Goal: Task Accomplishment & Management: Manage account settings

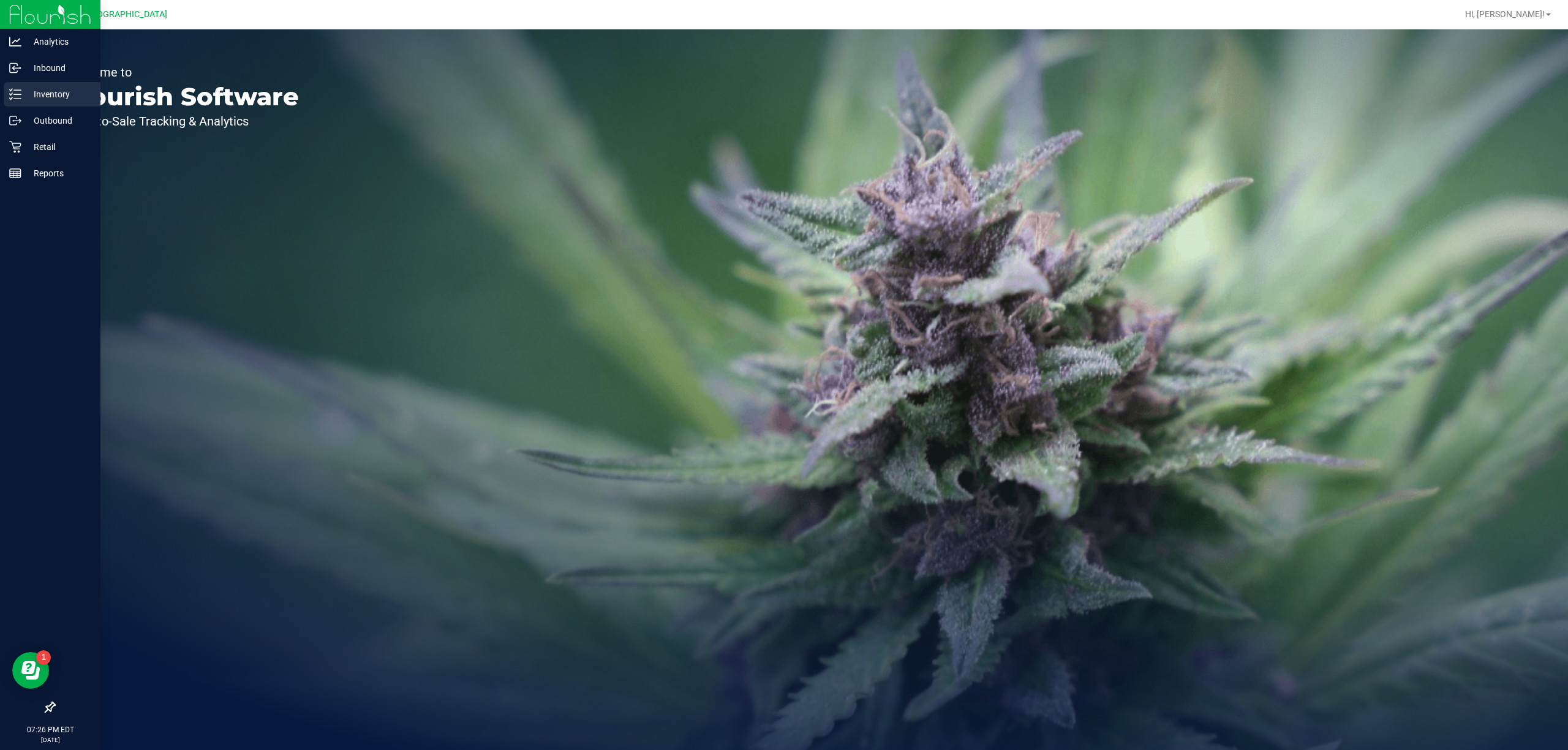
click at [55, 96] on p "Inventory" at bounding box center [58, 95] width 73 height 15
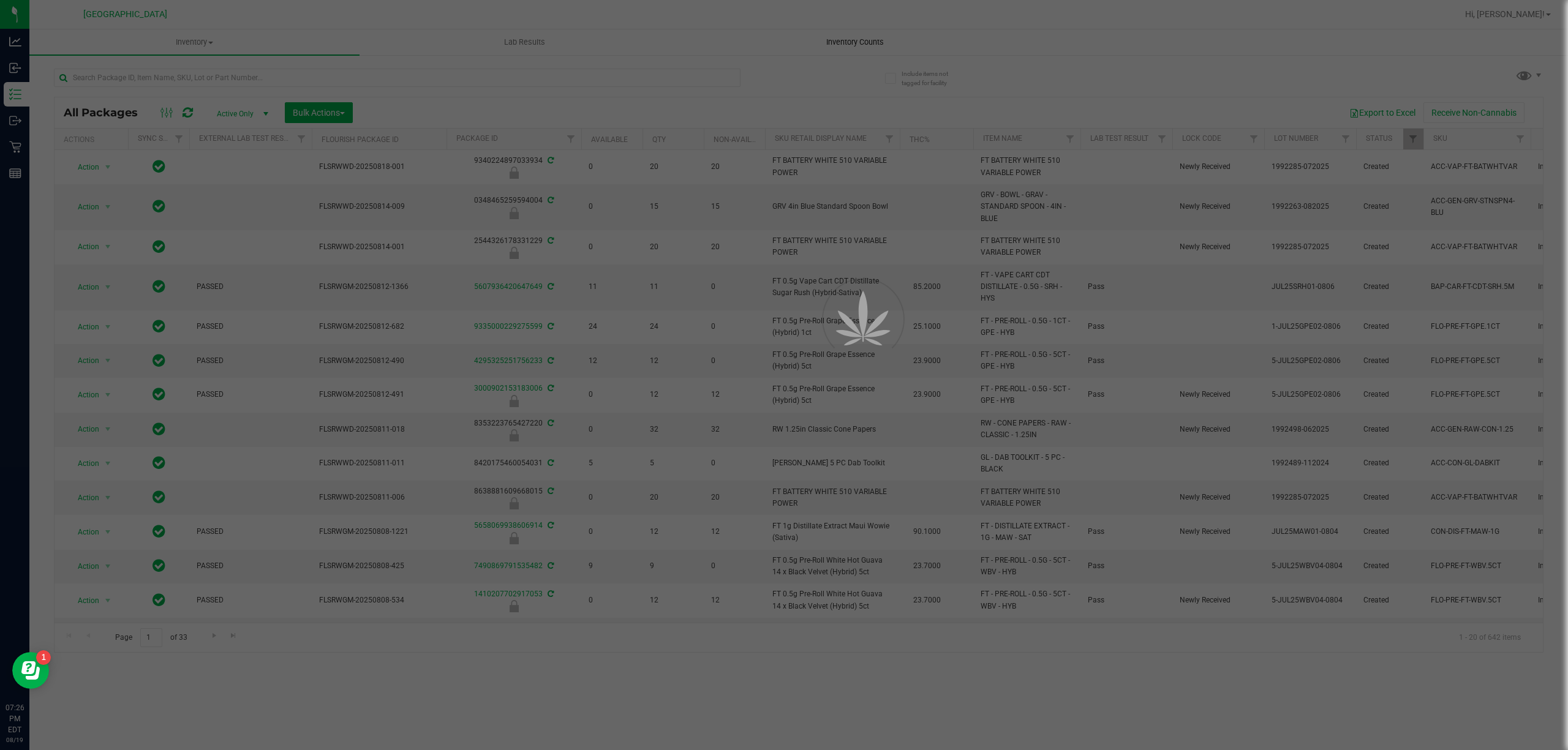
click at [831, 38] on span "Inventory Counts" at bounding box center [855, 42] width 90 height 11
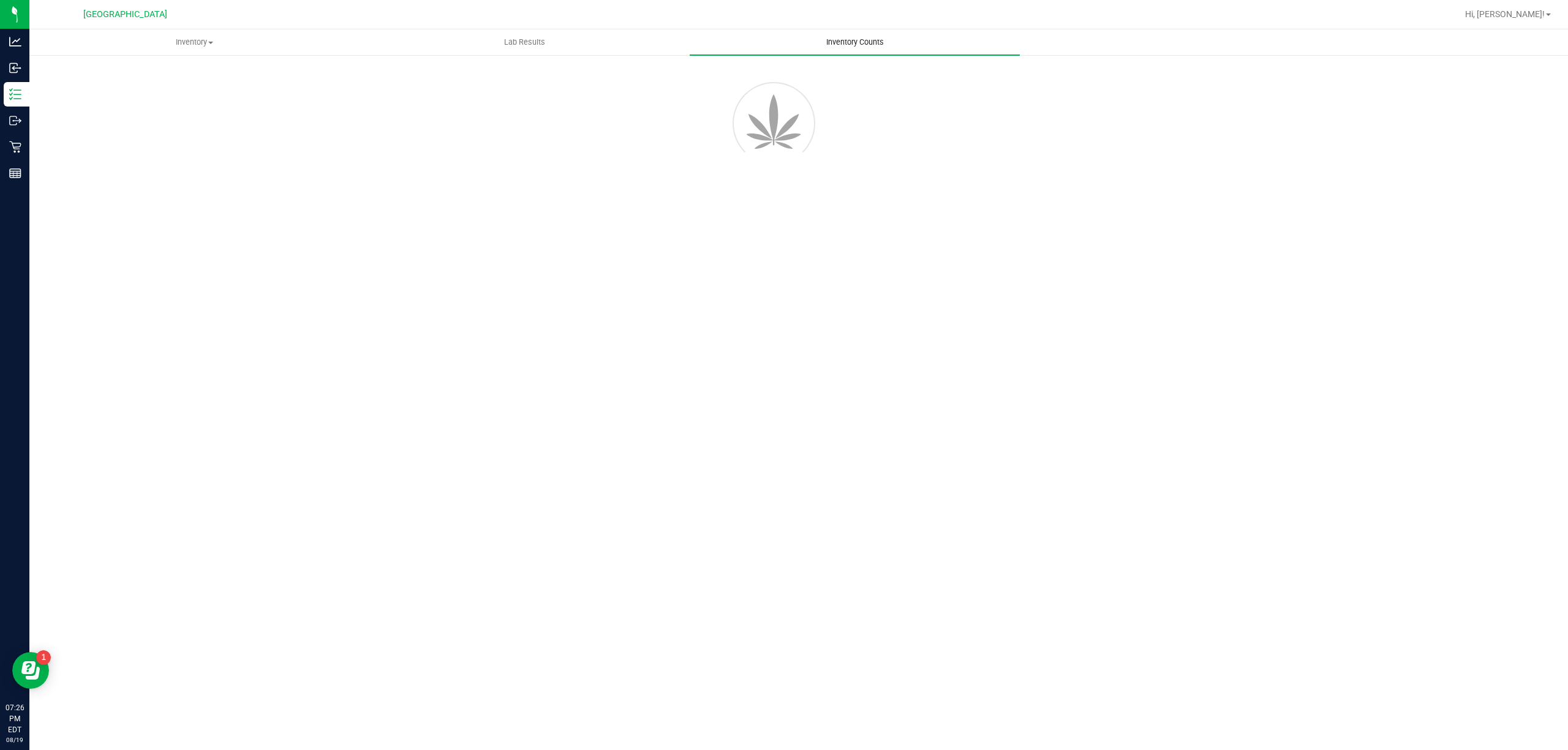
click at [831, 38] on span "Inventory Counts" at bounding box center [855, 42] width 90 height 11
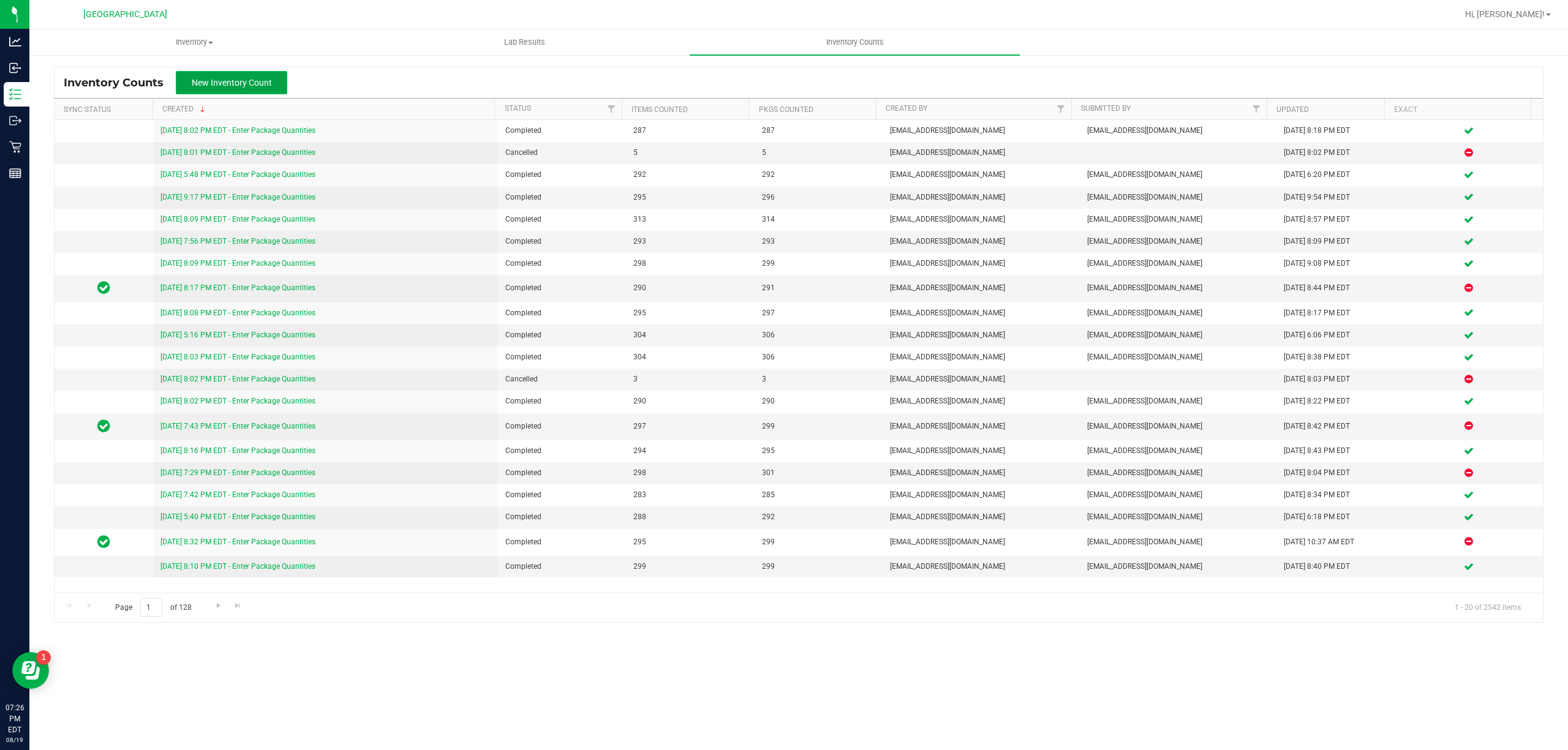
click at [268, 89] on button "New Inventory Count" at bounding box center [231, 82] width 111 height 23
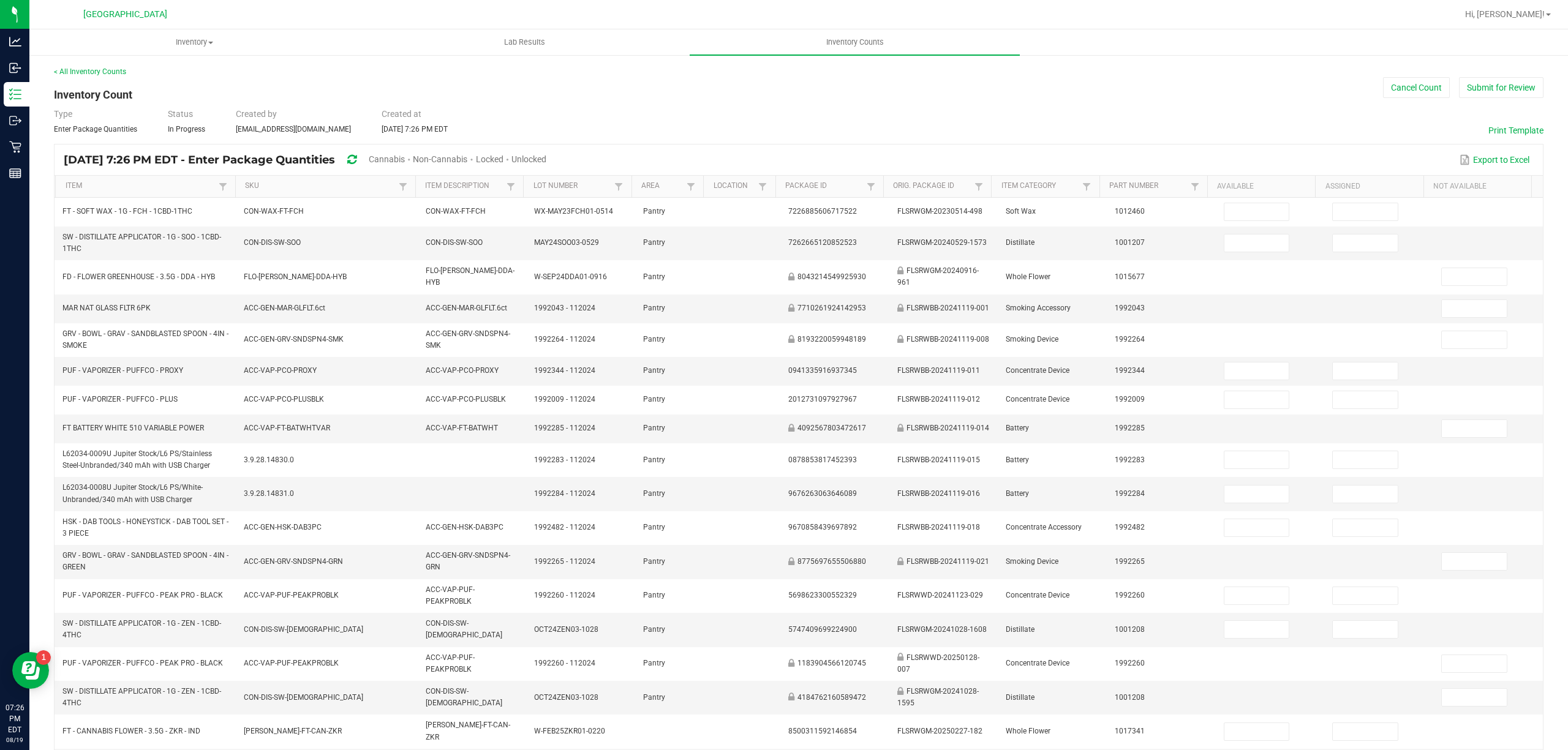
click at [405, 155] on span "Cannabis" at bounding box center [387, 159] width 36 height 10
click at [547, 157] on span "Unlocked" at bounding box center [529, 159] width 35 height 10
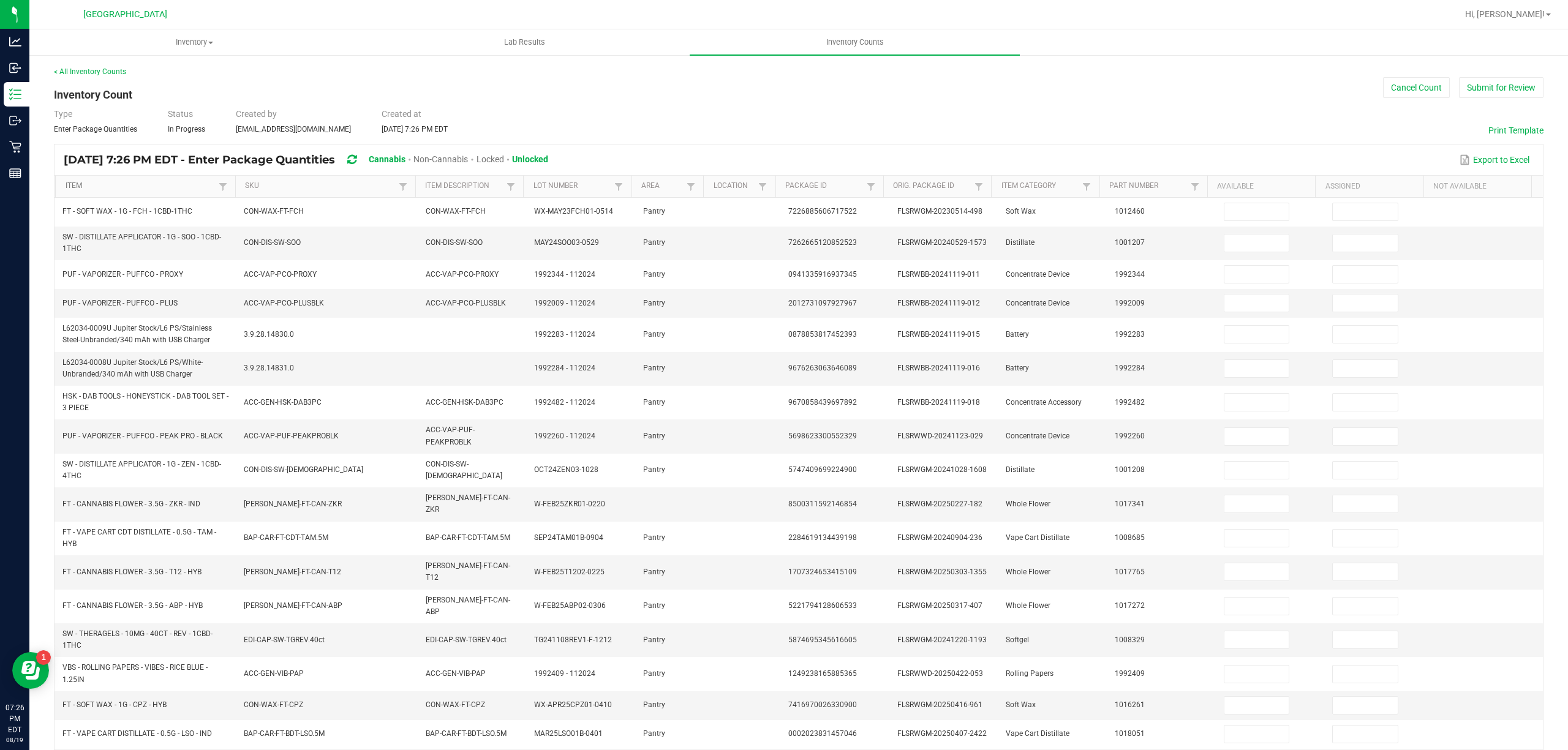
click at [187, 190] on link "Item" at bounding box center [140, 186] width 150 height 10
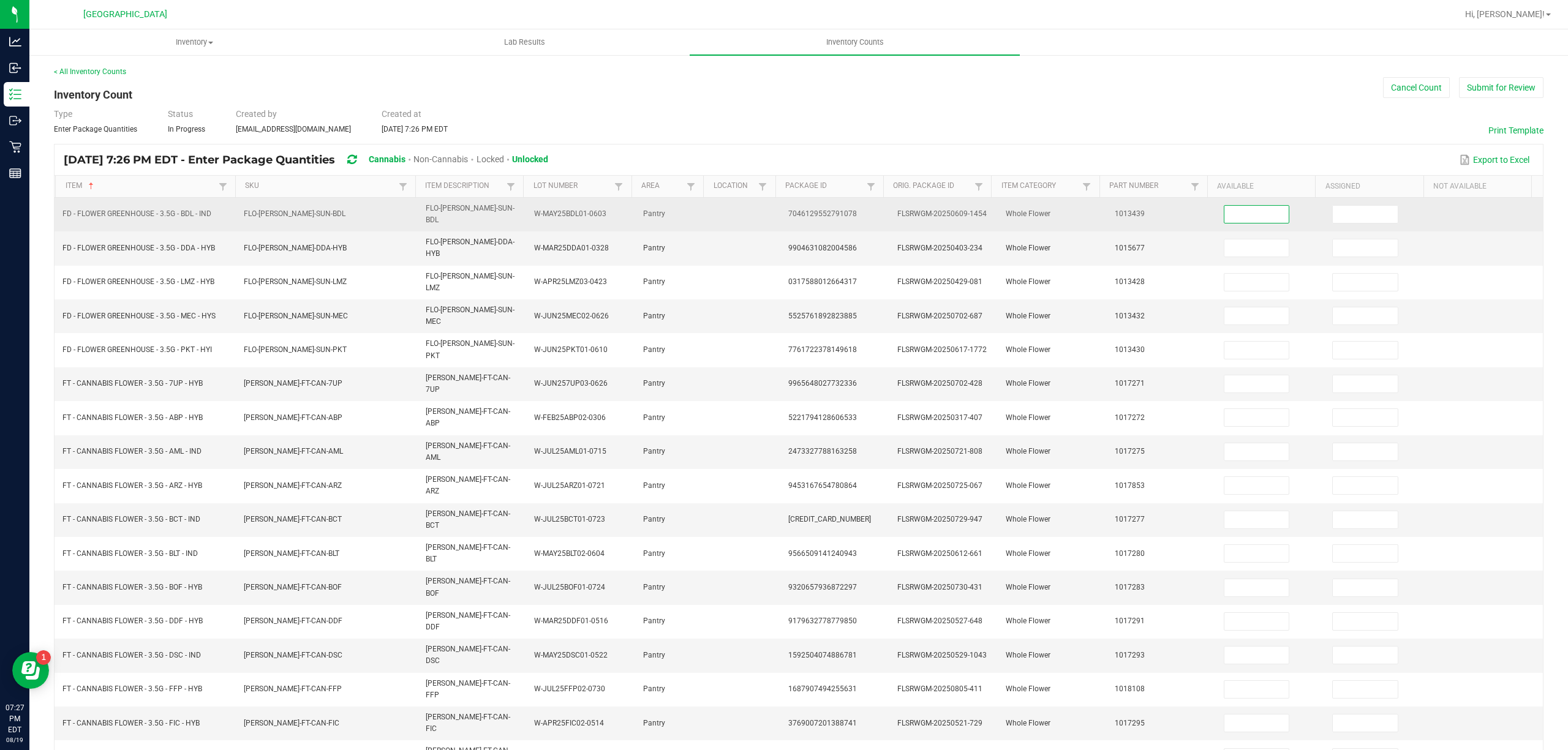
click at [1245, 219] on input at bounding box center [1257, 214] width 65 height 17
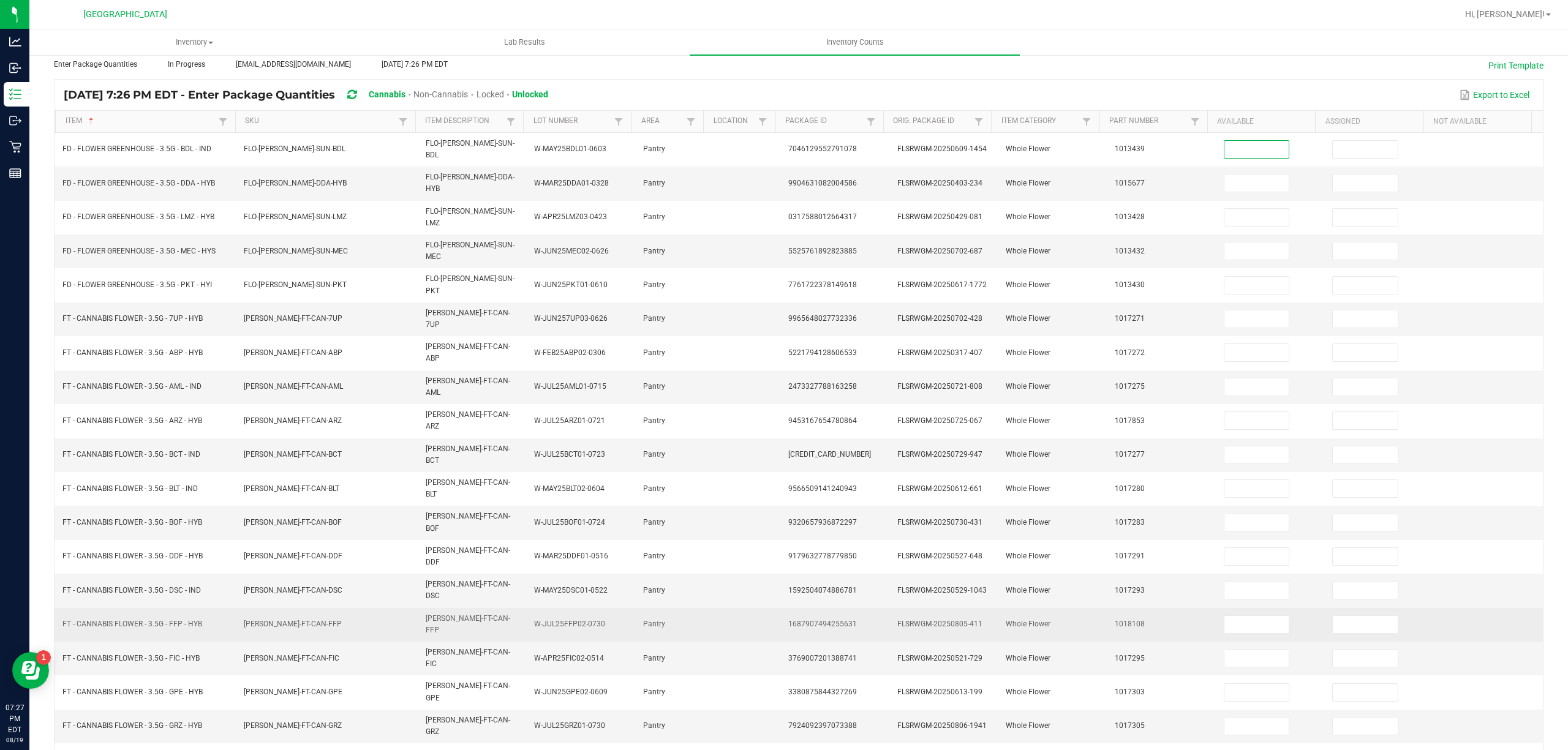
scroll to position [80, 0]
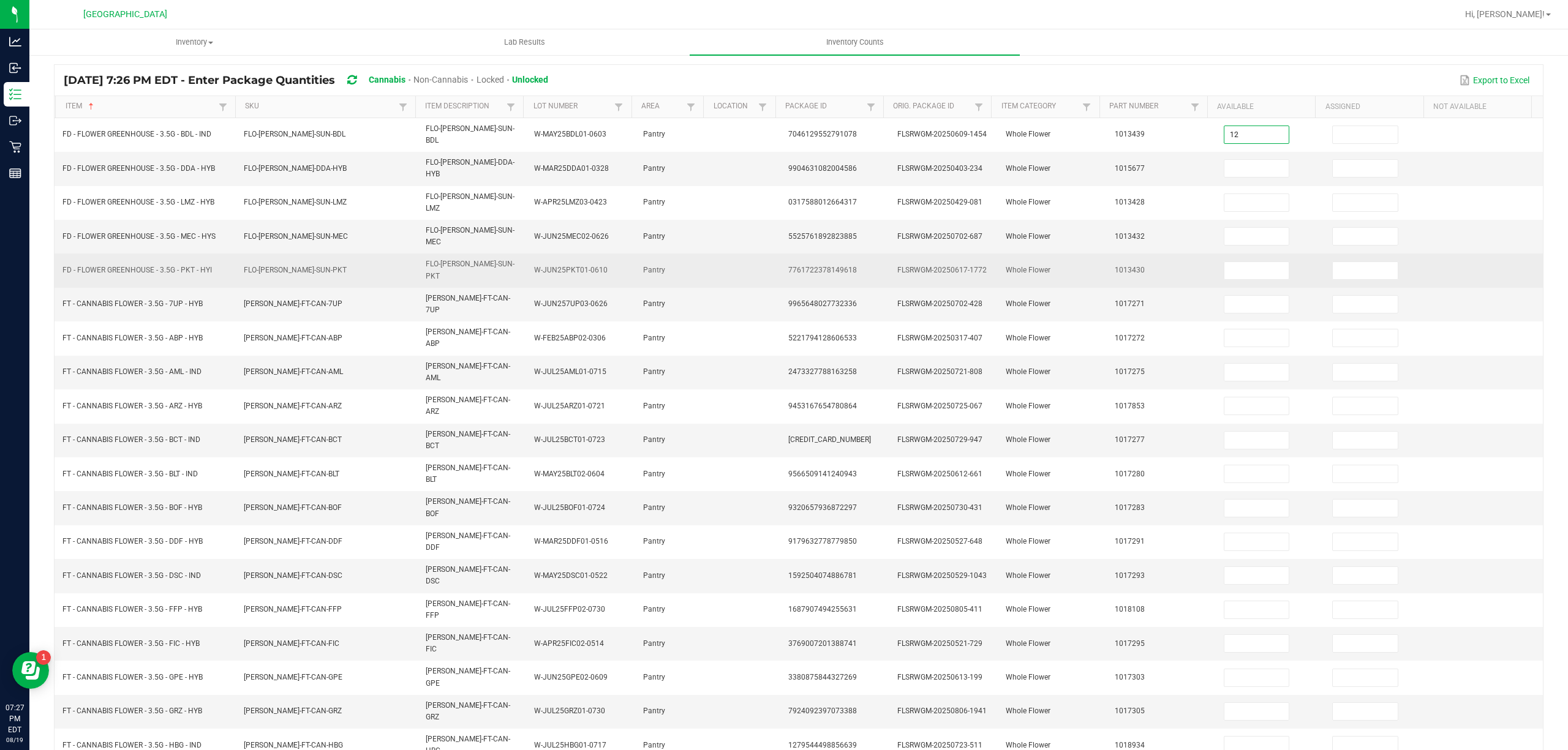
type input "12"
type input "0"
type input "11"
type input "0"
type input "1"
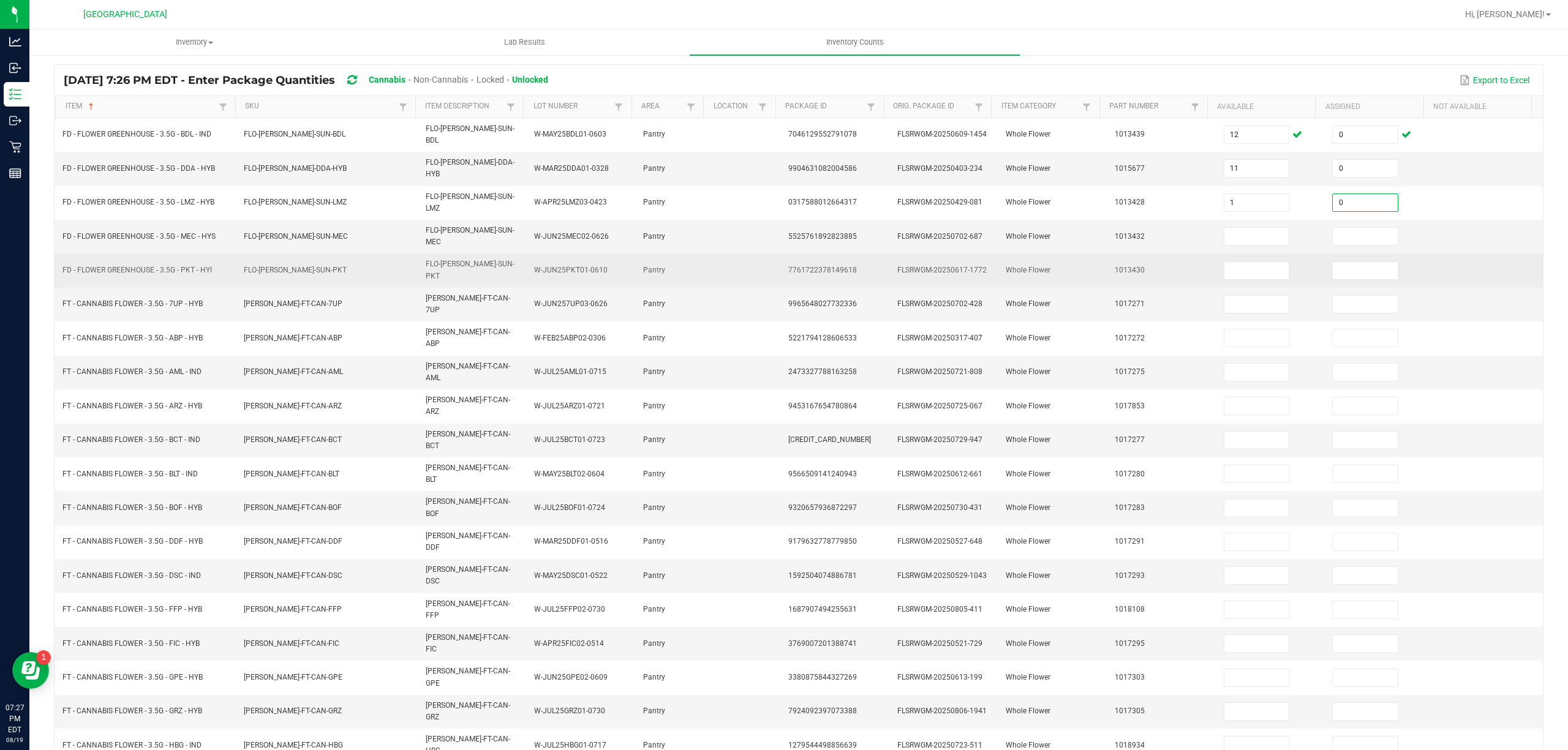
type input "0"
type input "8"
type input "0"
type input "2"
type input "0"
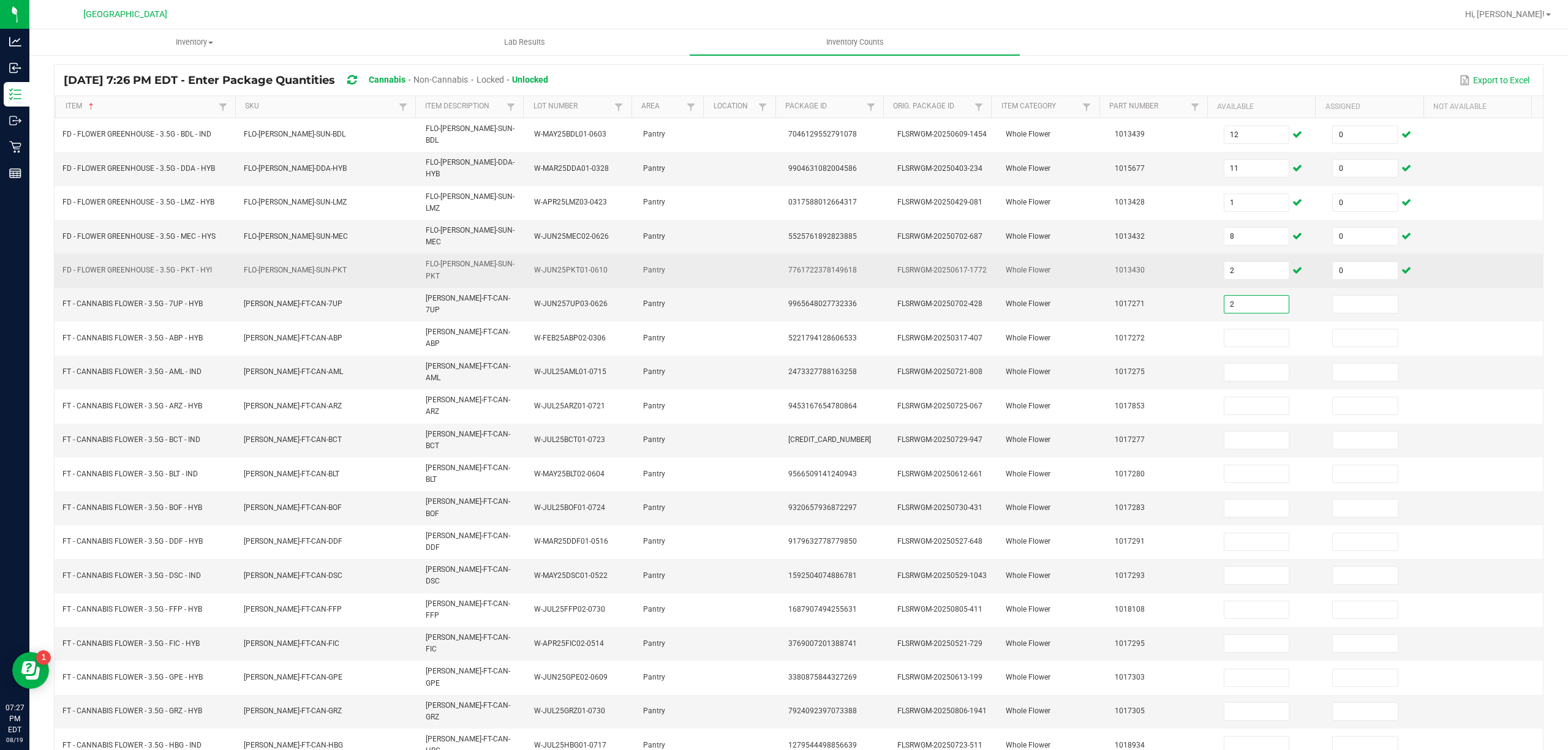
type input "2"
type input "0"
type input "18"
type input "0"
type input "11"
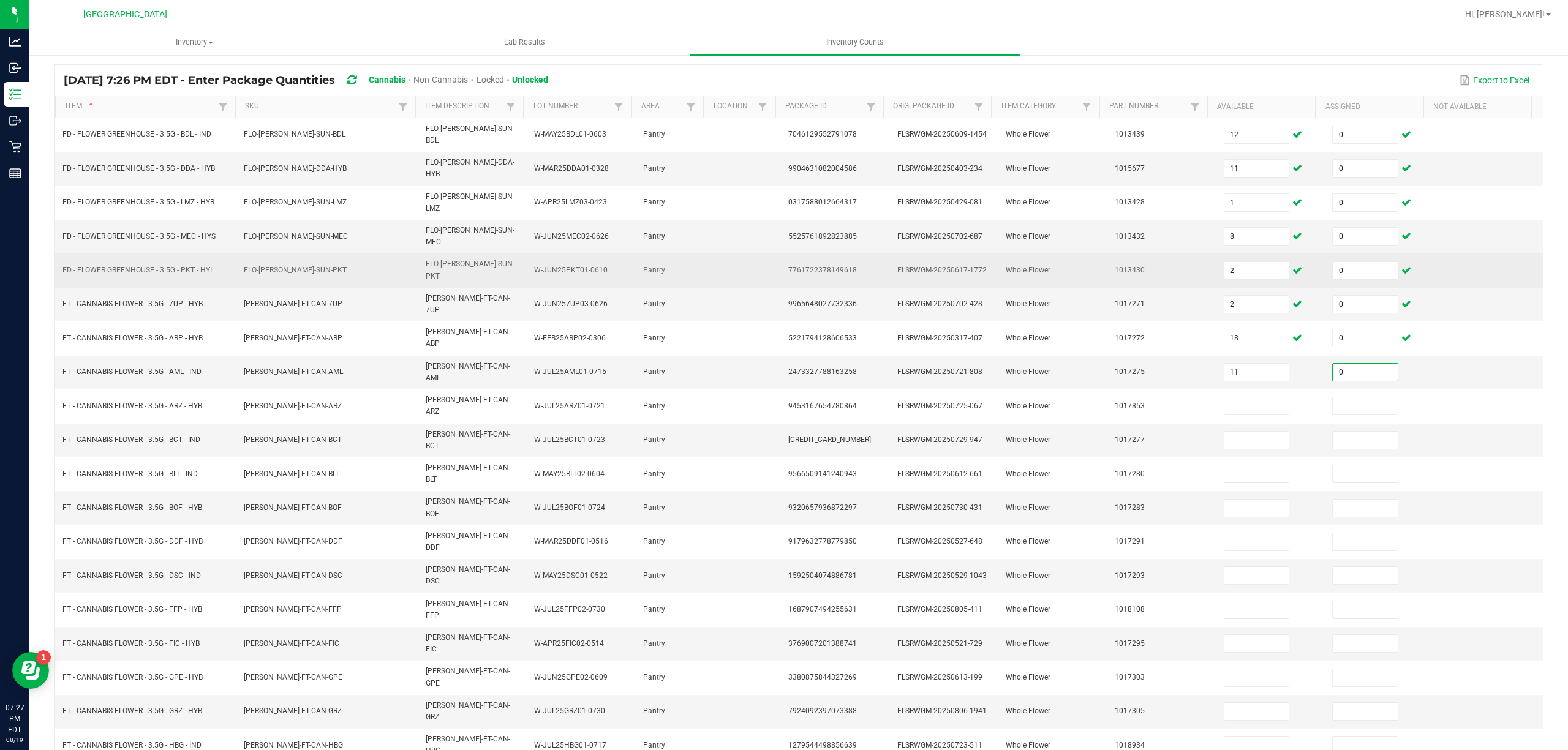
type input "0"
type input "13"
type input "0"
type input "10"
type input "1"
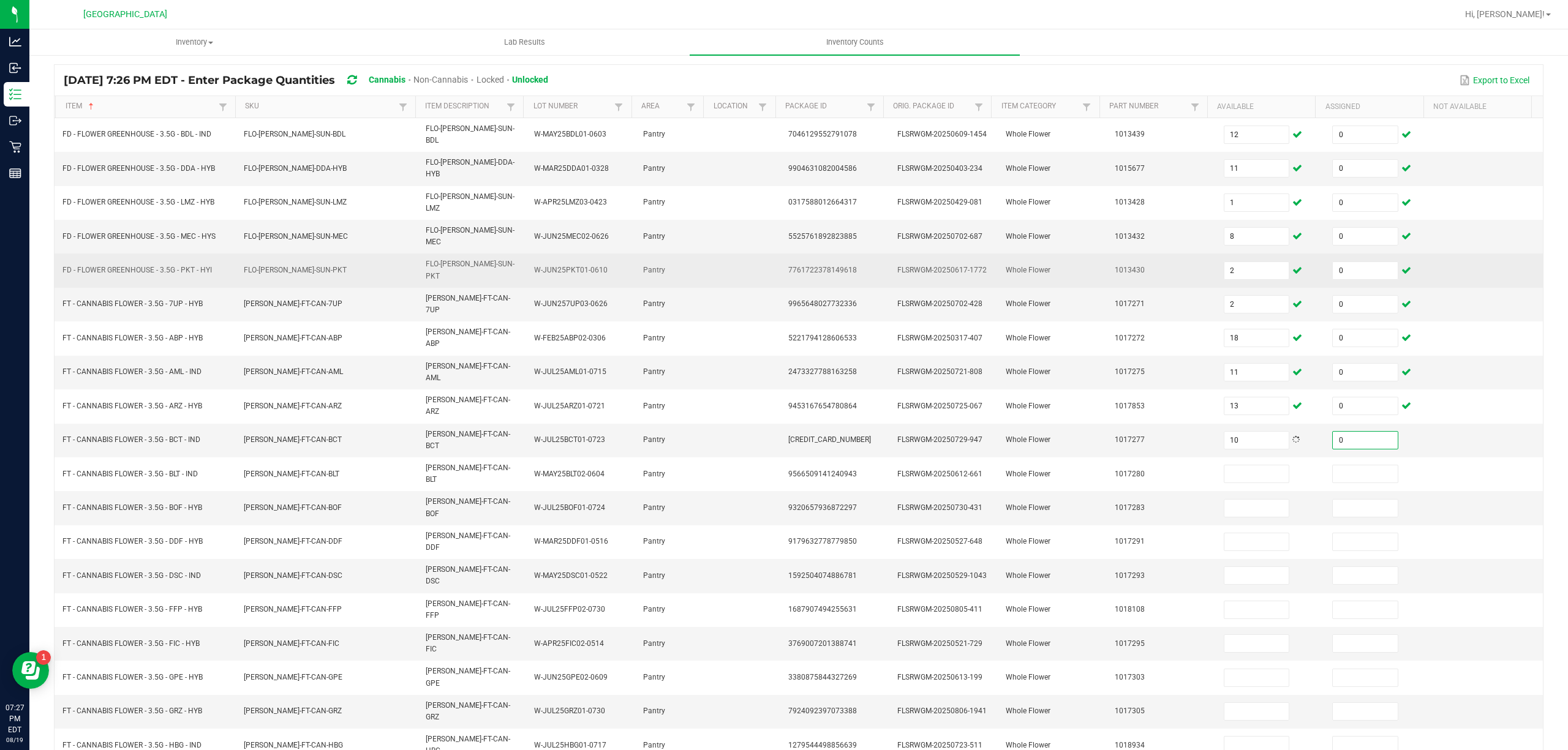
type input "0"
type input "12"
type input "0"
type input "3"
type input "0"
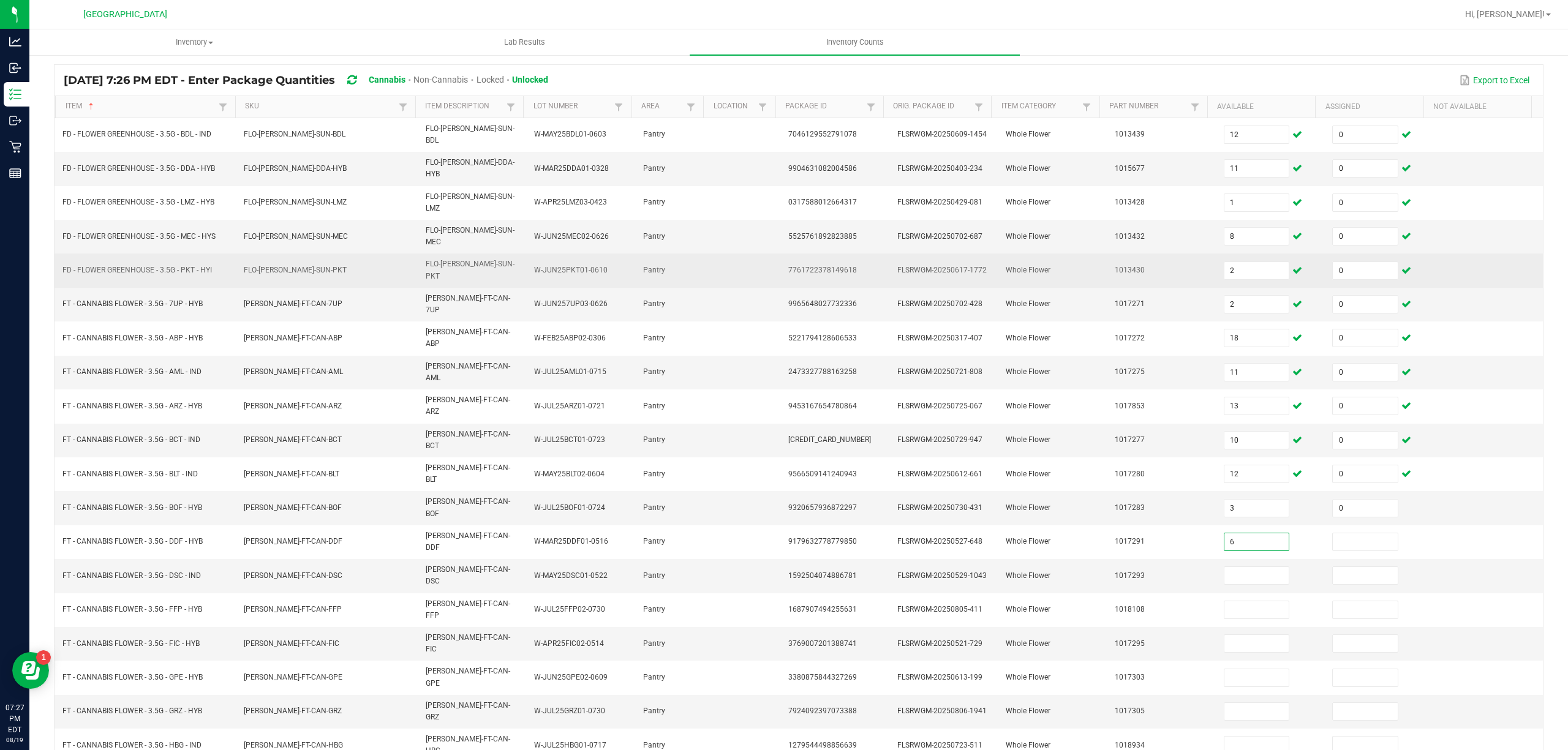
type input "6"
type input "0"
type input "5"
type input "0"
type input "16"
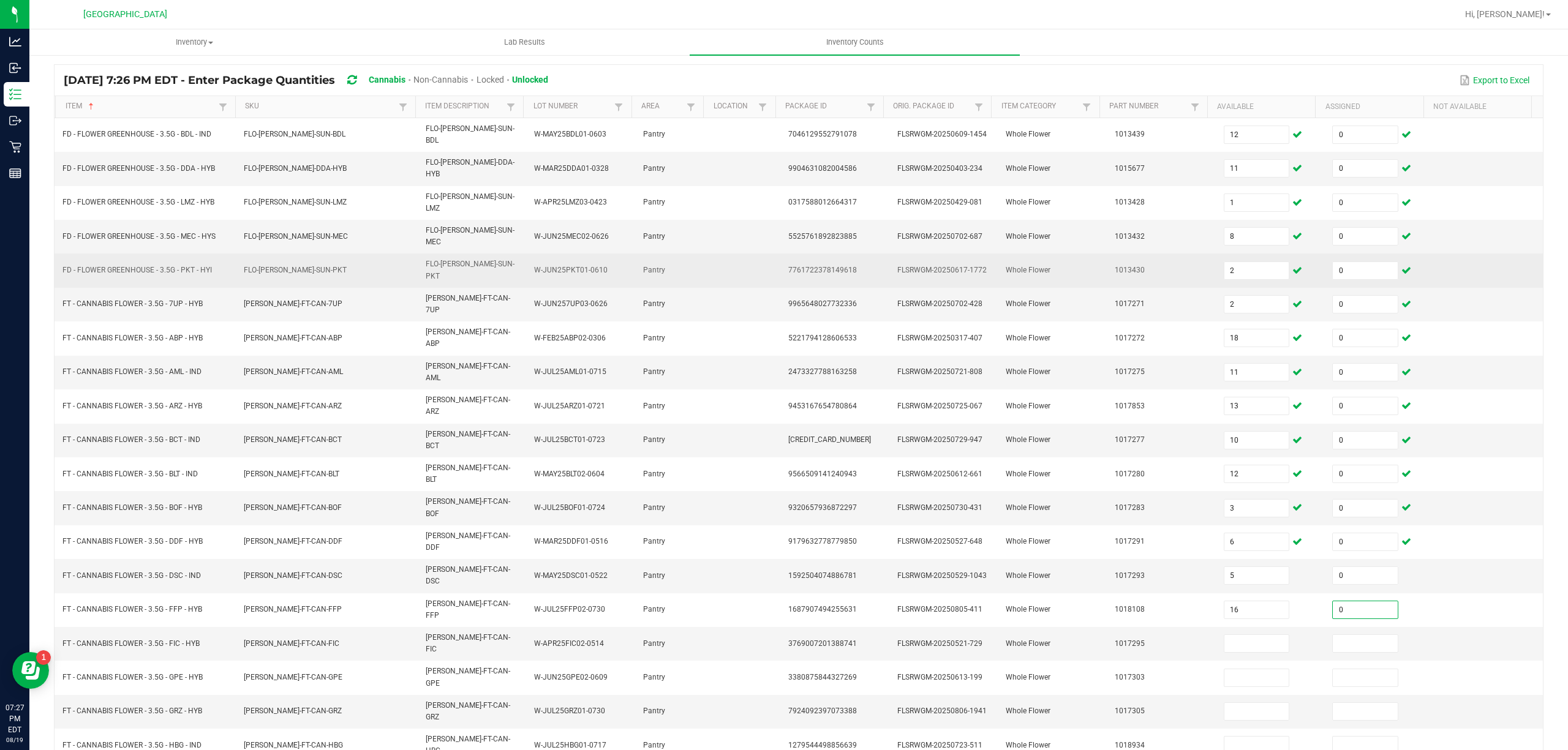
type input "0"
type input "18"
type input "0"
type input "12"
type input "0"
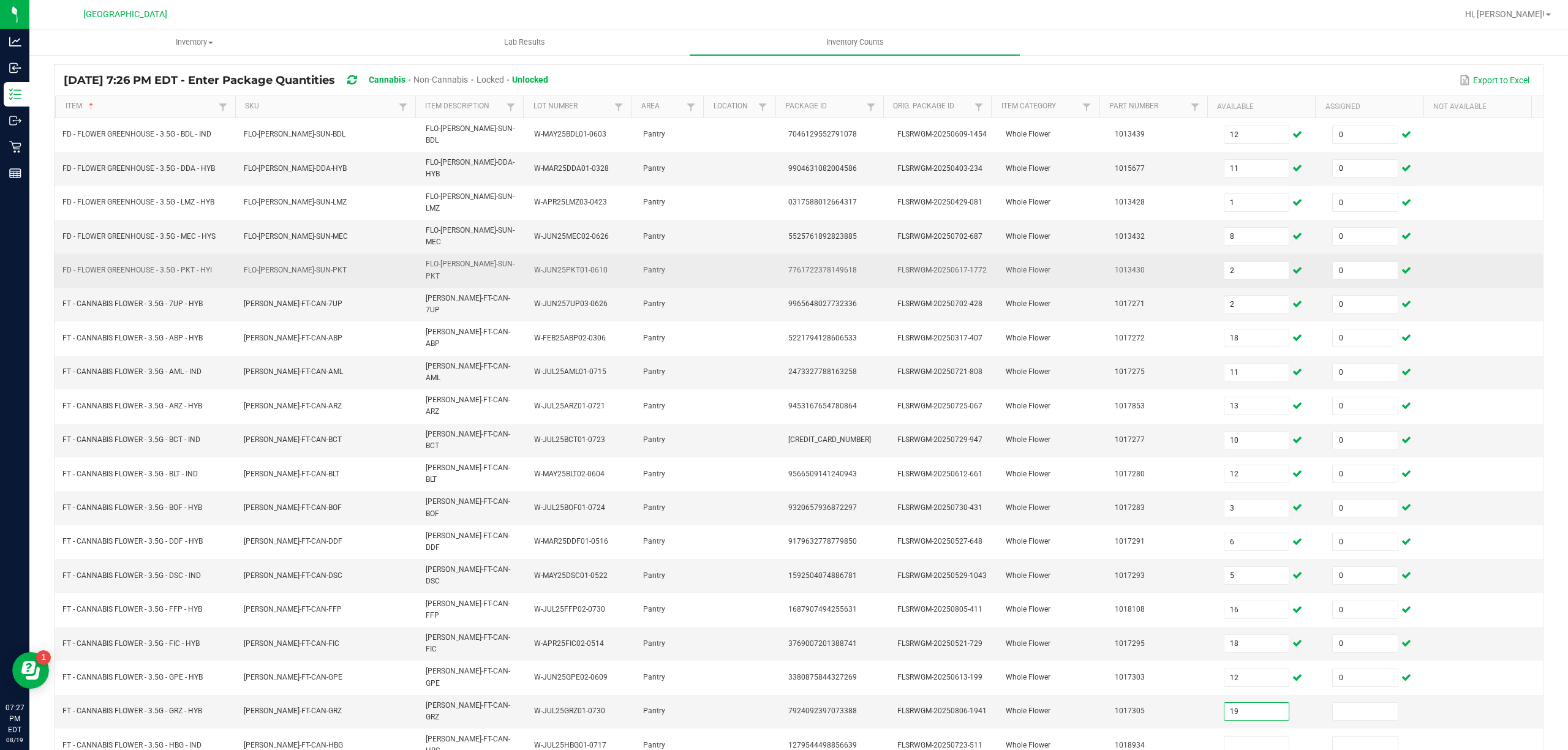
type input "19"
type input "0"
type input "16"
type input "0"
type input "2"
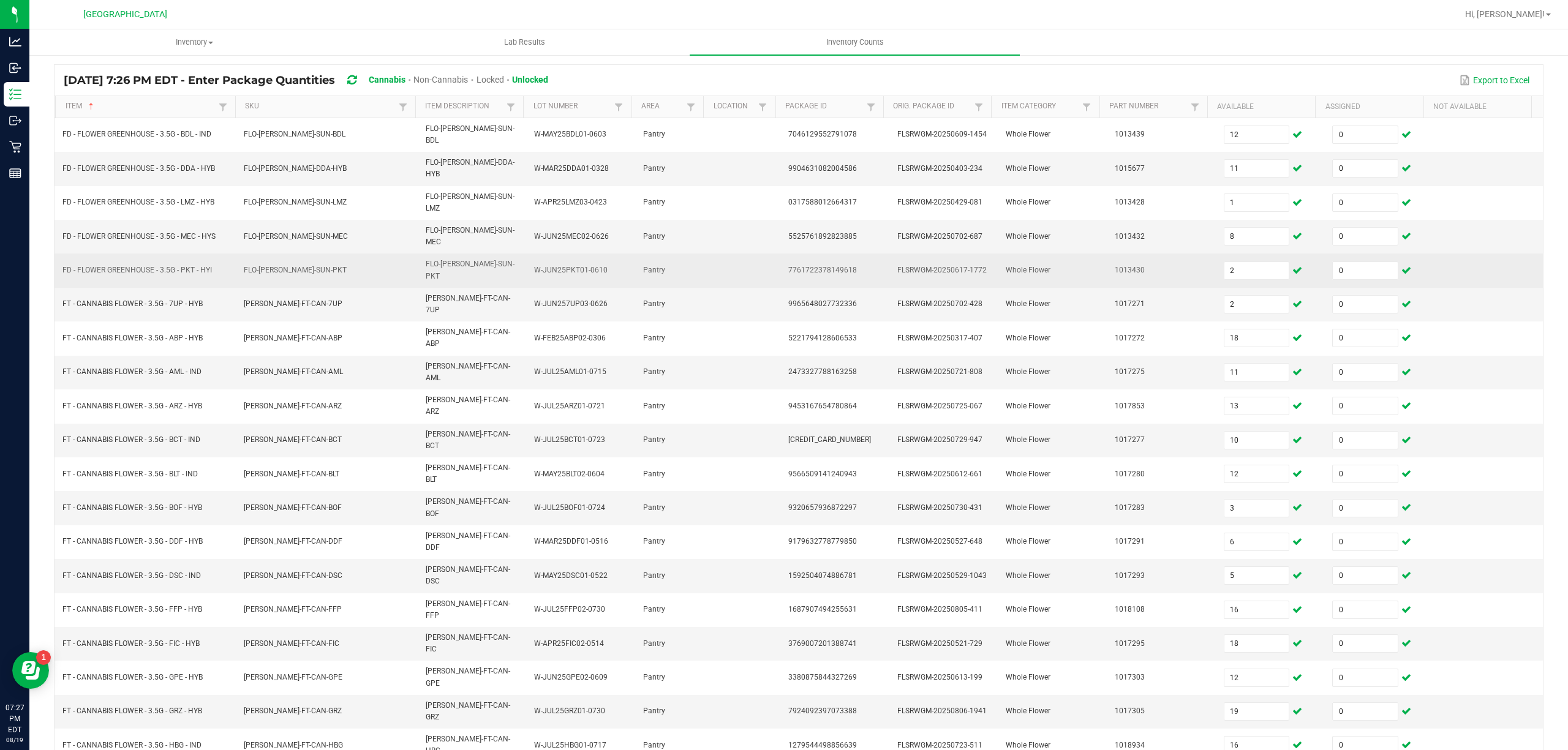
type input "18"
type input "0"
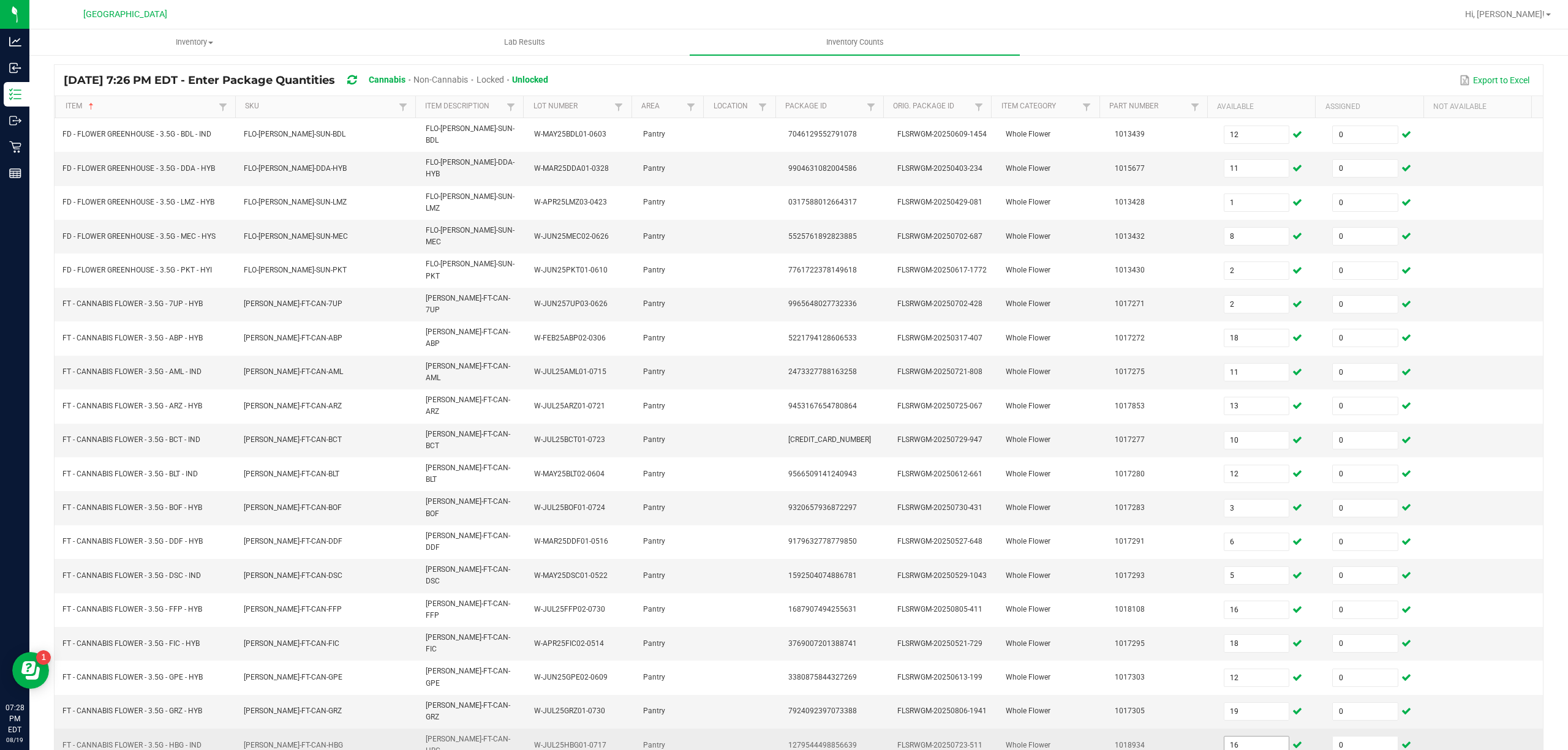
click at [1235, 737] on input "16" at bounding box center [1257, 745] width 65 height 17
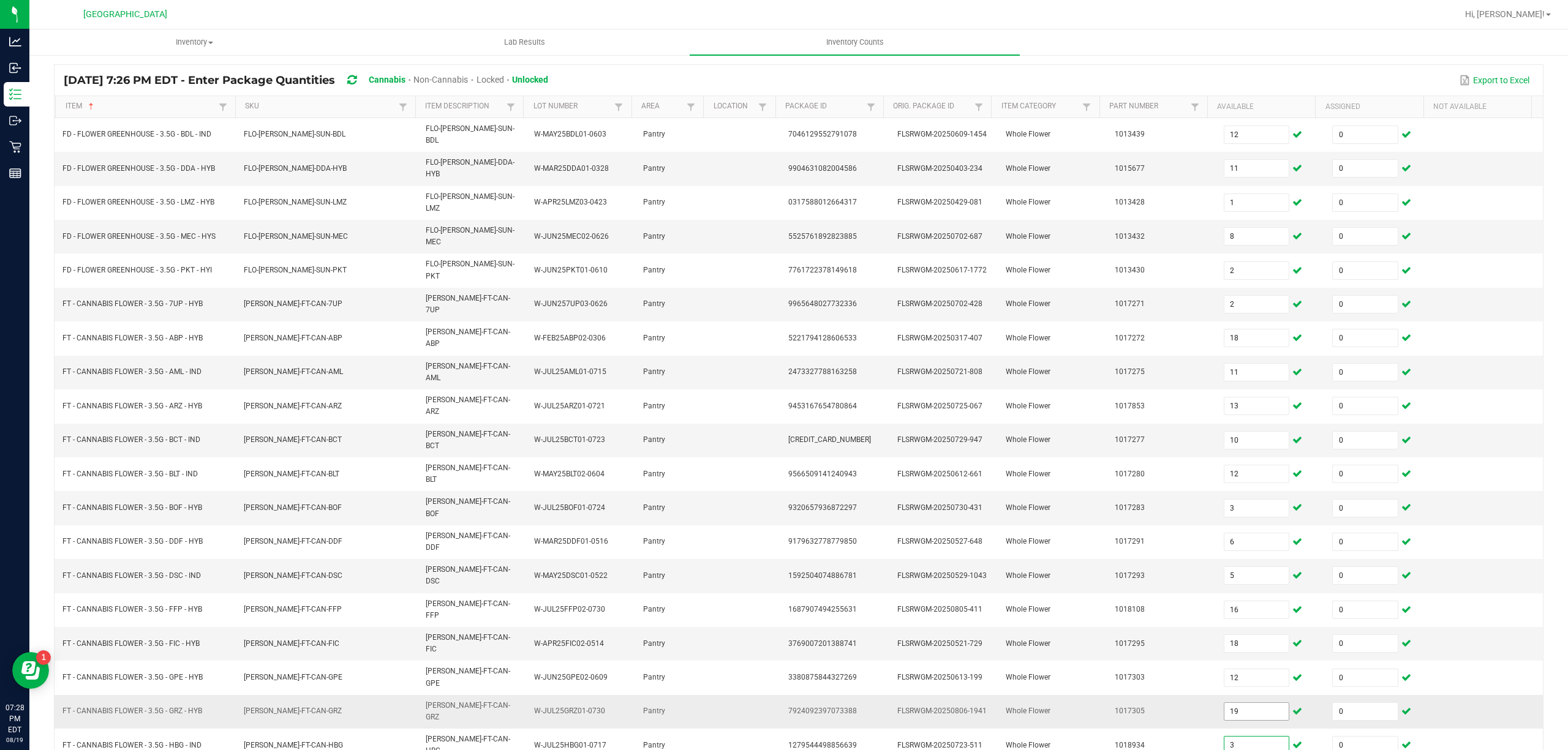
type input "3"
click at [1249, 703] on input "19" at bounding box center [1257, 711] width 65 height 17
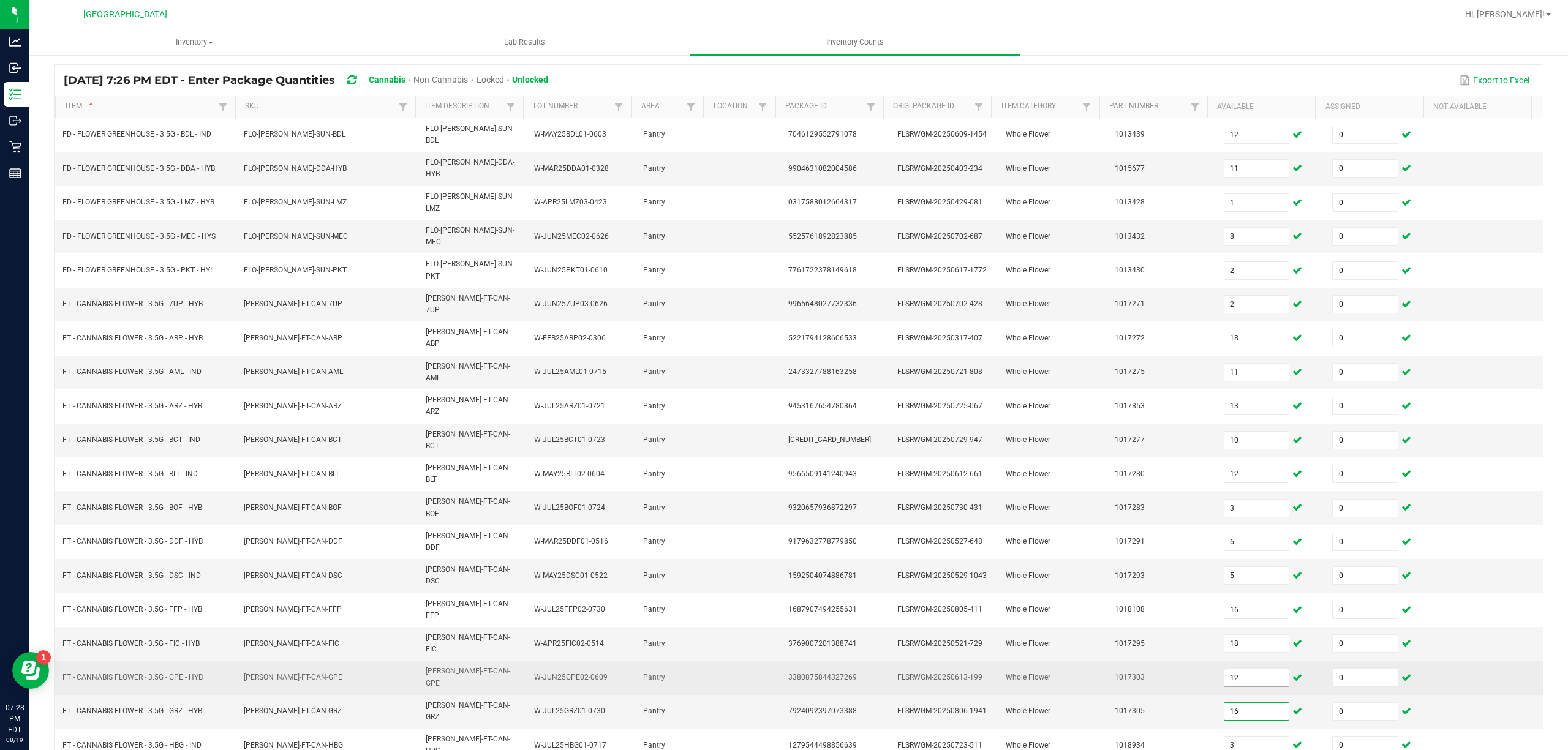
type input "16"
click at [1225, 669] on input "12" at bounding box center [1257, 678] width 65 height 17
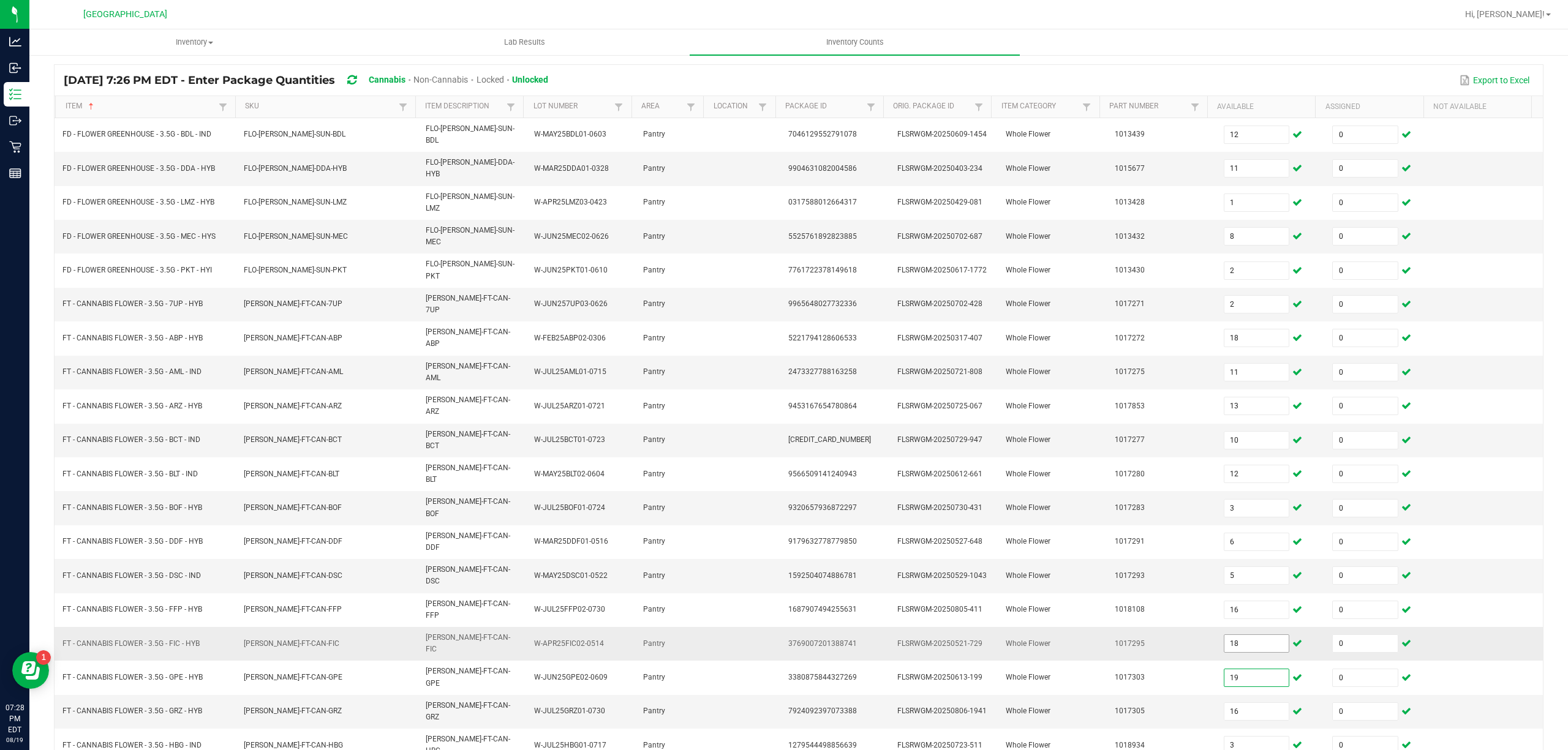
type input "19"
click at [1251, 635] on input "18" at bounding box center [1257, 643] width 65 height 17
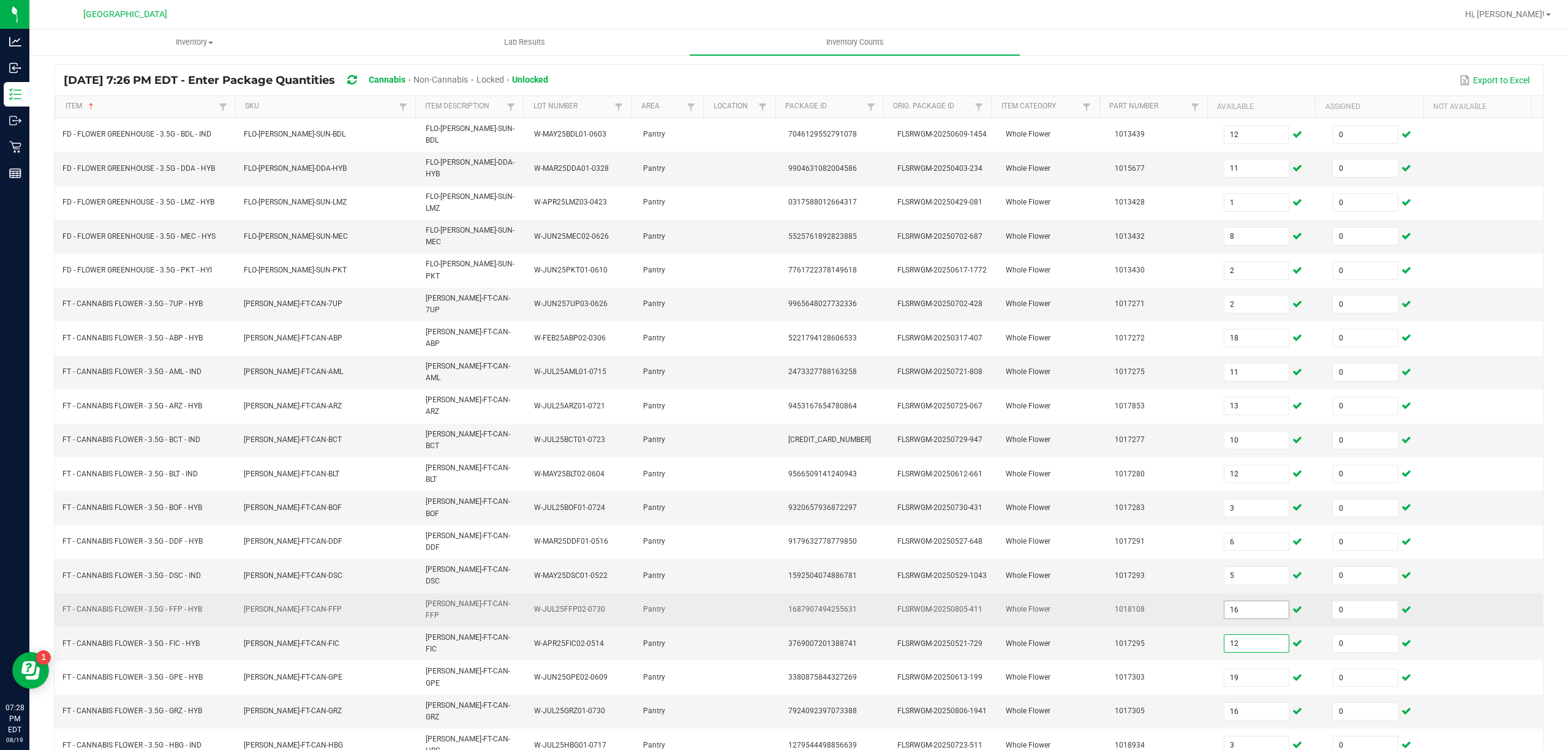
type input "12"
click at [1251, 601] on input "16" at bounding box center [1257, 610] width 65 height 17
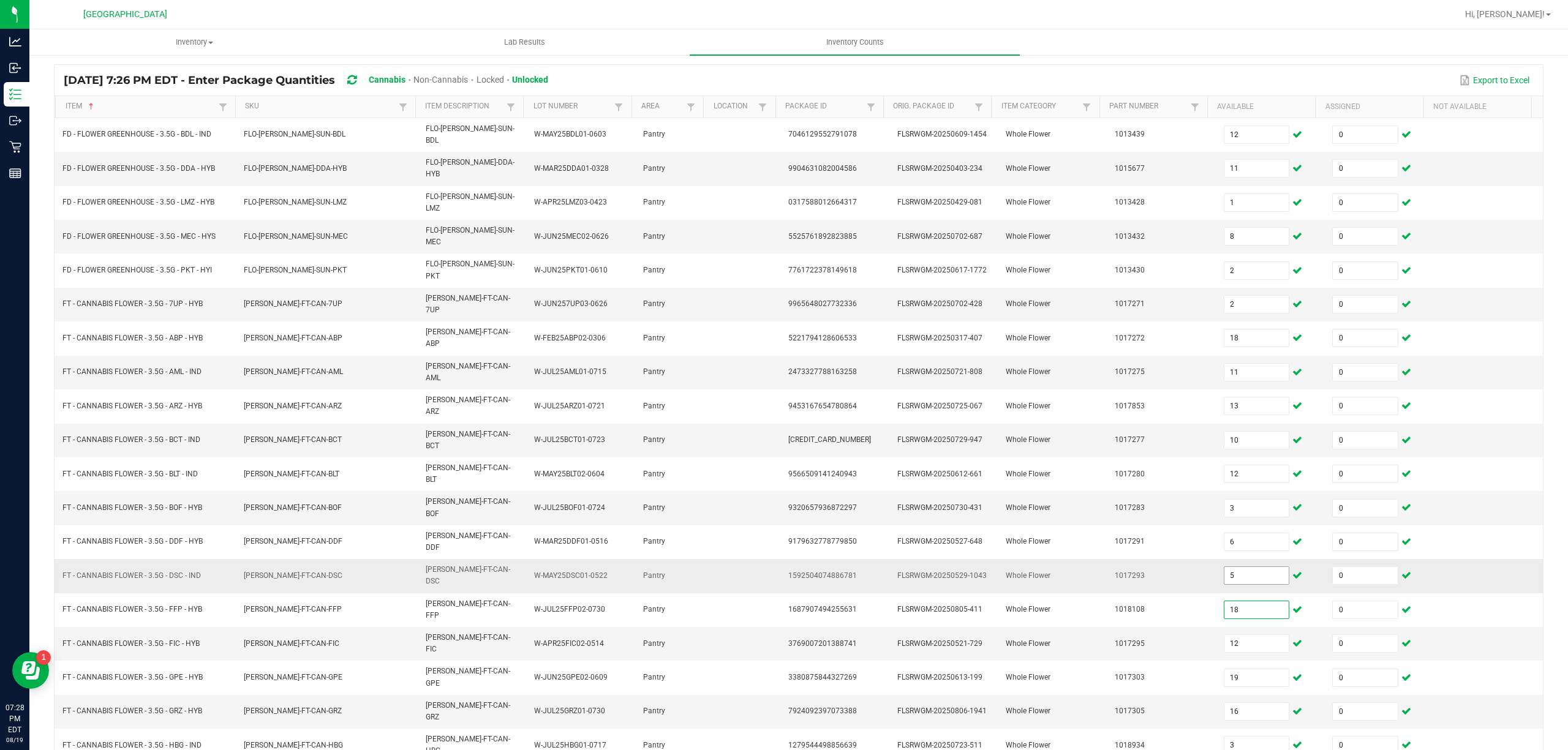
type input "18"
click at [1225, 567] on input "5" at bounding box center [1257, 575] width 65 height 17
type input "13"
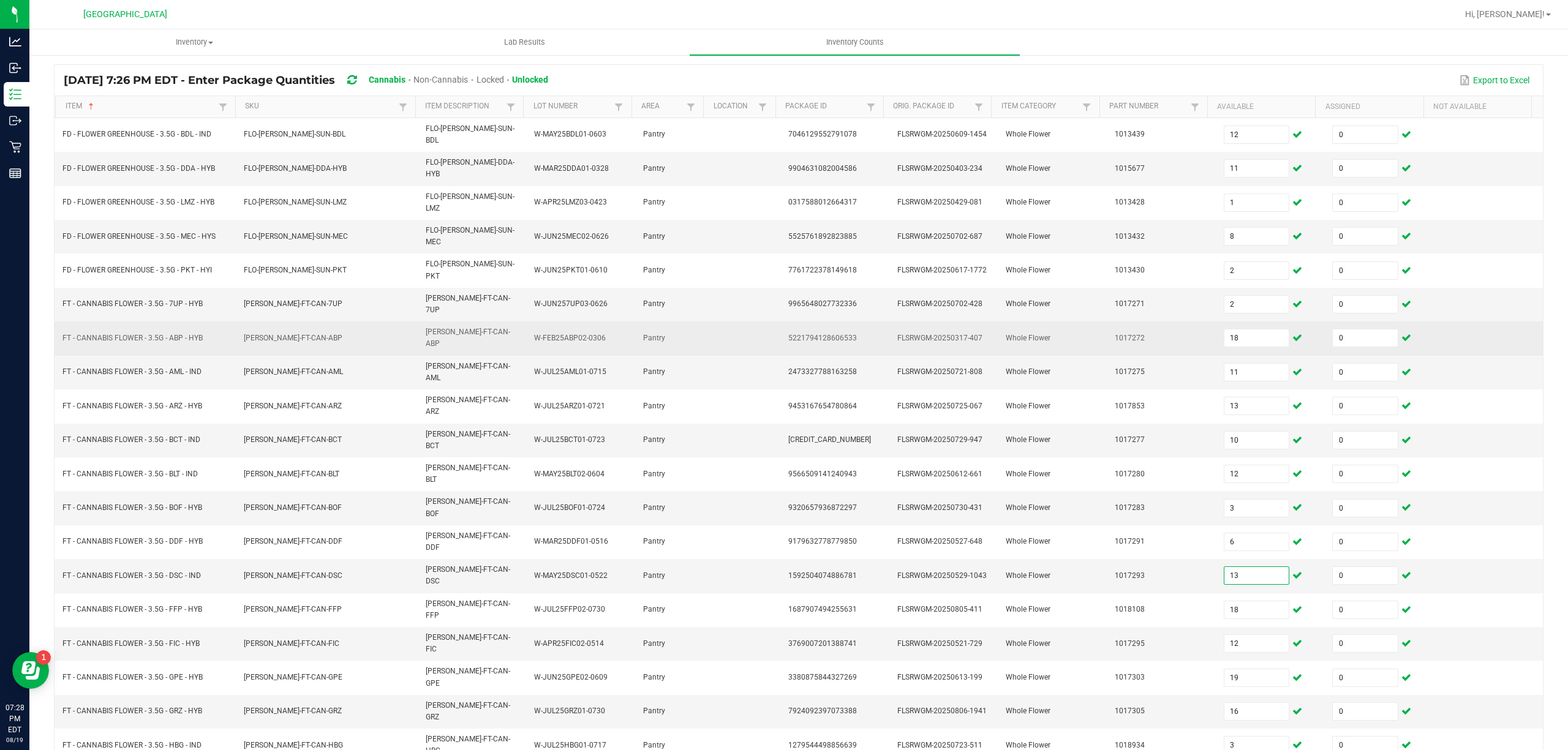
click at [643, 334] on span "Pantry" at bounding box center [655, 337] width 22 height 8
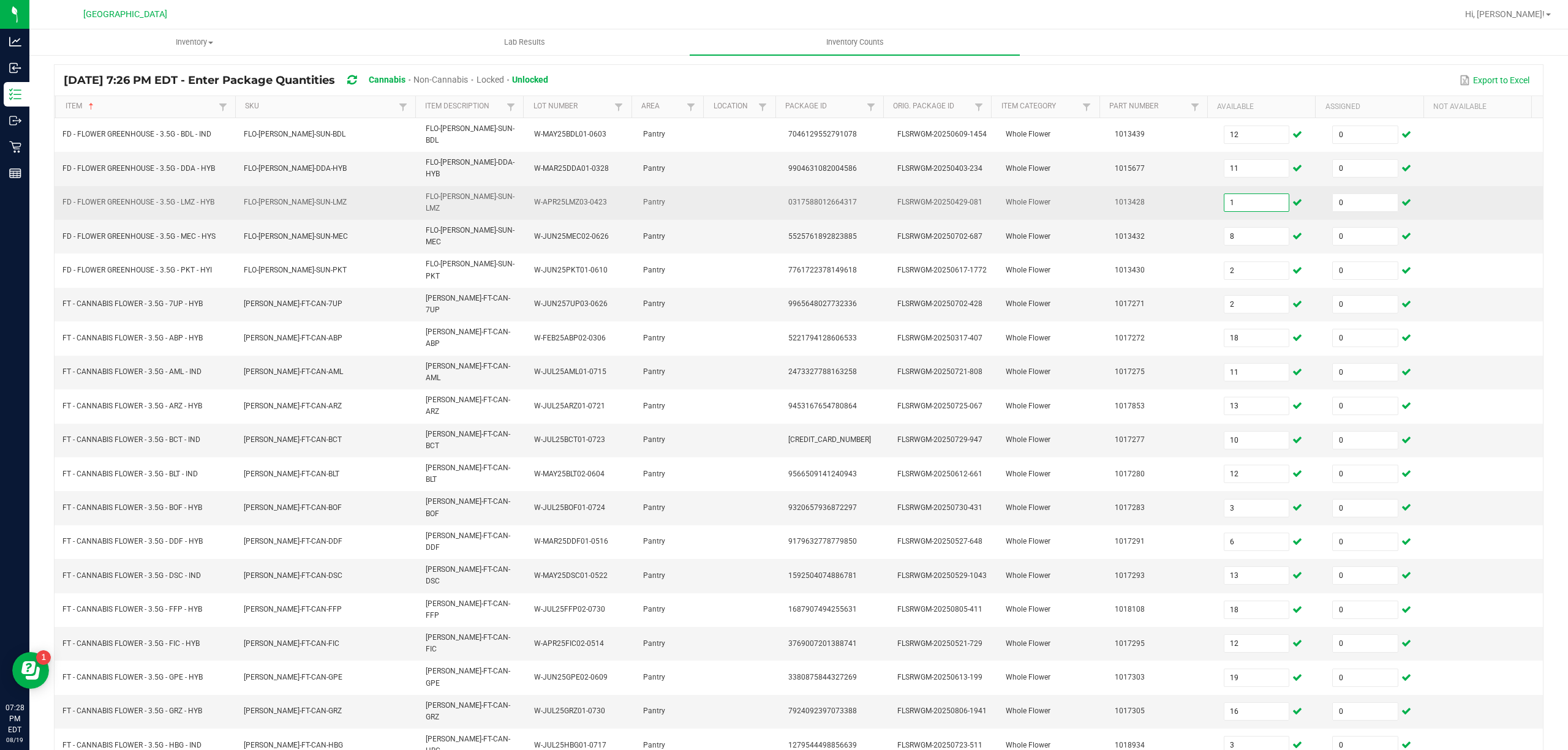
click at [1235, 194] on input "1" at bounding box center [1257, 202] width 65 height 17
type input "8"
type input "2"
type input "18"
type input "11"
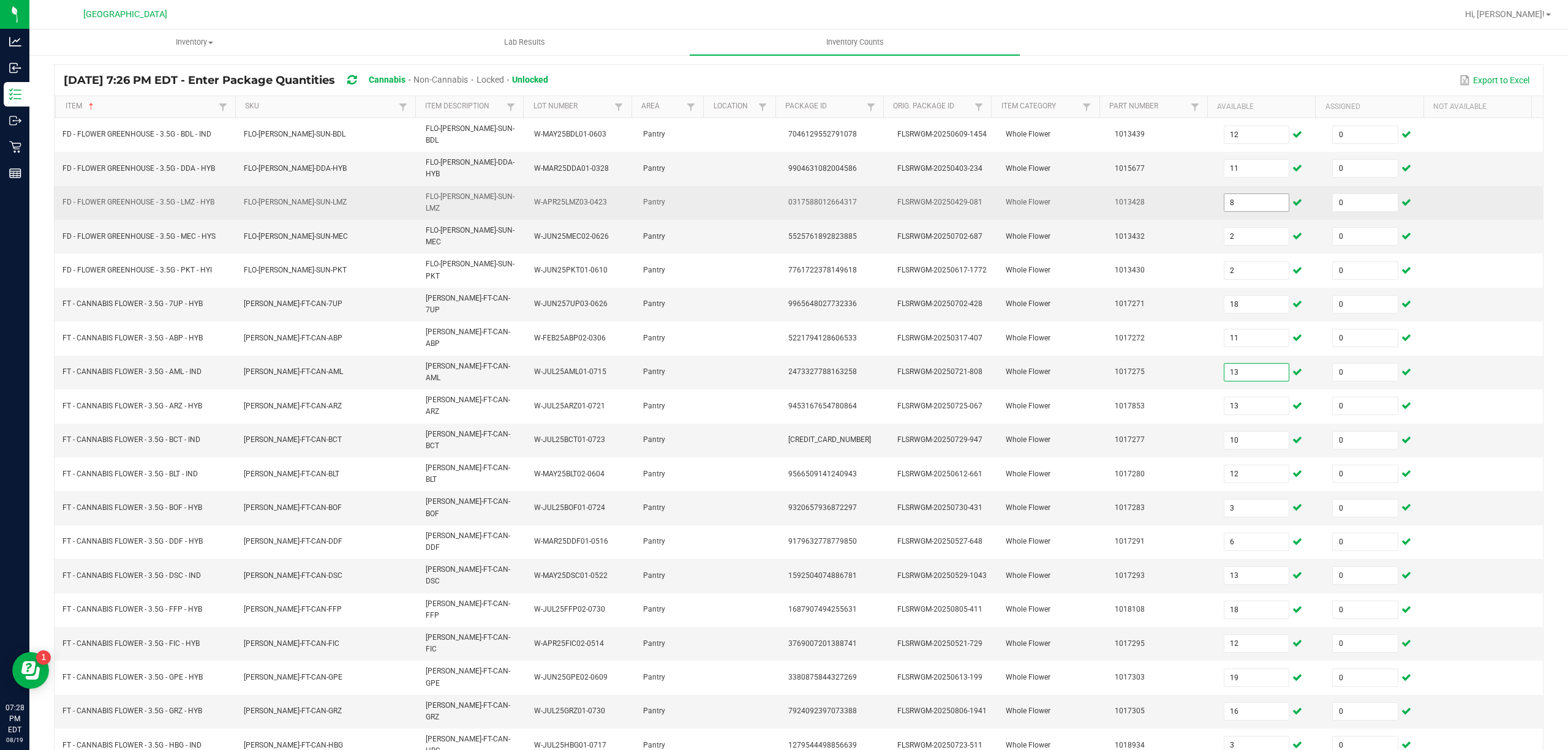
type input "13"
type input "10"
type input "12"
type input "3"
type input "6"
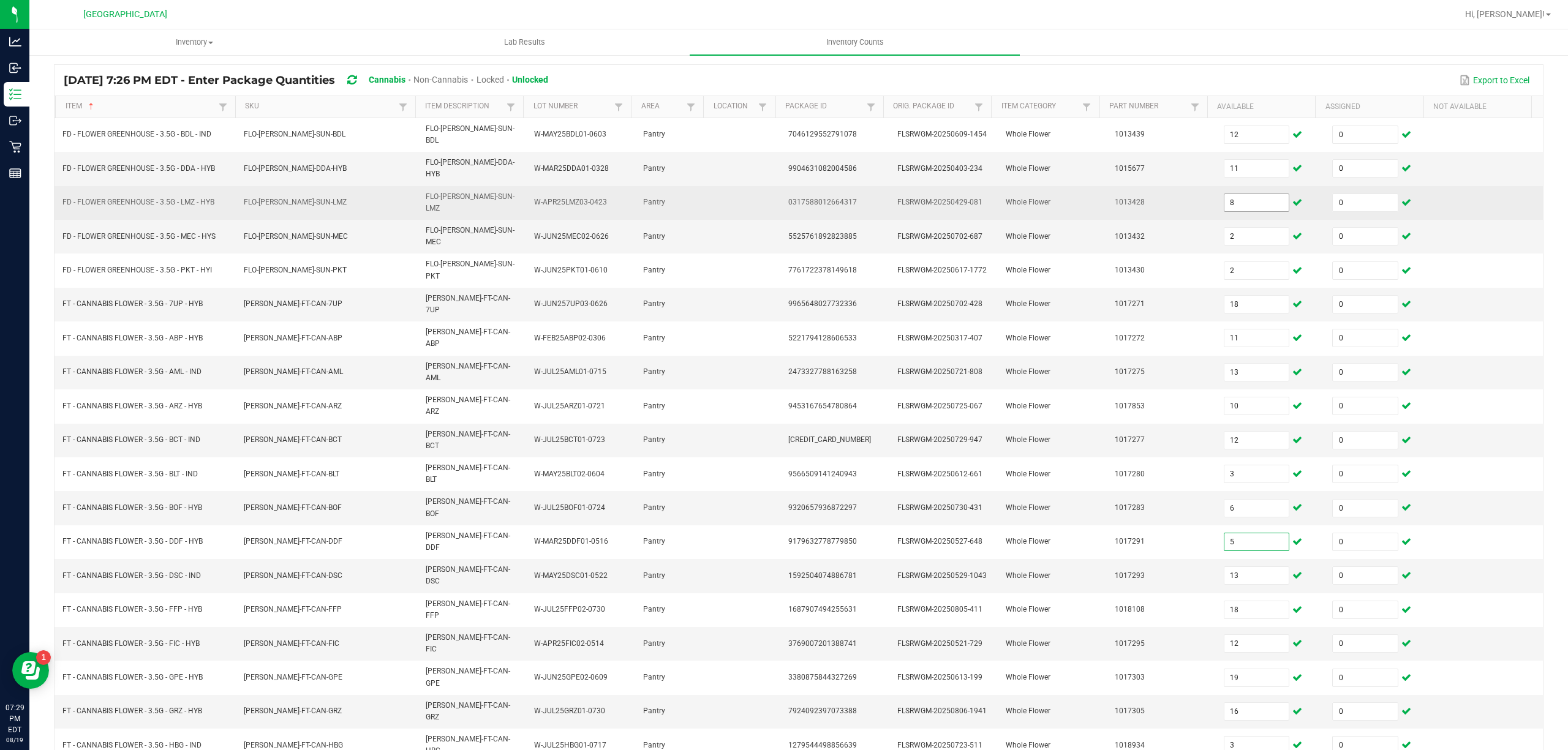
type input "5"
type input "16"
type input "18"
type input "12"
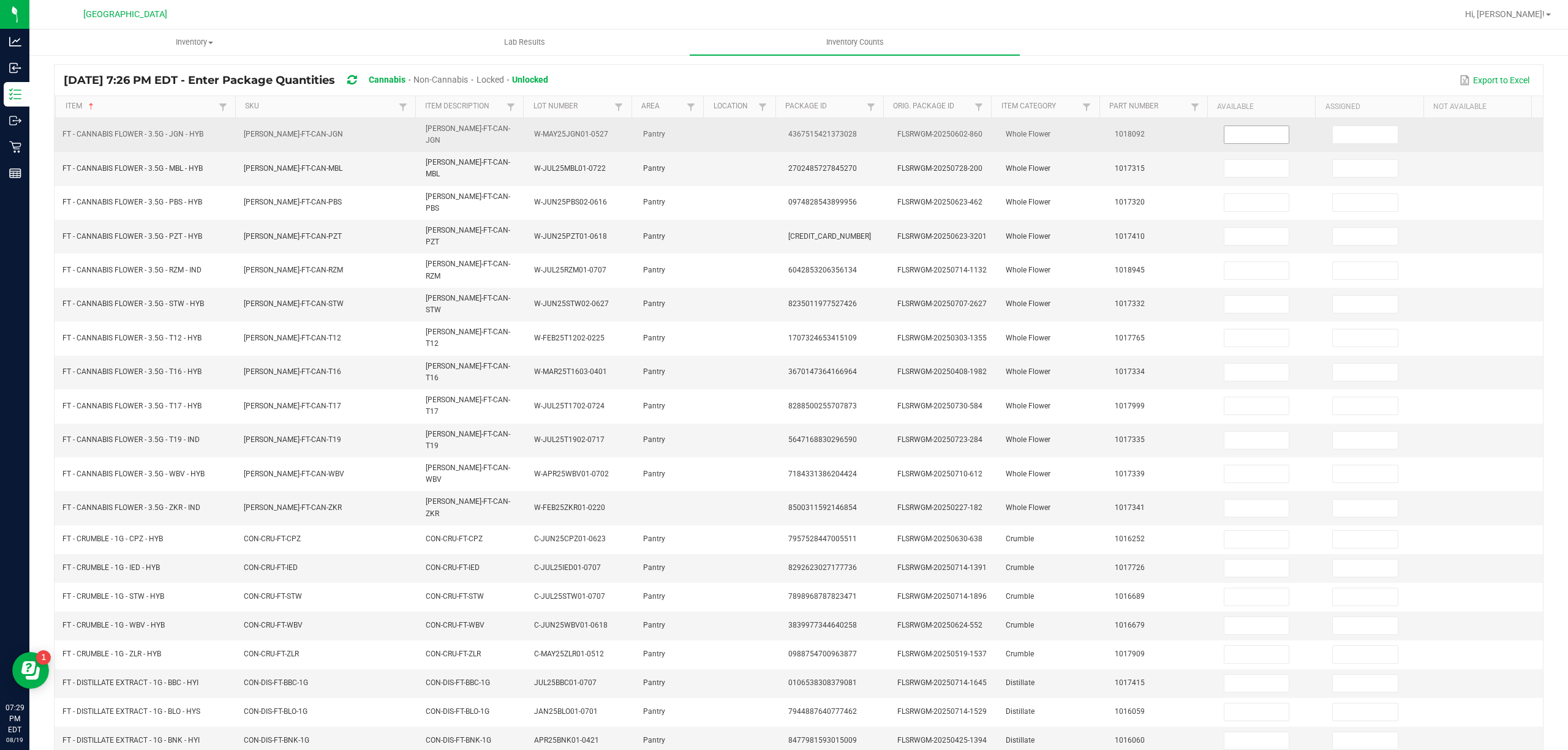
click at [1265, 125] on span at bounding box center [1257, 134] width 66 height 19
click at [1249, 133] on input at bounding box center [1257, 134] width 65 height 17
type input "15"
type input "0"
type input "20"
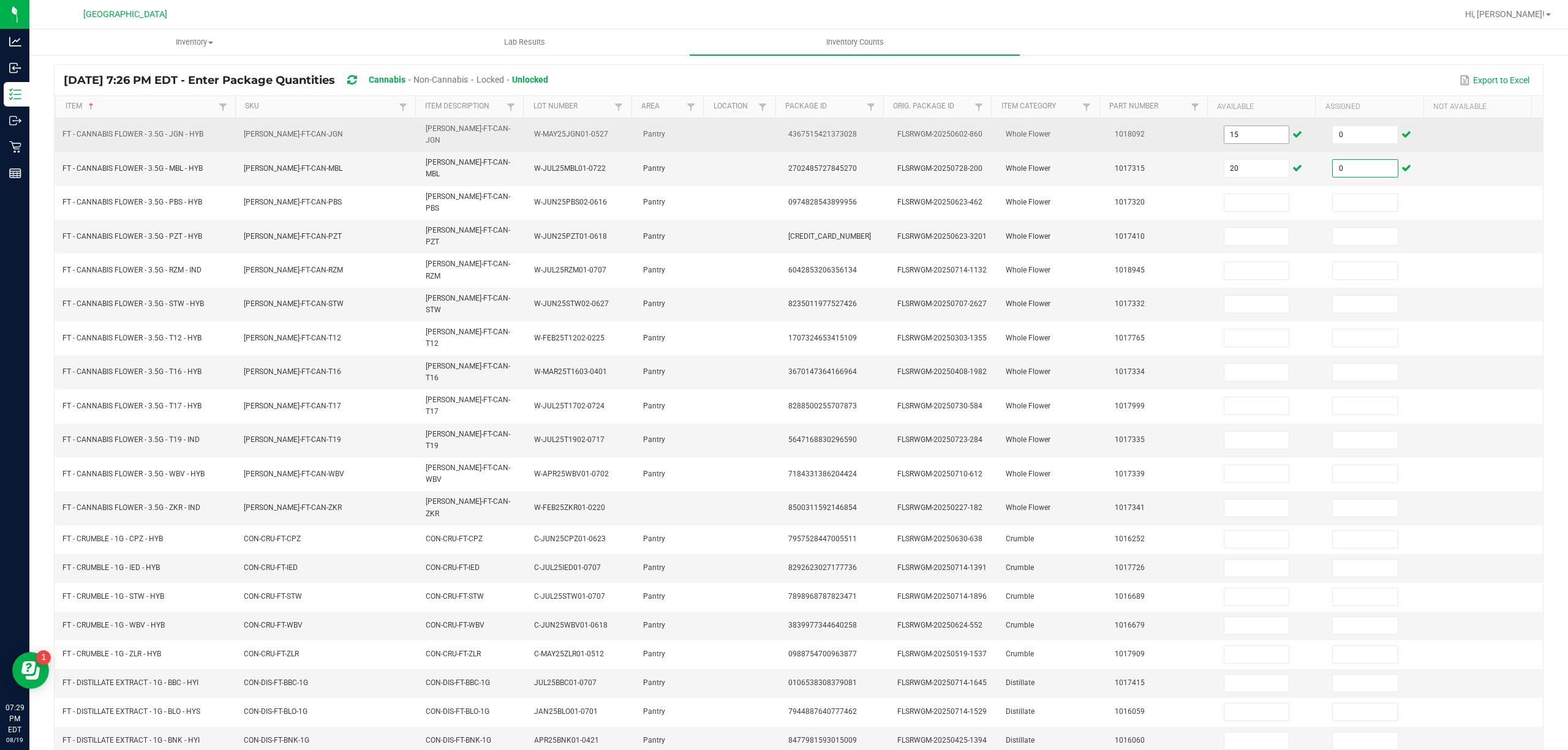
type input "0"
type input "8"
type input "0"
type input "17"
type input "0"
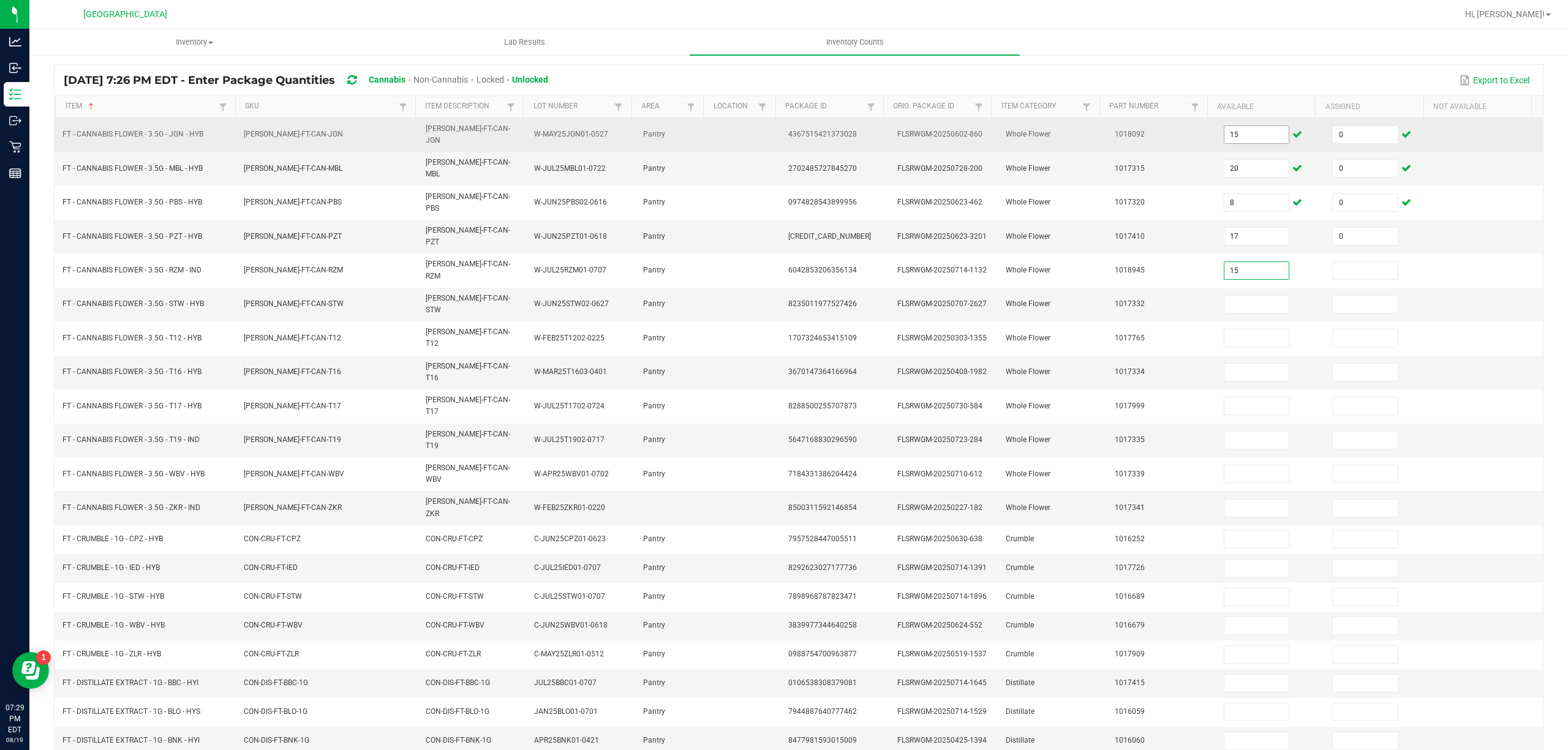
type input "15"
type input "0"
type input "20"
type input "2"
type input "0"
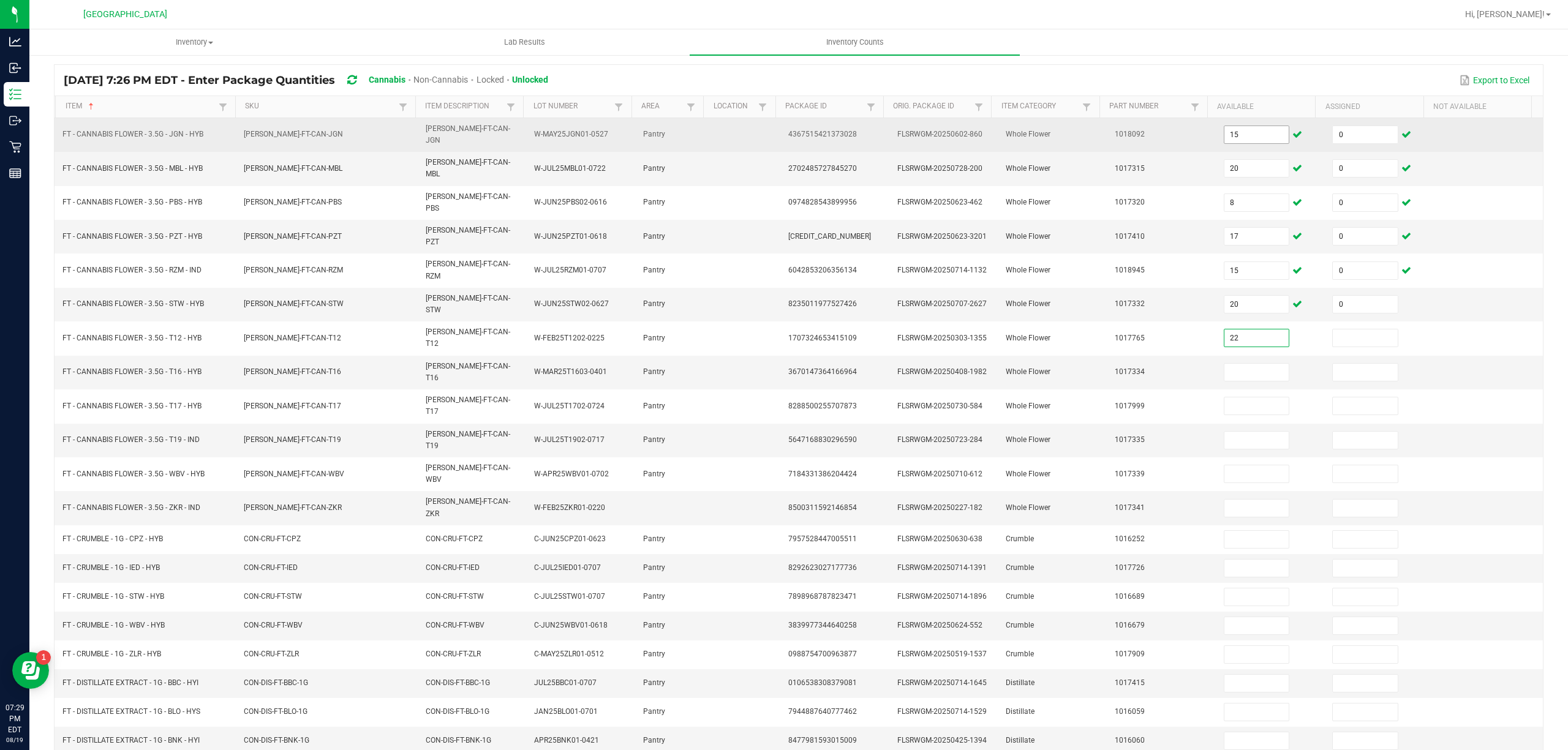
type input "22"
type input "0"
type input "1"
type input "0"
type input "1"
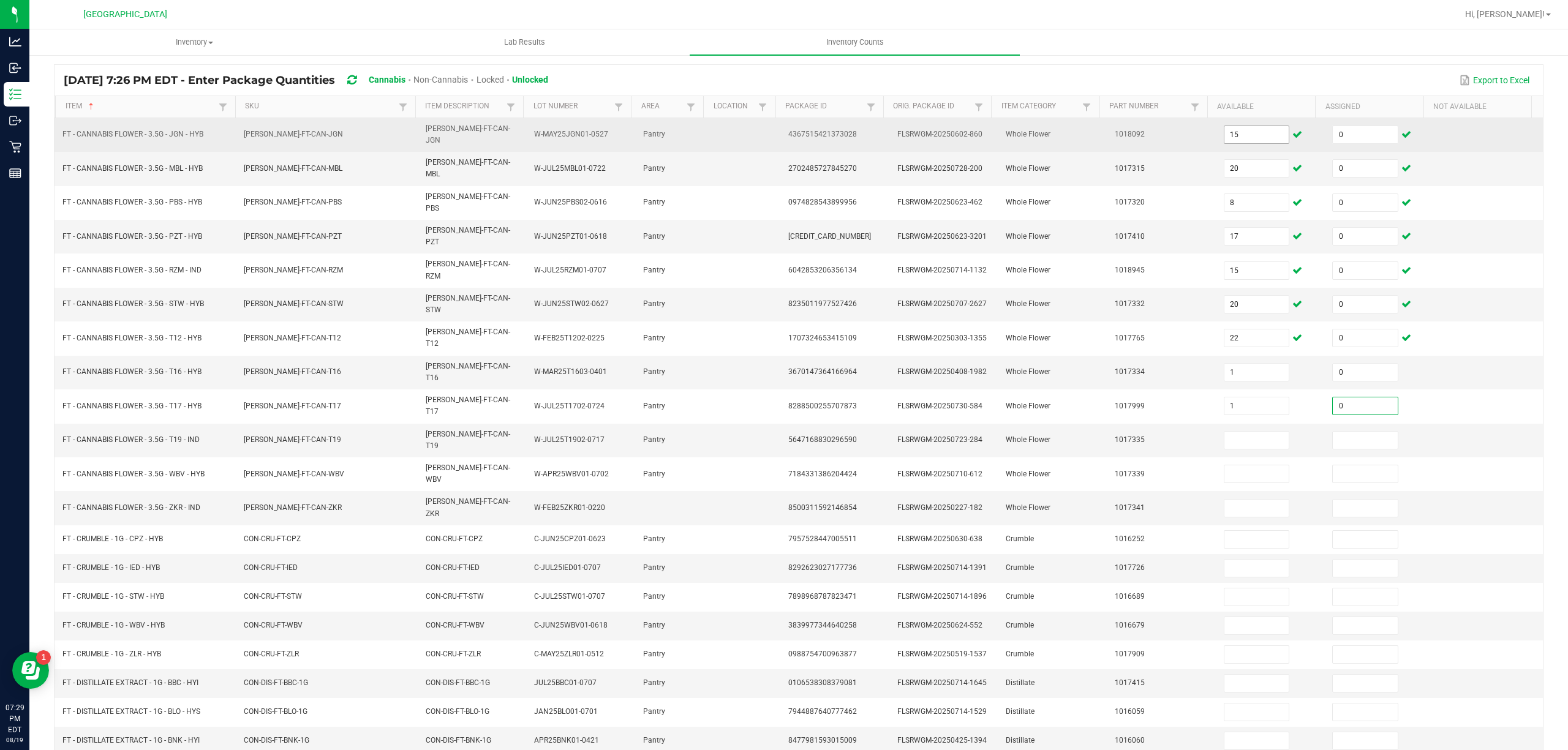
type input "0"
type input "10"
type input "0"
type input "18"
type input "0"
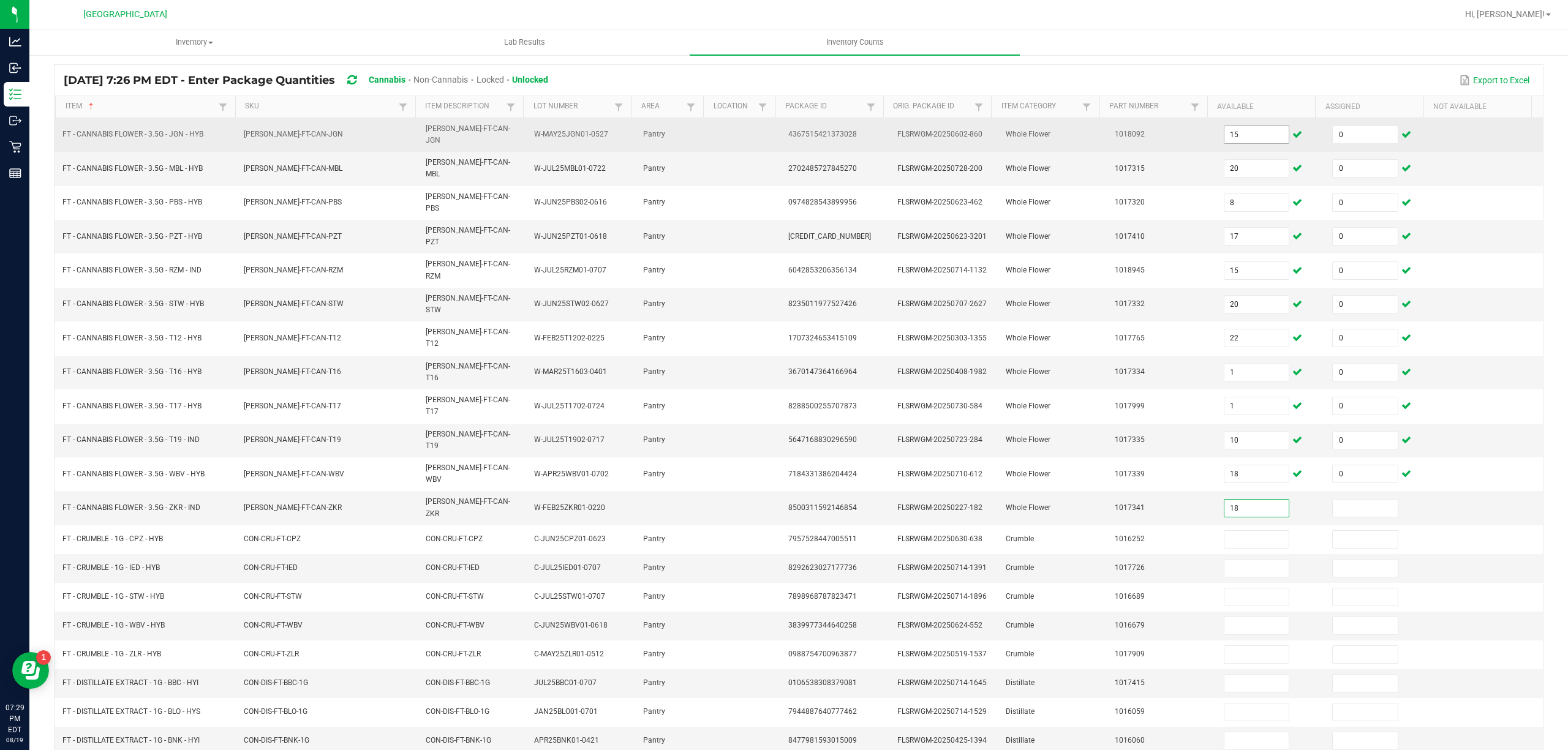
type input "18"
type input "0"
type input "1"
type input "0"
type input "8"
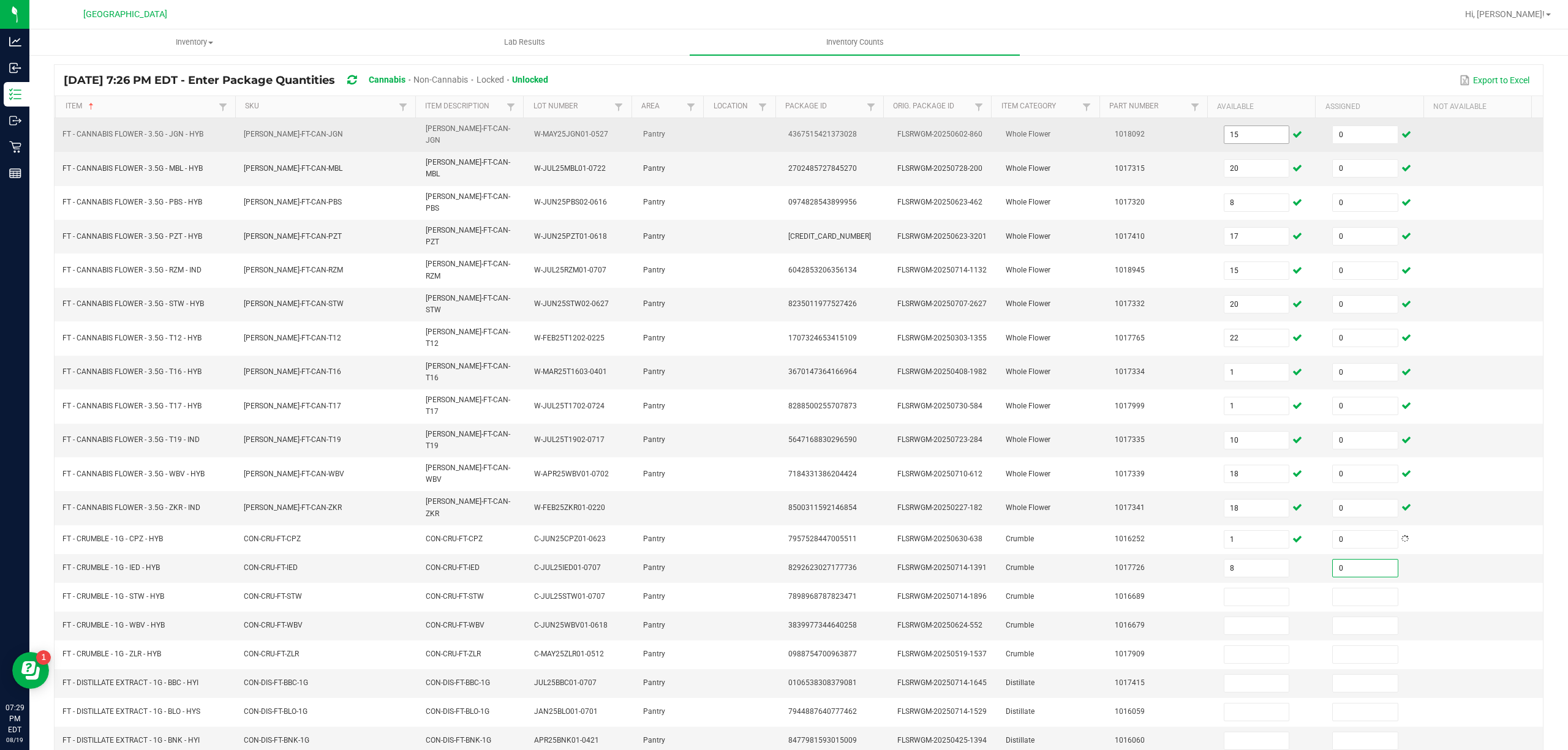
type input "0"
type input "5"
type input "0"
type input "6"
type input "0"
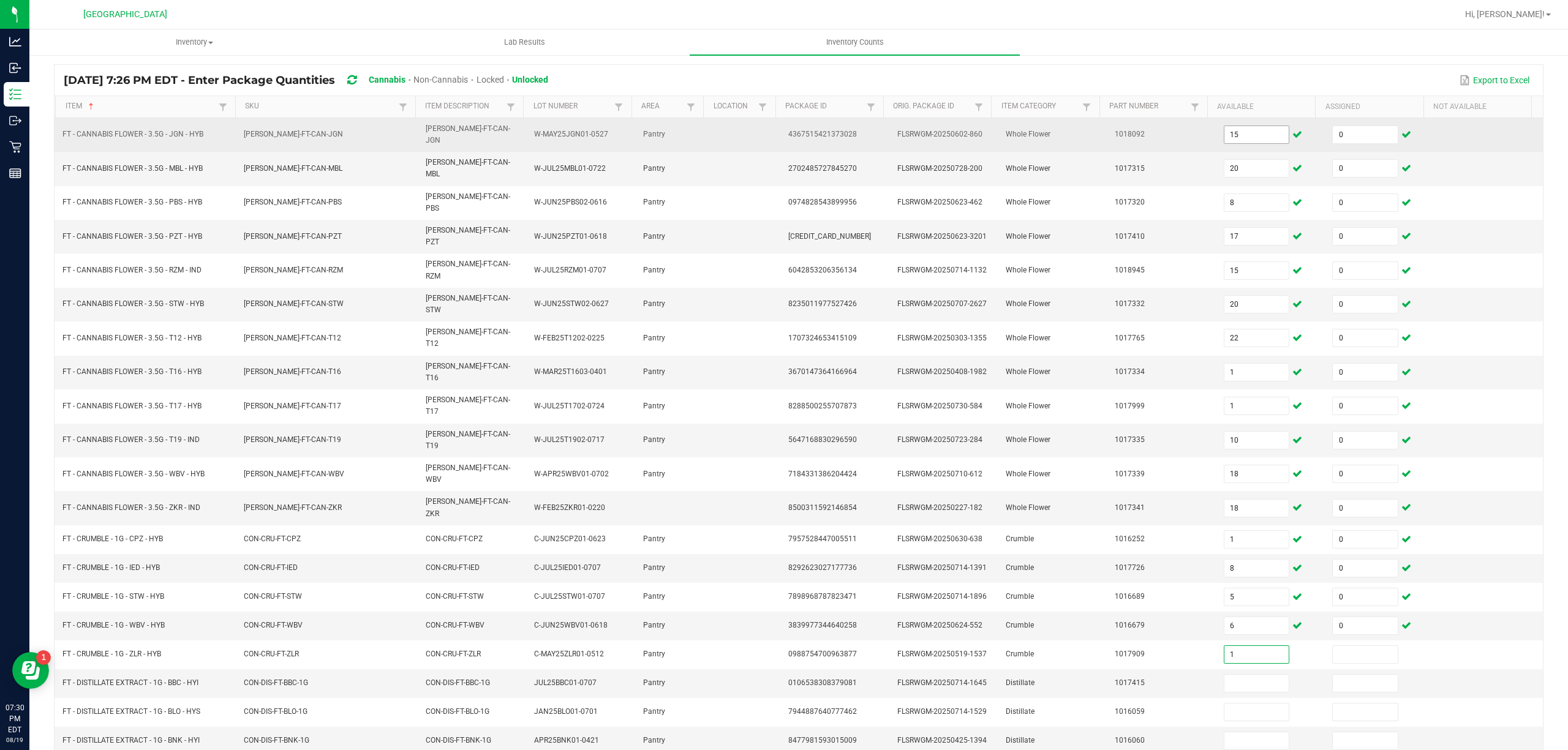
type input "1"
type input "0"
type input "6"
type input "0"
type input "12"
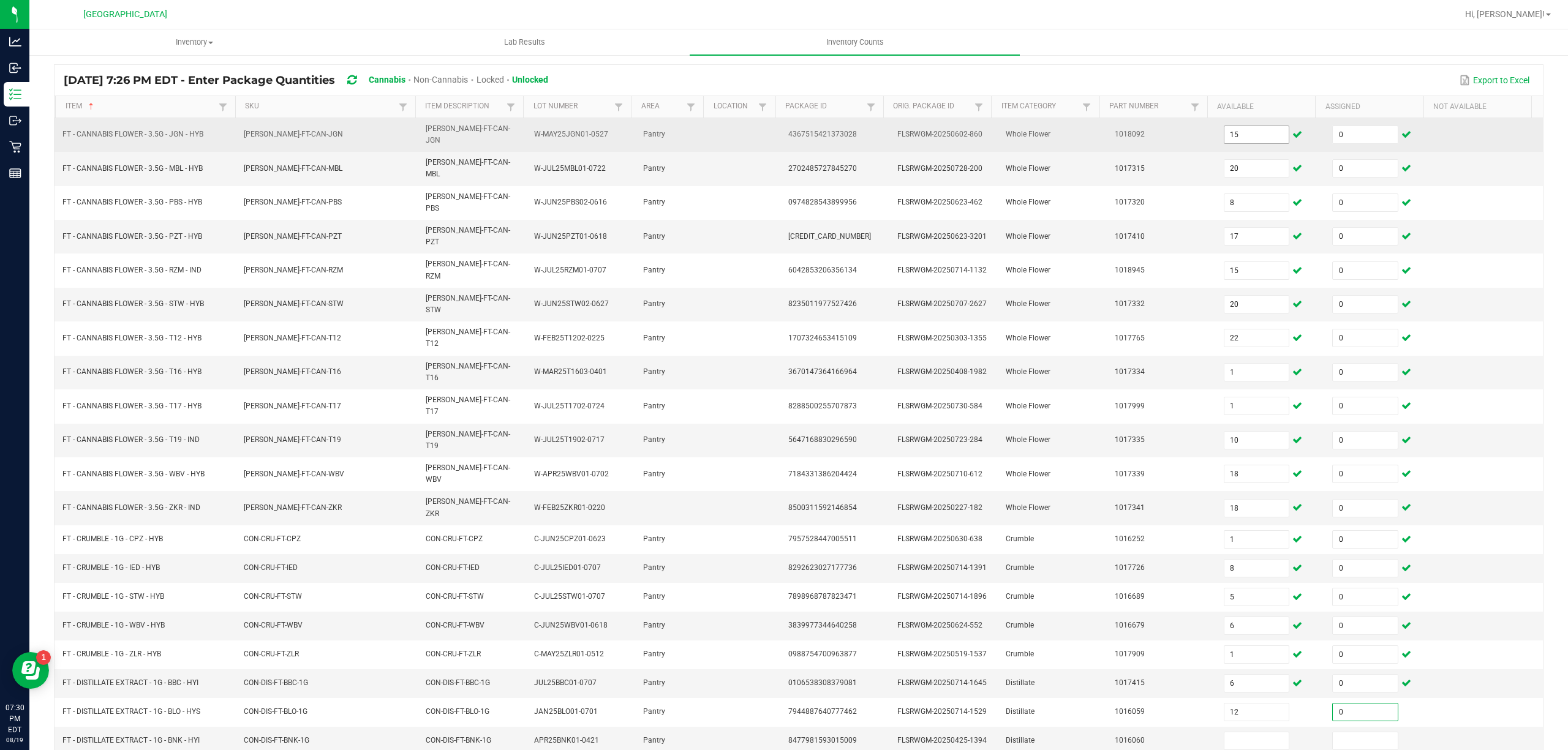
type input "0"
type input "5"
type input "0"
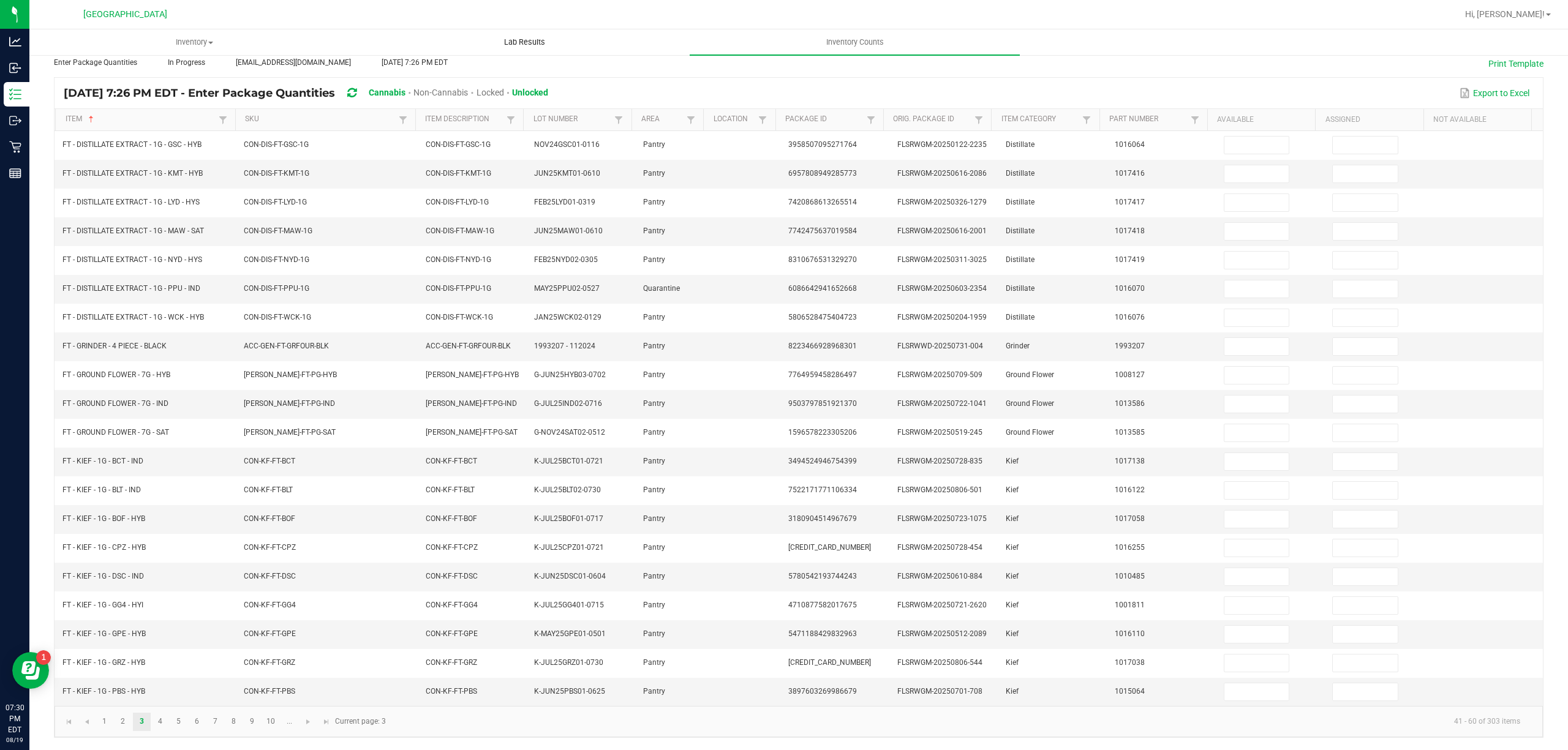
scroll to position [0, 0]
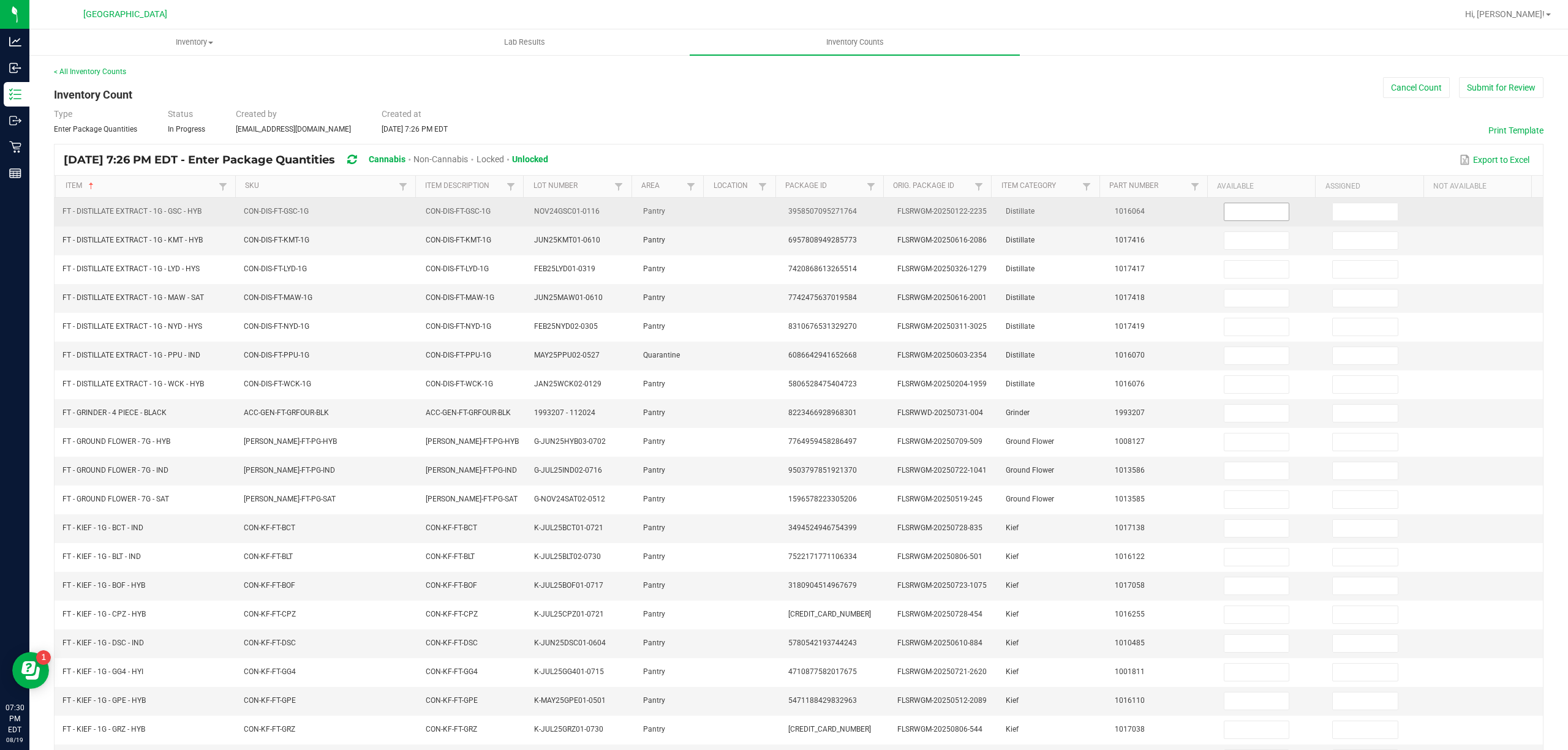
click at [1258, 220] on input at bounding box center [1257, 211] width 65 height 17
type input "2"
type input "0"
type input "6"
type input "0"
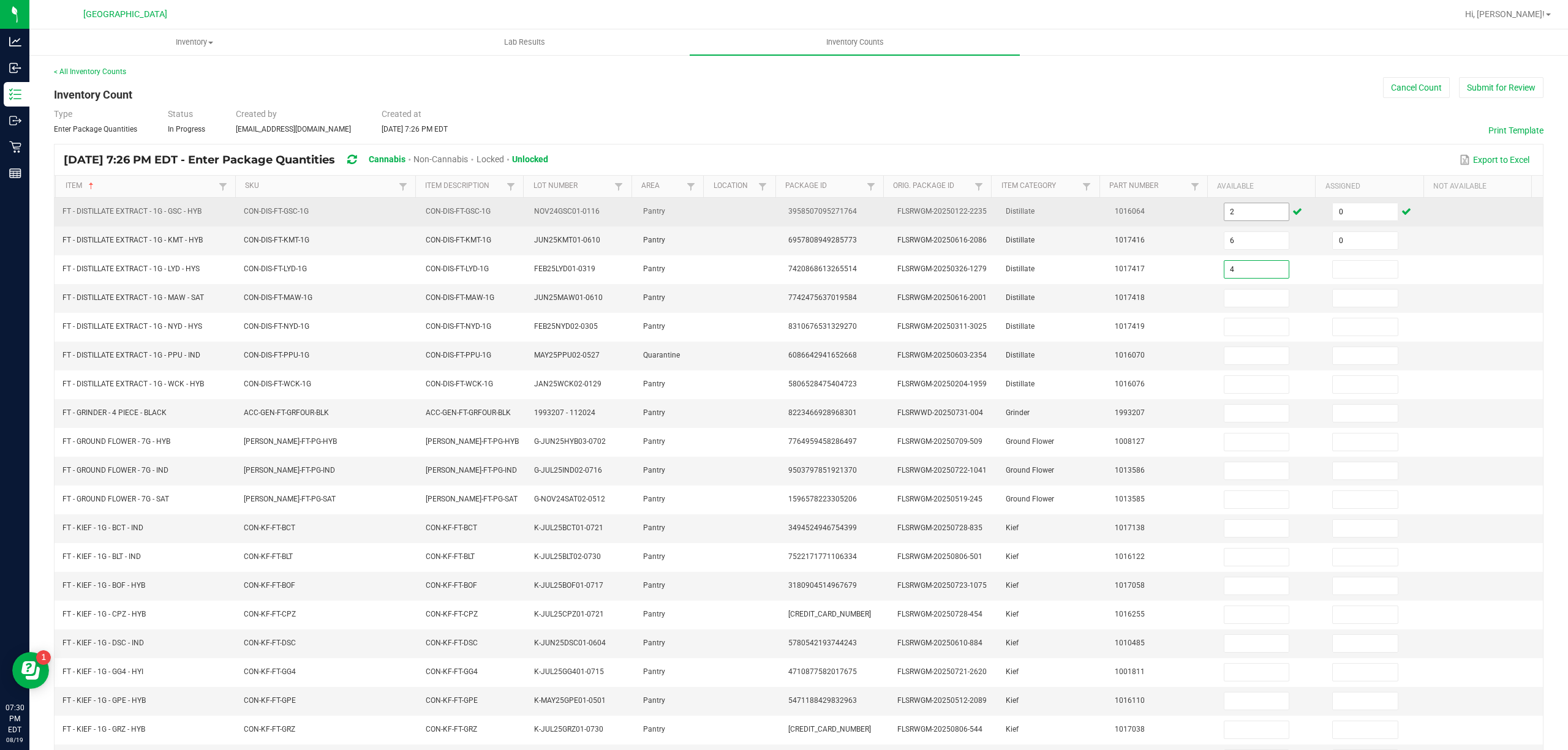
type input "4"
type input "0"
type input "11"
type input "0"
type input "5"
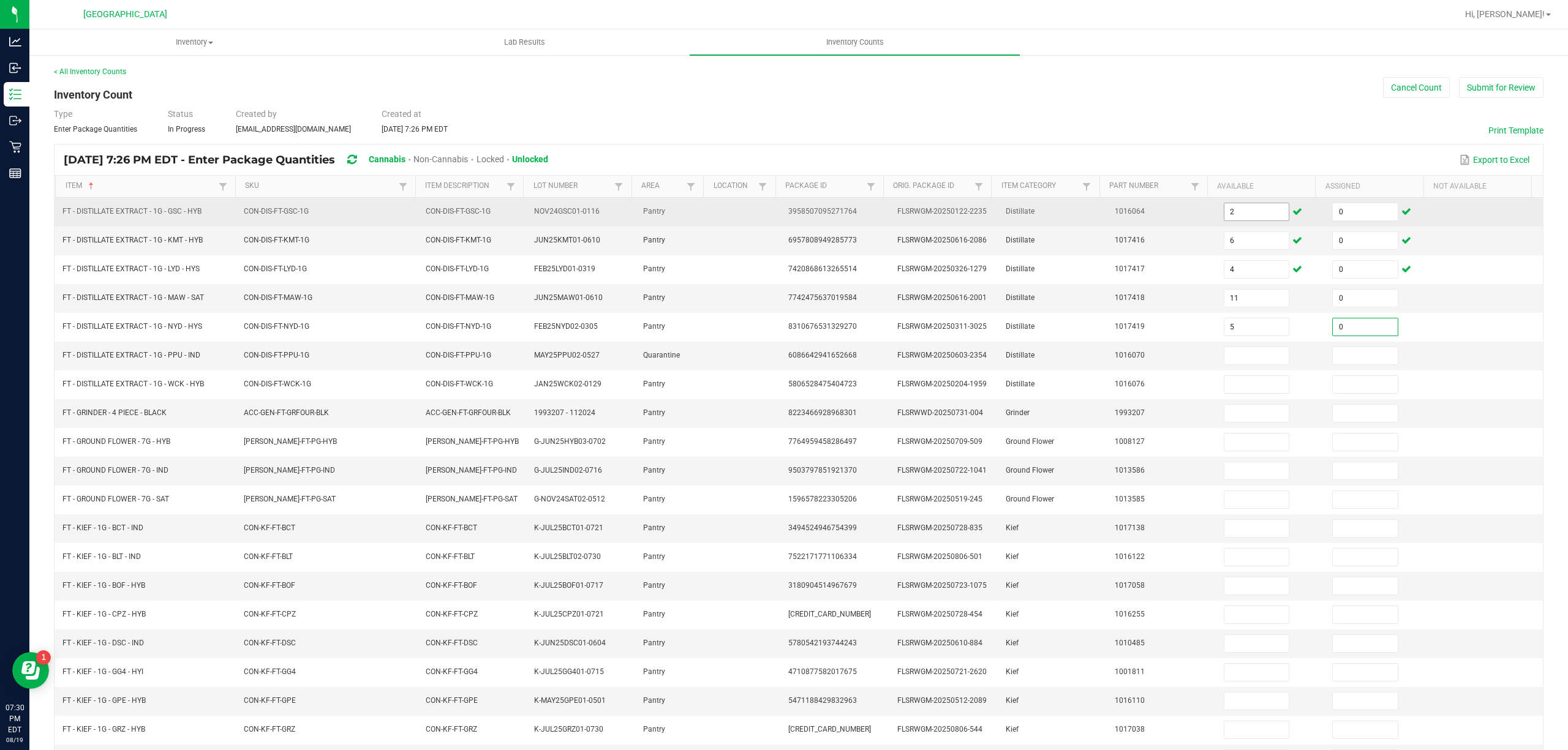
type input "0"
type input "12"
type input "0"
type input "4"
type input "0"
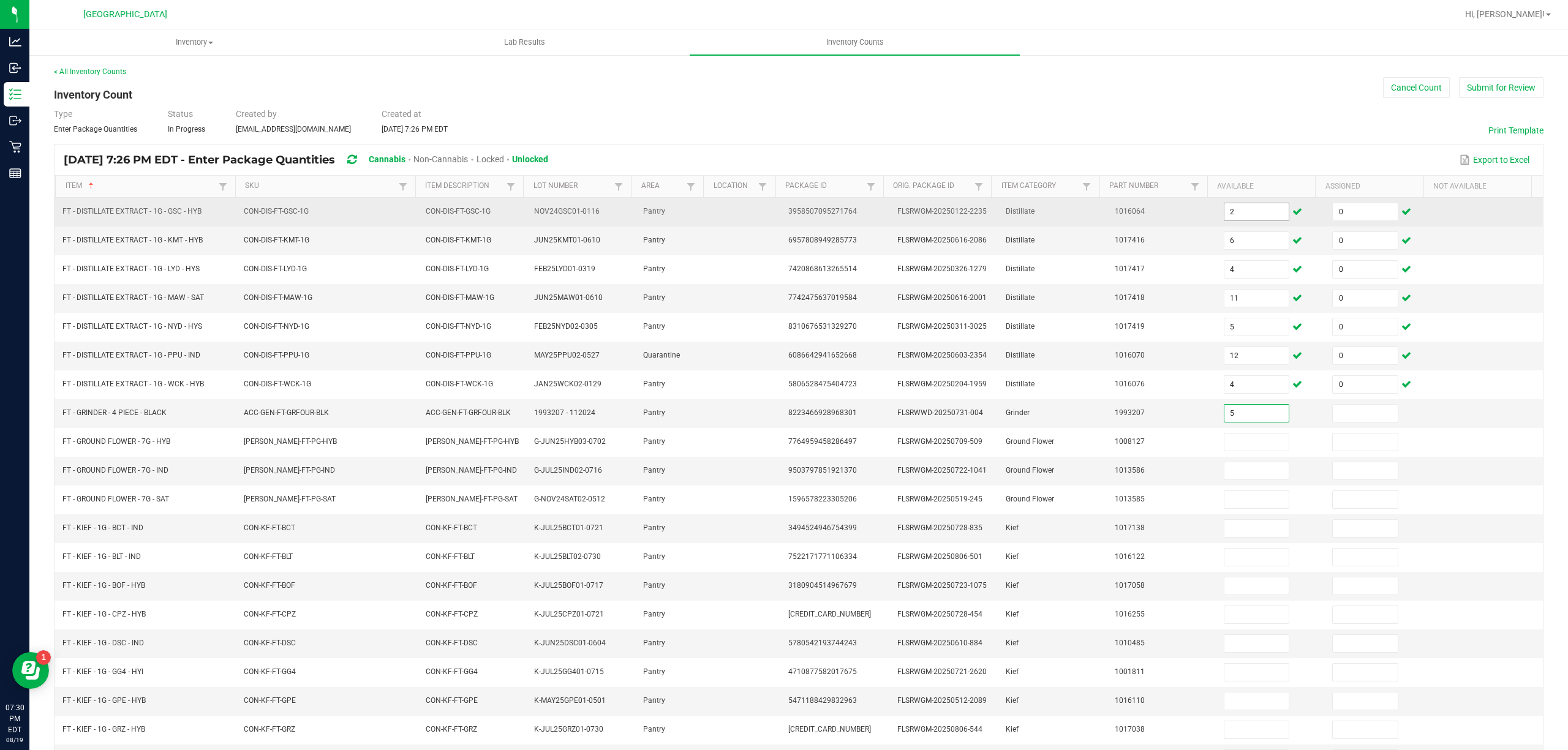
type input "5"
type input "0"
type input "6"
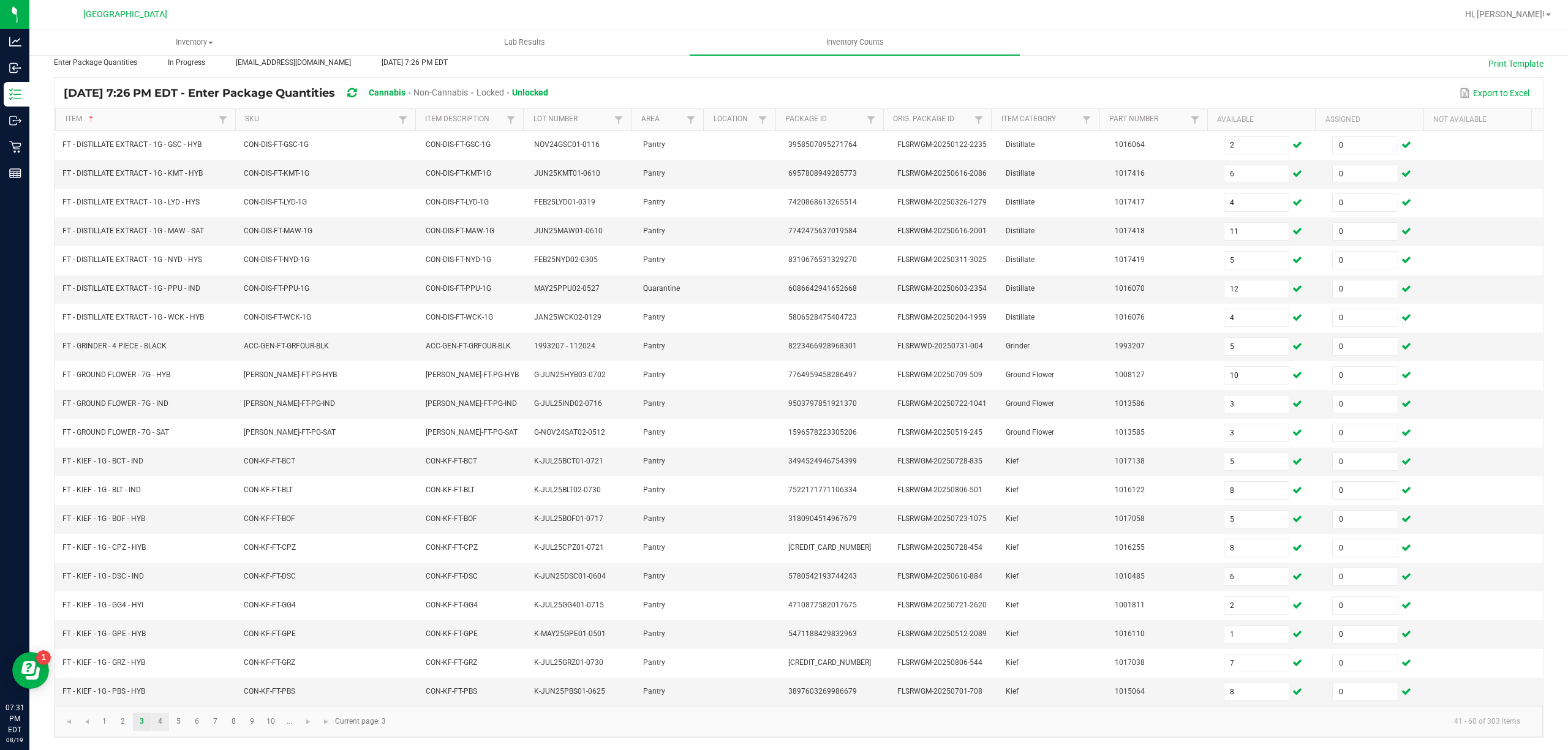
click at [155, 722] on link "4" at bounding box center [160, 722] width 18 height 19
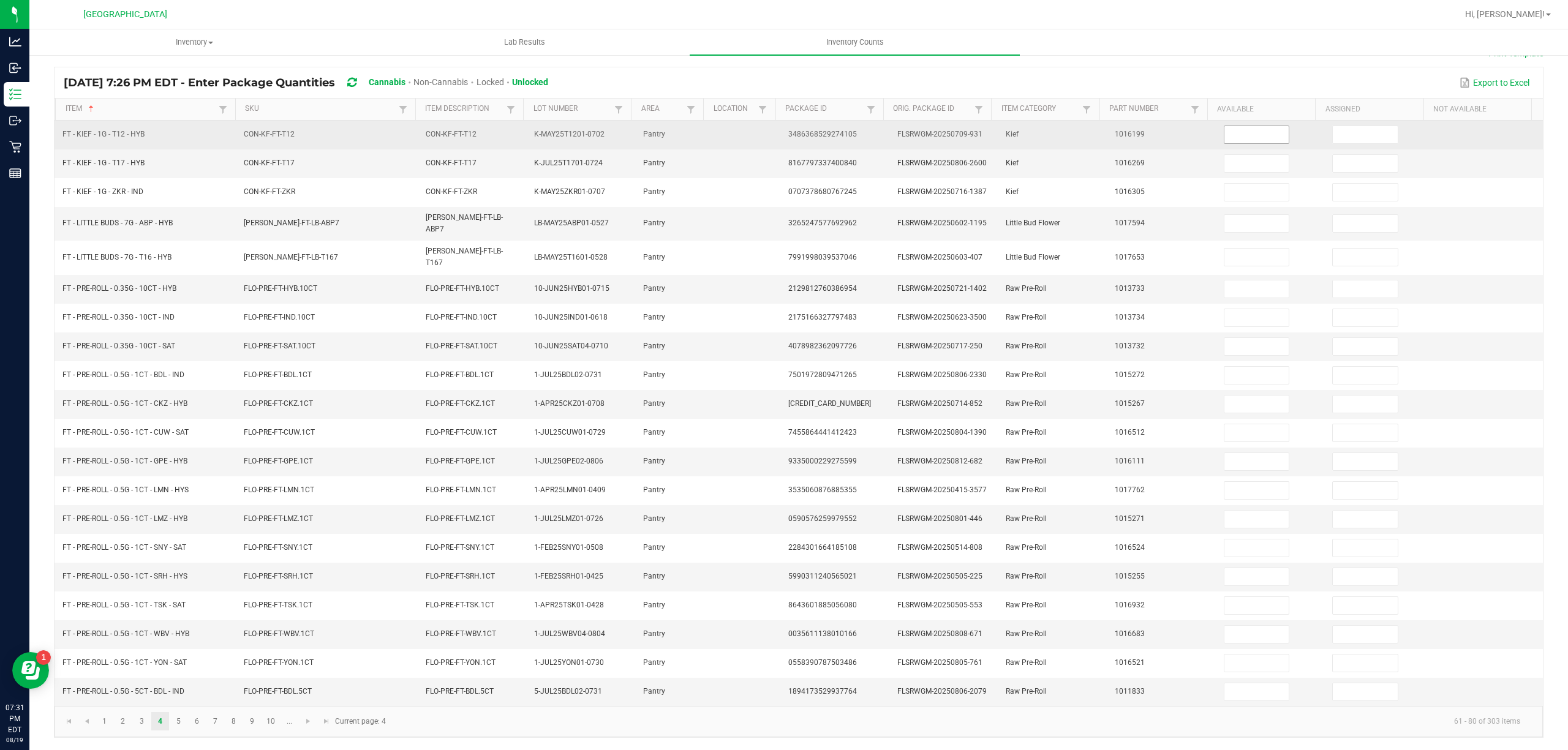
click at [1255, 141] on span at bounding box center [1257, 134] width 66 height 19
click at [1255, 140] on input at bounding box center [1257, 134] width 65 height 17
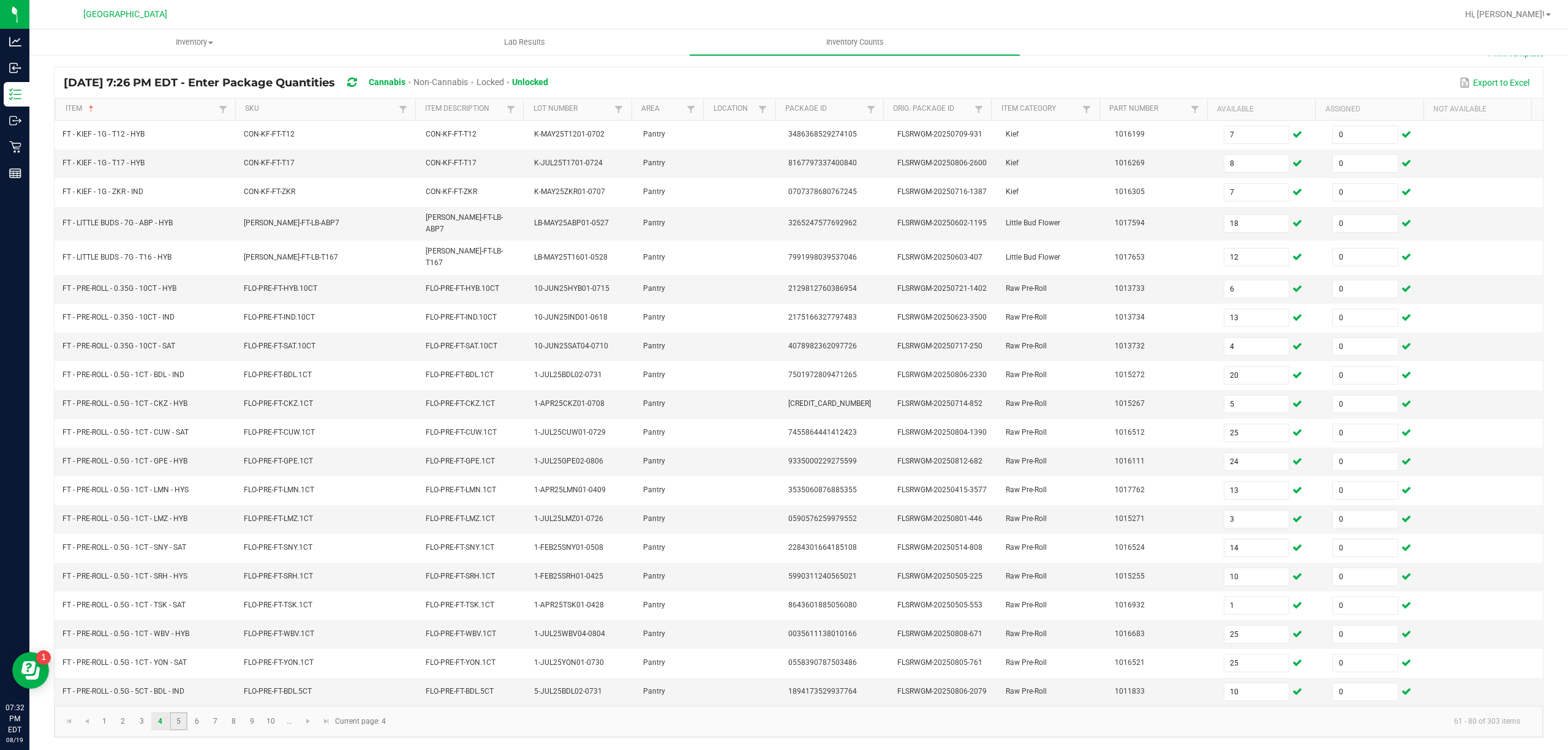
click at [182, 713] on link "5" at bounding box center [178, 721] width 18 height 19
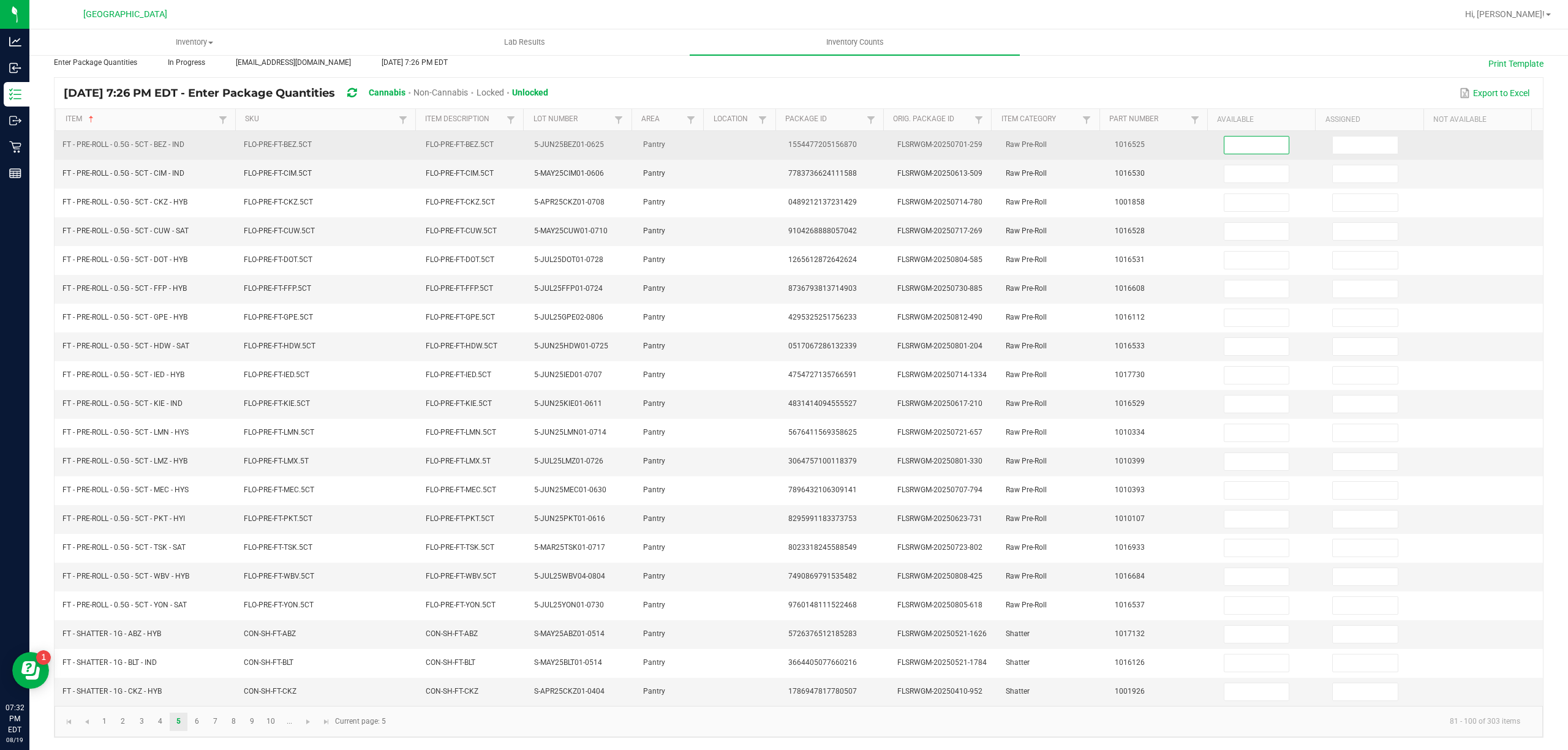
click at [1236, 138] on input at bounding box center [1257, 145] width 65 height 17
click at [1237, 137] on input "2" at bounding box center [1257, 145] width 65 height 17
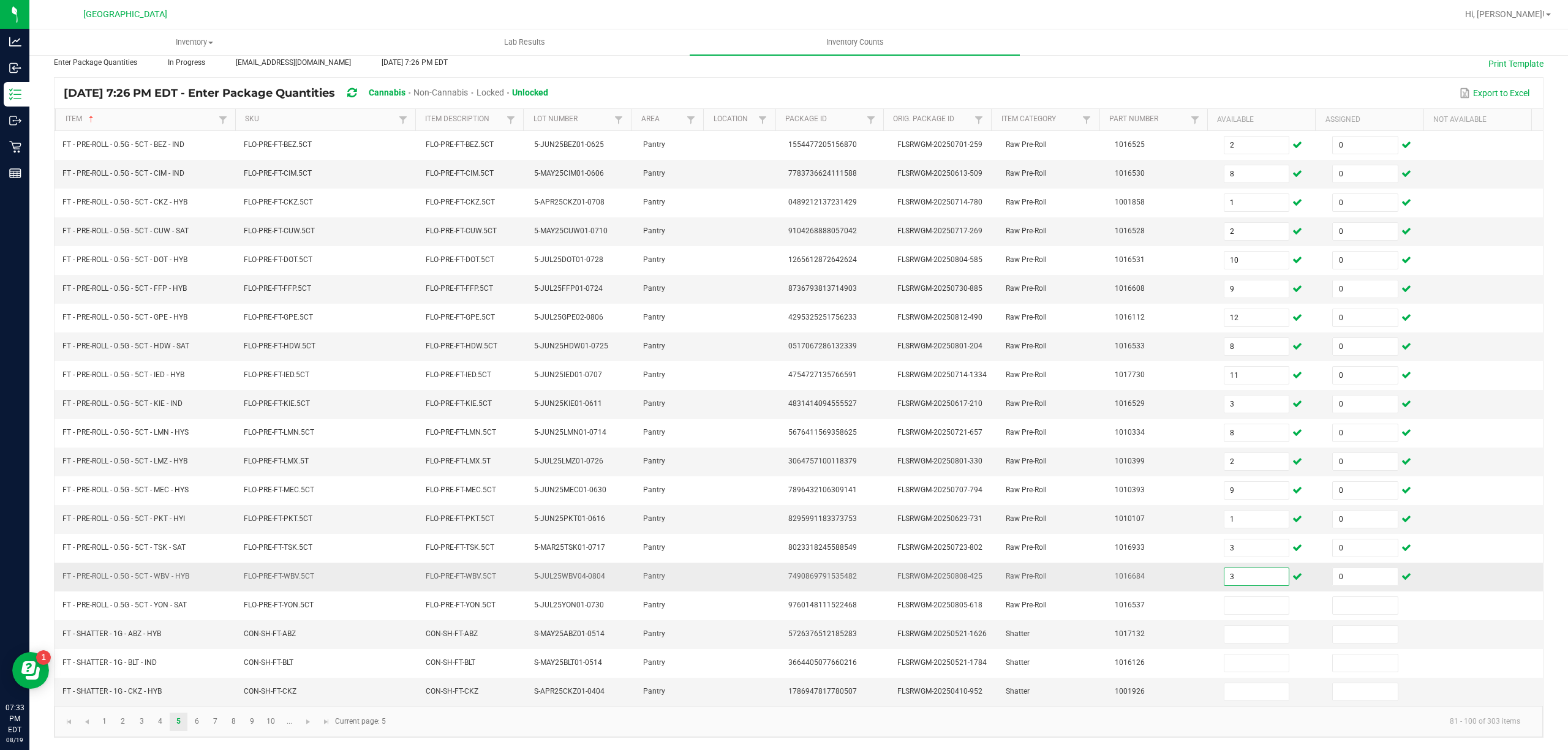
click at [1242, 569] on input "3" at bounding box center [1257, 577] width 65 height 17
click at [201, 722] on link "6" at bounding box center [197, 722] width 18 height 19
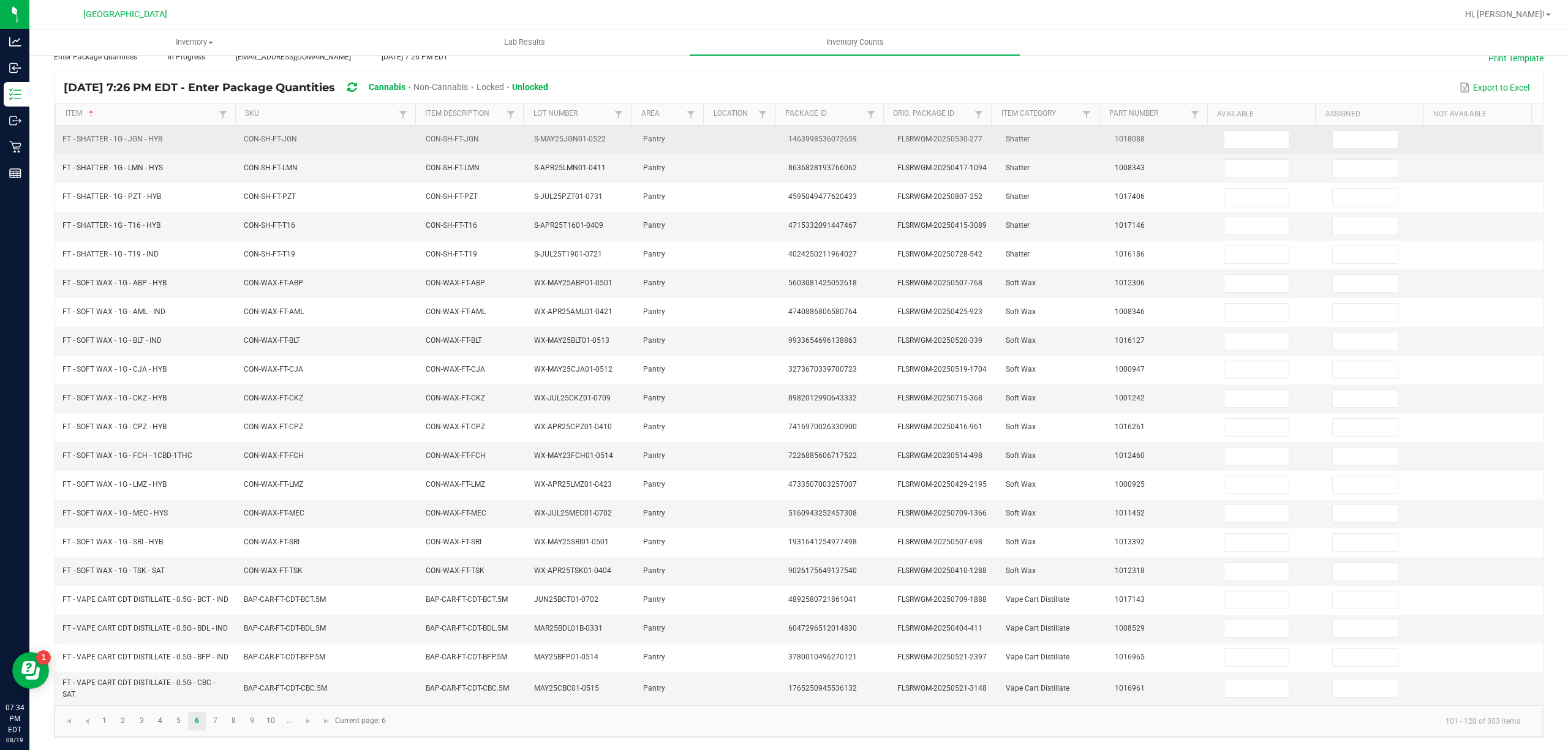
click at [1253, 131] on input at bounding box center [1257, 140] width 65 height 17
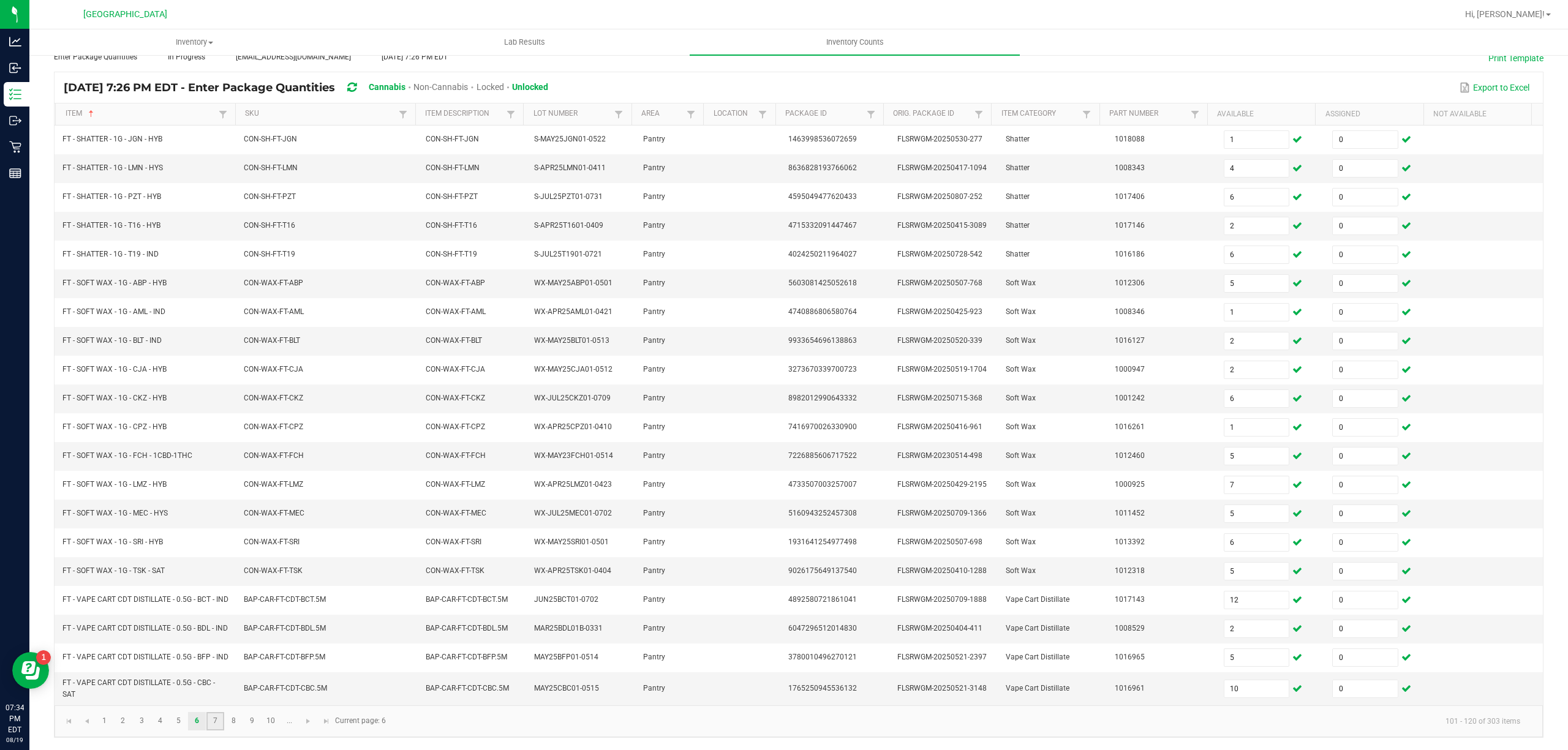
click at [219, 731] on link "7" at bounding box center [216, 721] width 18 height 19
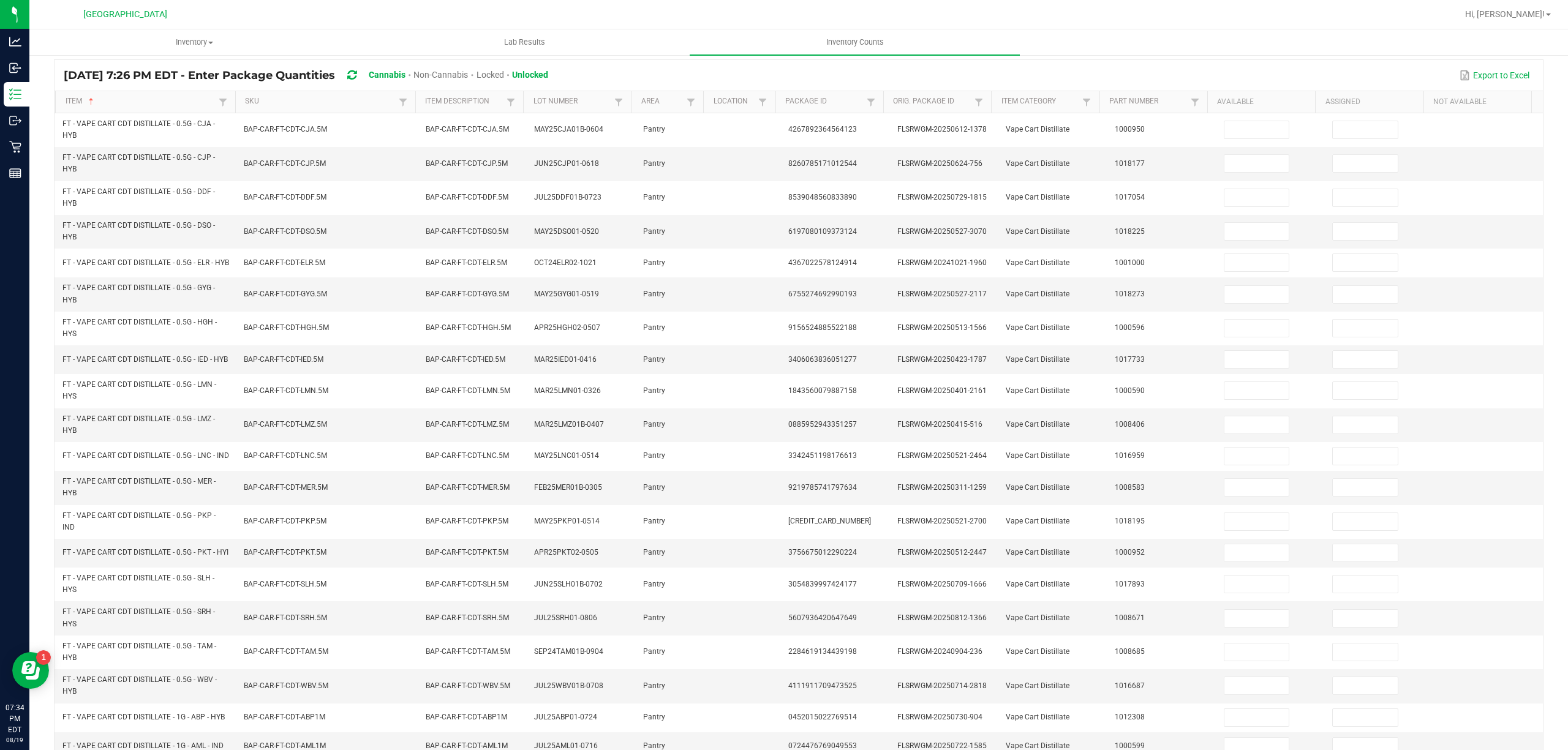
scroll to position [0, 0]
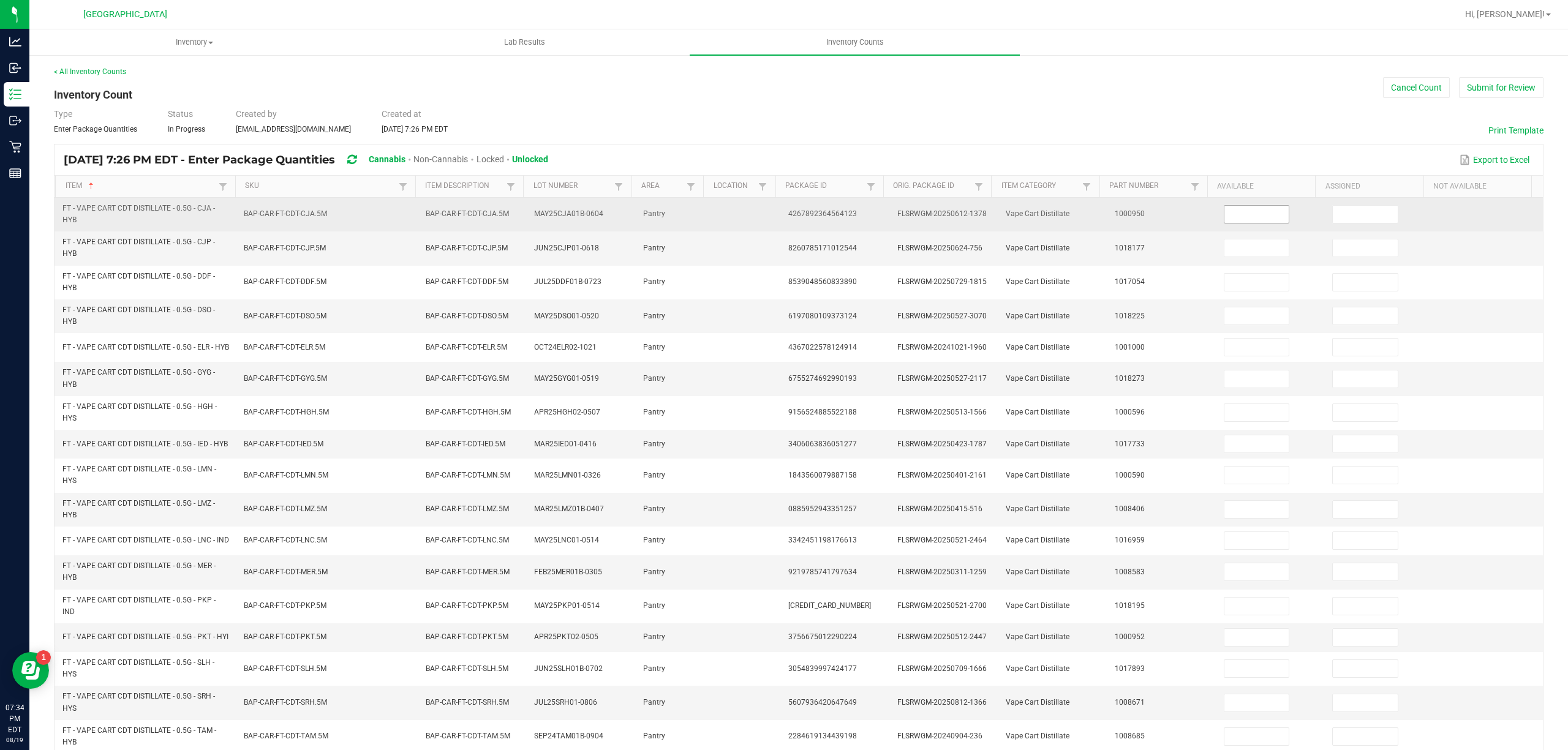
click at [1231, 211] on input at bounding box center [1257, 214] width 65 height 17
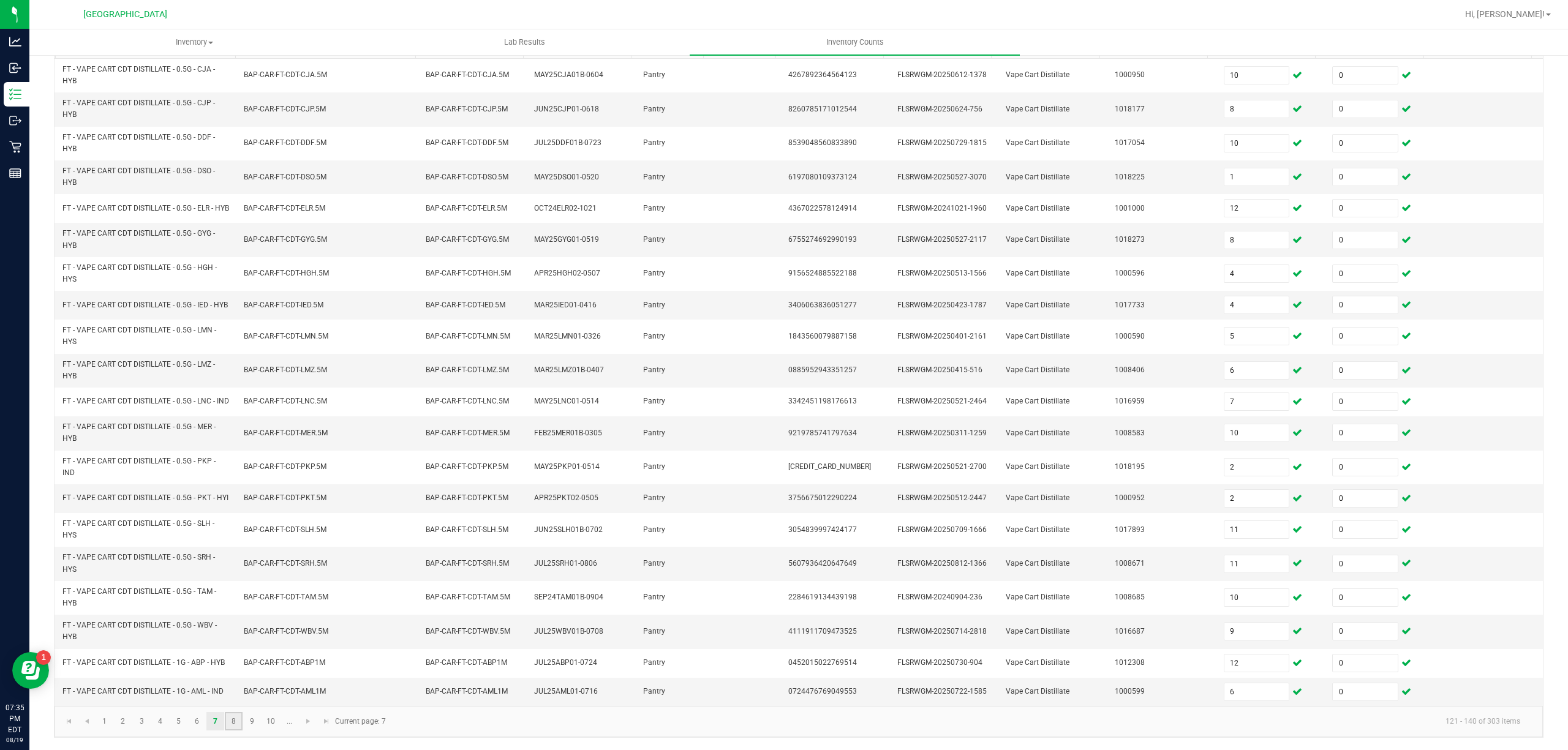
click at [234, 721] on link "8" at bounding box center [234, 721] width 18 height 19
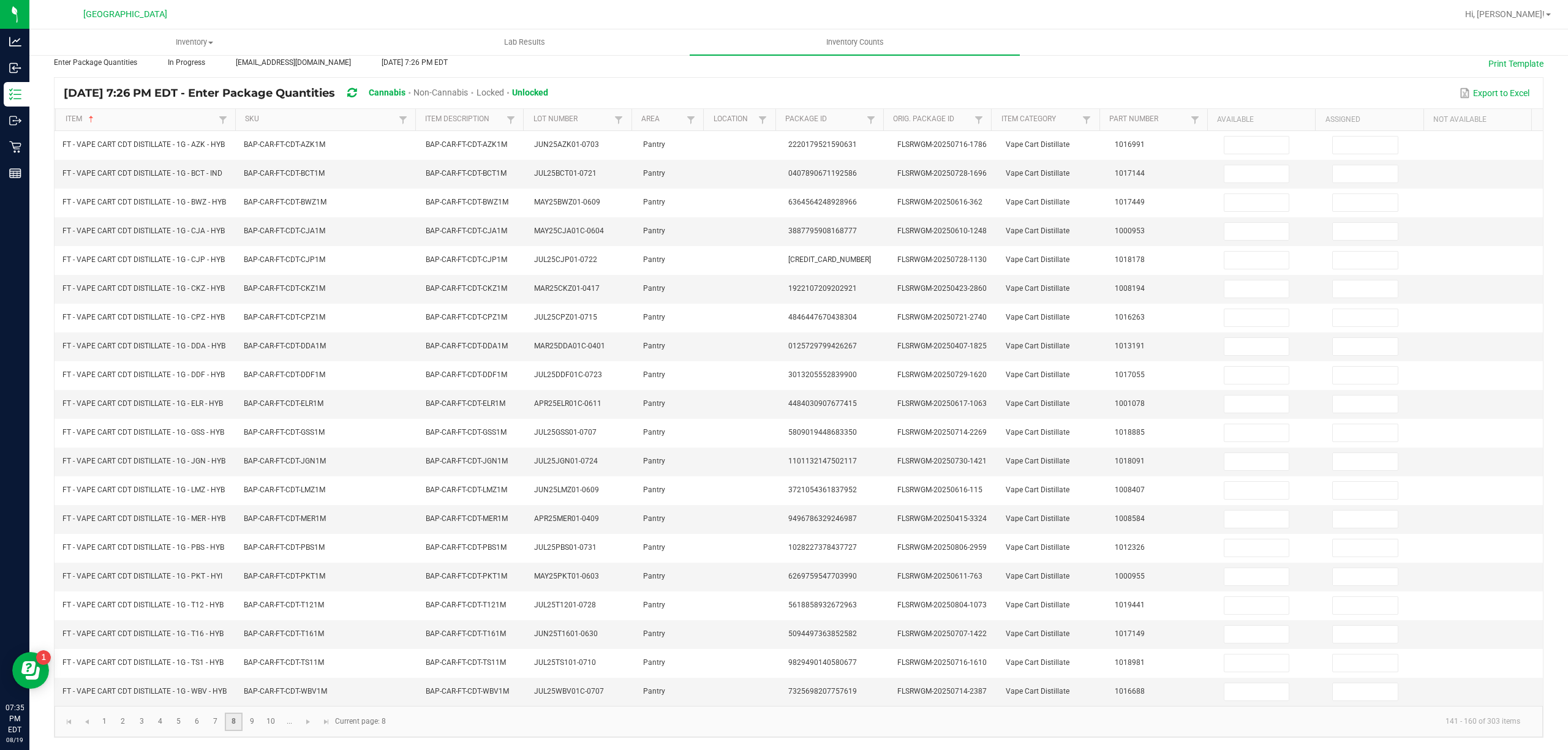
scroll to position [84, 0]
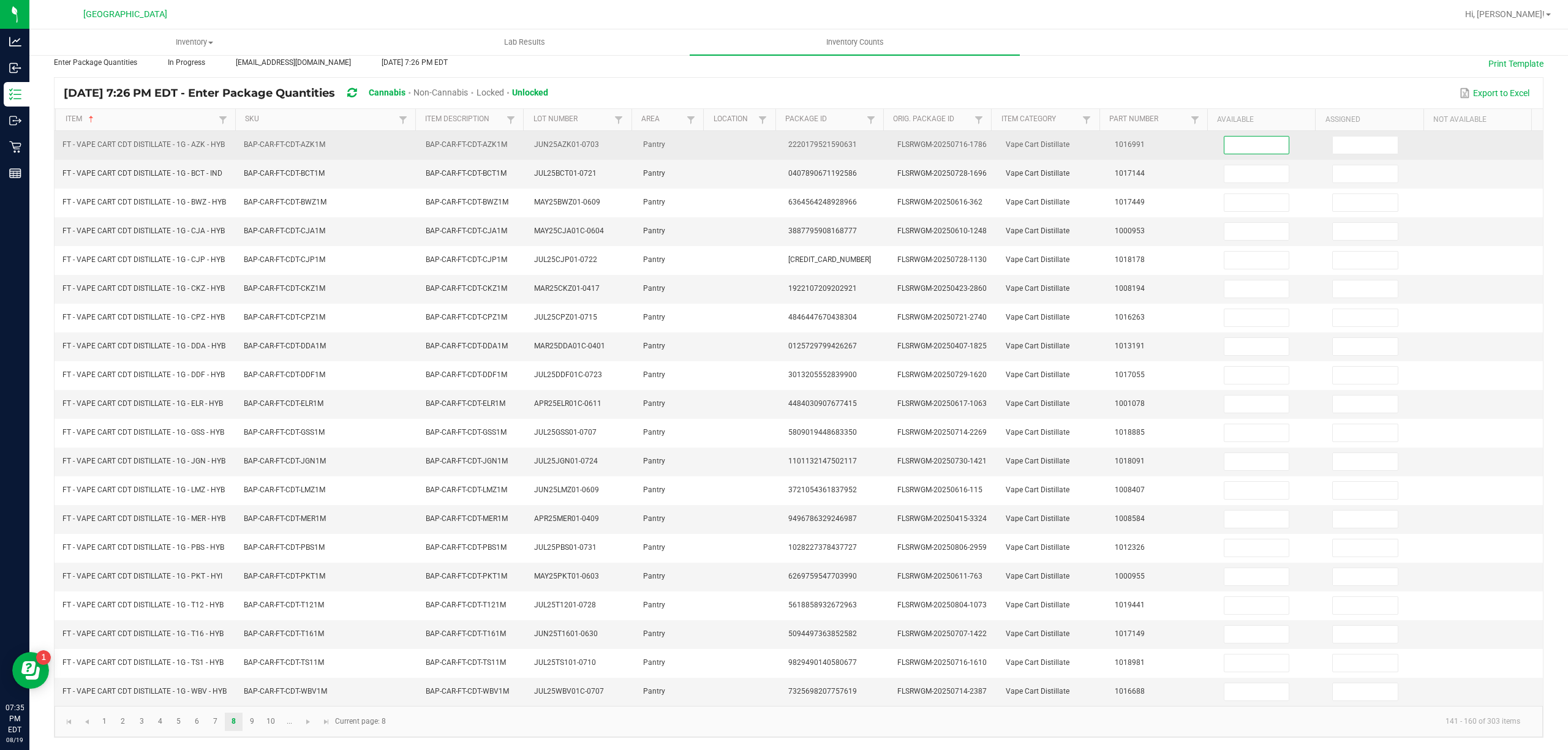
click at [1261, 137] on input at bounding box center [1257, 145] width 65 height 17
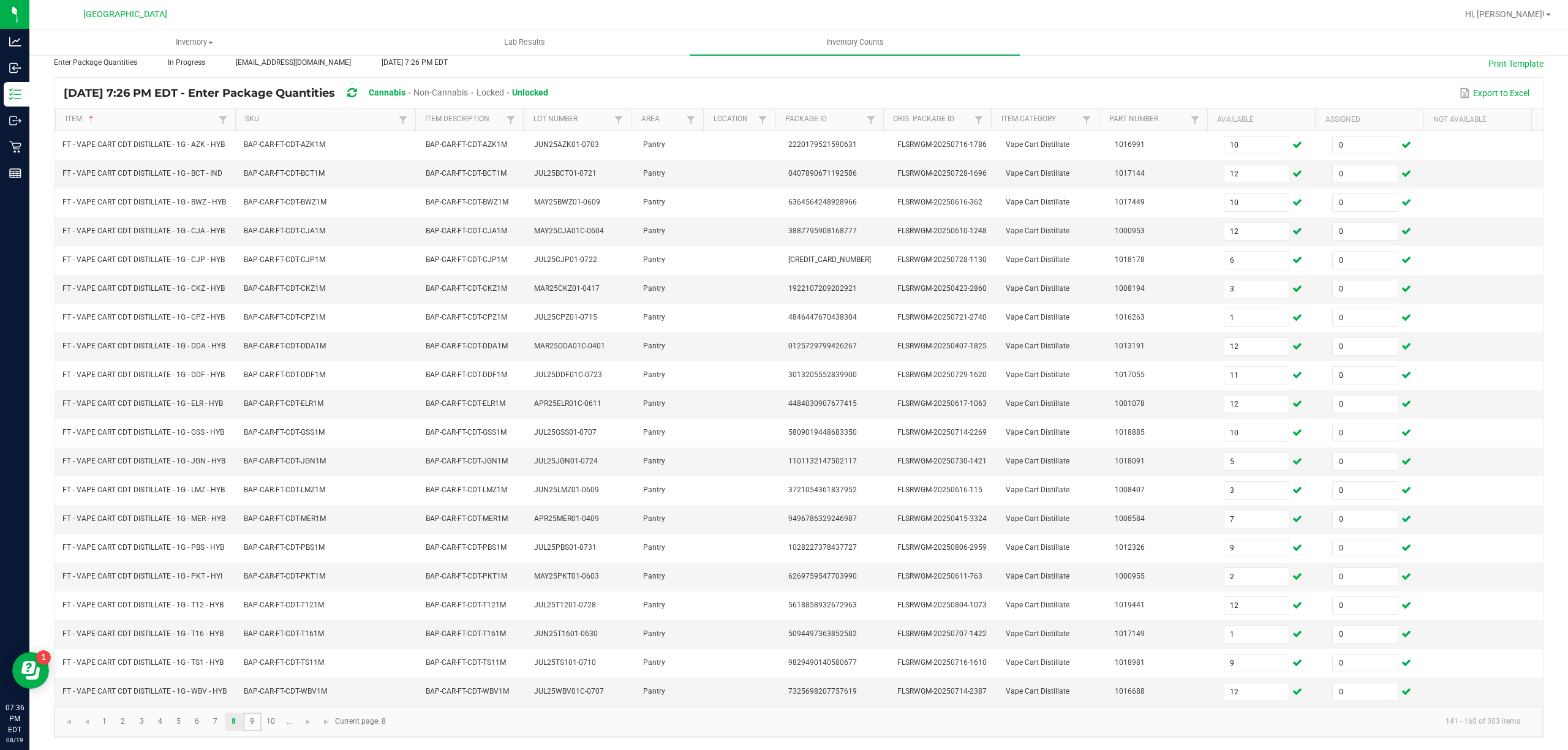
drag, startPoint x: 260, startPoint y: 720, endPoint x: 261, endPoint y: 709, distance: 11.0
click at [260, 721] on link "9" at bounding box center [252, 722] width 18 height 19
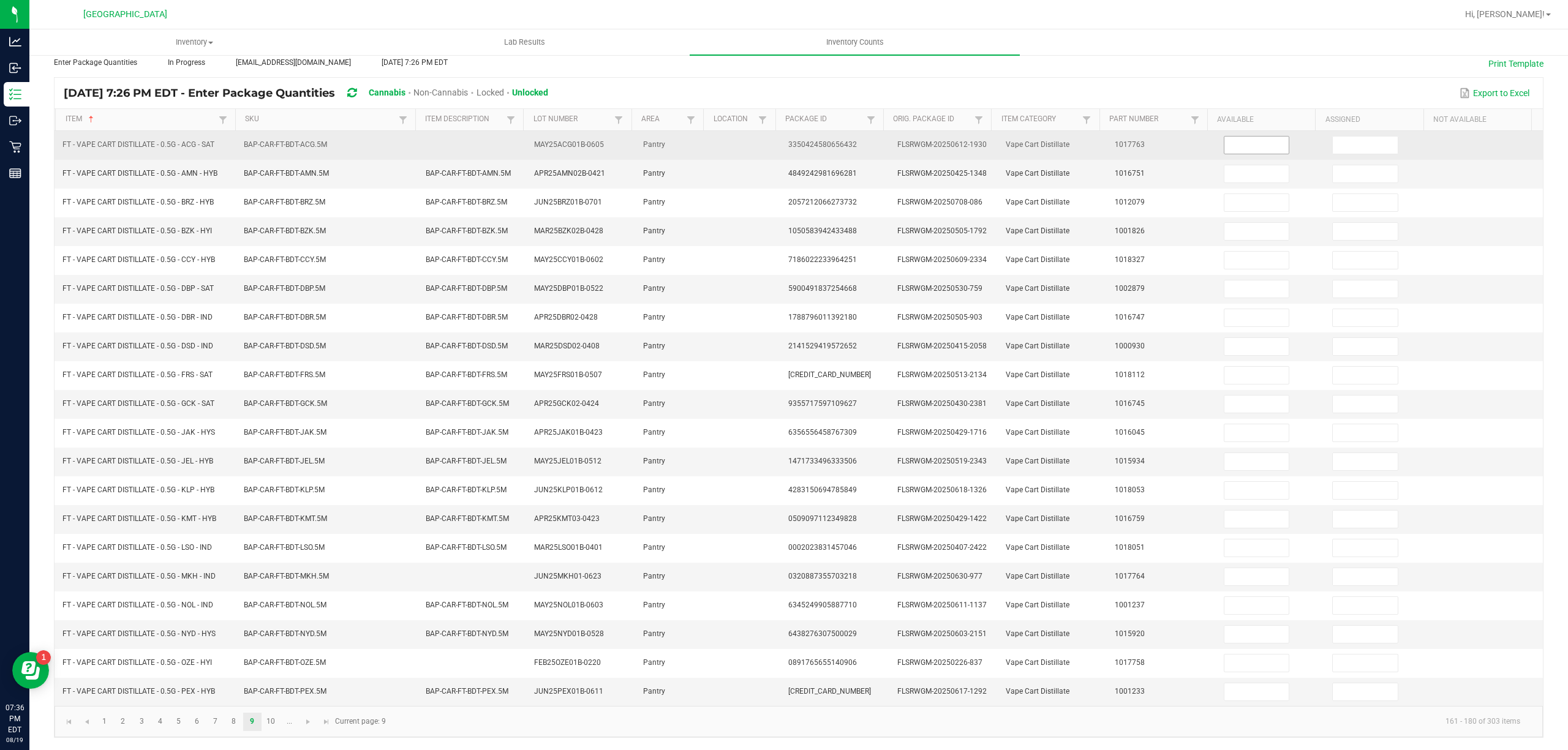
click at [1246, 137] on input at bounding box center [1257, 145] width 65 height 17
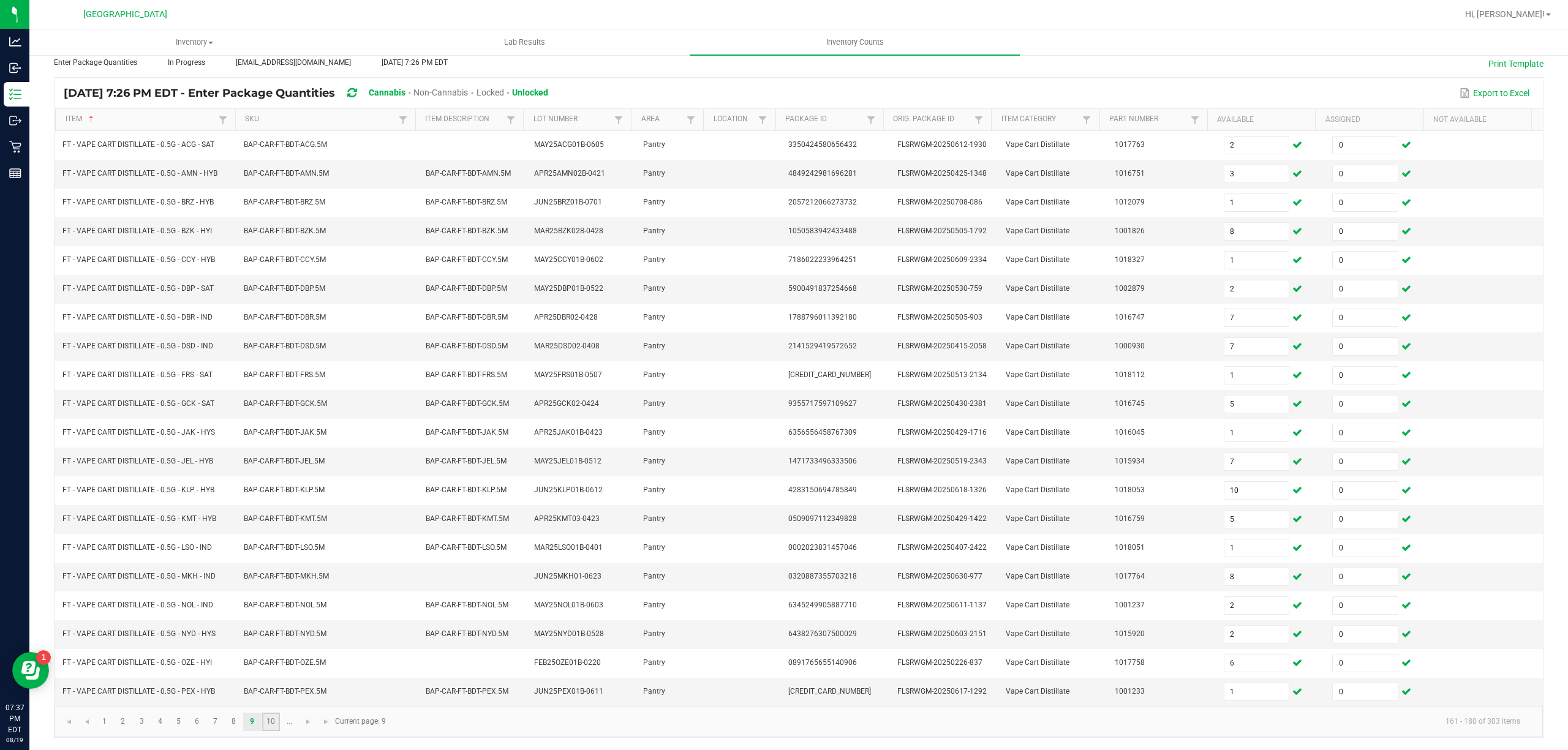
click at [272, 728] on link "10" at bounding box center [271, 722] width 18 height 19
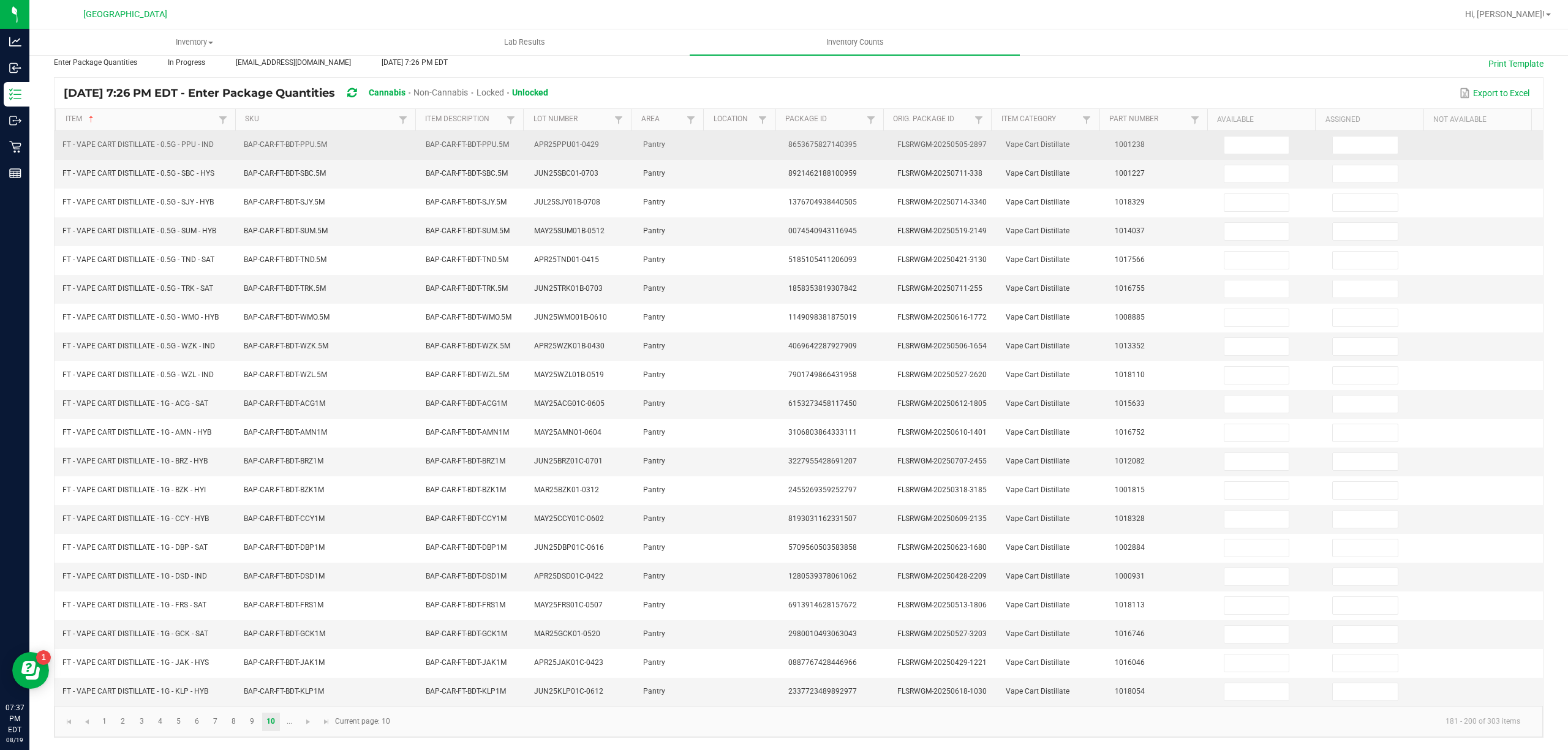
click at [1245, 143] on td at bounding box center [1271, 146] width 109 height 29
click at [1225, 140] on input at bounding box center [1257, 145] width 65 height 17
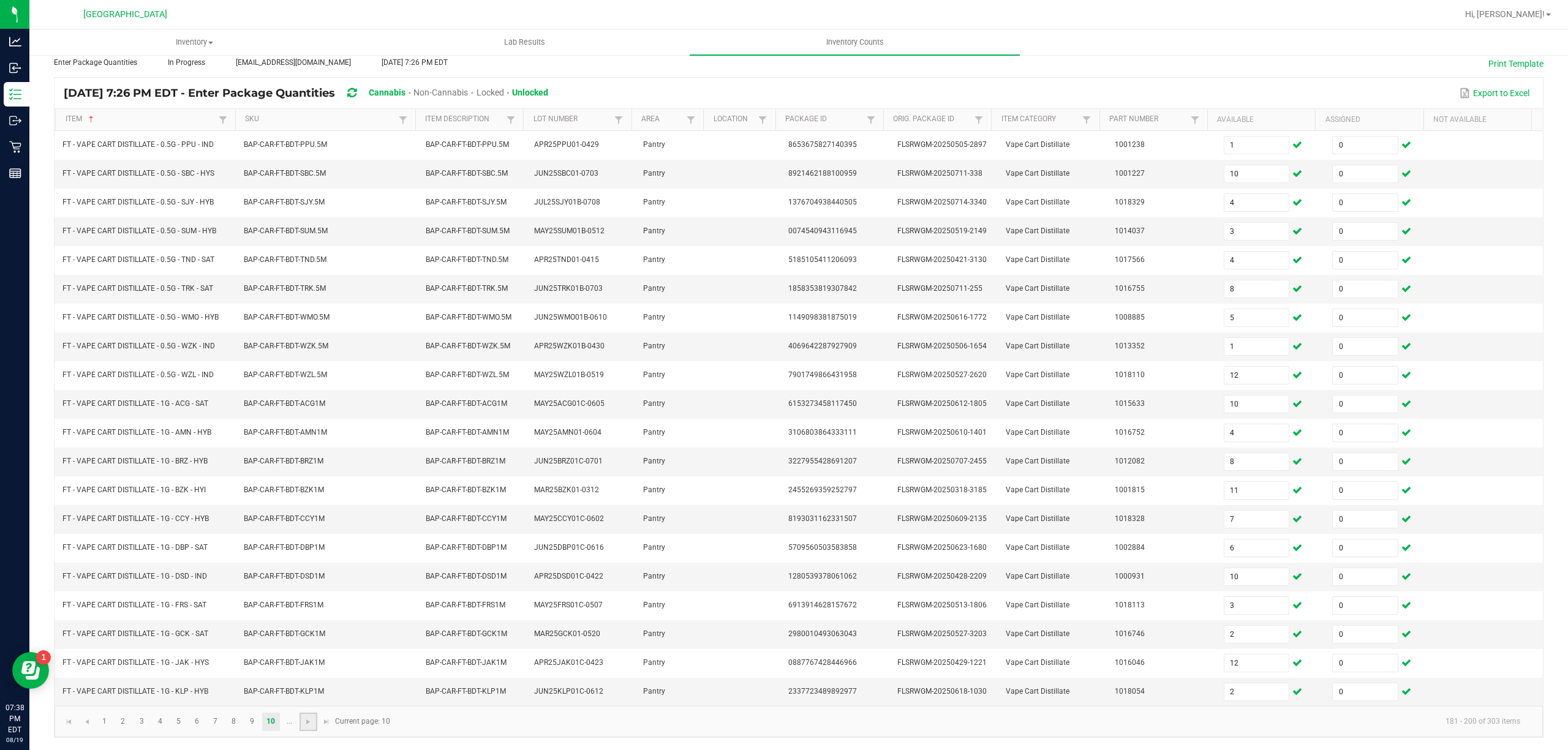
click at [304, 726] on link at bounding box center [308, 722] width 18 height 19
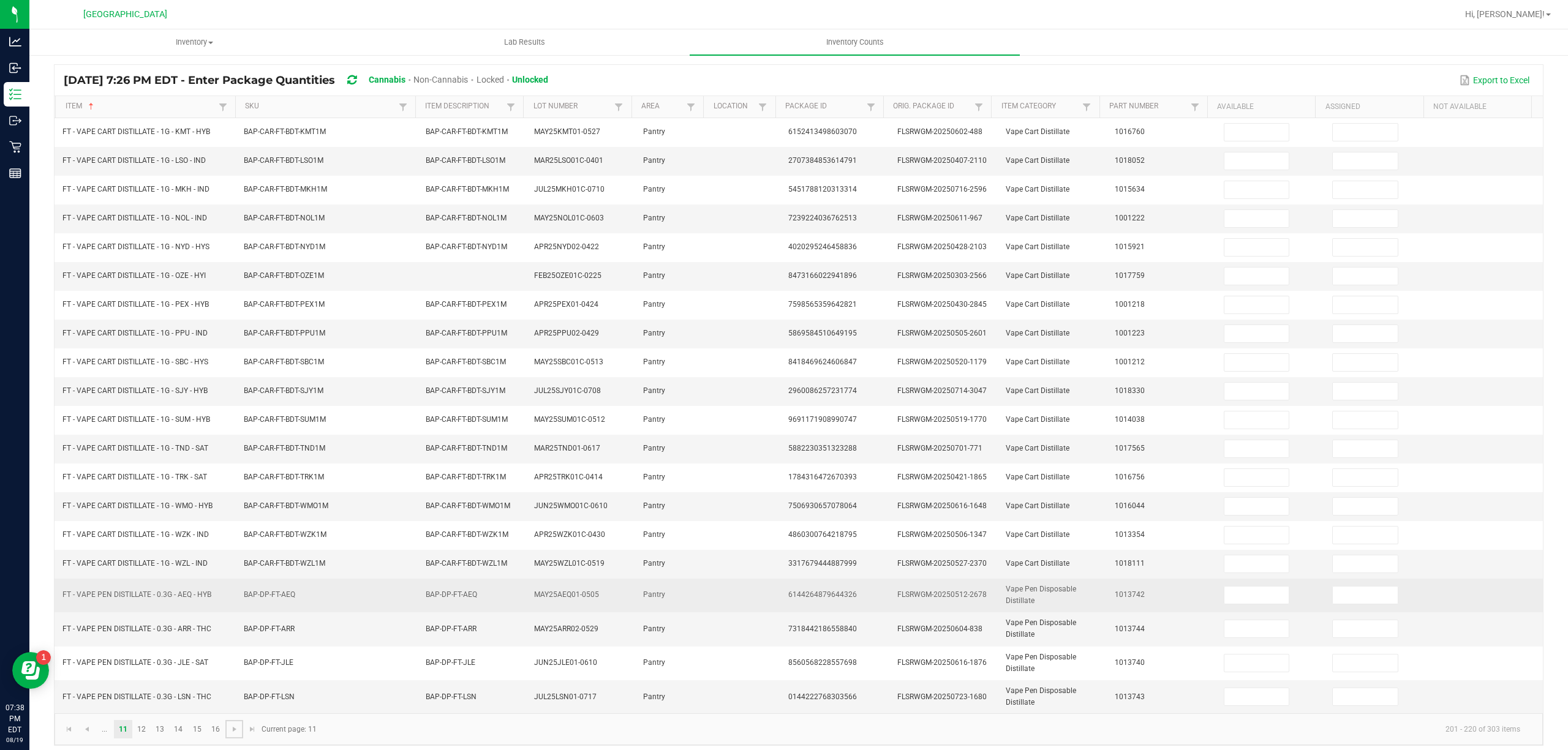
scroll to position [99, 0]
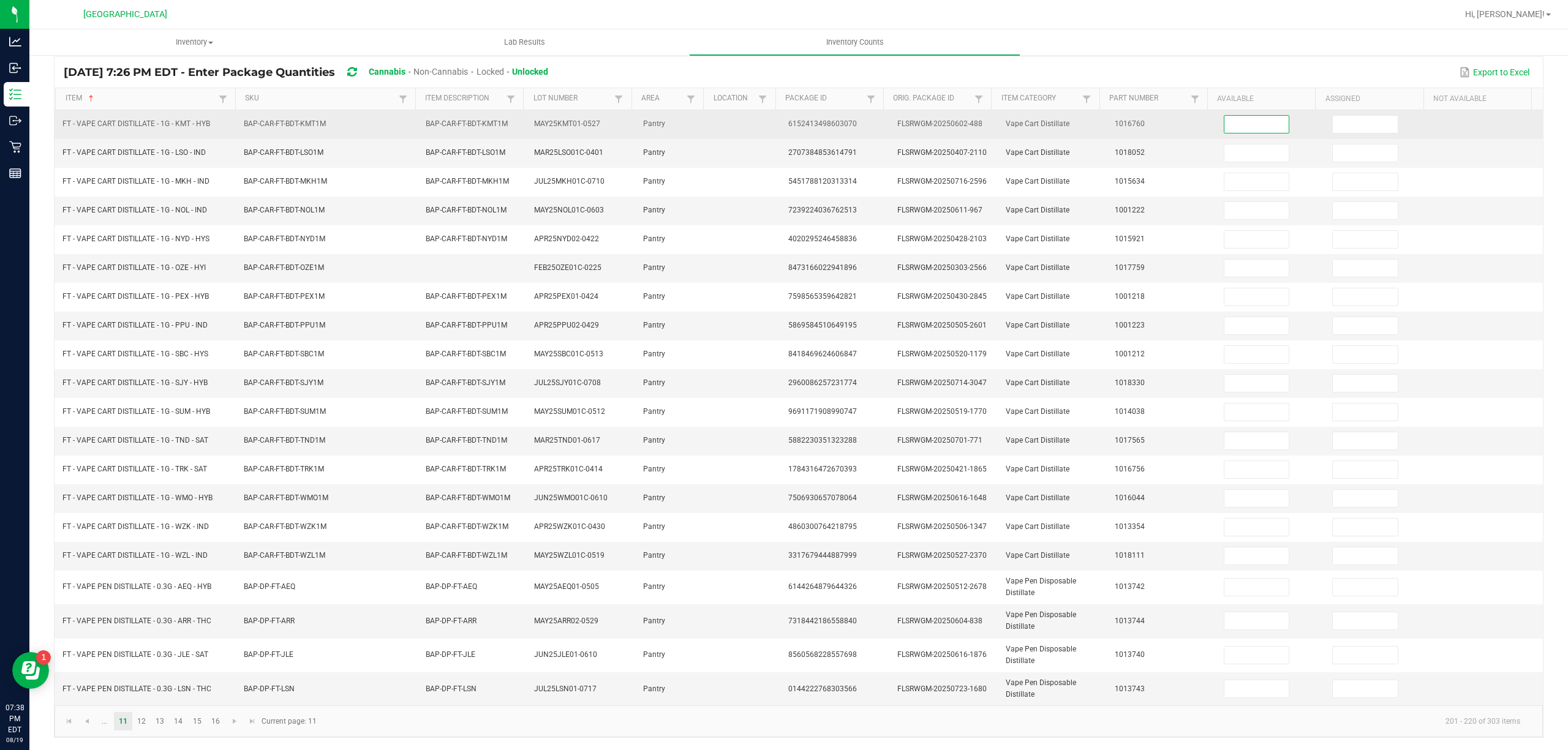
drag, startPoint x: 1267, startPoint y: 116, endPoint x: 1237, endPoint y: 118, distance: 30.1
click at [1263, 116] on input at bounding box center [1257, 124] width 65 height 17
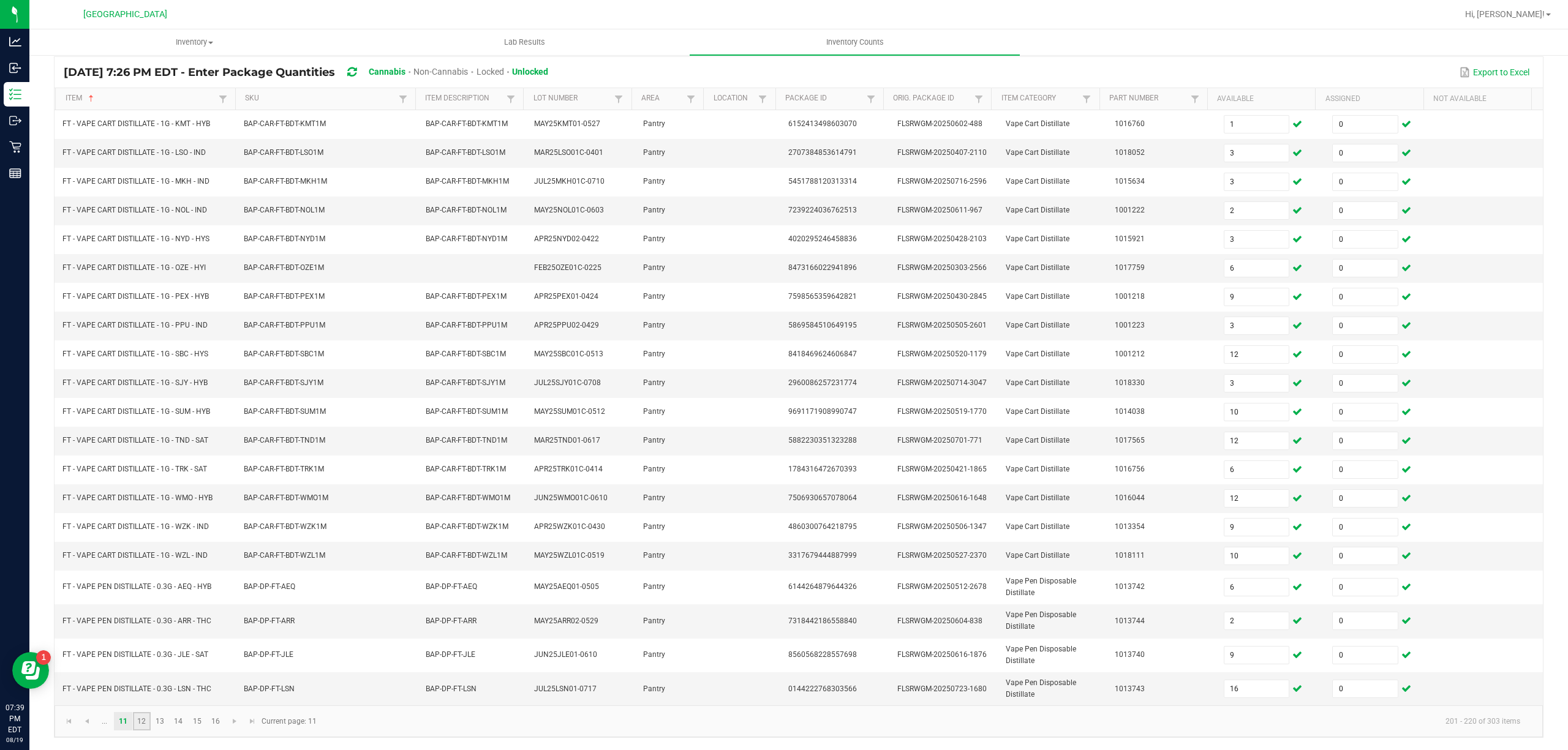
click at [142, 724] on link "12" at bounding box center [142, 721] width 18 height 19
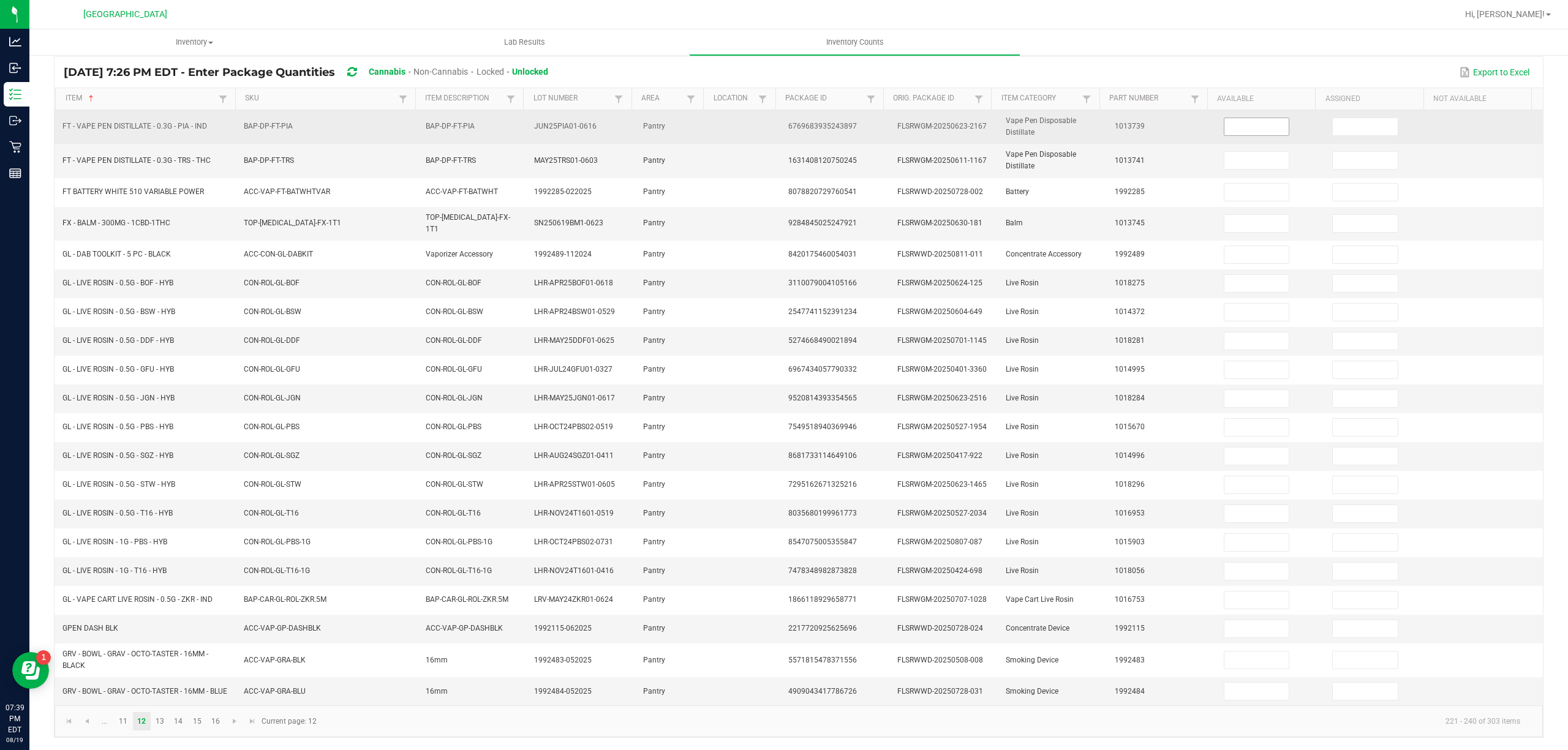
click at [1261, 123] on input at bounding box center [1257, 126] width 65 height 17
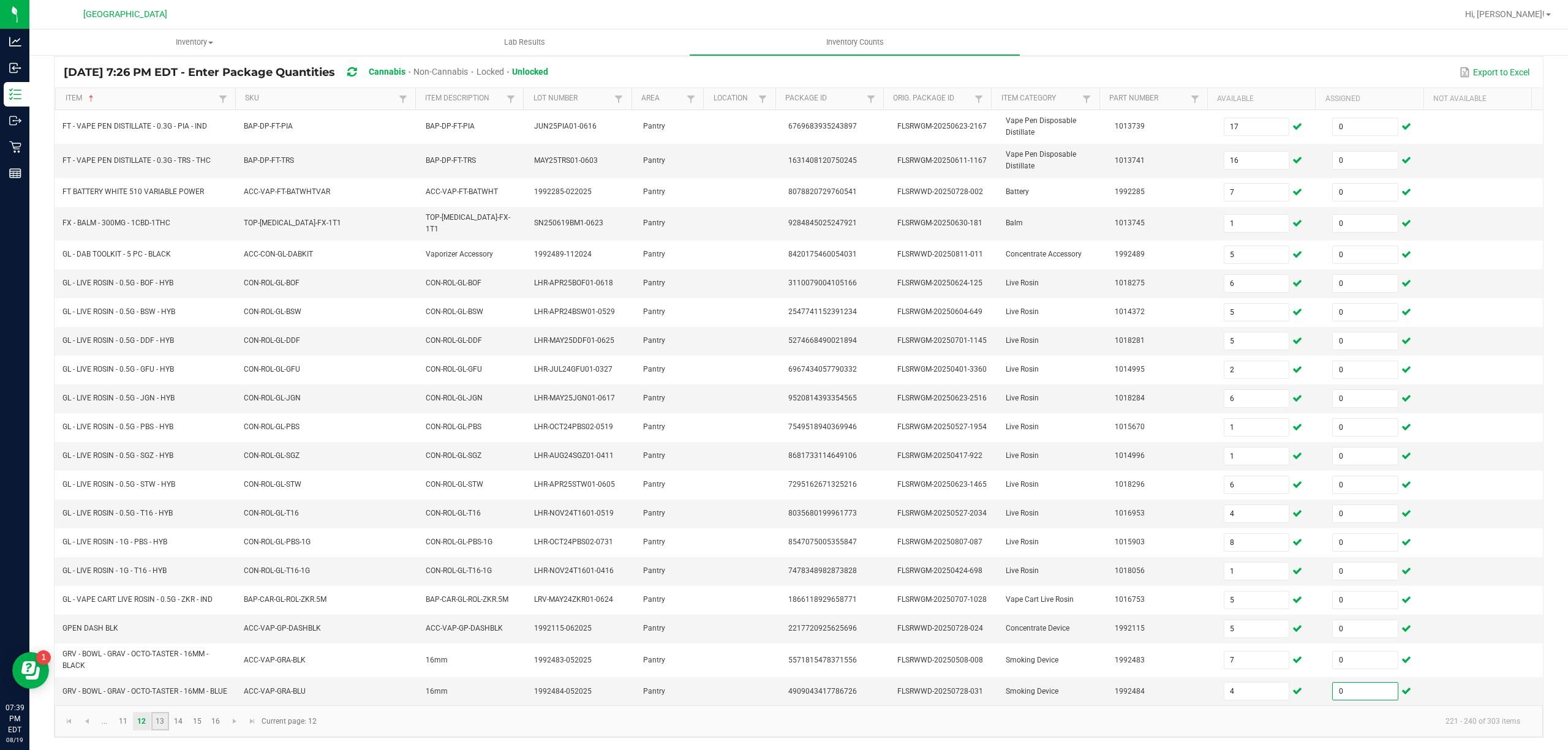
click at [158, 721] on link "13" at bounding box center [160, 721] width 18 height 19
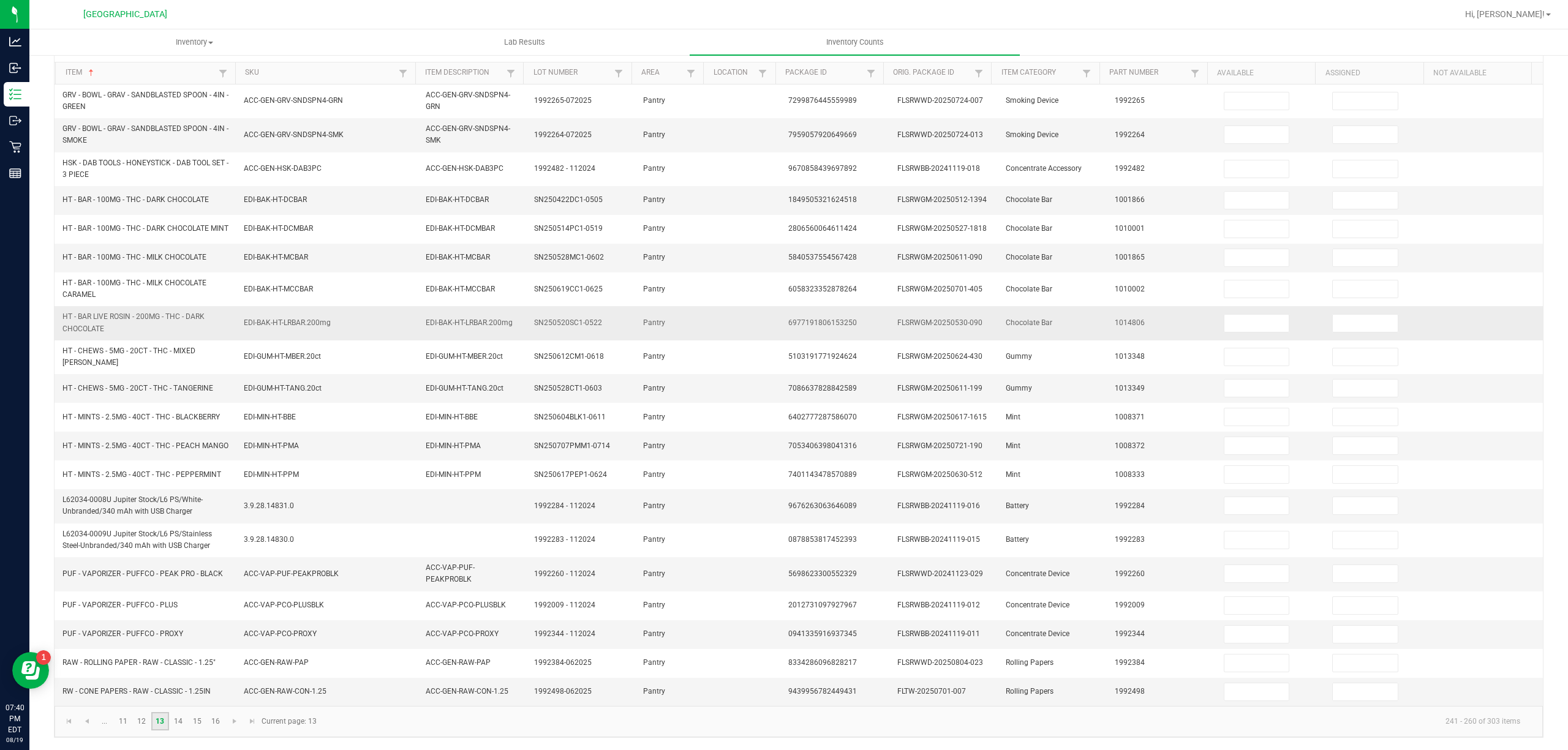
scroll to position [0, 0]
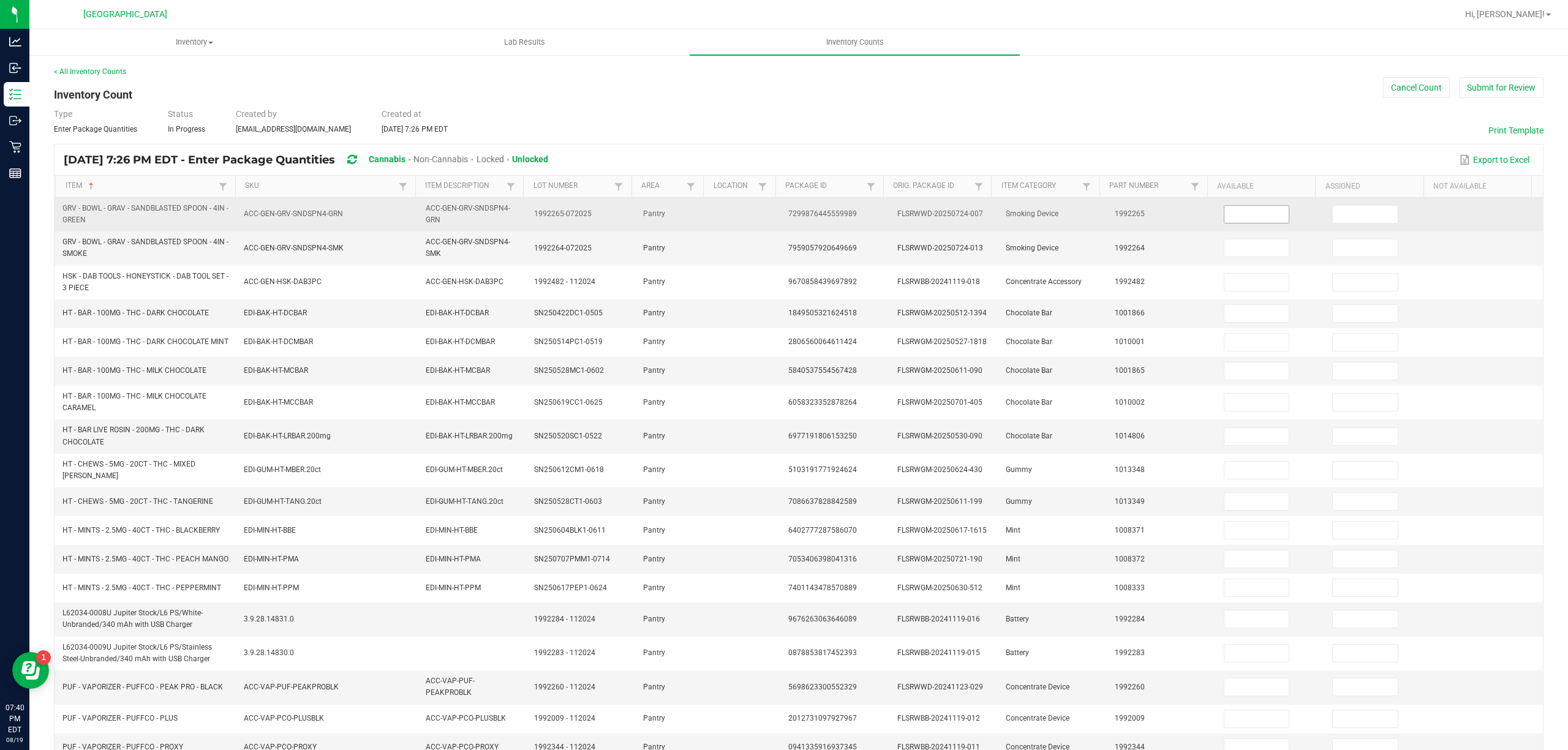
click at [1225, 211] on input at bounding box center [1257, 214] width 65 height 17
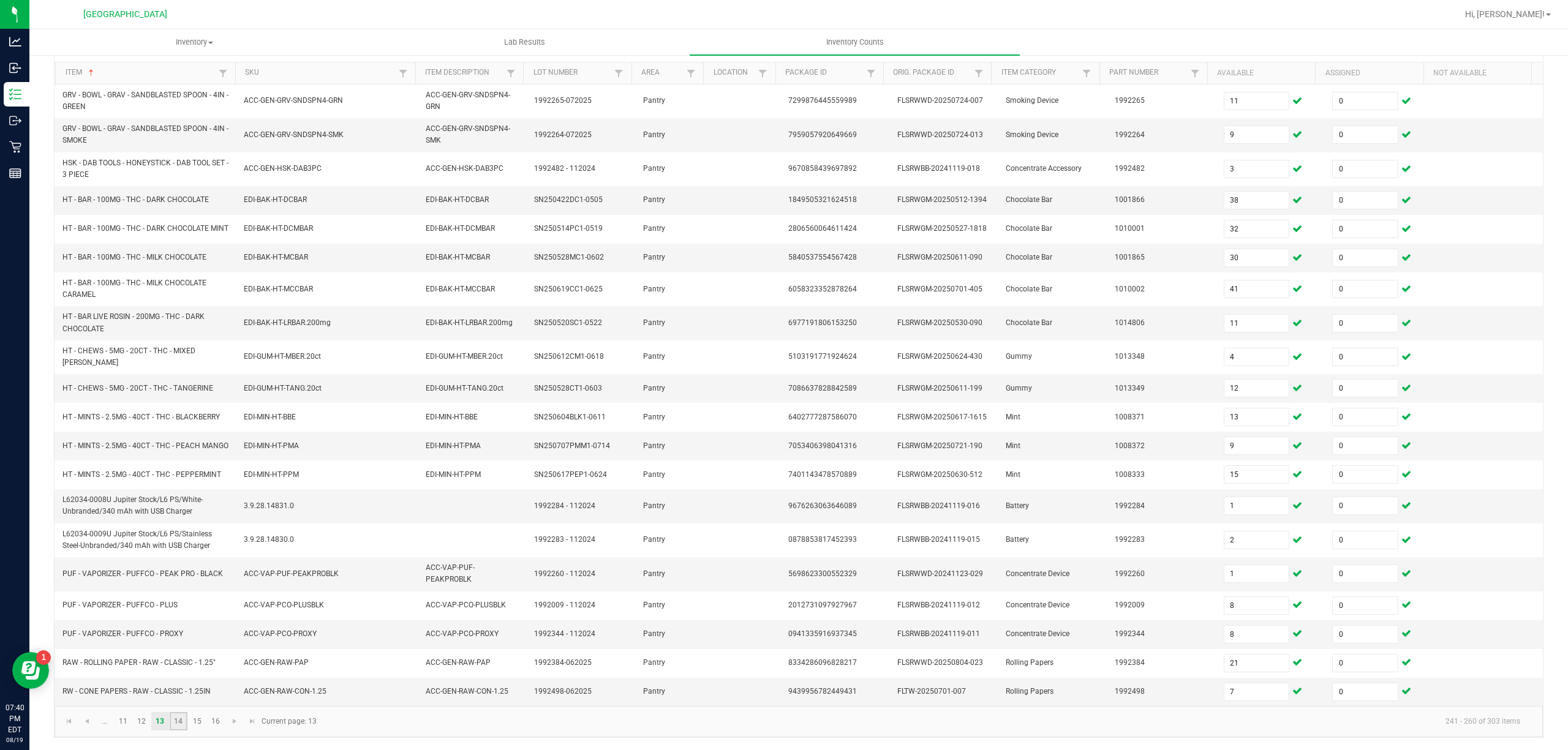
click at [182, 723] on link "14" at bounding box center [178, 721] width 18 height 19
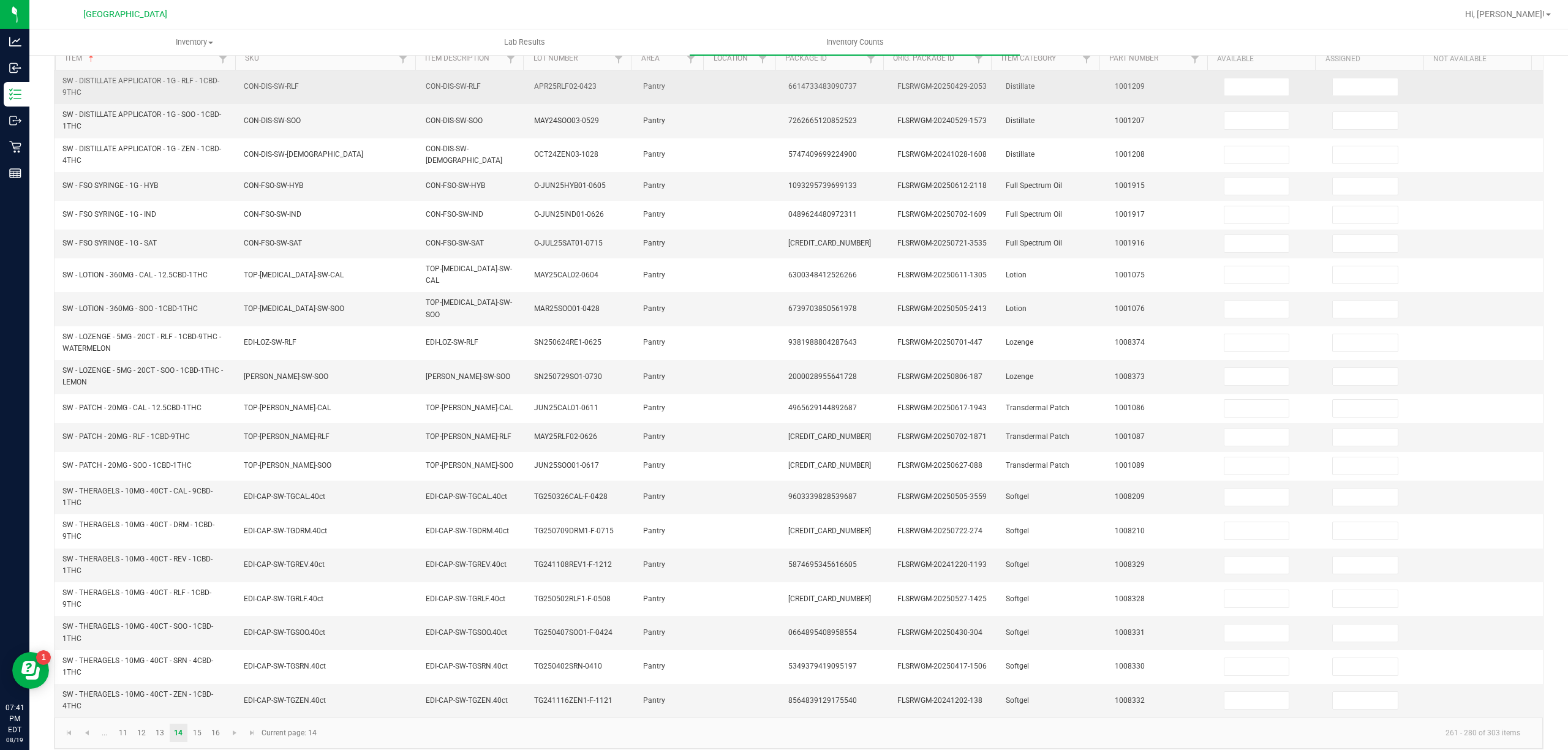
drag, startPoint x: 1260, startPoint y: 101, endPoint x: 1216, endPoint y: 103, distance: 44.0
click at [1259, 101] on td at bounding box center [1271, 87] width 109 height 34
click at [1225, 87] on input at bounding box center [1257, 87] width 65 height 17
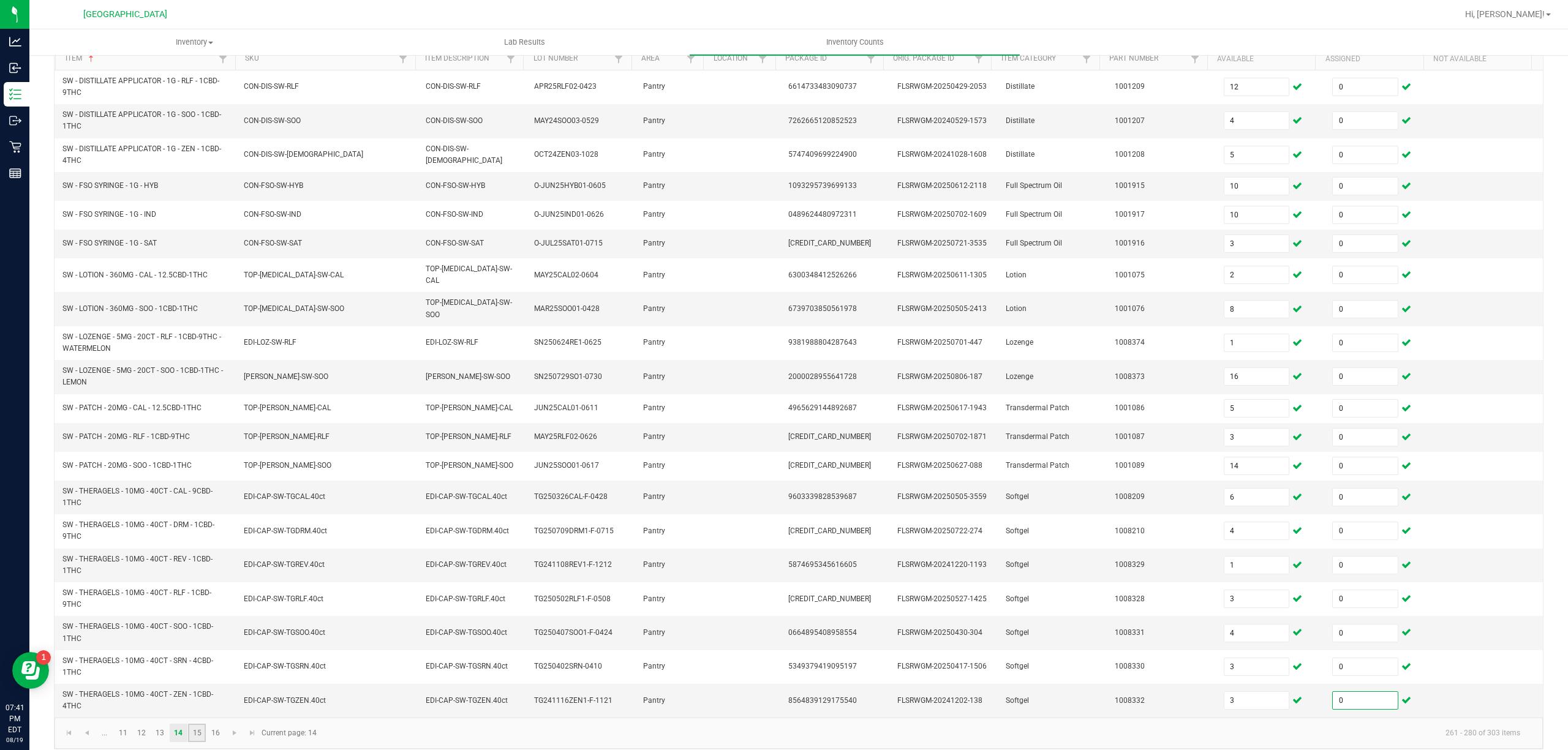
click at [201, 724] on link "15" at bounding box center [197, 733] width 18 height 19
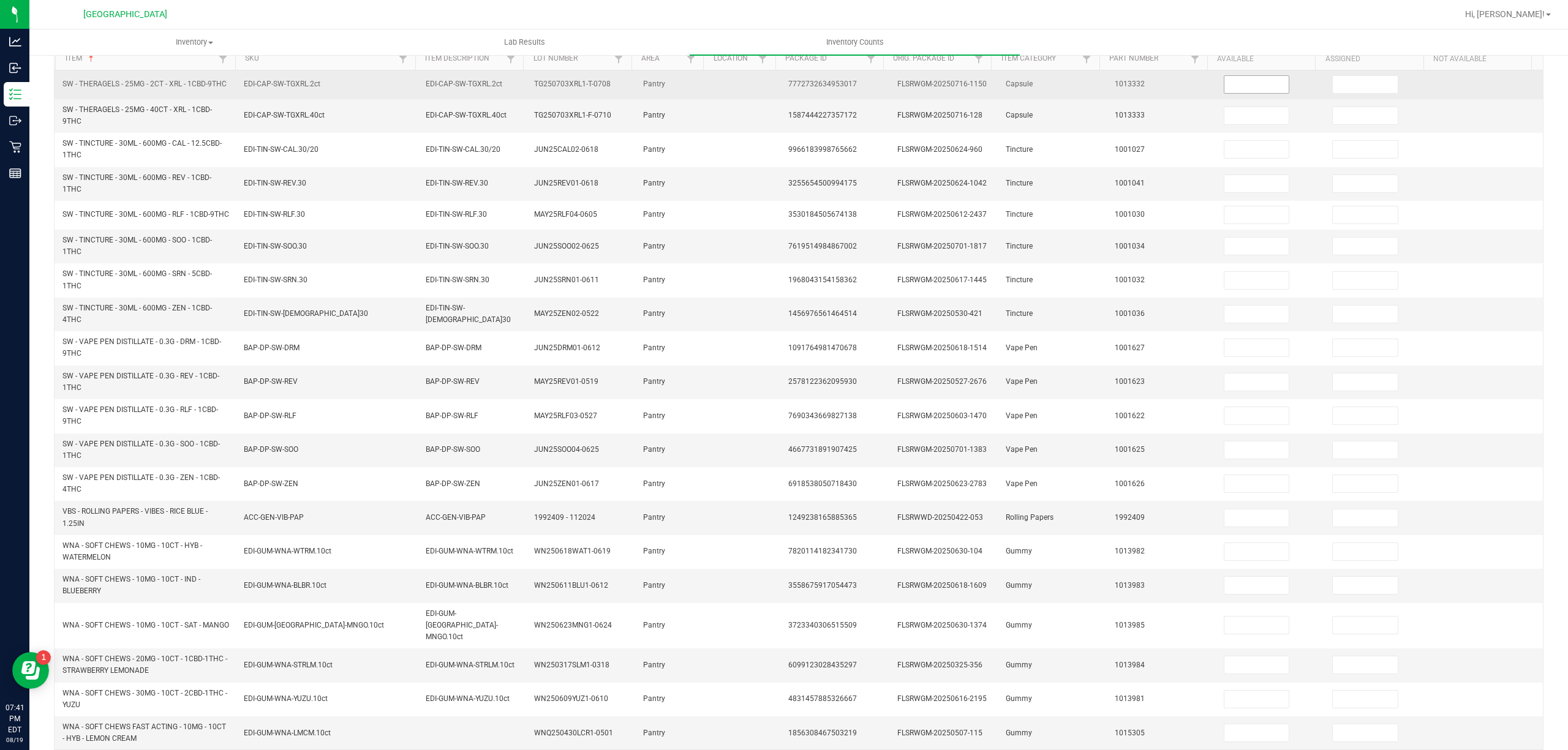
click at [1246, 84] on input at bounding box center [1257, 84] width 65 height 17
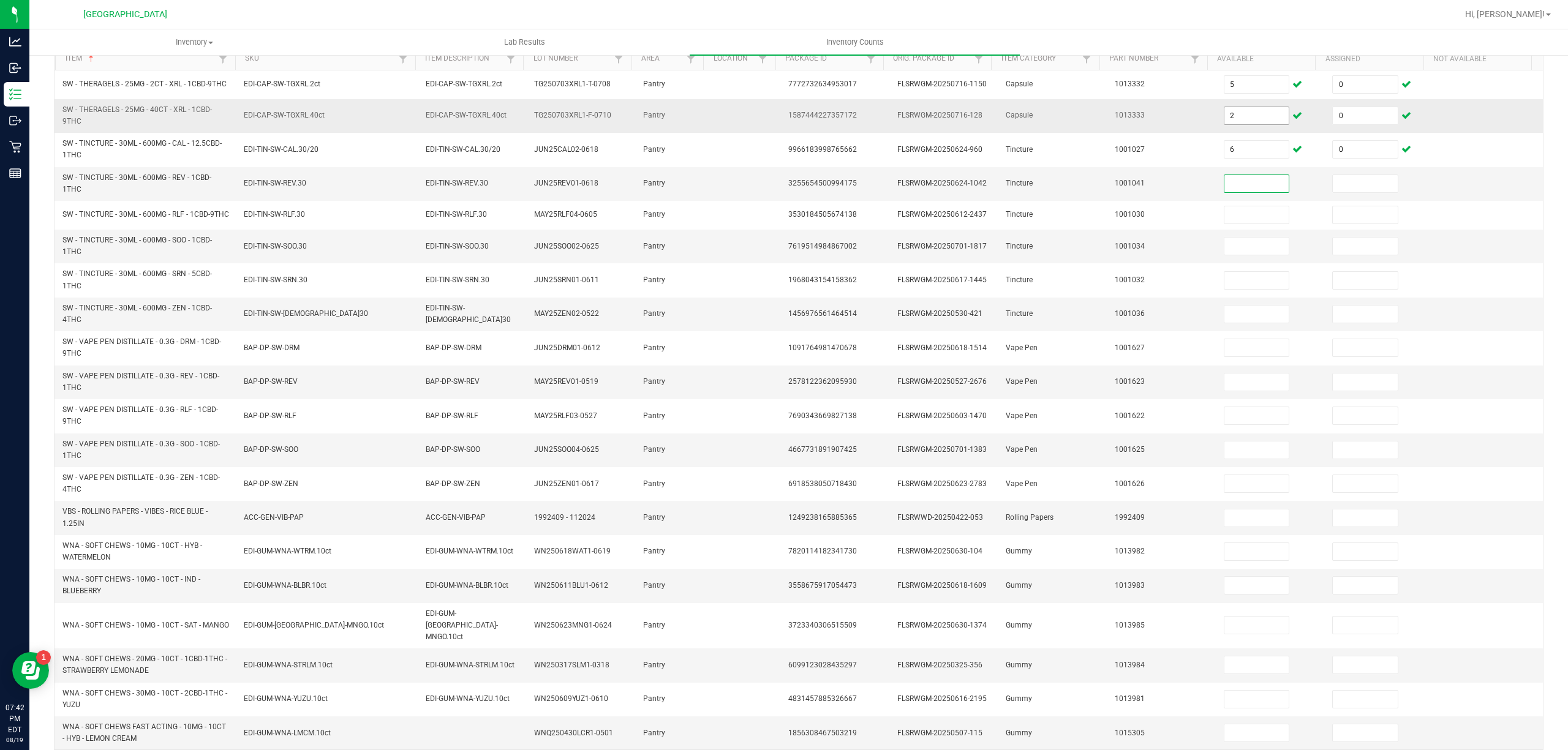
click at [1230, 125] on input "2" at bounding box center [1257, 116] width 65 height 17
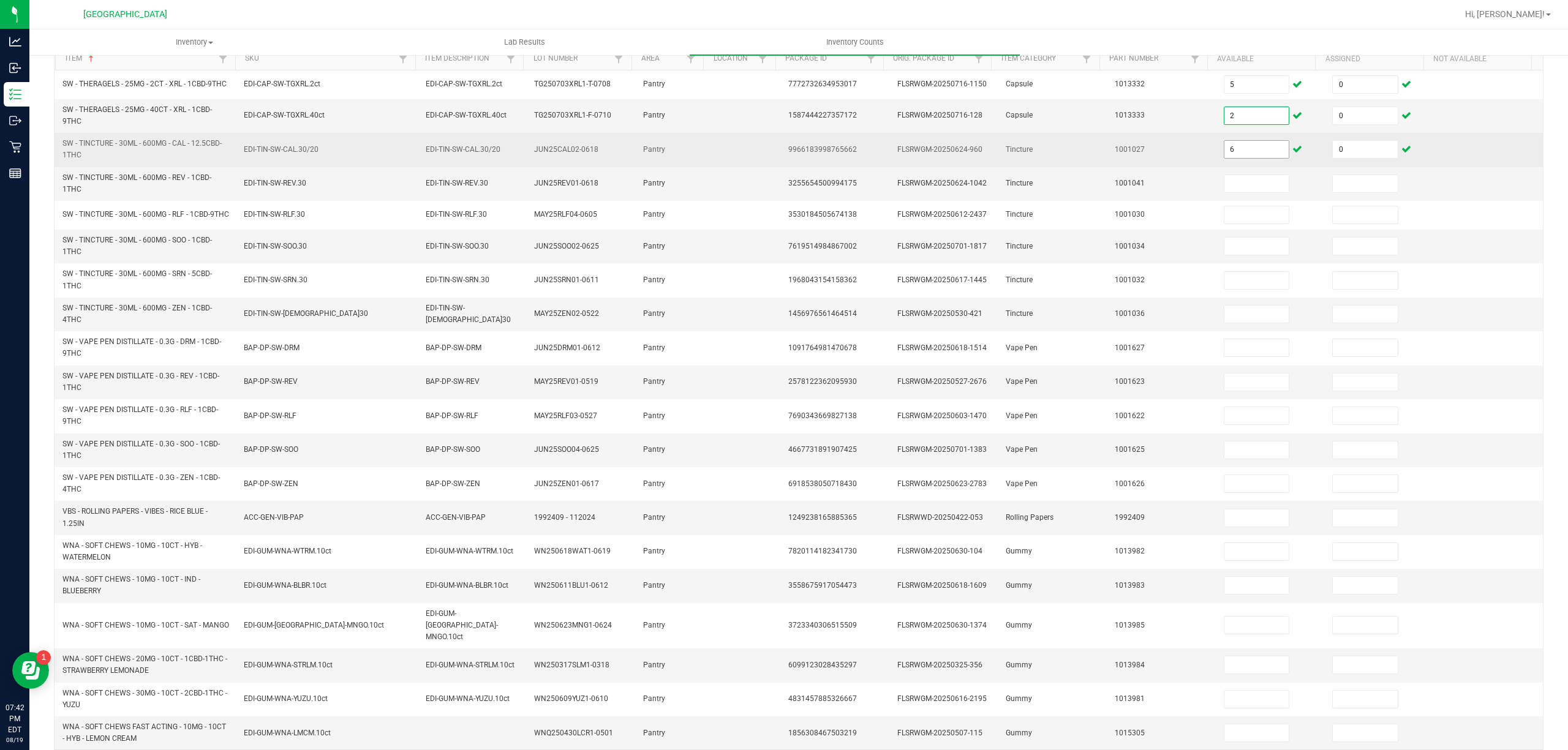
click at [1236, 155] on input "6" at bounding box center [1257, 149] width 65 height 17
click at [1231, 155] on input "10" at bounding box center [1257, 149] width 65 height 17
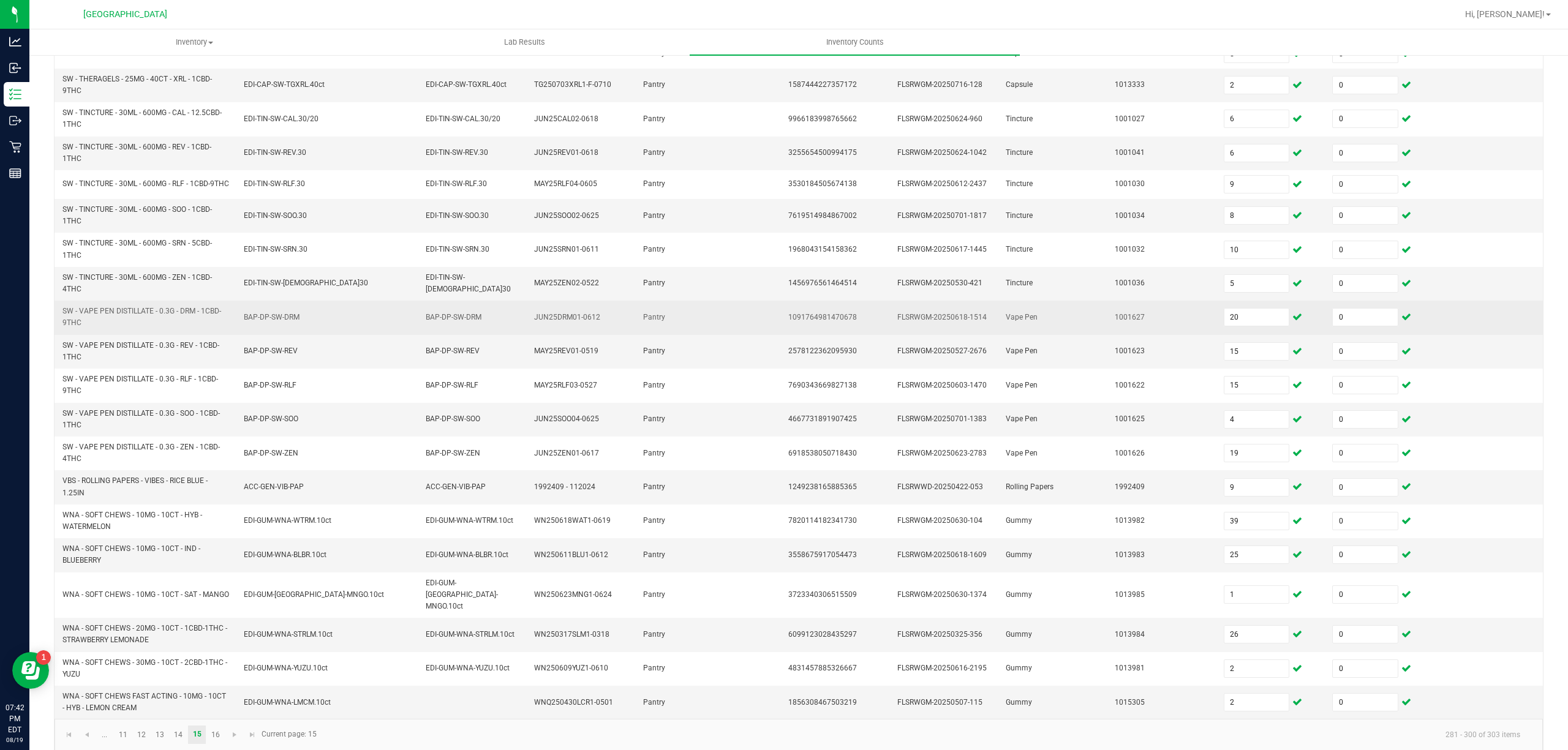
scroll to position [175, 0]
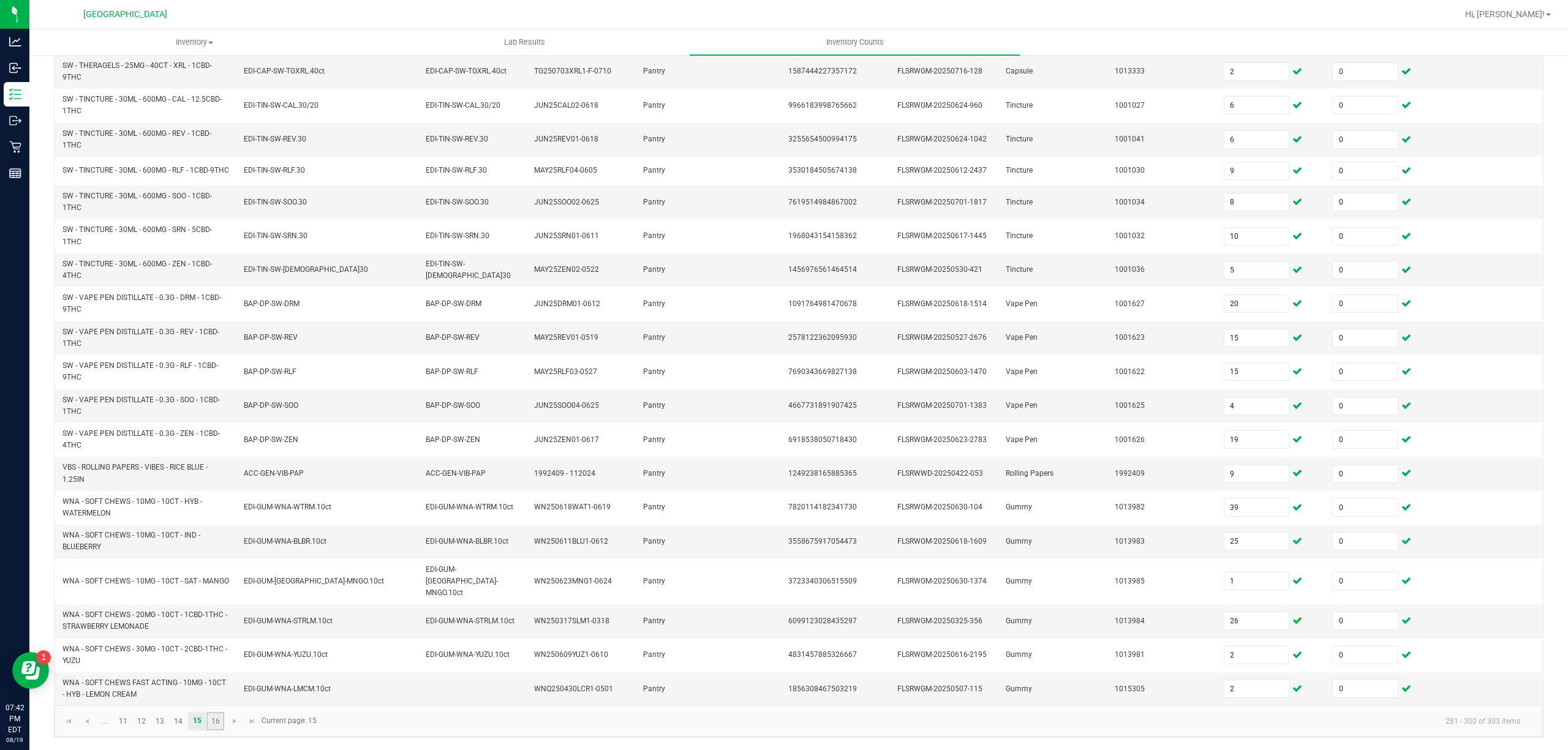
click at [218, 724] on link "16" at bounding box center [216, 721] width 18 height 19
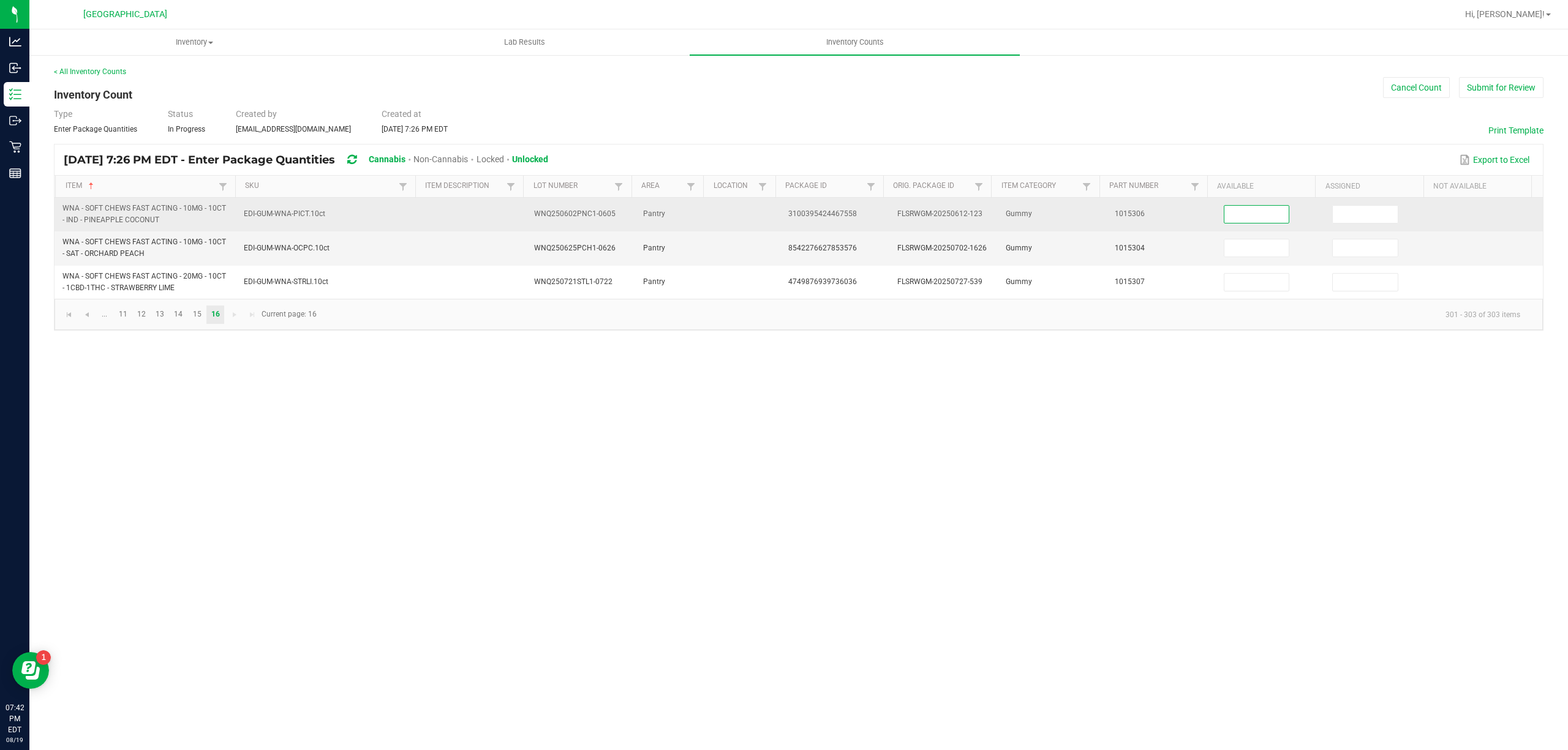
click at [1266, 211] on input at bounding box center [1257, 214] width 65 height 17
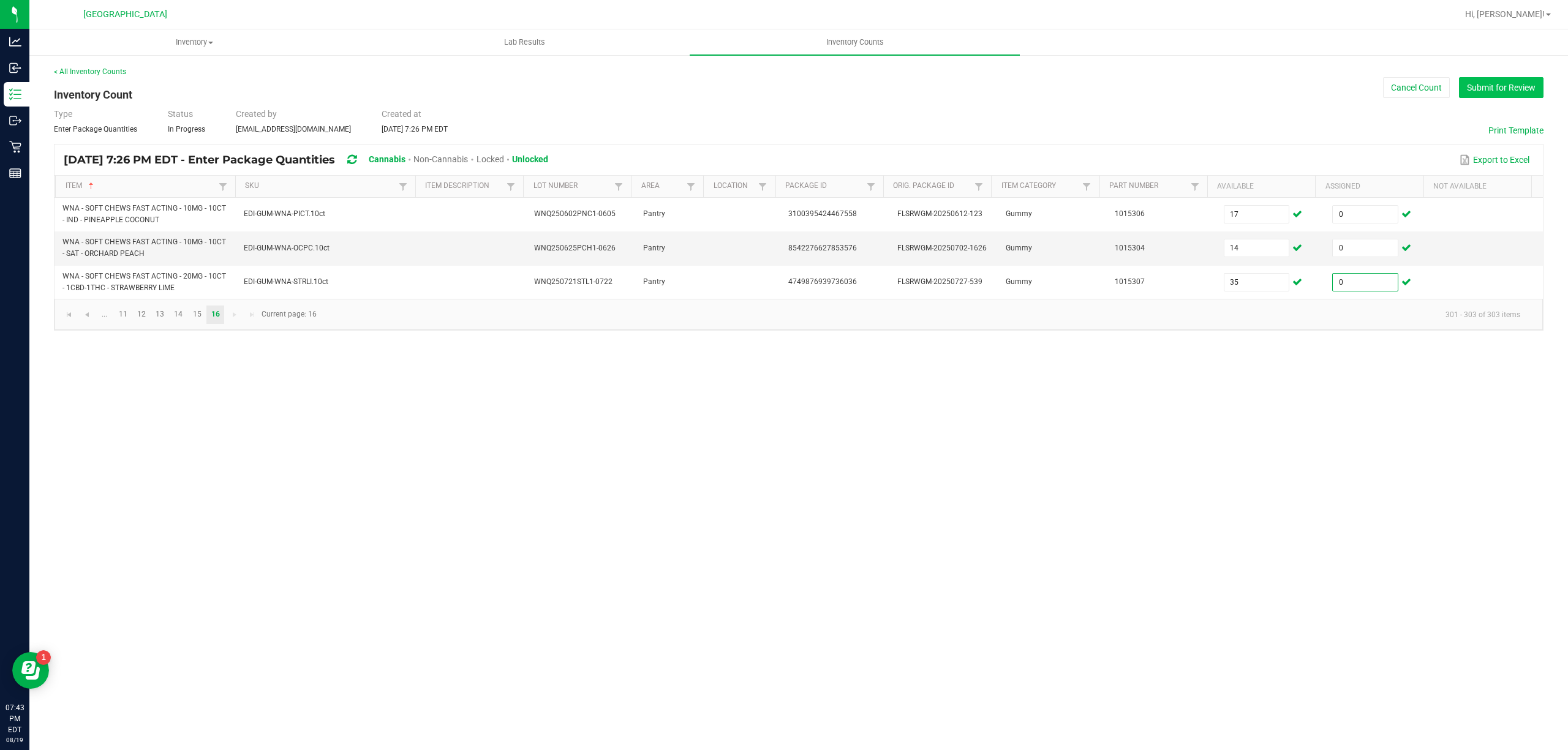
click at [1540, 90] on button "Submit for Review" at bounding box center [1501, 87] width 84 height 21
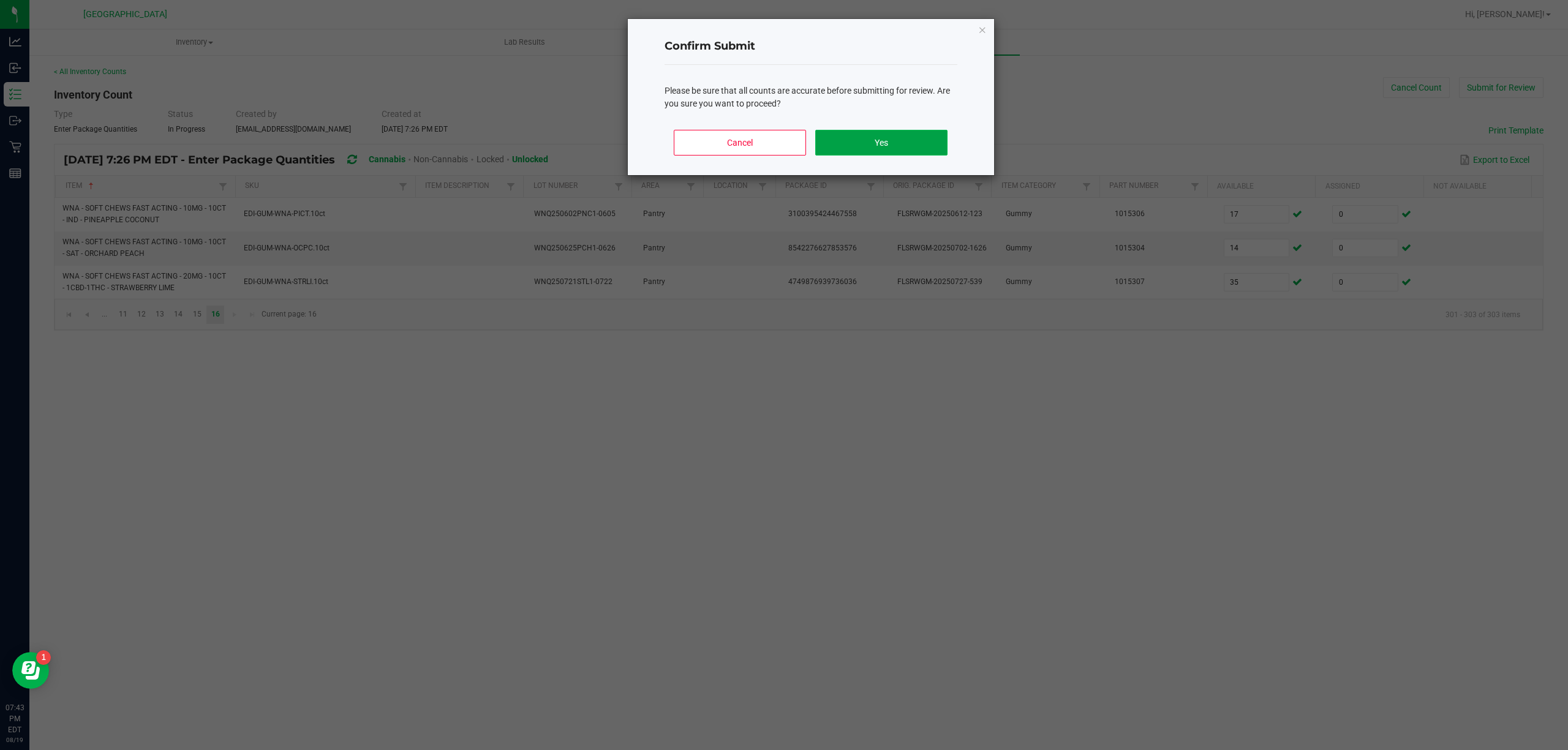
click at [893, 140] on button "Yes" at bounding box center [881, 143] width 131 height 25
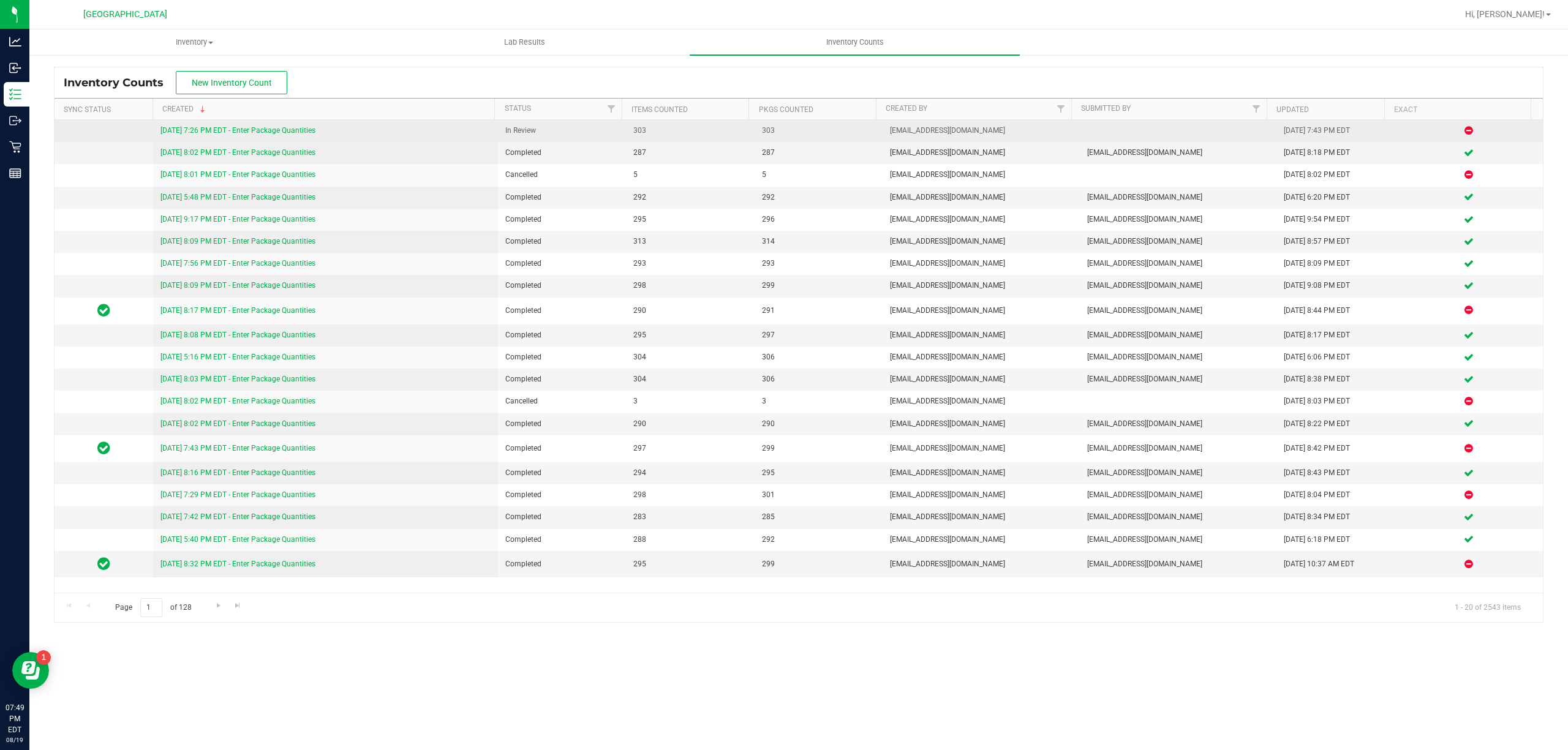
click at [260, 130] on link "[DATE] 7:26 PM EDT - Enter Package Quantities" at bounding box center [238, 130] width 155 height 8
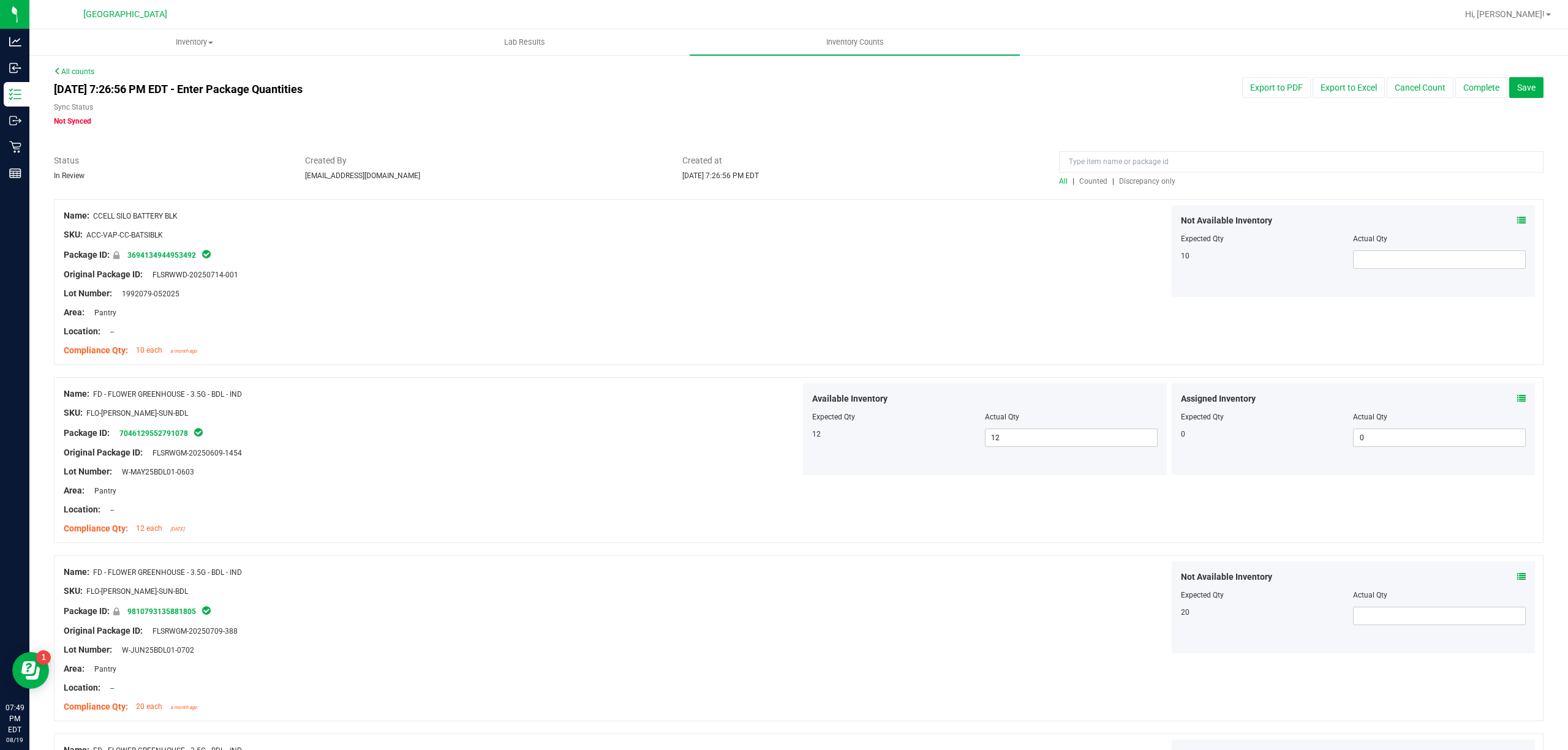
click at [1155, 183] on span "Discrepancy only" at bounding box center [1147, 181] width 57 height 8
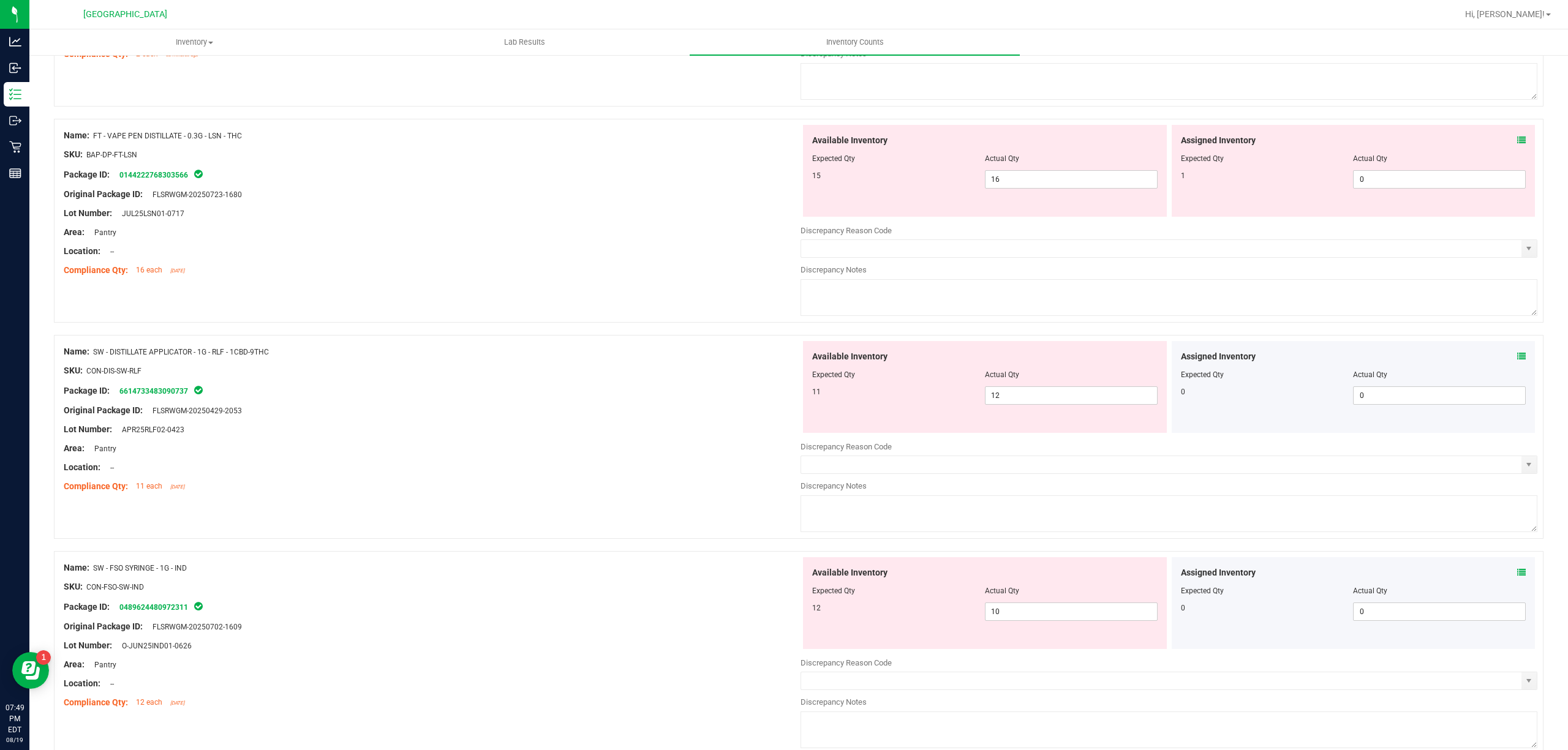
scroll to position [2526, 0]
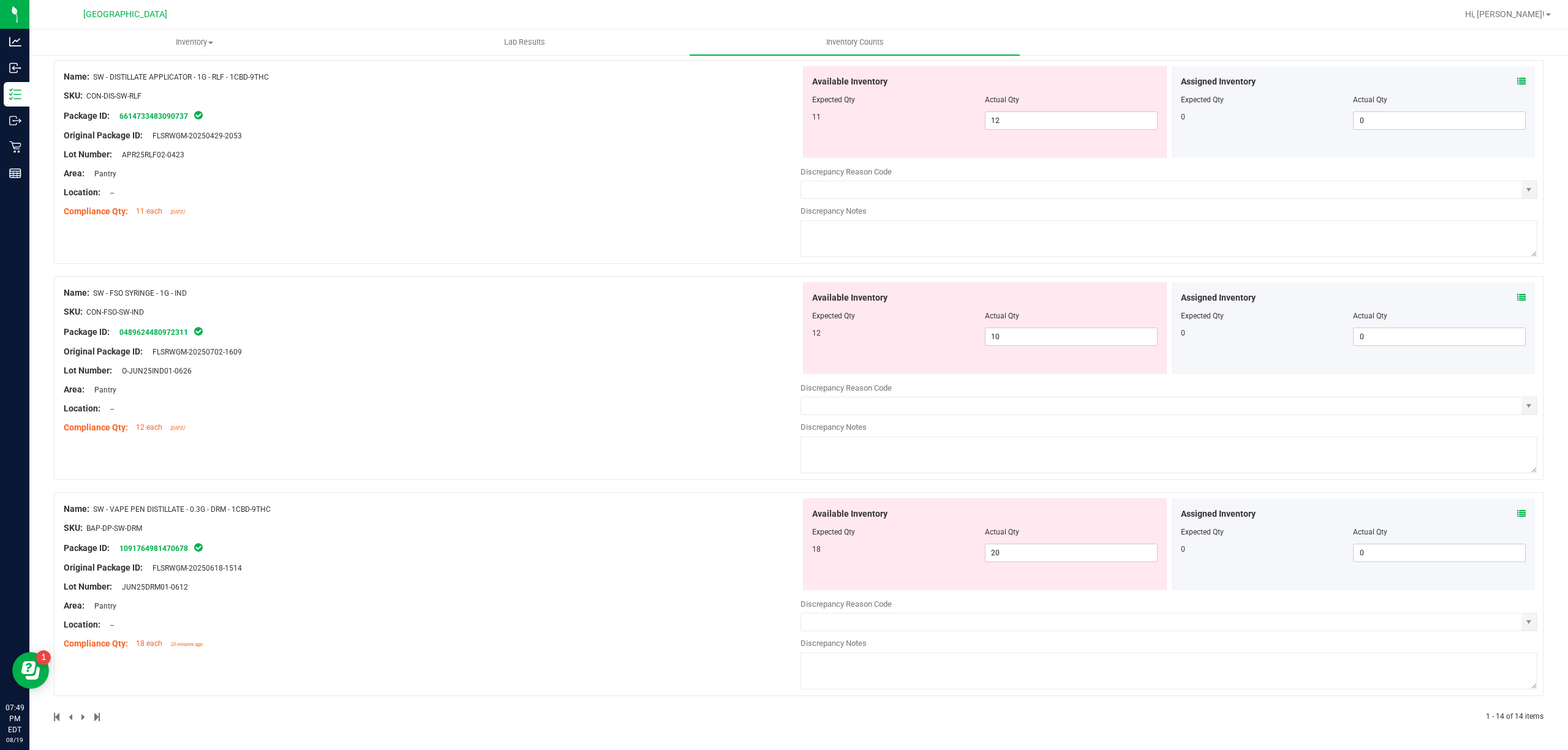
click at [1517, 510] on icon at bounding box center [1521, 513] width 8 height 8
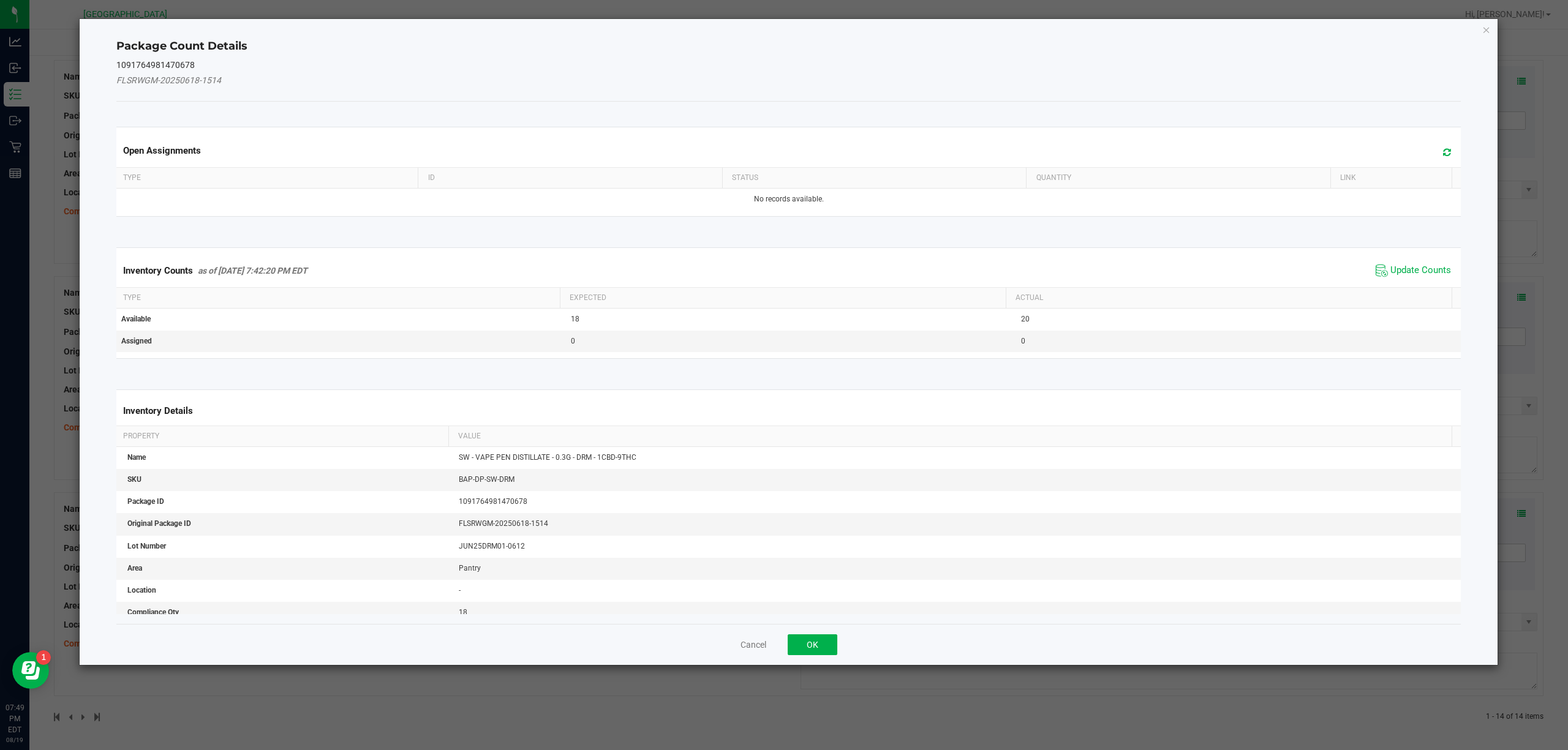
click at [1421, 265] on span "Update Counts" at bounding box center [1413, 270] width 81 height 19
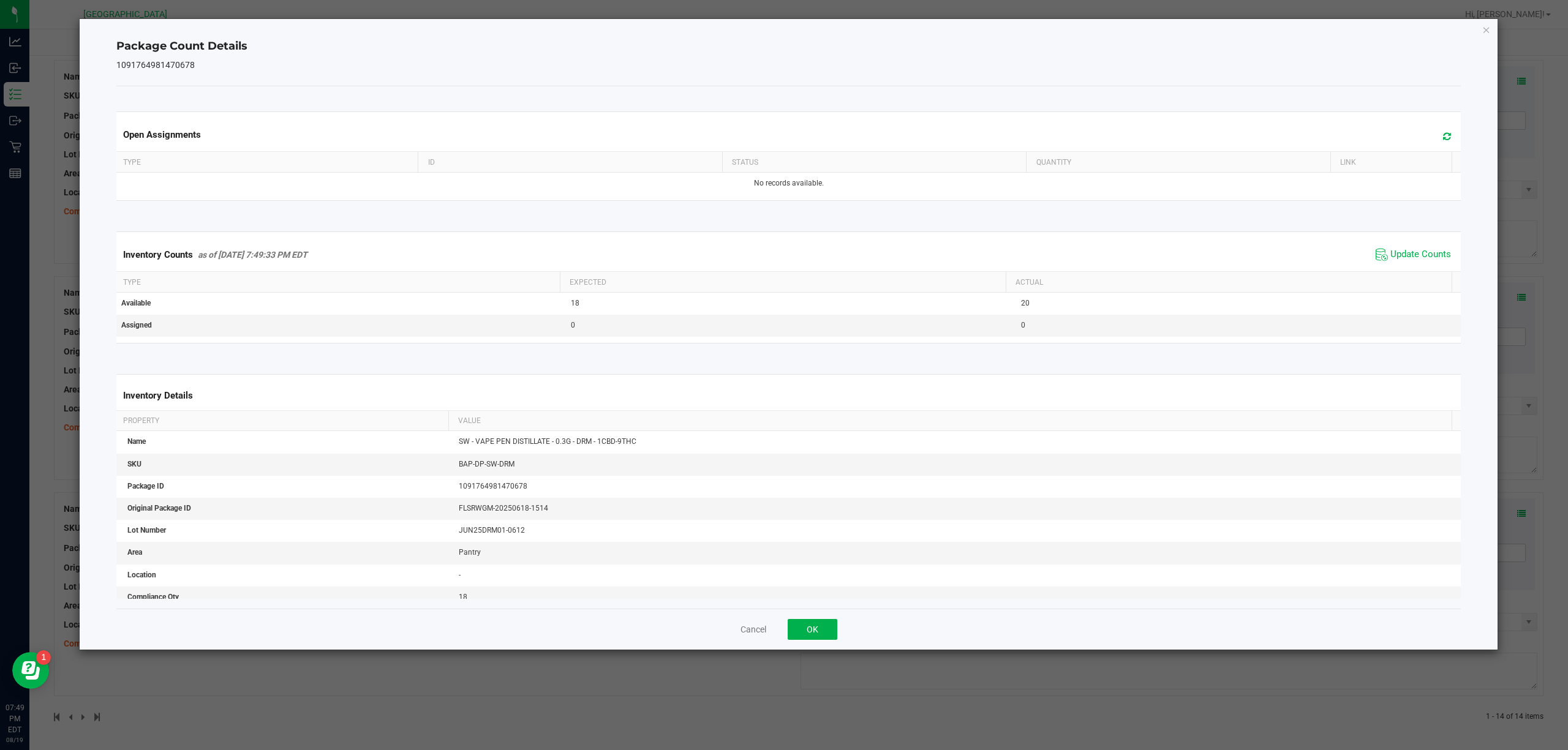
click at [1493, 31] on div "Package Count Details 1091764981470678 Open Assignments Type ID Status Quantity…" at bounding box center [789, 334] width 1419 height 631
click at [1486, 30] on icon "Close" at bounding box center [1486, 30] width 8 height 15
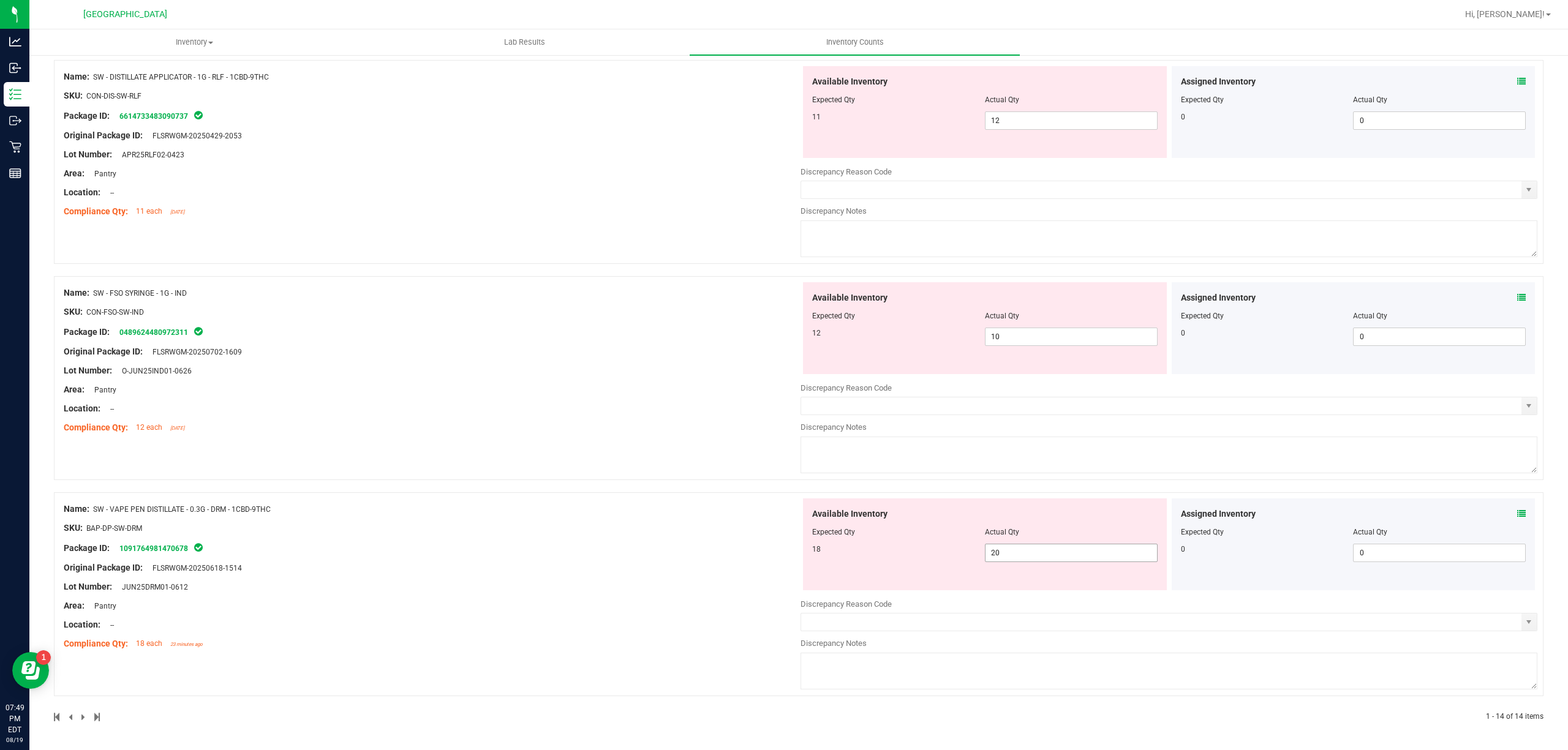
click at [1071, 562] on div "Available Inventory Expected Qty Actual Qty 18 20 20" at bounding box center [984, 544] width 363 height 92
click at [1069, 560] on span "20 20" at bounding box center [1071, 553] width 172 height 19
click at [1069, 560] on input "20" at bounding box center [1071, 553] width 172 height 17
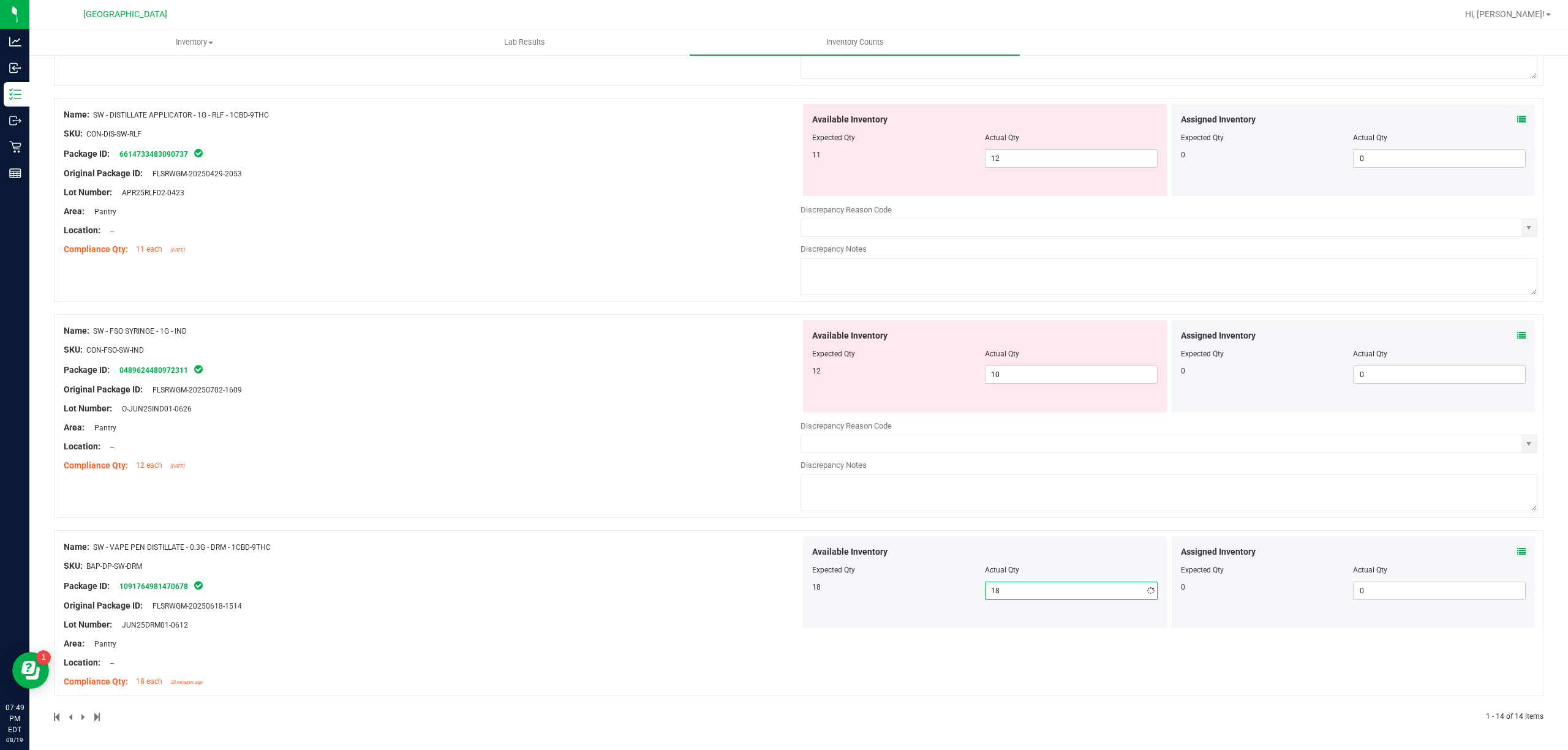
scroll to position [2487, 0]
click at [533, 372] on div "Package ID: 0489624480972311" at bounding box center [431, 370] width 737 height 15
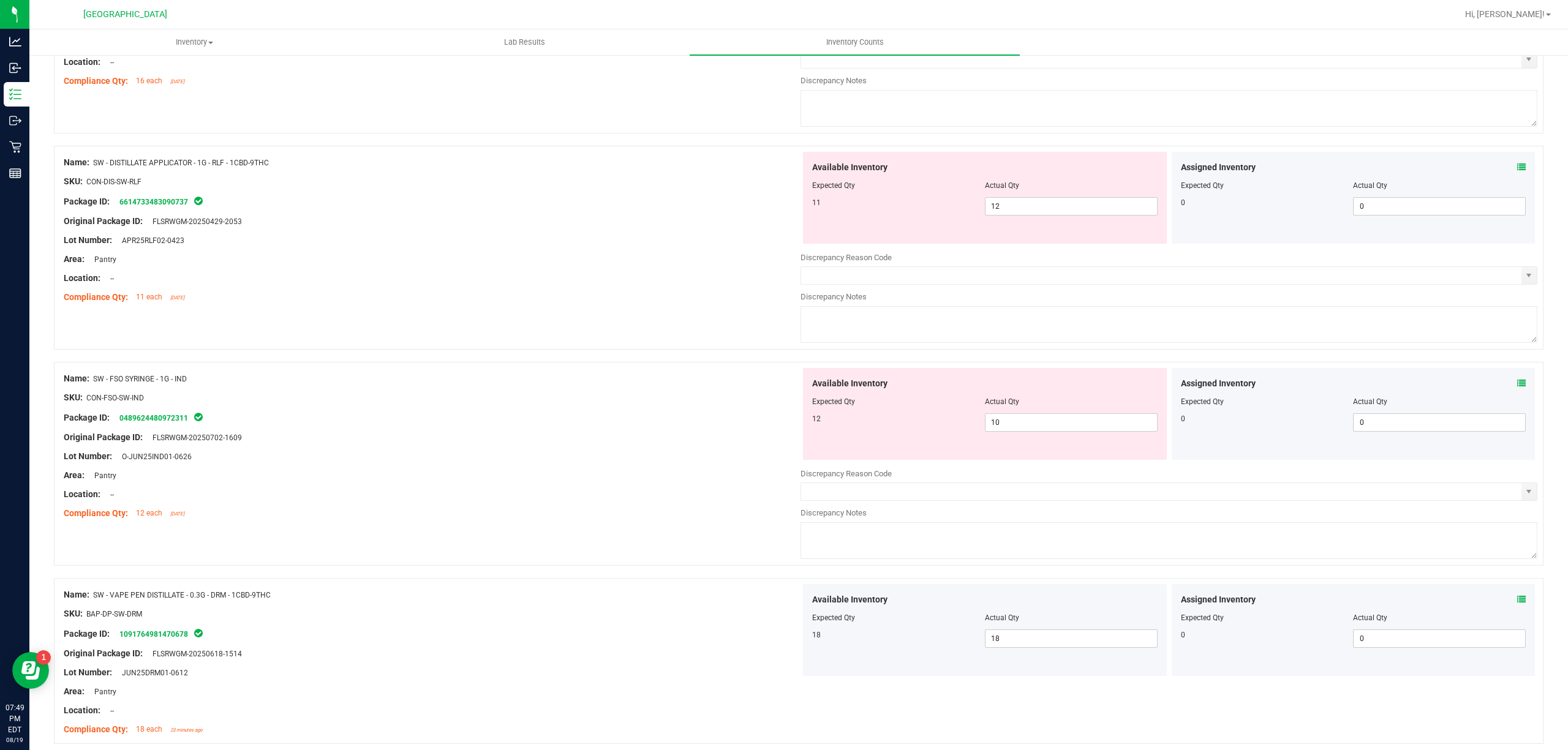
scroll to position [2406, 0]
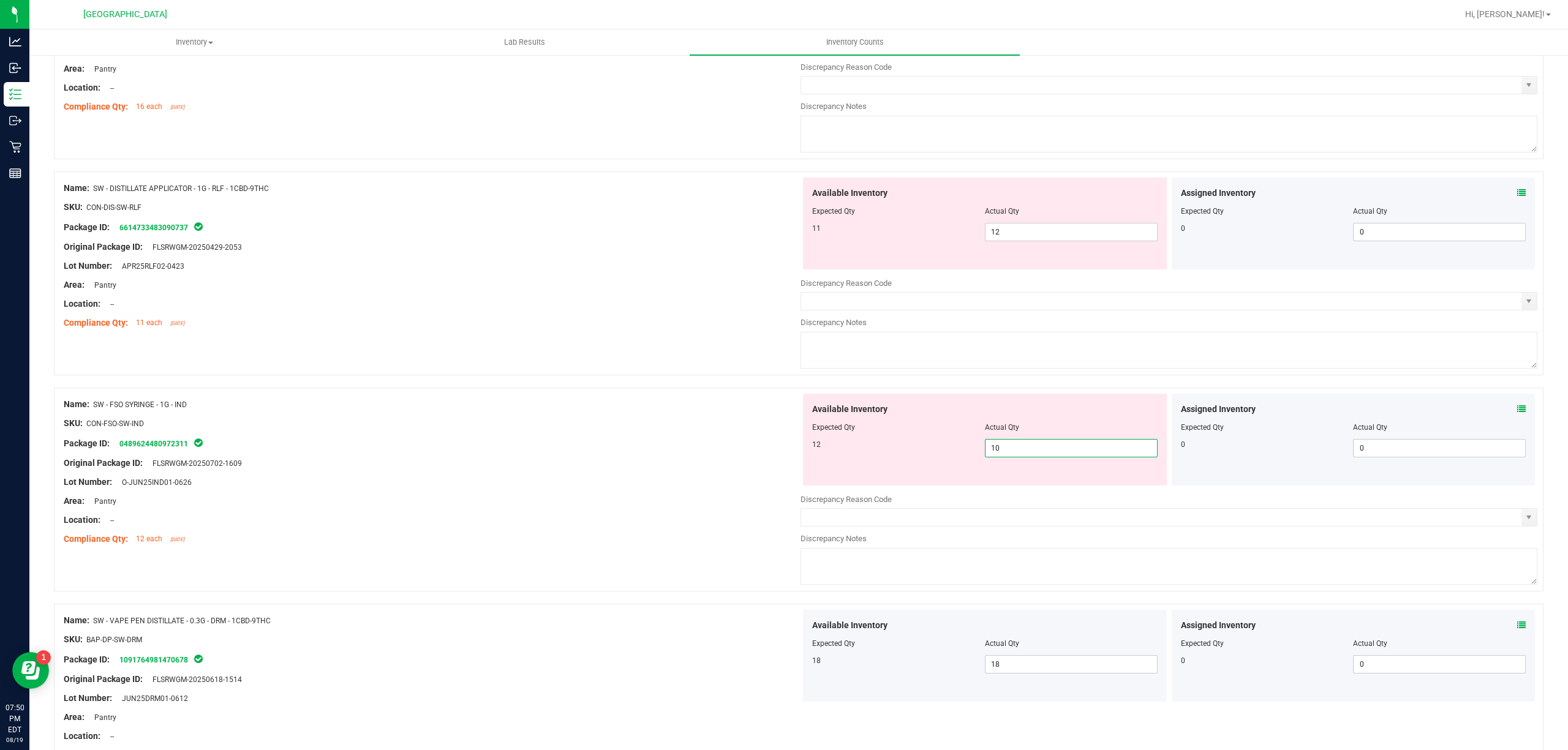
click at [1040, 451] on span "10 10" at bounding box center [1071, 448] width 172 height 19
click at [1040, 451] on input "10" at bounding box center [1071, 448] width 172 height 17
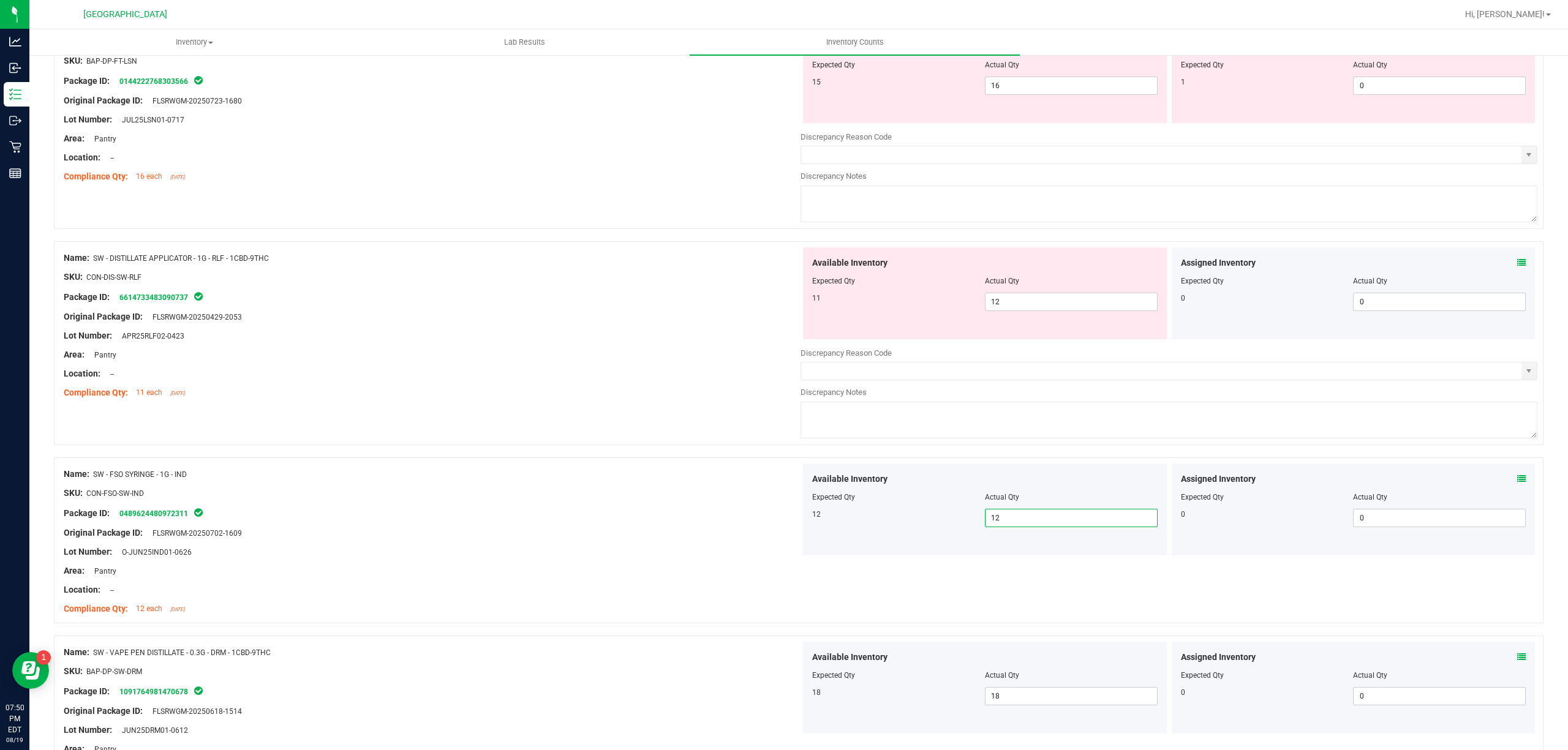
scroll to position [2243, 0]
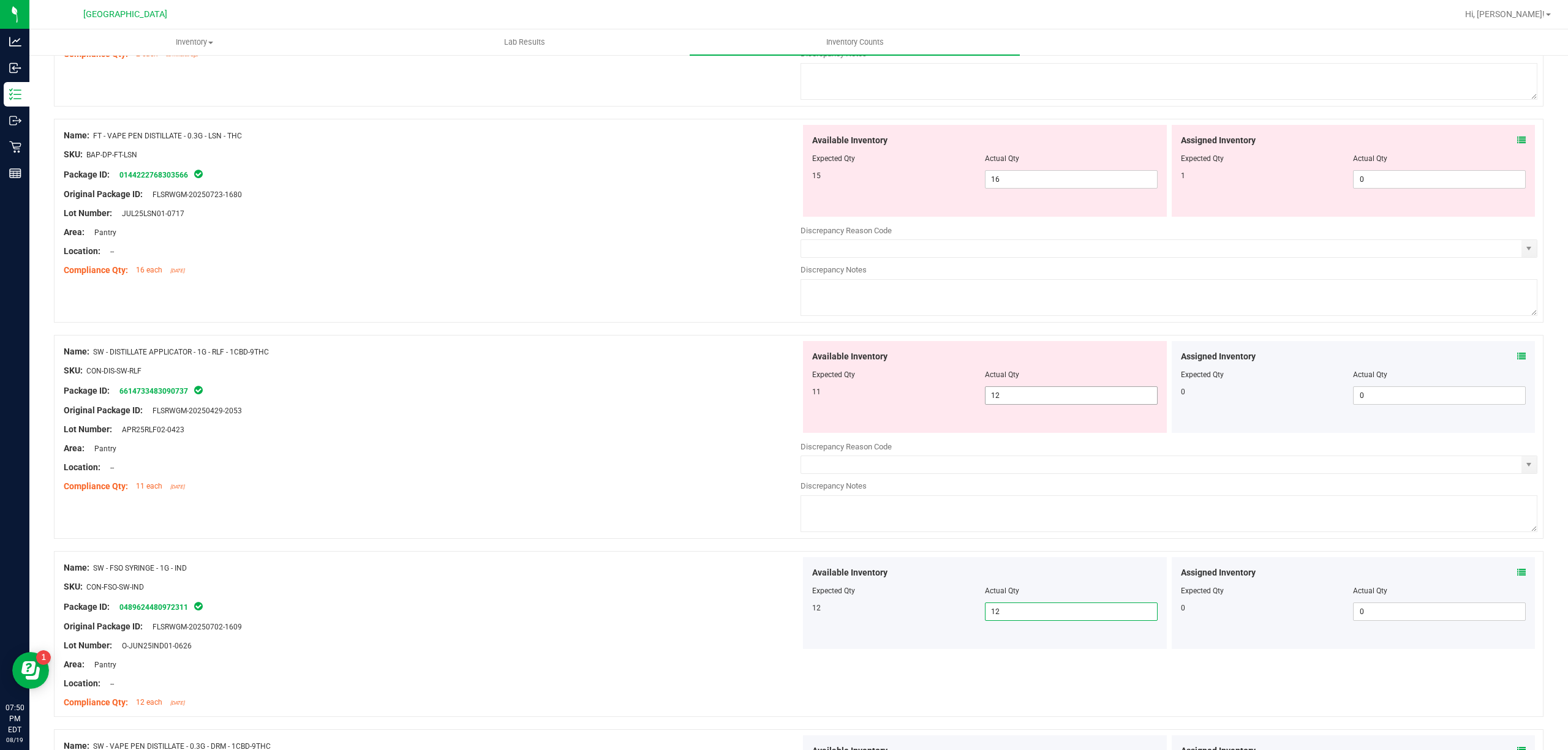
click at [1029, 401] on span "12 12" at bounding box center [1071, 396] width 172 height 19
click at [1029, 401] on input "12" at bounding box center [1071, 396] width 172 height 17
drag, startPoint x: 1029, startPoint y: 401, endPoint x: 989, endPoint y: 404, distance: 40.1
click at [1027, 401] on input "12" at bounding box center [1071, 396] width 172 height 17
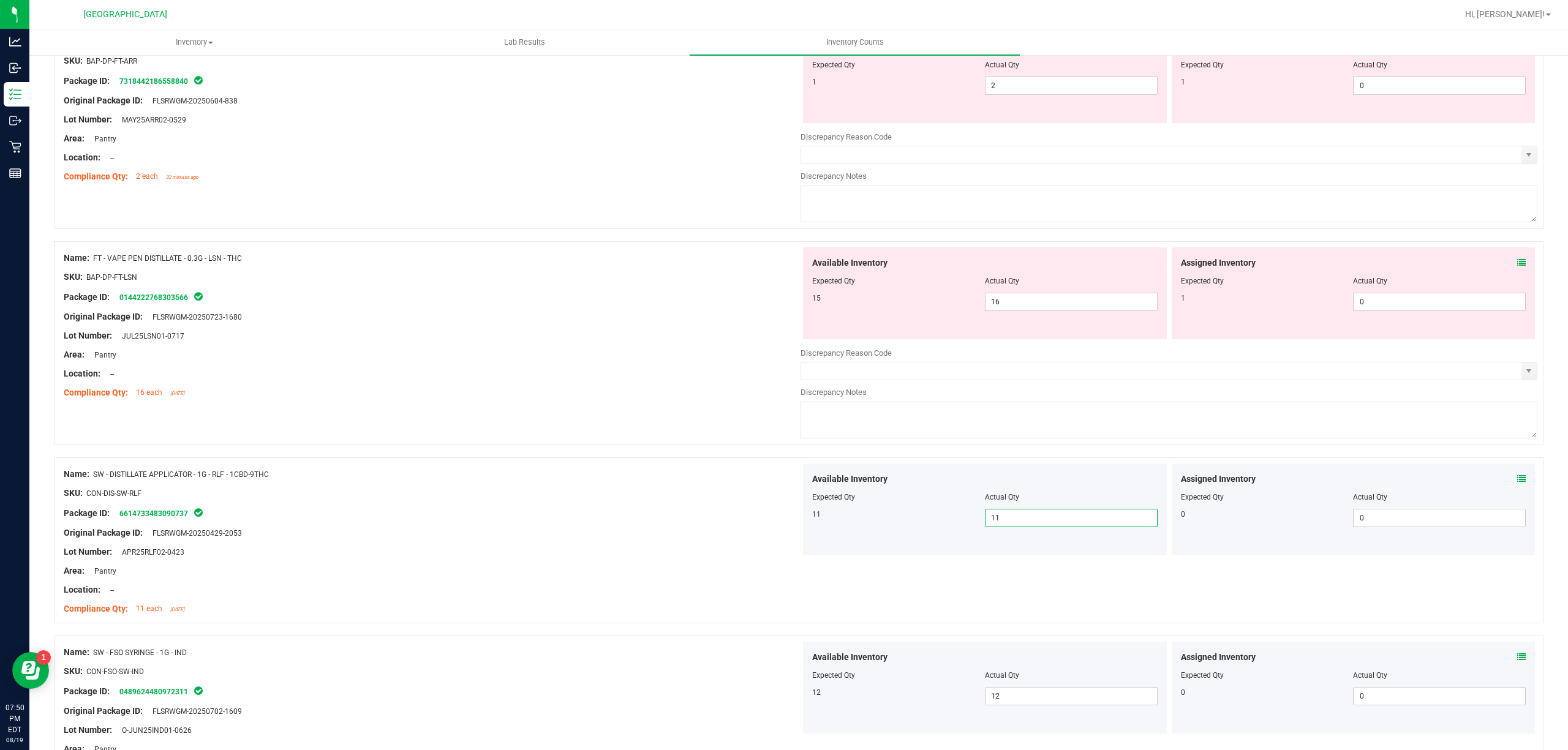
scroll to position [1997, 0]
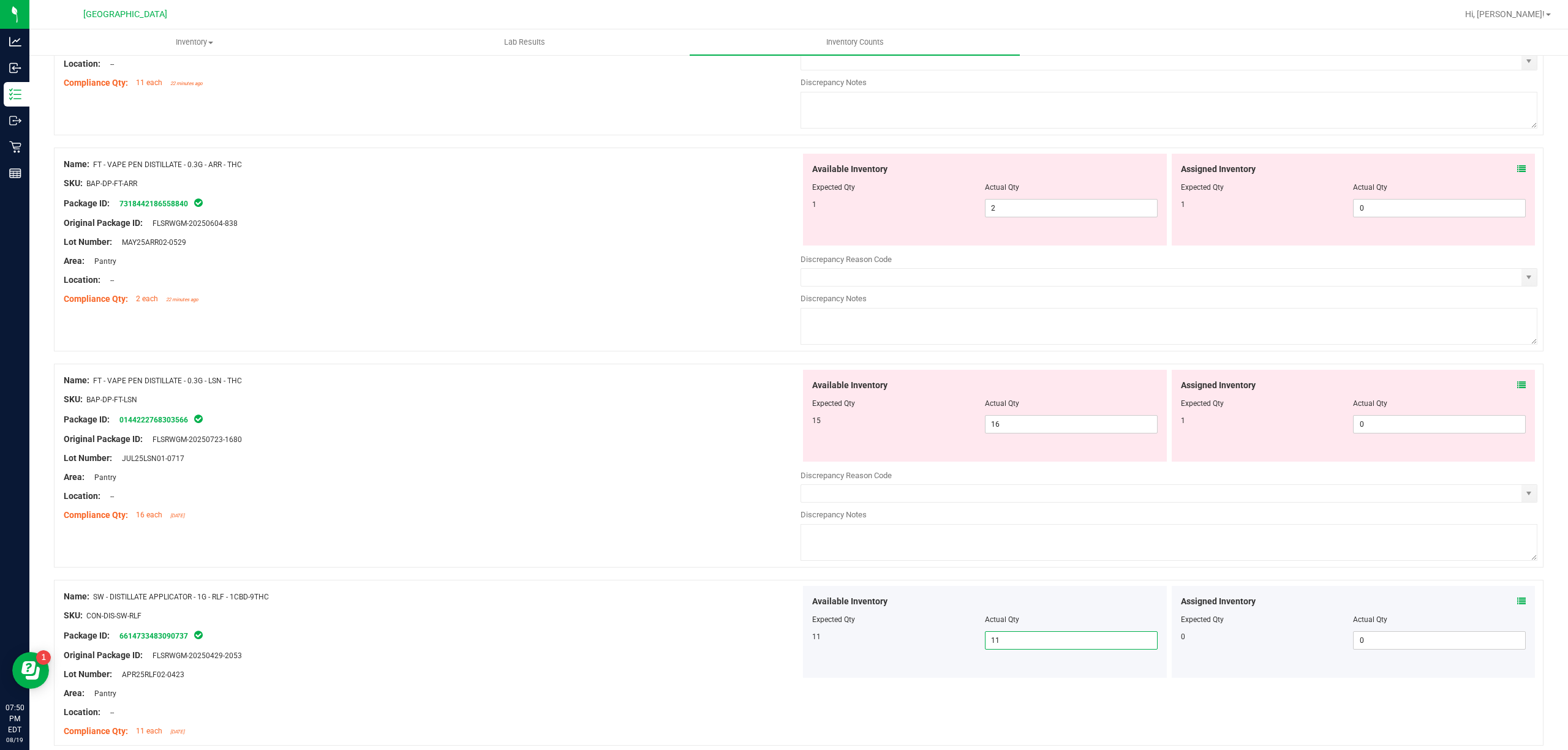
click at [1517, 385] on span at bounding box center [1521, 385] width 8 height 13
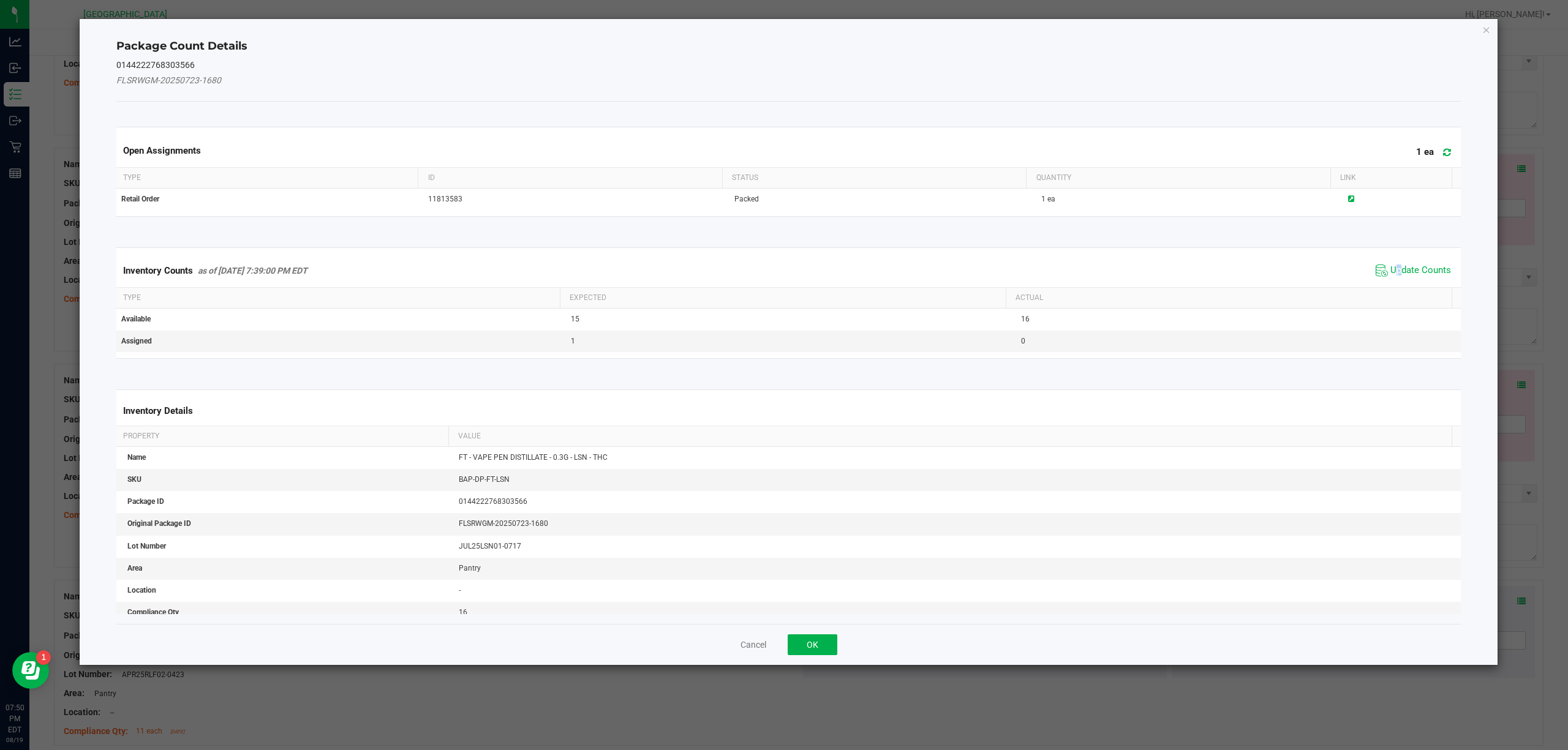
click at [1387, 280] on span "Update Counts" at bounding box center [1413, 270] width 81 height 19
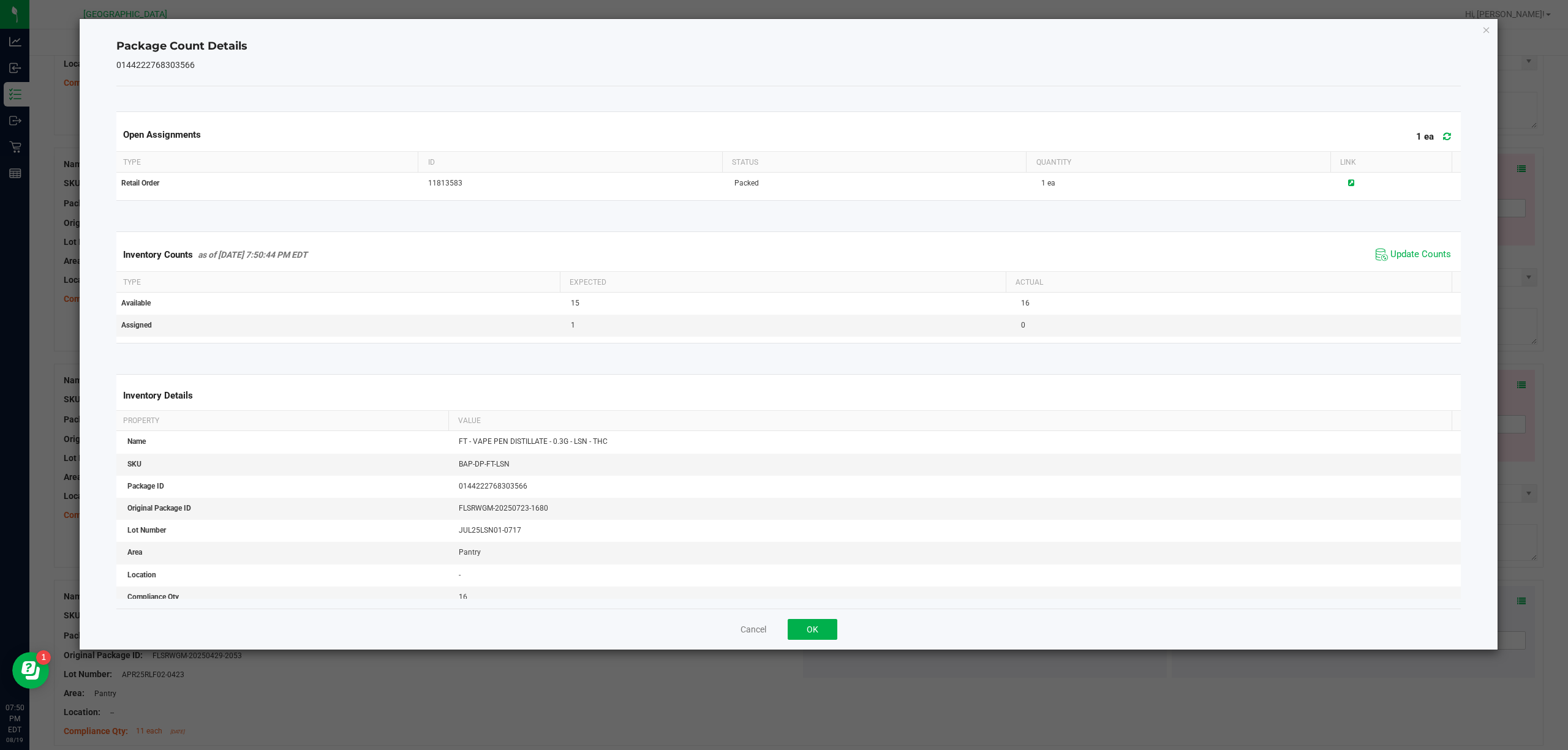
click at [1486, 40] on div "Package Count Details 0144222768303566 Open Assignments 1 ea Type ID Status Qua…" at bounding box center [789, 334] width 1419 height 631
click at [1491, 32] on div "Package Count Details 0144222768303566 Open Assignments 1 ea Type ID Status Qua…" at bounding box center [789, 334] width 1419 height 631
click at [1484, 30] on icon "Close" at bounding box center [1486, 30] width 8 height 15
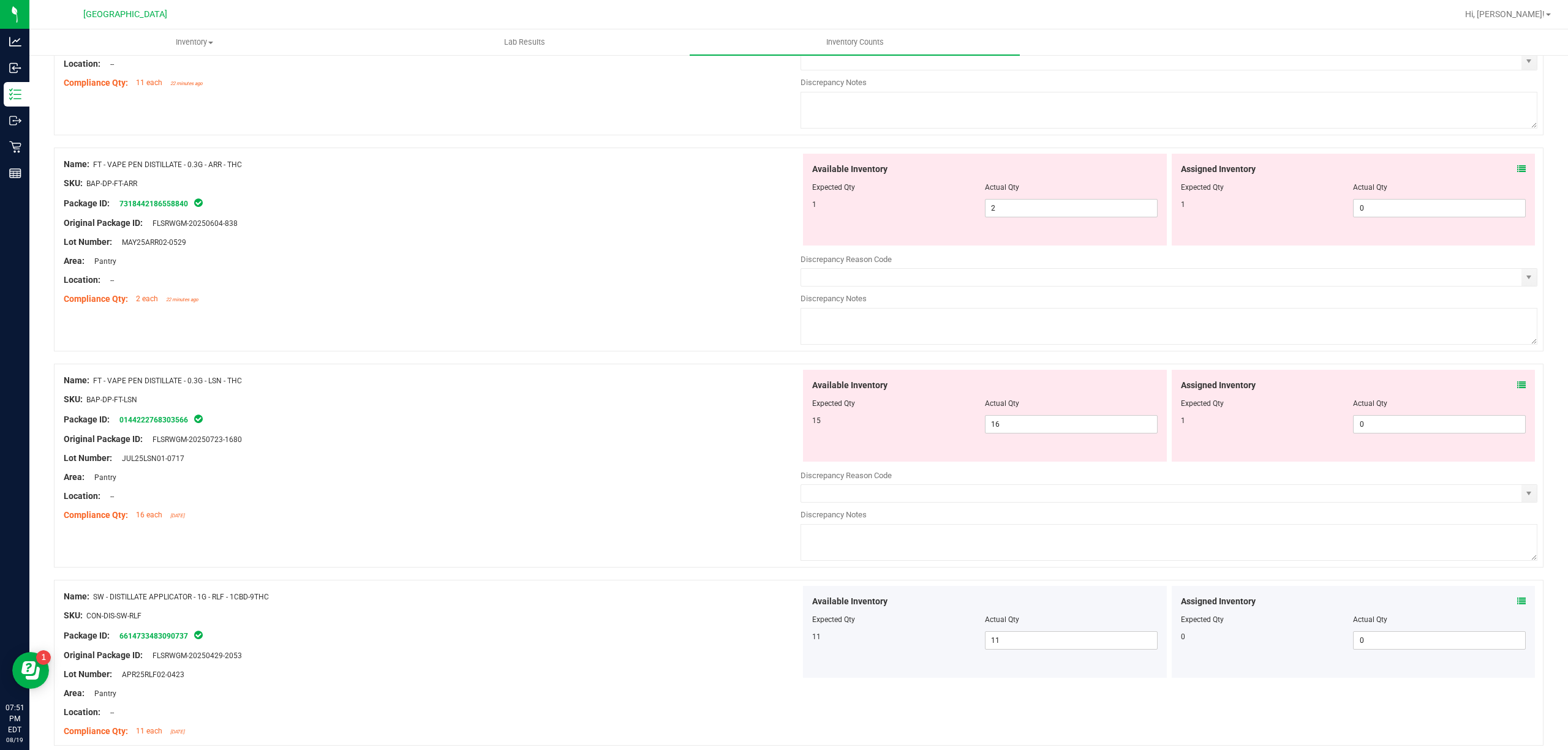
click at [1517, 390] on icon at bounding box center [1521, 384] width 8 height 8
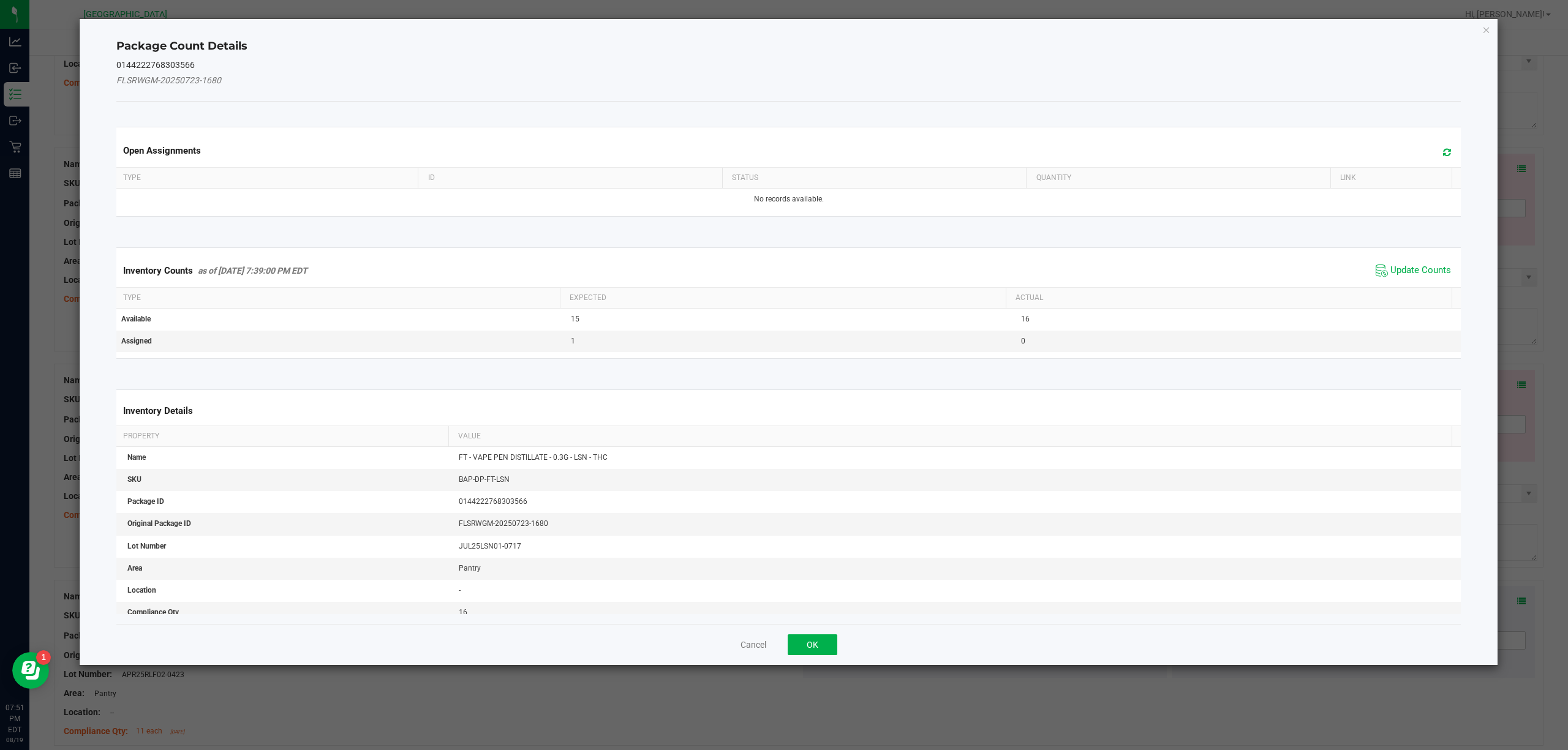
click at [1421, 283] on div "Inventory Counts as of [DATE] 7:39:00 PM EDT Update Counts" at bounding box center [789, 271] width 1350 height 33
click at [1424, 272] on span "Update Counts" at bounding box center [1420, 271] width 60 height 12
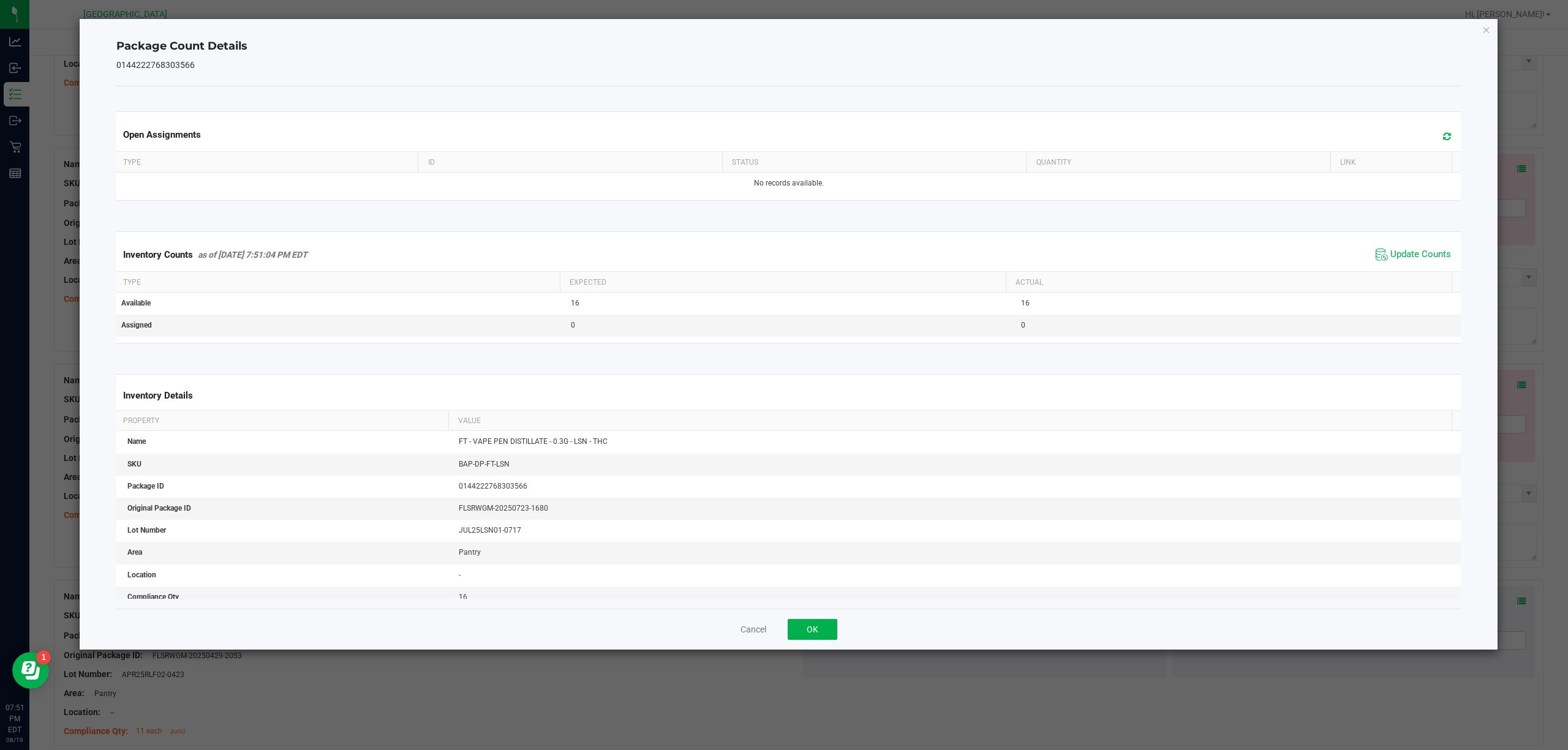
click at [1495, 22] on div "Package Count Details 0144222768303566 Open Assignments Type ID Status Quantity…" at bounding box center [789, 334] width 1419 height 631
click at [1491, 29] on div "Package Count Details 0144222768303566 Open Assignments Type ID Status Quantity…" at bounding box center [789, 334] width 1419 height 631
click at [1485, 31] on icon "Close" at bounding box center [1486, 30] width 8 height 15
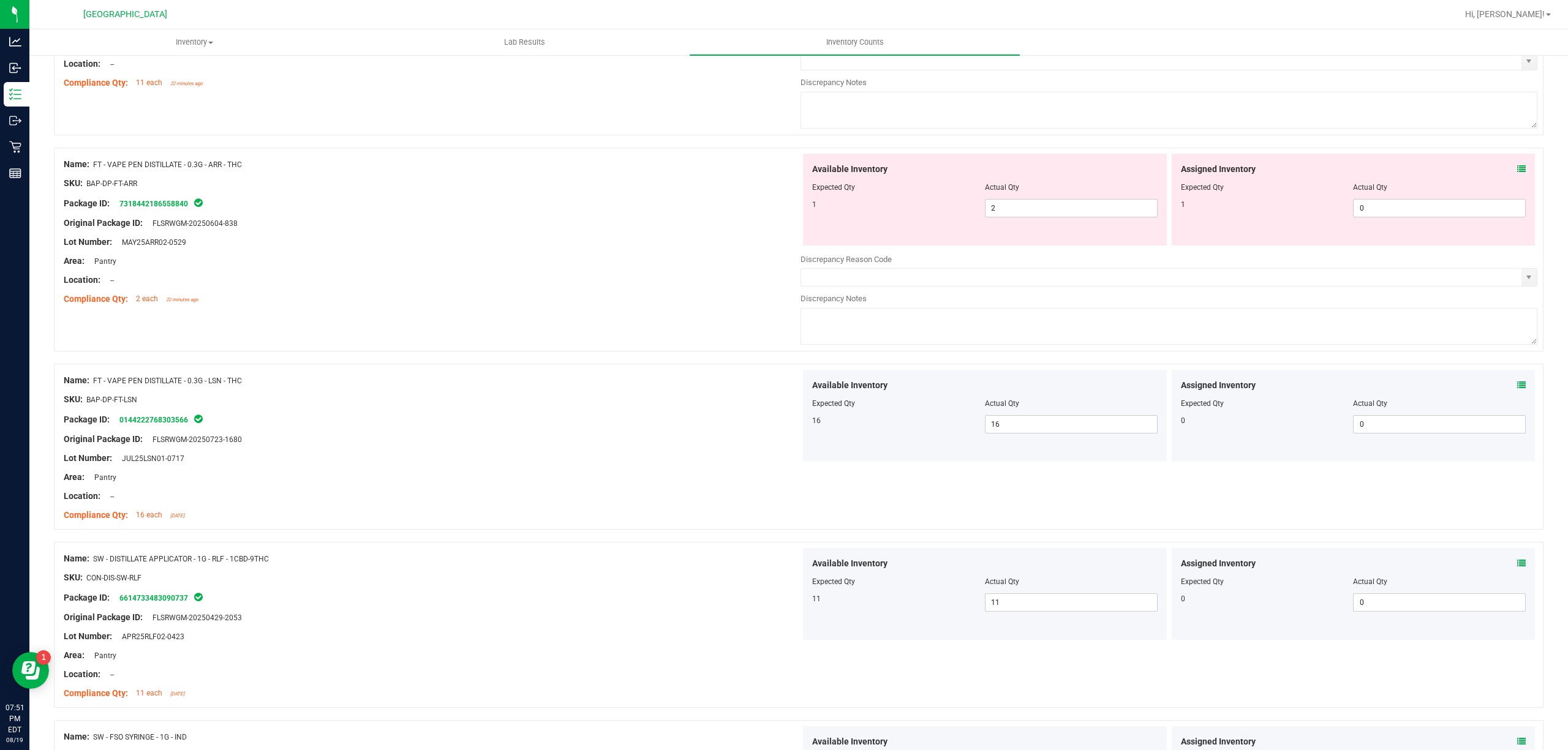
click at [1517, 173] on icon at bounding box center [1521, 169] width 8 height 8
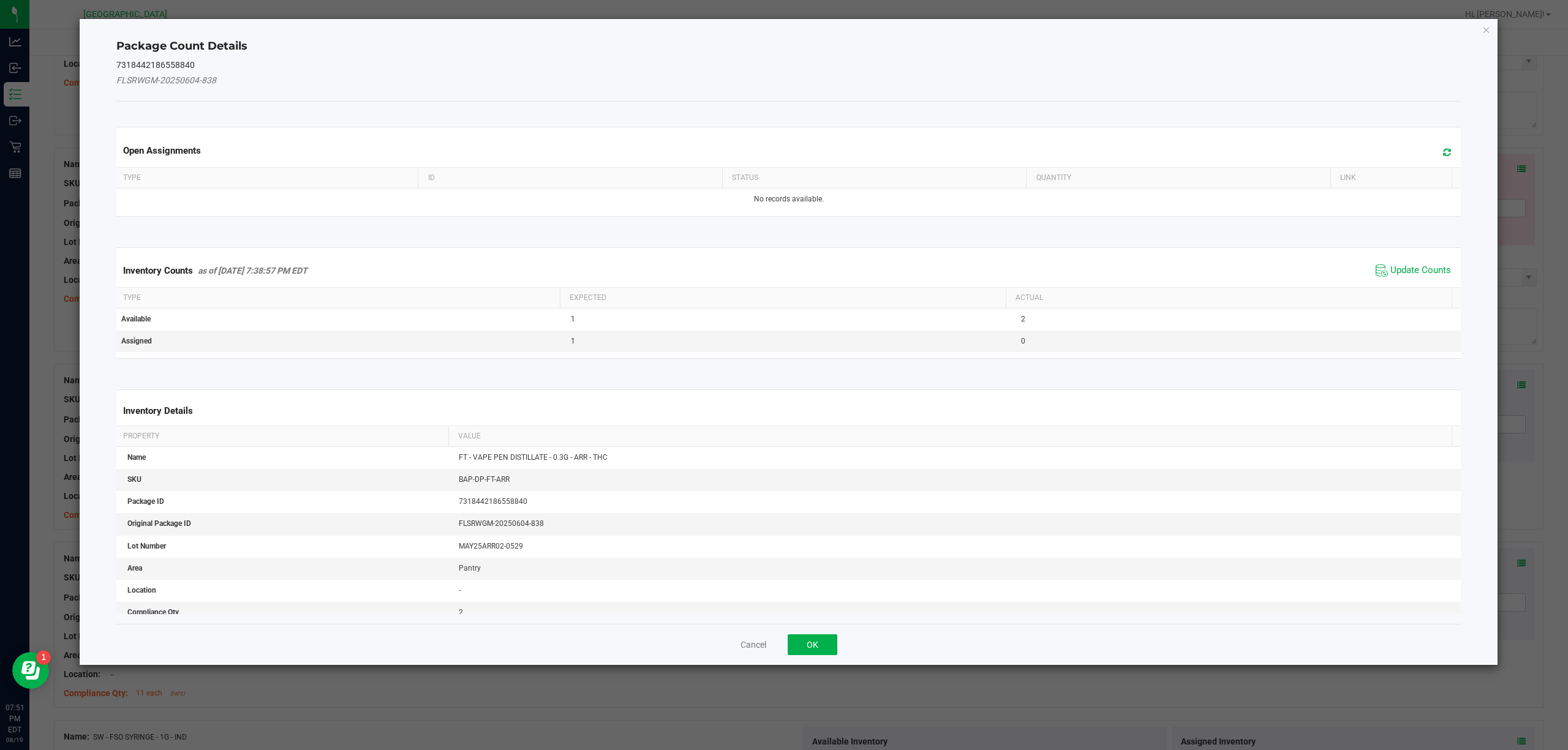
click at [1405, 296] on th "Actual" at bounding box center [1228, 299] width 446 height 21
click at [1405, 280] on span "Update Counts" at bounding box center [1413, 270] width 81 height 19
click at [1405, 265] on span "Update Counts" at bounding box center [1414, 269] width 78 height 17
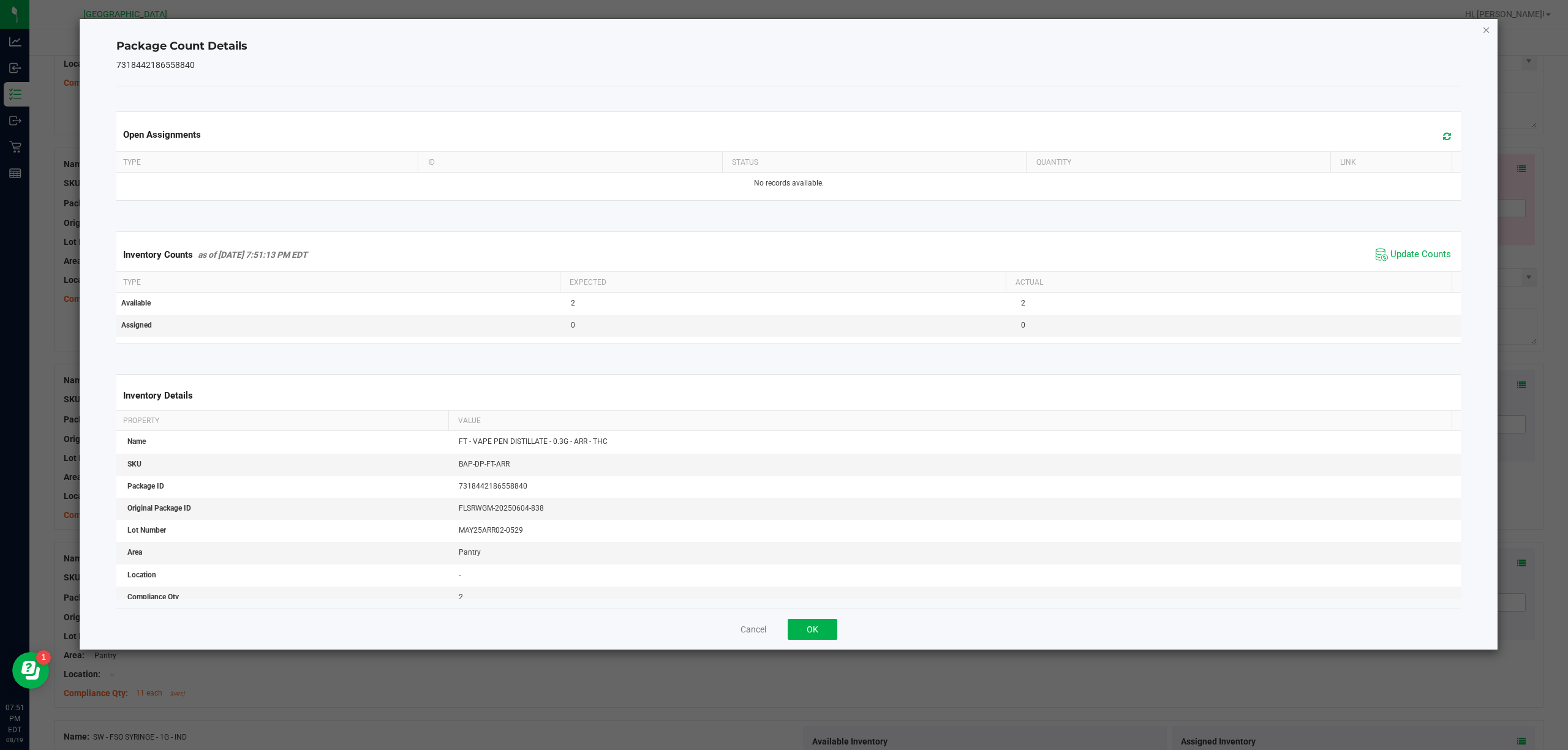
click at [1487, 29] on icon "Close" at bounding box center [1486, 30] width 8 height 15
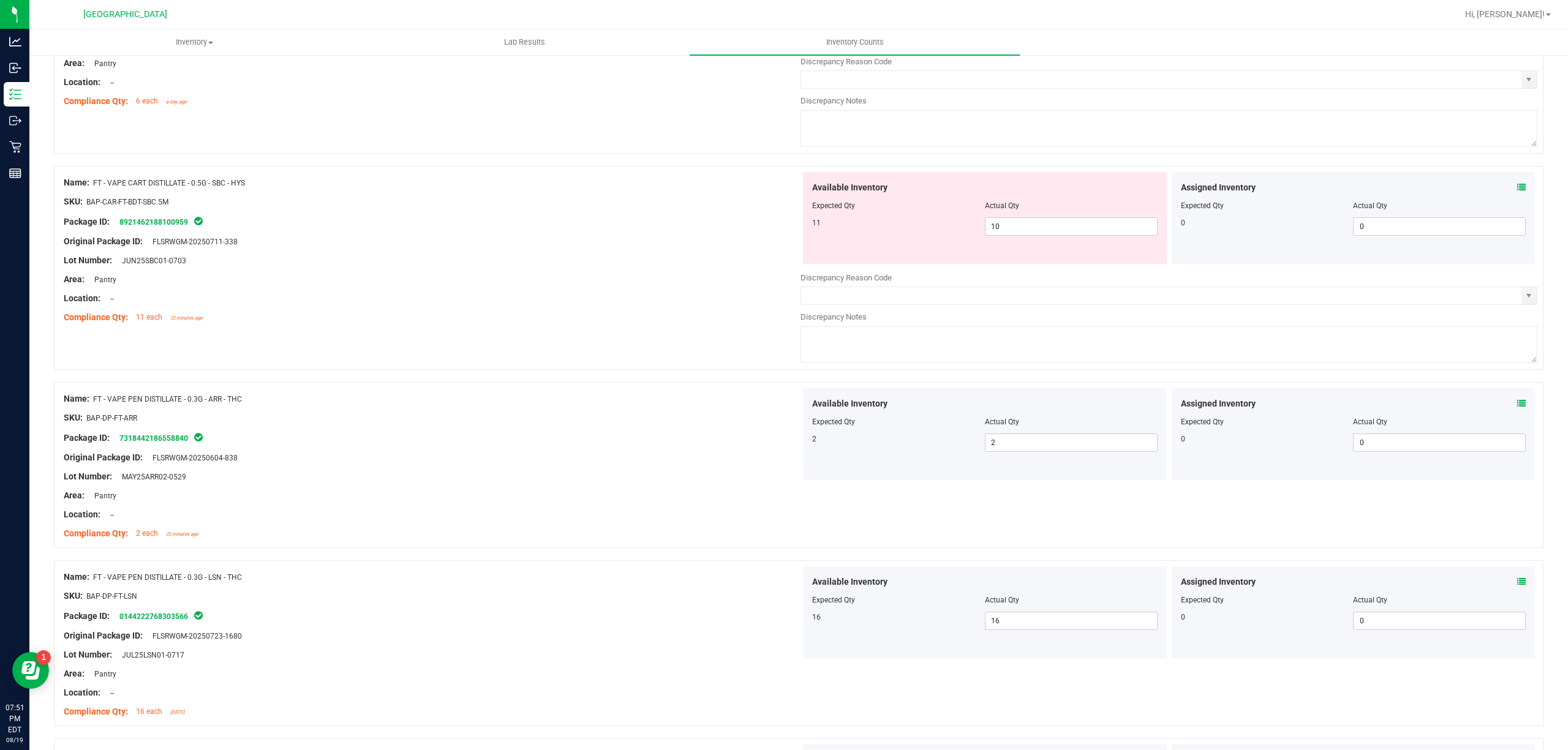
scroll to position [1507, 0]
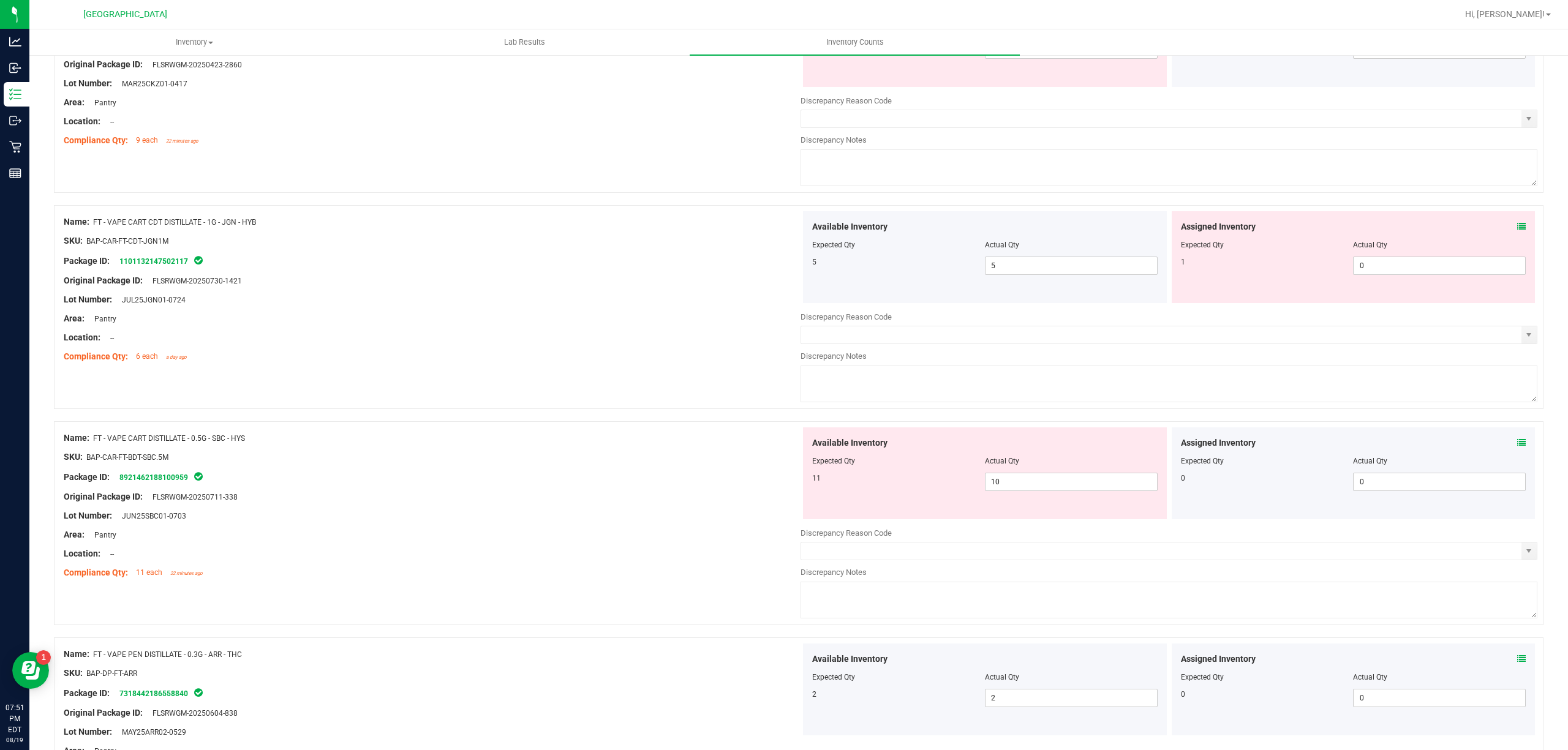
click at [1518, 236] on div "Assigned Inventory Expected Qty Actual Qty 1 0 0" at bounding box center [1353, 257] width 363 height 92
click at [1517, 231] on icon at bounding box center [1521, 226] width 8 height 8
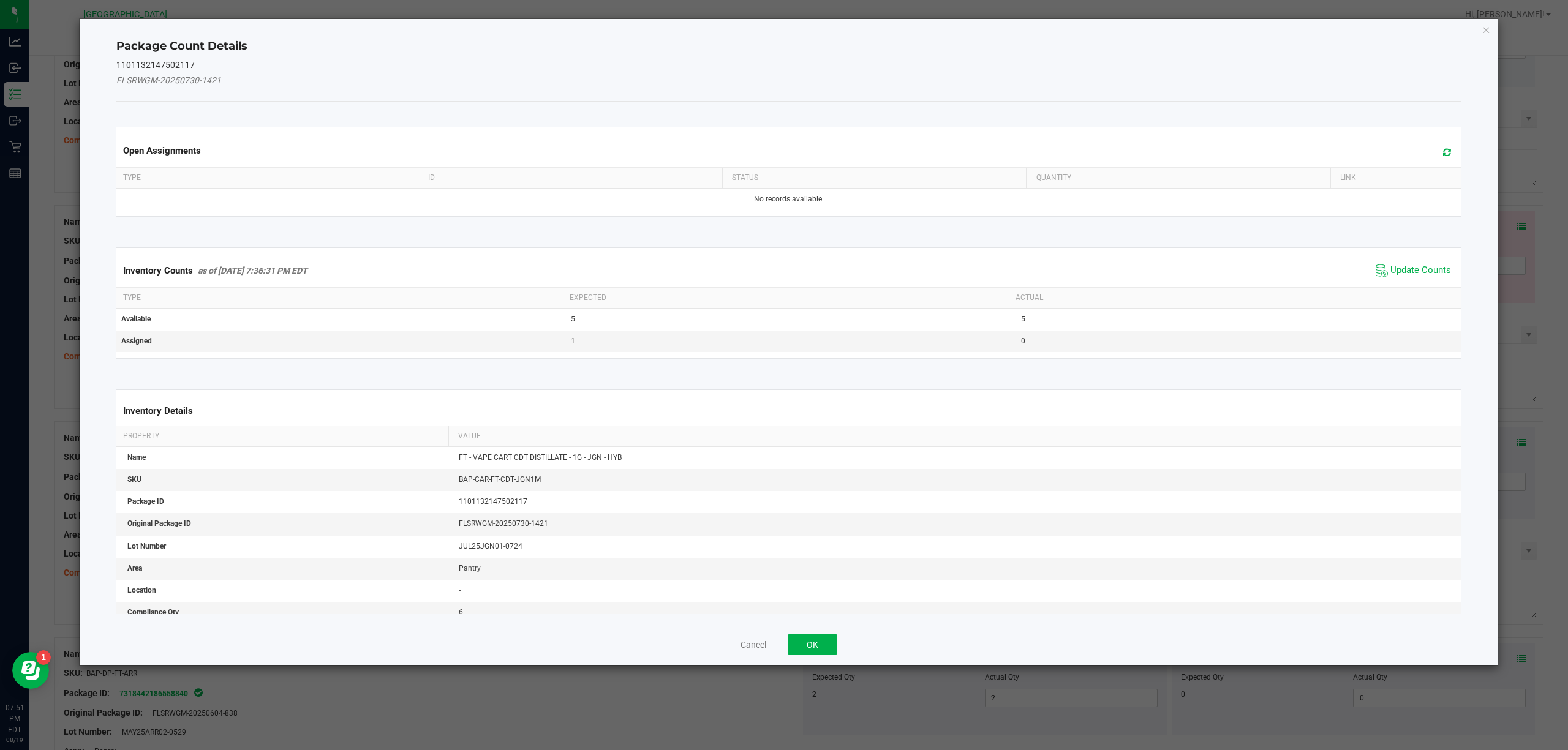
click at [1431, 280] on span "Update Counts" at bounding box center [1413, 270] width 81 height 19
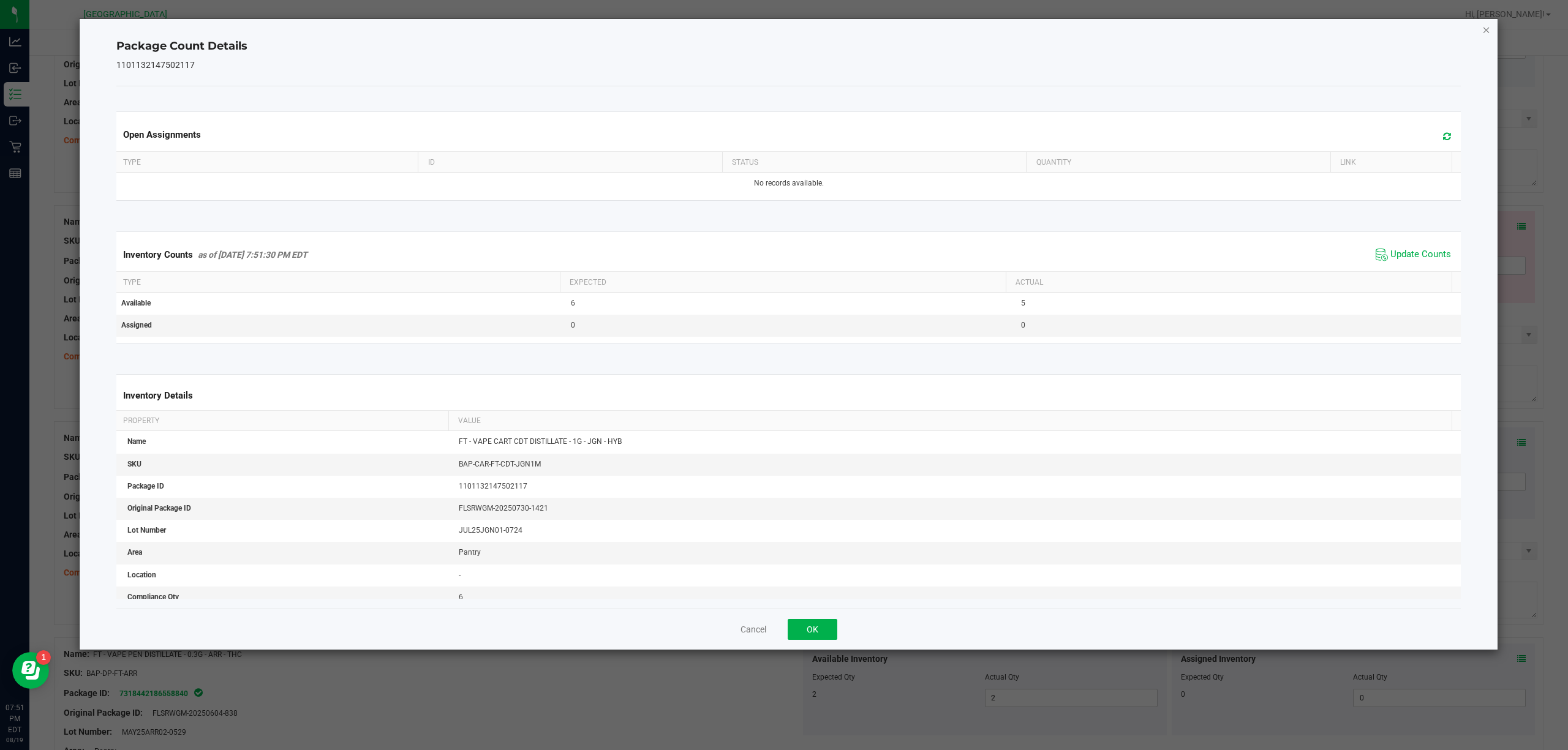
click at [1487, 33] on icon "Close" at bounding box center [1486, 30] width 8 height 15
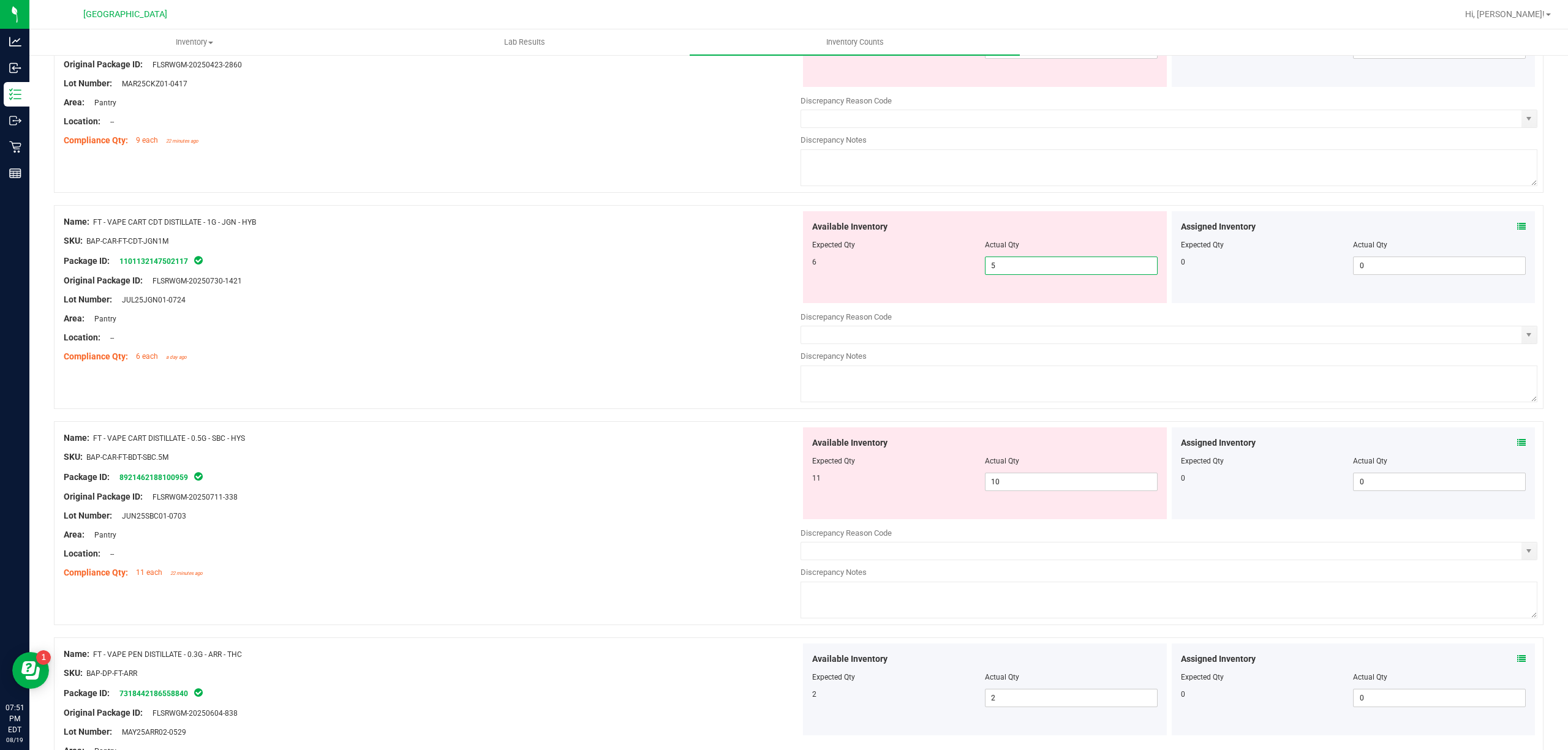
click at [1061, 268] on span "5 5" at bounding box center [1071, 266] width 172 height 19
click at [1061, 268] on input "5" at bounding box center [1071, 266] width 172 height 17
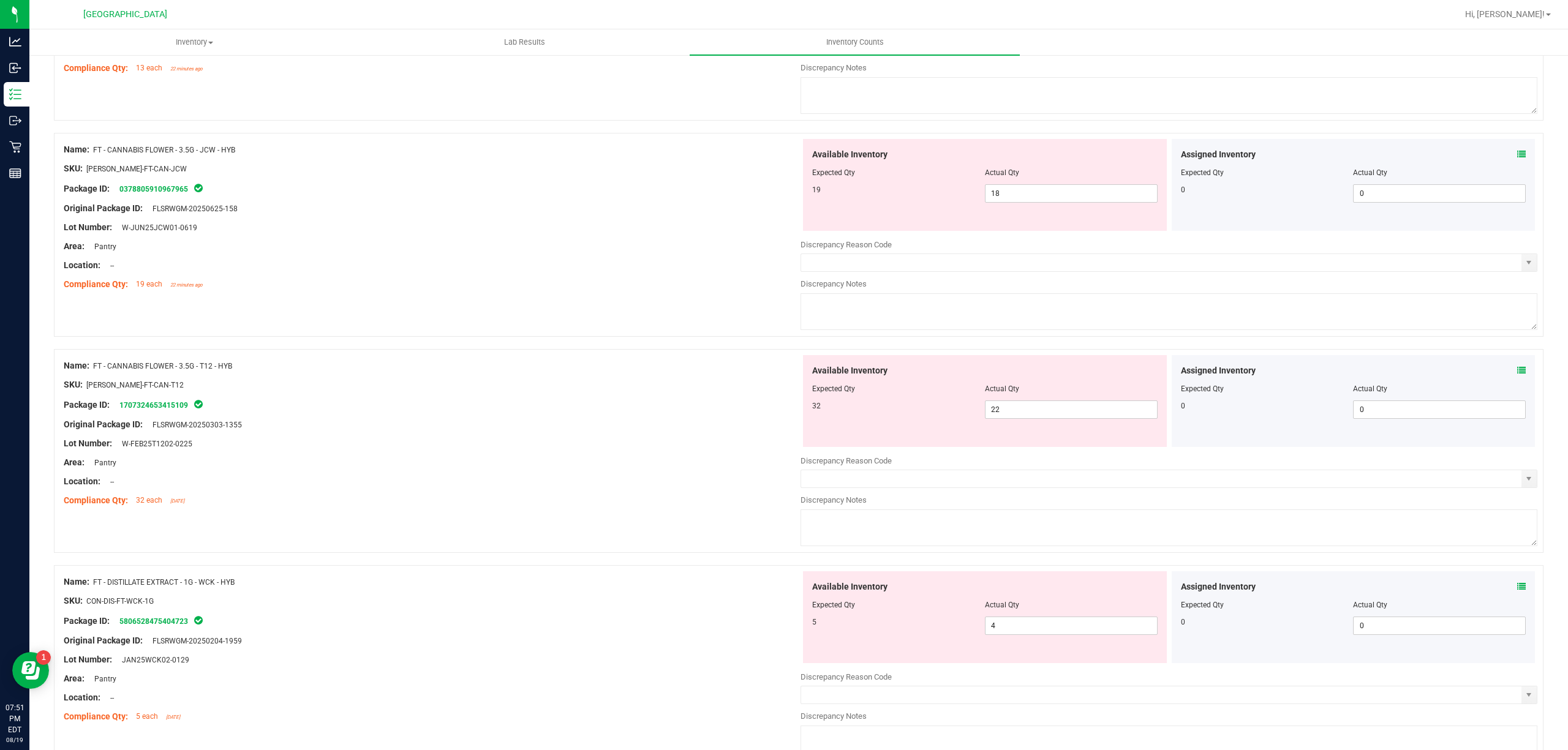
scroll to position [0, 0]
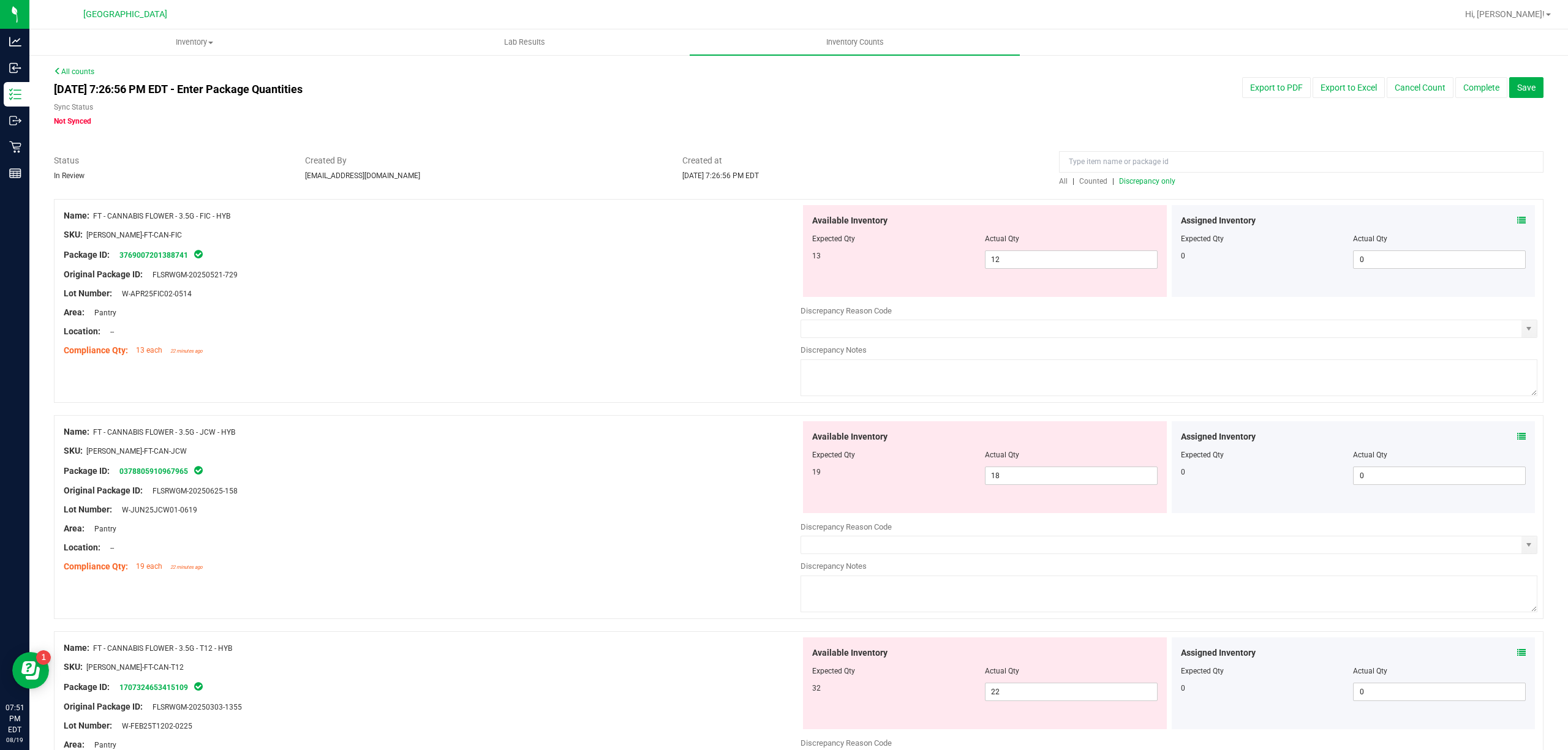
click at [1162, 179] on span "Discrepancy only" at bounding box center [1147, 181] width 57 height 8
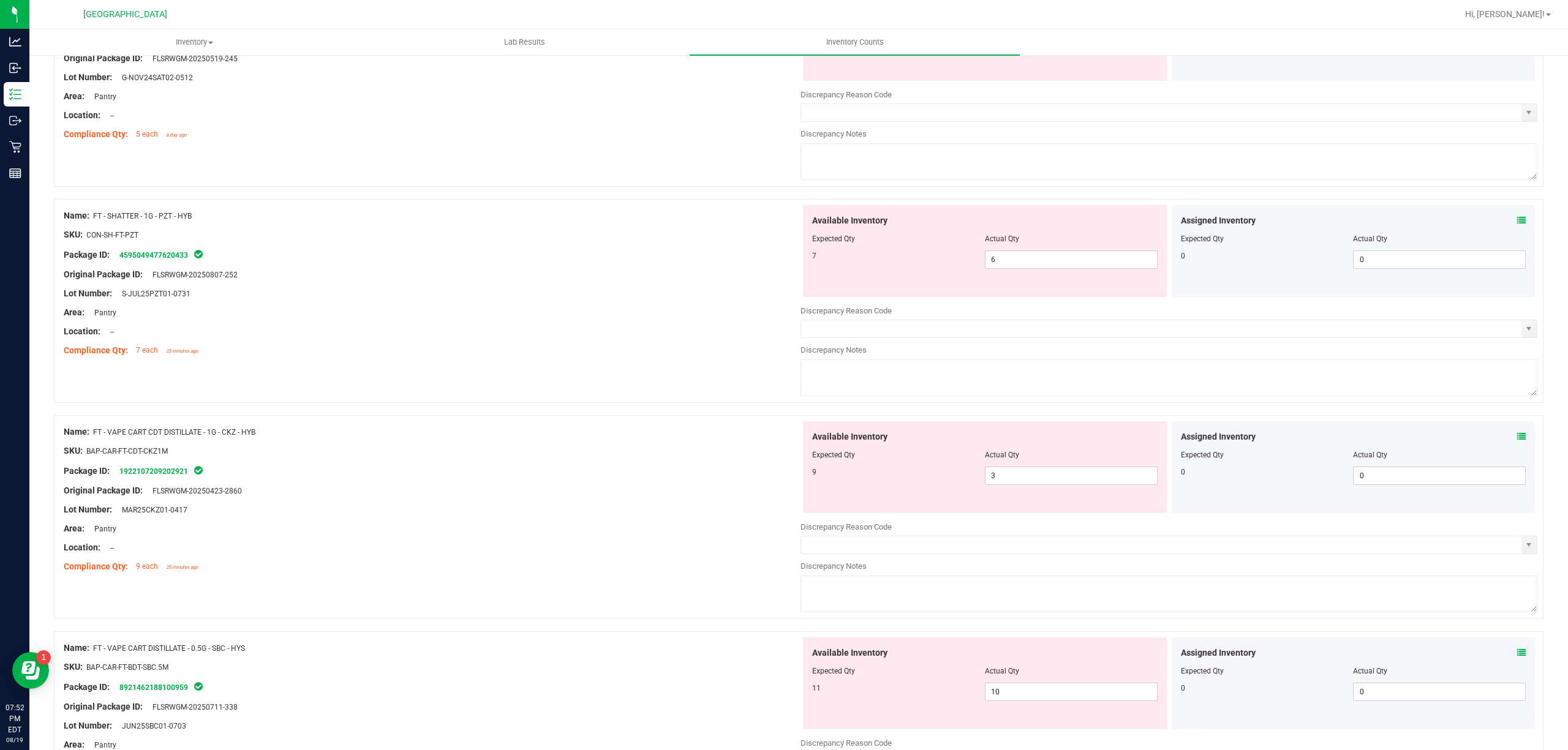
scroll to position [816, 0]
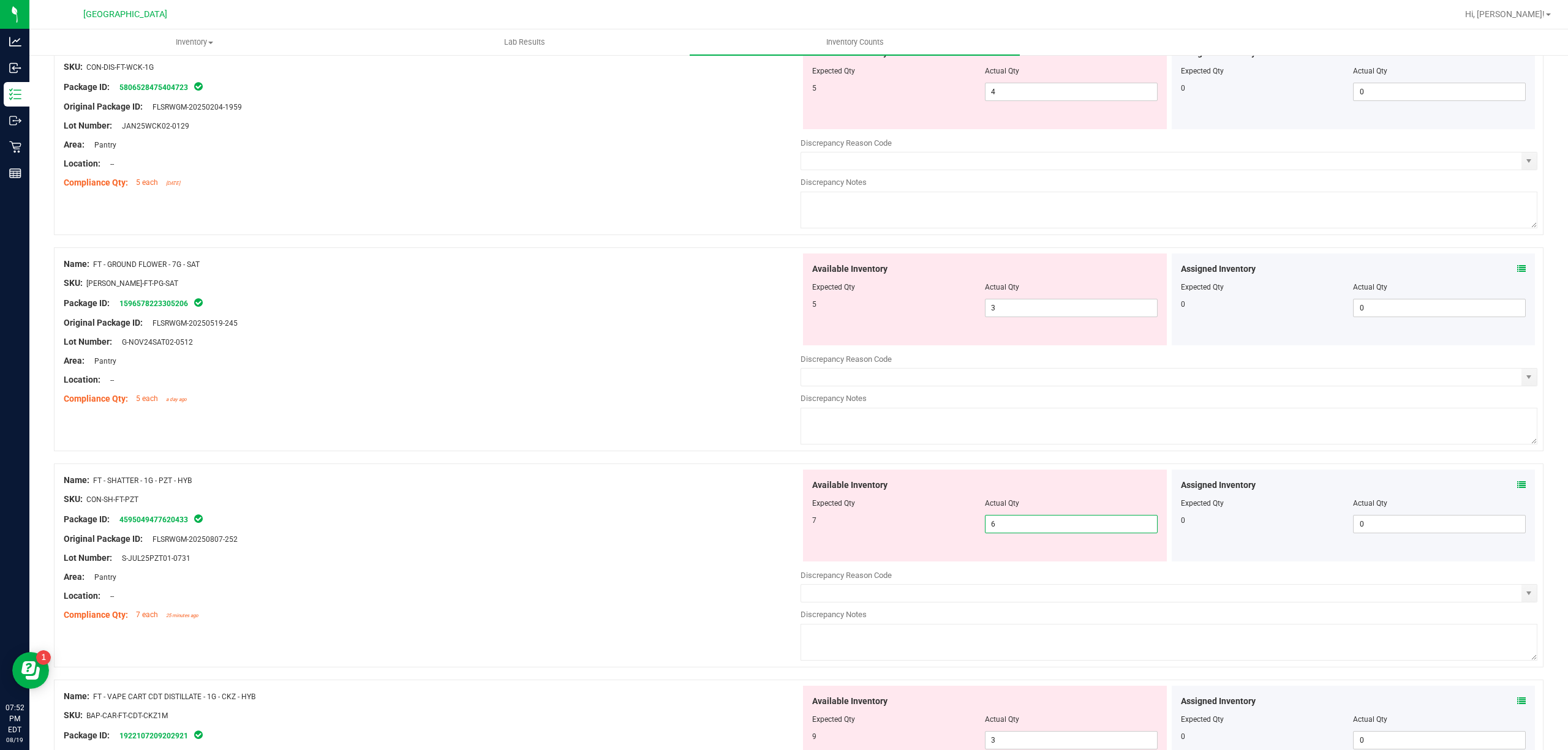
click at [1069, 527] on span "6 6" at bounding box center [1071, 524] width 172 height 19
click at [1069, 527] on input "6" at bounding box center [1071, 524] width 172 height 17
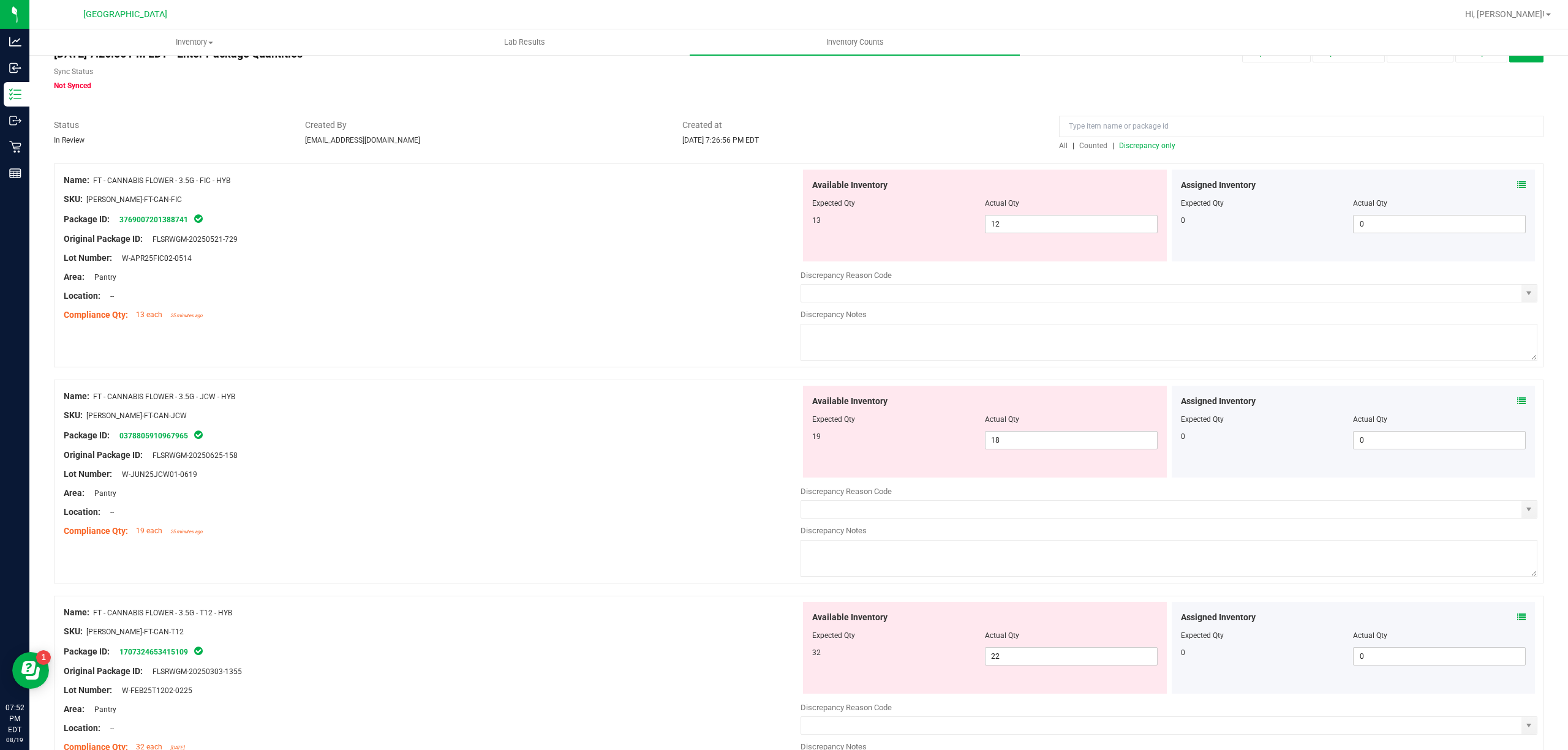
scroll to position [0, 0]
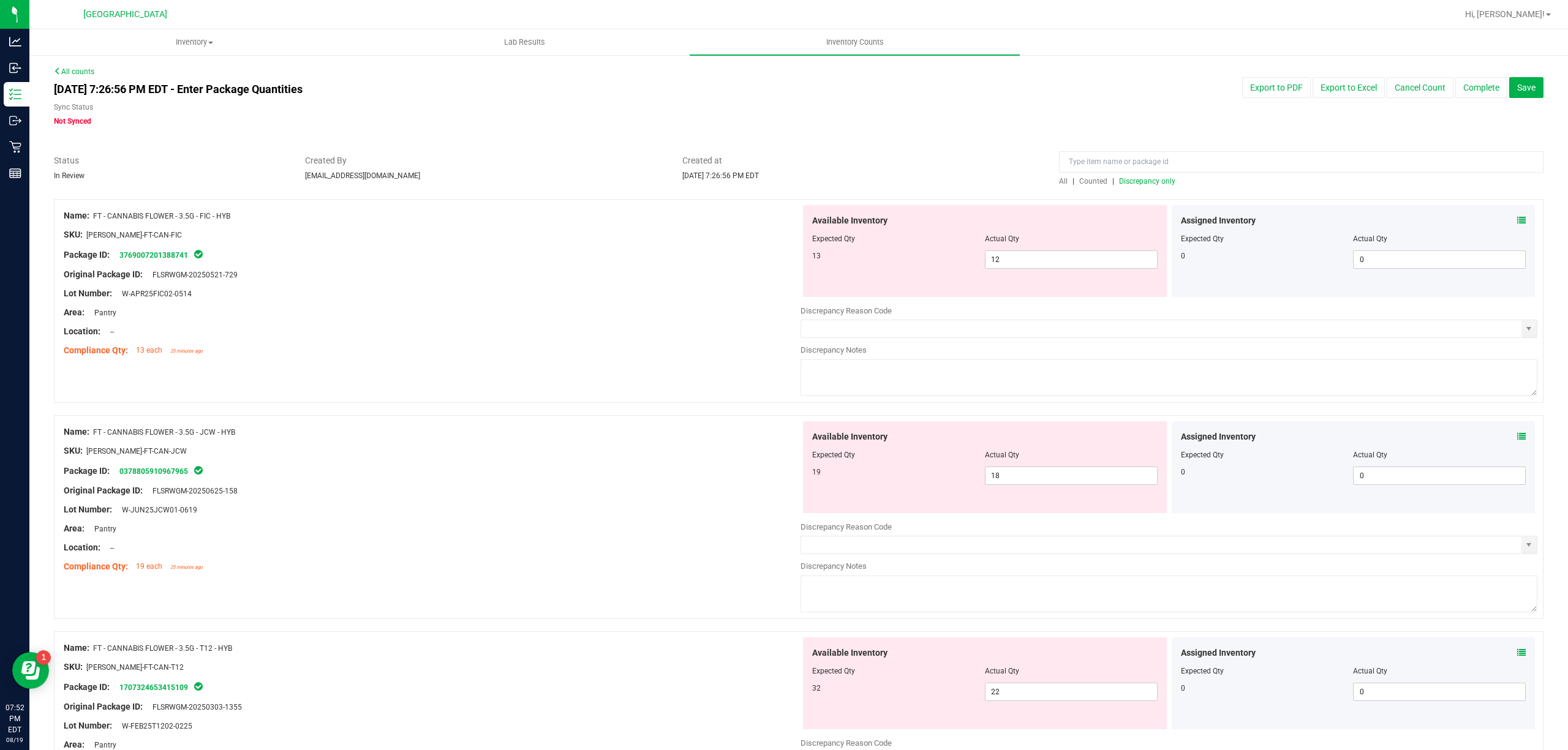
click at [1132, 178] on span "Discrepancy only" at bounding box center [1147, 181] width 57 height 8
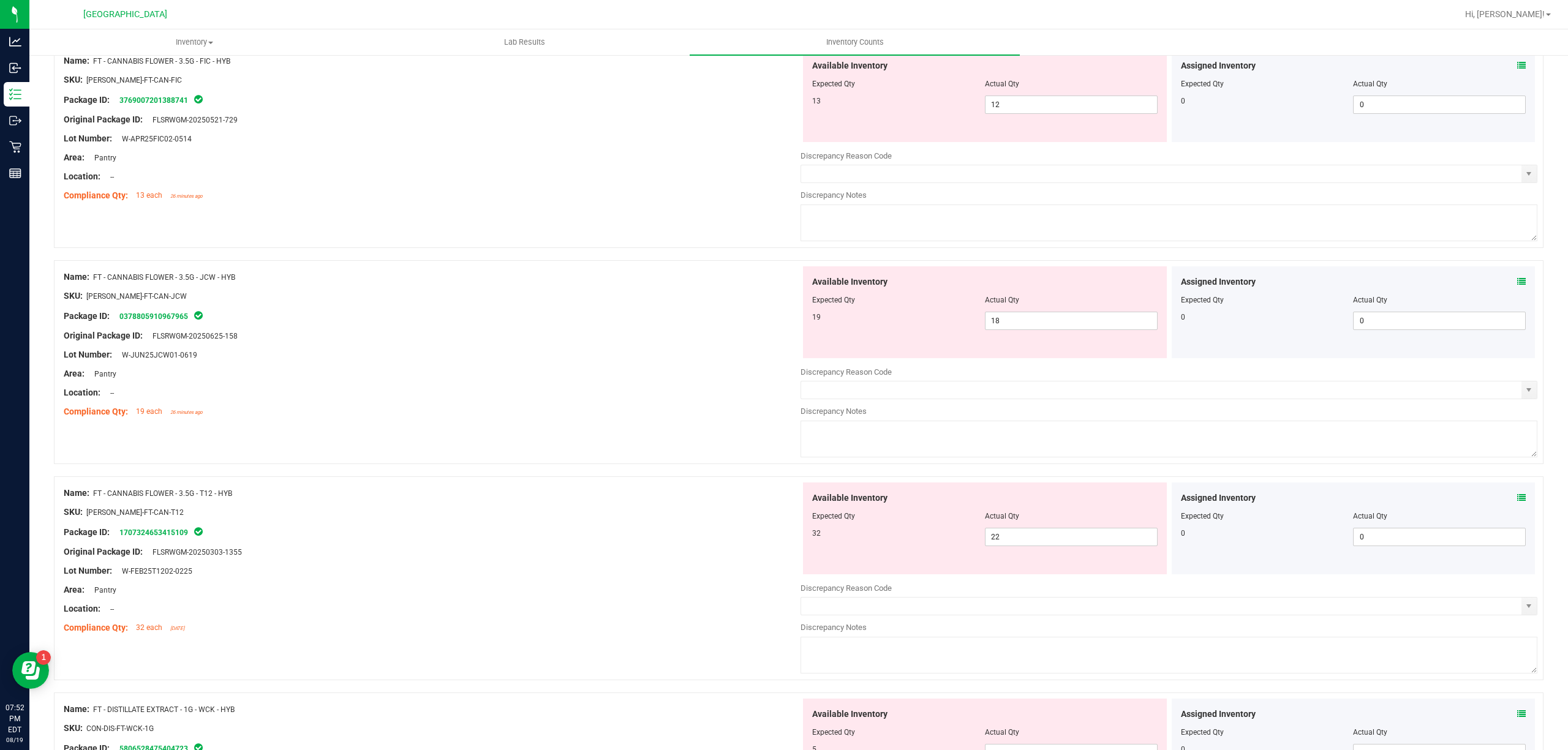
scroll to position [175, 0]
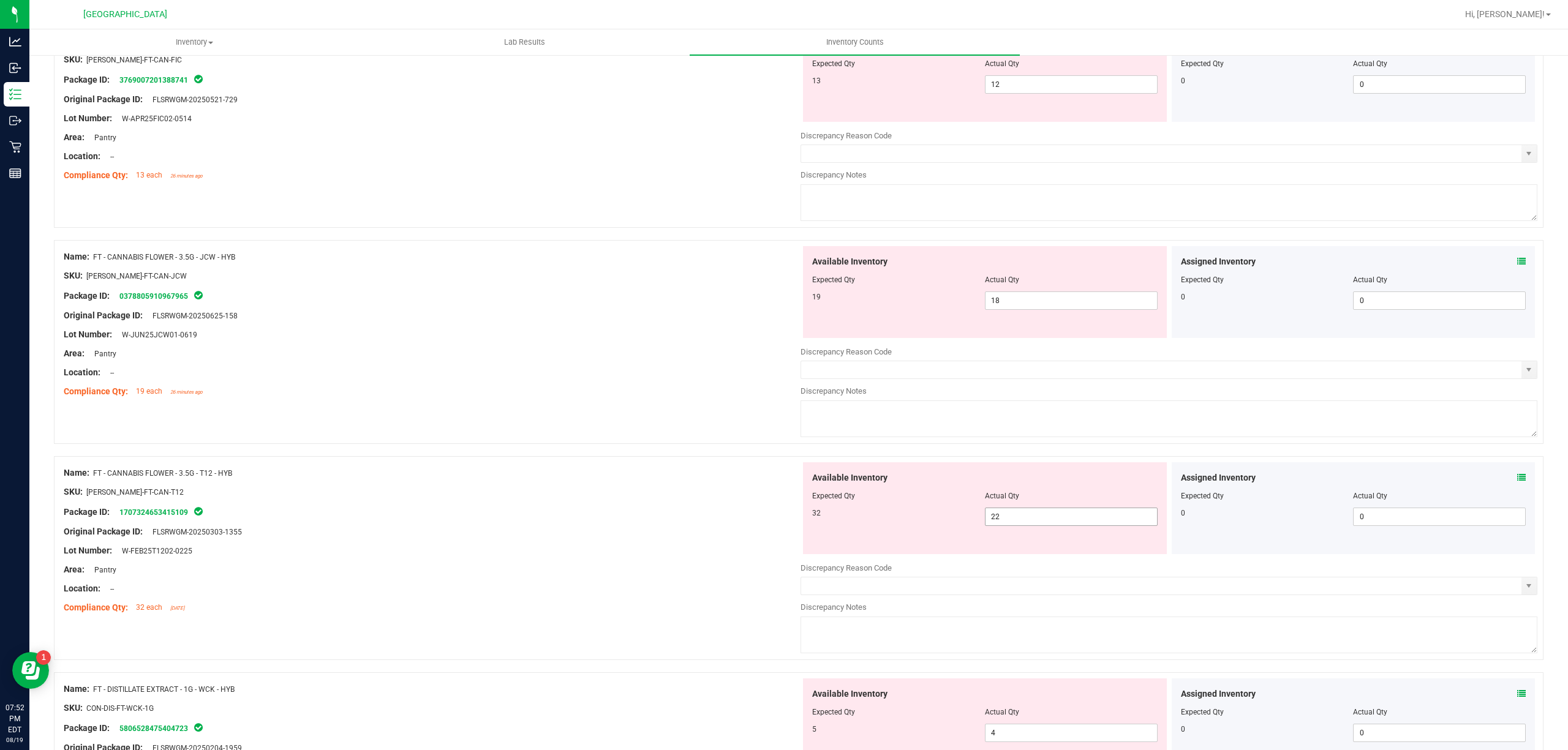
click at [996, 513] on span "22 22" at bounding box center [1071, 516] width 172 height 19
click at [996, 513] on input "22" at bounding box center [1071, 516] width 172 height 17
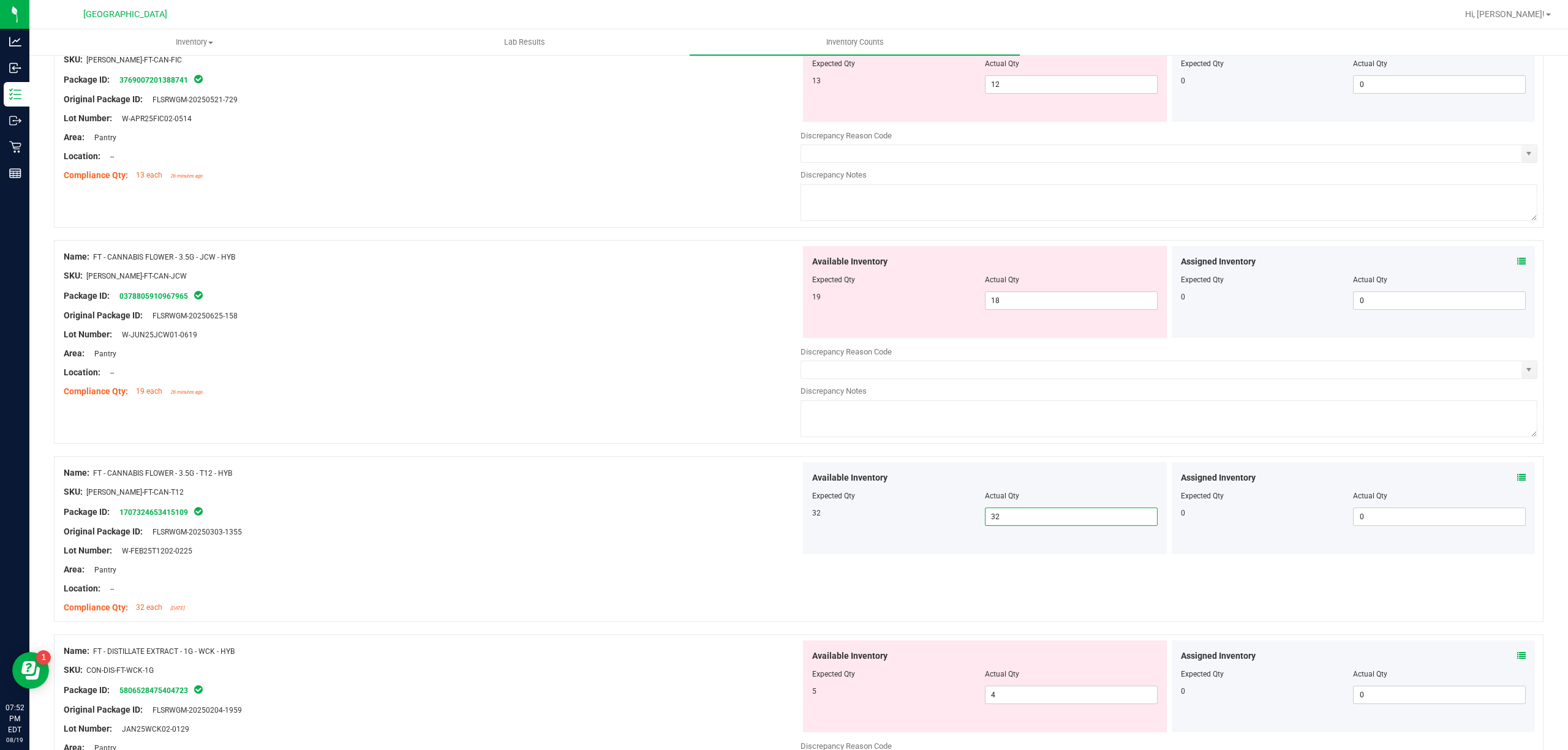
click at [601, 410] on div "Name: FT - CANNABIS FLOWER - 3.5G - JCW - HYB SKU: [PERSON_NAME]-FT-CAN-JCW Pac…" at bounding box center [799, 342] width 1490 height 204
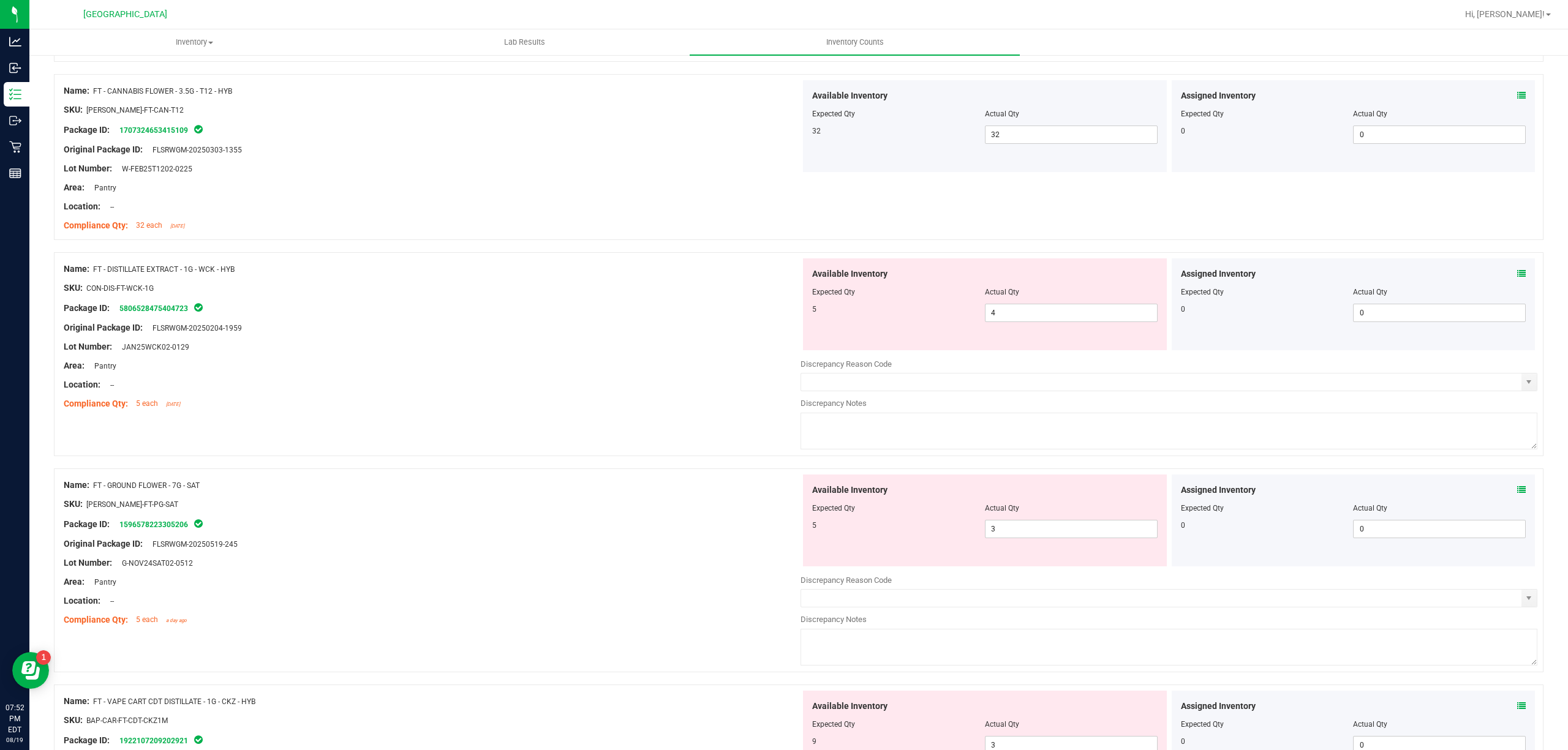
scroll to position [560, 0]
click at [1043, 330] on div "Available Inventory Expected Qty Actual Qty 5 4 4" at bounding box center [984, 301] width 363 height 92
click at [1043, 319] on span "4 4" at bounding box center [1071, 310] width 172 height 19
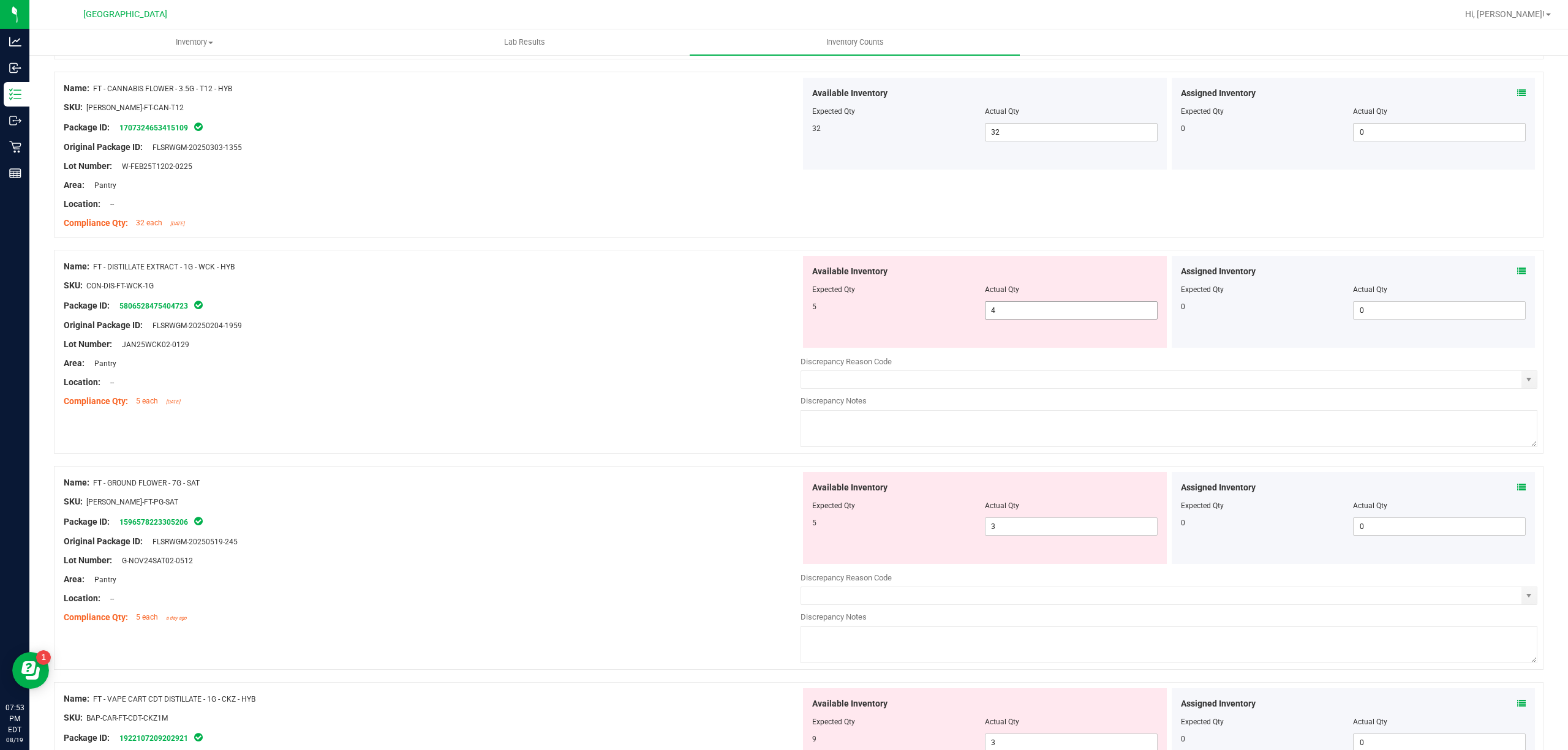
click at [1043, 319] on span "4 4" at bounding box center [1071, 310] width 172 height 19
click at [1043, 312] on span "4 4" at bounding box center [1071, 310] width 172 height 19
click at [1043, 312] on input "4" at bounding box center [1071, 310] width 172 height 17
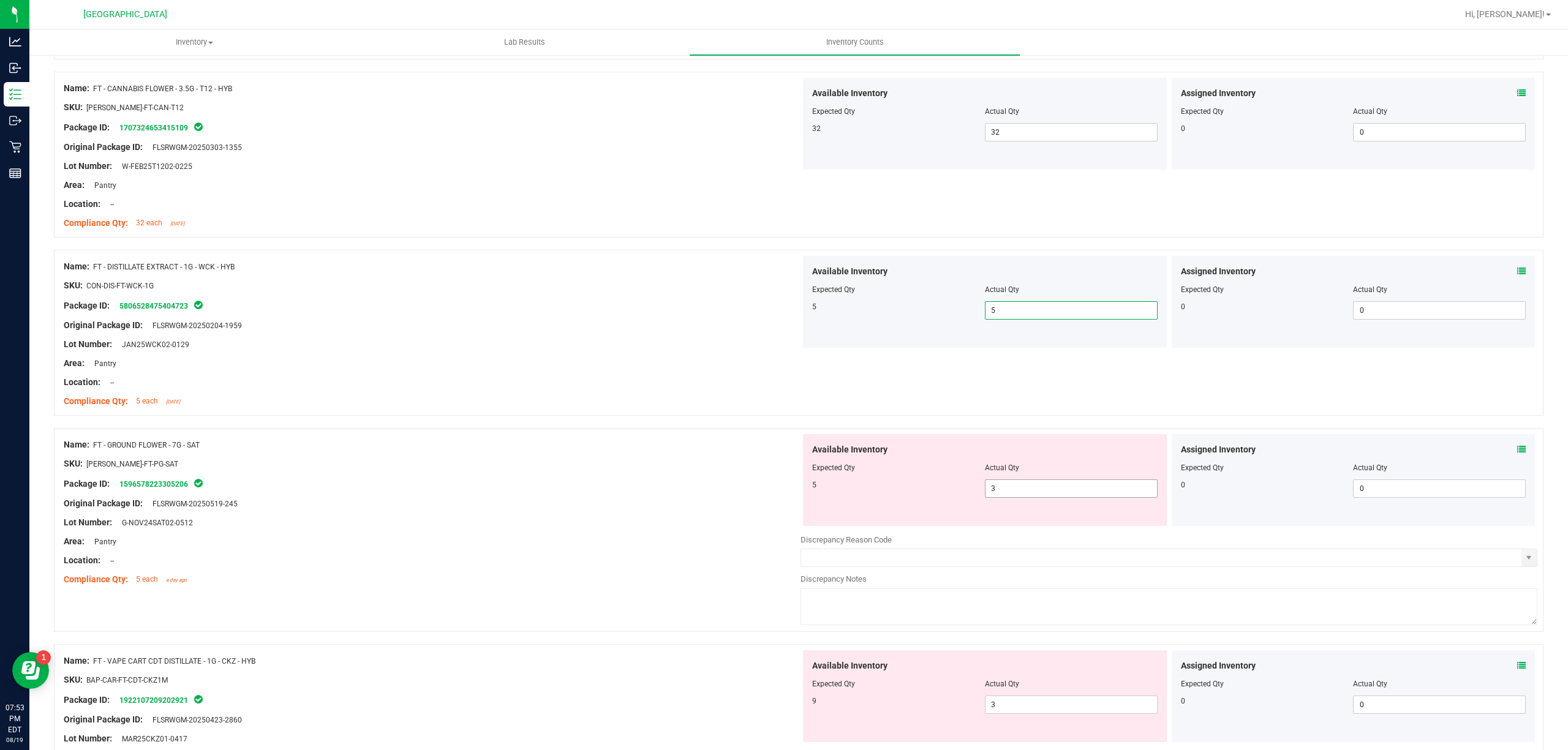
click at [1022, 502] on div "Available Inventory Expected Qty Actual Qty 5 3 3" at bounding box center [984, 480] width 363 height 92
click at [1023, 497] on span "3 3" at bounding box center [1071, 489] width 172 height 19
click at [1023, 497] on input "3" at bounding box center [1071, 488] width 172 height 17
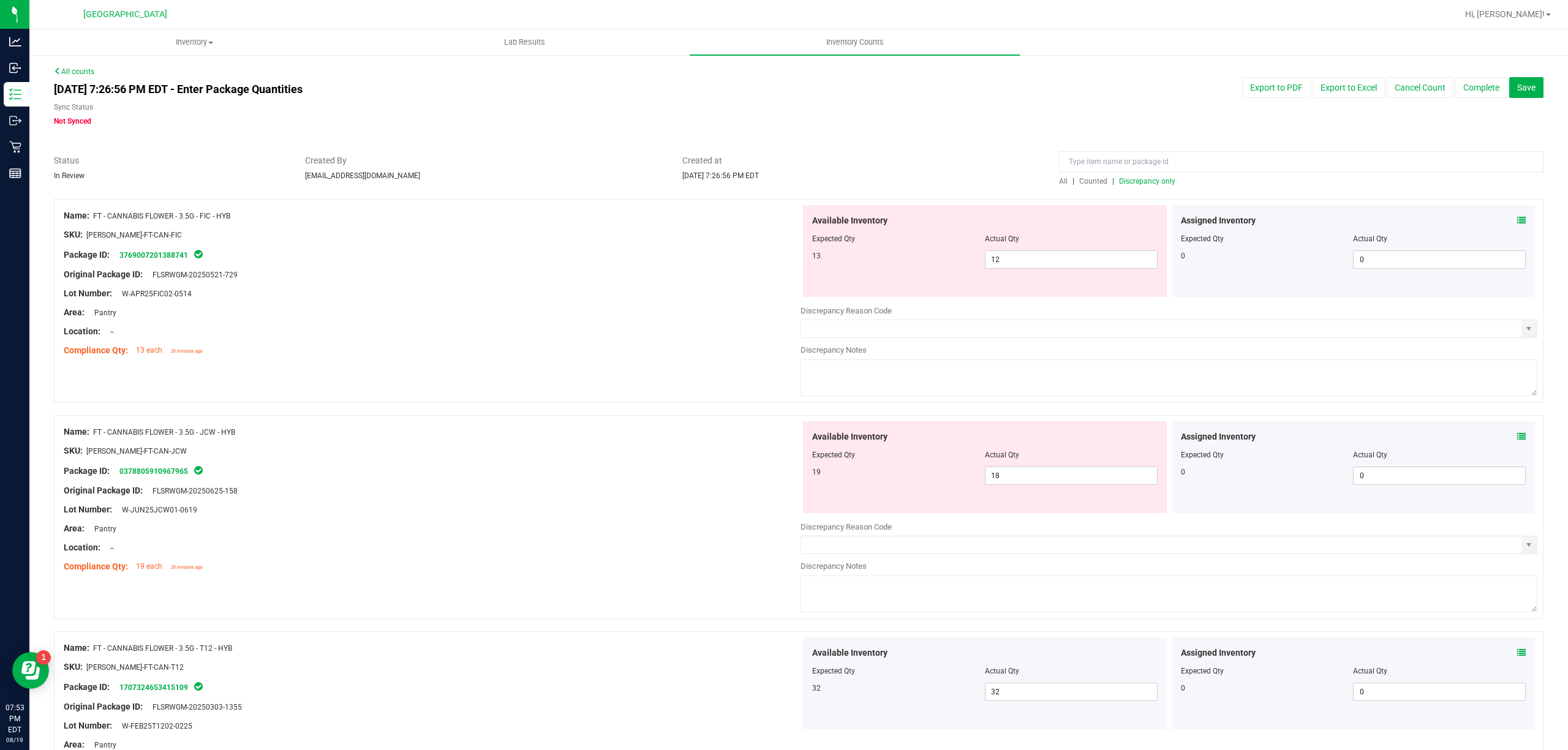
scroll to position [0, 0]
click at [1119, 177] on span "Discrepancy only" at bounding box center [1147, 181] width 57 height 8
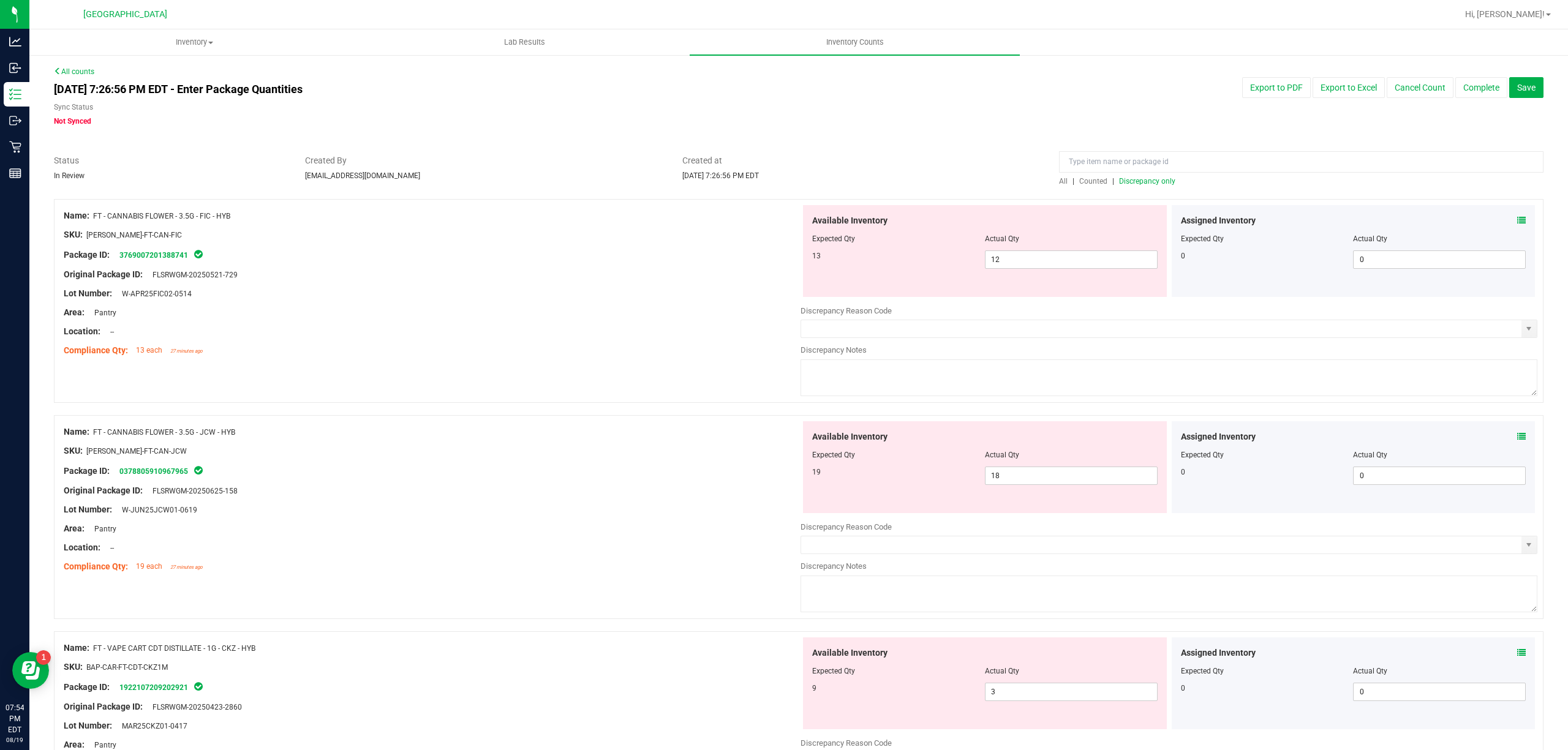
click at [1514, 213] on div "Assigned Inventory Expected Qty Actual Qty 0 0 0" at bounding box center [1353, 251] width 363 height 92
click at [1517, 214] on span at bounding box center [1521, 220] width 8 height 13
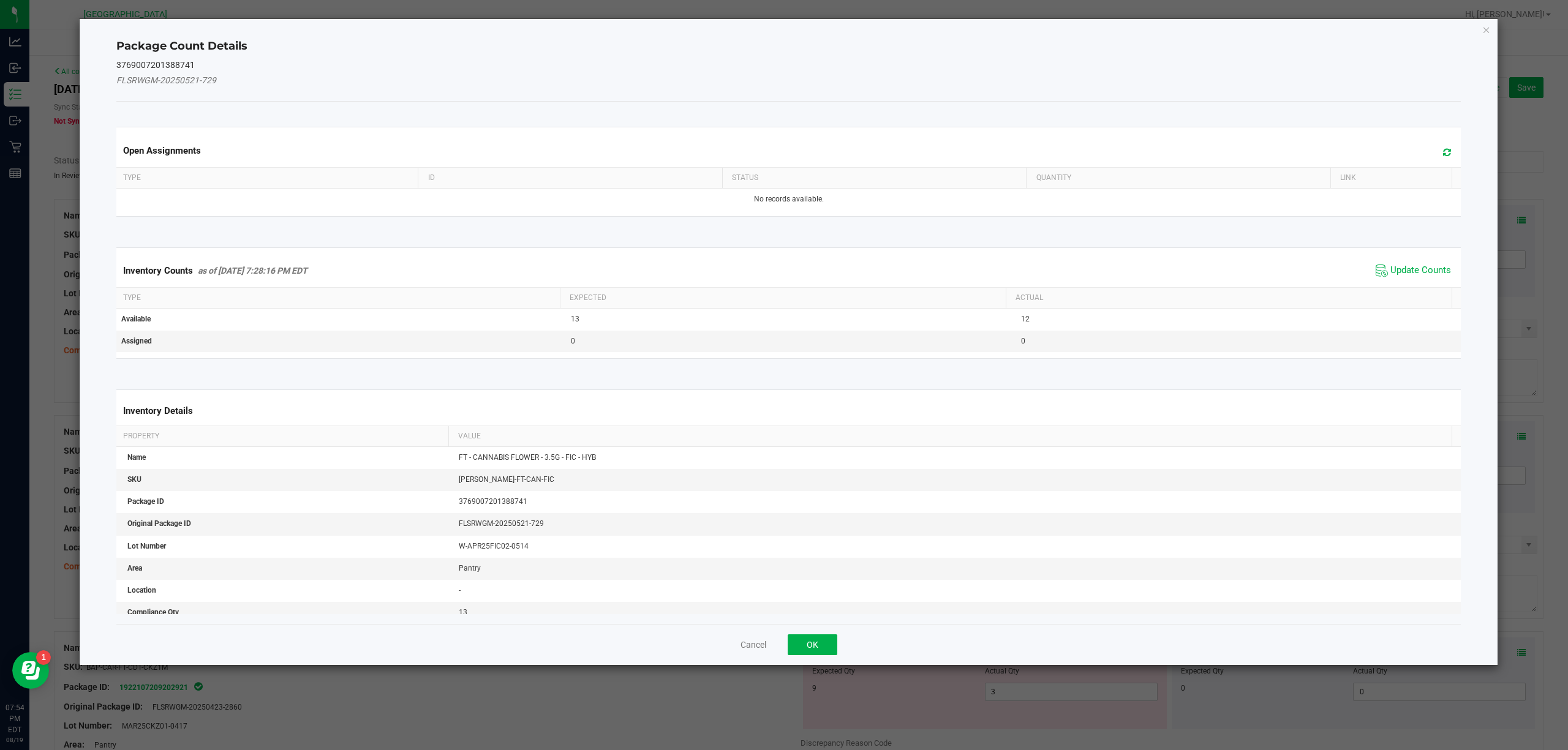
click at [1385, 265] on span "Update Counts" at bounding box center [1413, 270] width 81 height 19
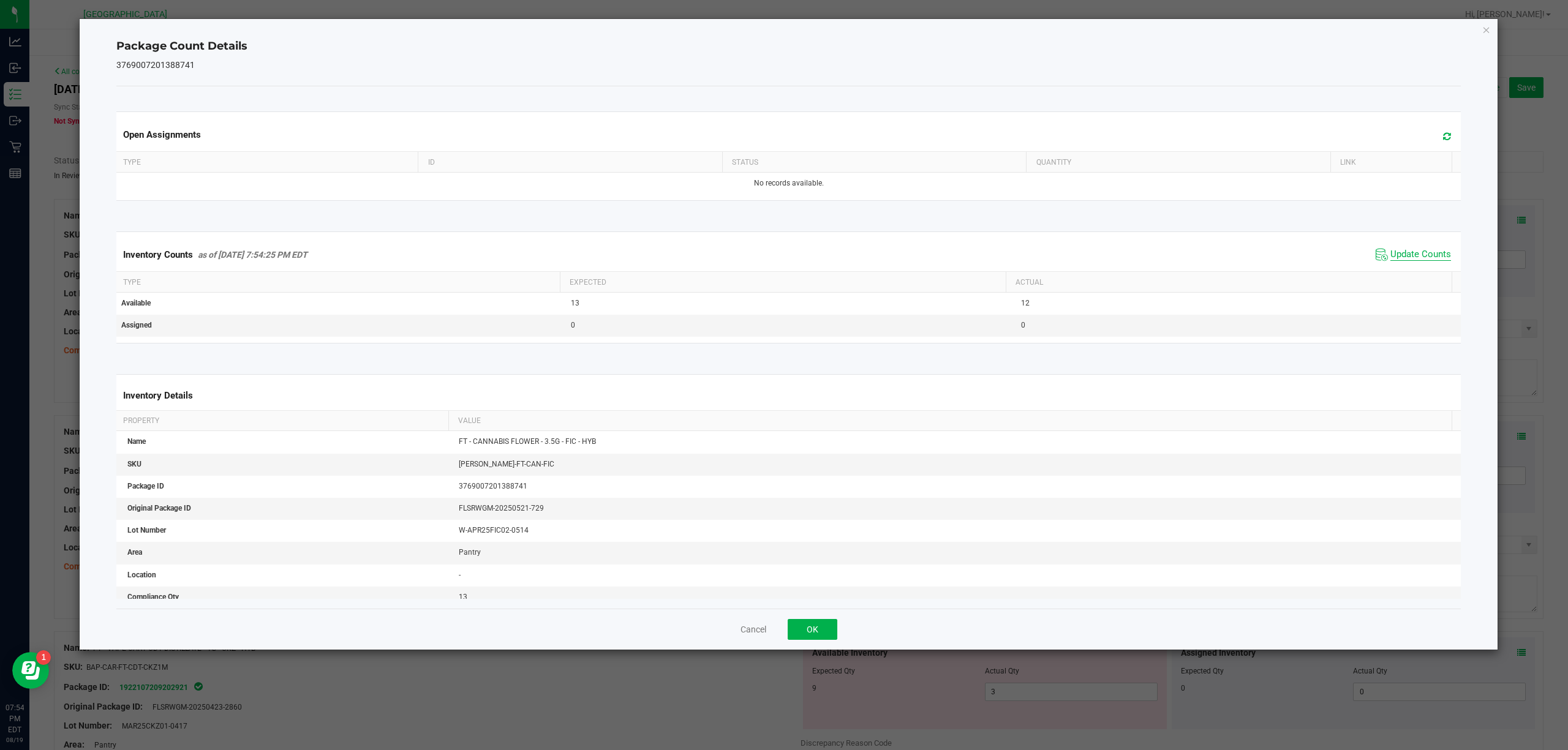
click at [1423, 251] on span "Update Counts" at bounding box center [1420, 254] width 60 height 12
click at [1483, 27] on icon "Close" at bounding box center [1486, 30] width 8 height 15
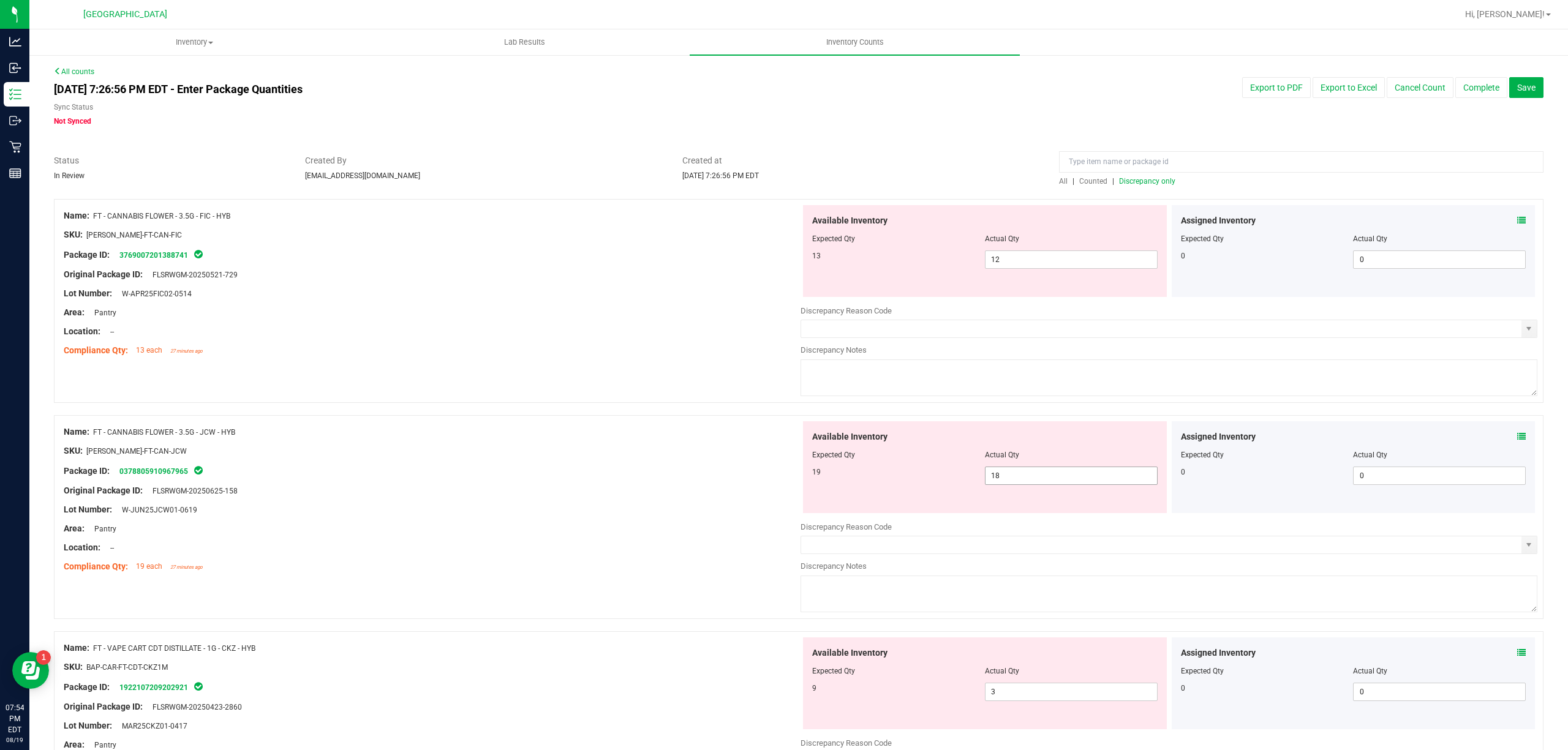
click at [1040, 485] on span "18 18" at bounding box center [1071, 475] width 172 height 19
click at [1040, 476] on span "18 18" at bounding box center [1071, 475] width 172 height 19
click at [1040, 476] on input "18" at bounding box center [1071, 475] width 172 height 17
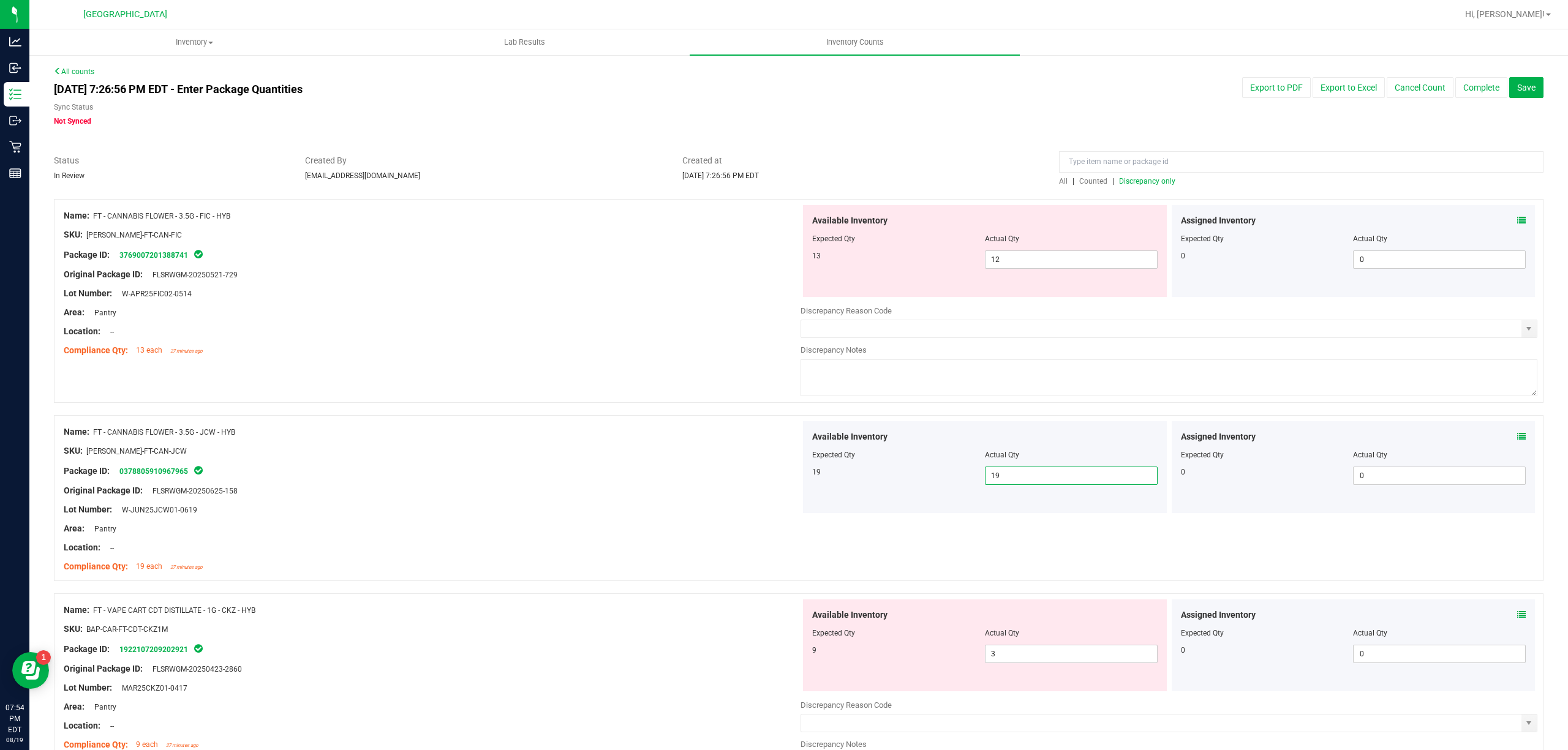
click at [578, 272] on div "Original Package ID: FLSRWGM-20250521-729" at bounding box center [431, 274] width 737 height 13
click at [990, 263] on span "12 12" at bounding box center [1071, 260] width 172 height 19
click at [990, 263] on input "12" at bounding box center [1071, 259] width 172 height 17
click at [94, 72] on link "All counts" at bounding box center [74, 71] width 40 height 8
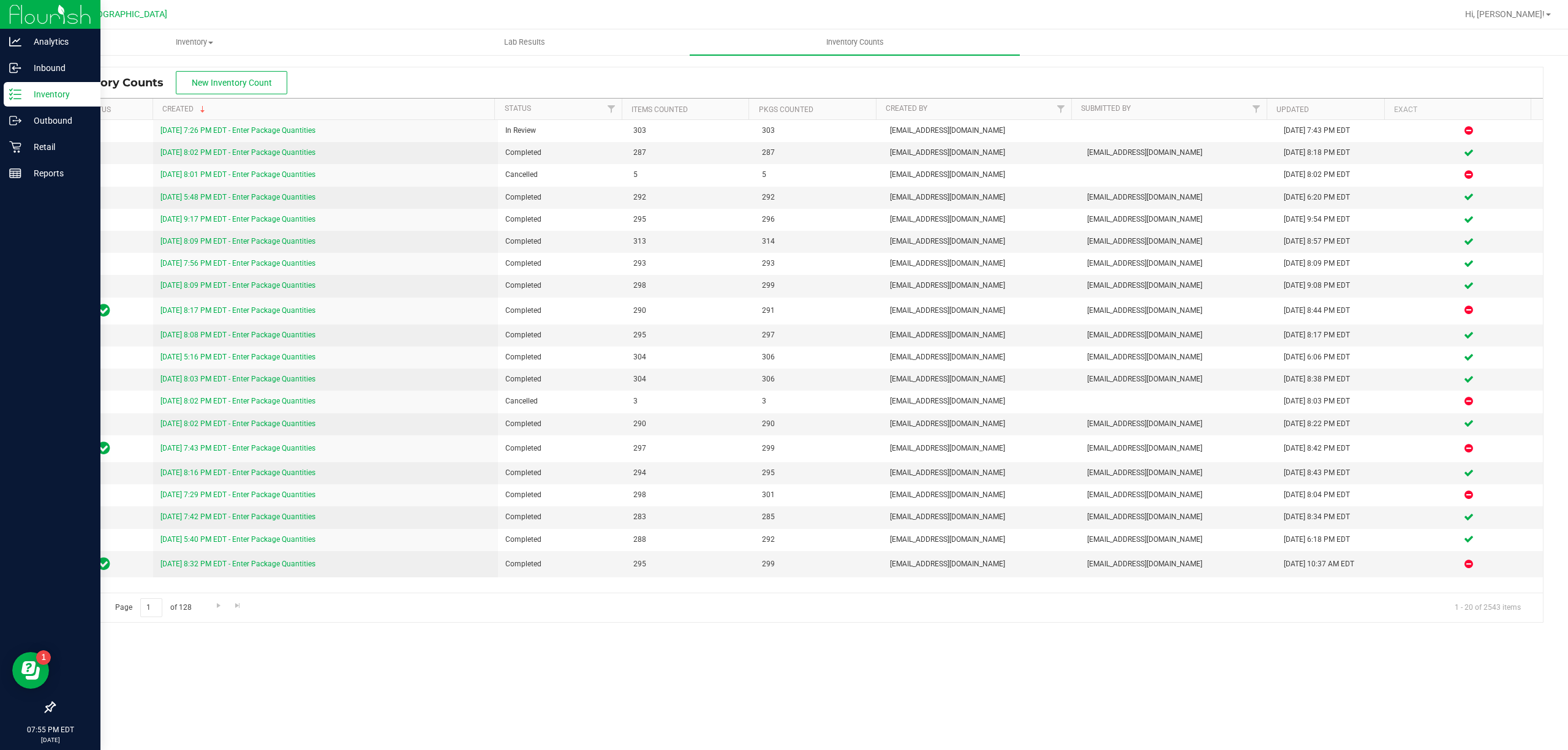
click at [57, 96] on p "Inventory" at bounding box center [58, 95] width 73 height 15
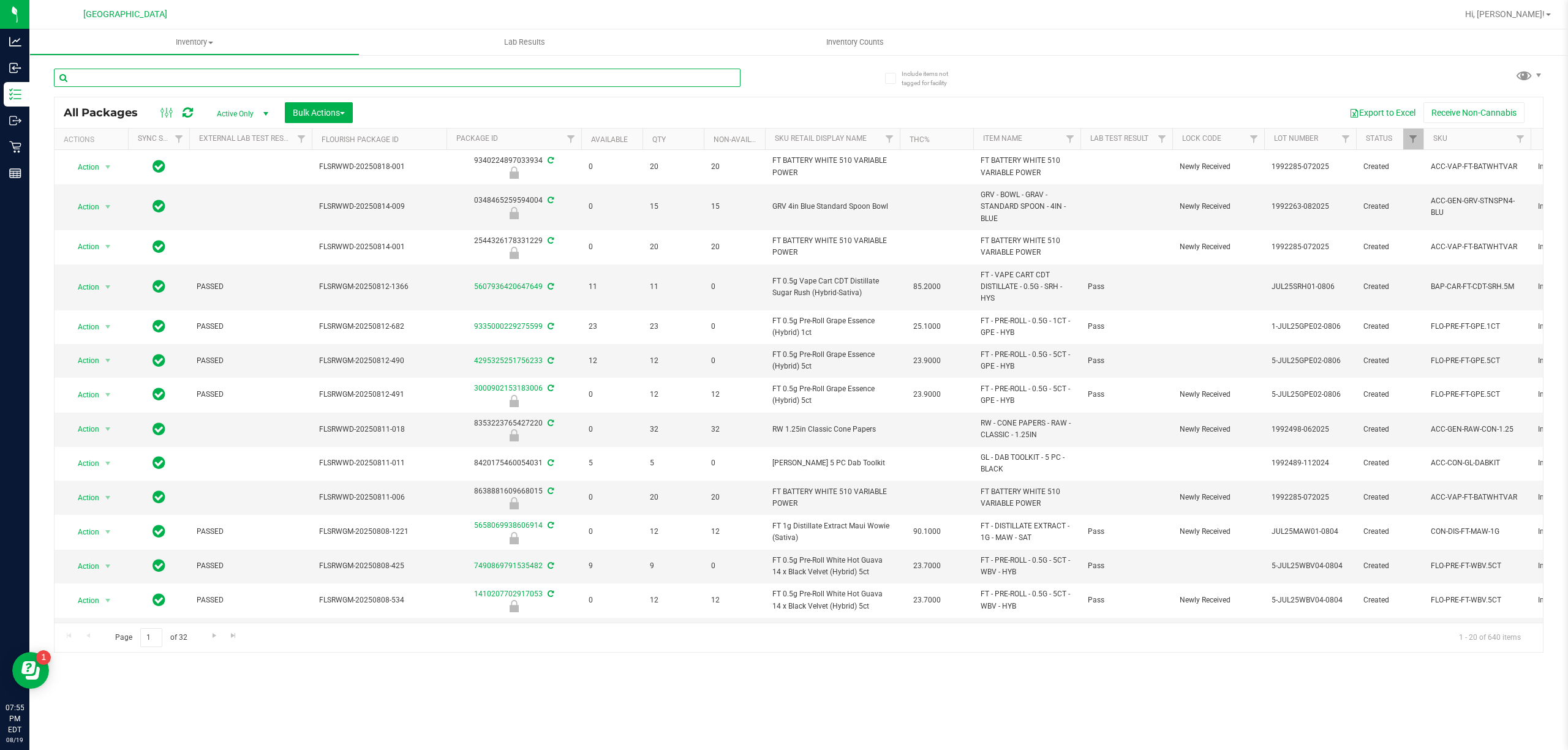
click at [378, 86] on input "text" at bounding box center [397, 78] width 687 height 19
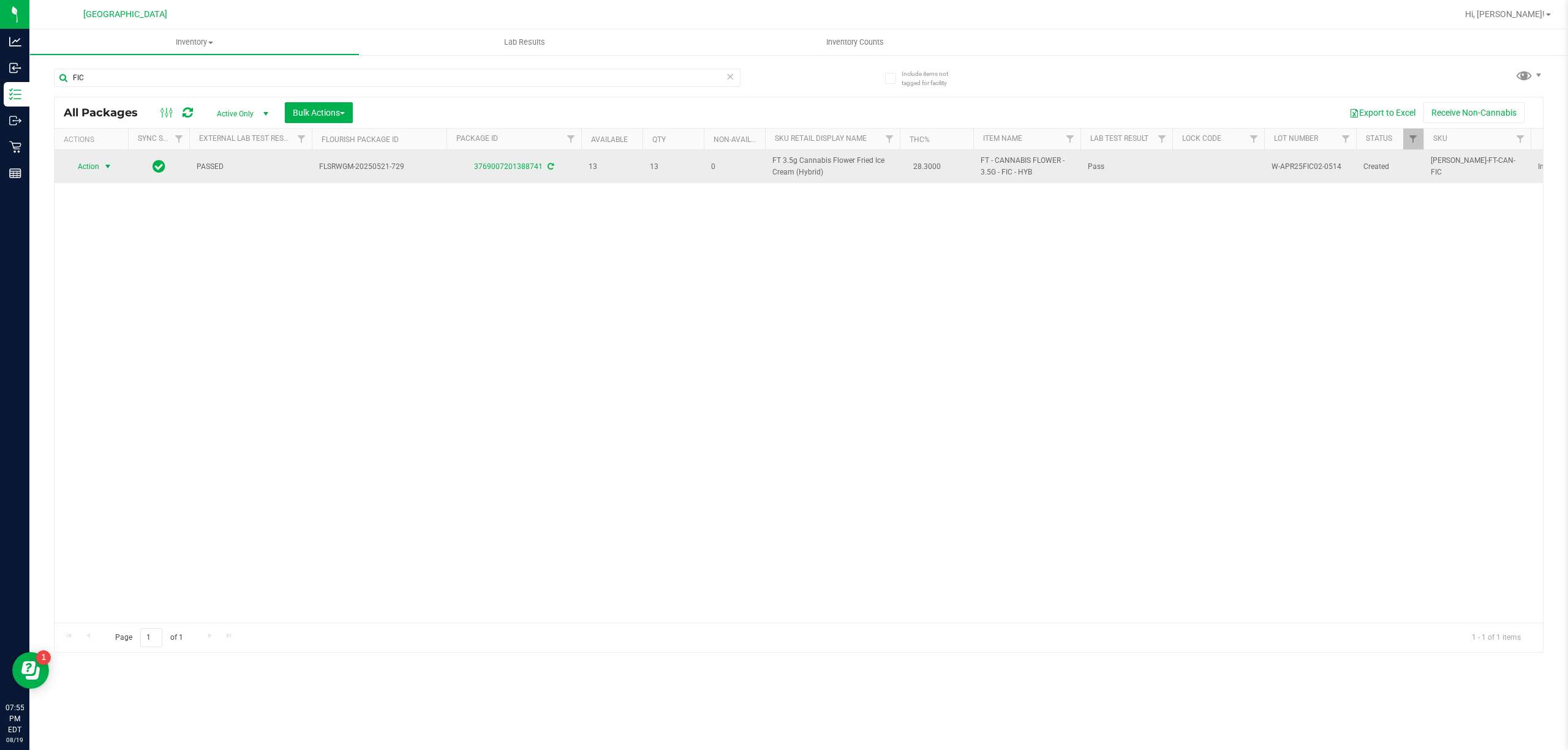
click at [111, 166] on span "select" at bounding box center [107, 166] width 10 height 10
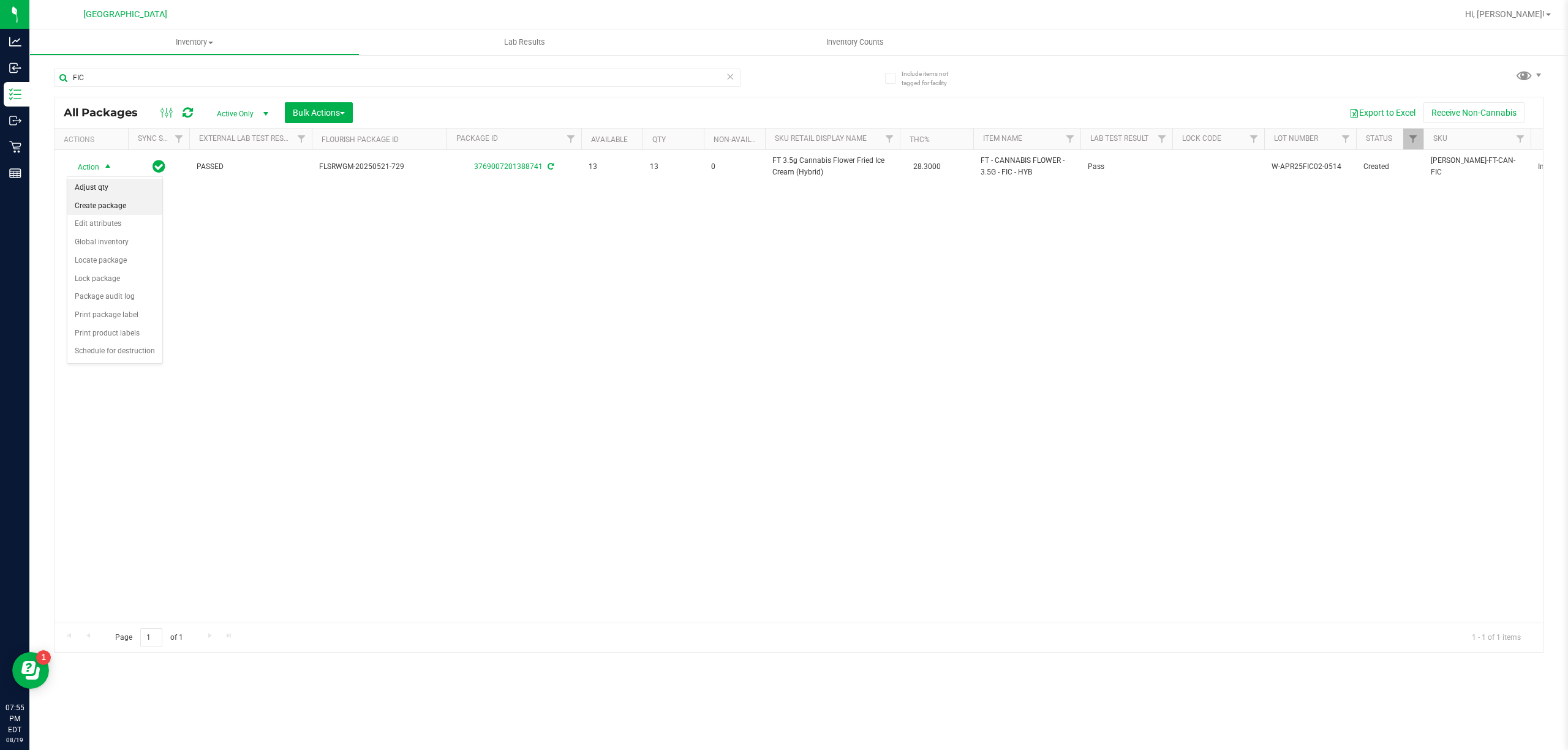
click at [141, 184] on li "Adjust qty" at bounding box center [114, 188] width 95 height 19
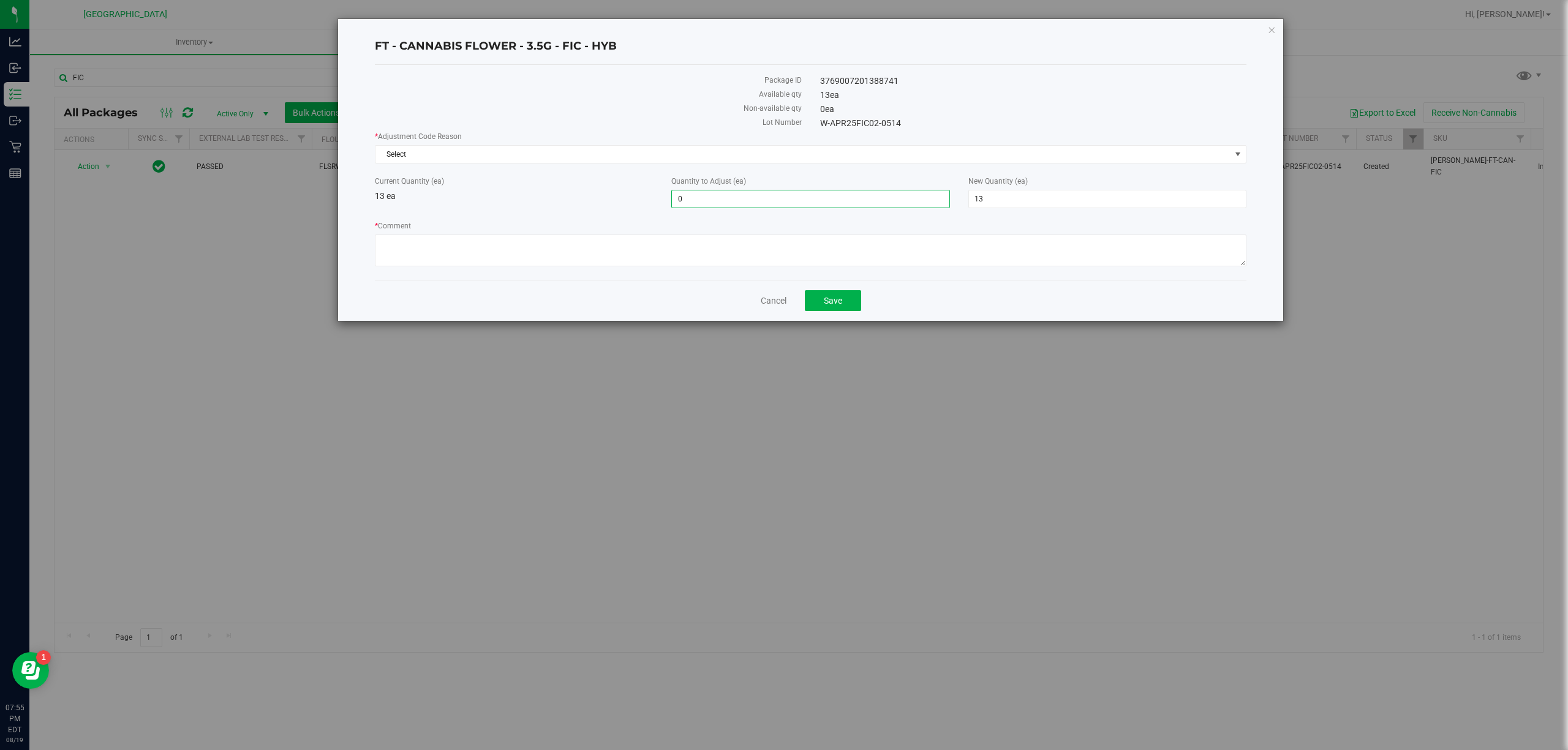
click at [875, 192] on span "0 0" at bounding box center [810, 199] width 278 height 19
click at [875, 192] on input "0" at bounding box center [810, 199] width 277 height 17
click at [793, 159] on span "Select" at bounding box center [803, 154] width 855 height 17
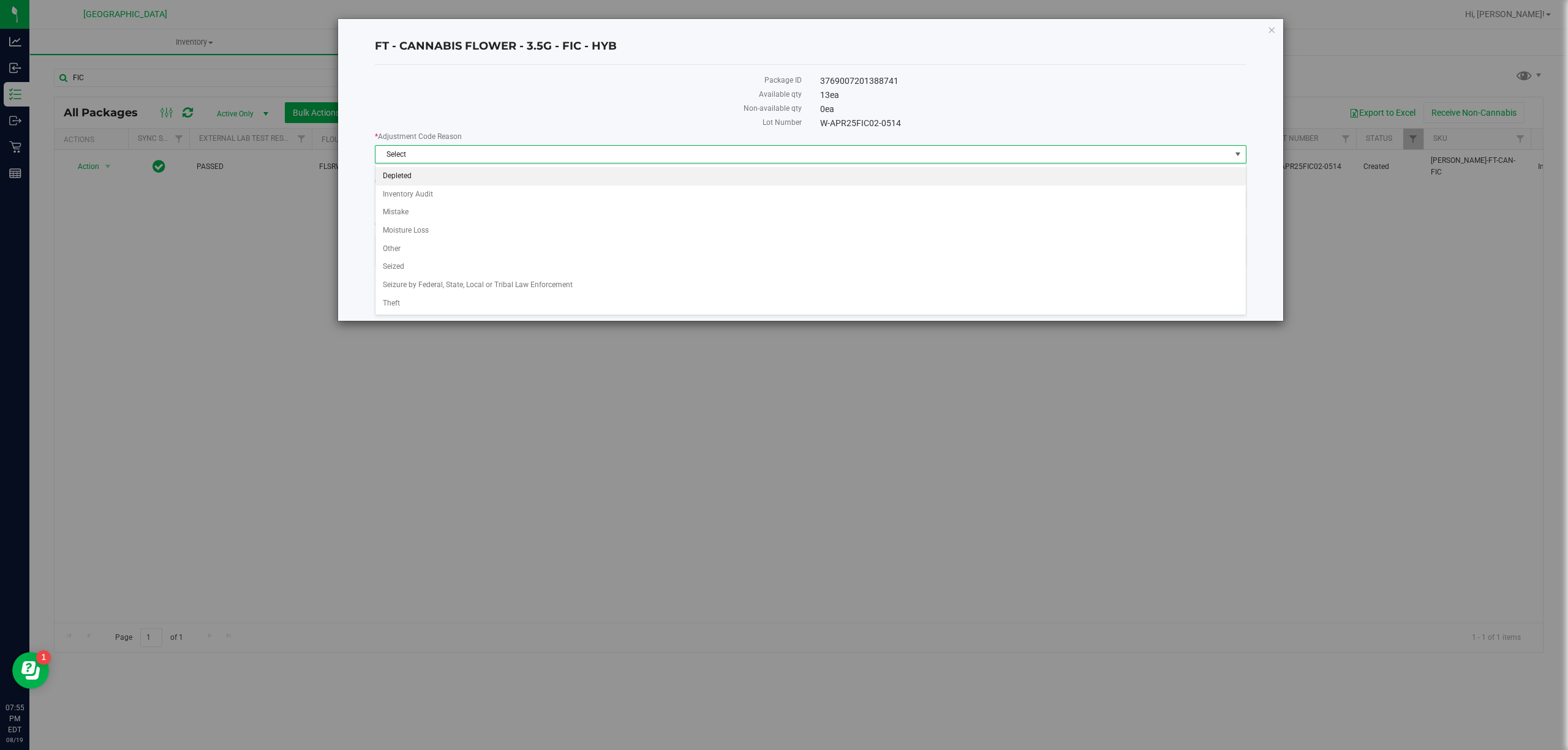
click at [428, 179] on li "Depleted" at bounding box center [810, 176] width 869 height 19
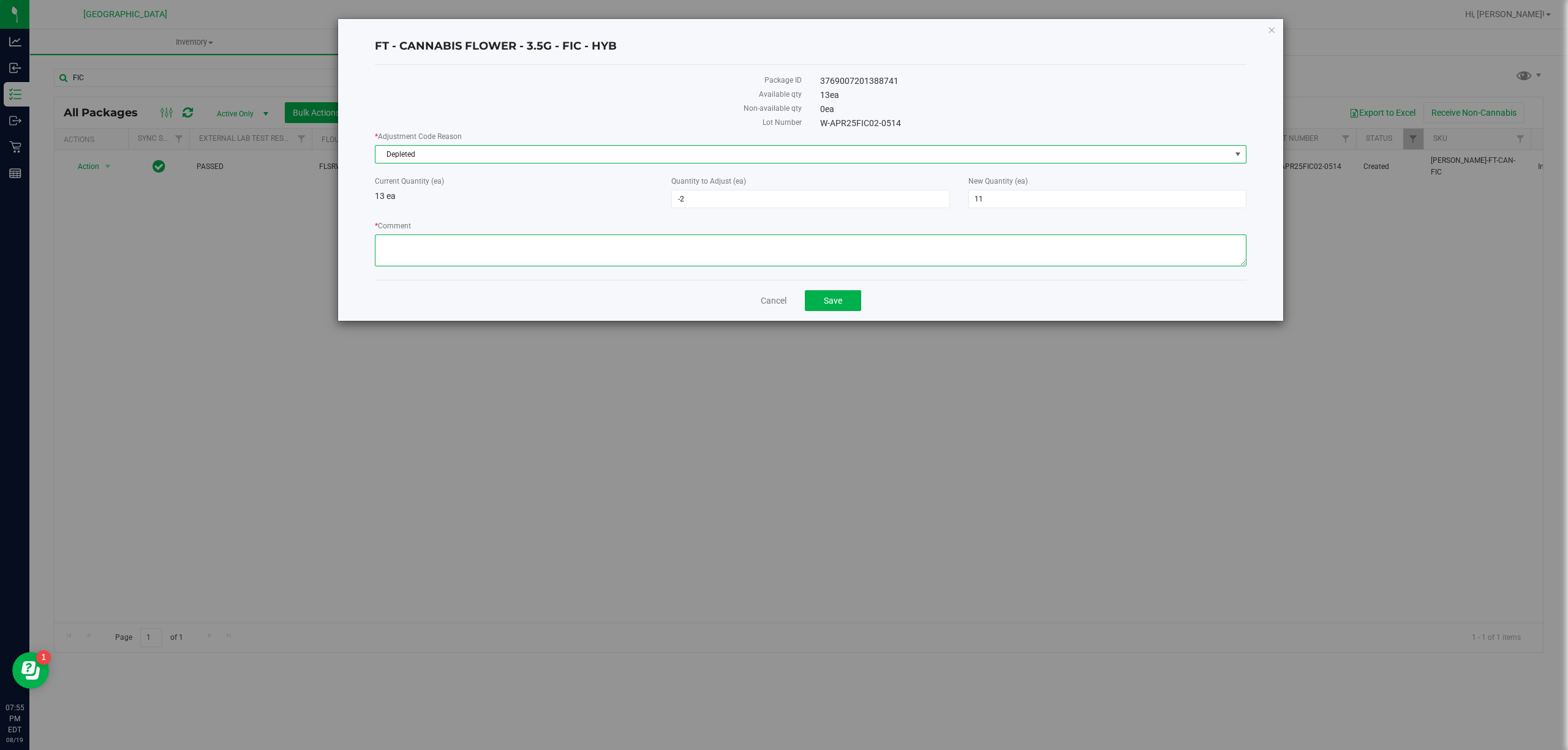
click at [484, 250] on textarea "* Comment" at bounding box center [810, 250] width 872 height 32
click at [869, 302] on div "Cancel Save" at bounding box center [810, 300] width 872 height 41
click at [858, 302] on button "Save" at bounding box center [833, 301] width 57 height 21
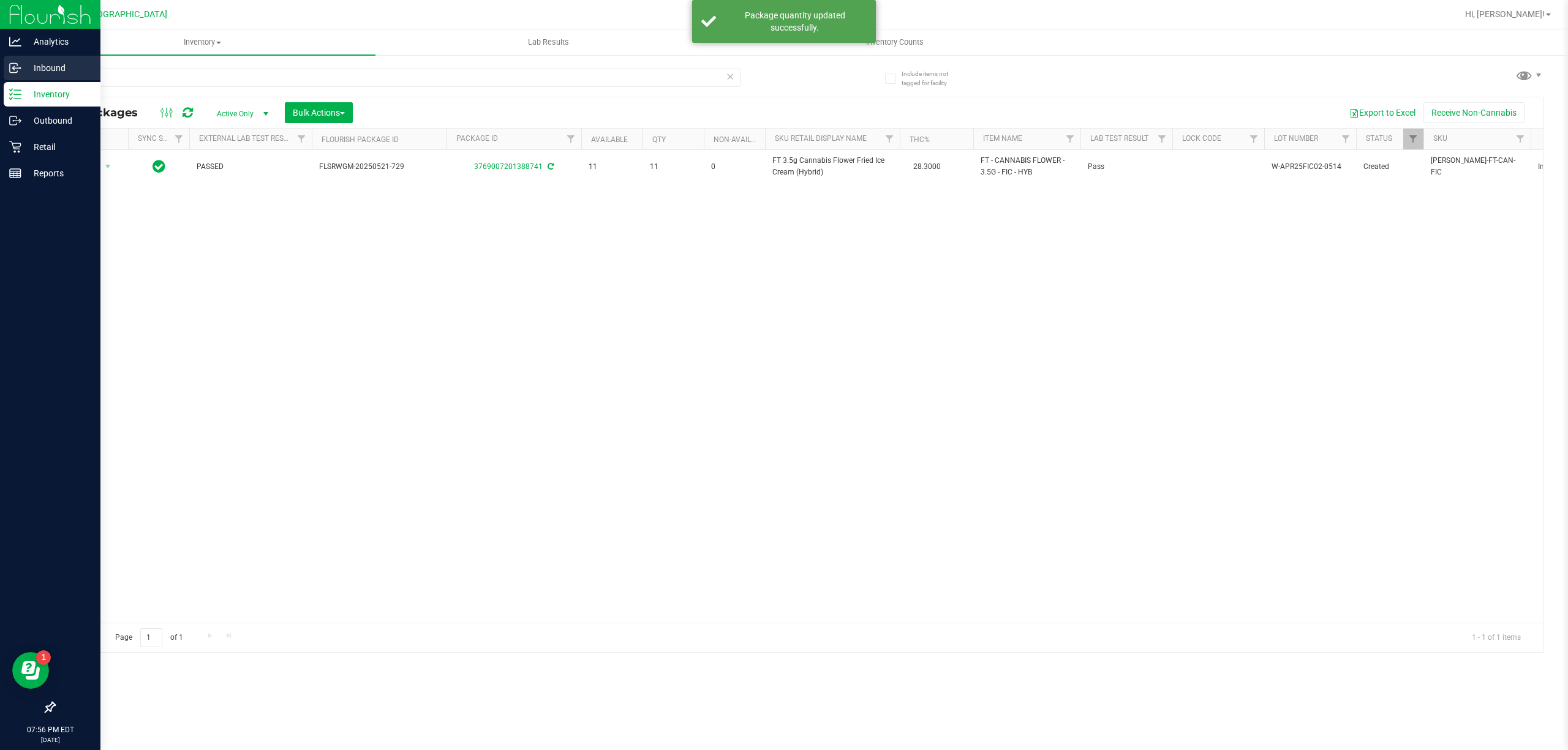
click at [28, 66] on p "Inbound" at bounding box center [58, 68] width 73 height 15
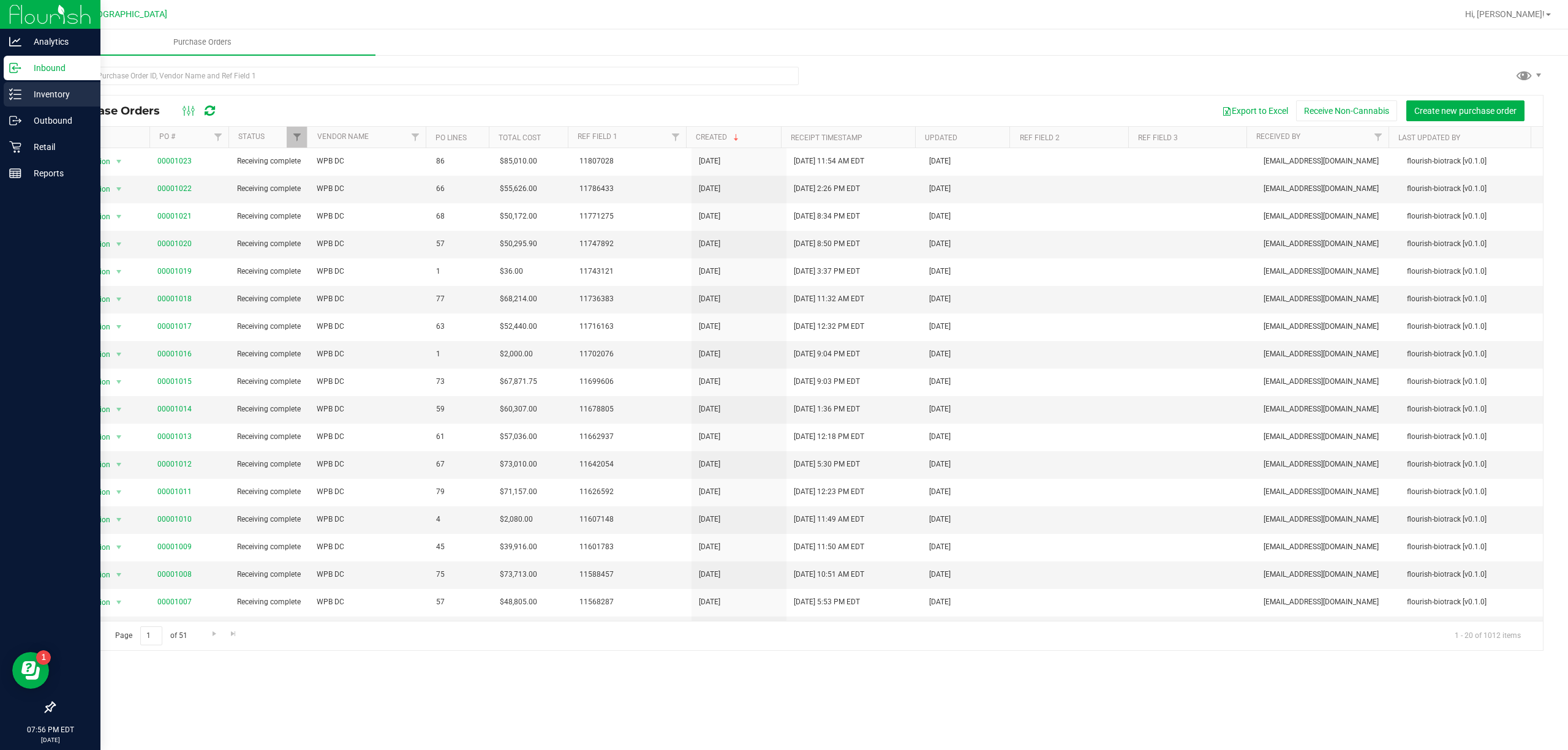
click at [57, 94] on p "Inventory" at bounding box center [58, 95] width 73 height 15
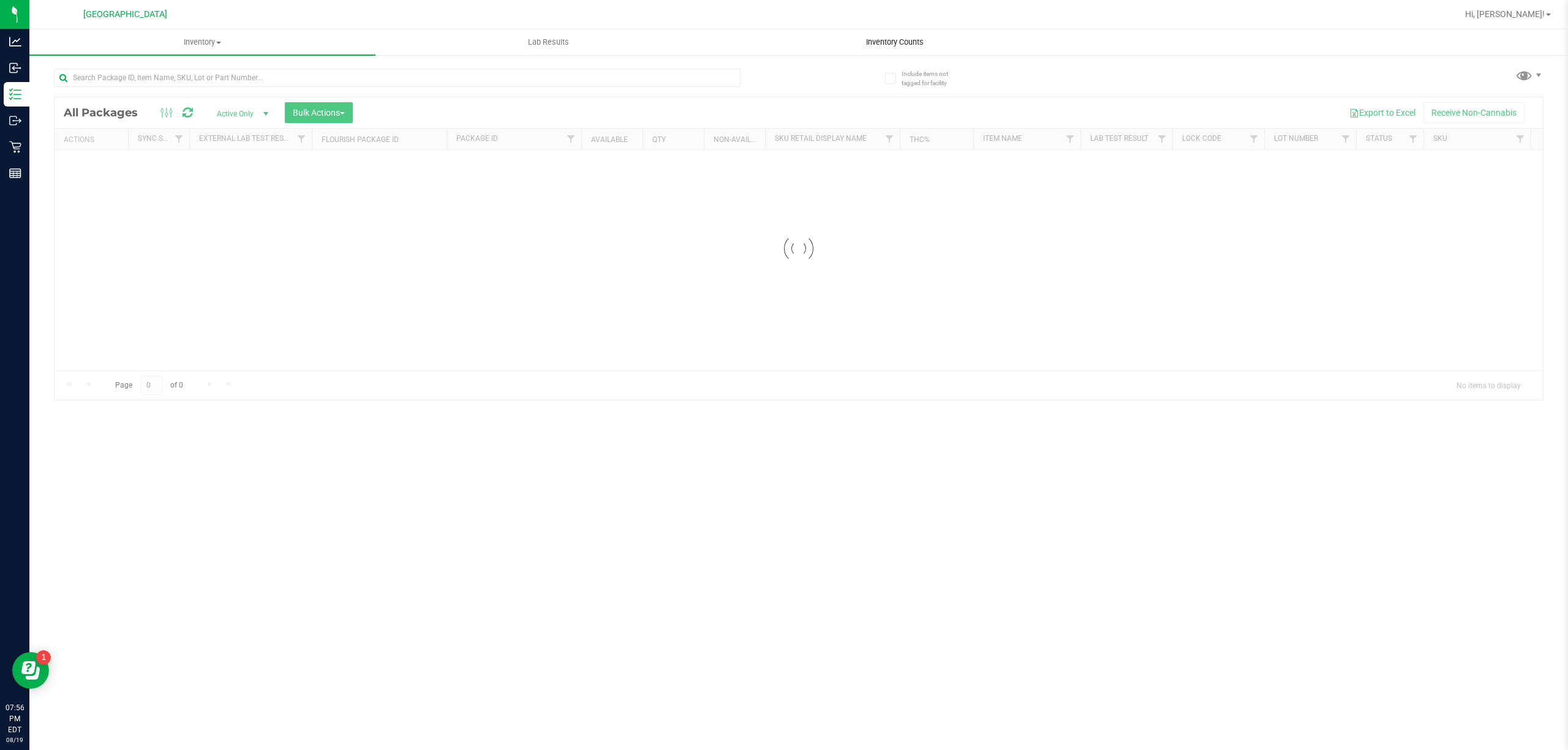
click at [893, 43] on span "Inventory Counts" at bounding box center [894, 42] width 90 height 11
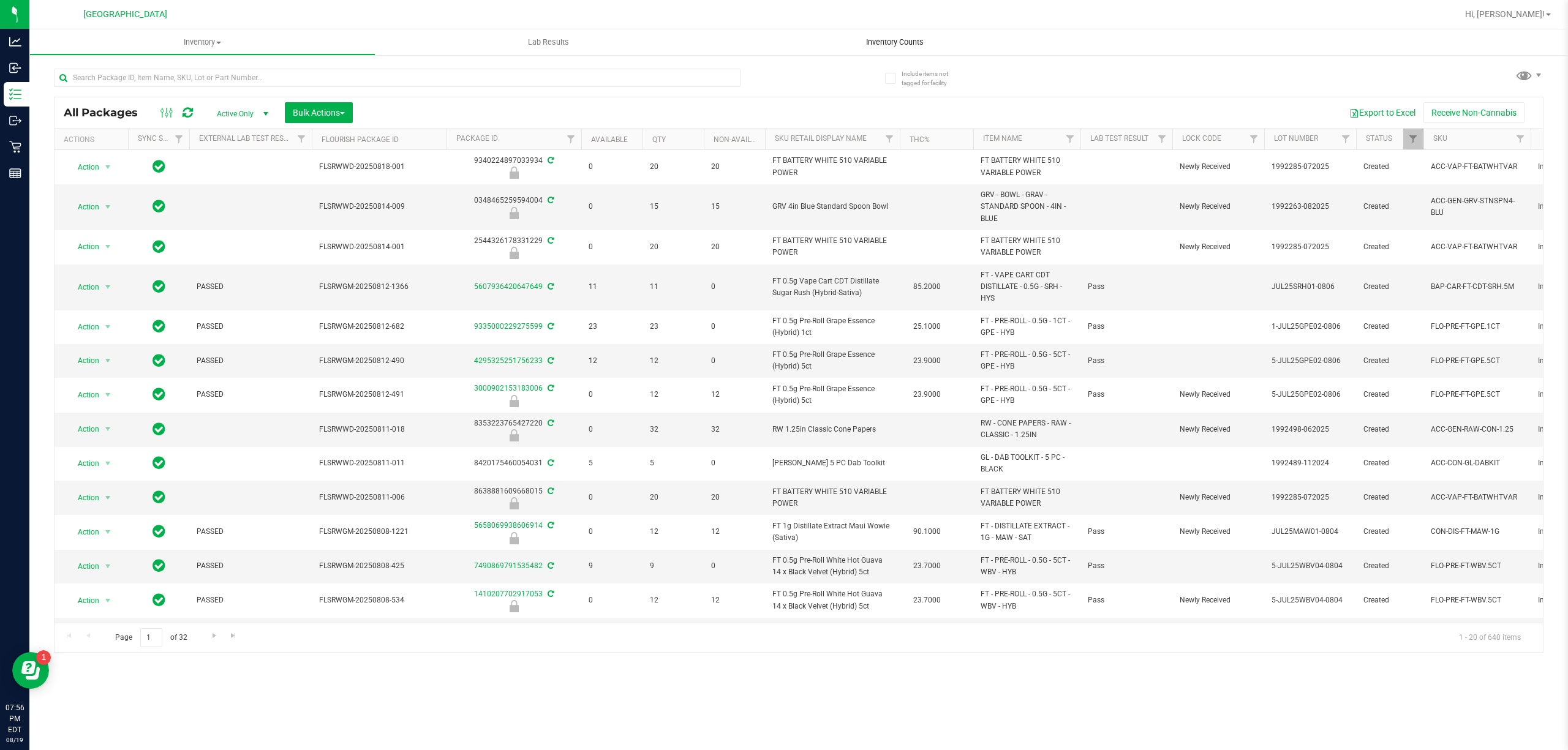
click at [930, 46] on span "Inventory Counts" at bounding box center [894, 42] width 90 height 11
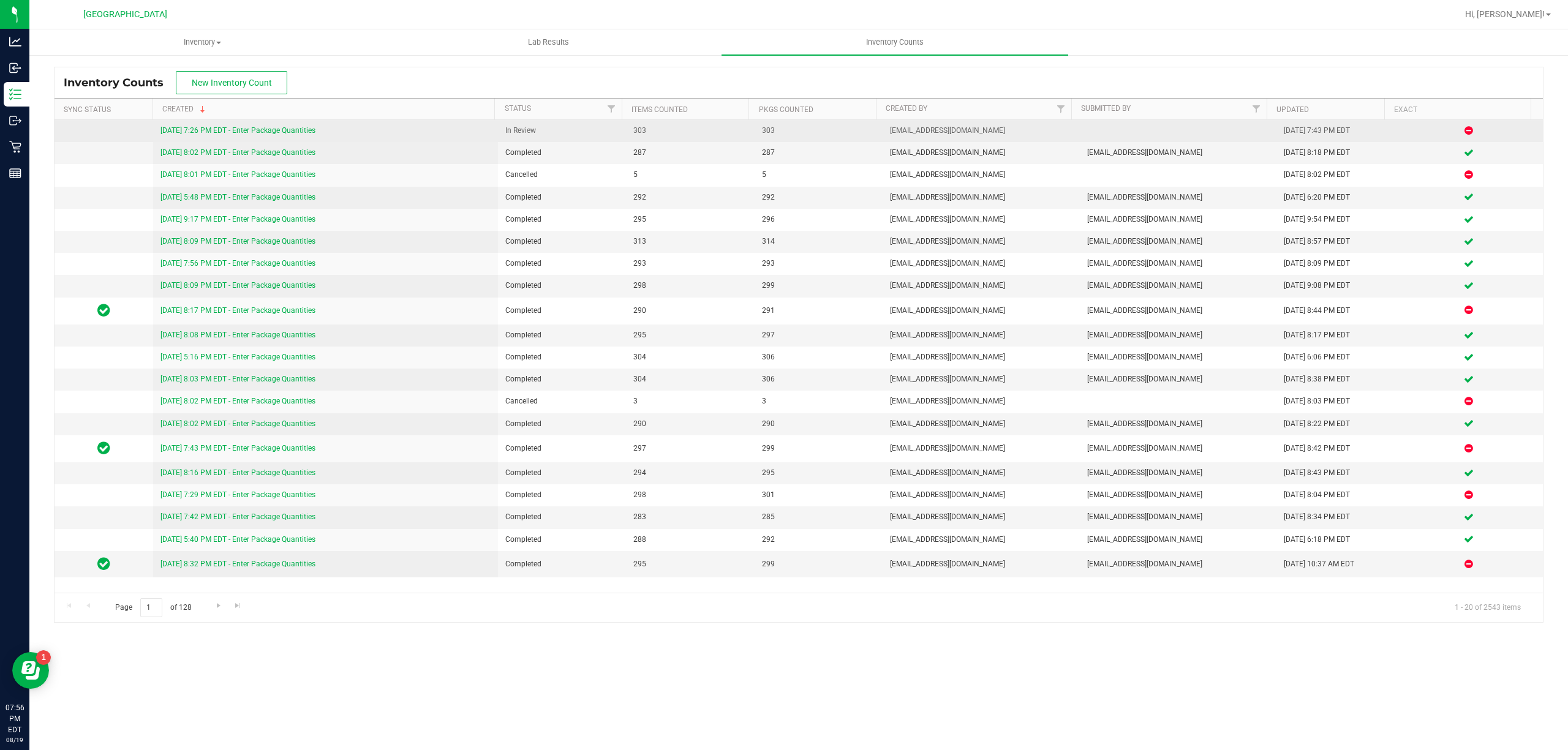
click at [295, 128] on link "[DATE] 7:26 PM EDT - Enter Package Quantities" at bounding box center [238, 130] width 155 height 8
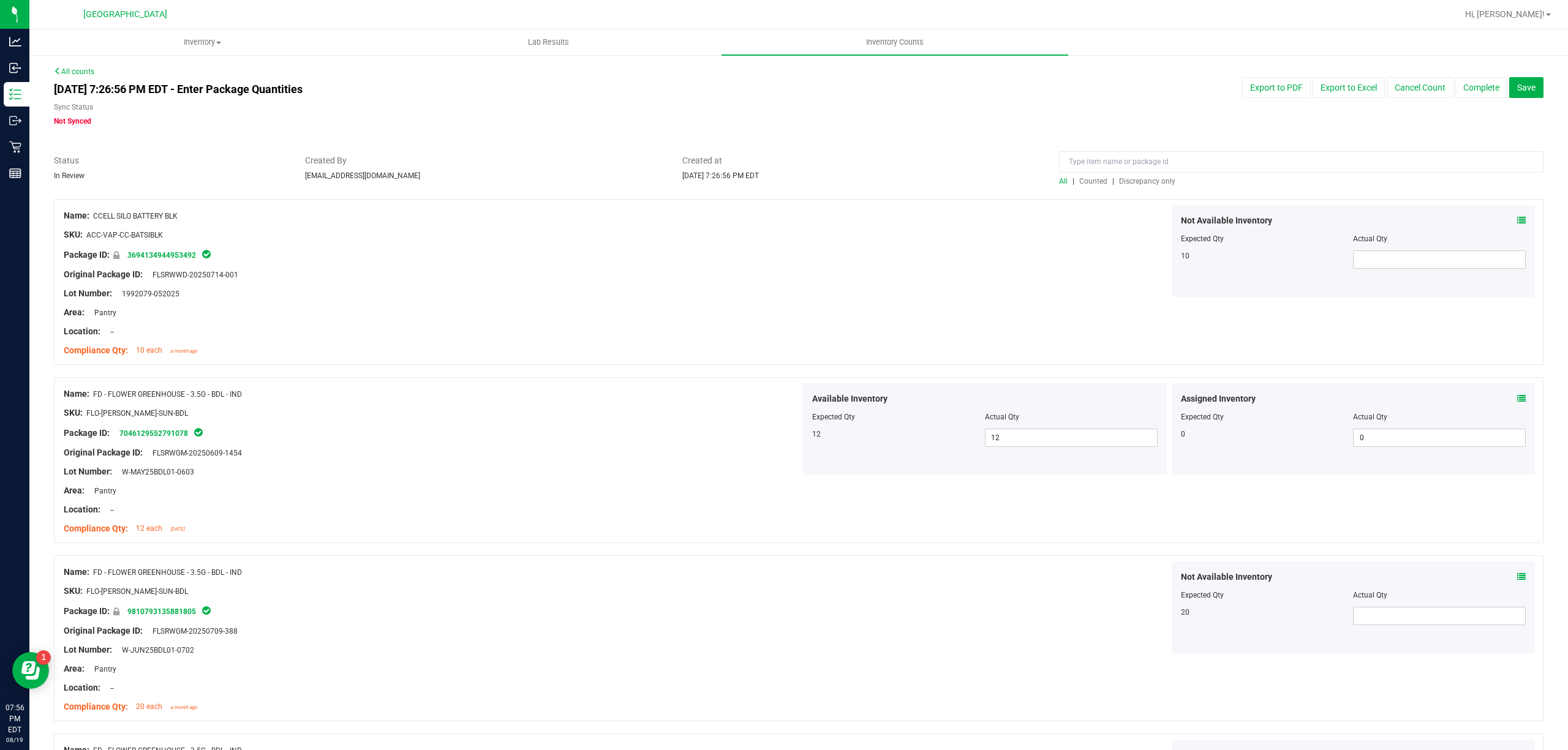
click at [1158, 193] on div at bounding box center [799, 193] width 1490 height 12
click at [1158, 189] on div at bounding box center [799, 193] width 1490 height 12
click at [1155, 186] on div "All | Counted | Discrepancy only" at bounding box center [1301, 181] width 484 height 11
click at [1153, 182] on span "Discrepancy only" at bounding box center [1147, 181] width 57 height 8
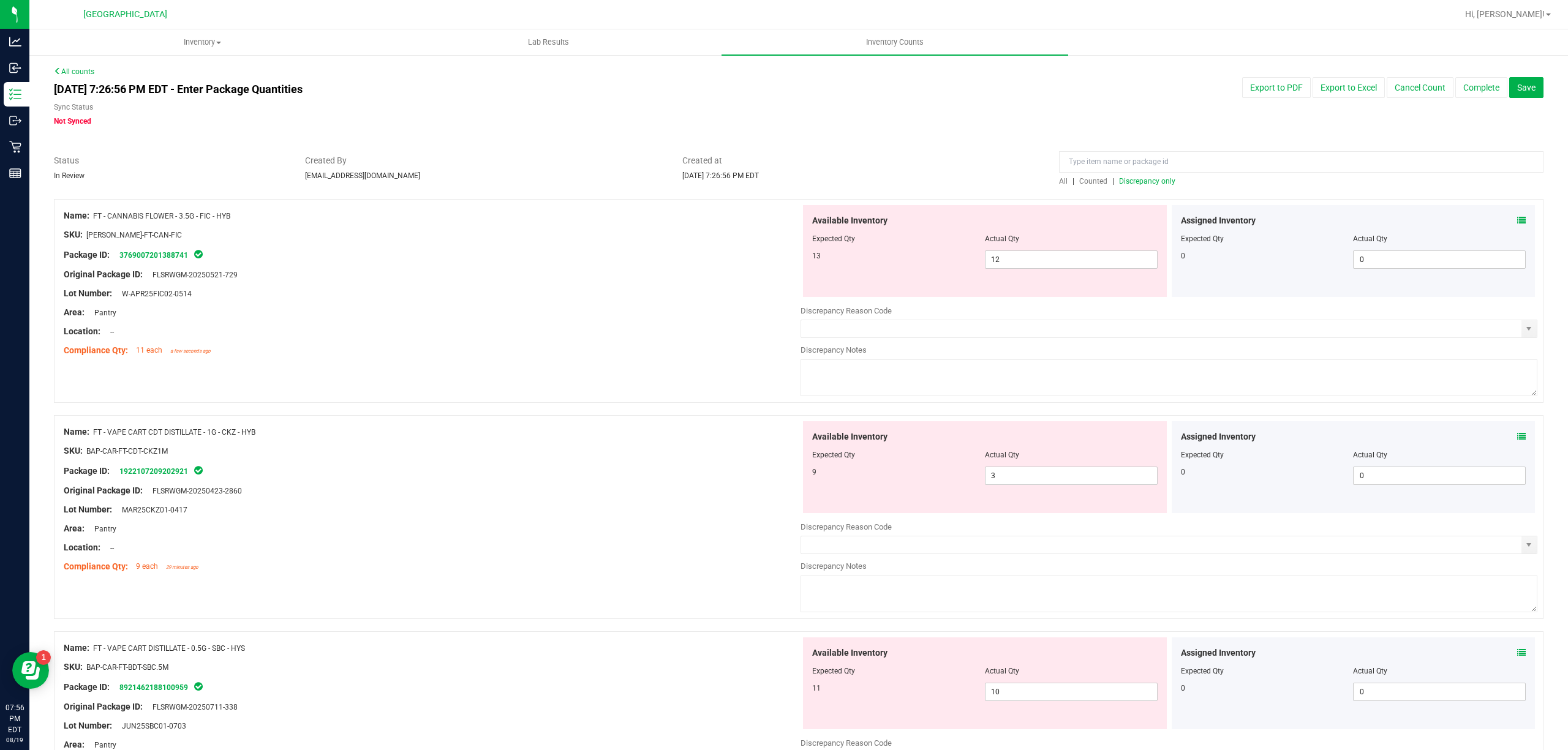
click at [1517, 214] on span at bounding box center [1521, 220] width 8 height 13
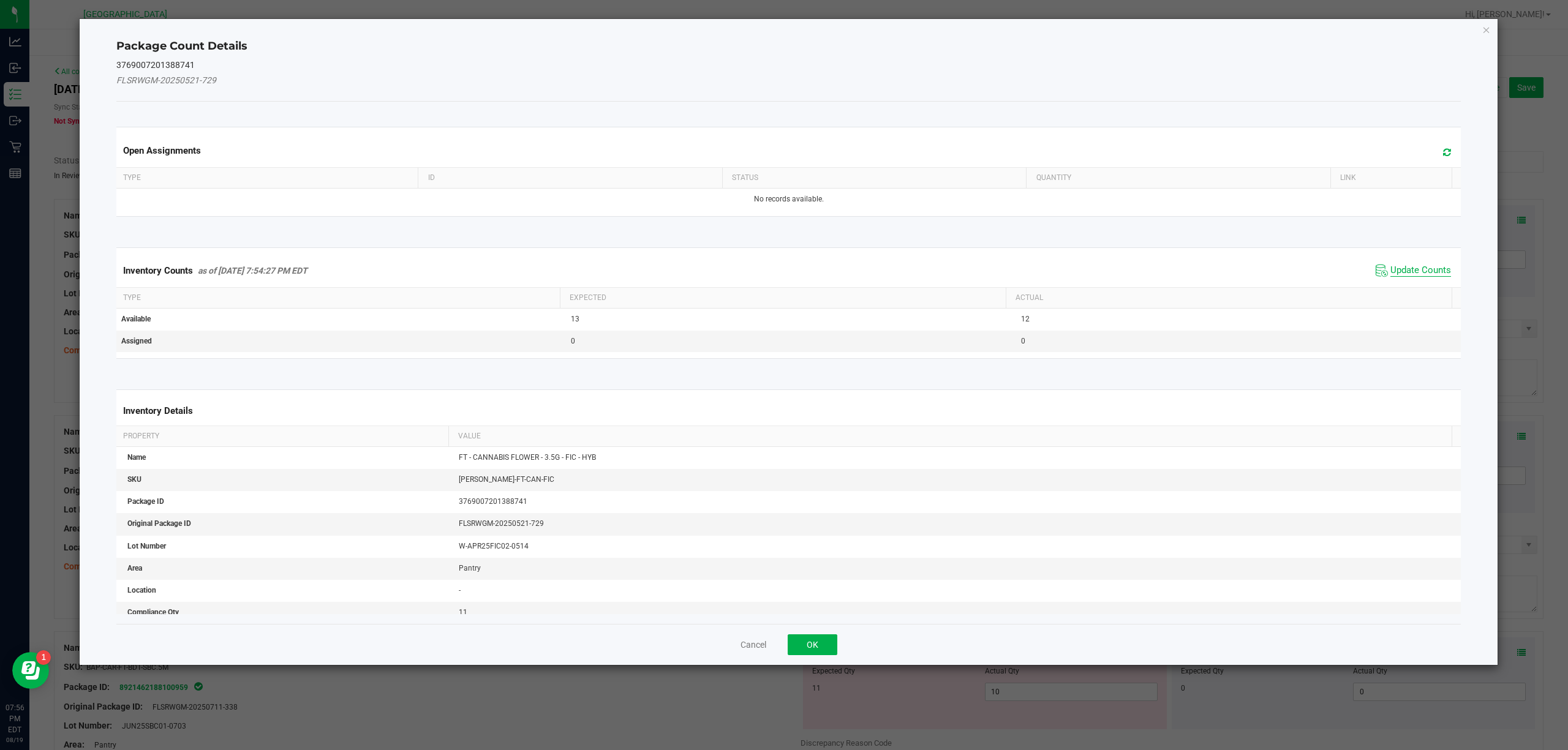
click at [1397, 277] on span "Update Counts" at bounding box center [1420, 271] width 60 height 12
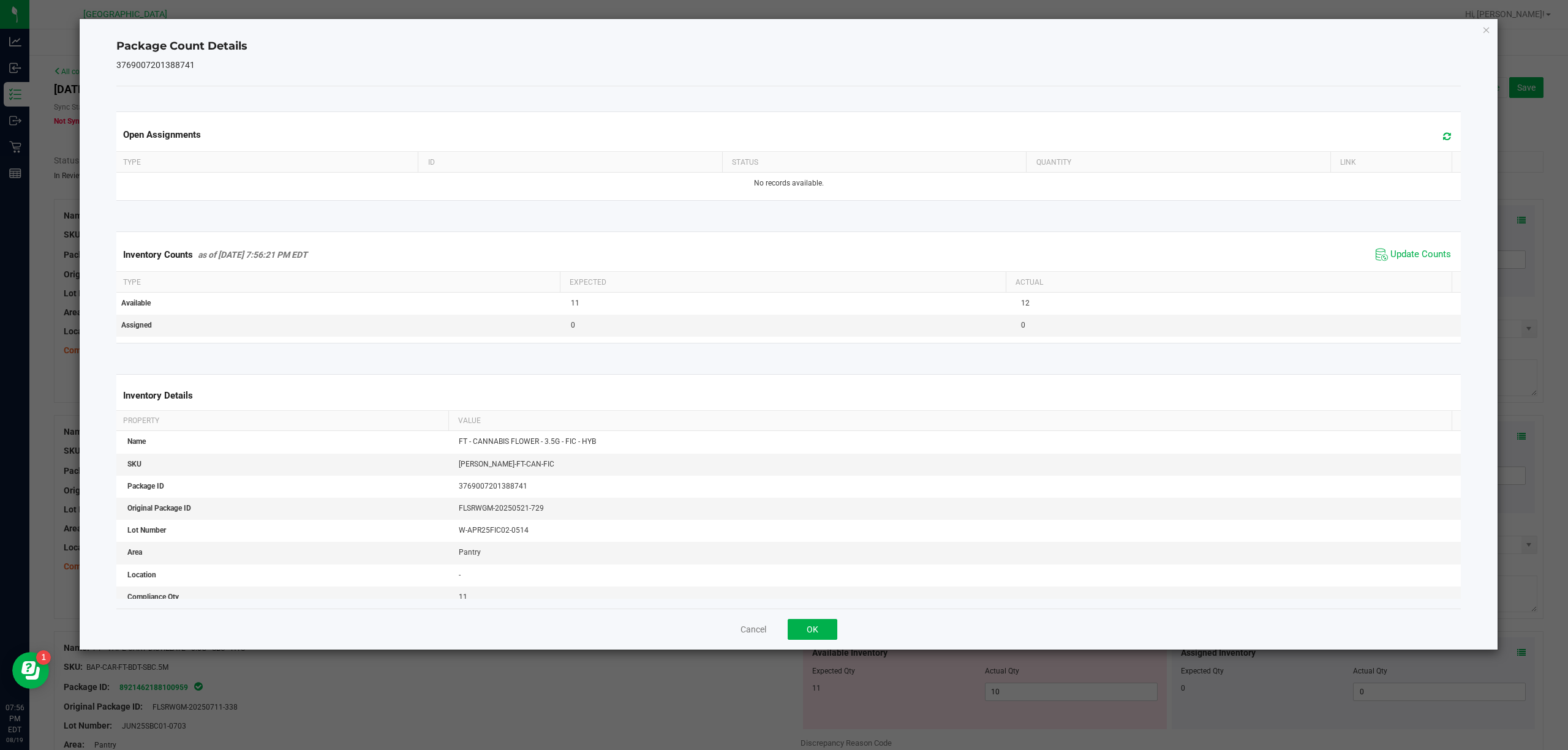
click at [1488, 38] on div "Package Count Details 3769007201388741 Open Assignments Type ID Status Quantity…" at bounding box center [789, 334] width 1419 height 631
click at [1488, 31] on icon "Close" at bounding box center [1486, 30] width 8 height 15
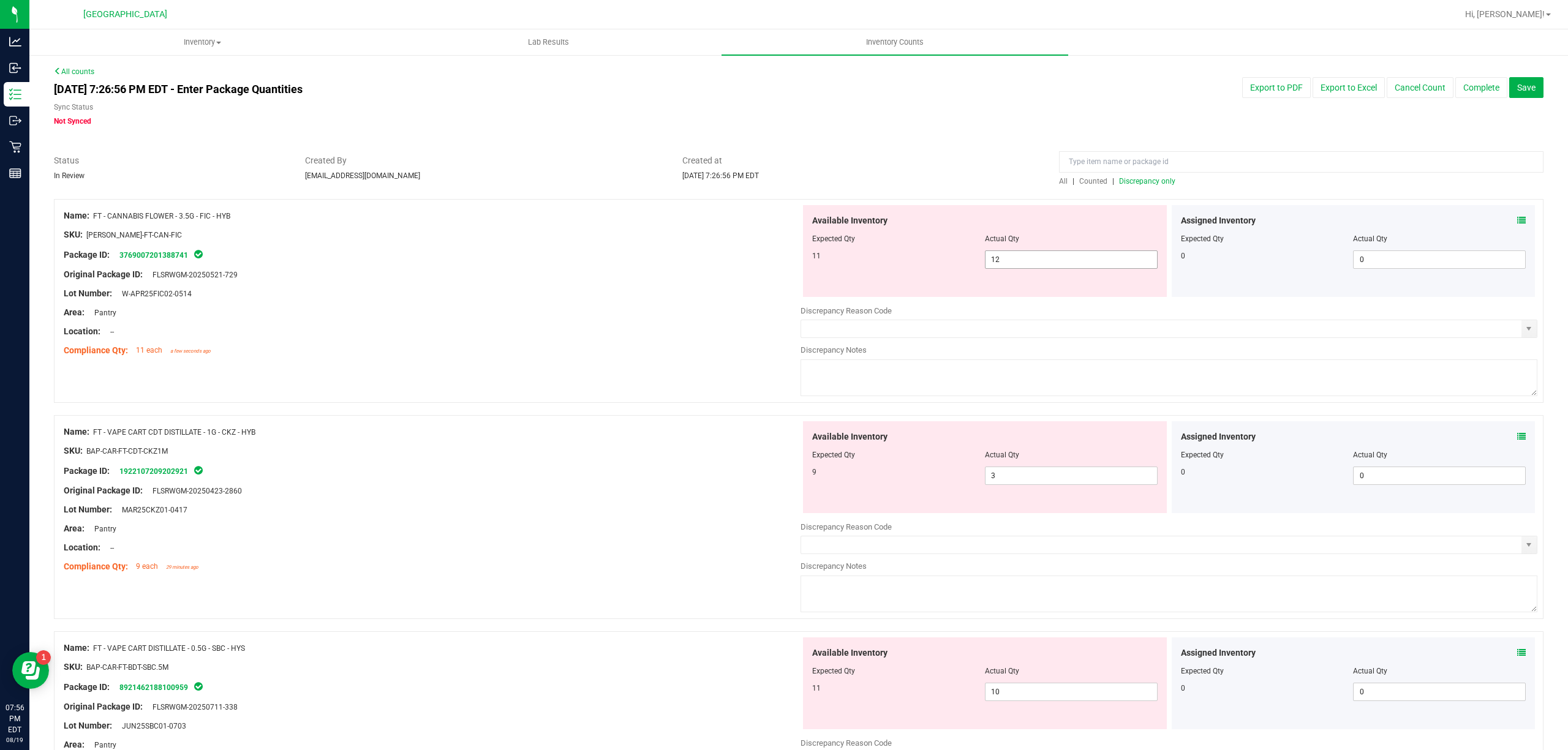
click at [1122, 246] on div at bounding box center [984, 247] width 346 height 6
click at [1118, 251] on span "12 12" at bounding box center [1071, 260] width 172 height 19
click at [1115, 255] on span "12 12" at bounding box center [1071, 260] width 172 height 19
click at [1115, 255] on input "12" at bounding box center [1071, 259] width 172 height 17
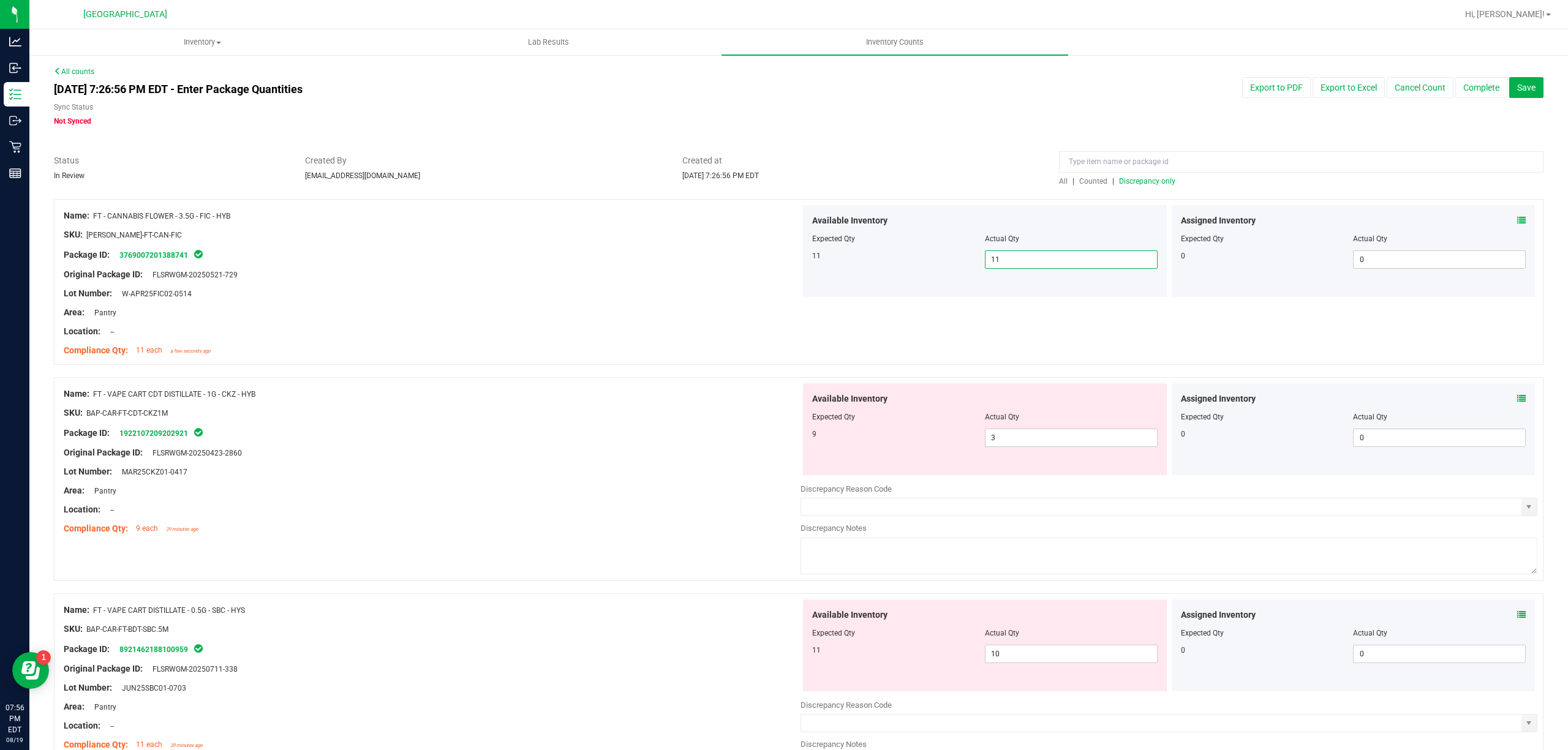
click at [1148, 191] on div at bounding box center [799, 193] width 1490 height 12
click at [1147, 189] on div at bounding box center [799, 193] width 1490 height 12
click at [1147, 183] on span "Discrepancy only" at bounding box center [1147, 181] width 57 height 8
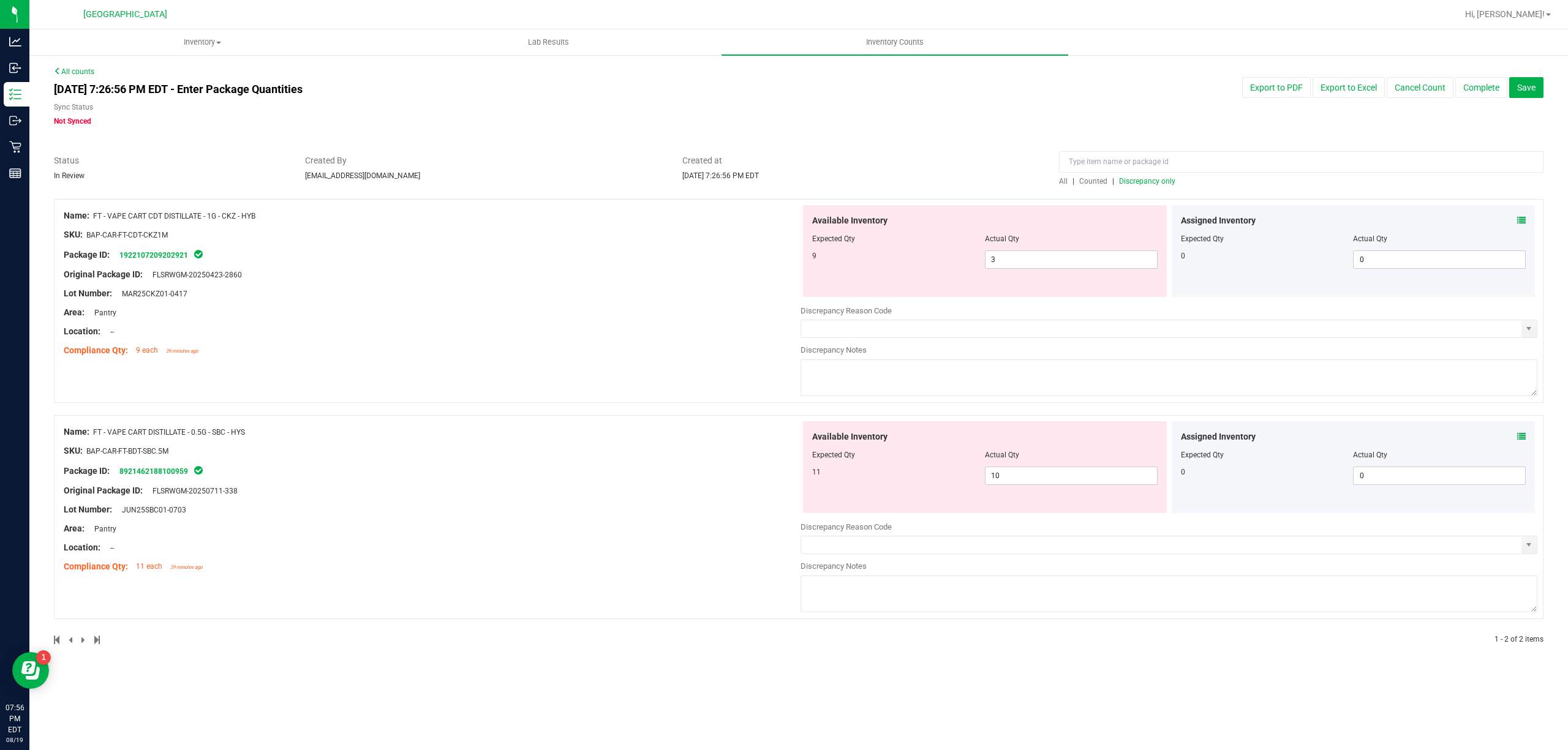
click at [1088, 179] on span "Counted" at bounding box center [1093, 181] width 28 height 8
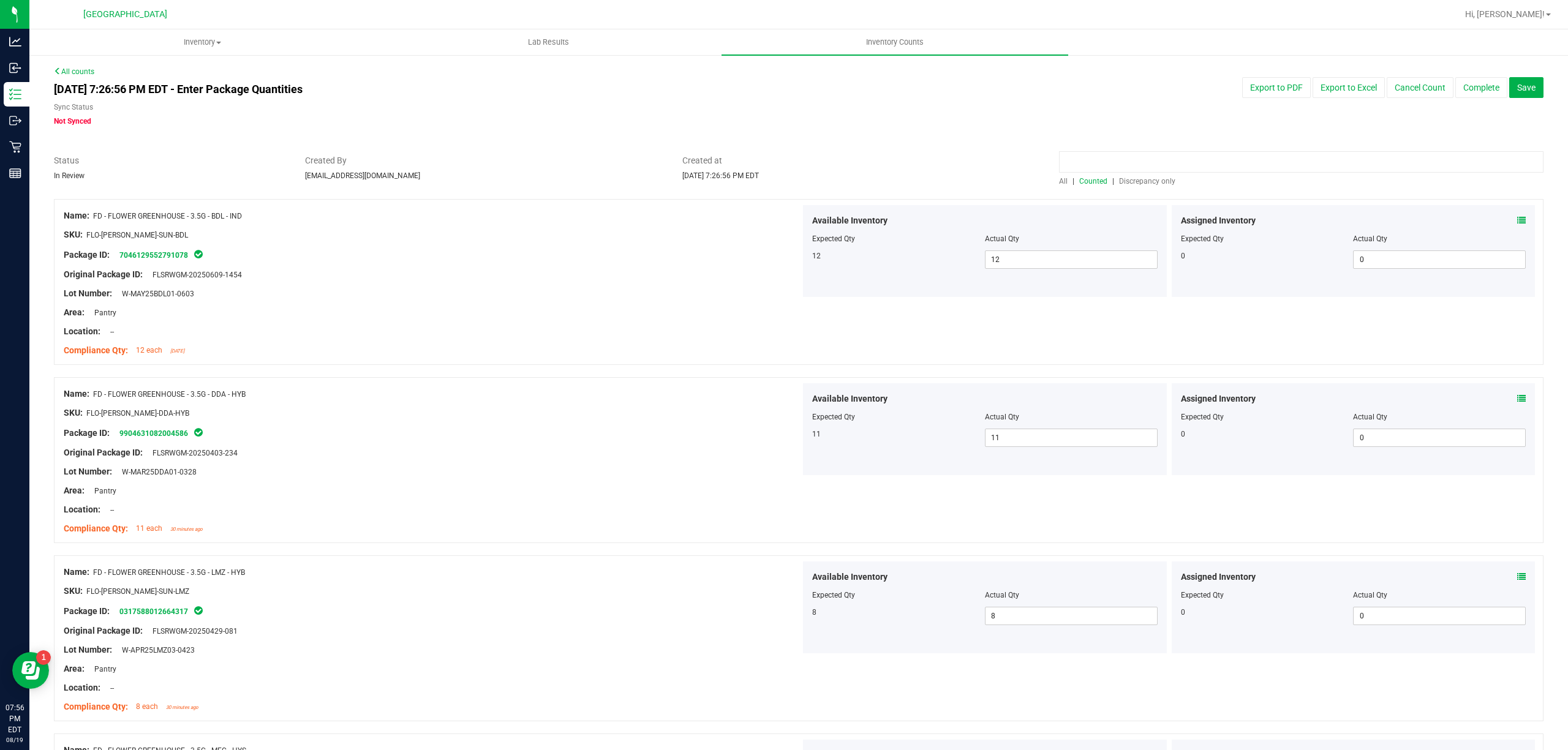
click at [1108, 153] on input at bounding box center [1301, 162] width 484 height 22
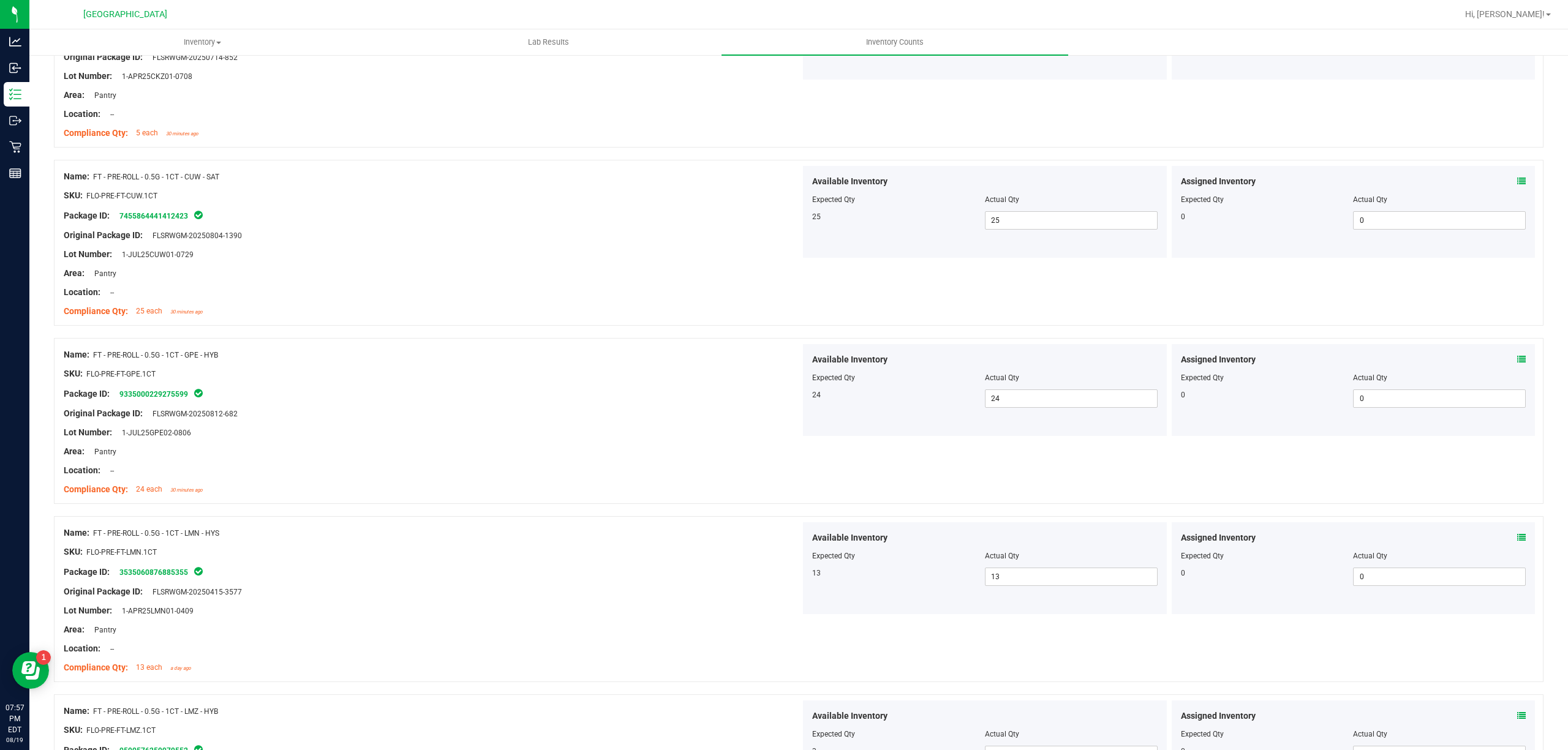
scroll to position [408, 0]
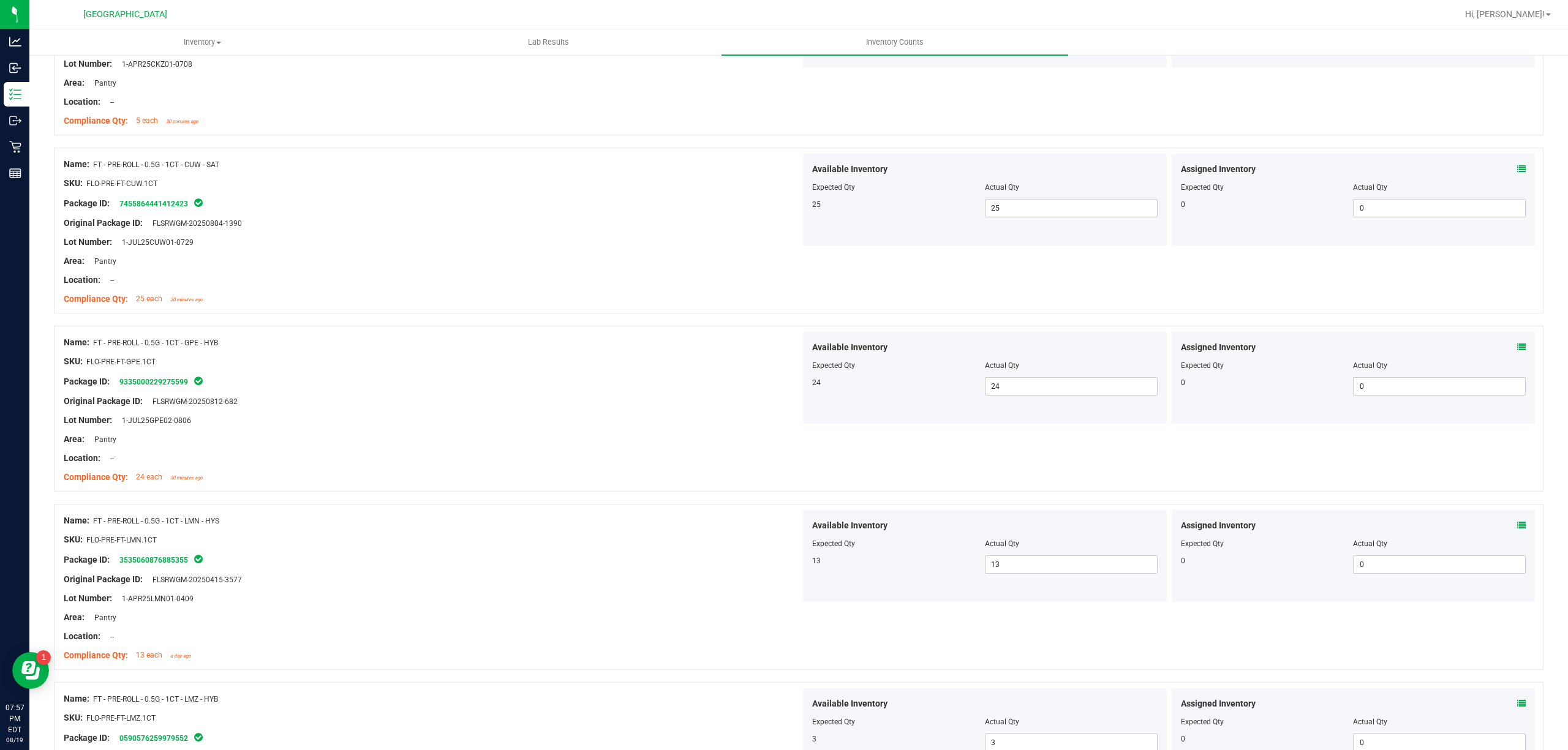
click at [1517, 168] on icon at bounding box center [1521, 169] width 8 height 8
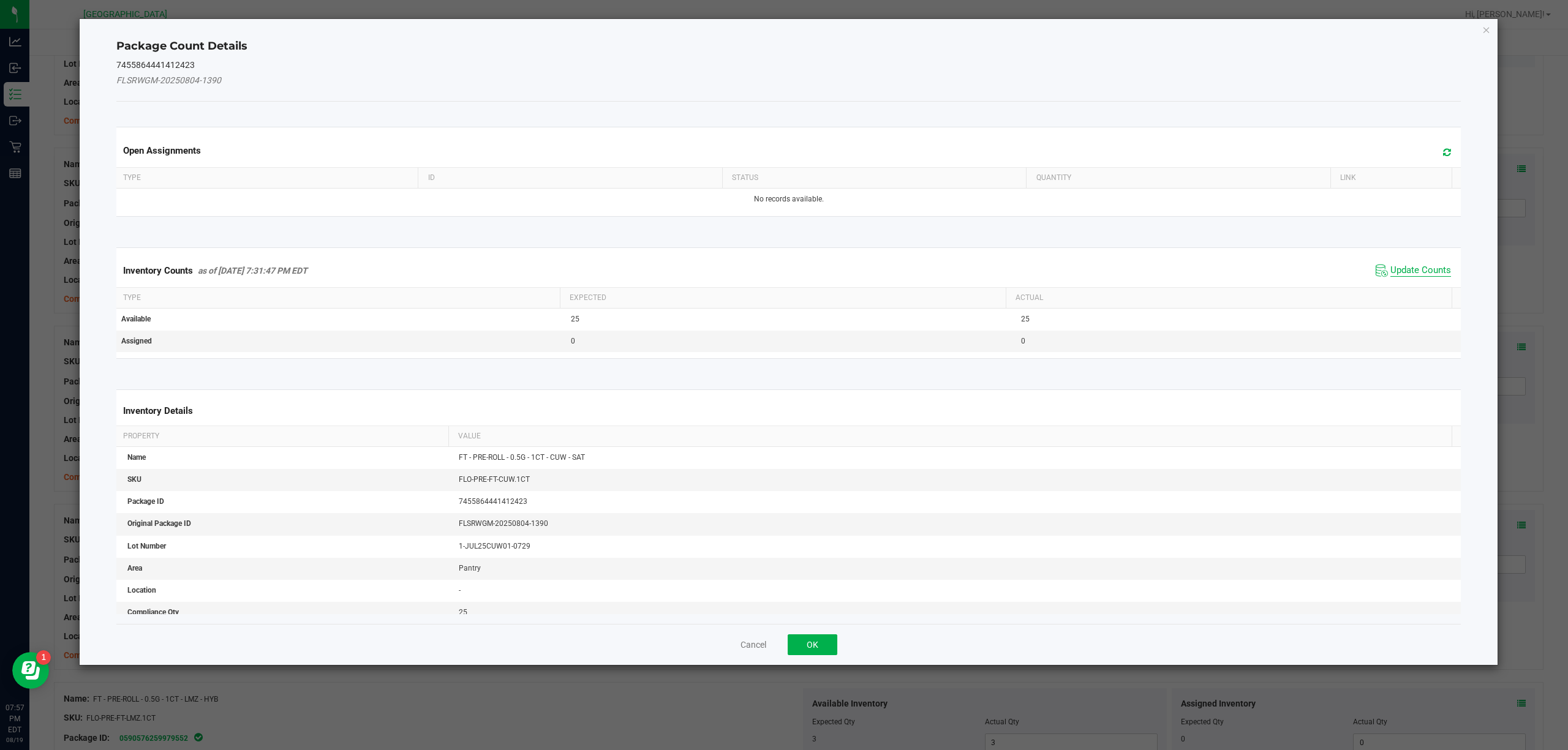
click at [1390, 269] on span "Update Counts" at bounding box center [1420, 271] width 60 height 12
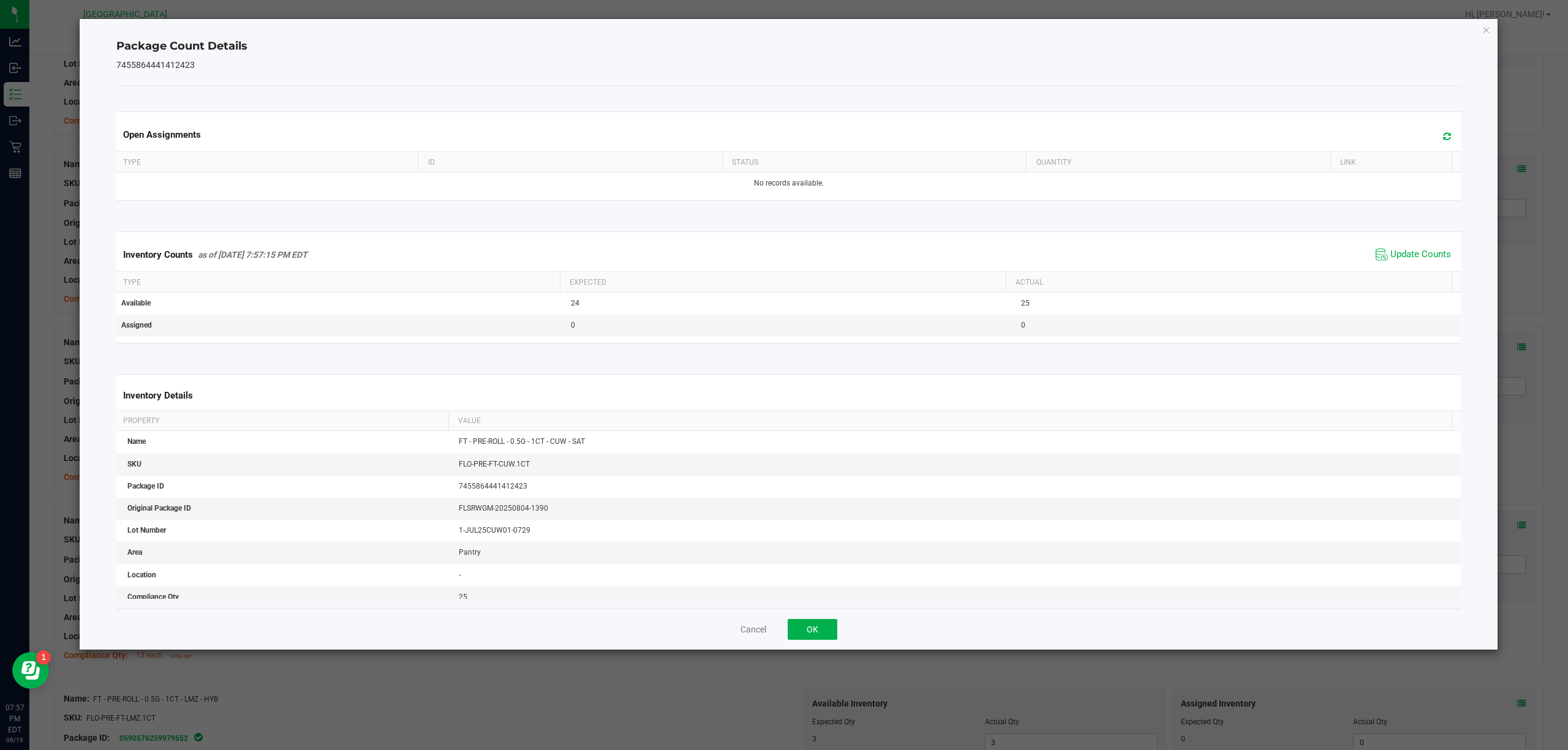
click at [1492, 25] on div "Package Count Details 7455864441412423 Open Assignments Type ID Status Quantity…" at bounding box center [789, 334] width 1419 height 631
click at [1482, 25] on icon "Close" at bounding box center [1486, 30] width 8 height 15
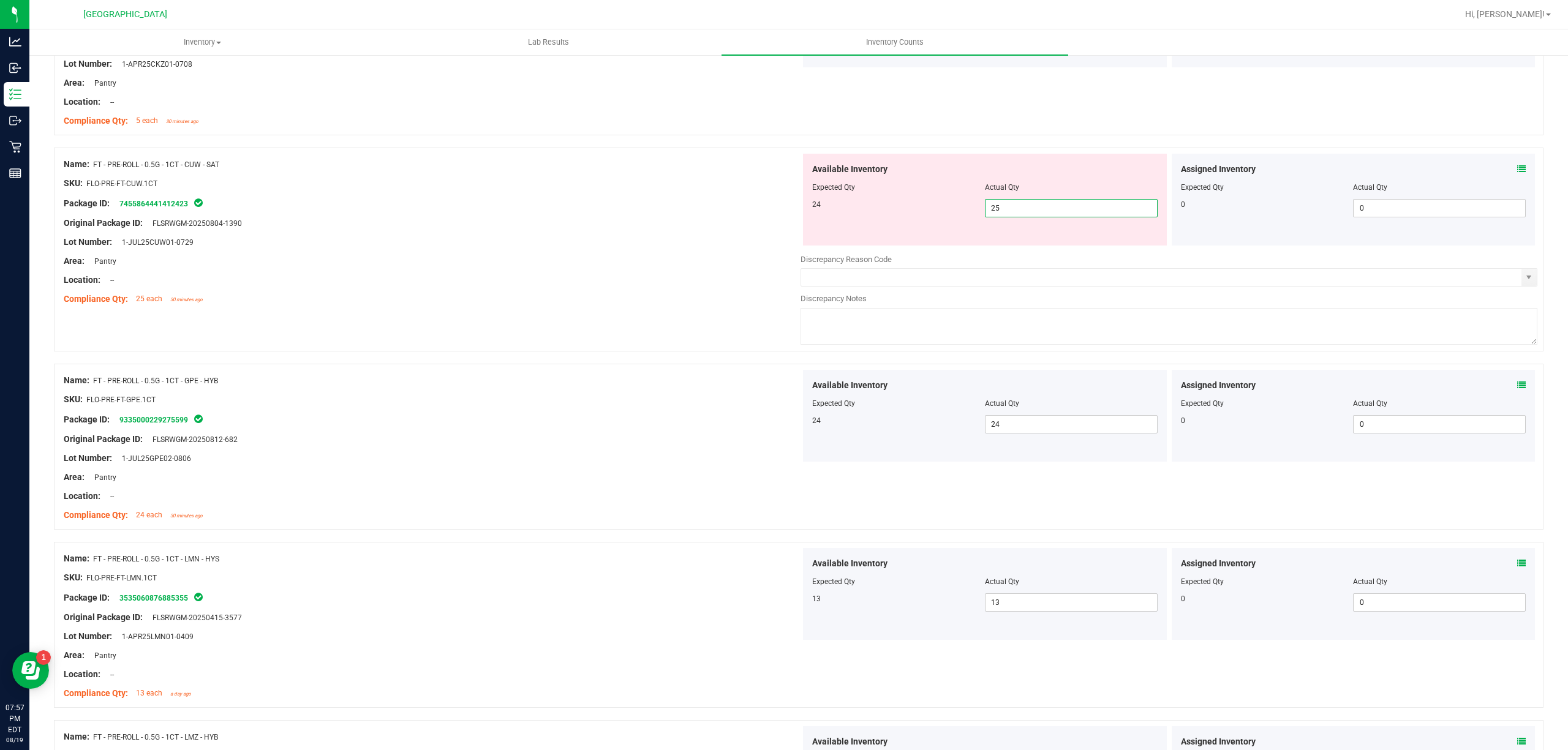
click at [1014, 207] on span "25 25" at bounding box center [1071, 208] width 172 height 19
click at [1014, 207] on input "25" at bounding box center [1071, 208] width 172 height 17
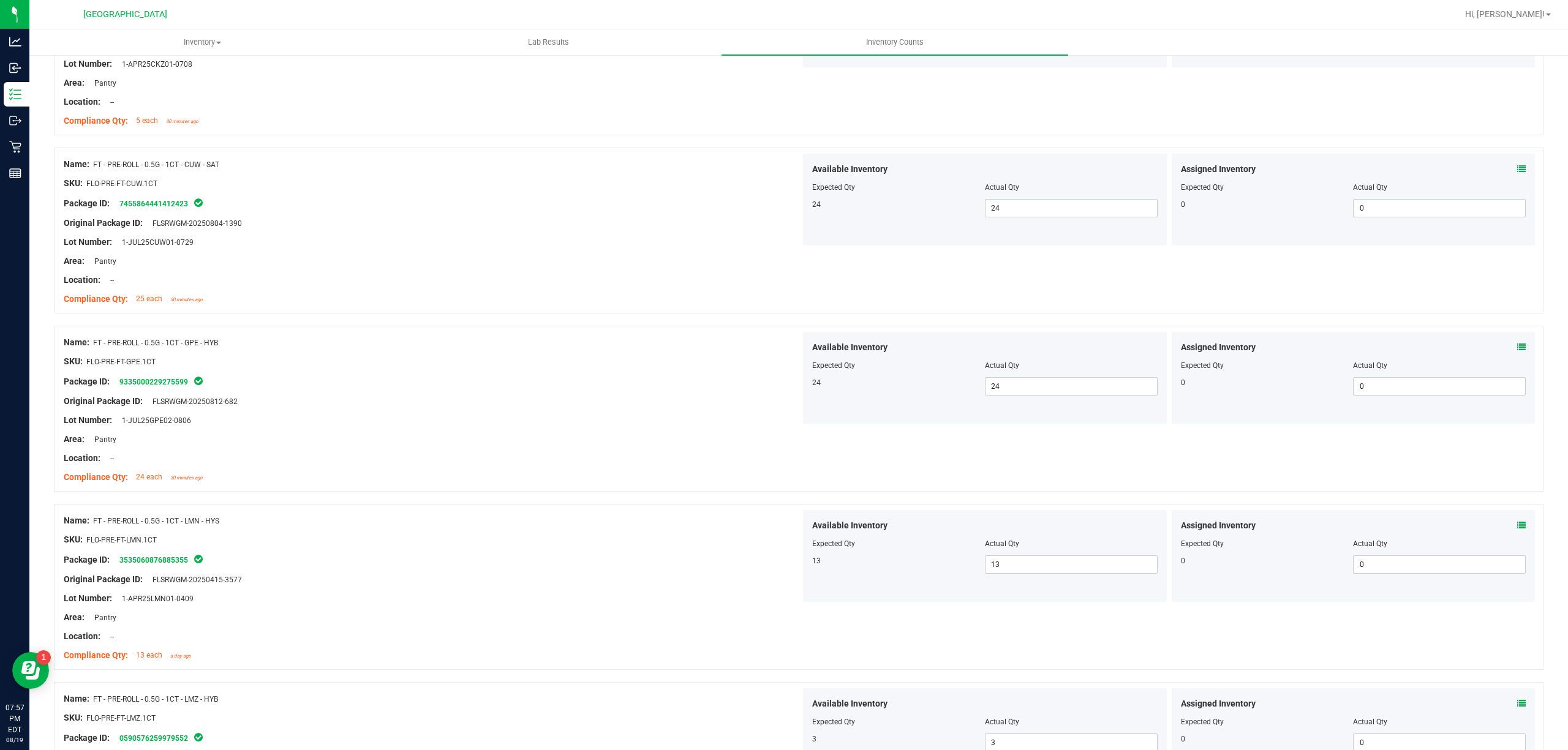
click at [1517, 349] on icon at bounding box center [1521, 347] width 8 height 8
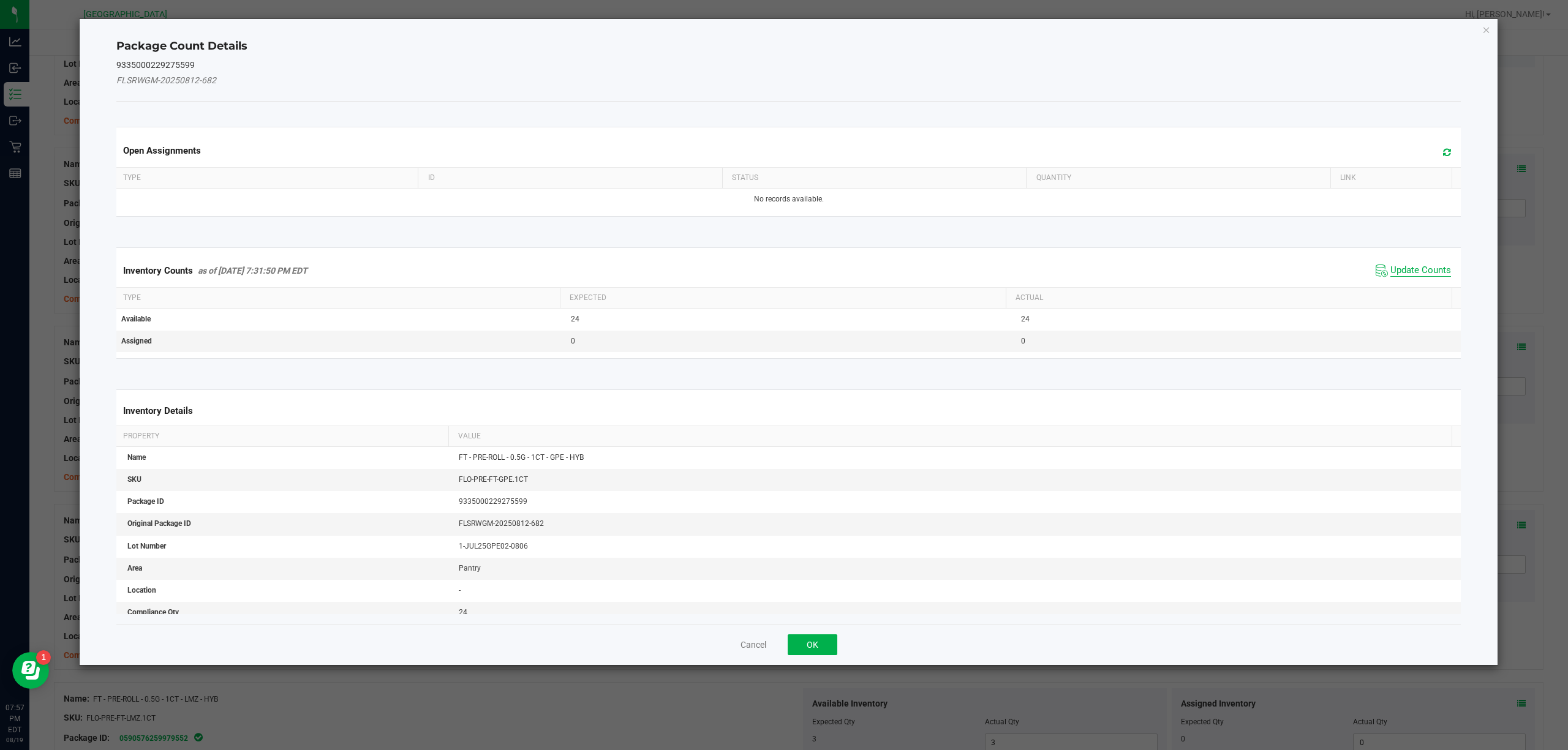
click at [1421, 275] on span "Update Counts" at bounding box center [1420, 271] width 60 height 12
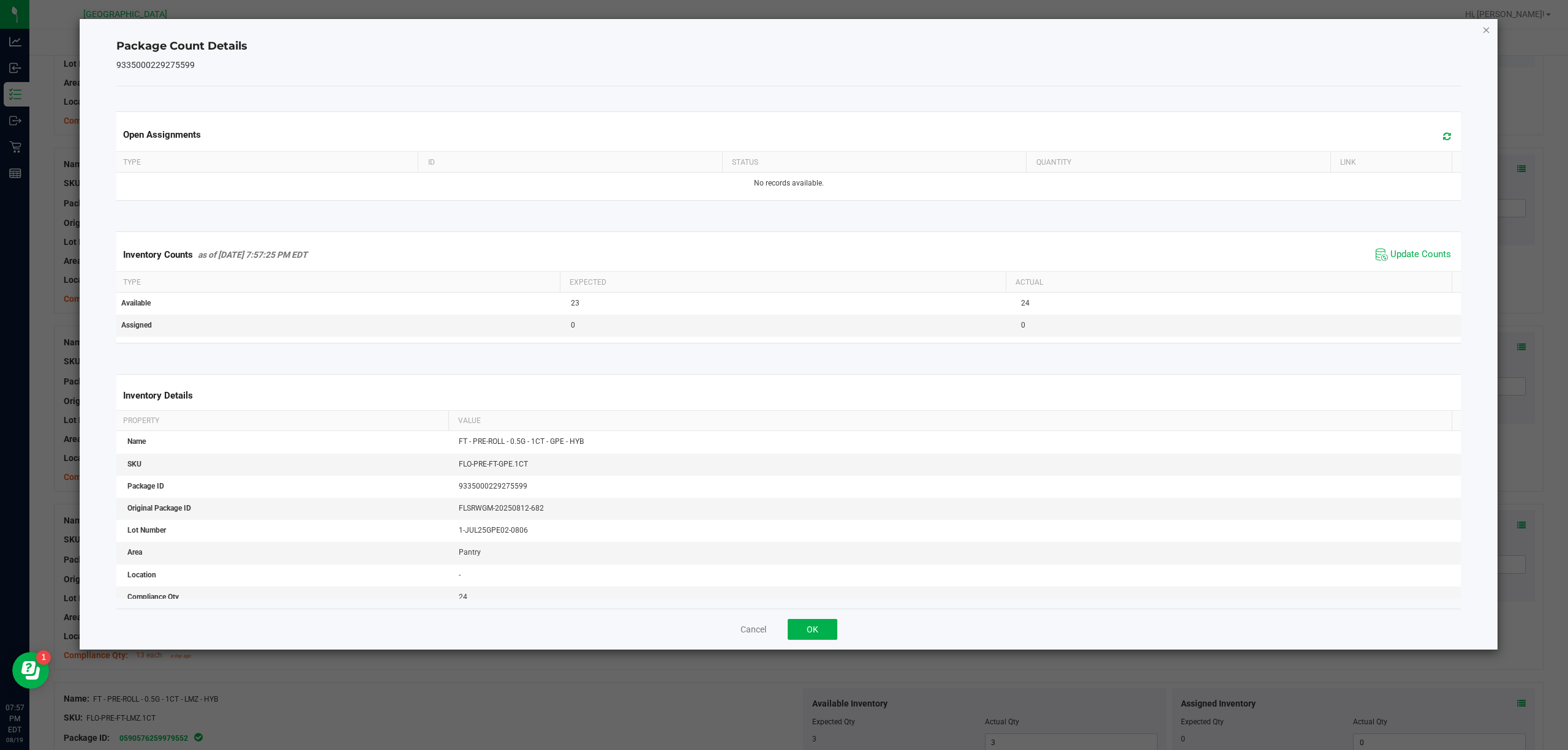
click at [1483, 31] on icon "Close" at bounding box center [1486, 30] width 8 height 15
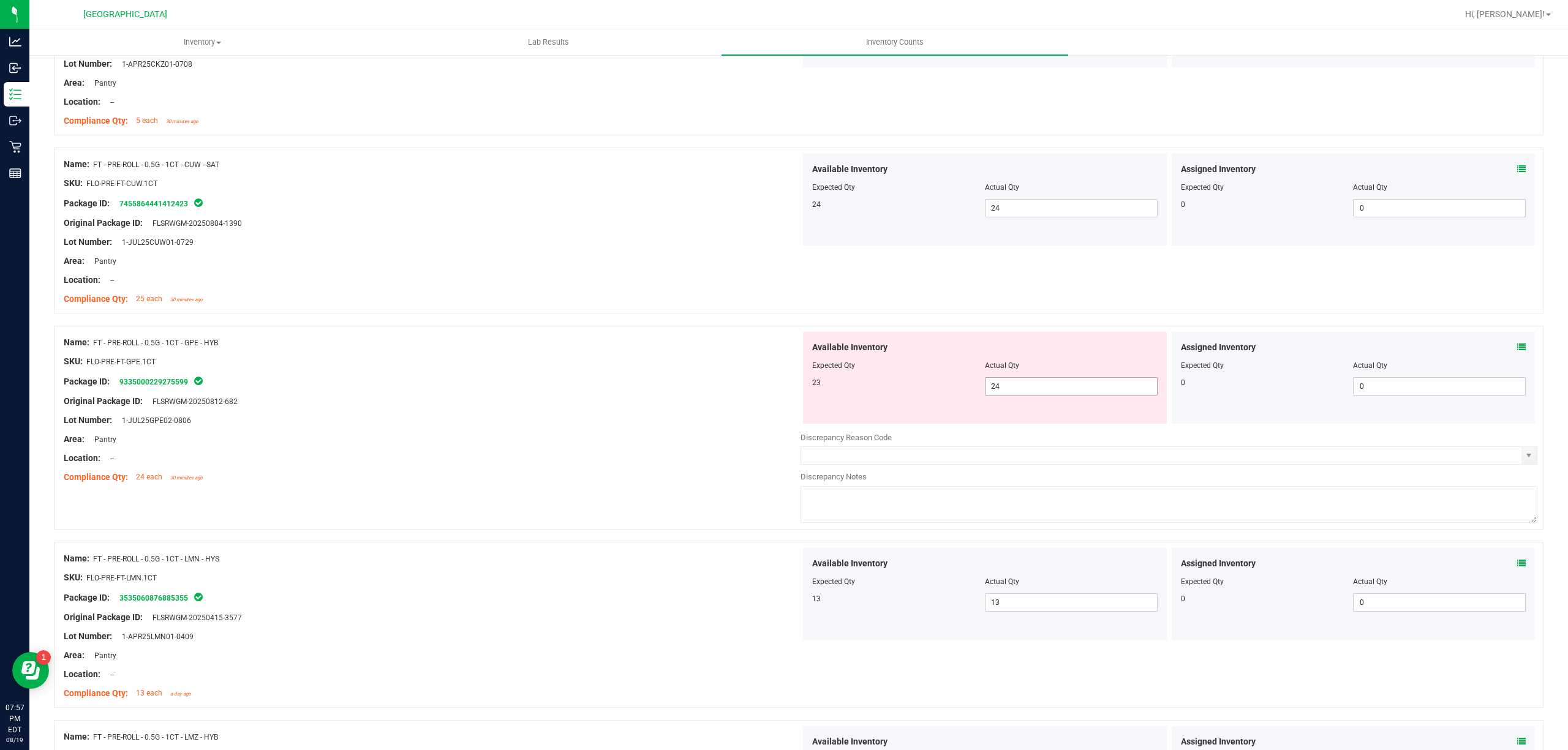
click at [1033, 382] on span "24 24" at bounding box center [1071, 387] width 172 height 19
click at [1033, 383] on input "24" at bounding box center [1071, 386] width 172 height 17
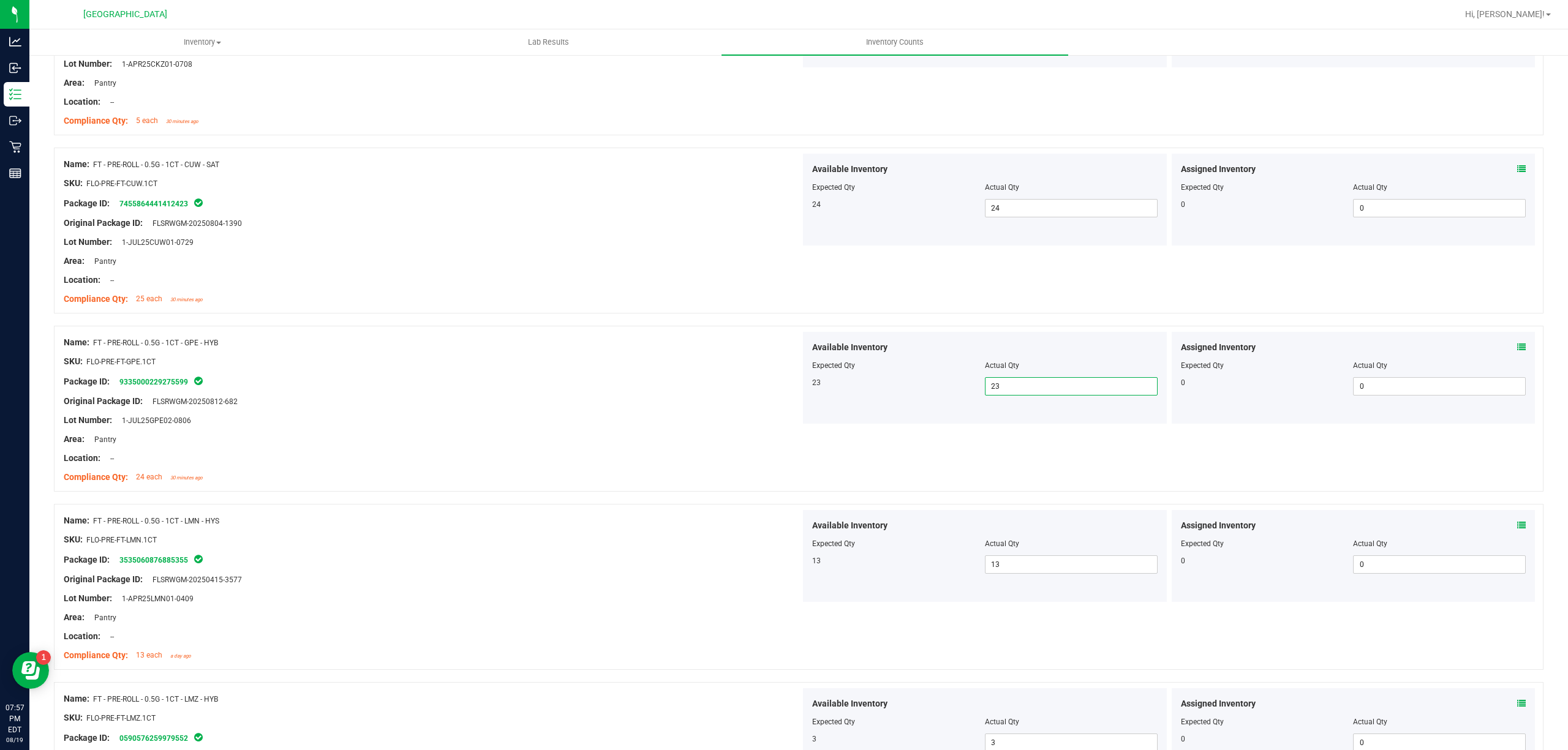
click at [1517, 525] on icon at bounding box center [1521, 525] width 8 height 8
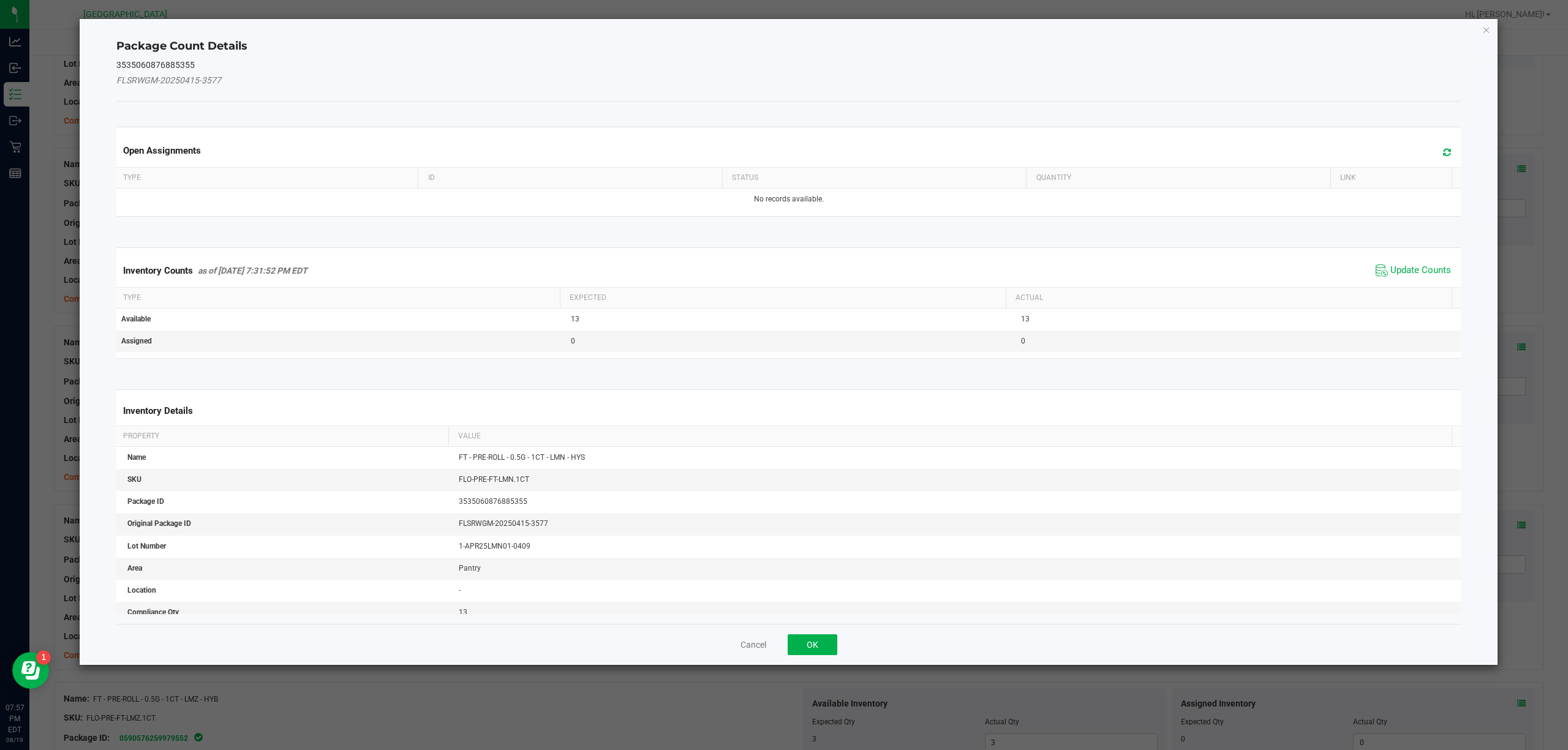
click at [1415, 263] on span "Update Counts" at bounding box center [1413, 270] width 81 height 19
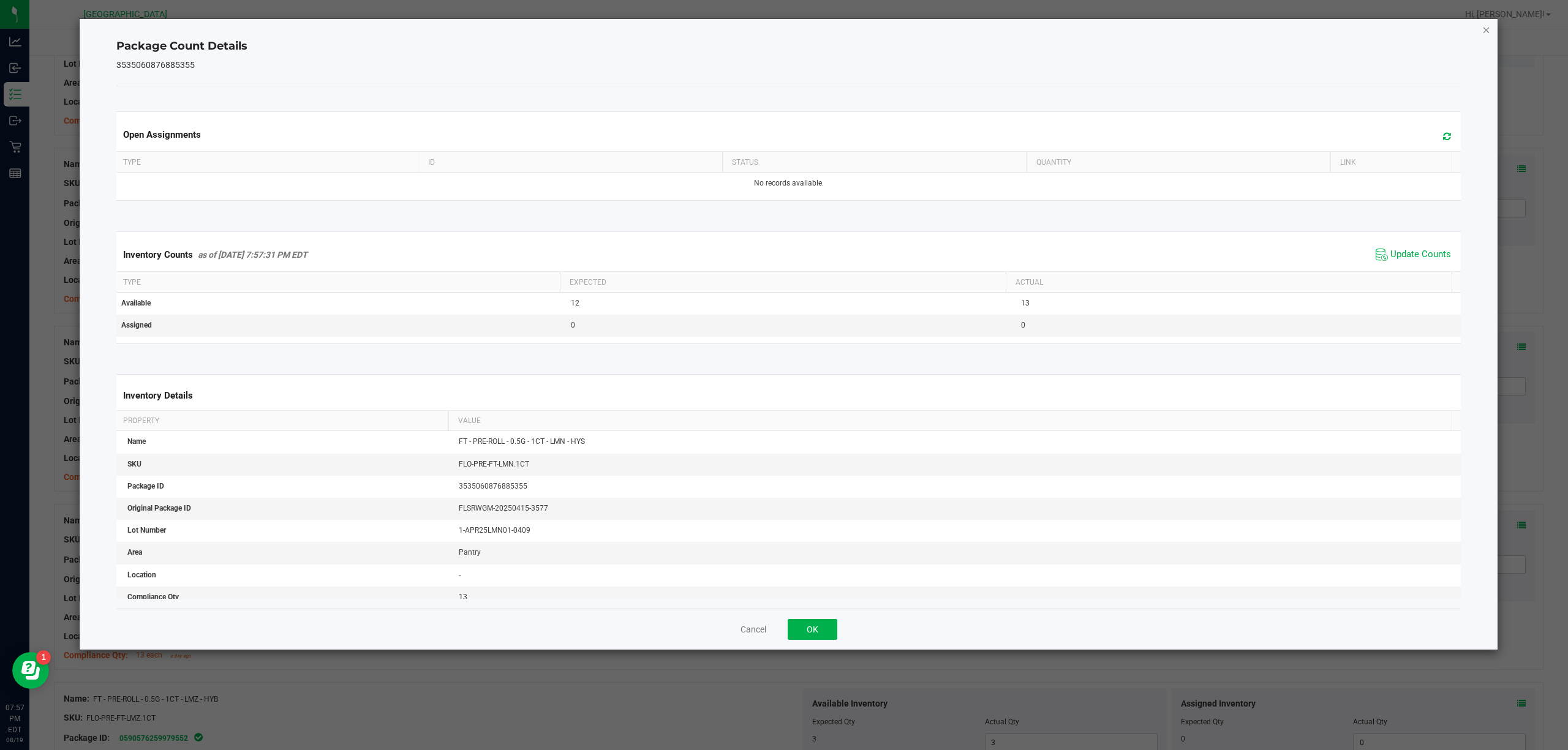
click at [1488, 27] on icon "Close" at bounding box center [1486, 30] width 8 height 15
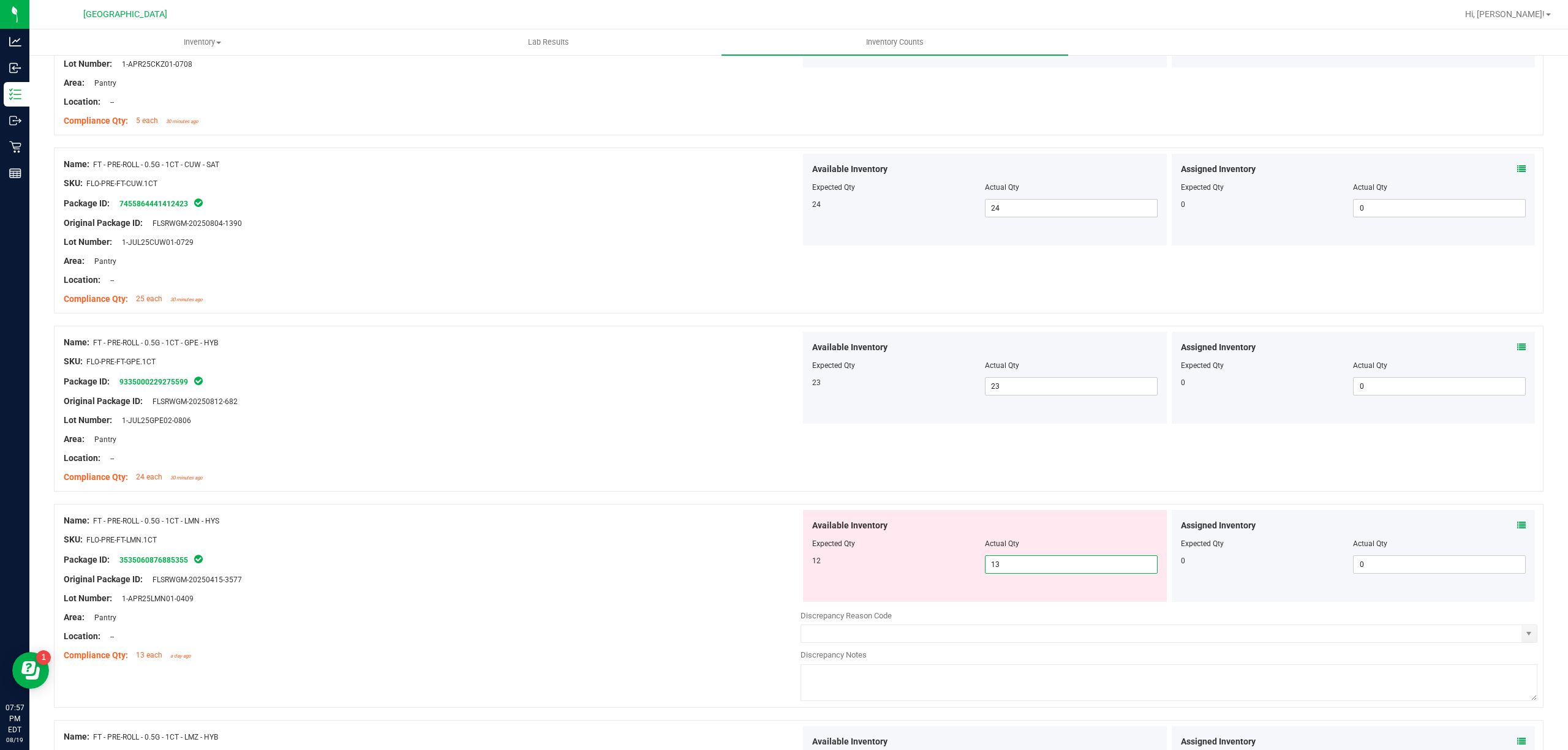
click at [1008, 557] on span "13 13" at bounding box center [1071, 564] width 172 height 19
click at [1008, 557] on input "13" at bounding box center [1071, 564] width 172 height 17
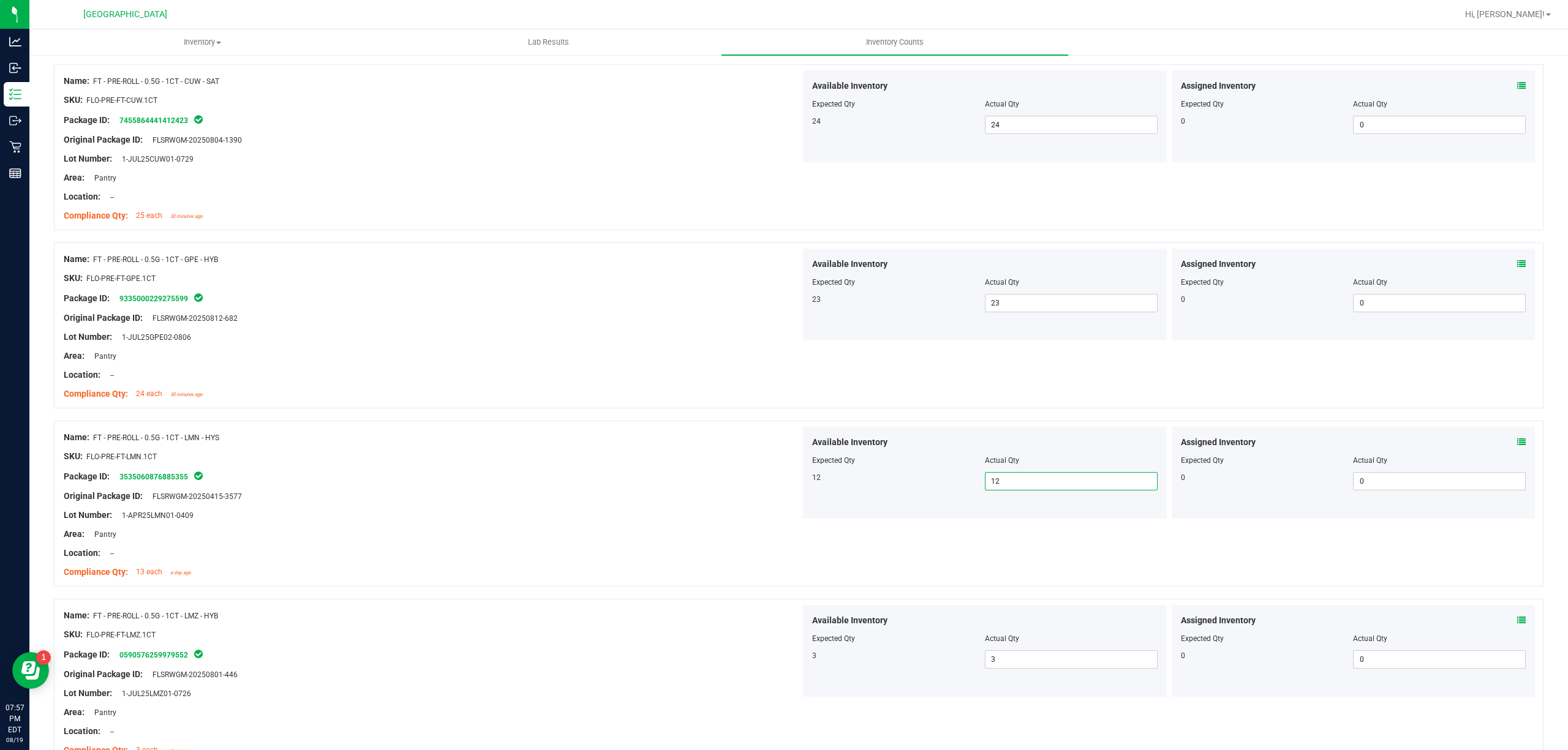
scroll to position [653, 0]
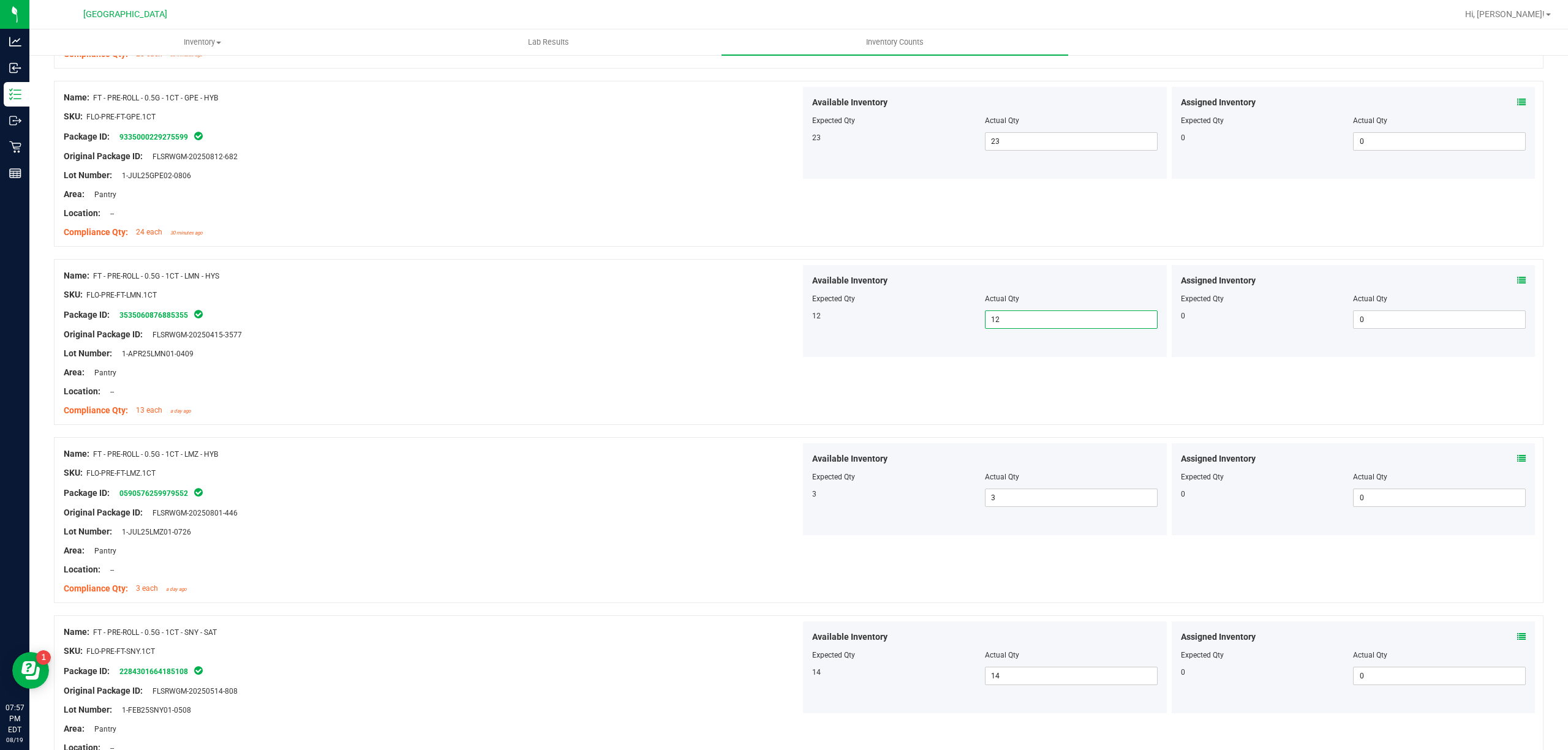
click at [1517, 458] on icon at bounding box center [1521, 458] width 8 height 8
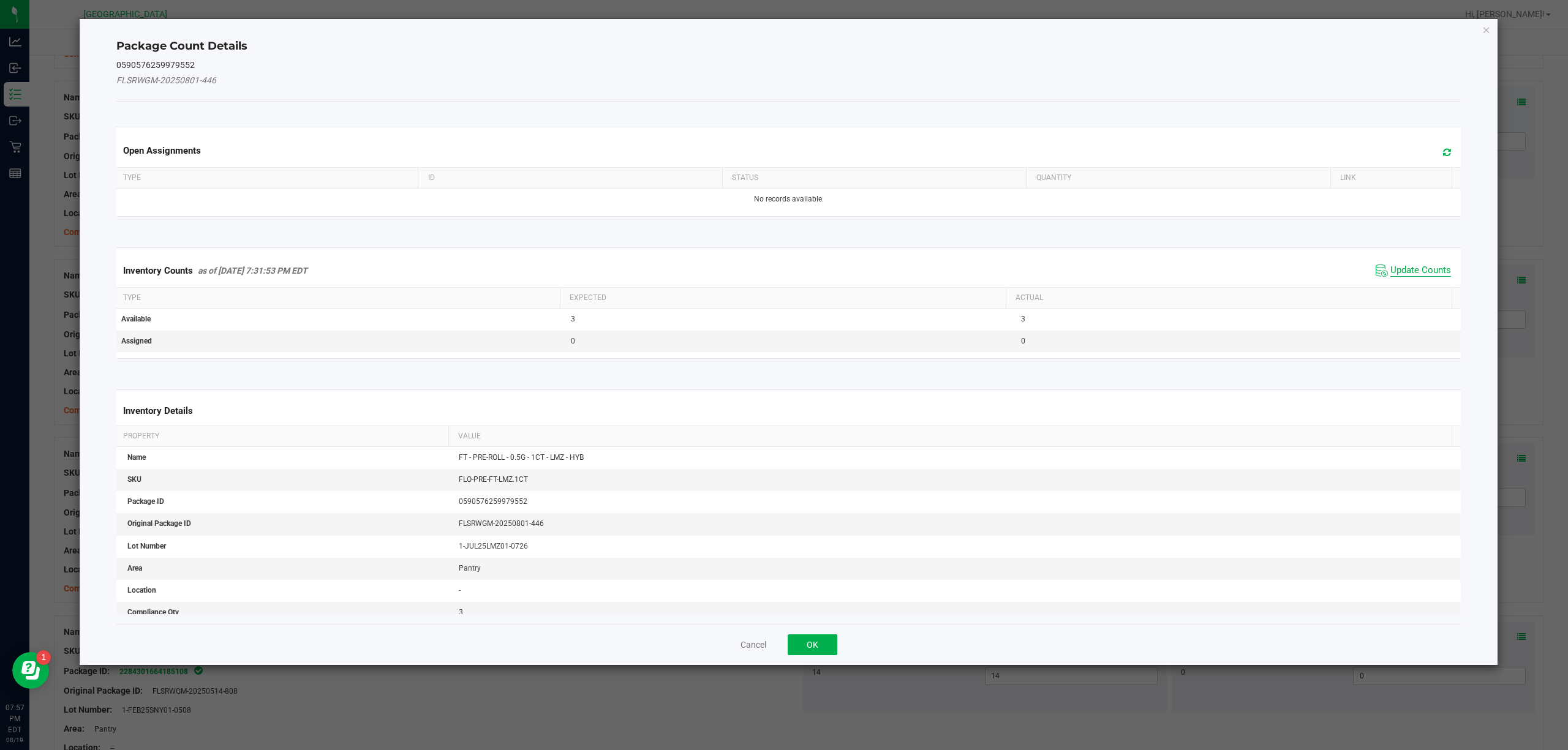
click at [1397, 266] on span "Update Counts" at bounding box center [1420, 271] width 60 height 12
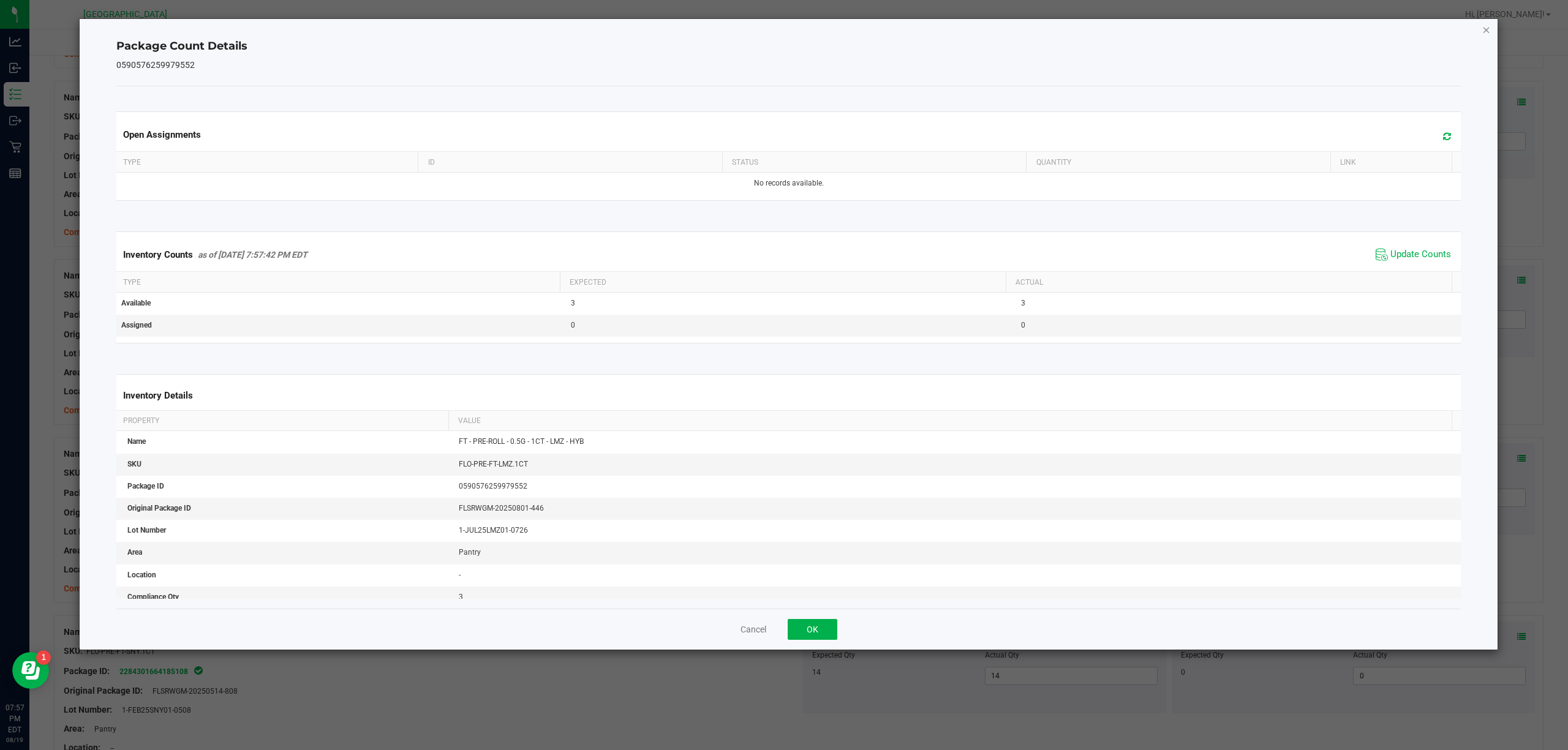
click at [1487, 32] on icon "Close" at bounding box center [1486, 30] width 8 height 15
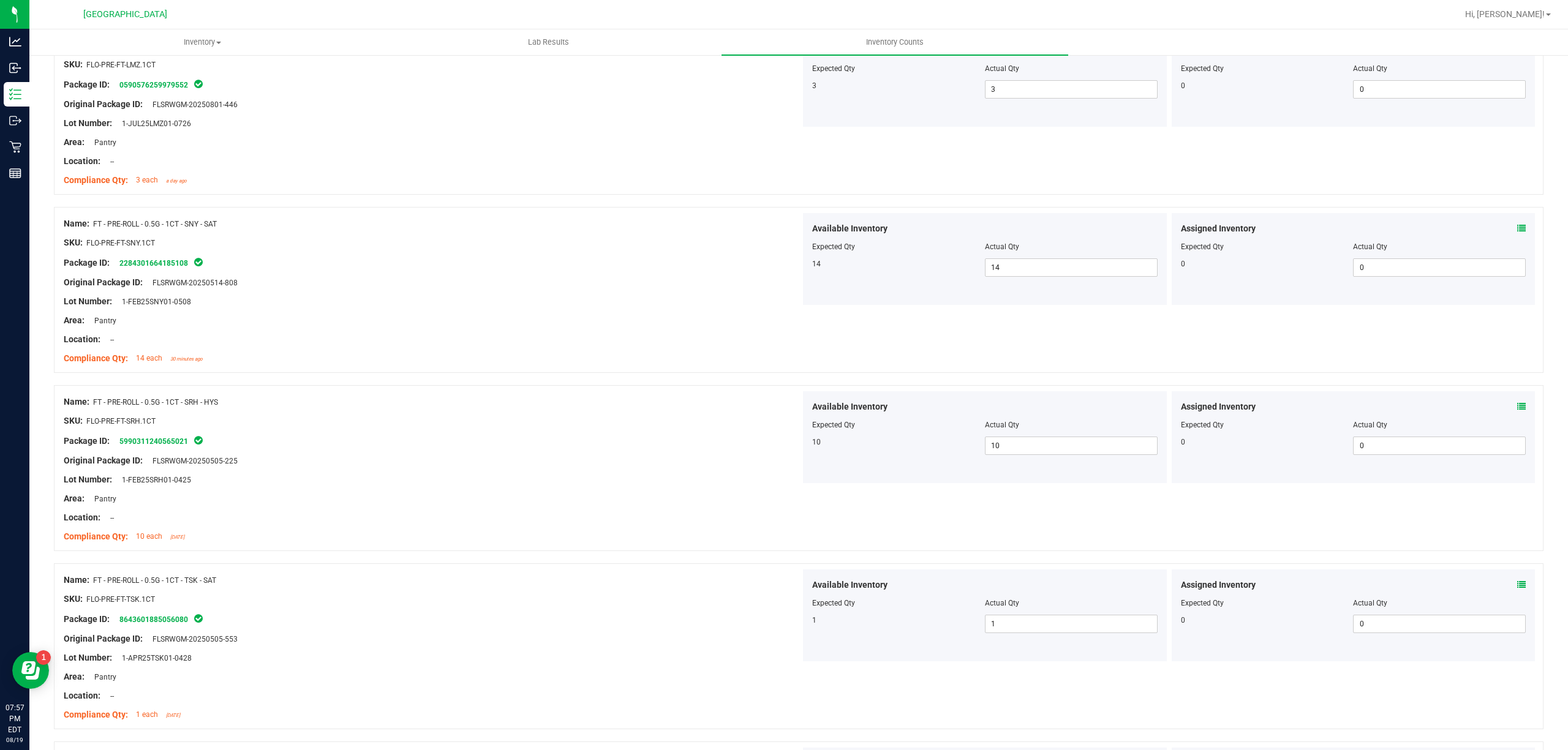
scroll to position [1307, 0]
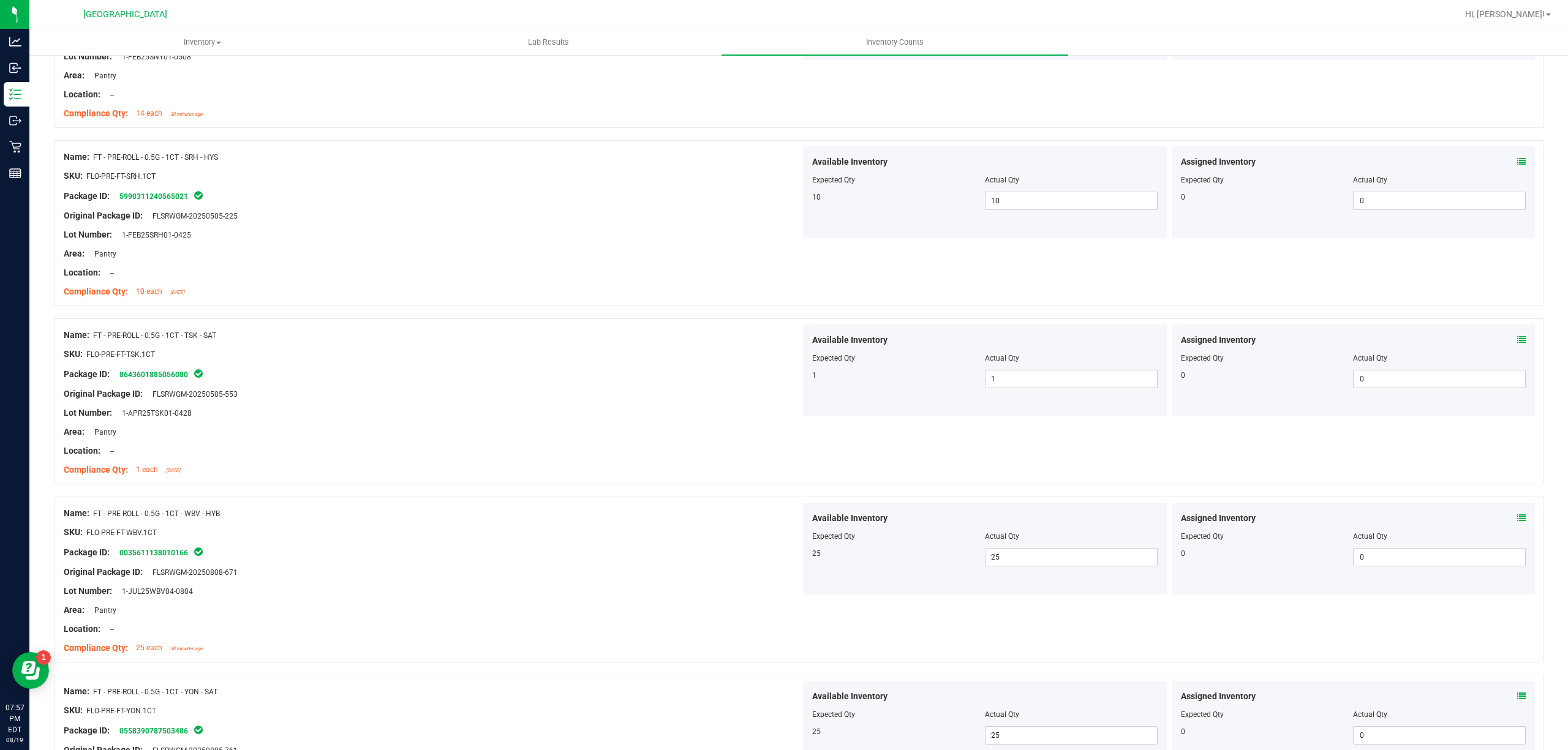
click at [1517, 522] on icon at bounding box center [1521, 518] width 8 height 8
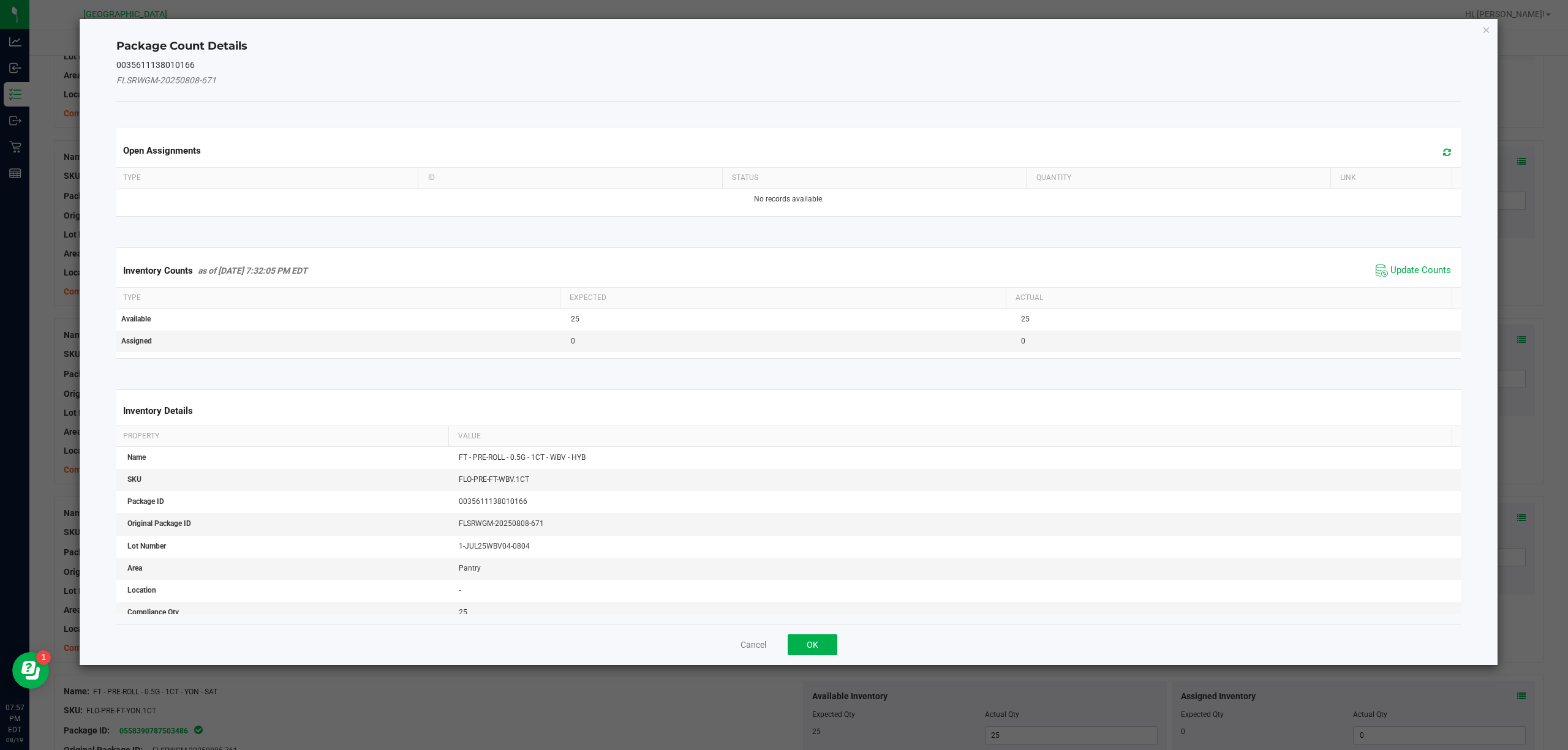
click at [1422, 258] on div "Inventory Counts as of [DATE] 7:32:05 PM EDT Update Counts" at bounding box center [789, 271] width 1350 height 33
click at [1417, 270] on span "Update Counts" at bounding box center [1420, 271] width 60 height 12
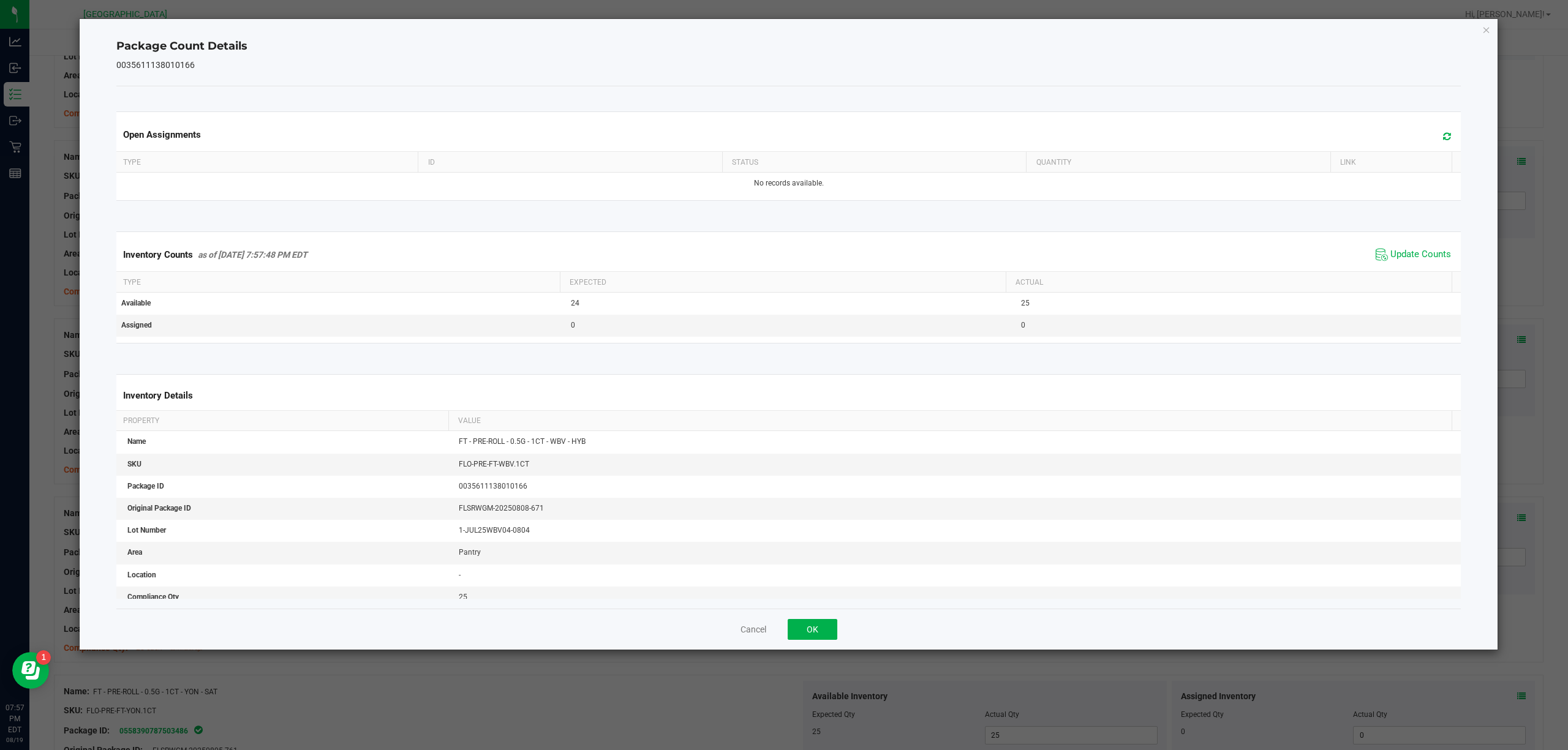
click at [1487, 35] on icon "Close" at bounding box center [1486, 30] width 8 height 15
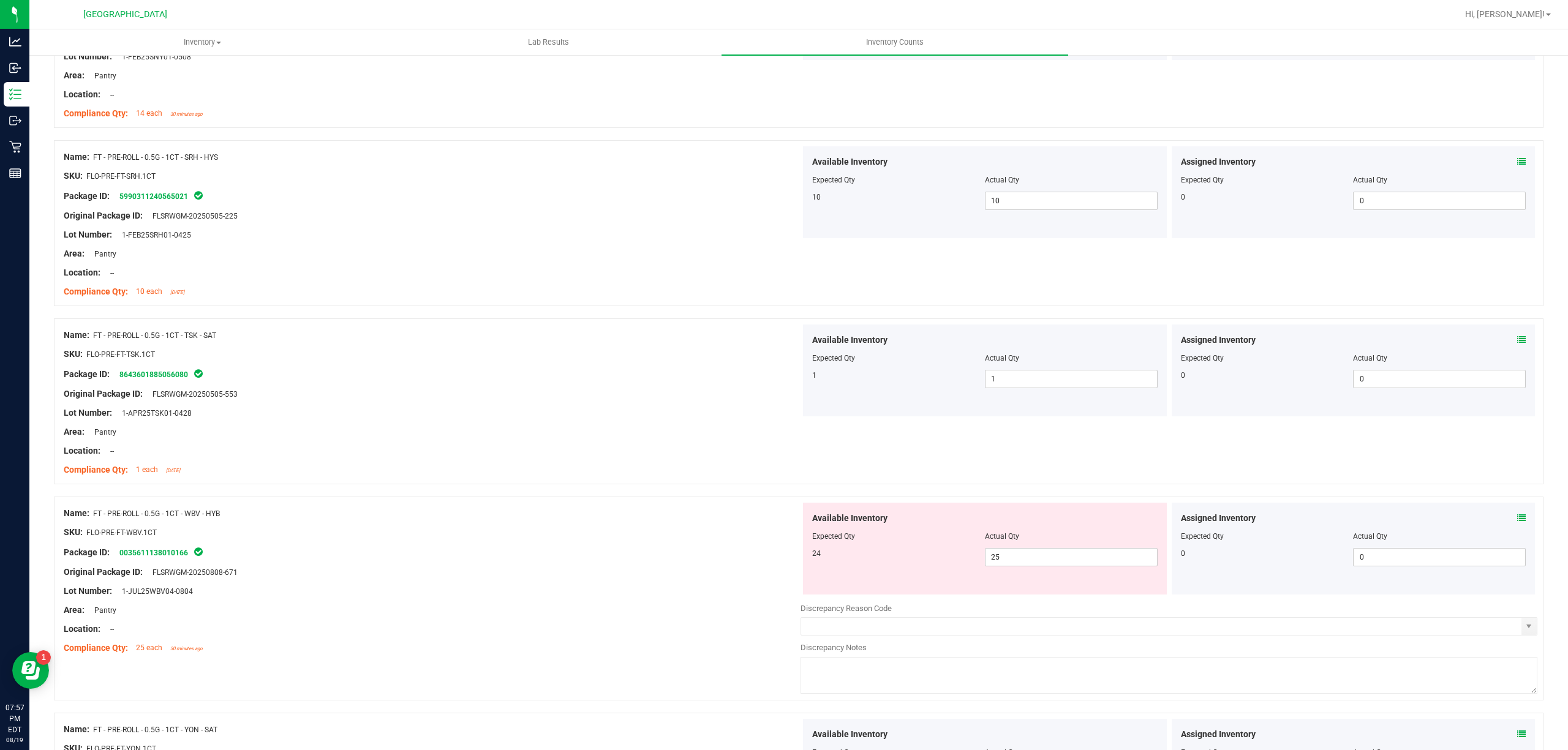
click at [1046, 582] on div "Available Inventory Expected Qty Actual Qty 24 25 25" at bounding box center [984, 549] width 363 height 92
click at [1052, 561] on span "25 25" at bounding box center [1071, 557] width 172 height 19
click at [1052, 561] on input "25" at bounding box center [1071, 557] width 172 height 17
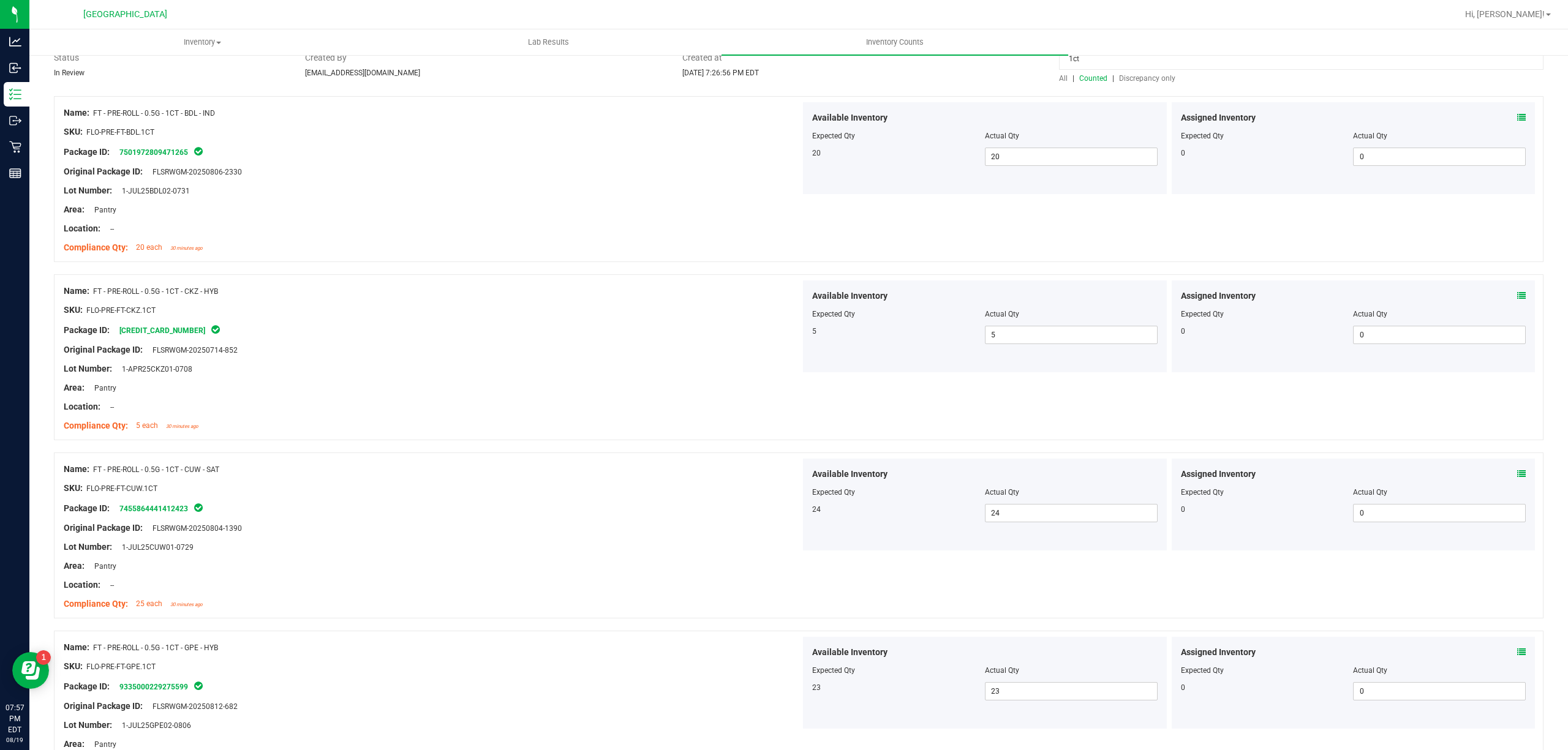
scroll to position [0, 0]
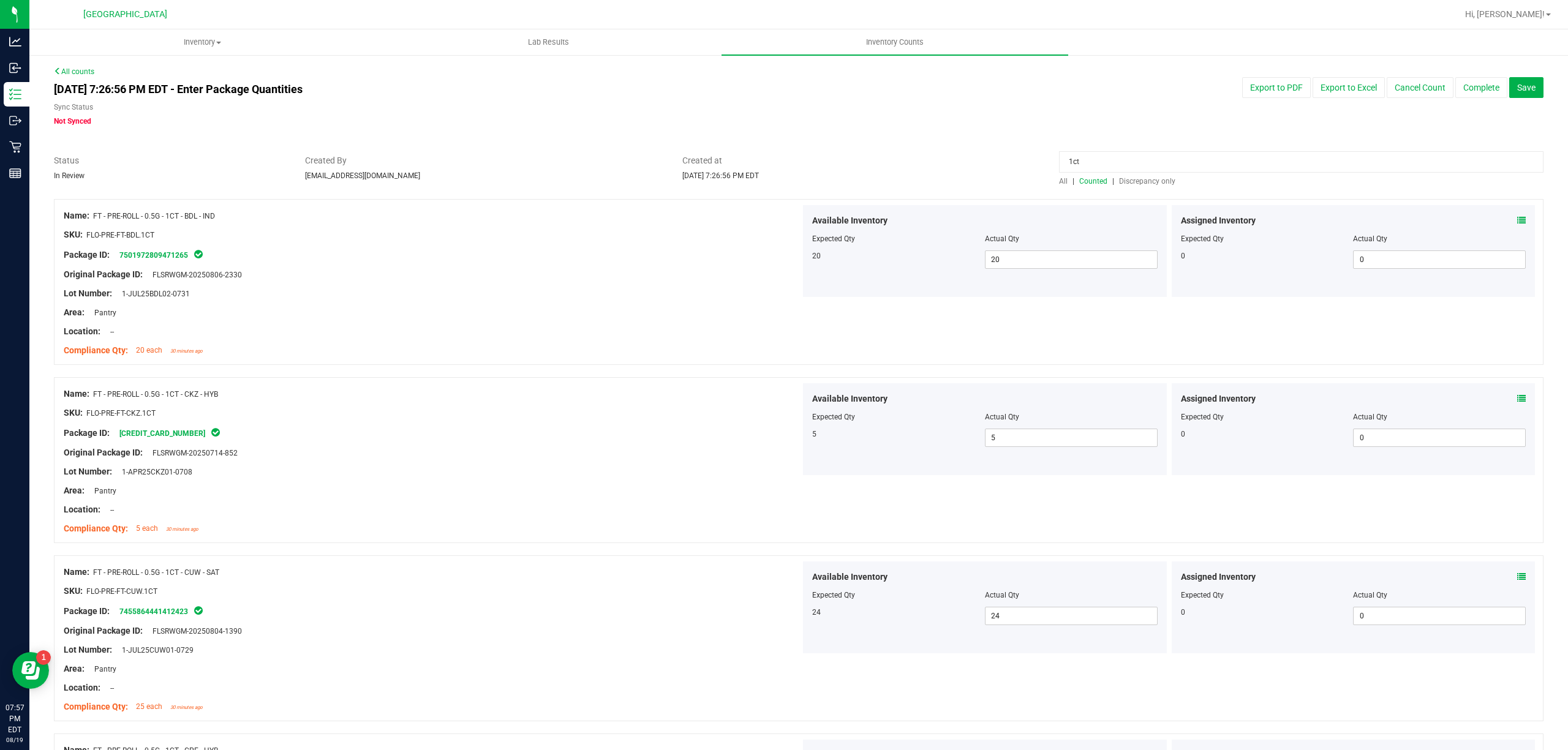
click at [1090, 180] on span "Counted" at bounding box center [1093, 181] width 28 height 8
click at [1105, 149] on div at bounding box center [799, 148] width 1490 height 12
click at [1102, 150] on div at bounding box center [799, 148] width 1490 height 12
click at [1098, 155] on input "1ct" at bounding box center [1301, 162] width 484 height 22
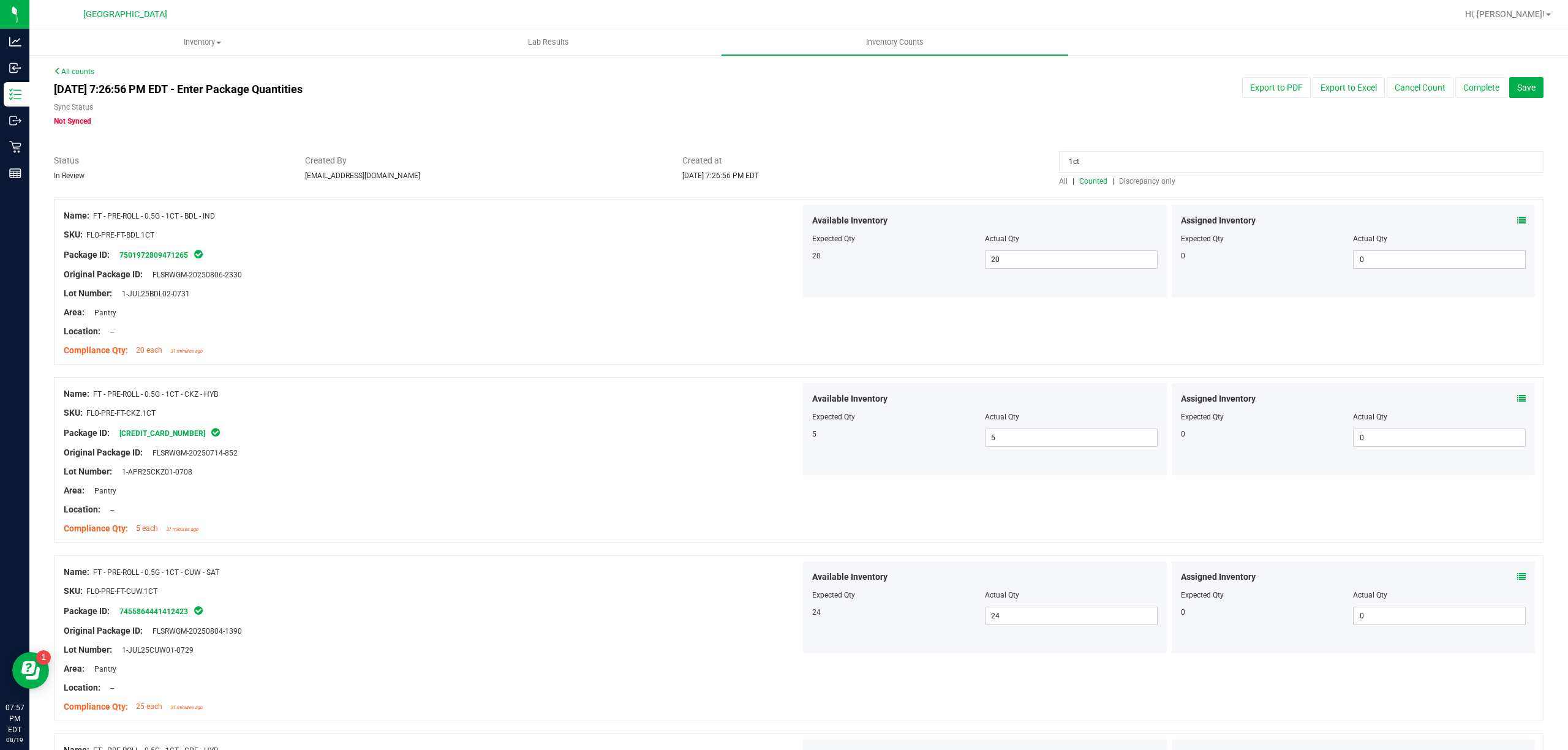
click at [1098, 155] on input "1ct" at bounding box center [1301, 162] width 484 height 22
click at [1164, 169] on input at bounding box center [1301, 162] width 484 height 22
click at [1502, 218] on div "Assigned Inventory" at bounding box center [1353, 220] width 346 height 13
click at [1517, 218] on icon at bounding box center [1521, 220] width 8 height 8
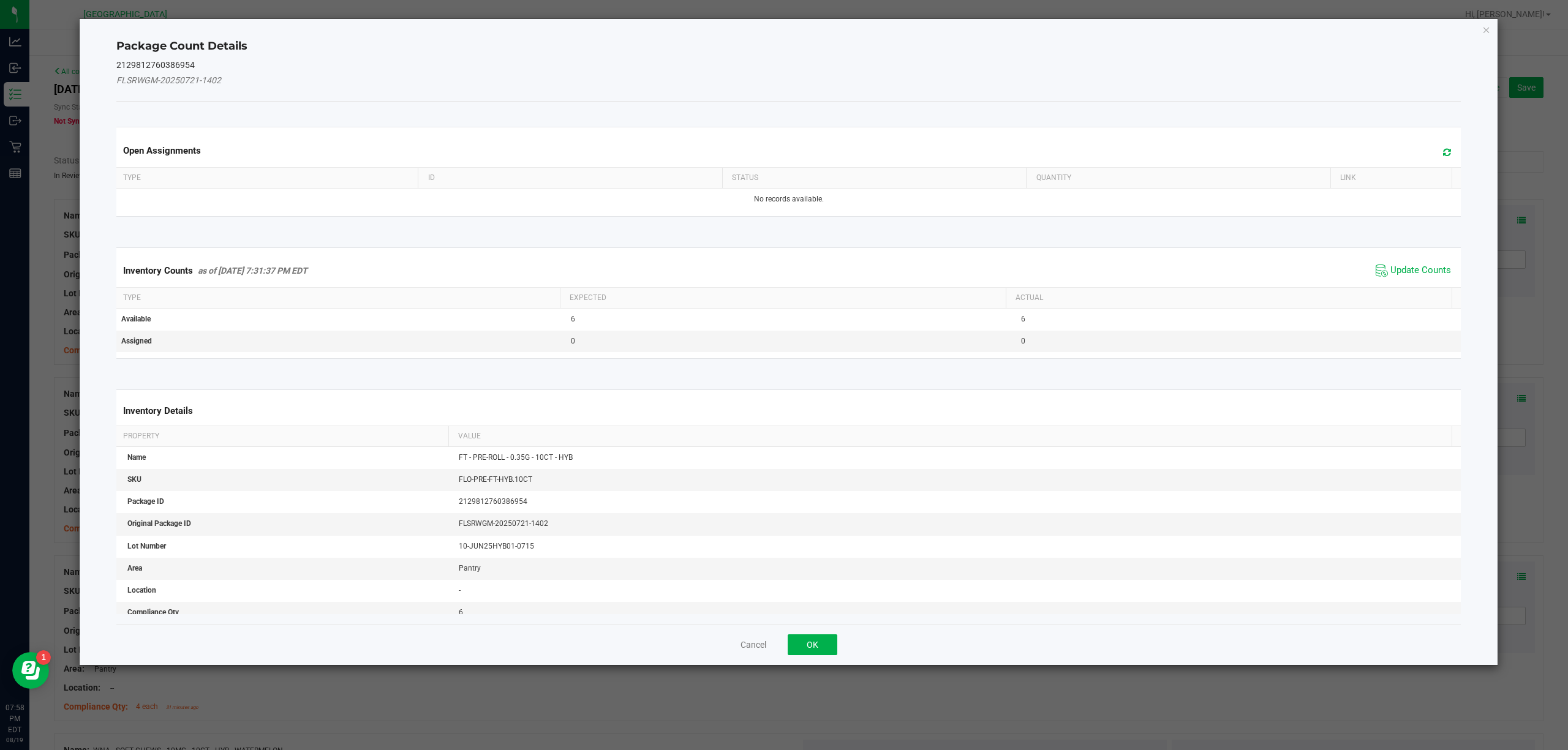
click at [1398, 263] on span "Update Counts" at bounding box center [1413, 270] width 81 height 19
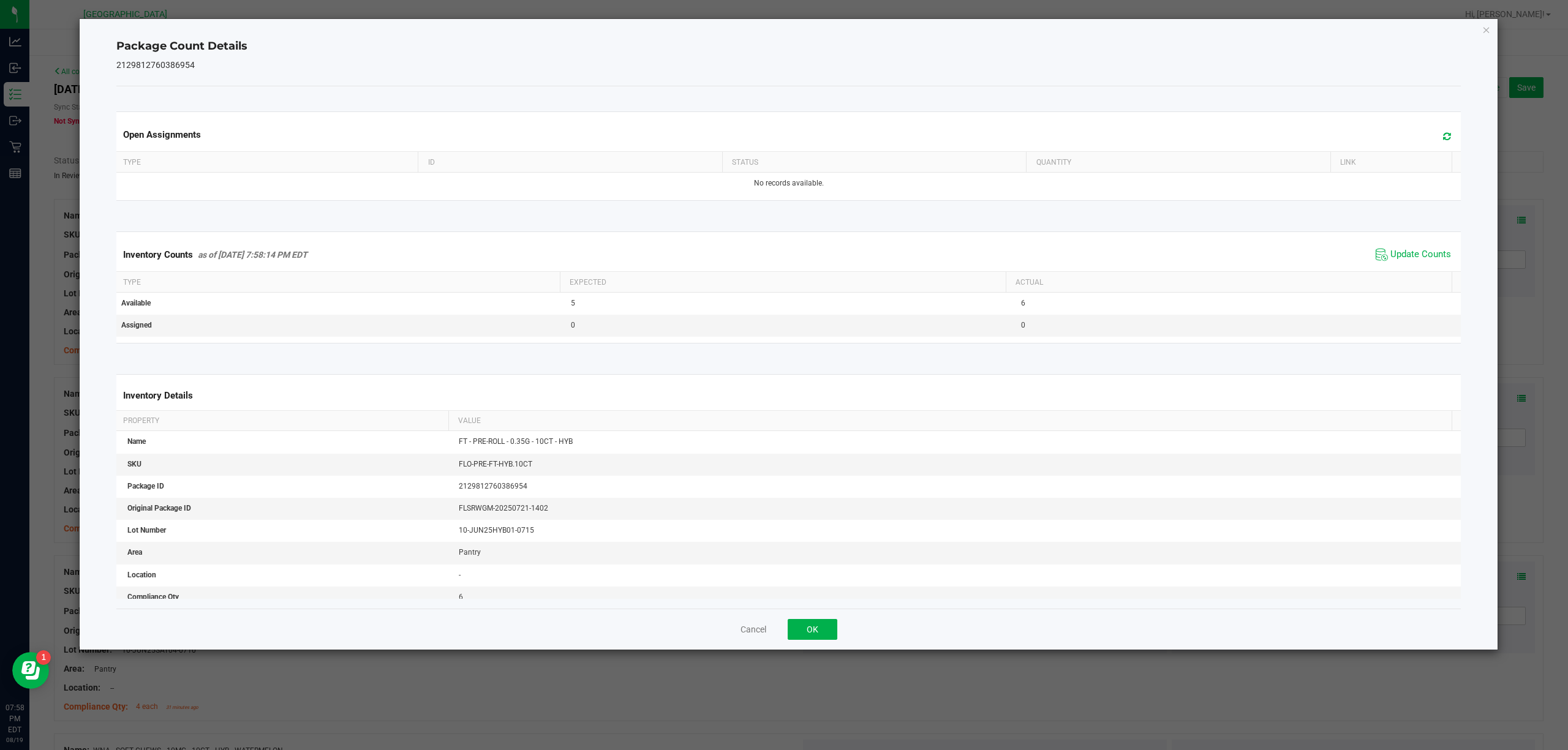
click at [1491, 25] on div "Package Count Details 2129812760386954 Open Assignments Type ID Status Quantity…" at bounding box center [789, 334] width 1419 height 631
click at [1483, 28] on icon "Close" at bounding box center [1486, 30] width 8 height 15
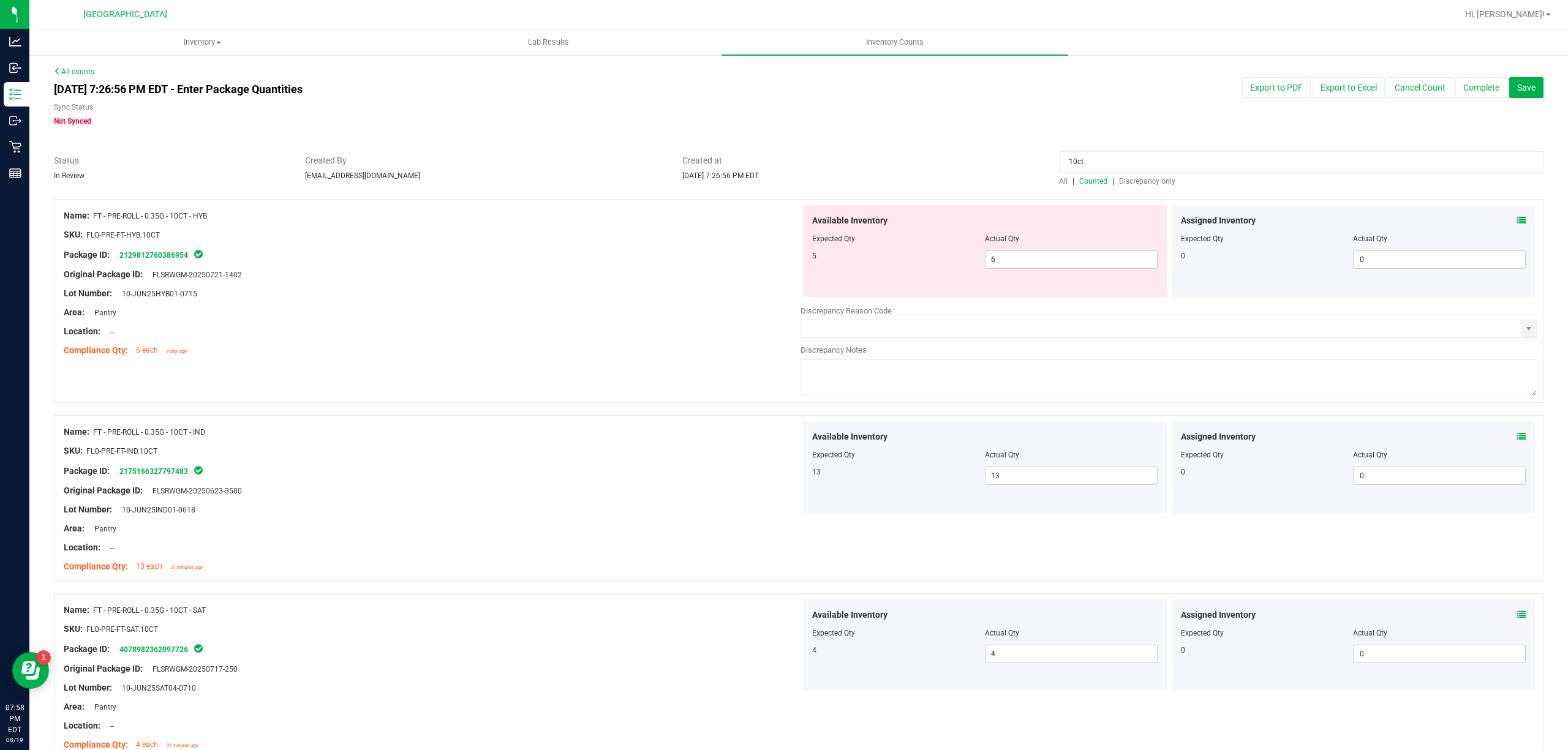
click at [1515, 437] on div "Assigned Inventory Expected Qty Actual Qty 0 0 0" at bounding box center [1353, 467] width 363 height 92
click at [1517, 437] on icon at bounding box center [1521, 436] width 8 height 8
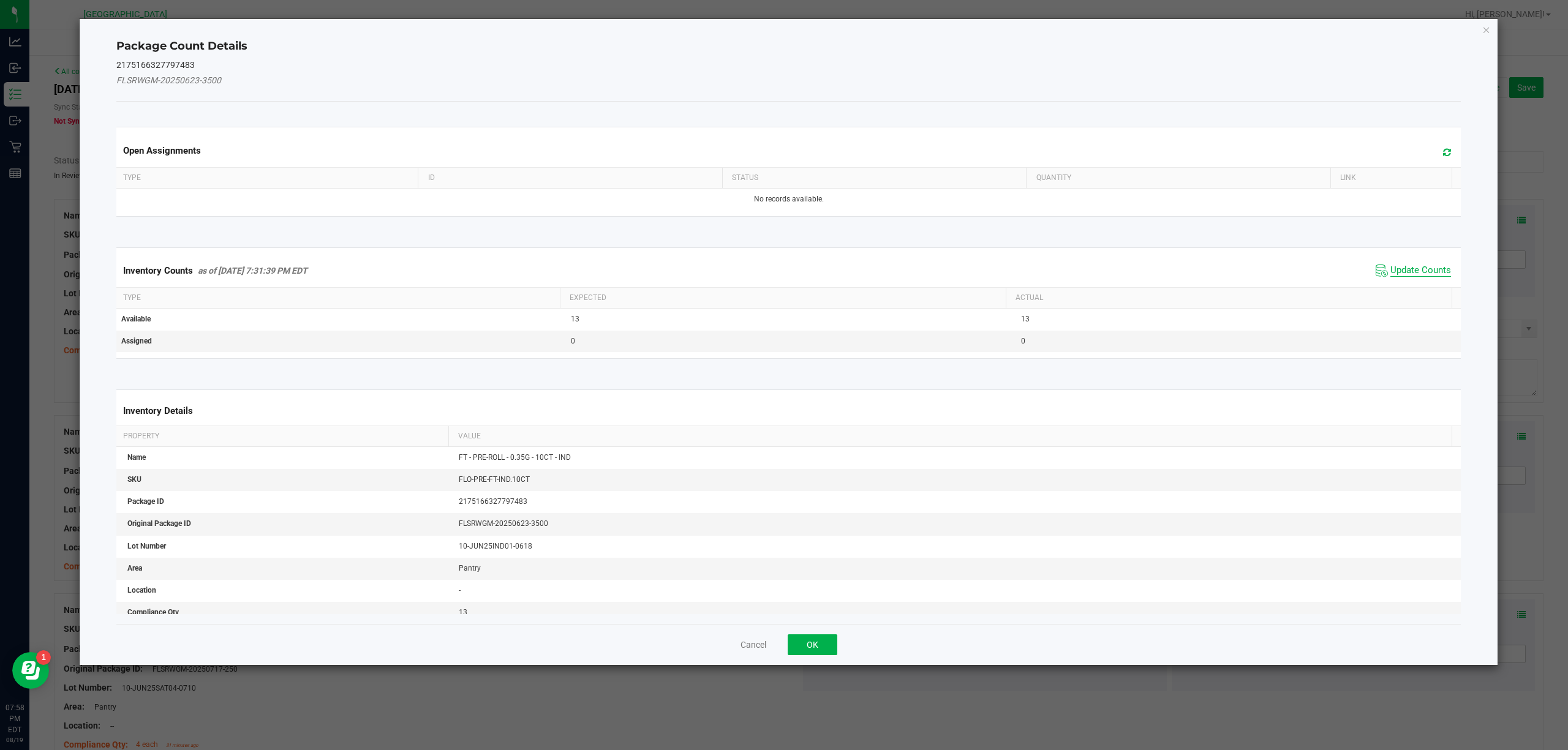
click at [1405, 270] on span "Update Counts" at bounding box center [1420, 271] width 60 height 12
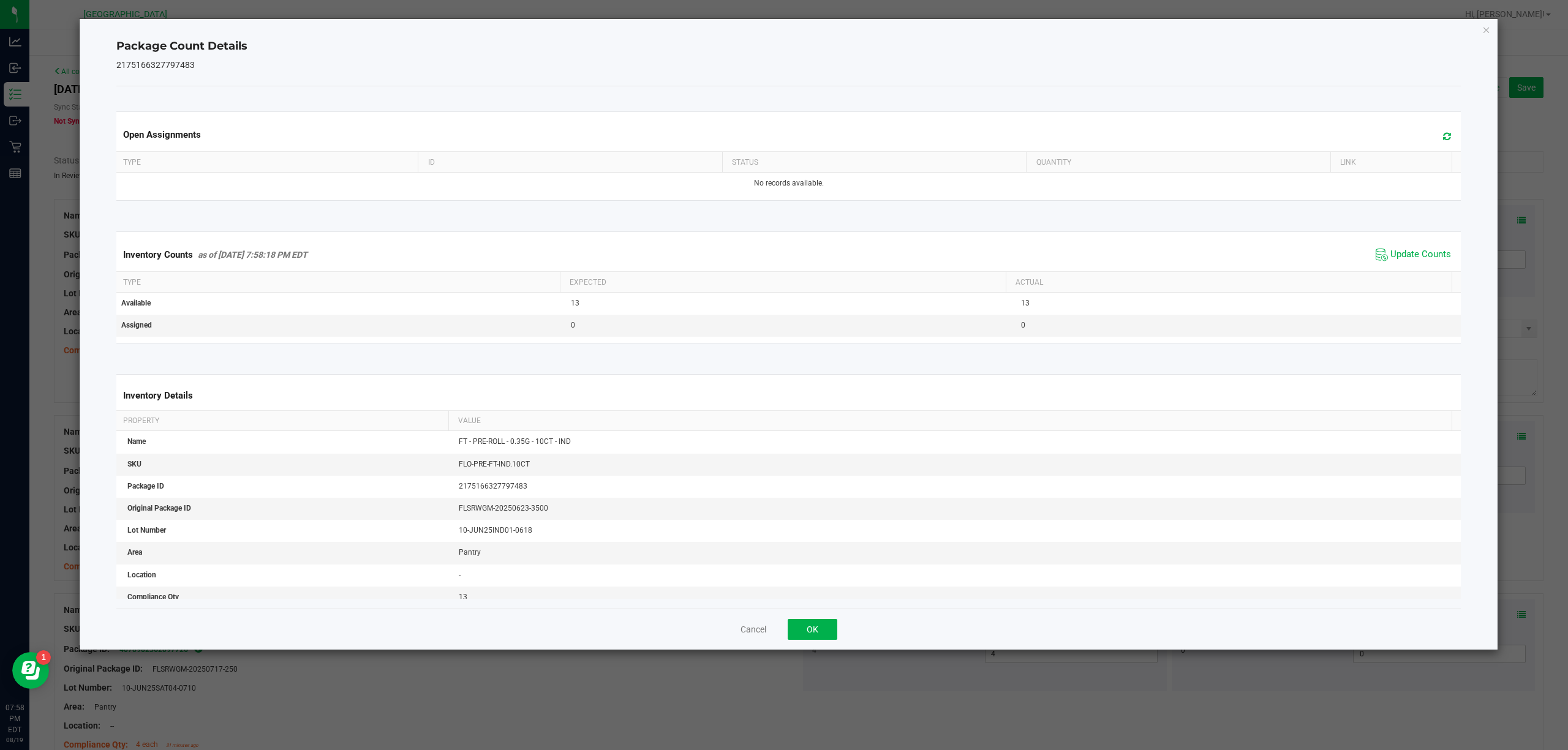
click at [1486, 38] on div "Package Count Details 2175166327797483 Open Assignments Type ID Status Quantity…" at bounding box center [789, 334] width 1419 height 631
click at [1486, 37] on div "Package Count Details 2175166327797483 Open Assignments Type ID Status Quantity…" at bounding box center [789, 334] width 1419 height 631
click at [1486, 31] on icon "Close" at bounding box center [1486, 30] width 8 height 15
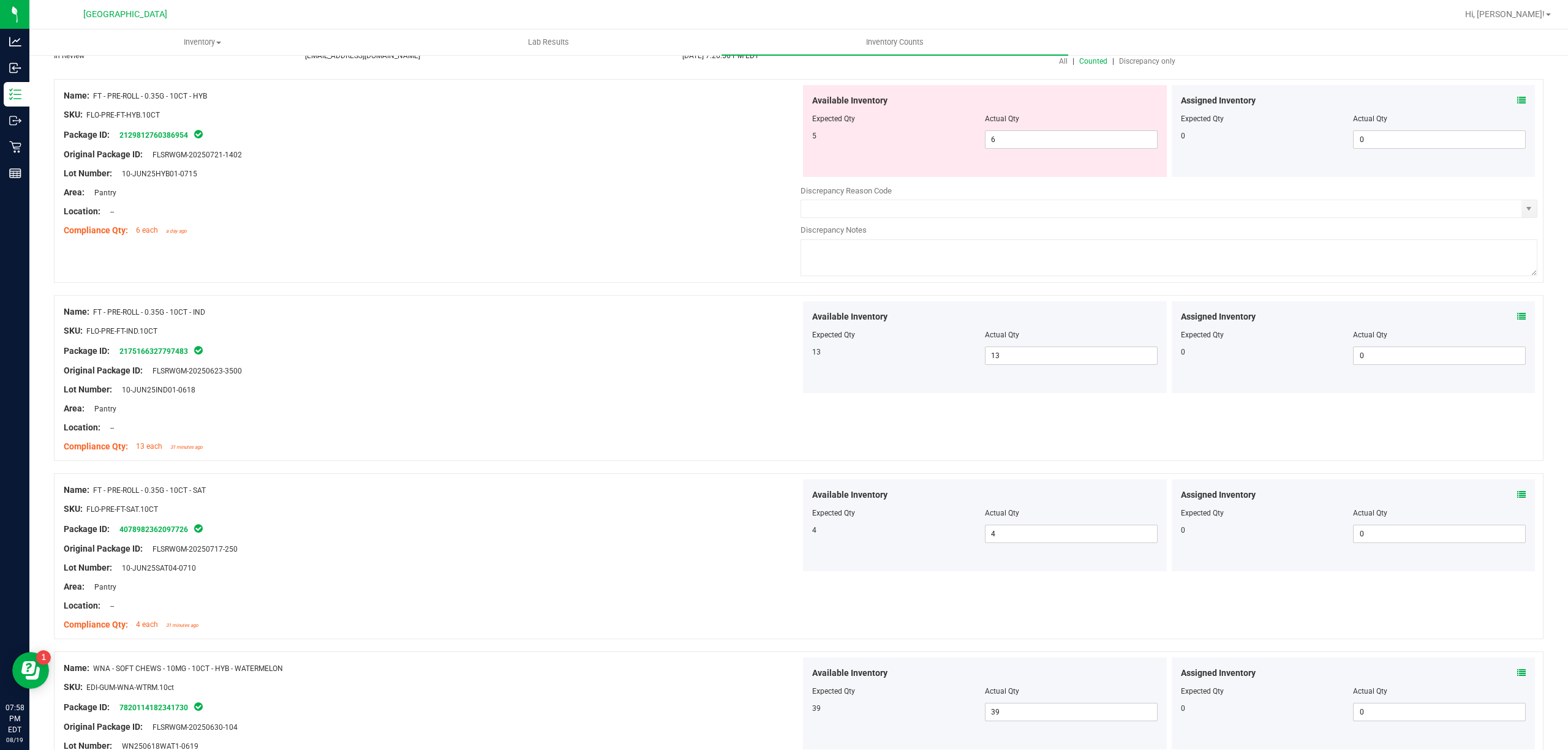
scroll to position [163, 0]
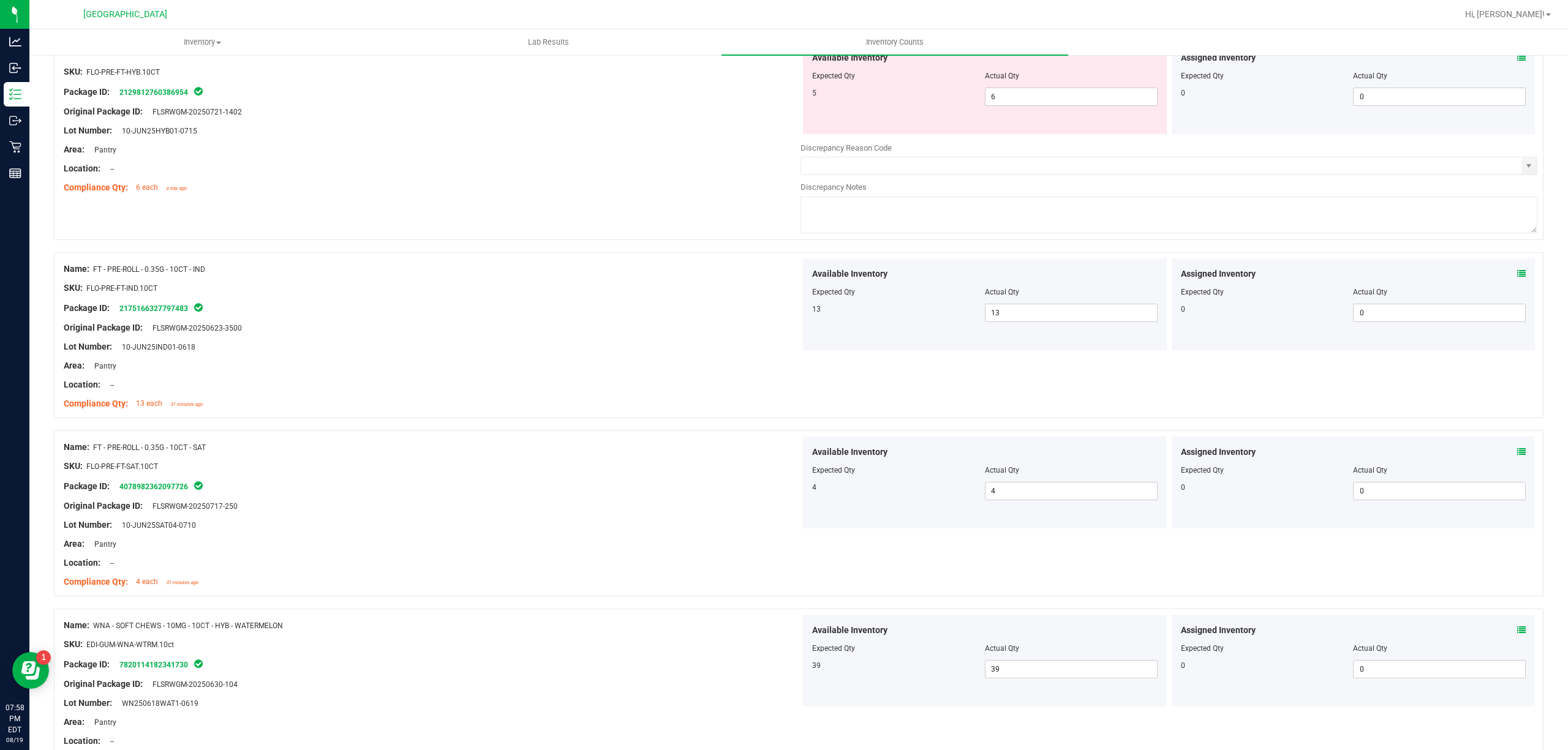
click at [1515, 453] on div "Assigned Inventory Expected Qty Actual Qty 0 0 0" at bounding box center [1353, 482] width 363 height 92
click at [1514, 453] on div "Assigned Inventory Expected Qty Actual Qty 0 0 0" at bounding box center [1353, 482] width 363 height 92
click at [1517, 453] on icon at bounding box center [1521, 451] width 8 height 8
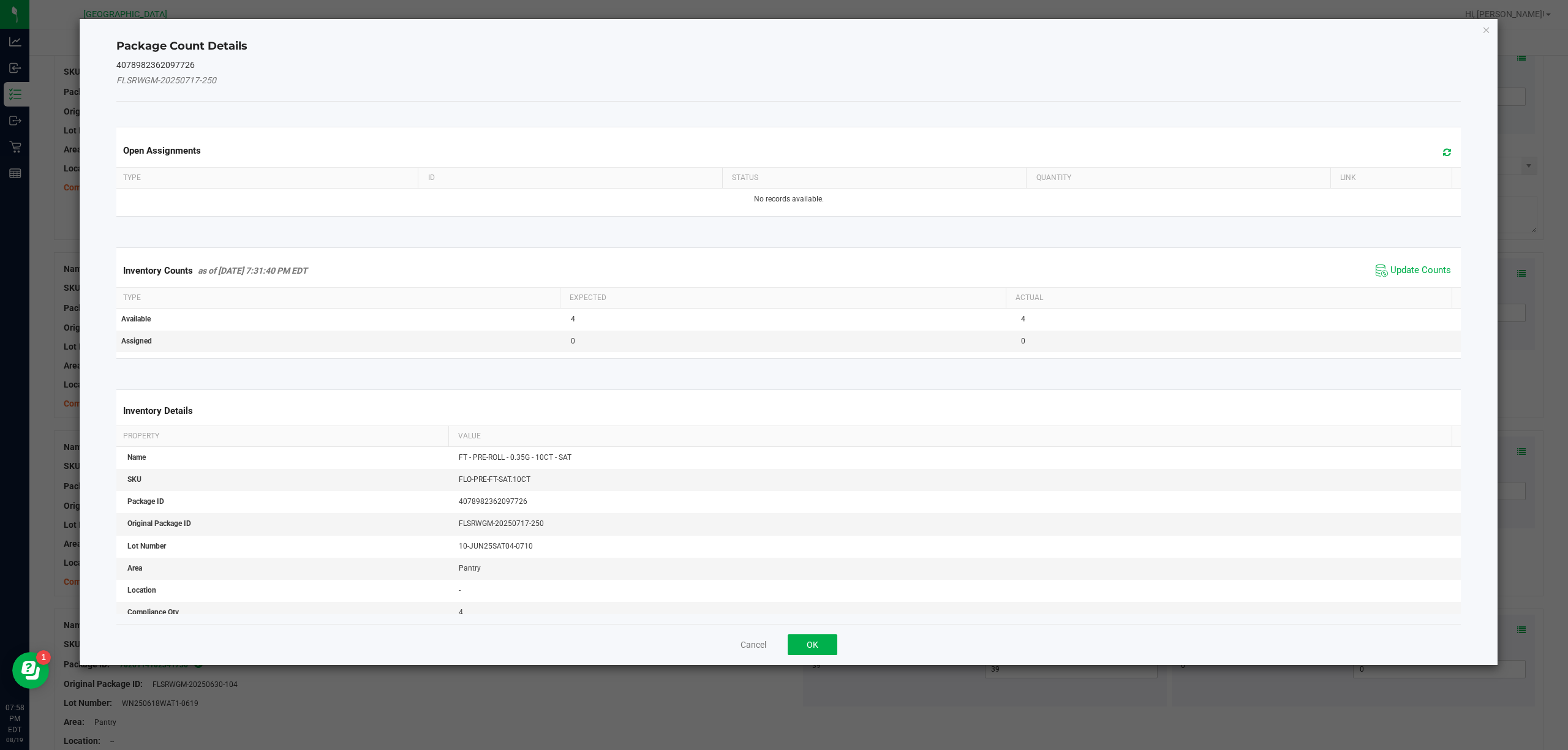
click at [1424, 261] on div "Inventory Counts as of [DATE] 7:31:40 PM EDT Update Counts" at bounding box center [789, 271] width 1350 height 33
click at [1421, 267] on span "Update Counts" at bounding box center [1420, 271] width 60 height 12
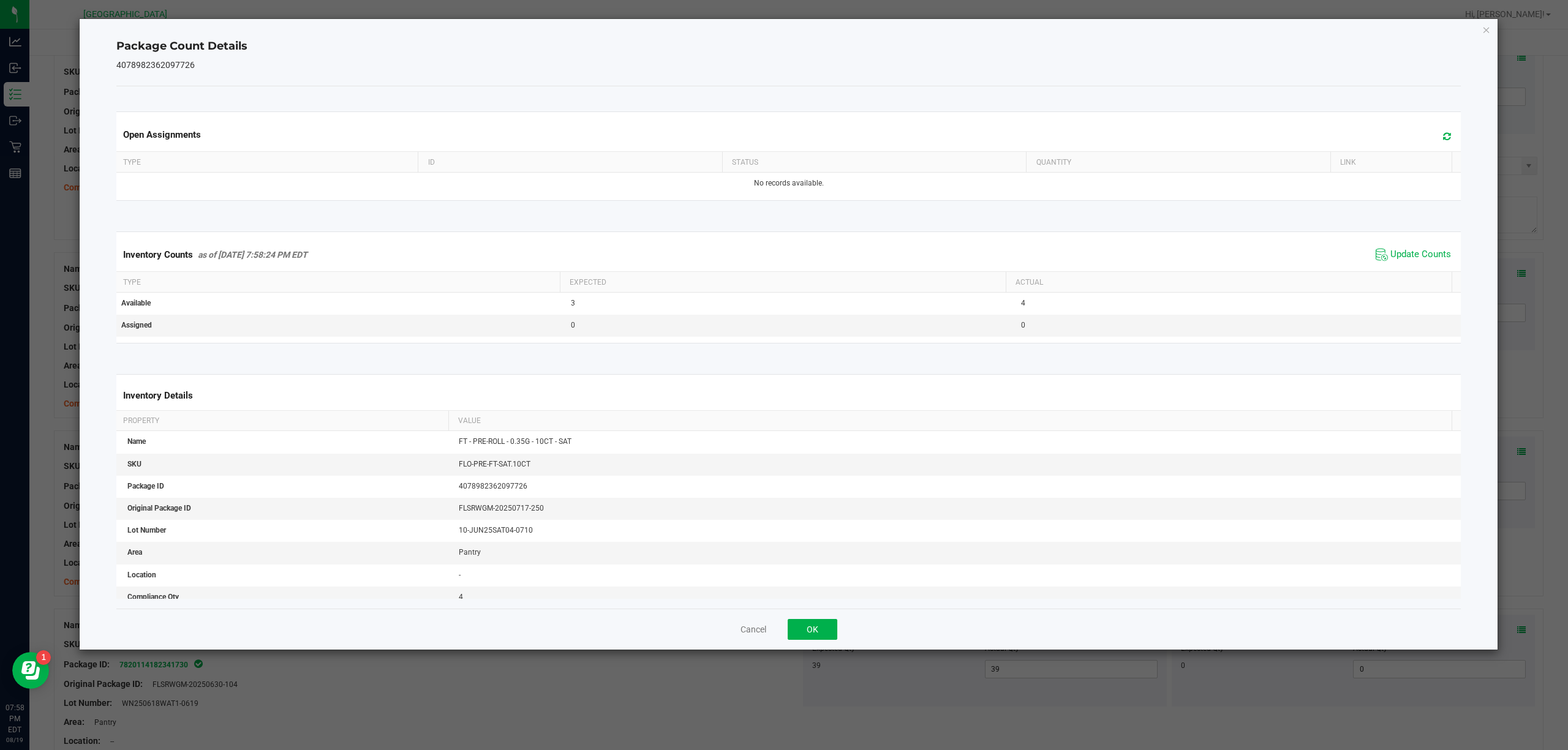
click at [1484, 31] on icon "Close" at bounding box center [1486, 30] width 8 height 15
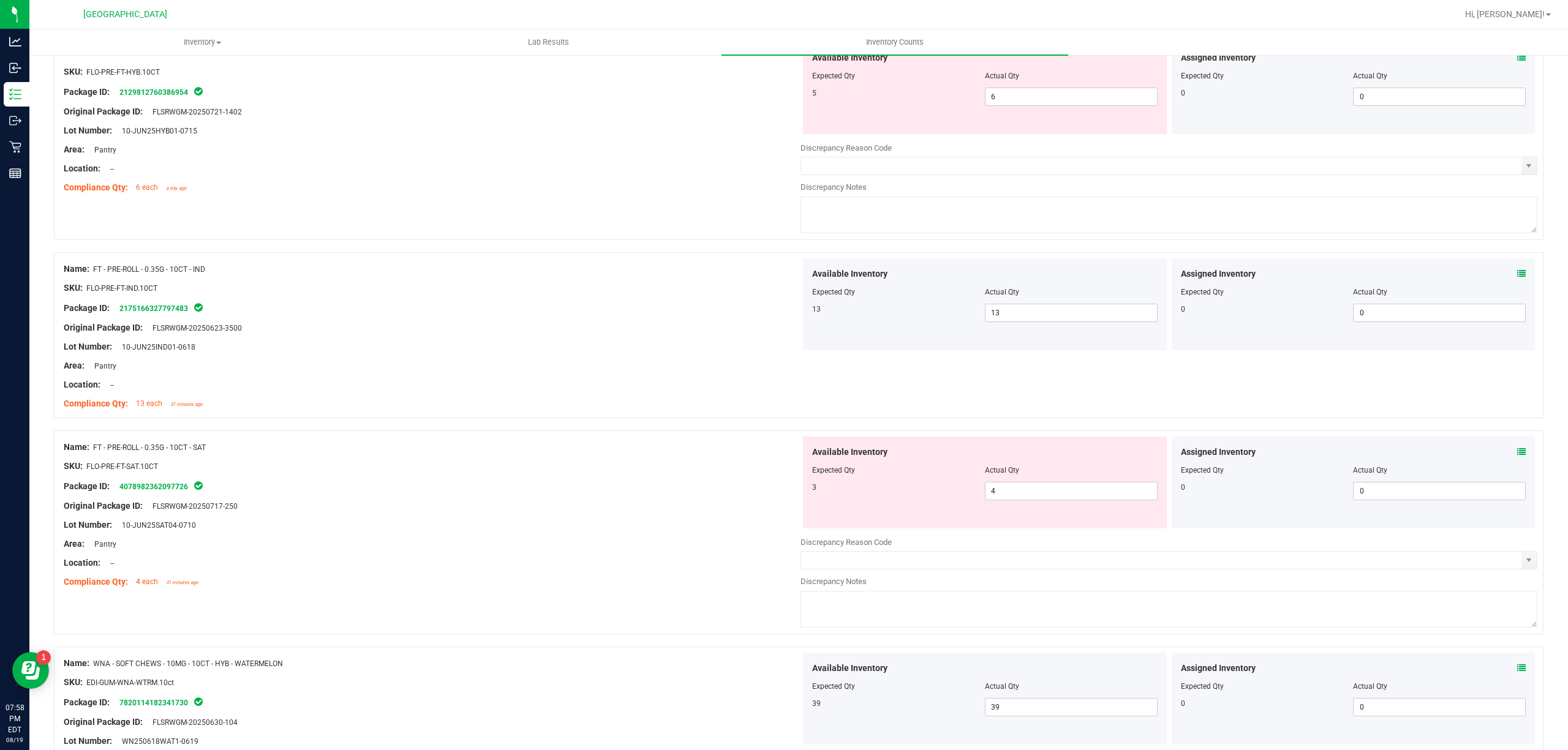
click at [1078, 512] on div "Available Inventory Expected Qty Actual Qty 3 4 4" at bounding box center [984, 482] width 363 height 92
click at [1078, 496] on span "4 4" at bounding box center [1071, 491] width 172 height 19
click at [1078, 496] on input "4" at bounding box center [1071, 491] width 172 height 17
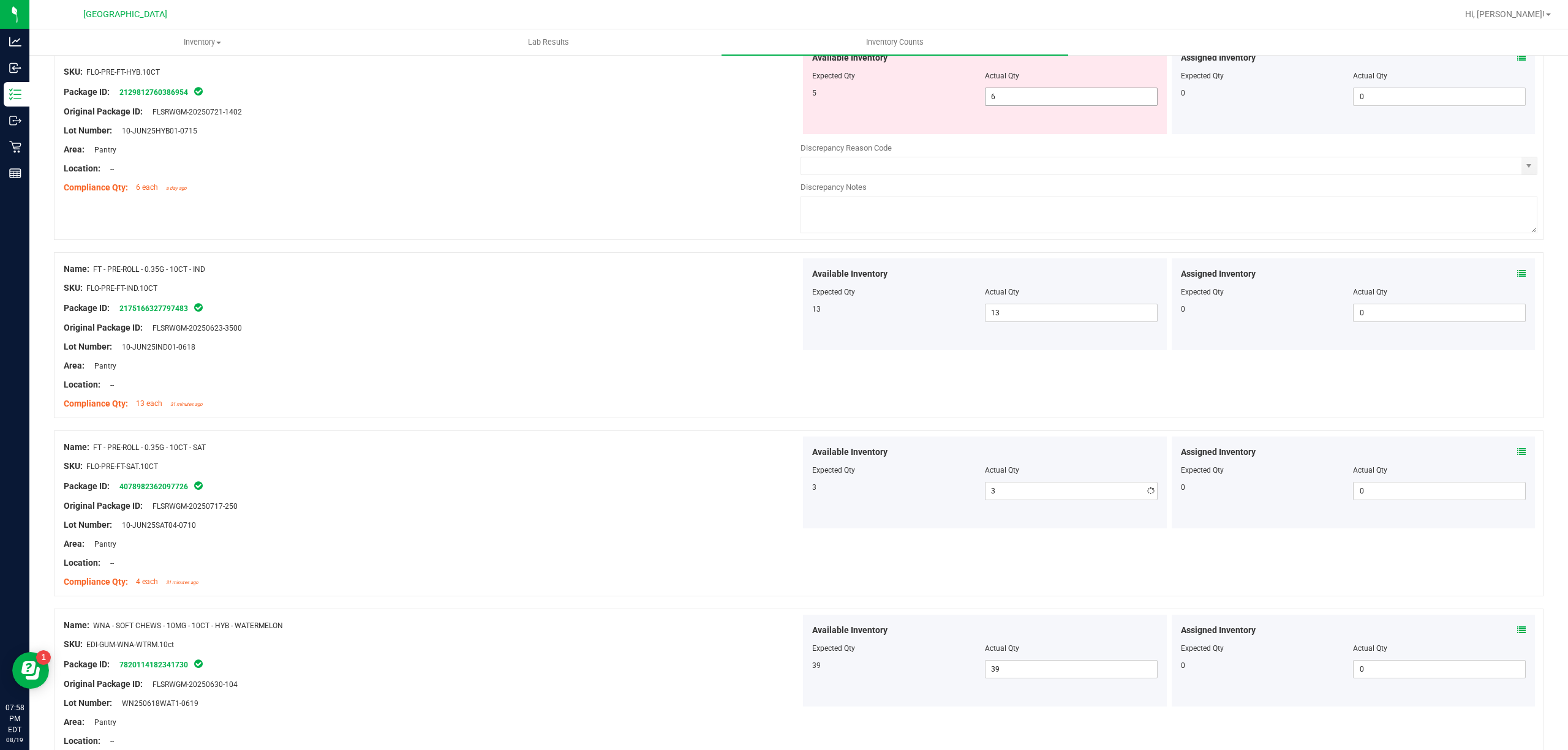
click at [1043, 98] on span "6 6" at bounding box center [1071, 96] width 172 height 19
click at [0, 0] on input "6" at bounding box center [0, 0] width 0 height 0
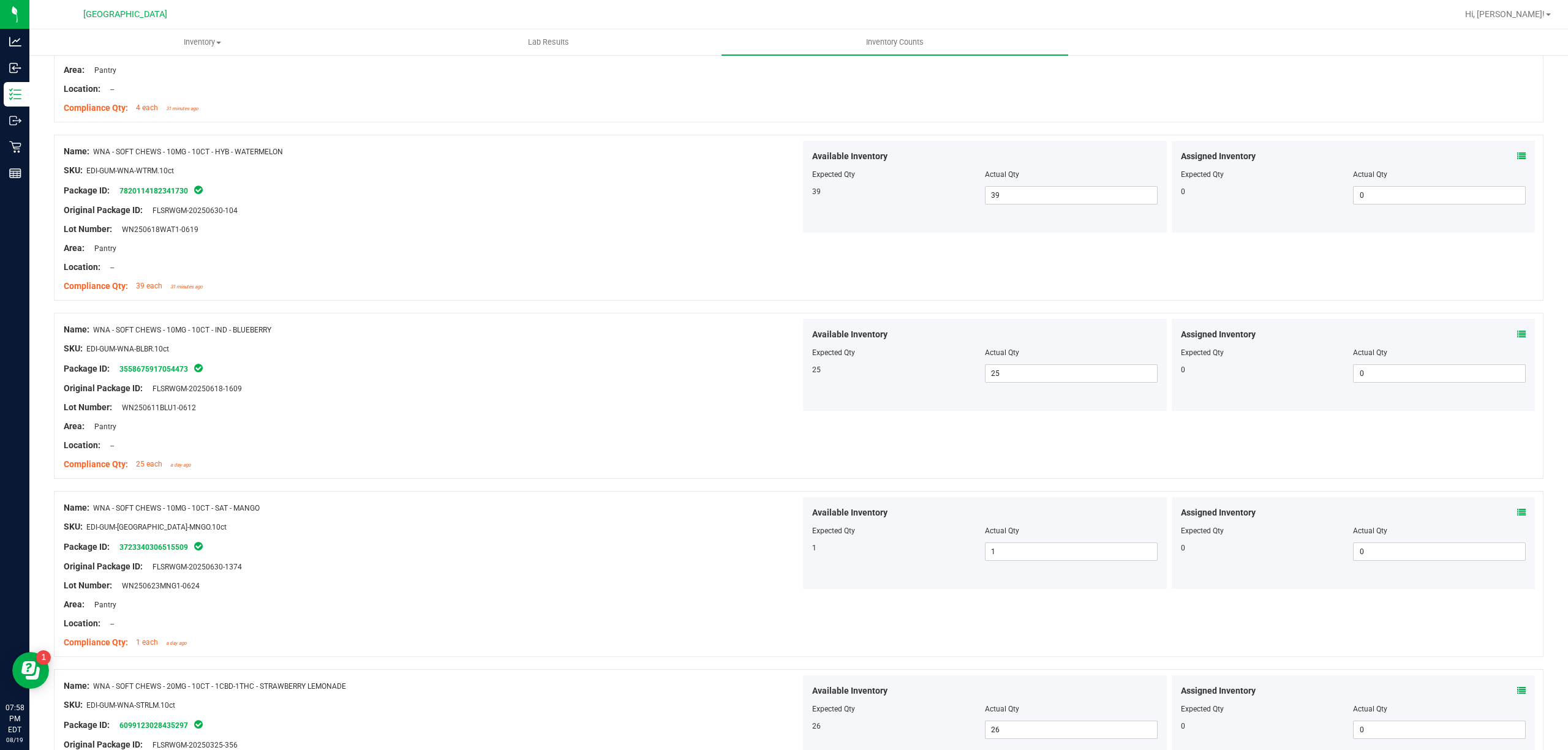
scroll to position [572, 0]
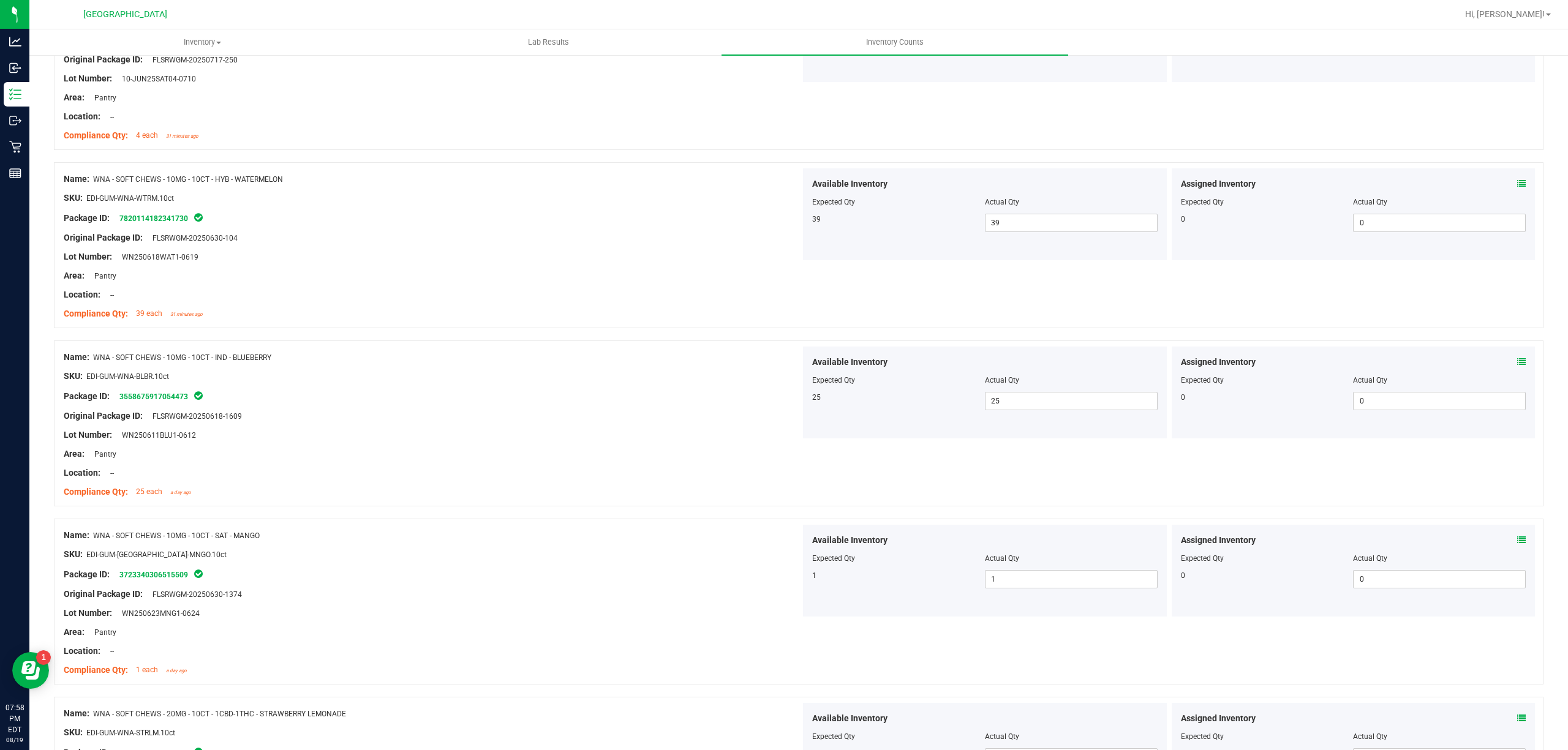
click at [1517, 184] on icon at bounding box center [1521, 183] width 8 height 8
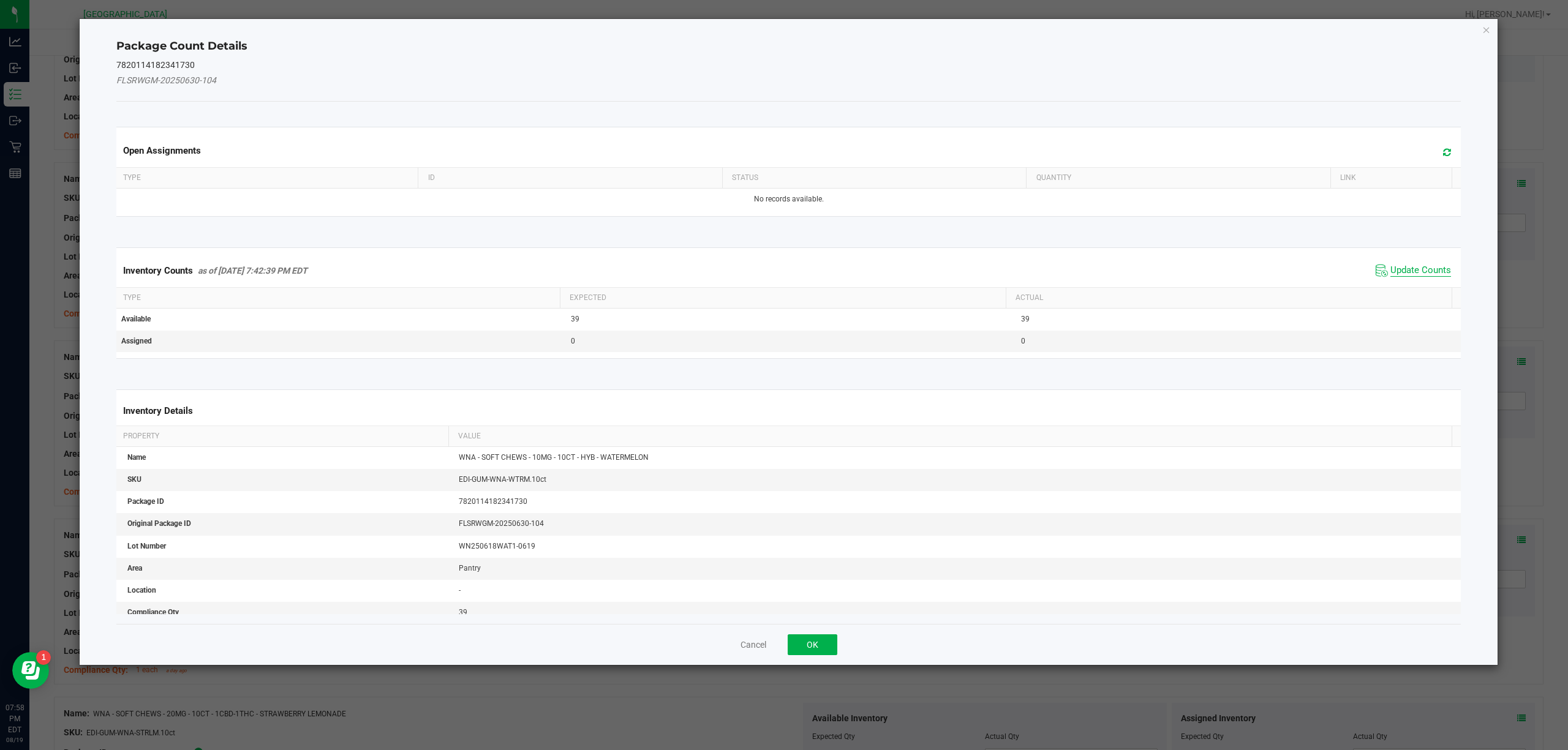
click at [1395, 272] on span "Update Counts" at bounding box center [1420, 271] width 60 height 12
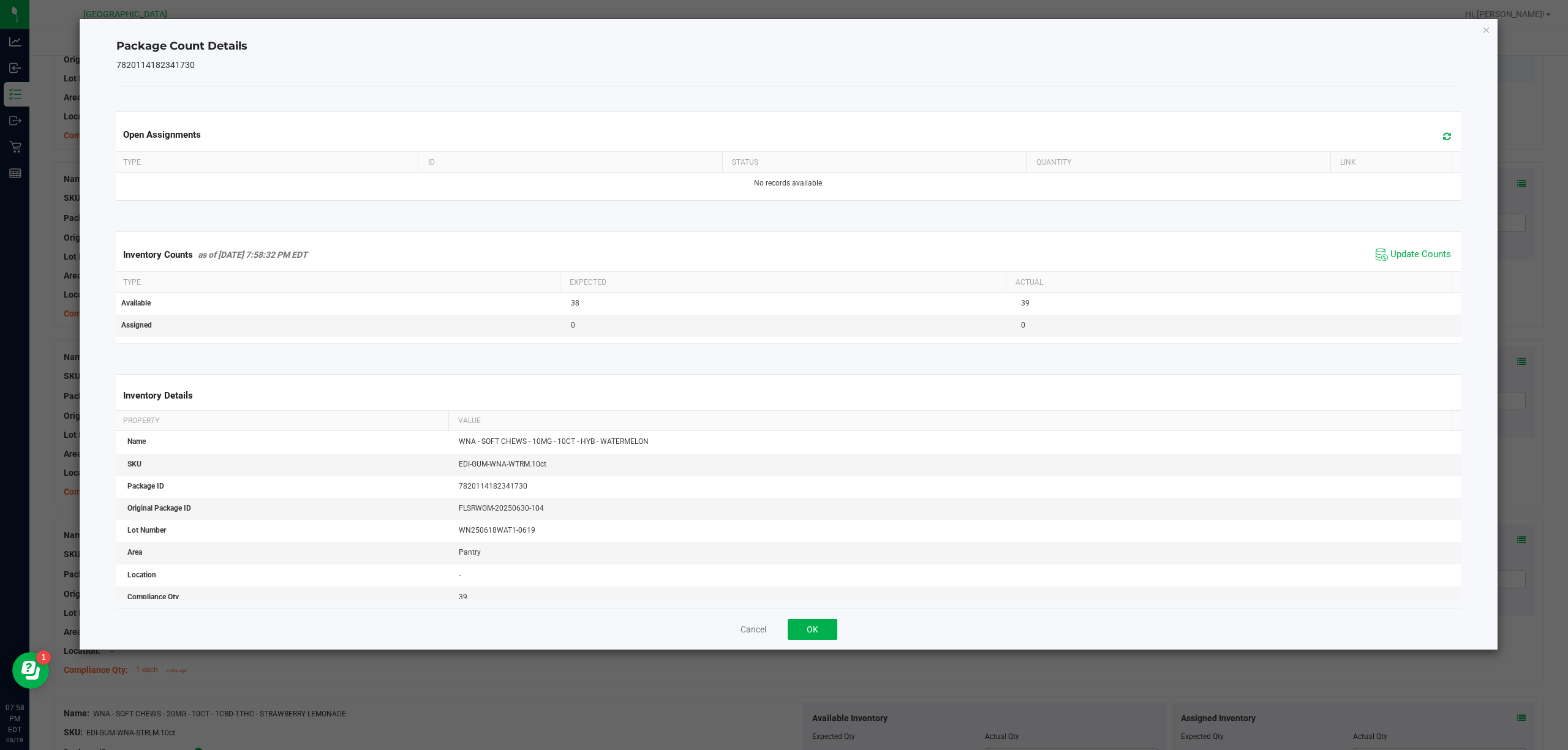
click at [1481, 34] on div "Package Count Details 7820114182341730 Open Assignments Type ID Status Quantity…" at bounding box center [789, 334] width 1419 height 631
click at [1488, 29] on icon "Close" at bounding box center [1486, 30] width 8 height 15
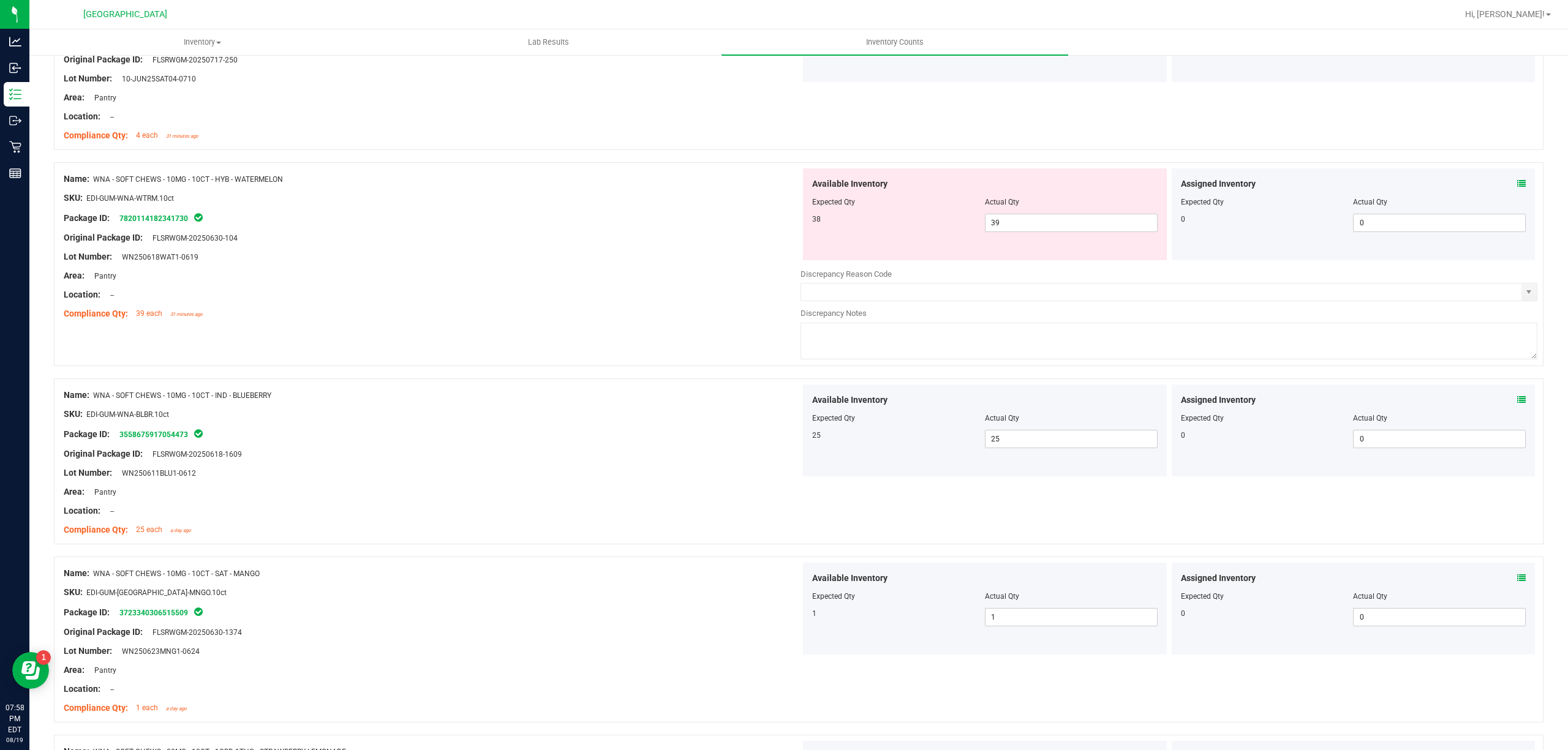
click at [1517, 397] on icon at bounding box center [1521, 399] width 8 height 8
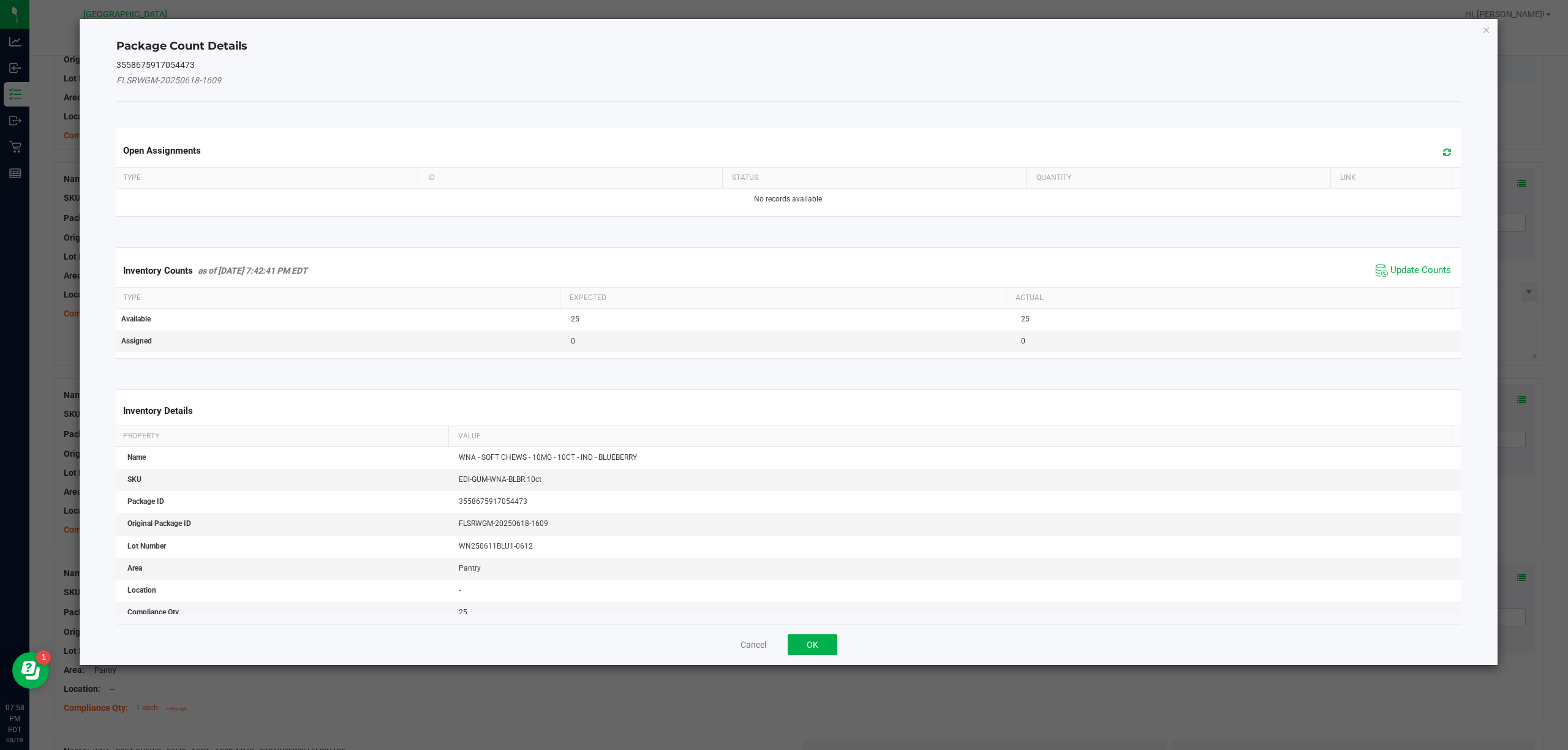
click at [1393, 279] on span "Update Counts" at bounding box center [1413, 270] width 81 height 19
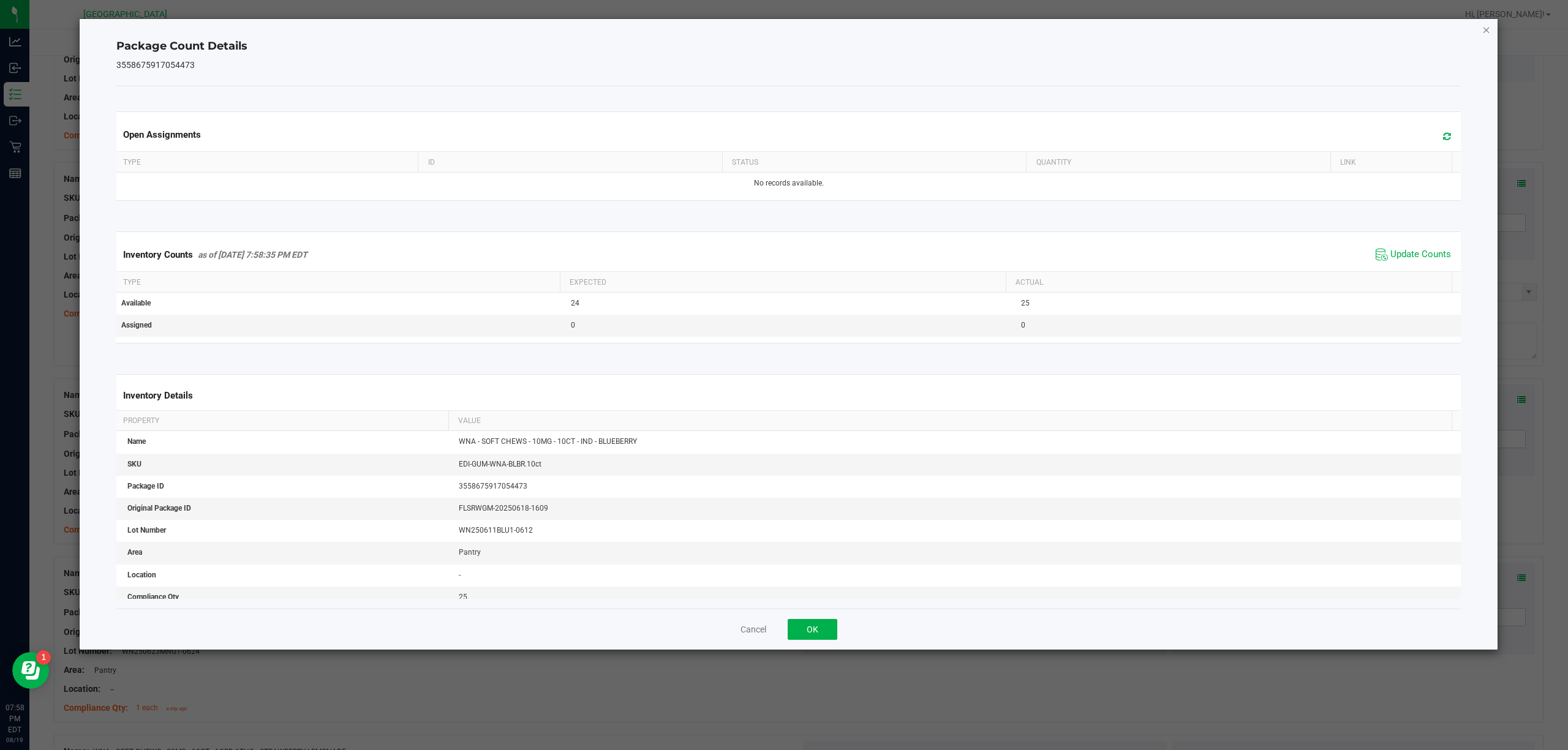
click at [1488, 31] on icon "Close" at bounding box center [1486, 30] width 8 height 15
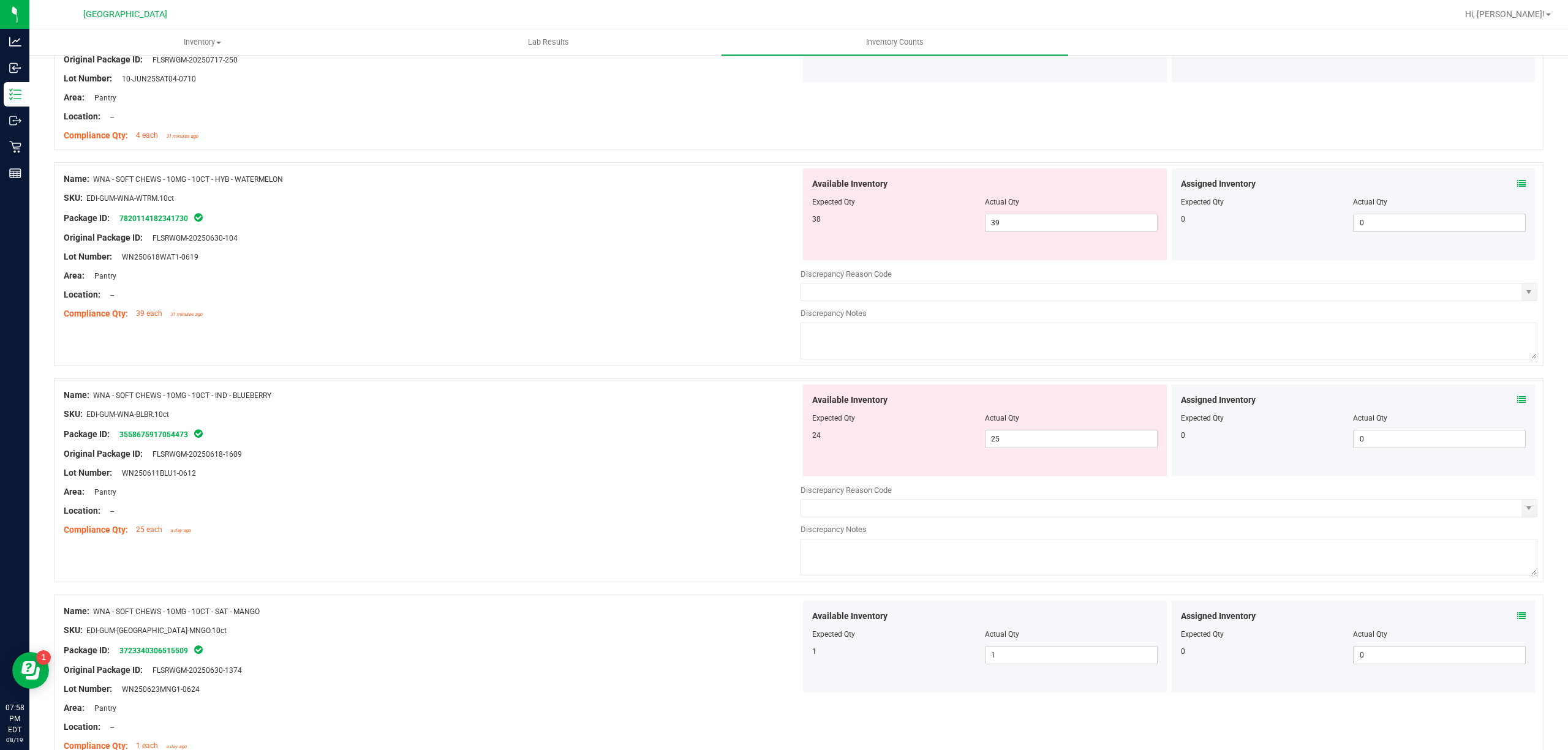
click at [1517, 613] on icon at bounding box center [1521, 616] width 8 height 8
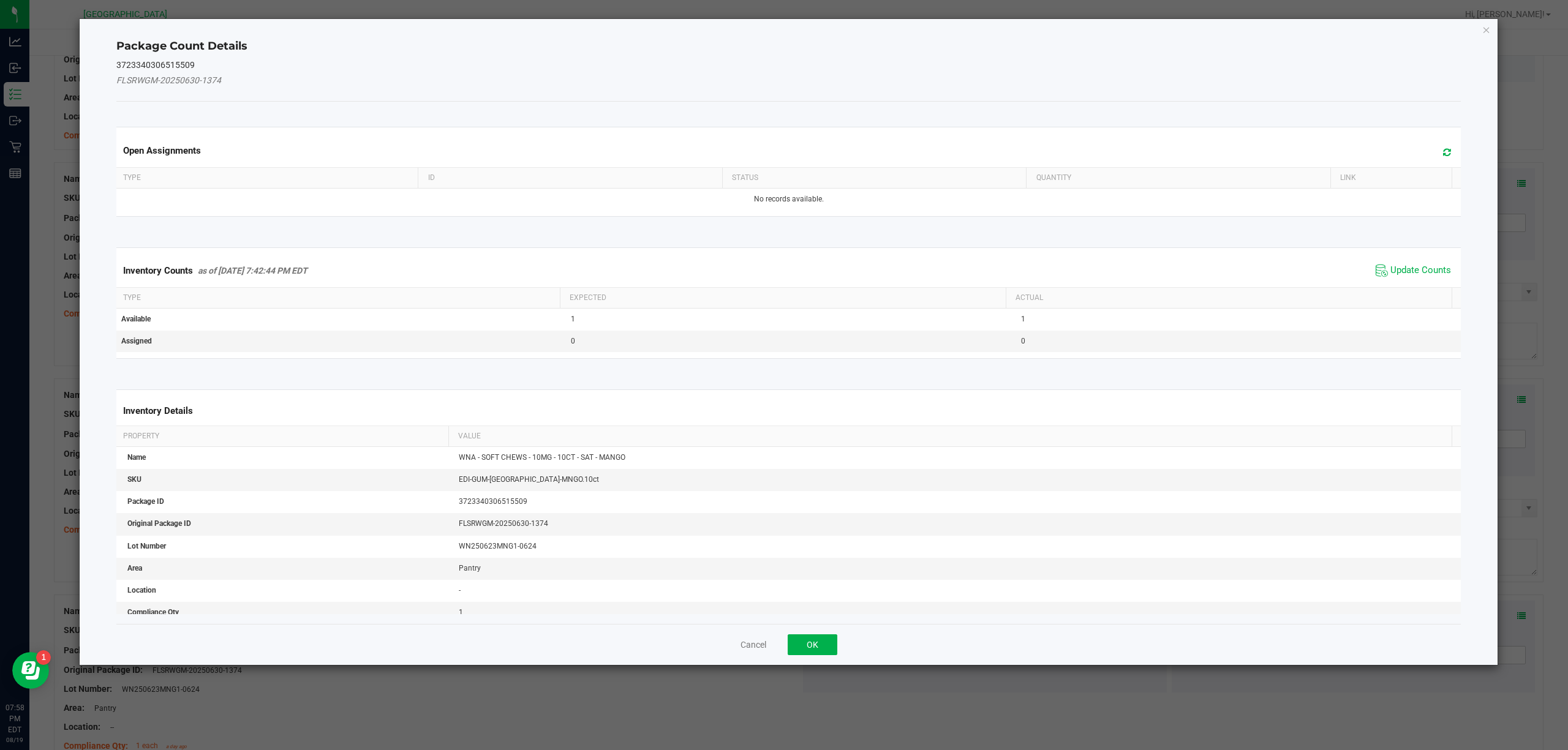
click at [1414, 265] on span "Update Counts" at bounding box center [1413, 270] width 81 height 19
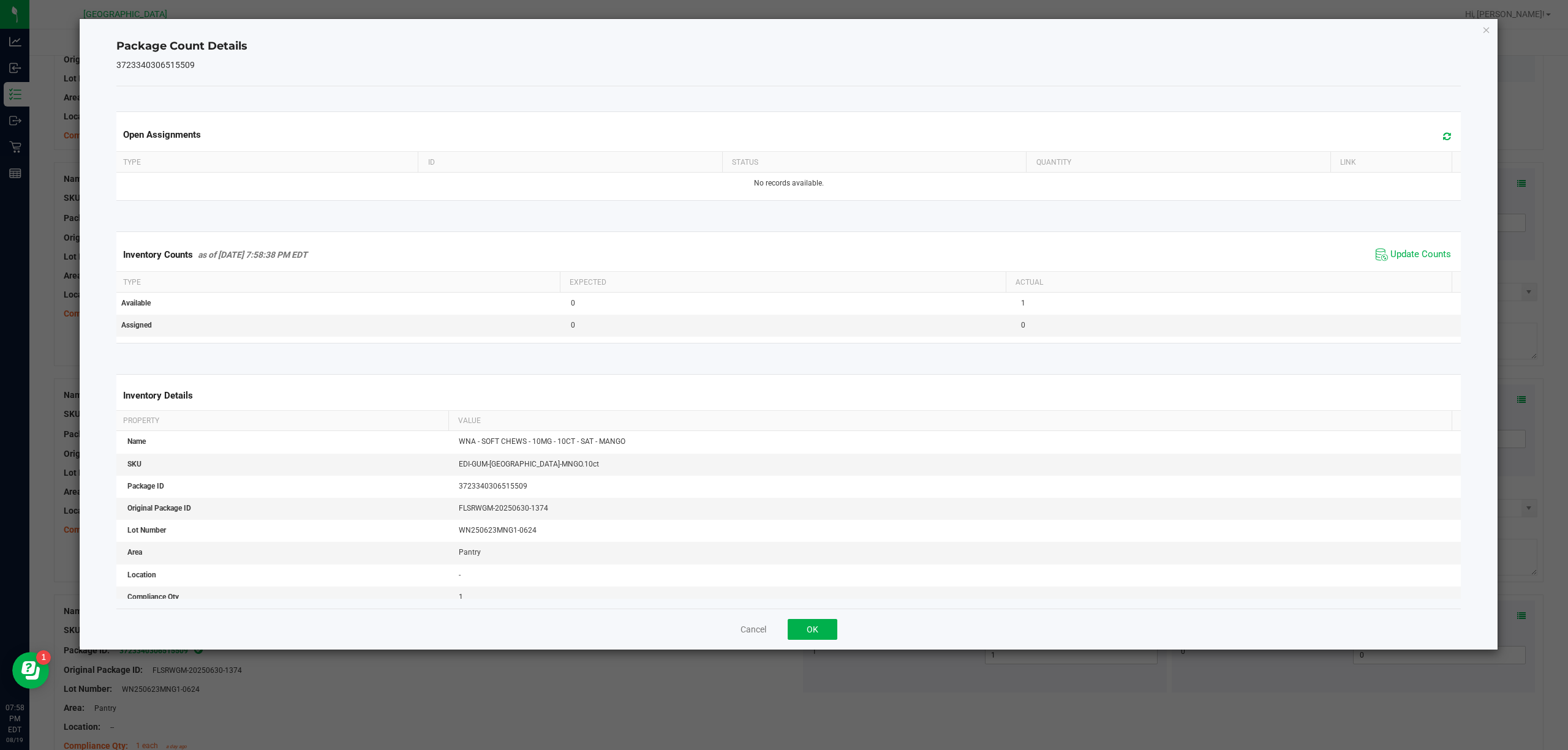
click at [1478, 32] on div "Package Count Details 3723340306515509 Open Assignments Type ID Status Quantity…" at bounding box center [789, 334] width 1419 height 631
click at [1490, 32] on icon "Close" at bounding box center [1486, 30] width 8 height 15
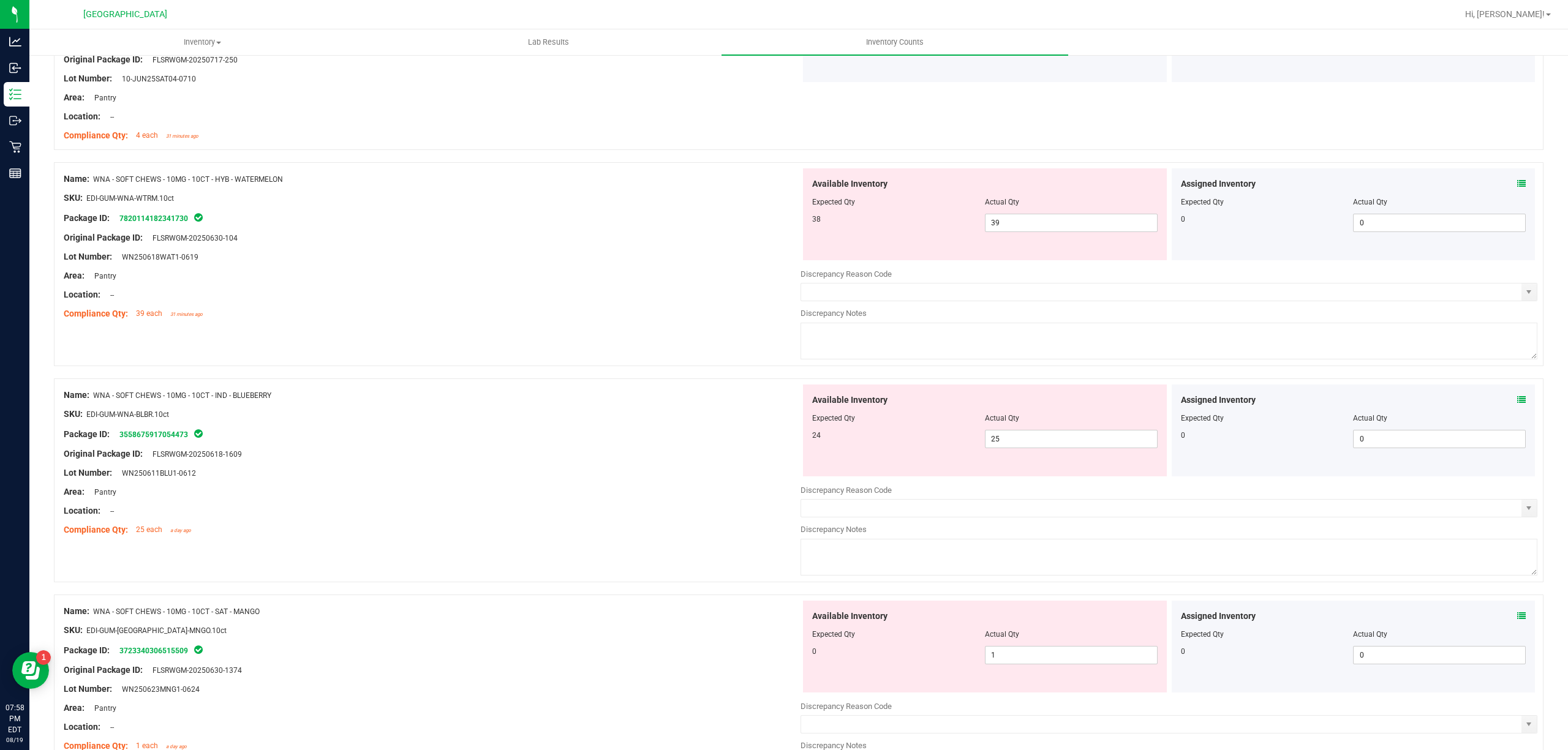
scroll to position [816, 0]
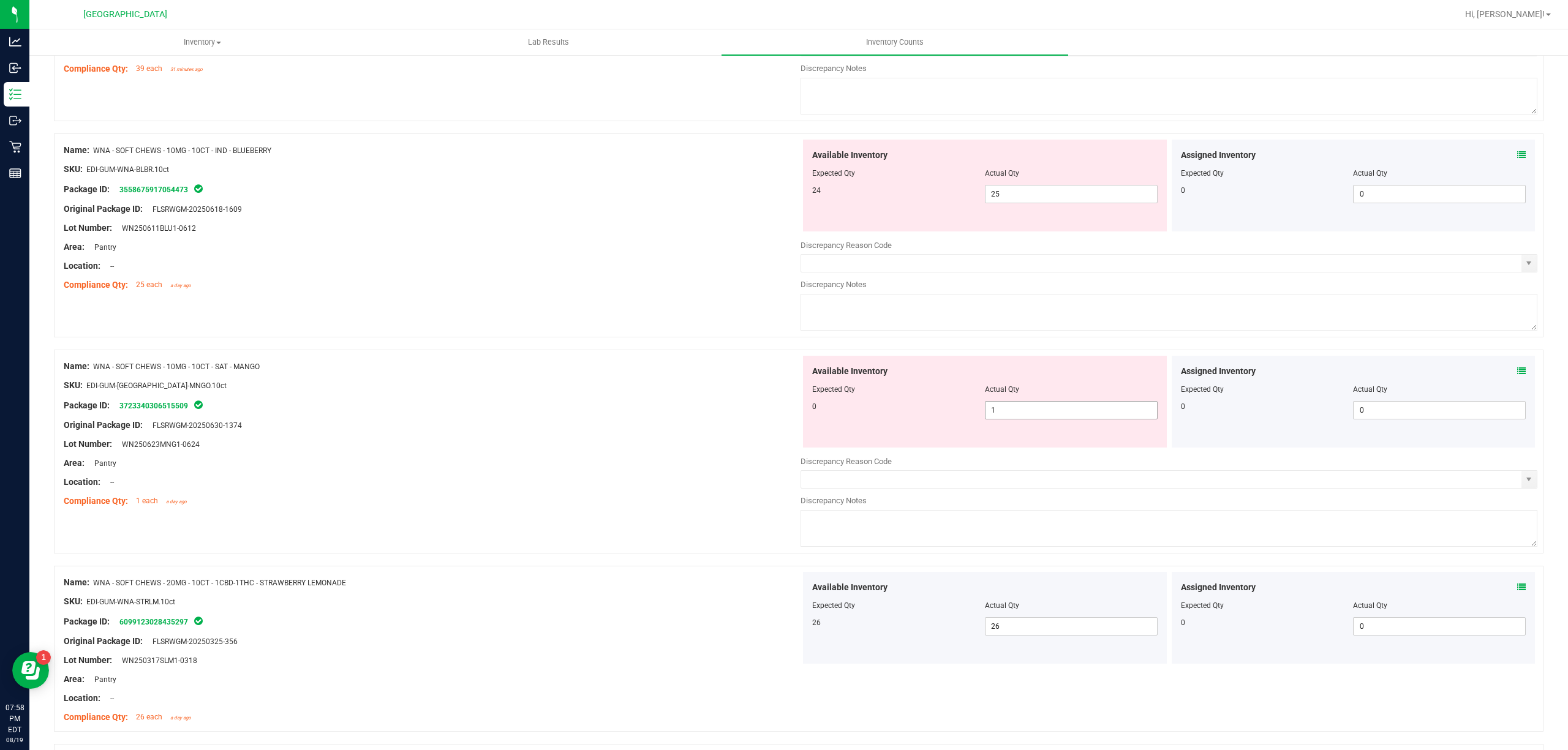
click at [1117, 415] on span "1 1" at bounding box center [1071, 410] width 172 height 19
click at [1117, 415] on input "1" at bounding box center [1071, 410] width 172 height 17
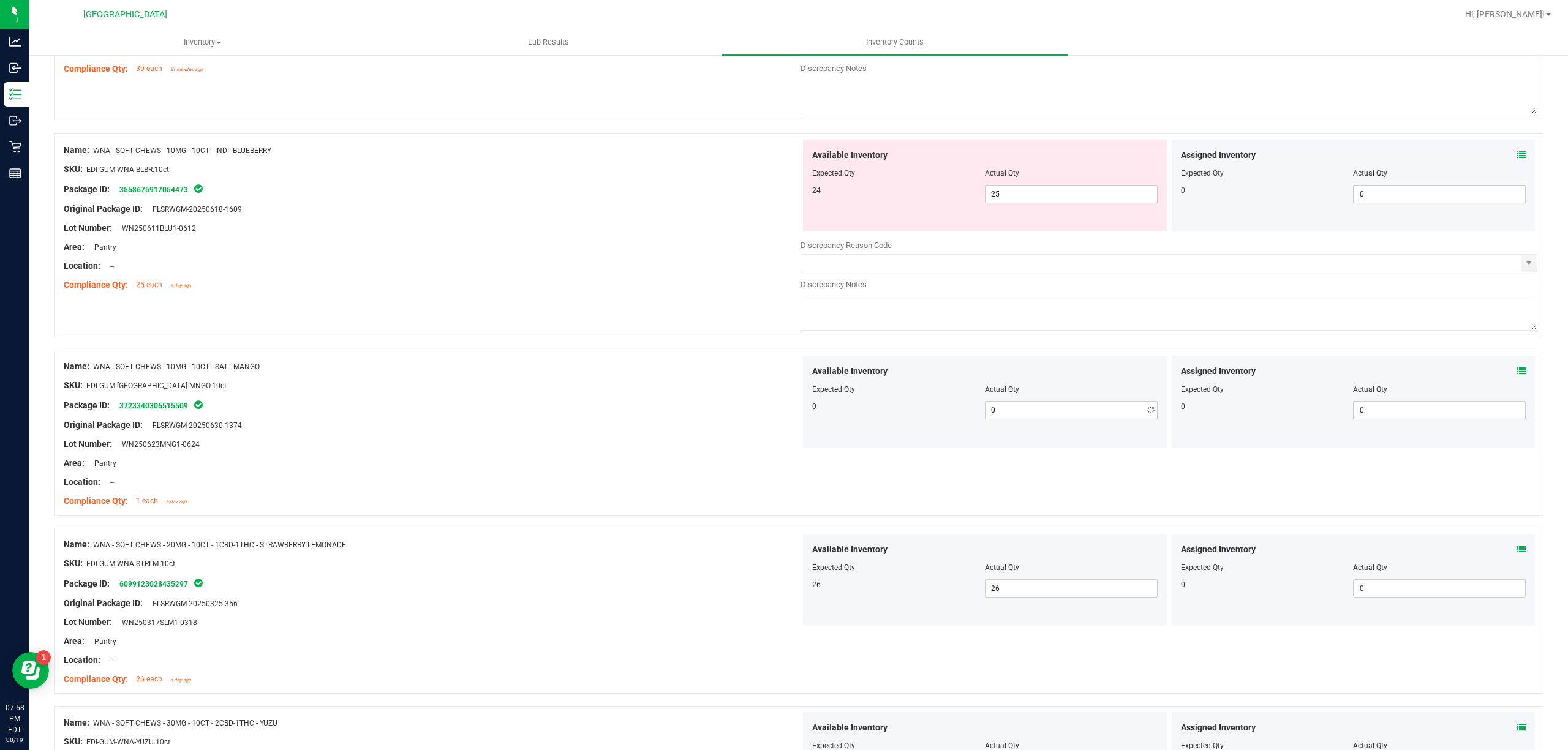
click at [1047, 210] on div "Available Inventory Expected Qty Actual Qty 24 25 25" at bounding box center [984, 185] width 363 height 92
click at [1045, 203] on span "25 25" at bounding box center [1071, 194] width 172 height 19
click at [1045, 201] on input "25" at bounding box center [1071, 194] width 172 height 17
click at [487, 319] on div "Name: FT - PRE-ROLL - 0.35G - 10CT - HYB SKU: FLO-PRE-FT-HYB.10CT Package ID: 2…" at bounding box center [799, 497] width 1490 height 2228
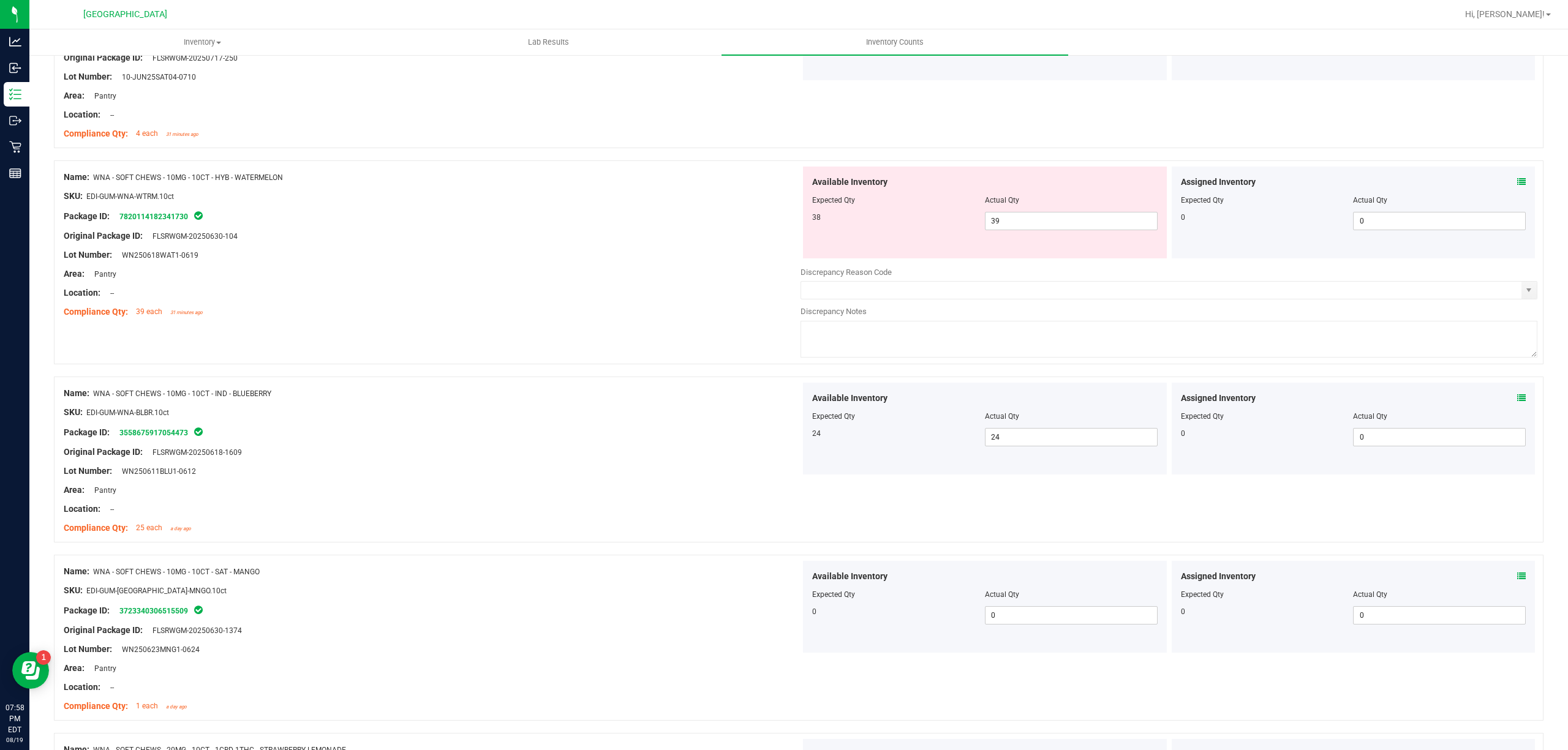
scroll to position [490, 0]
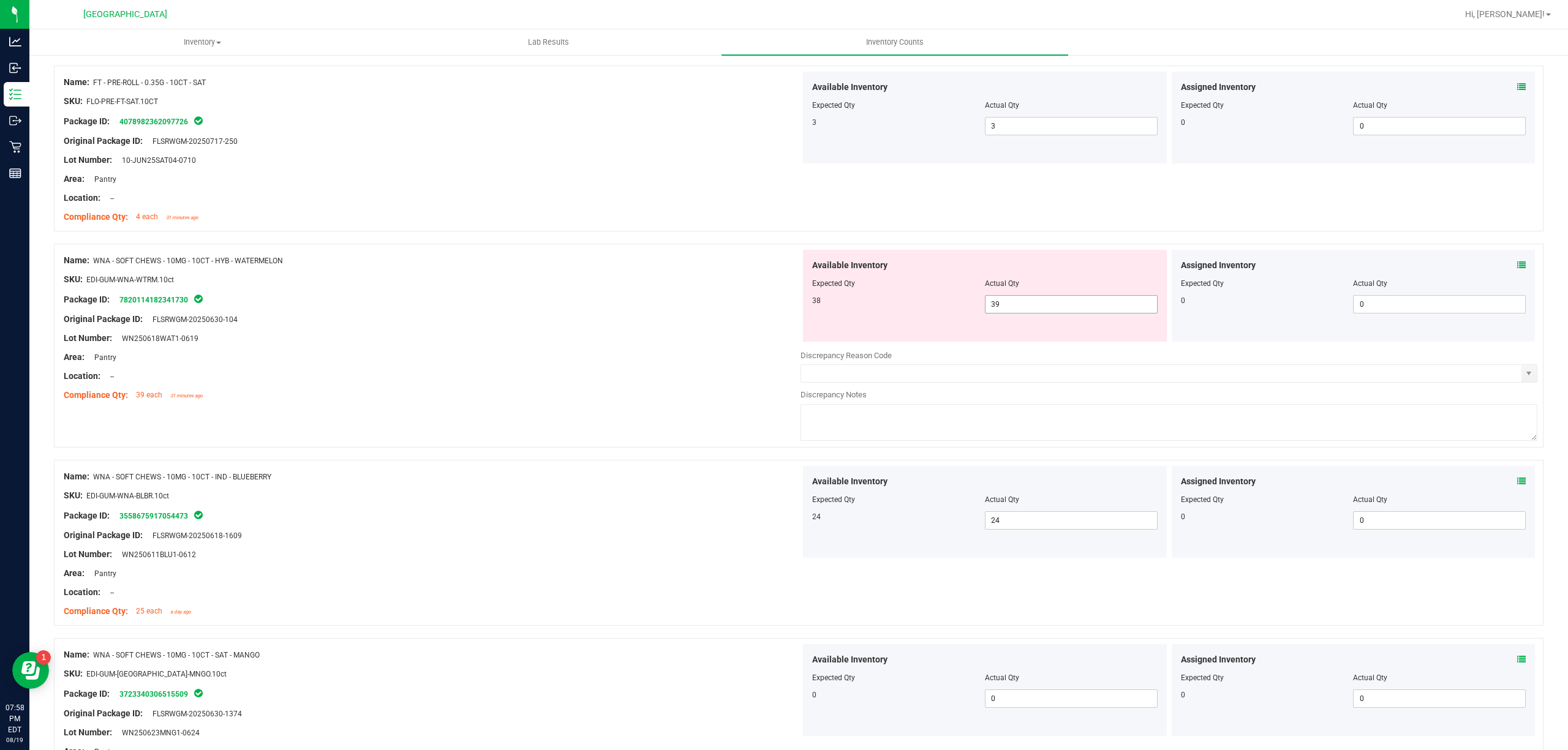
click at [1088, 299] on span "39 39" at bounding box center [1071, 304] width 172 height 19
click at [1084, 301] on input "39" at bounding box center [1071, 304] width 172 height 17
click at [429, 391] on div "Compliance Qty: 39 each 31 minutes ago" at bounding box center [431, 395] width 737 height 13
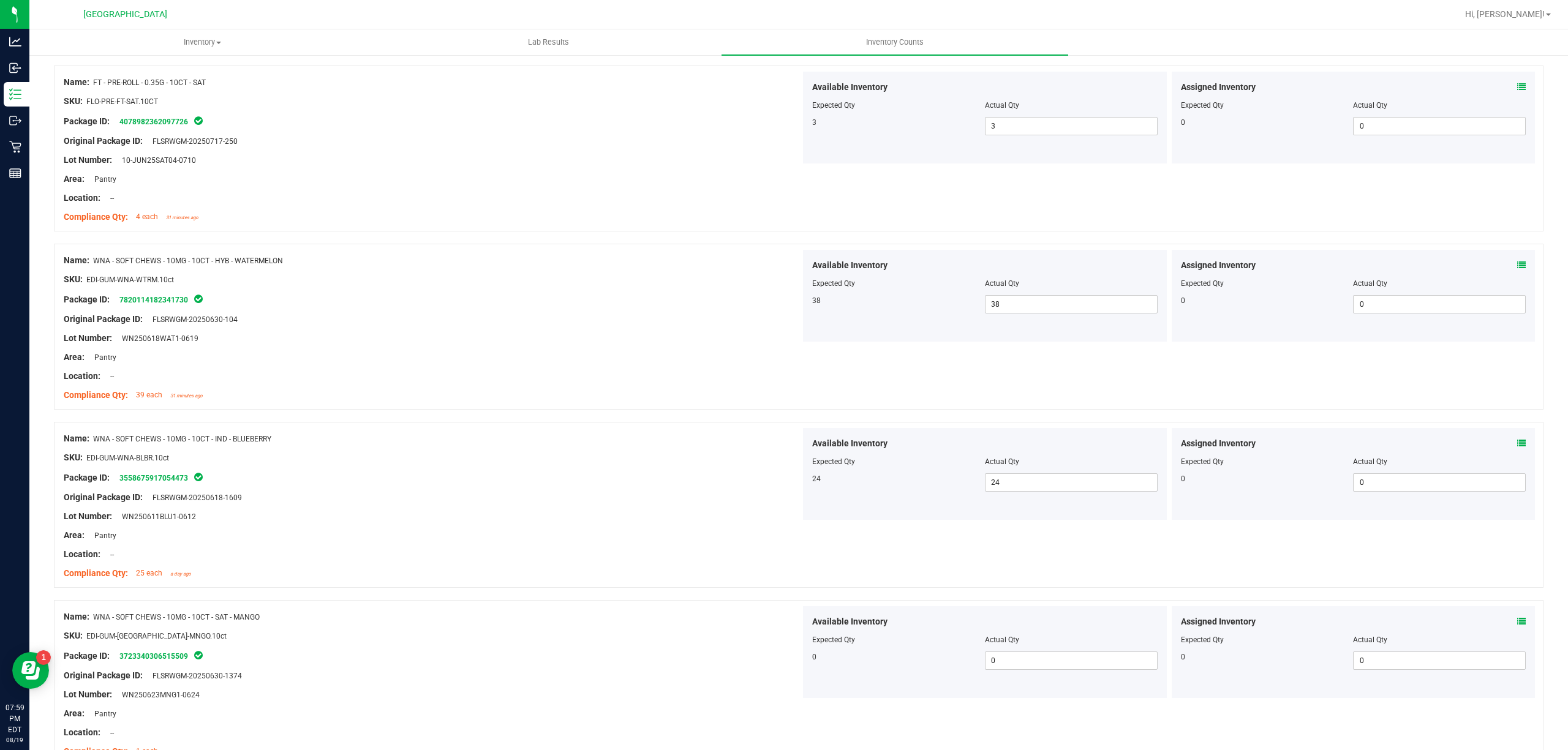
scroll to position [0, 0]
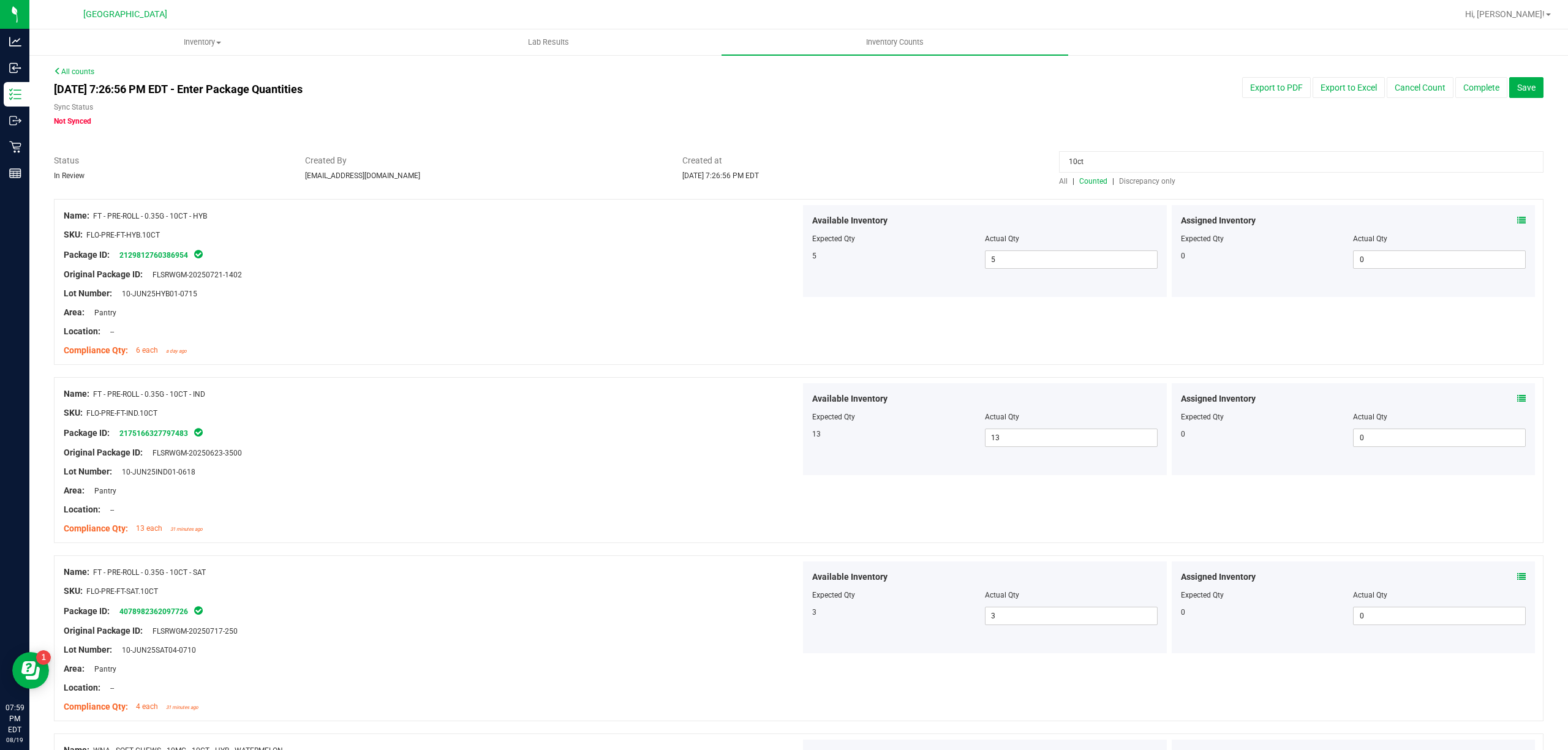
click at [1159, 192] on div at bounding box center [799, 193] width 1490 height 12
click at [1146, 163] on input "10ct" at bounding box center [1301, 162] width 484 height 22
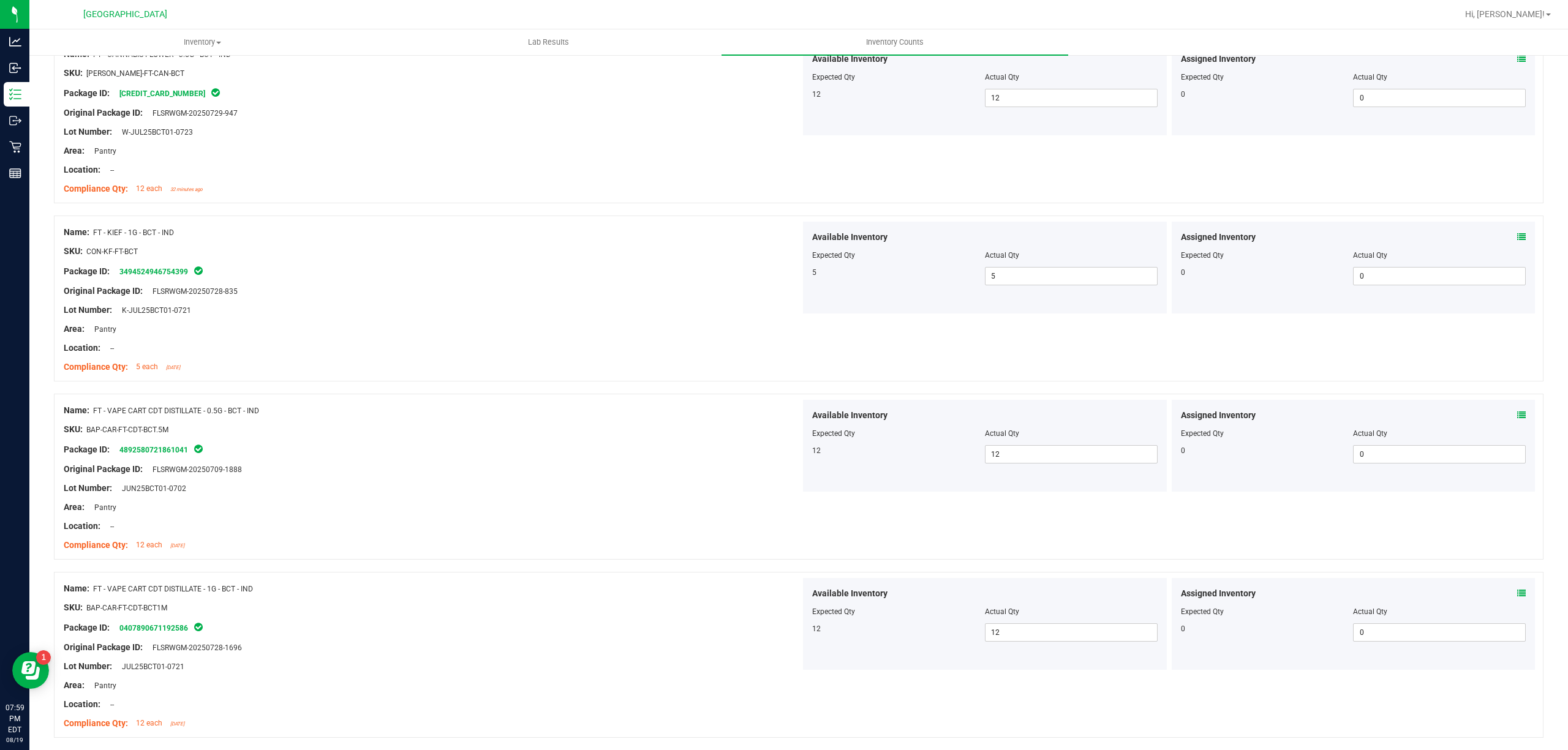
scroll to position [163, 0]
click at [1517, 596] on icon at bounding box center [1521, 592] width 8 height 8
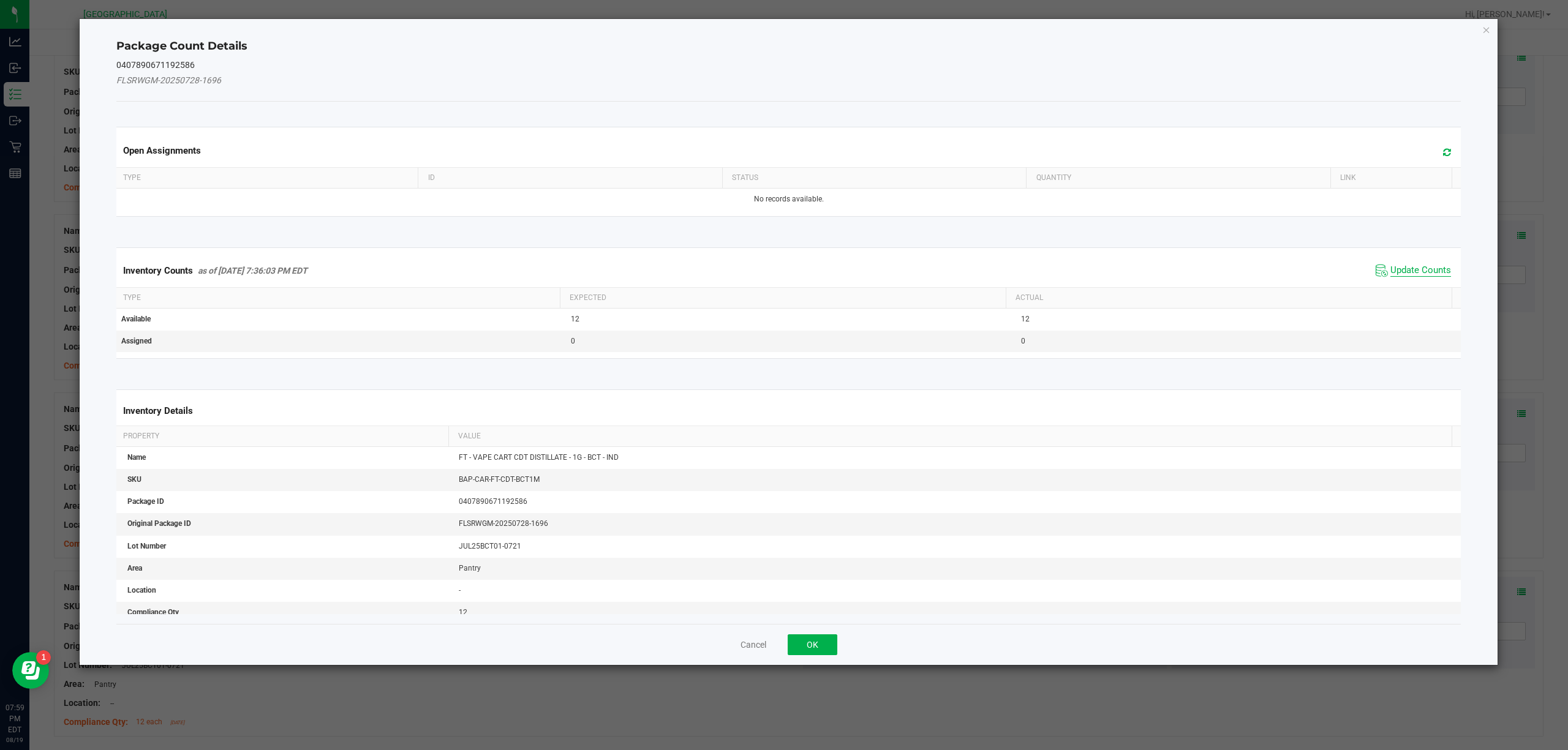
click at [1396, 277] on span "Update Counts" at bounding box center [1420, 271] width 60 height 12
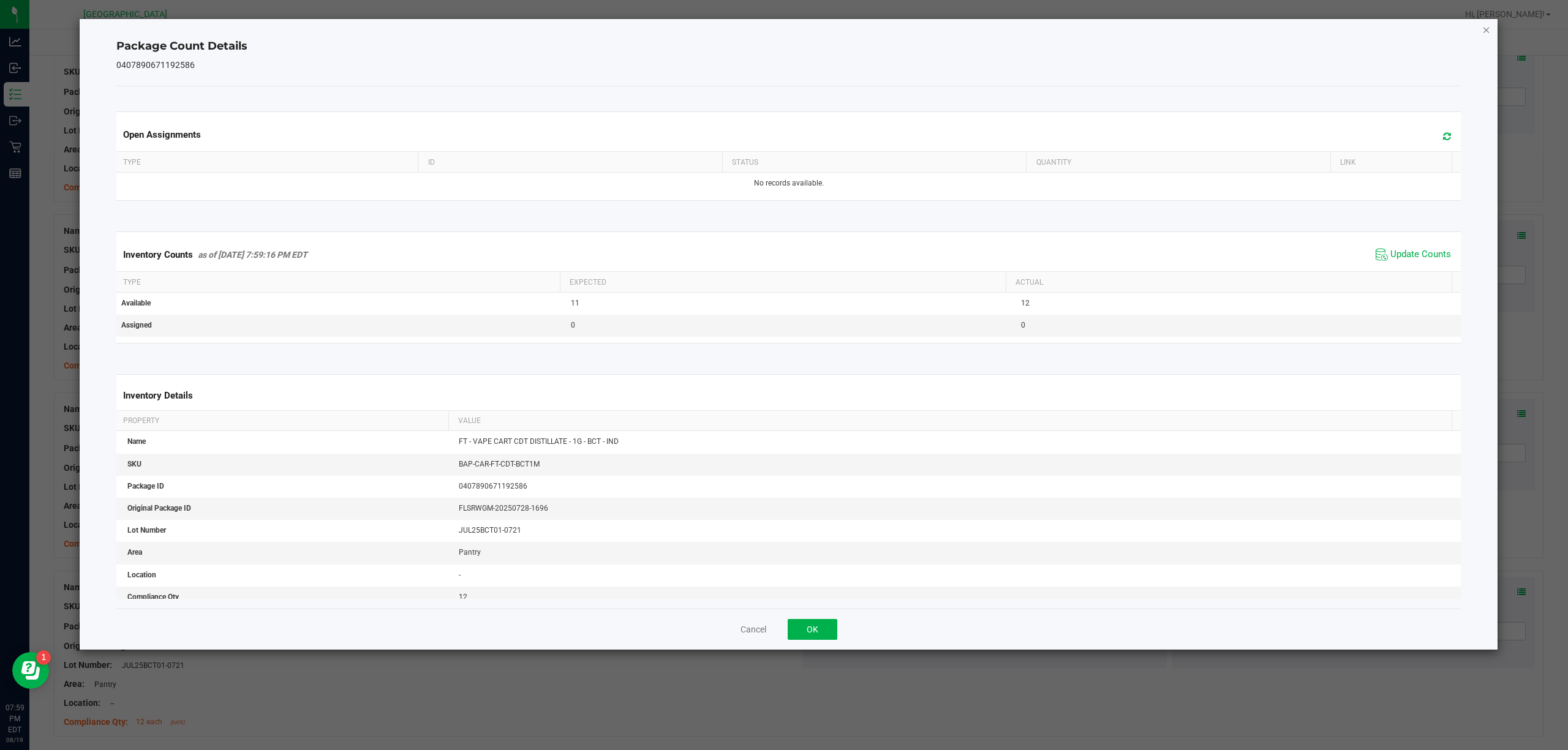
click at [1483, 27] on icon "Close" at bounding box center [1486, 30] width 8 height 15
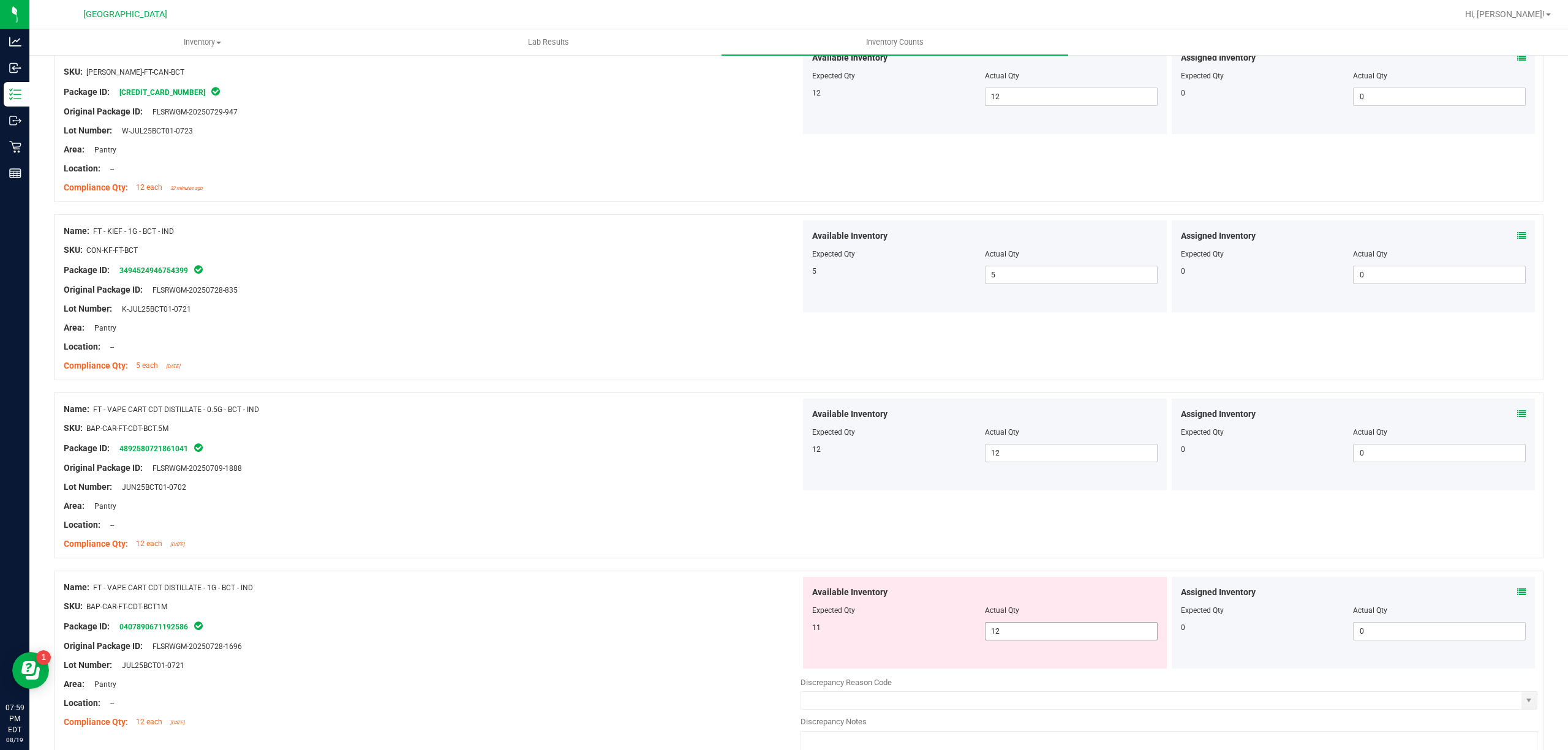
click at [1016, 631] on span "12 12" at bounding box center [1071, 631] width 172 height 19
click at [0, 0] on input "12" at bounding box center [0, 0] width 0 height 0
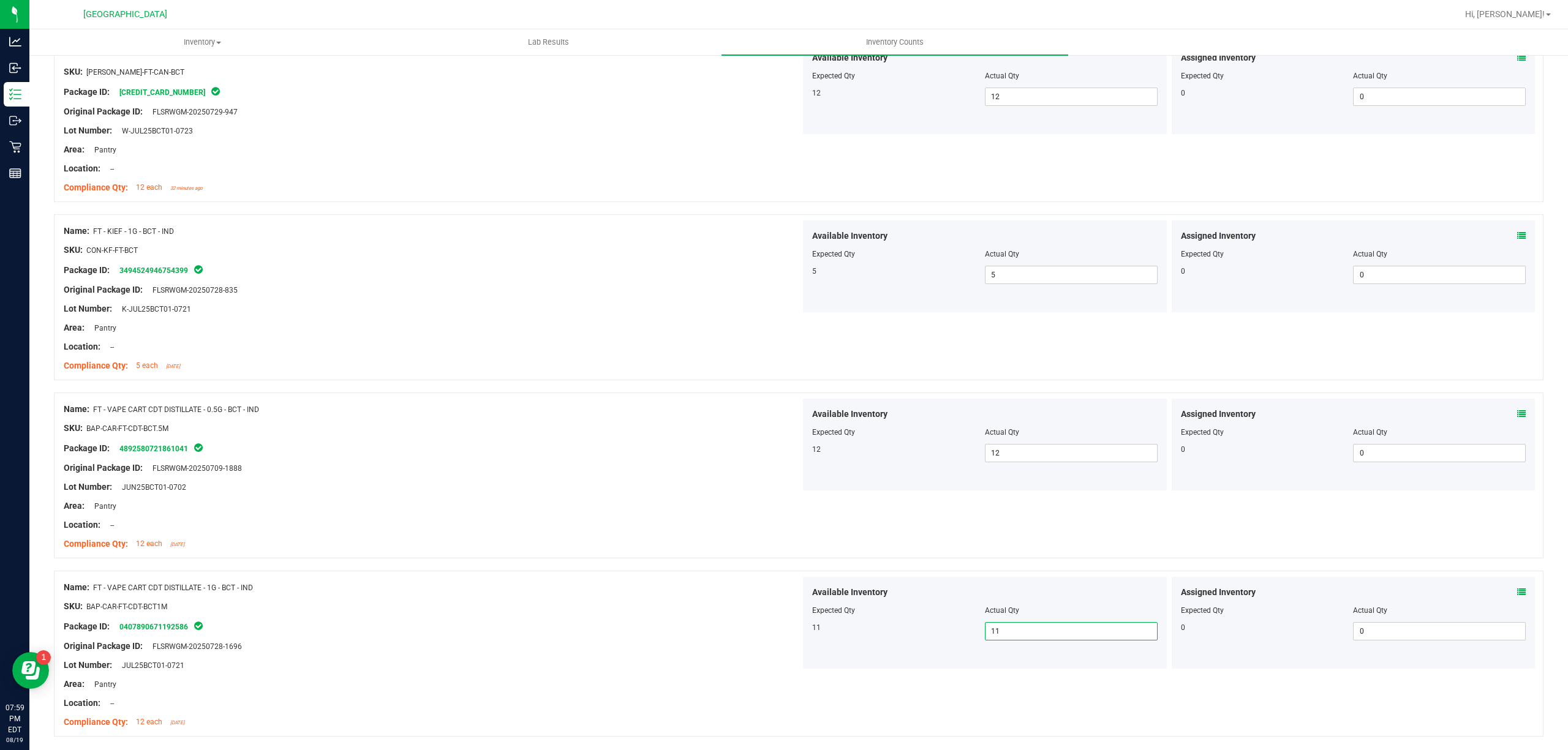
scroll to position [0, 0]
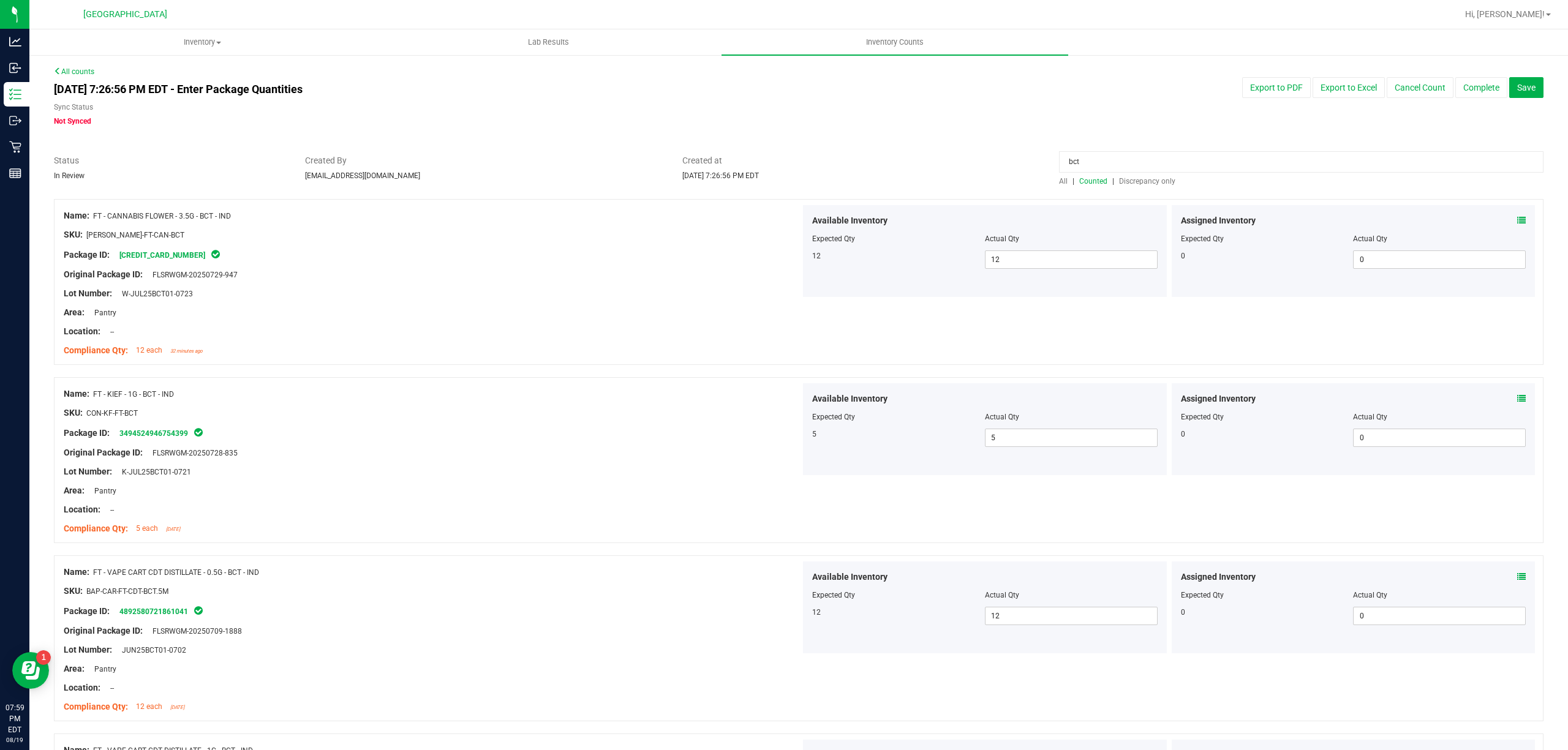
click at [1110, 154] on input "bct" at bounding box center [1301, 162] width 484 height 22
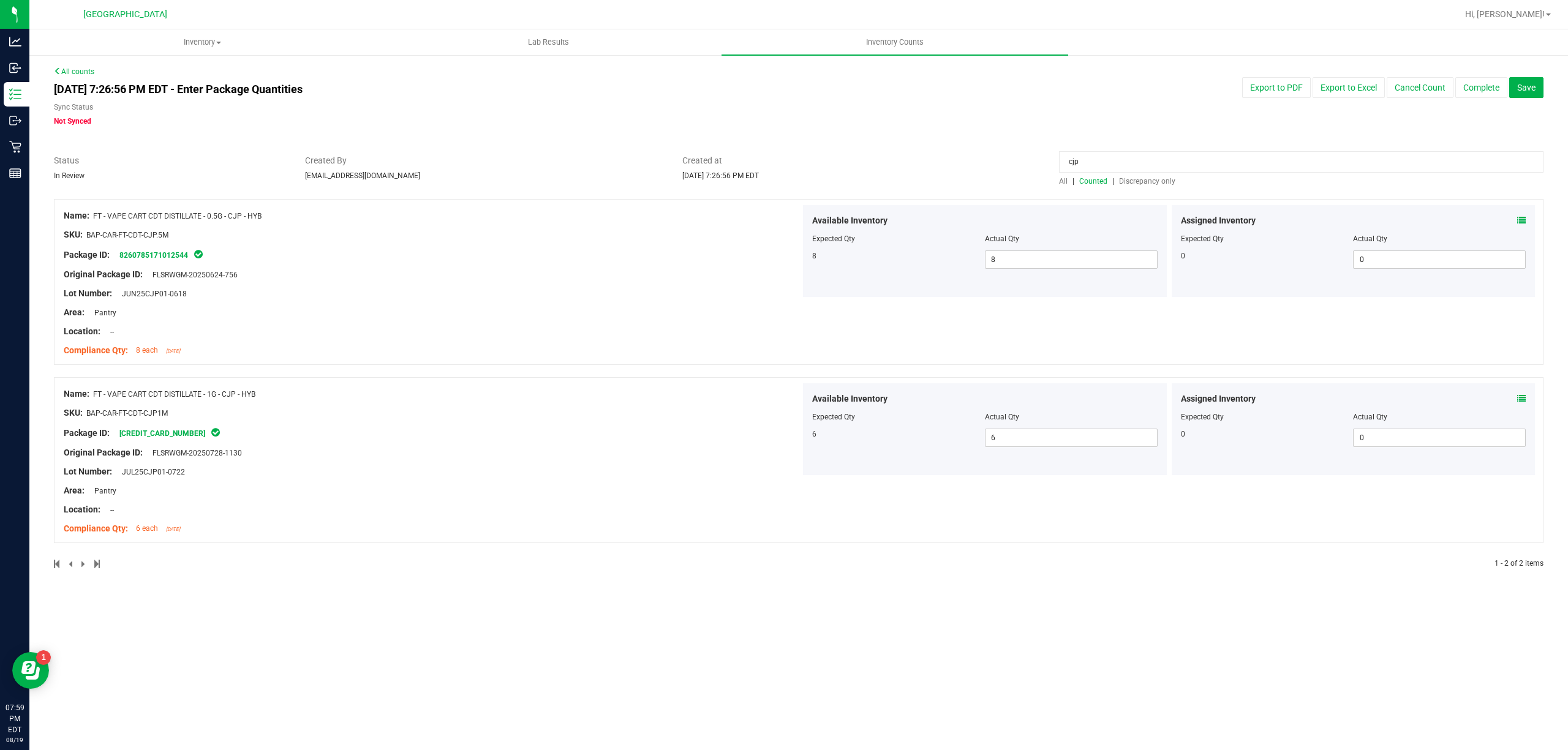
click at [1515, 393] on div "Assigned Inventory" at bounding box center [1353, 399] width 346 height 13
click at [1522, 398] on icon at bounding box center [1521, 399] width 8 height 8
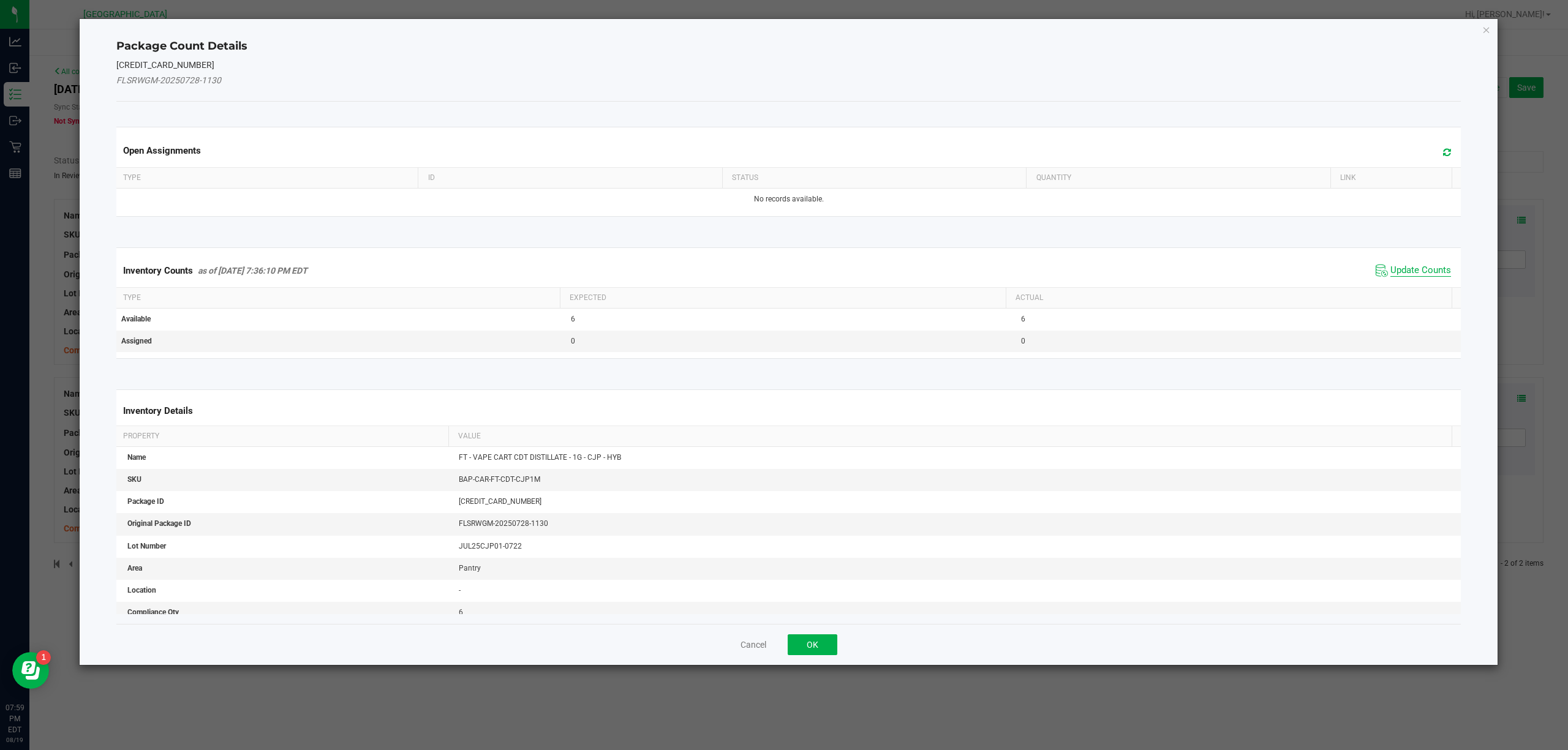
click at [1405, 275] on span "Update Counts" at bounding box center [1420, 271] width 60 height 12
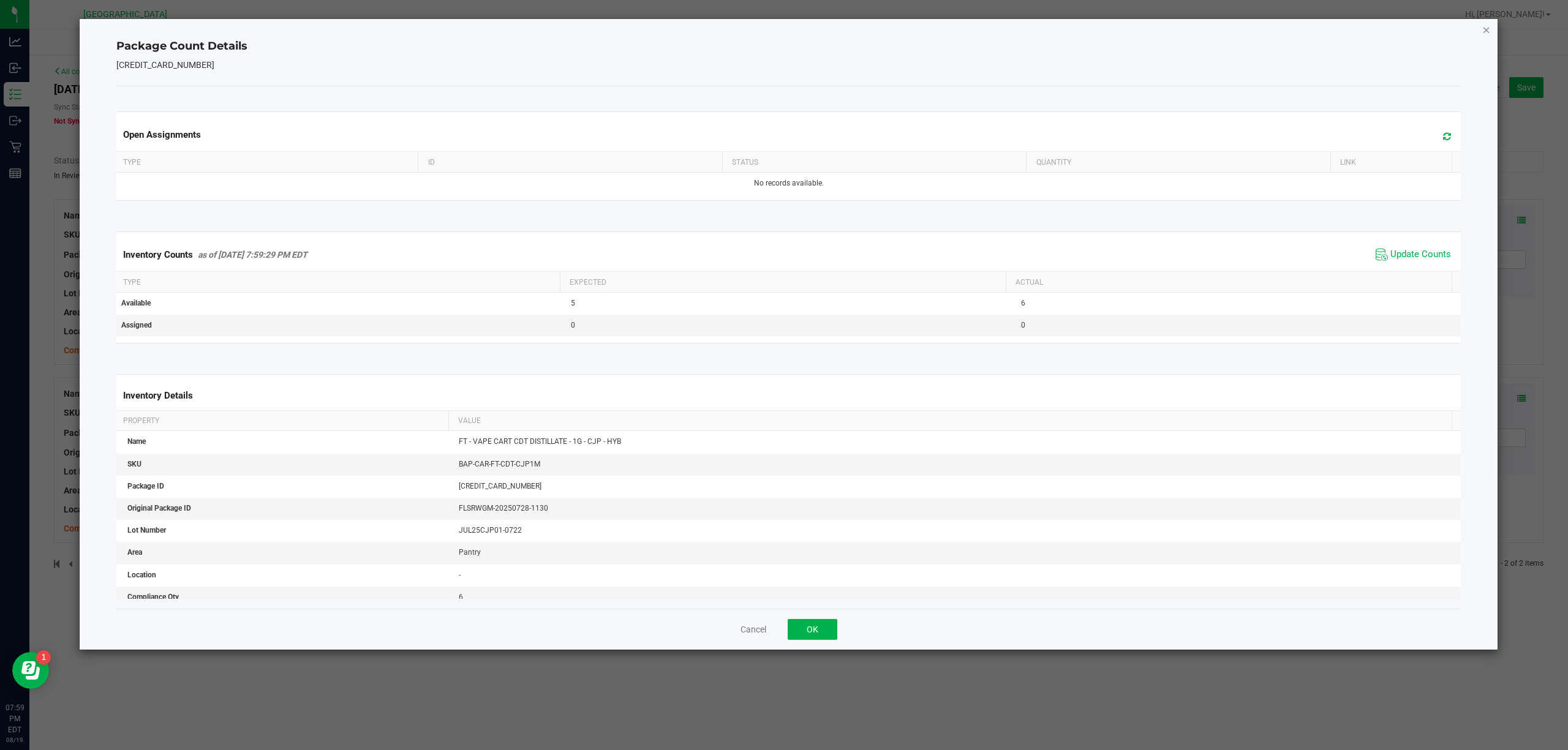
click at [1483, 32] on icon "Close" at bounding box center [1486, 30] width 8 height 15
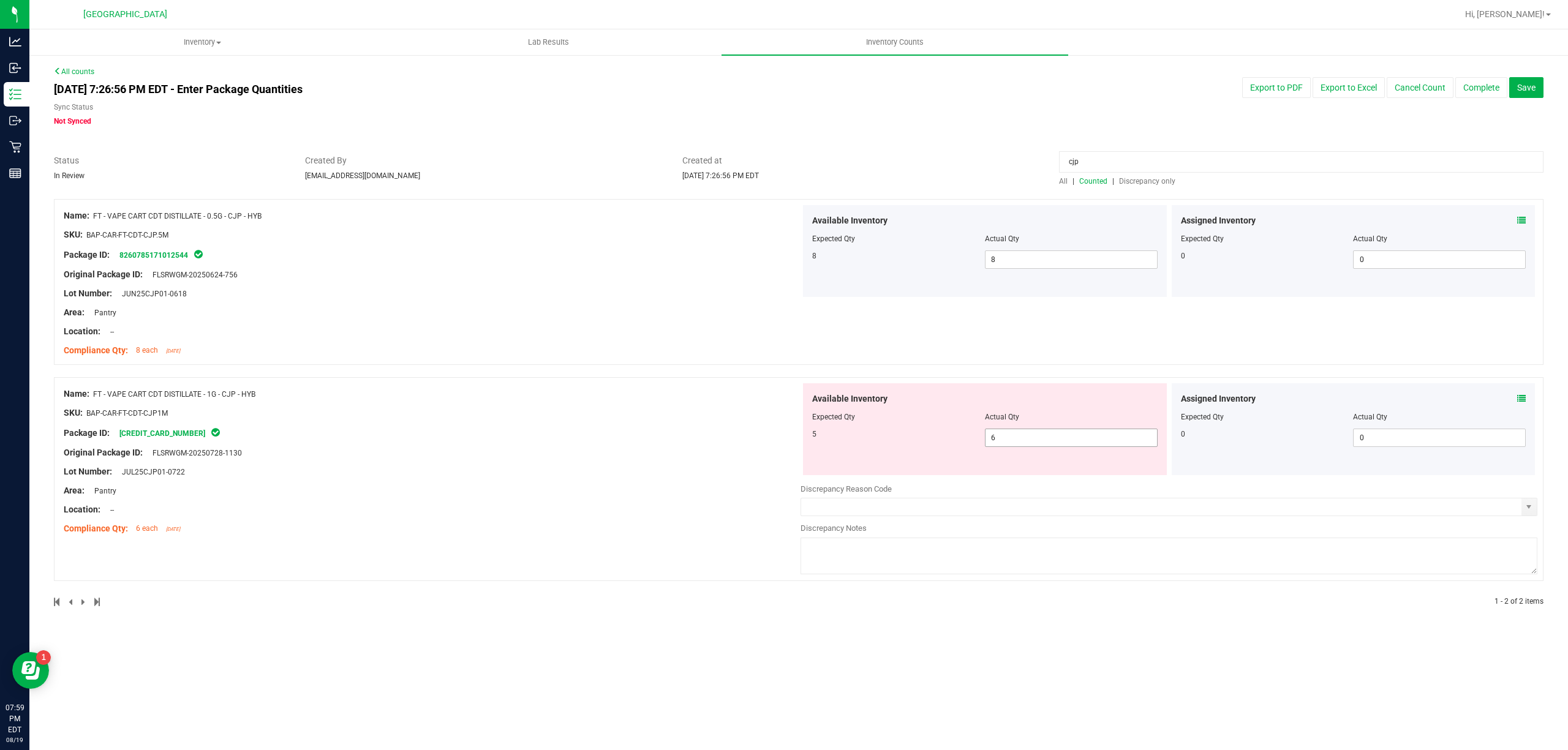
click at [1016, 439] on span "6 6" at bounding box center [1071, 437] width 172 height 19
click at [1016, 439] on input "6" at bounding box center [1071, 437] width 172 height 17
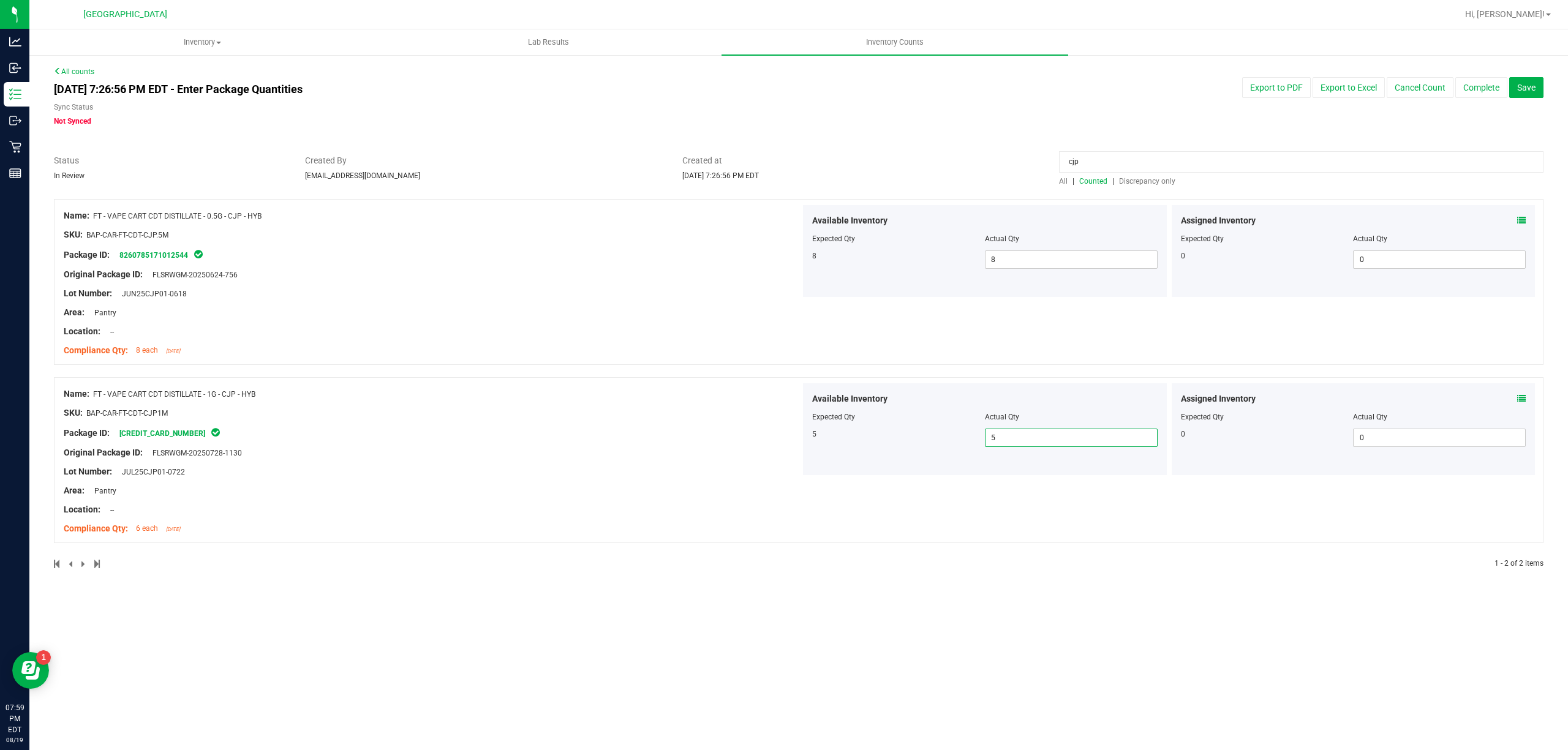
click at [1155, 157] on input "cjp" at bounding box center [1301, 162] width 484 height 22
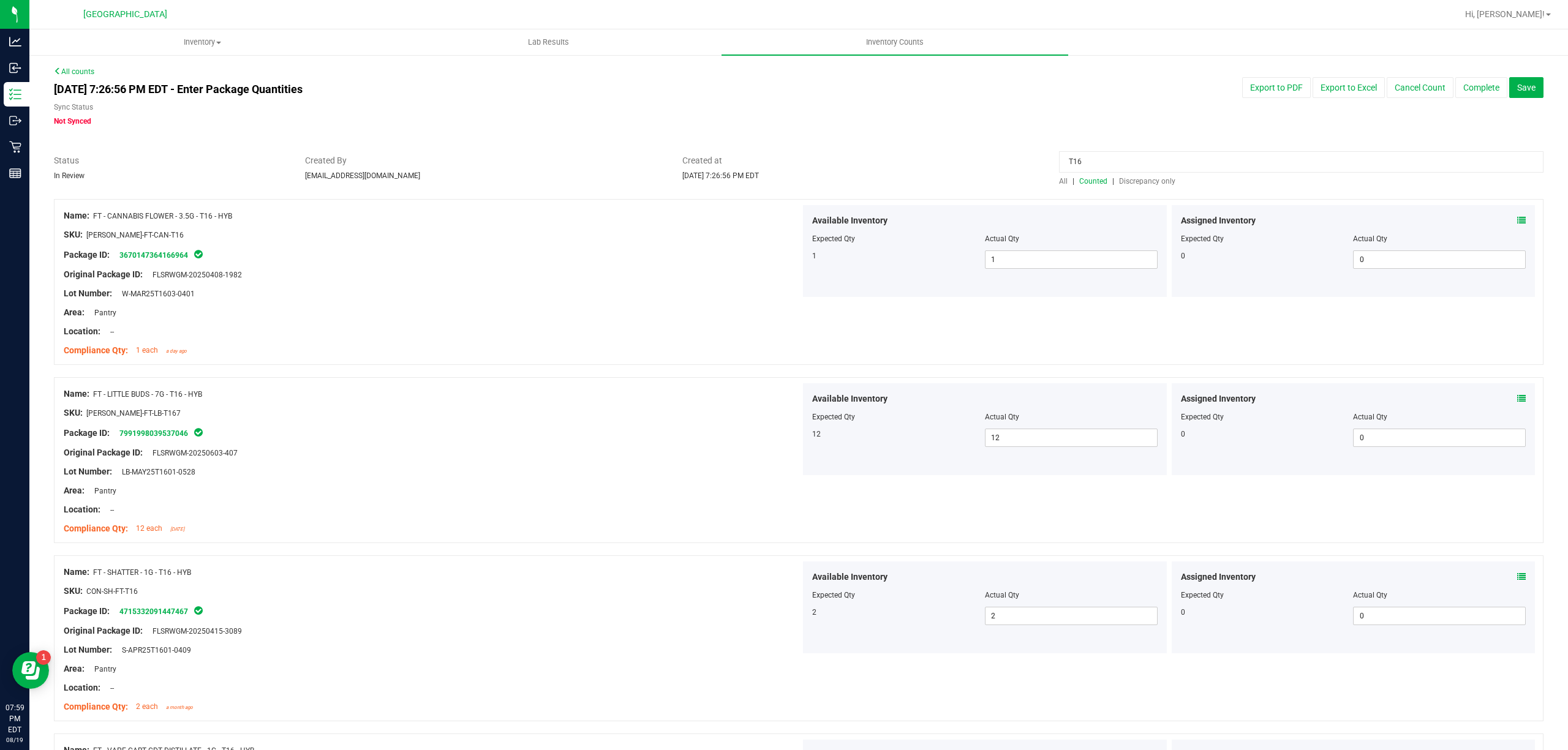
scroll to position [326, 0]
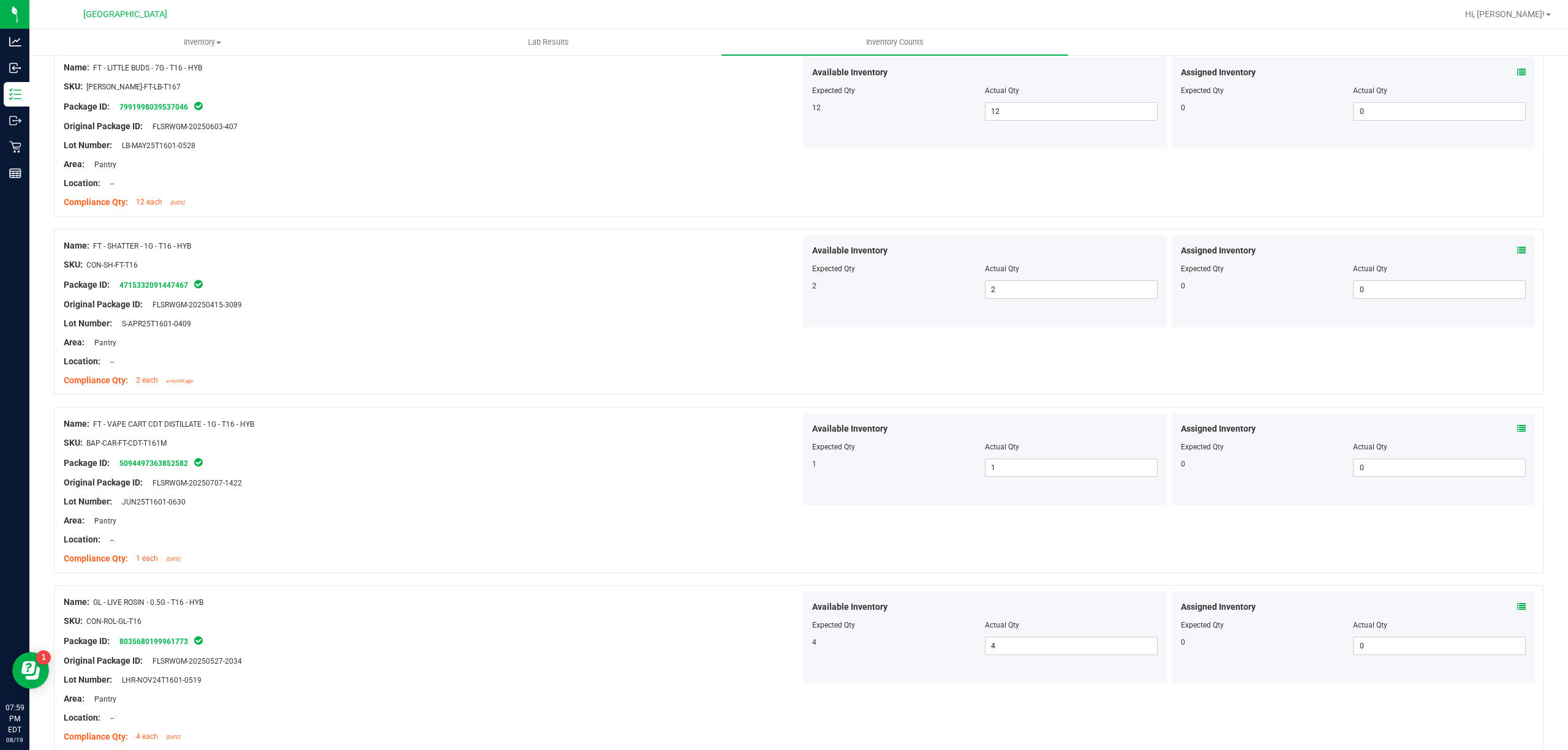
click at [1478, 444] on div "Actual Qty" at bounding box center [1439, 447] width 172 height 11
click at [1501, 430] on div "Assigned Inventory" at bounding box center [1353, 428] width 346 height 13
click at [1502, 429] on div "Assigned Inventory" at bounding box center [1353, 428] width 346 height 13
click at [1505, 427] on div "Assigned Inventory" at bounding box center [1353, 428] width 346 height 13
click at [1517, 425] on span at bounding box center [1521, 428] width 8 height 13
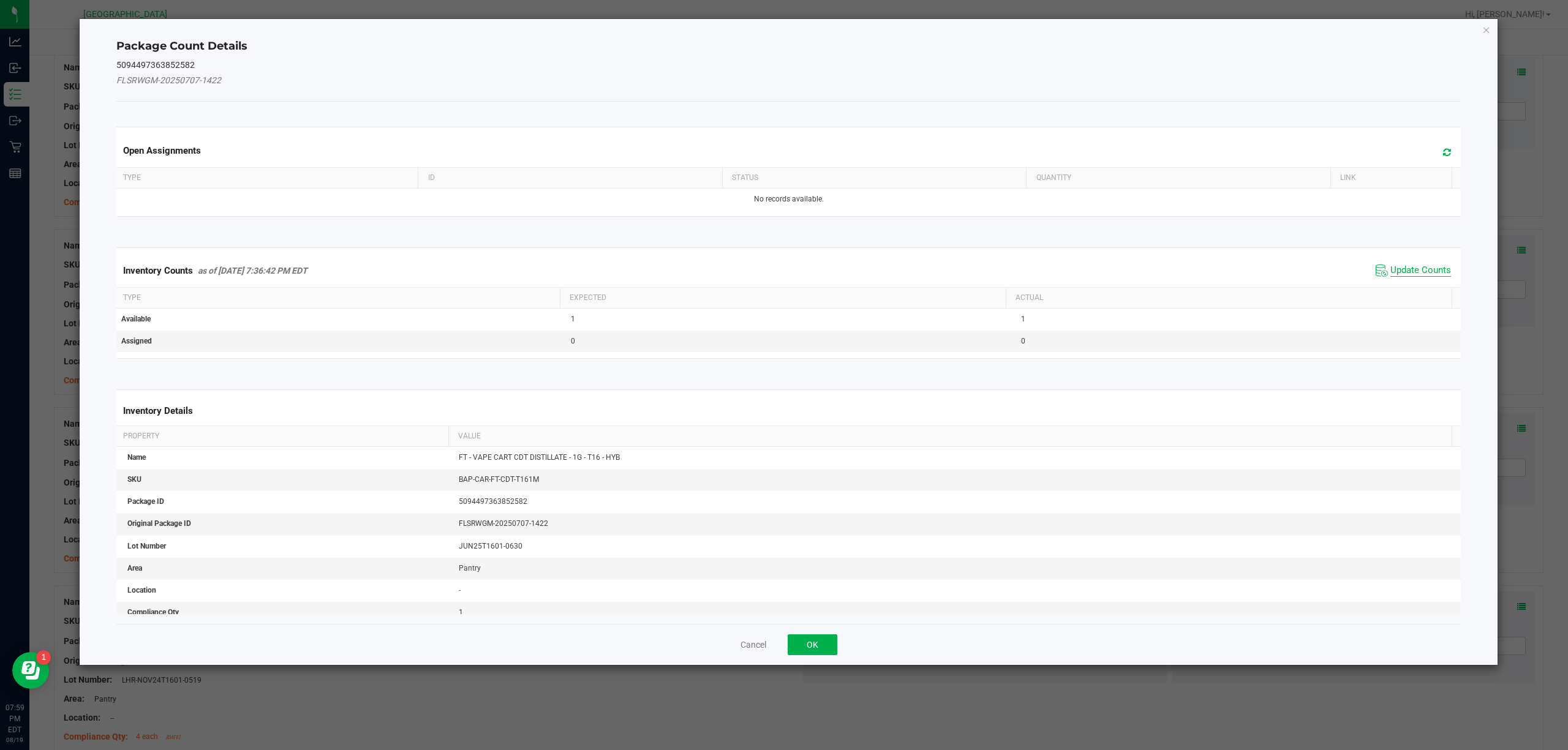
click at [1409, 272] on span "Update Counts" at bounding box center [1420, 271] width 60 height 12
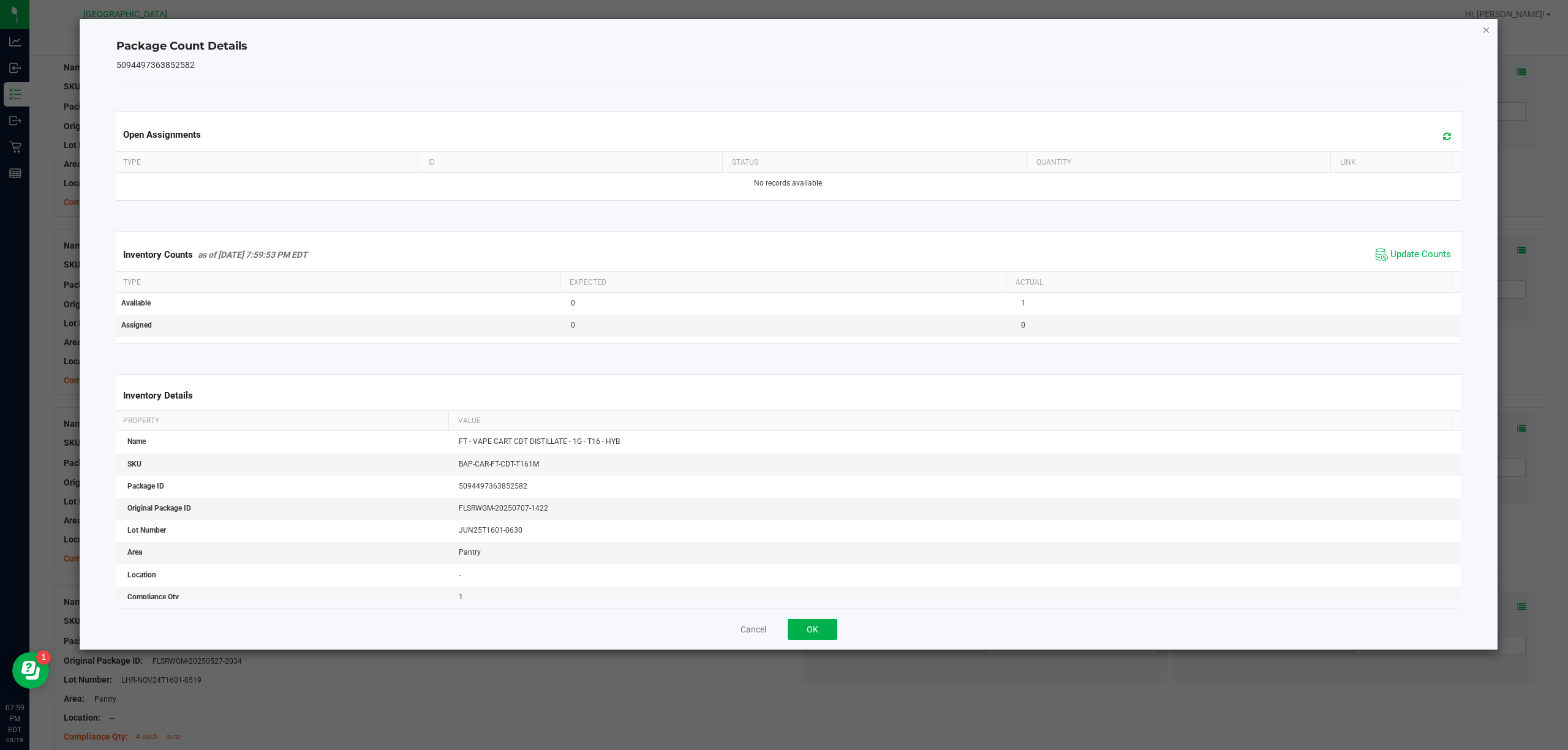
click at [1481, 28] on div "Package Count Details 5094497363852582 Open Assignments Type ID Status Quantity…" at bounding box center [789, 334] width 1419 height 631
click at [1484, 27] on icon "Close" at bounding box center [1486, 30] width 8 height 15
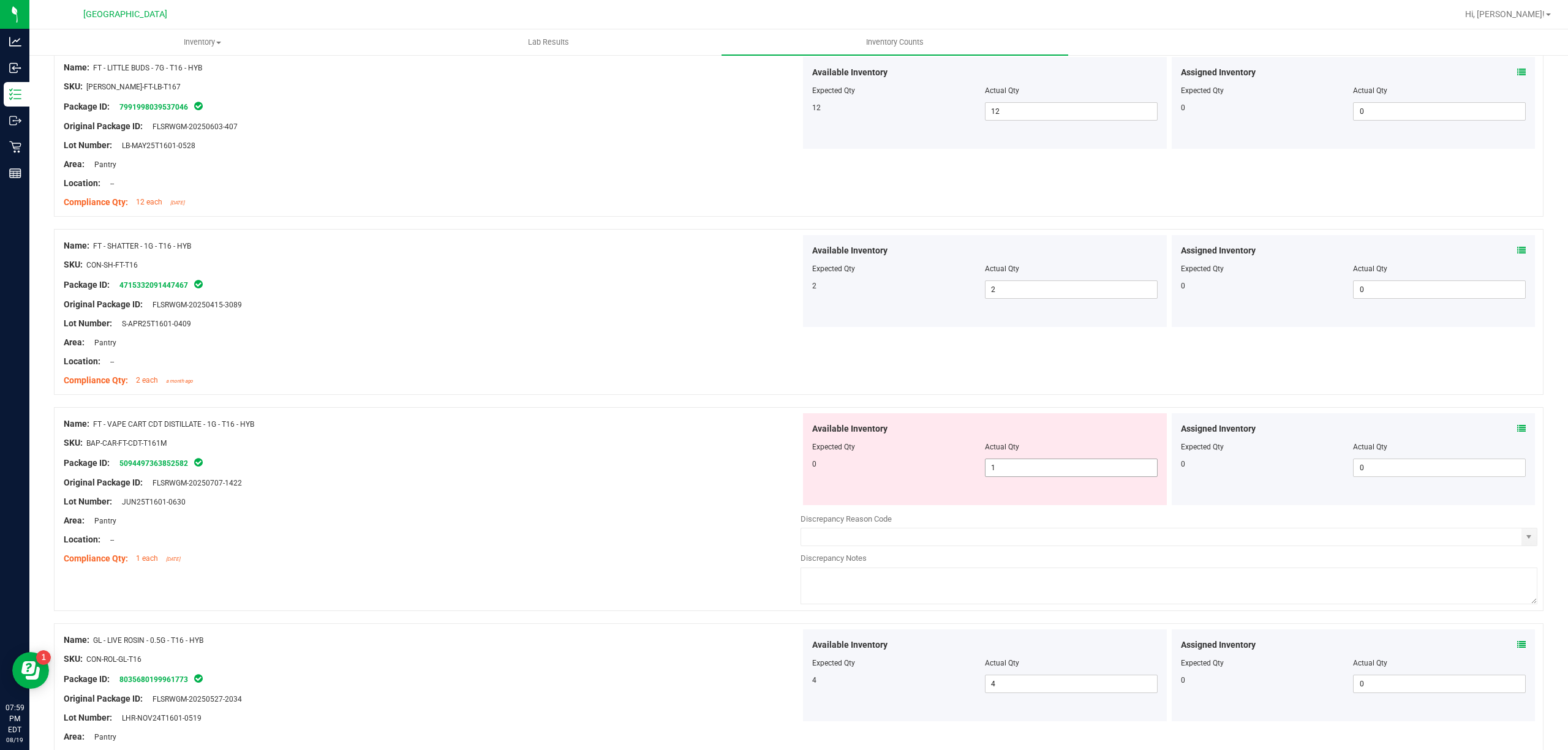
click at [1072, 470] on span "1 1" at bounding box center [1071, 468] width 172 height 19
drag, startPoint x: 1072, startPoint y: 470, endPoint x: 1188, endPoint y: 395, distance: 138.1
click at [1073, 468] on input "1" at bounding box center [1071, 468] width 172 height 17
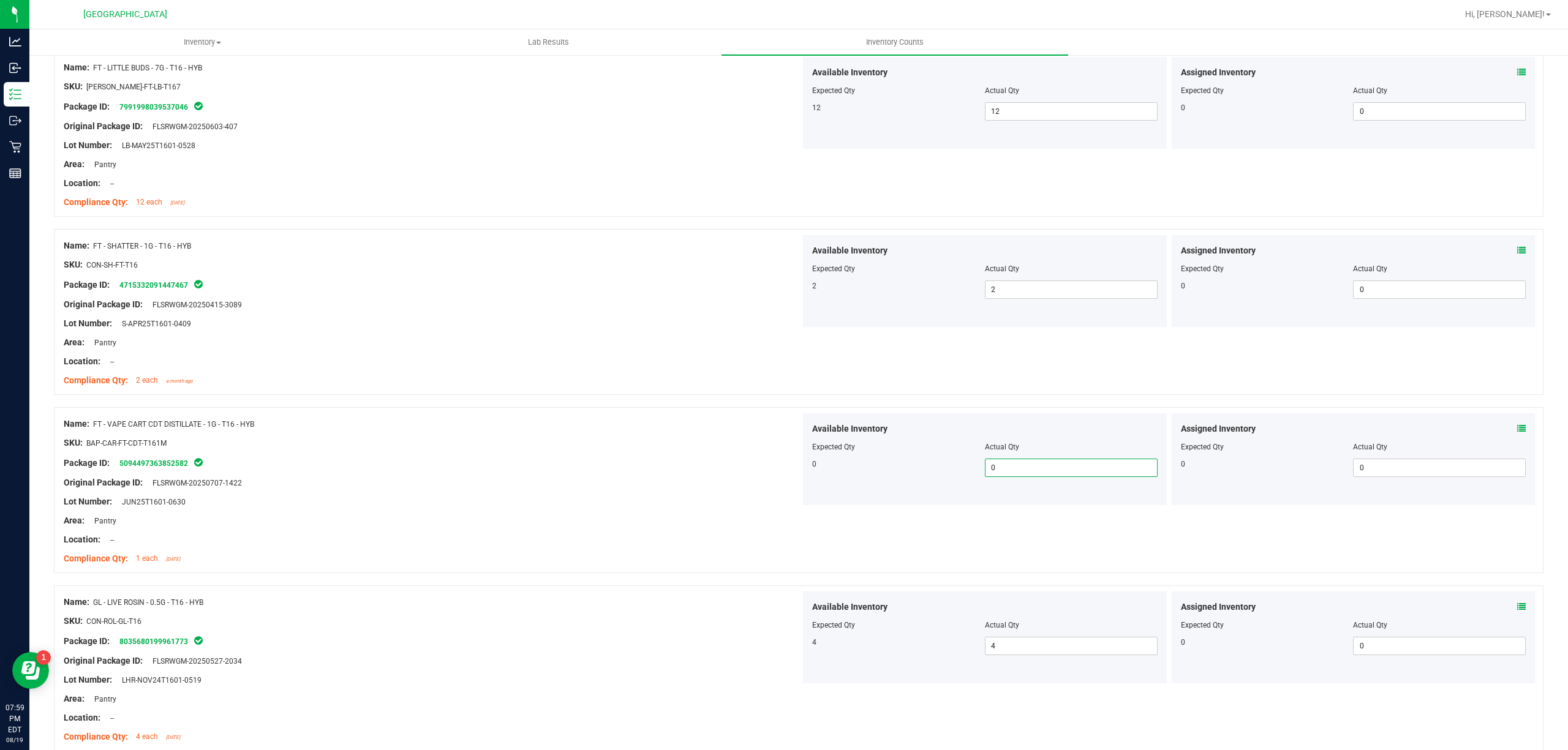
scroll to position [0, 0]
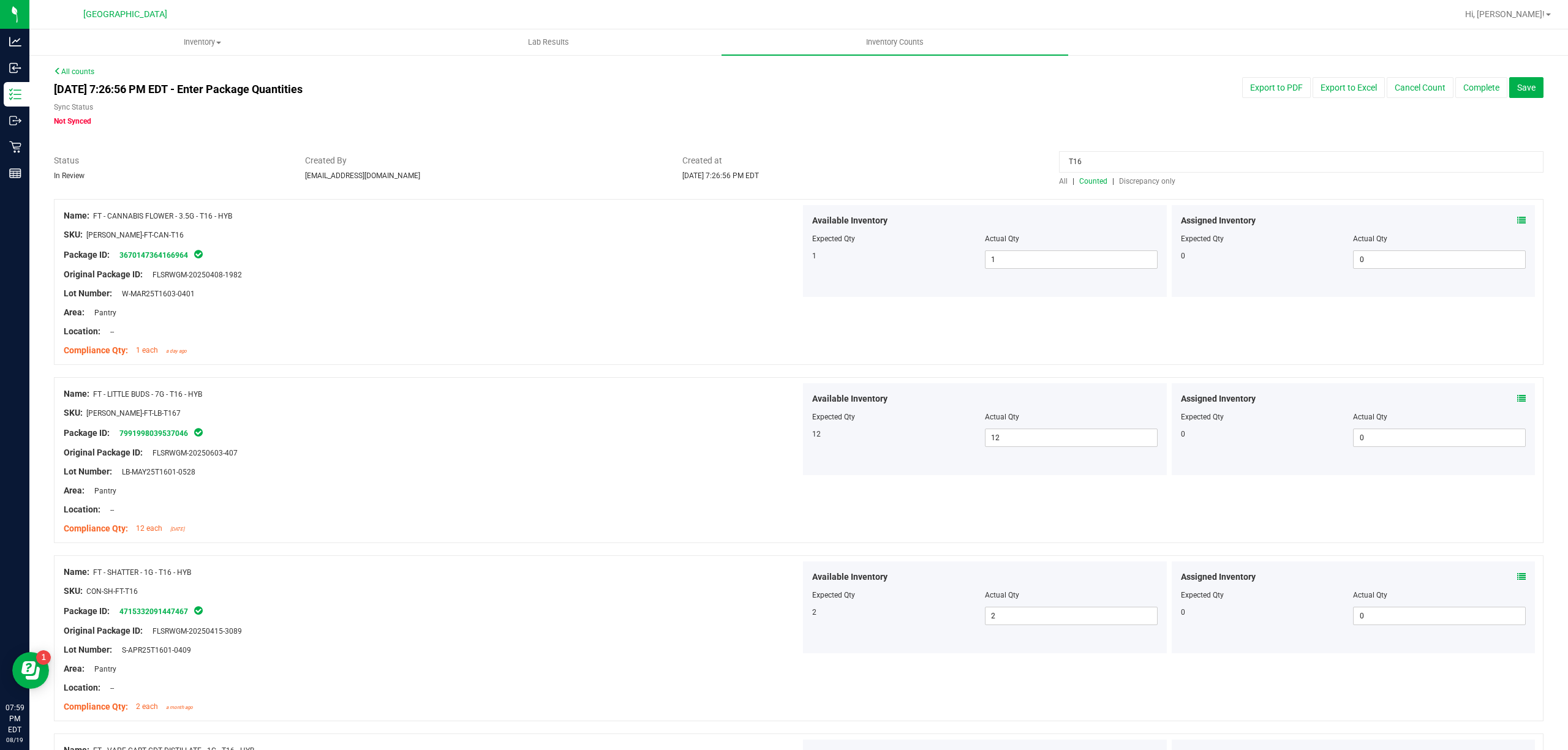
click at [1241, 160] on input "T16" at bounding box center [1301, 162] width 484 height 22
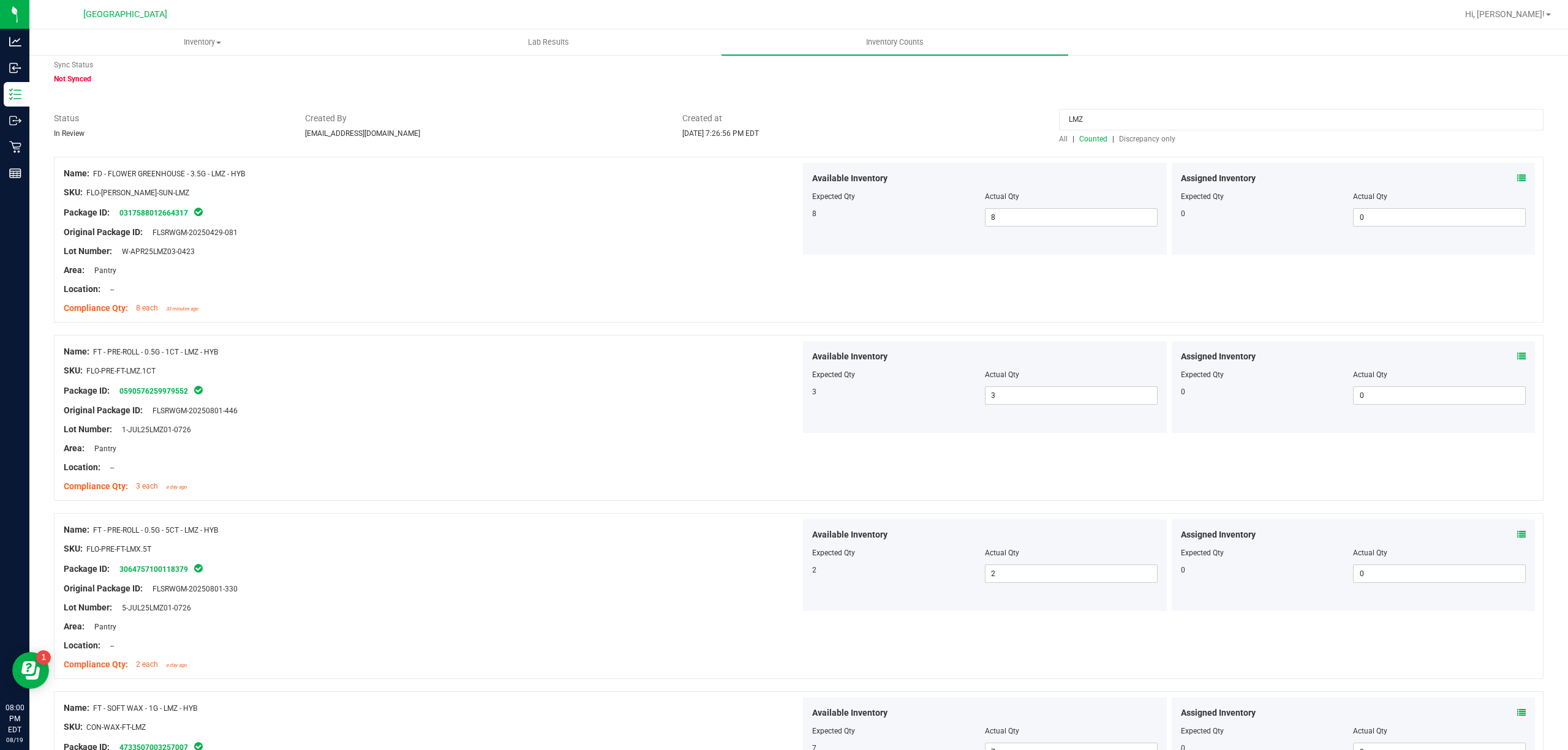
scroll to position [81, 0]
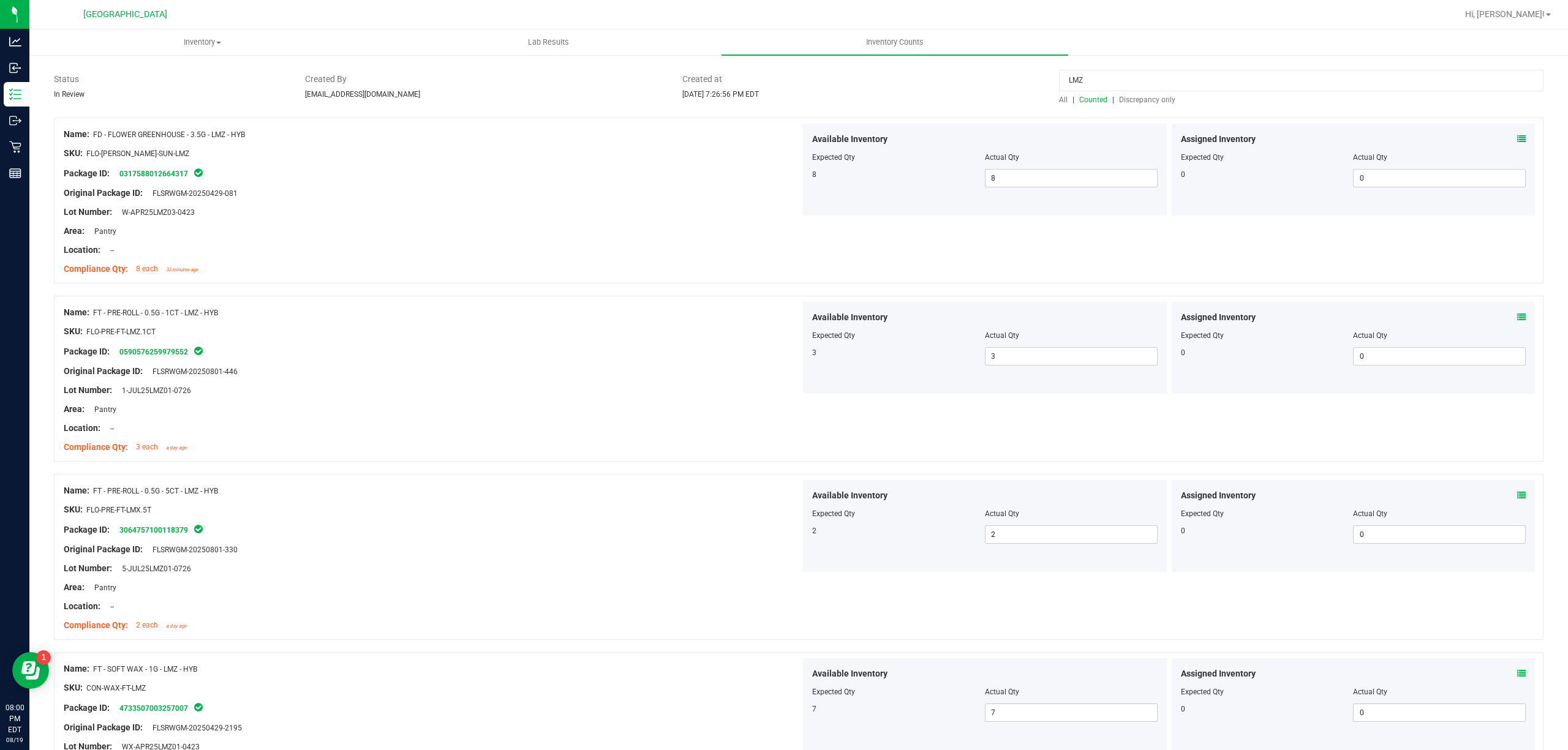
click at [1501, 496] on div "Assigned Inventory" at bounding box center [1353, 496] width 346 height 13
click at [1517, 493] on icon at bounding box center [1521, 495] width 8 height 8
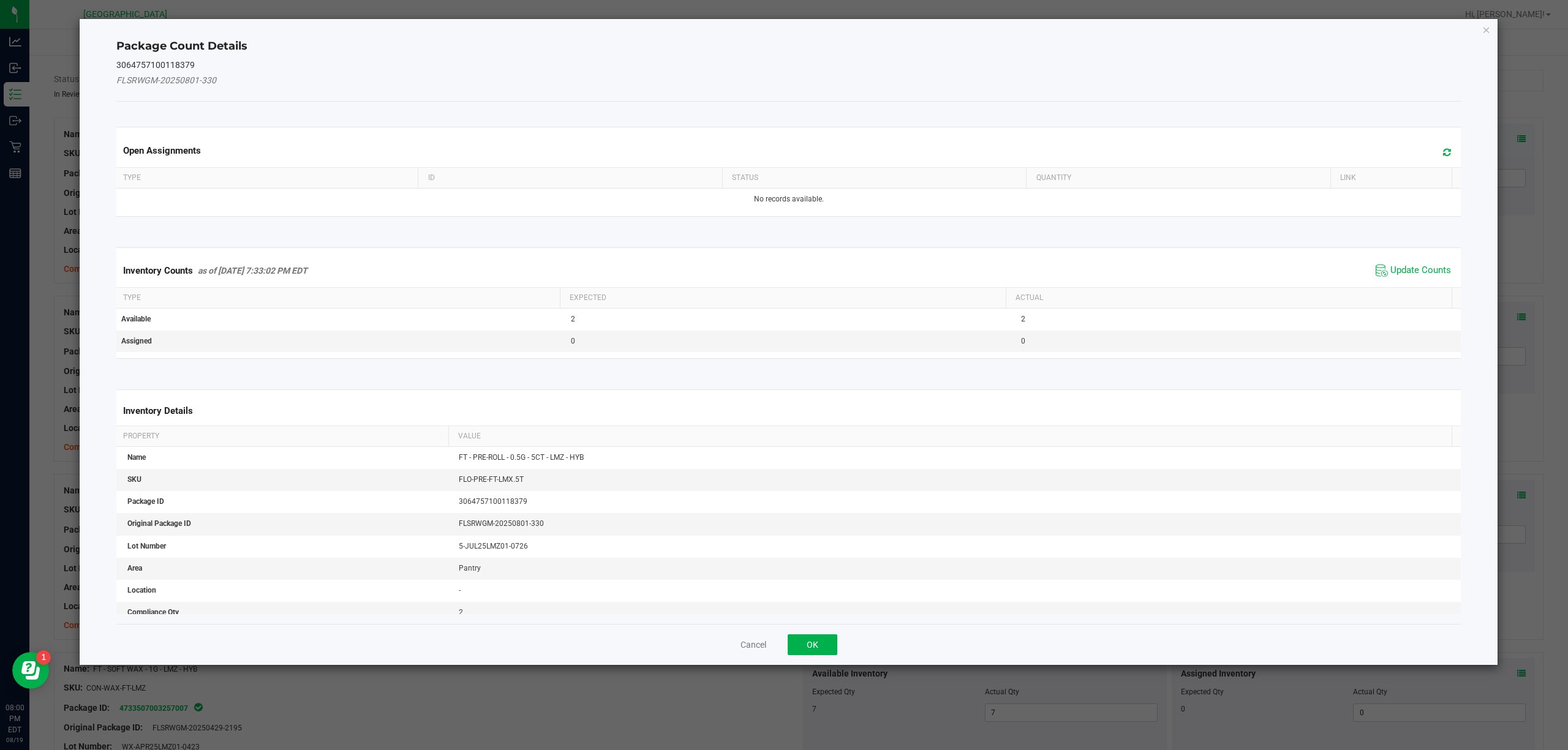
click at [1432, 262] on span "Update Counts" at bounding box center [1413, 270] width 81 height 19
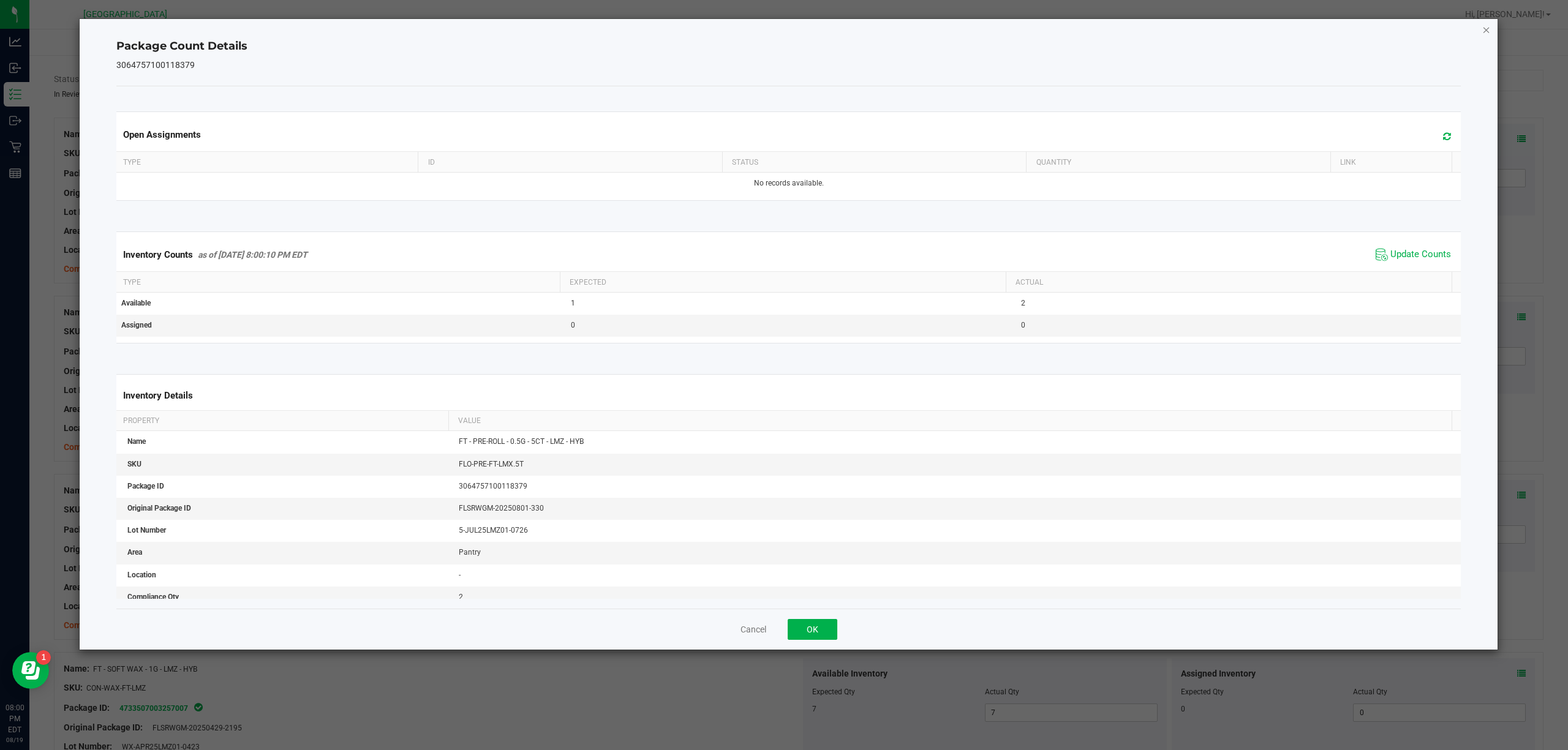
click at [1484, 25] on icon "Close" at bounding box center [1486, 30] width 8 height 15
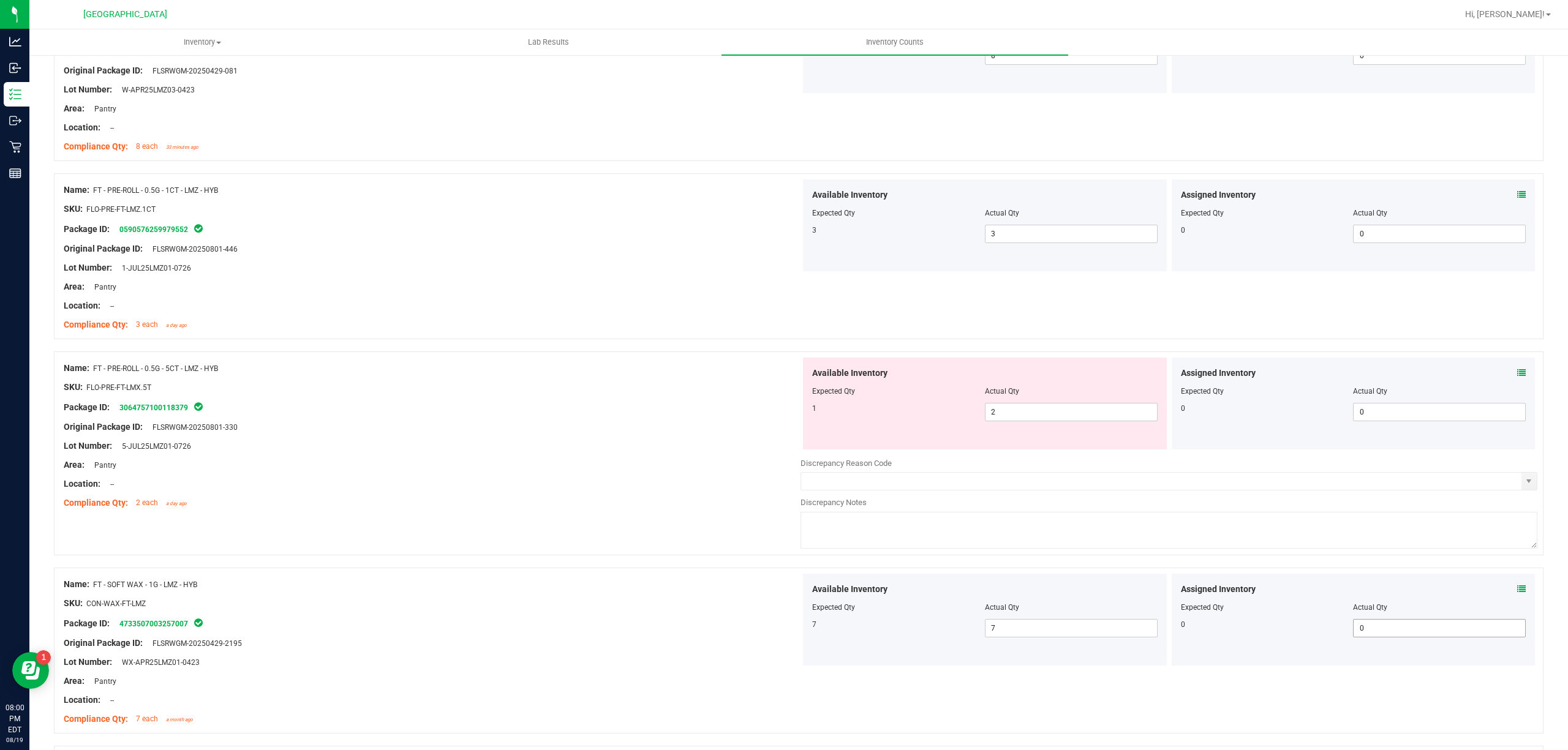
scroll to position [326, 0]
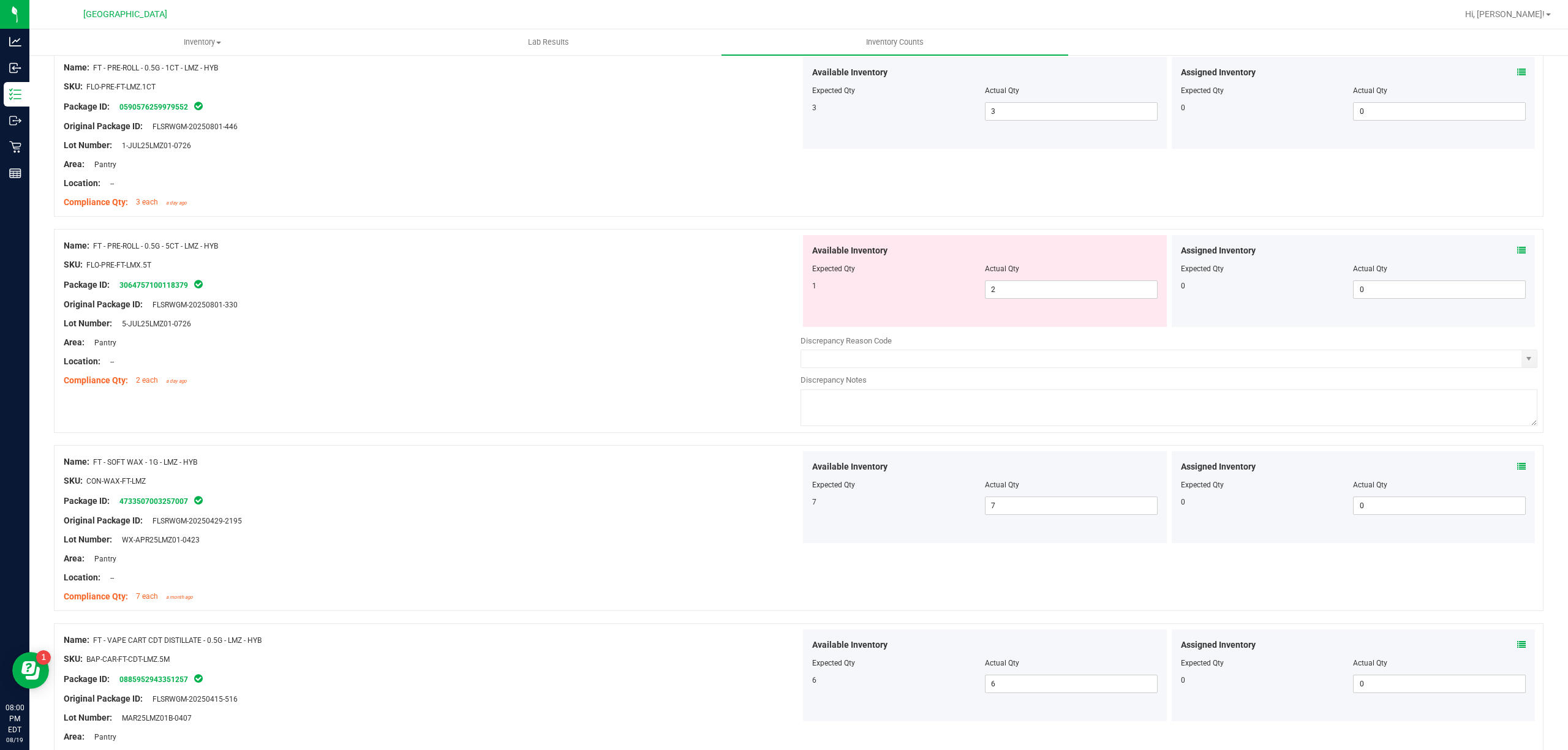
click at [1517, 646] on icon at bounding box center [1521, 644] width 8 height 8
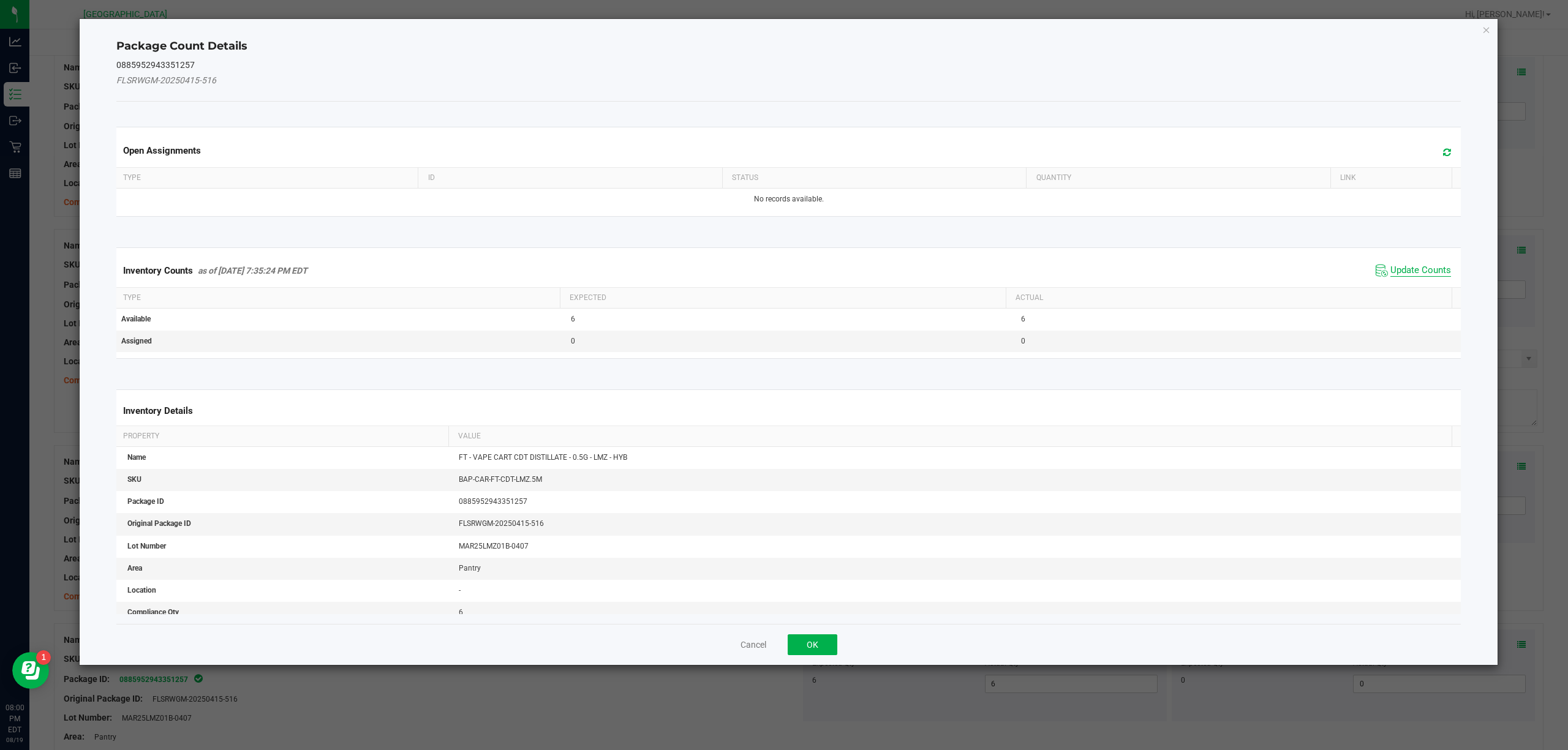
click at [1416, 273] on span "Update Counts" at bounding box center [1420, 271] width 60 height 12
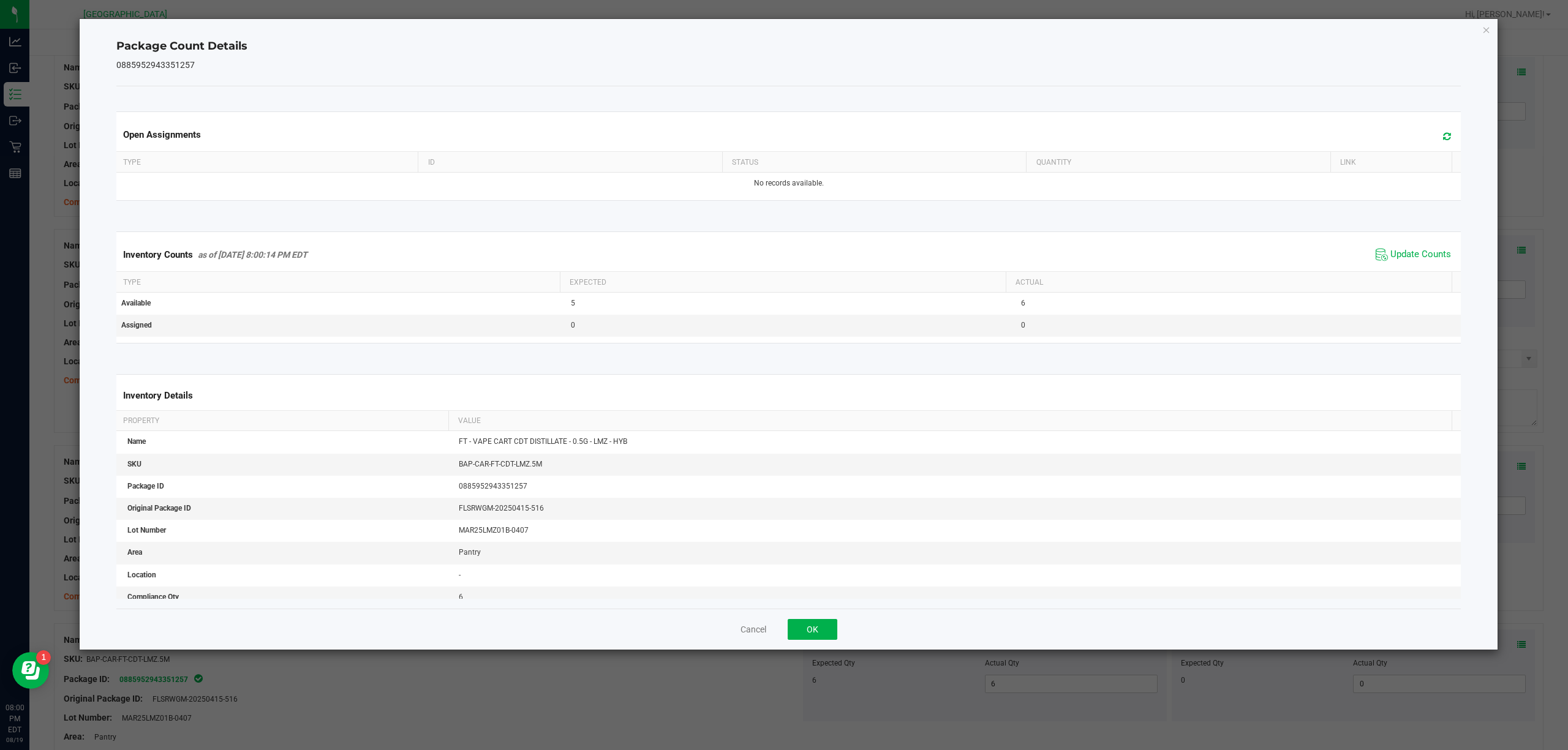
click at [1473, 32] on div "Package Count Details 0885952943351257 Open Assignments Type ID Status Quantity…" at bounding box center [789, 334] width 1419 height 631
click at [1478, 30] on div "Package Count Details 0885952943351257 Open Assignments Type ID Status Quantity…" at bounding box center [789, 334] width 1419 height 631
click at [1484, 29] on icon "Close" at bounding box center [1486, 30] width 8 height 15
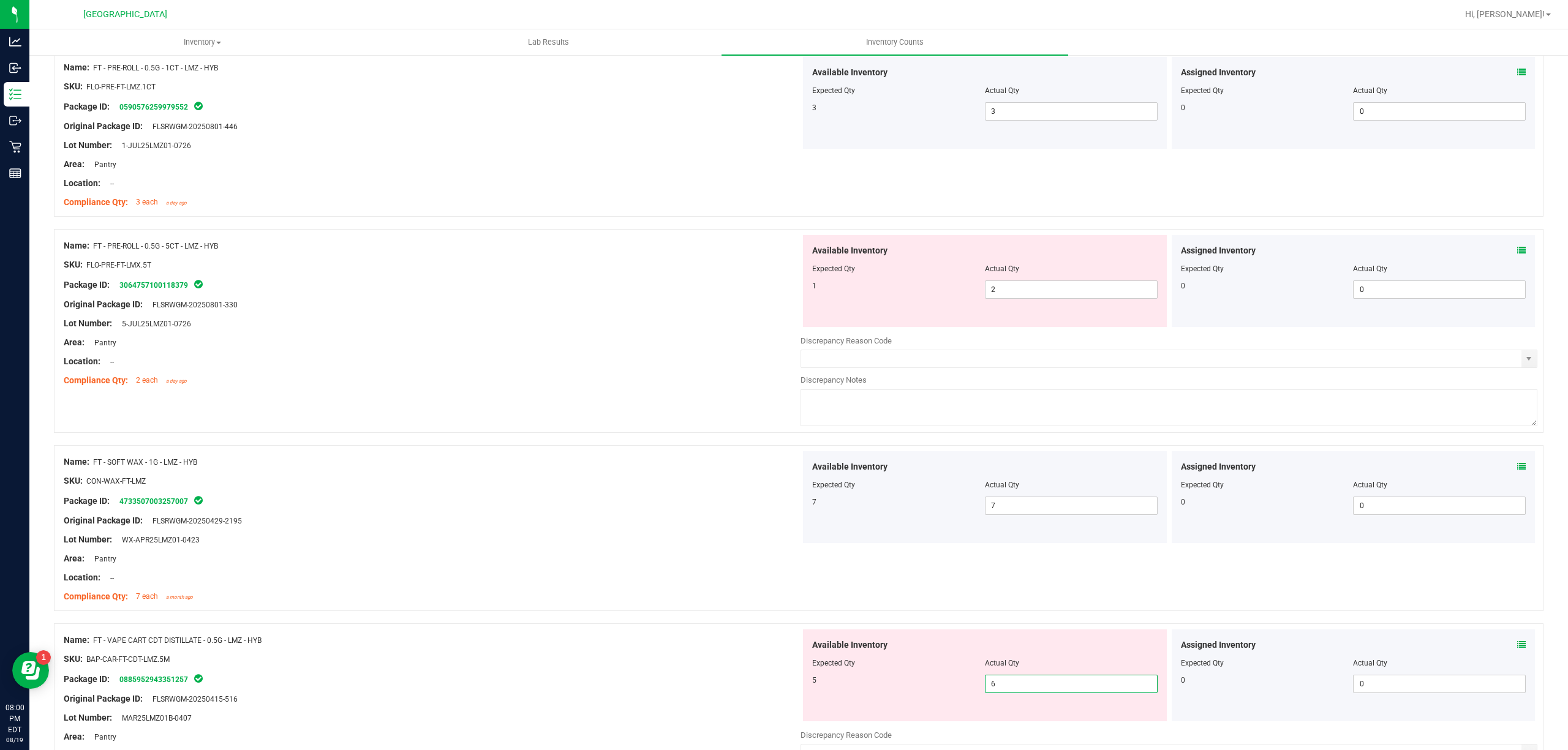
click at [1078, 692] on span "6 6" at bounding box center [1071, 684] width 172 height 19
click at [1078, 692] on input "6" at bounding box center [1071, 684] width 172 height 17
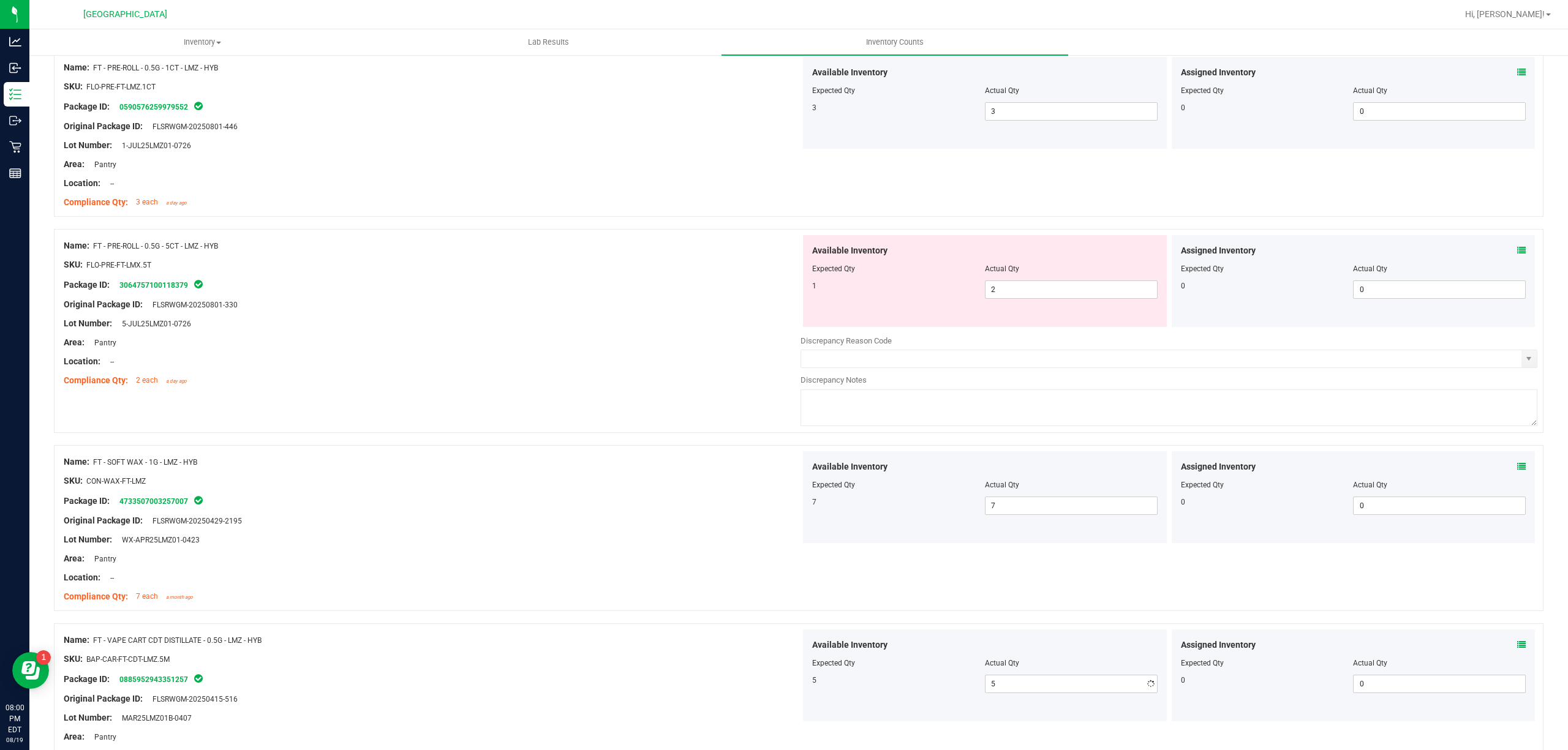
click at [1027, 307] on div "Available Inventory Expected Qty Actual Qty 1 2 2" at bounding box center [984, 281] width 363 height 92
click at [1031, 293] on span "2 2" at bounding box center [1071, 290] width 172 height 19
click at [1031, 293] on input "2" at bounding box center [1071, 290] width 172 height 17
click at [602, 343] on div "Area: Pantry" at bounding box center [431, 343] width 737 height 13
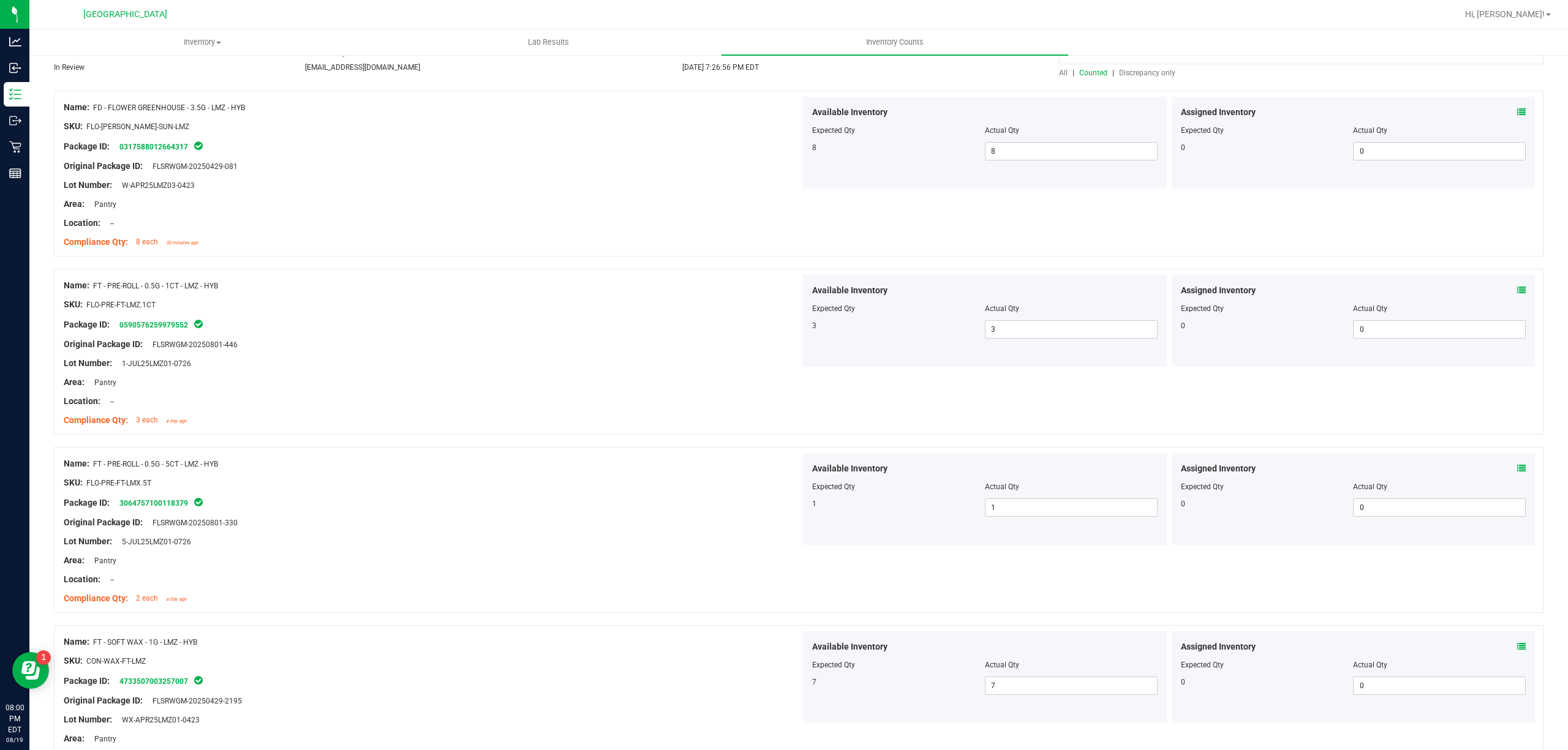
scroll to position [0, 0]
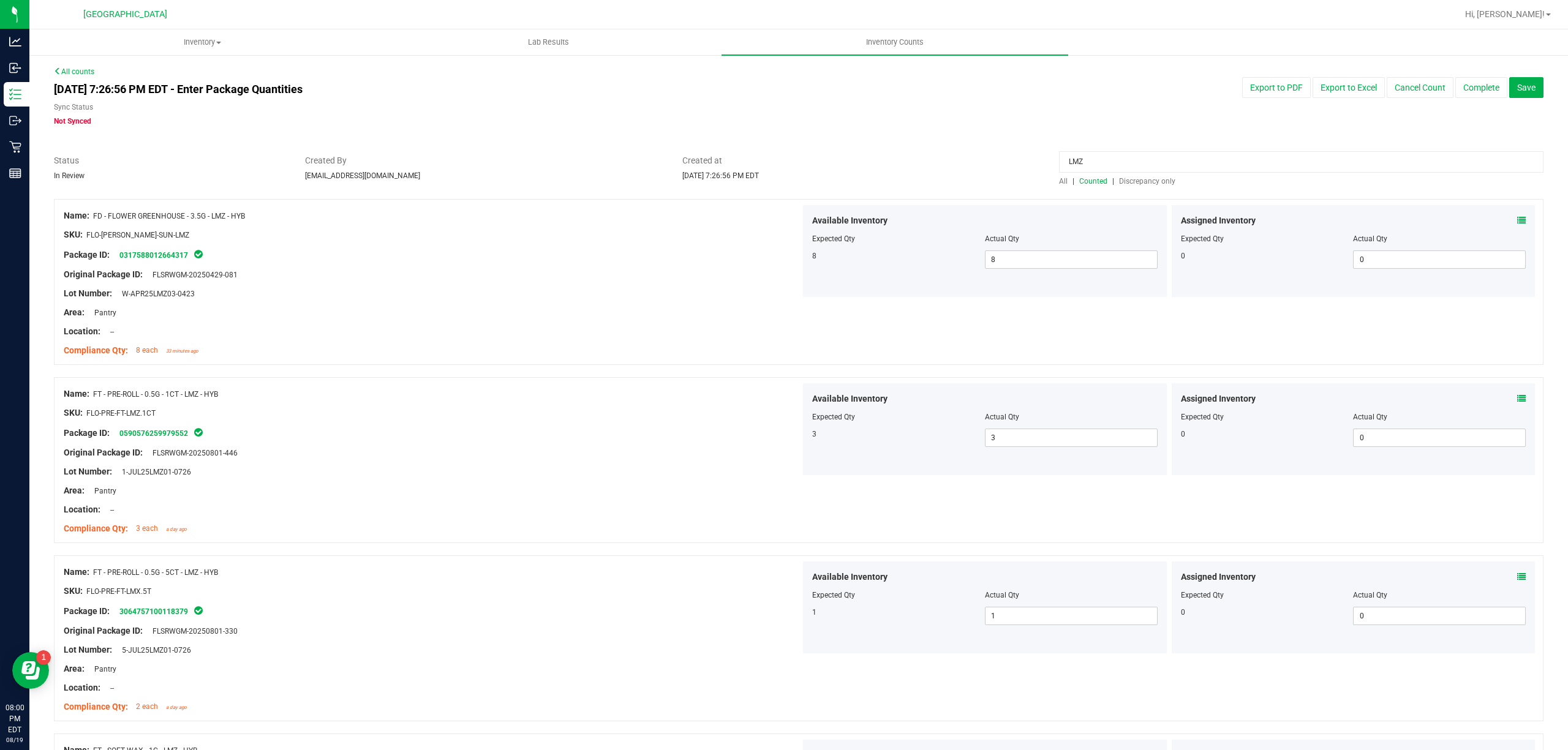
click at [1161, 184] on span "Discrepancy only" at bounding box center [1147, 181] width 57 height 8
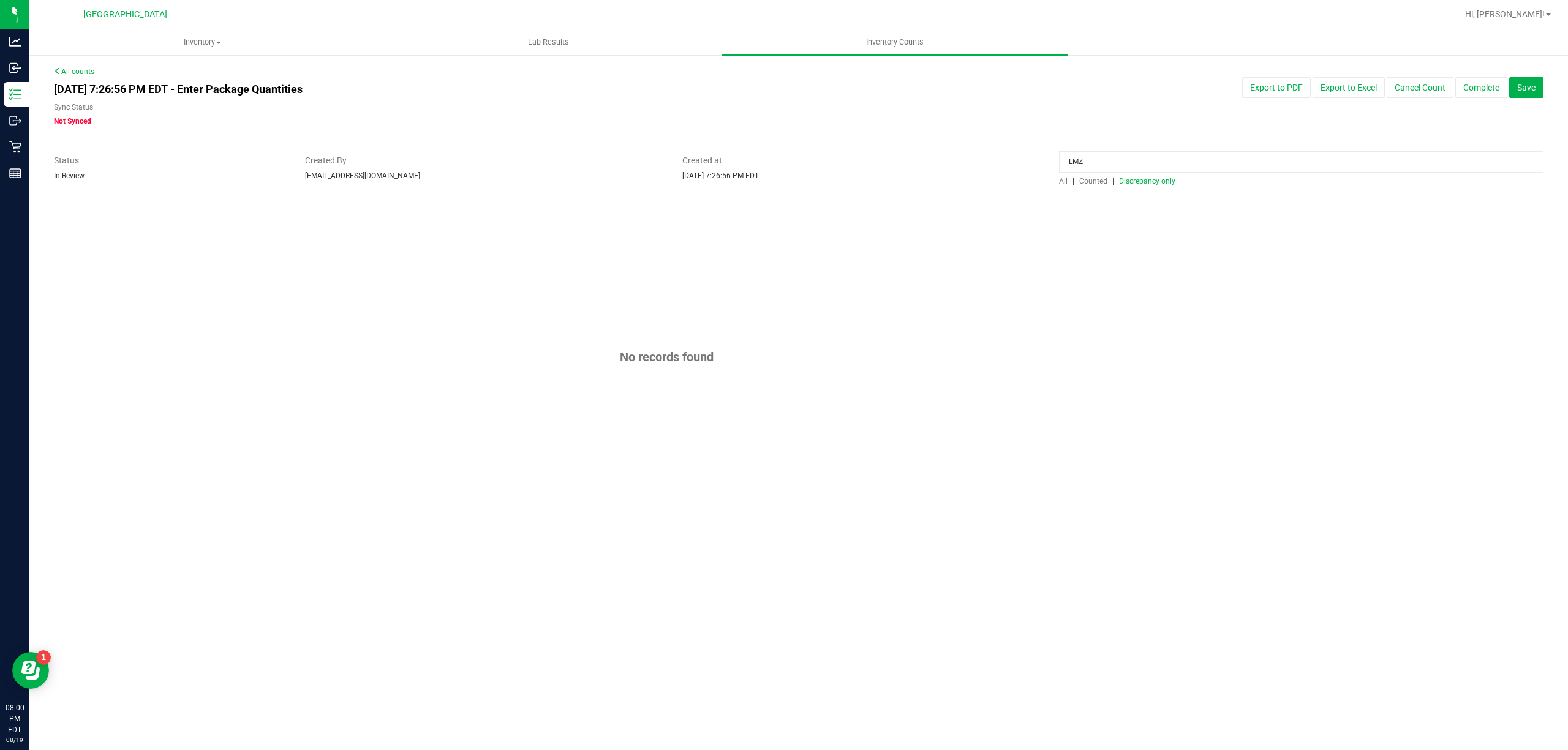
click at [1154, 154] on input "LMZ" at bounding box center [1301, 162] width 484 height 22
click at [1155, 194] on div at bounding box center [799, 193] width 1490 height 12
click at [1155, 187] on div at bounding box center [799, 193] width 1490 height 12
click at [1155, 184] on span "Discrepancy only" at bounding box center [1147, 181] width 57 height 8
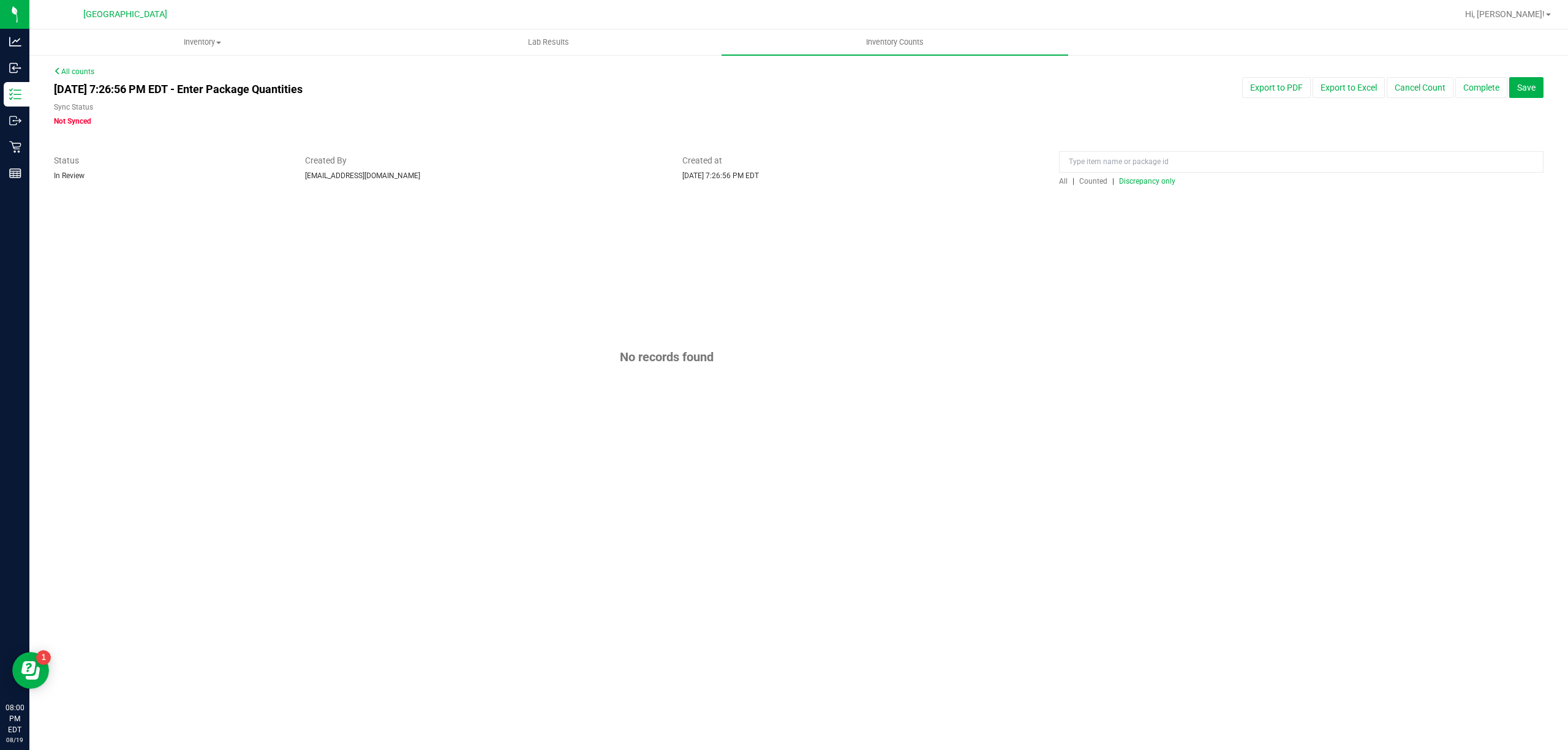
click at [1137, 195] on div at bounding box center [799, 193] width 1490 height 12
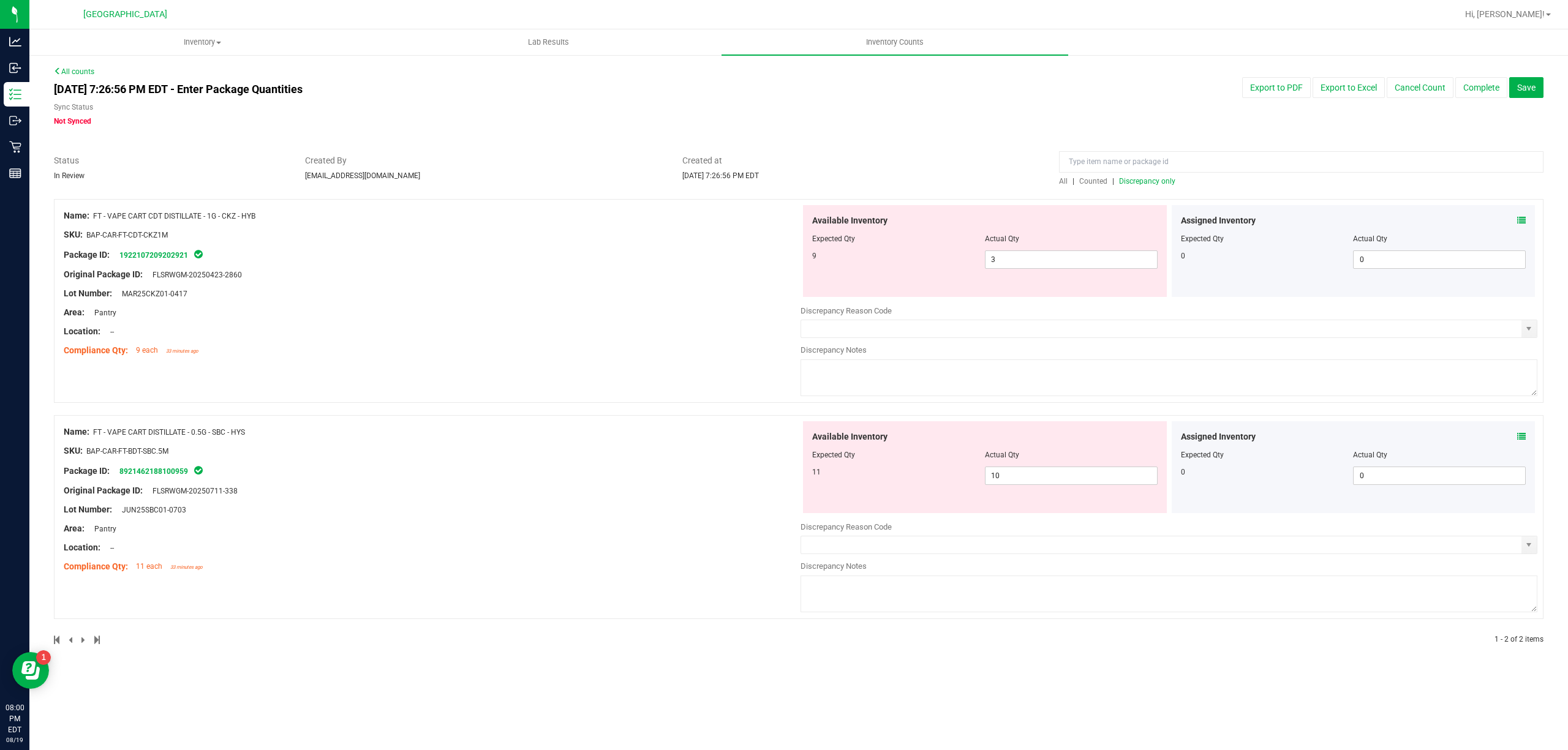
click at [1213, 138] on div "All counts [DATE] 7:26:56 PM EDT - Enter Package Quantities Sync Status Not Syn…" at bounding box center [799, 363] width 1490 height 595
click at [1091, 180] on span "Counted" at bounding box center [1093, 181] width 28 height 8
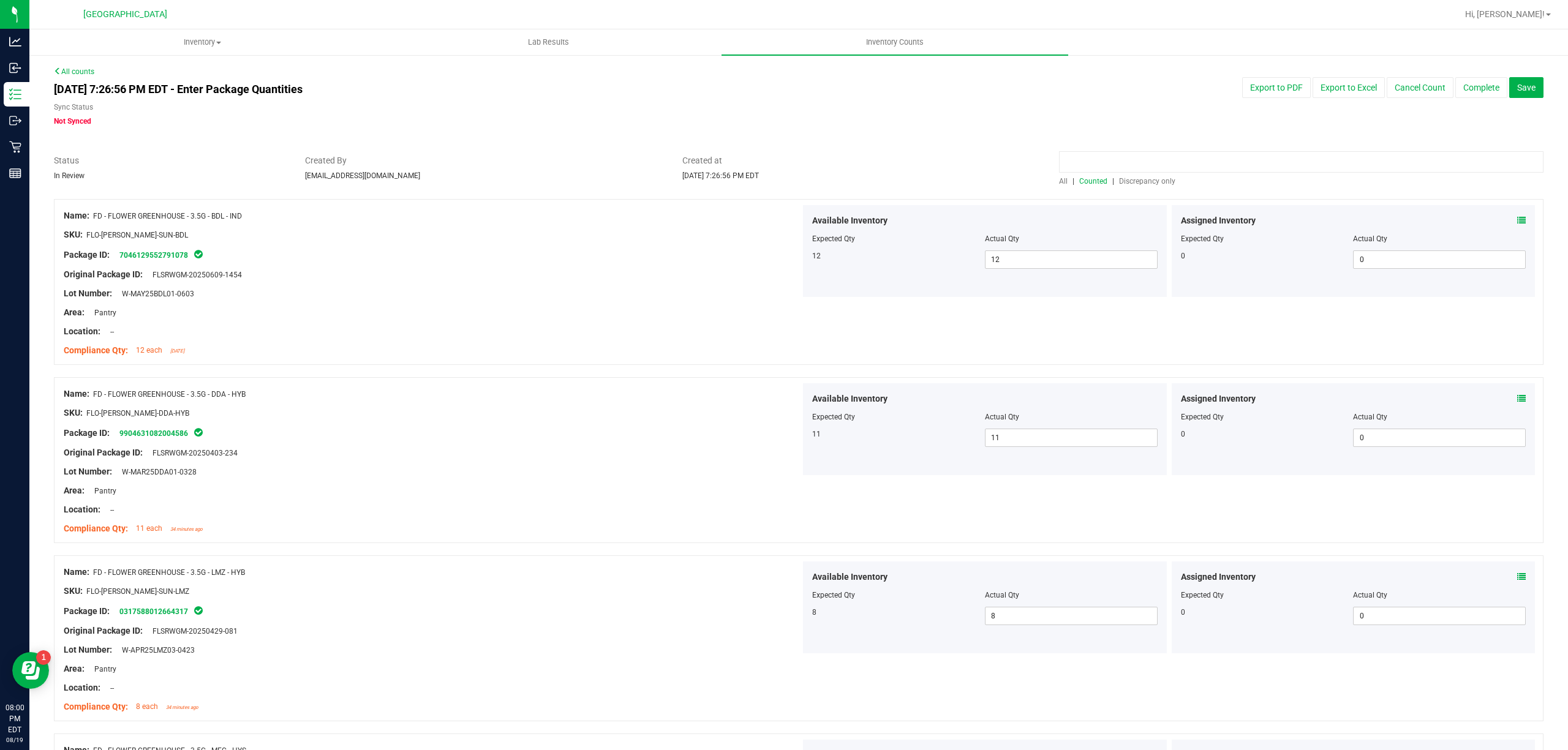
click at [1110, 152] on input at bounding box center [1301, 162] width 484 height 22
click at [1106, 157] on input at bounding box center [1301, 162] width 484 height 22
click at [1502, 398] on div "Assigned Inventory" at bounding box center [1353, 399] width 346 height 13
click at [1517, 398] on icon at bounding box center [1521, 399] width 8 height 8
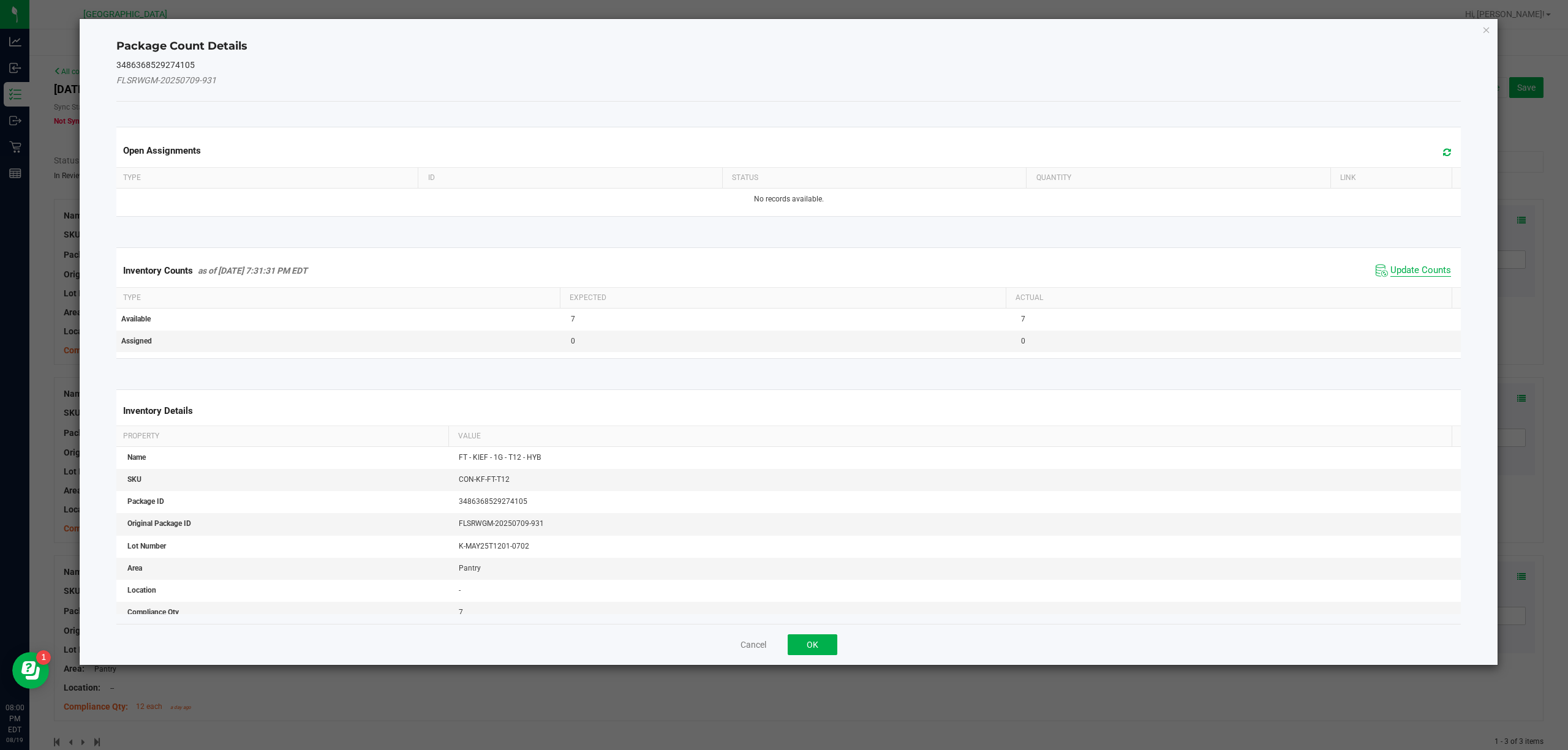
click at [1397, 272] on span "Update Counts" at bounding box center [1420, 271] width 60 height 12
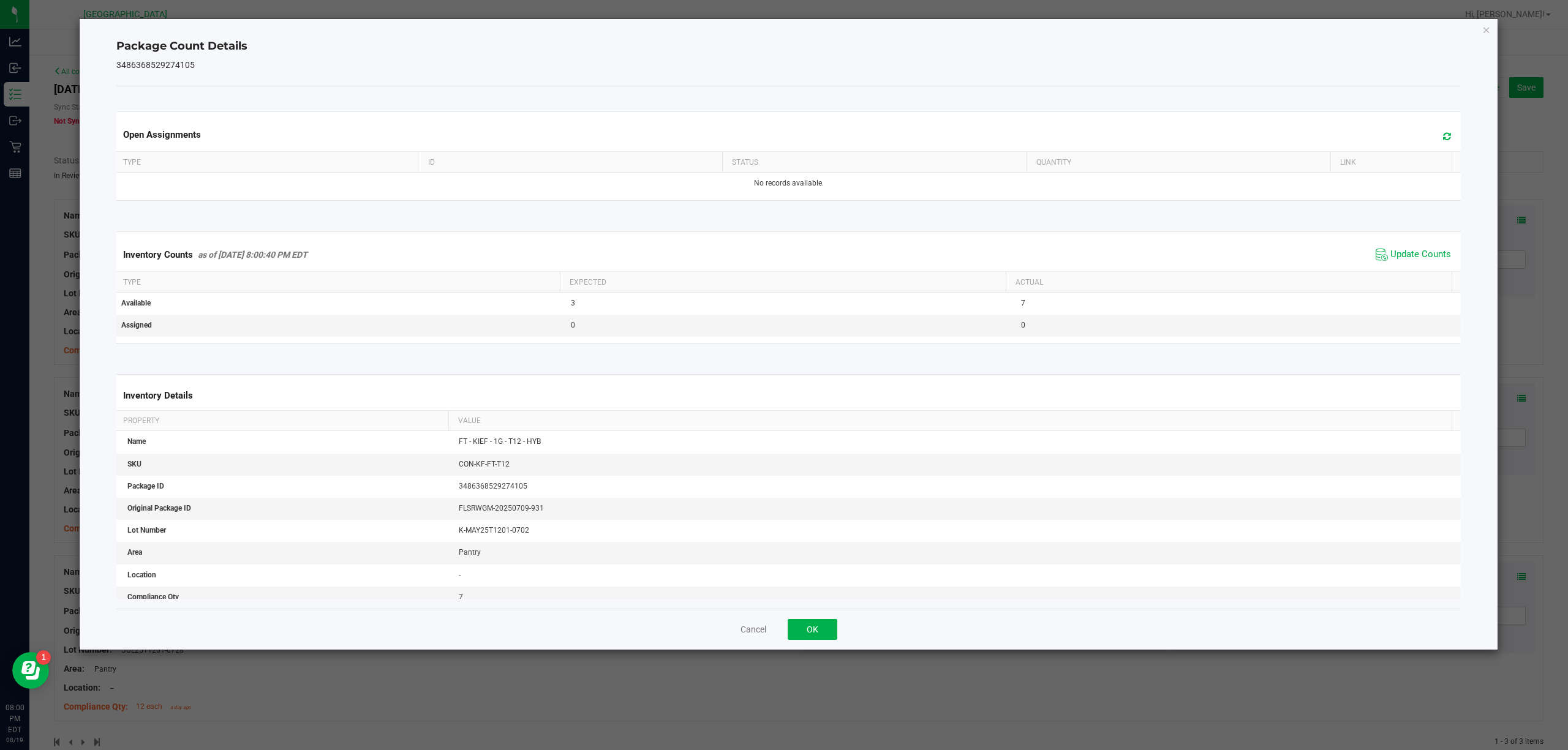
click at [1490, 29] on div "Package Count Details 3486368529274105 Open Assignments Type ID Status Quantity…" at bounding box center [789, 334] width 1419 height 631
click at [1483, 25] on icon "Close" at bounding box center [1486, 30] width 8 height 15
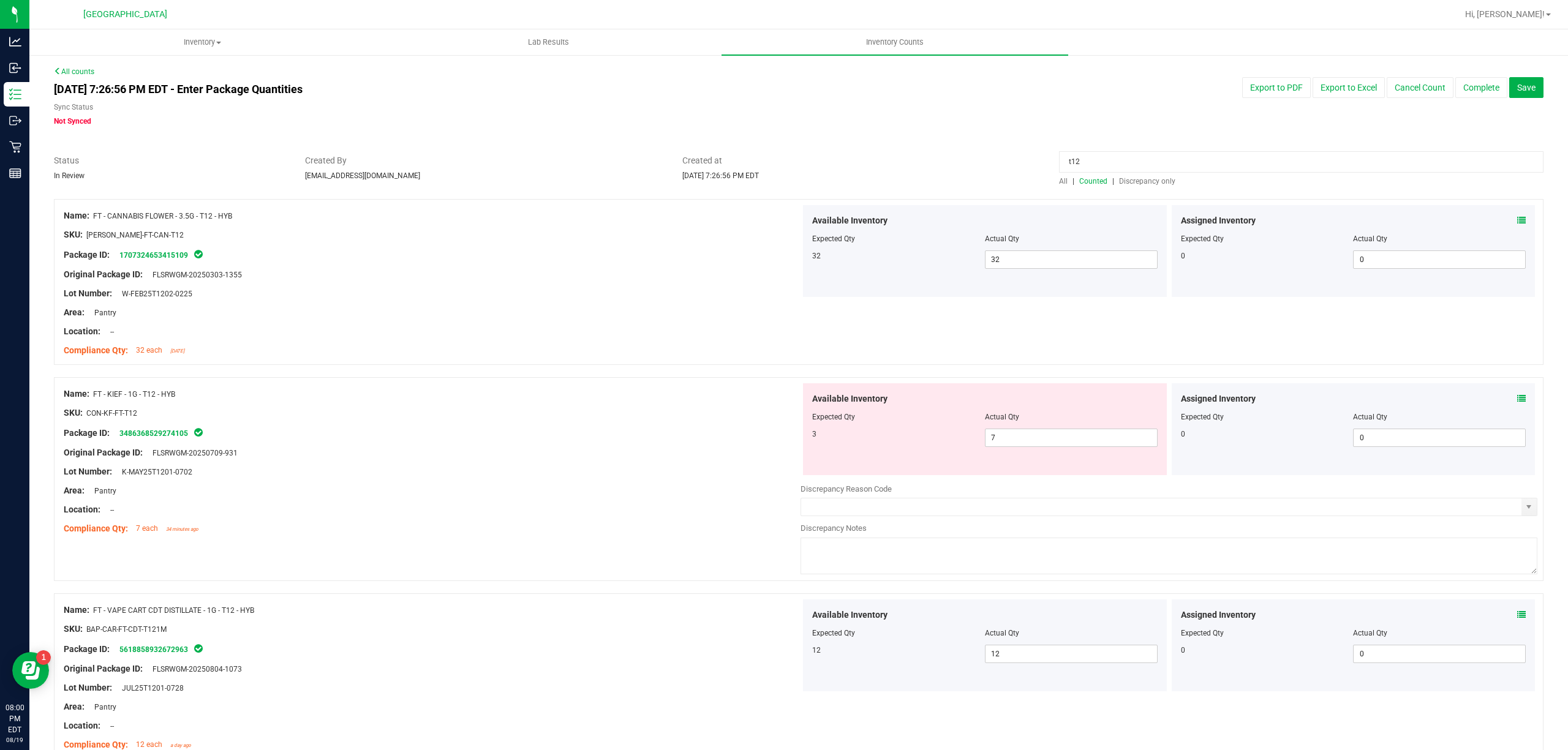
click at [1047, 424] on div at bounding box center [984, 425] width 346 height 6
click at [1047, 435] on span "7 7" at bounding box center [1071, 437] width 172 height 19
click at [1049, 435] on input "7" at bounding box center [1071, 437] width 172 height 17
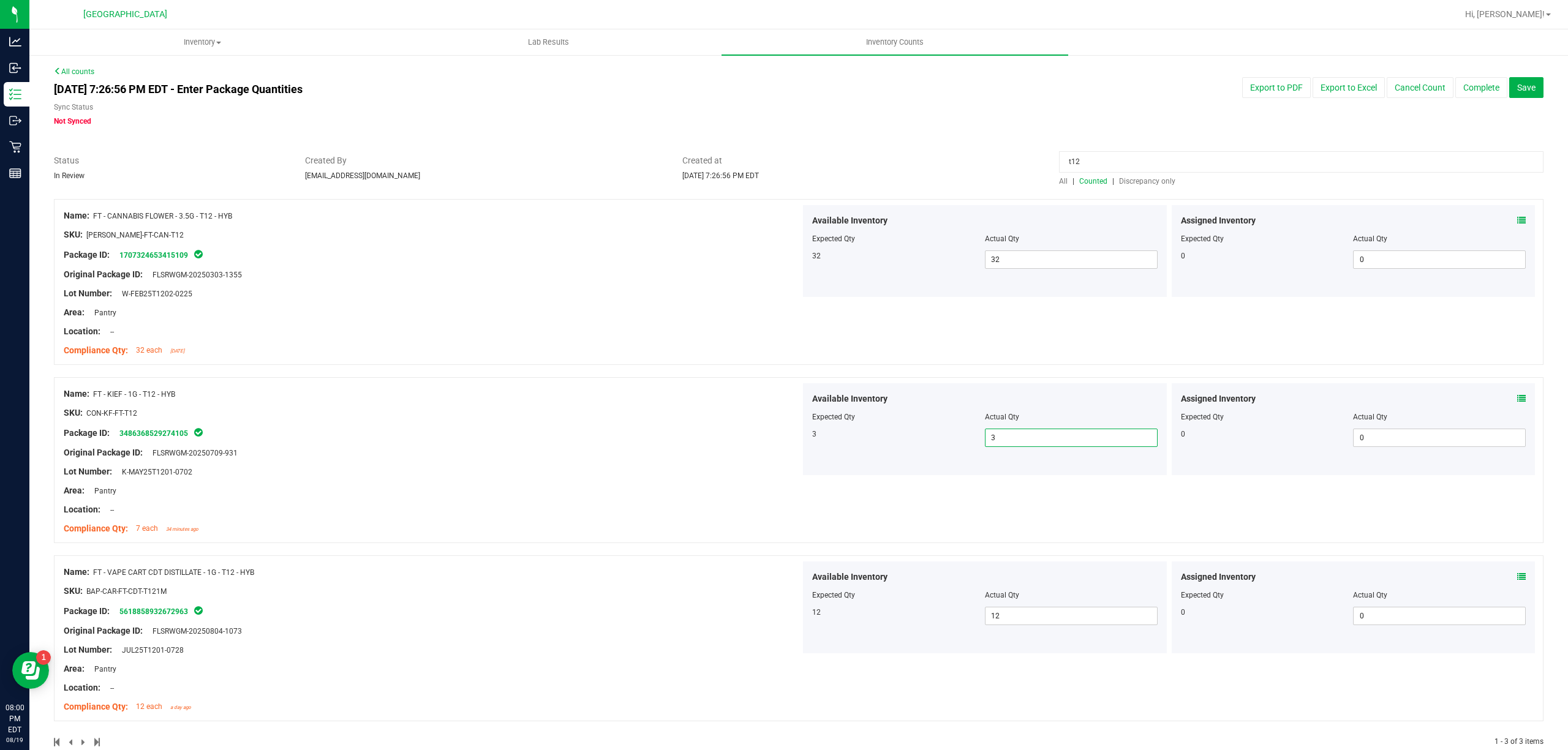
click at [1161, 162] on input "t12" at bounding box center [1301, 162] width 484 height 22
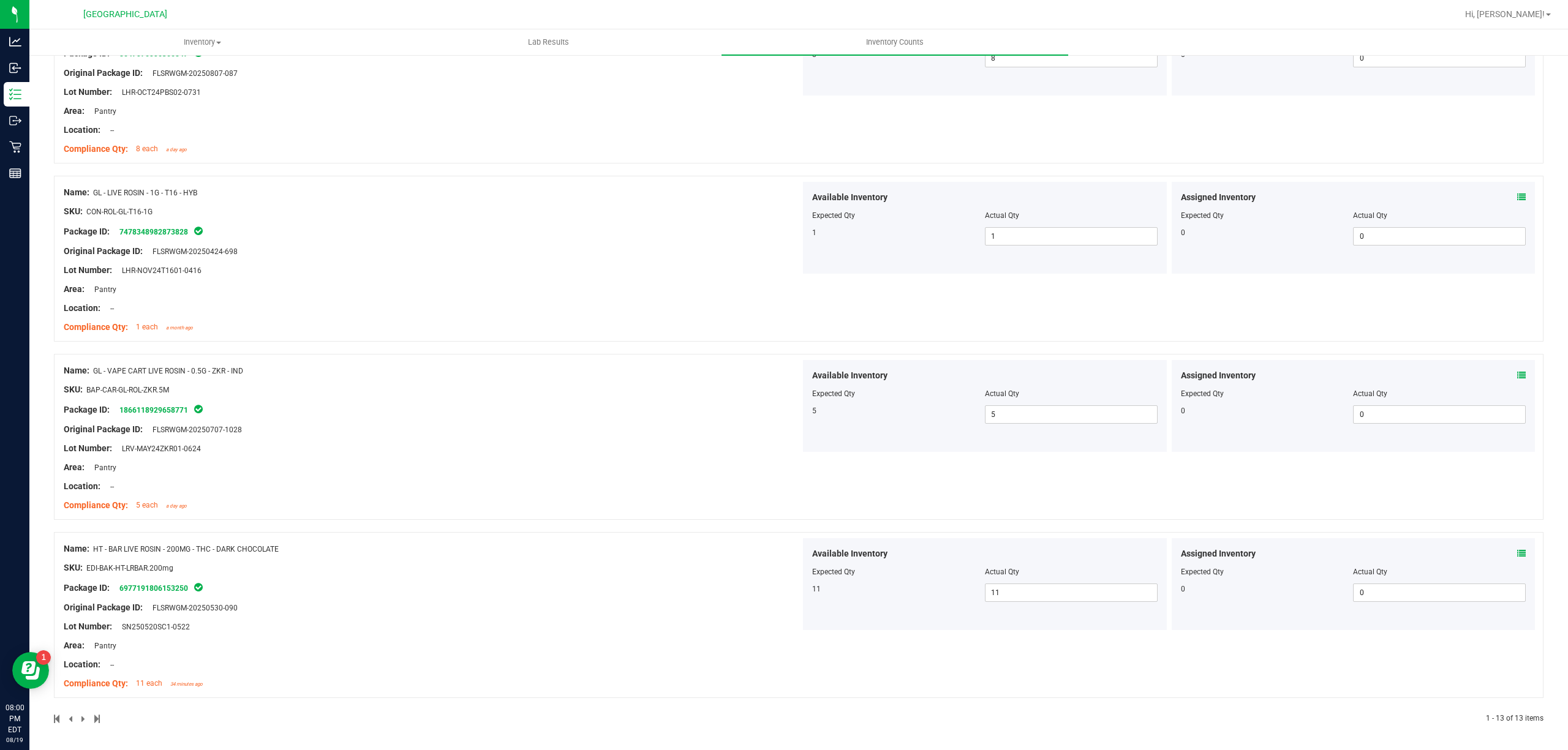
scroll to position [1812, 0]
click at [1517, 374] on div "Assigned Inventory Expected Qty Actual Qty 0 0 0" at bounding box center [1353, 404] width 363 height 92
click at [1517, 374] on icon at bounding box center [1521, 373] width 8 height 8
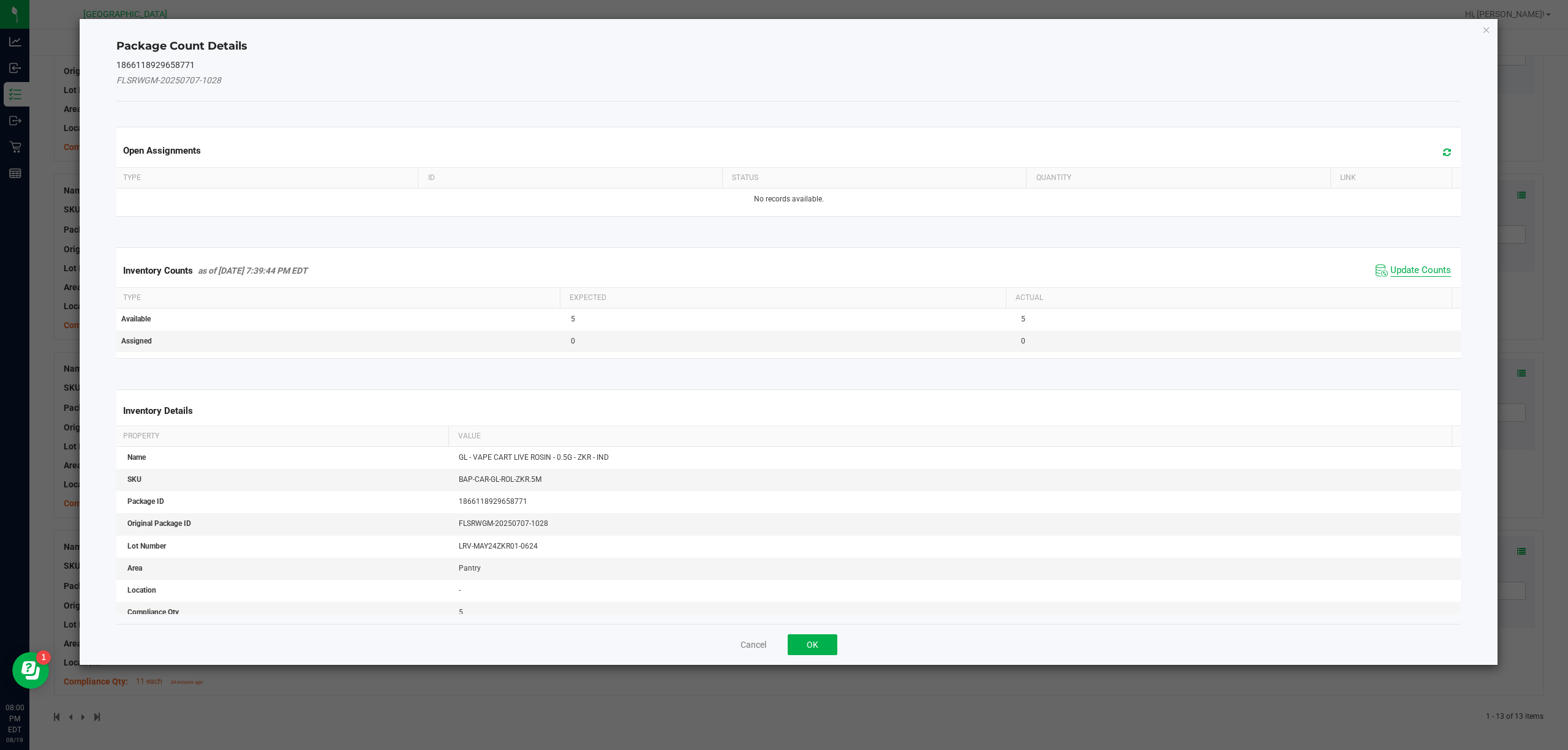
click at [1407, 270] on span "Update Counts" at bounding box center [1420, 271] width 60 height 12
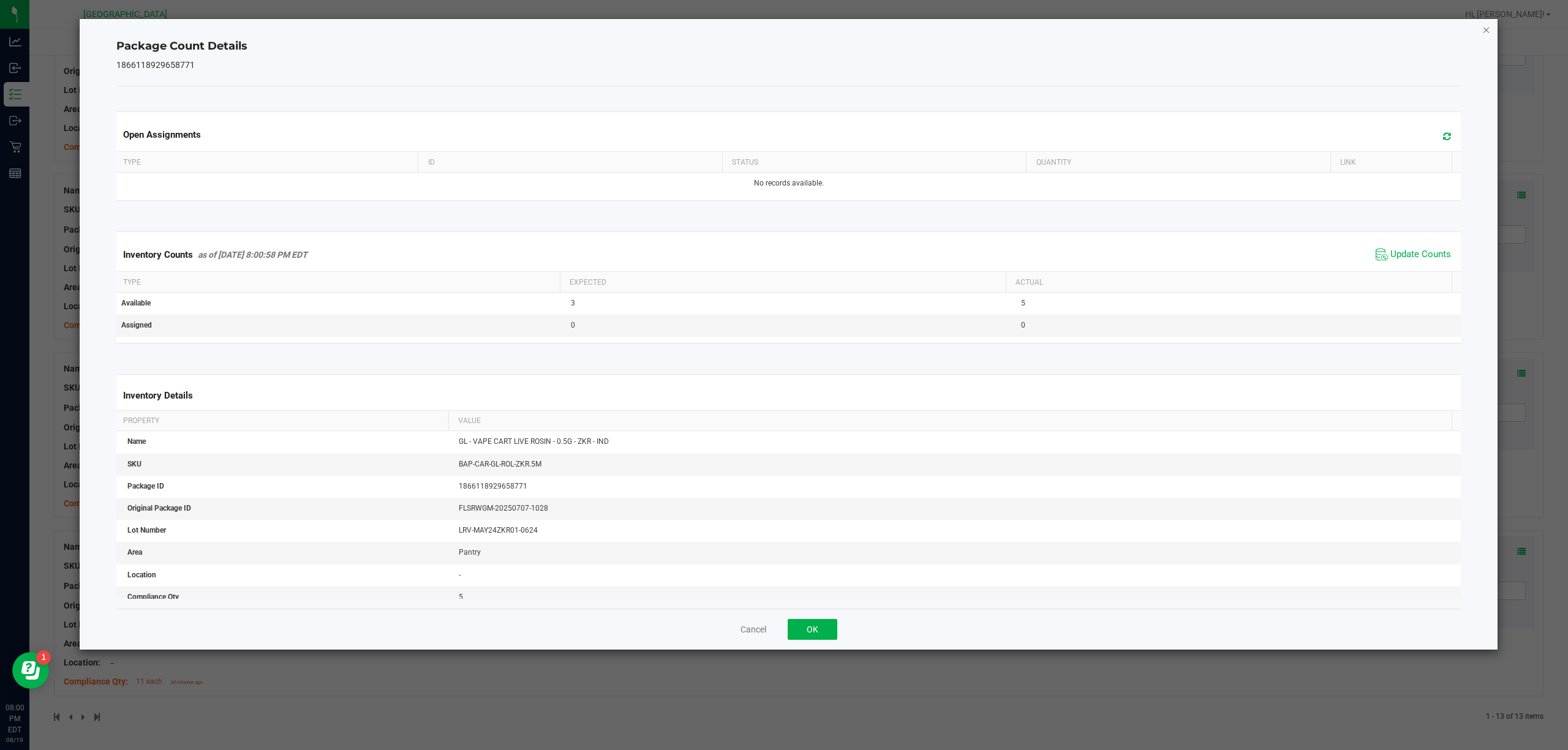
click at [1484, 25] on icon "Close" at bounding box center [1486, 30] width 8 height 15
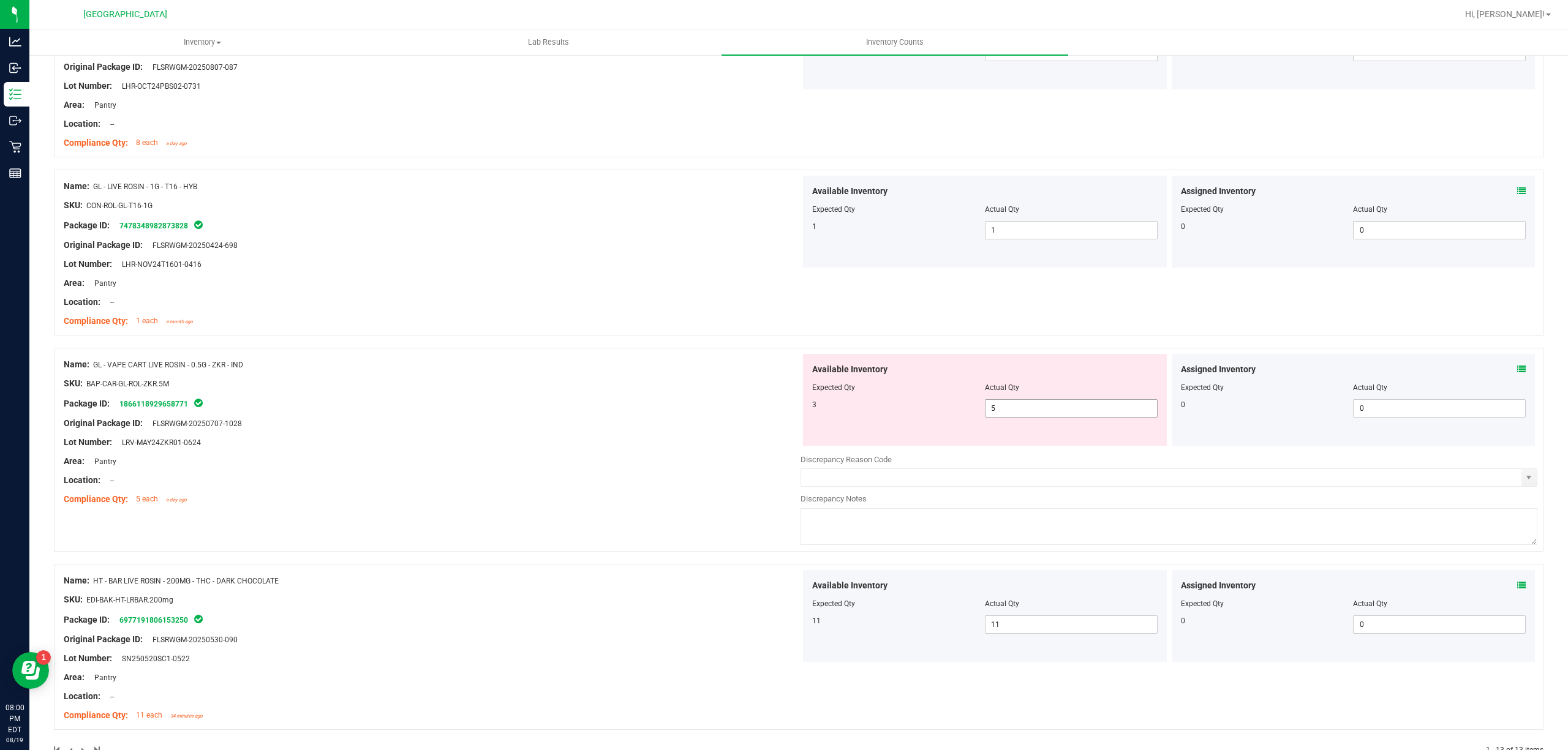
click at [1055, 410] on span "5 5" at bounding box center [1071, 408] width 172 height 19
click at [1056, 432] on div "Available Inventory Expected Qty Actual Qty 3 5 5" at bounding box center [984, 399] width 363 height 92
click at [1061, 407] on span "5 5" at bounding box center [1071, 408] width 172 height 19
click at [1061, 407] on input "5" at bounding box center [1071, 408] width 172 height 17
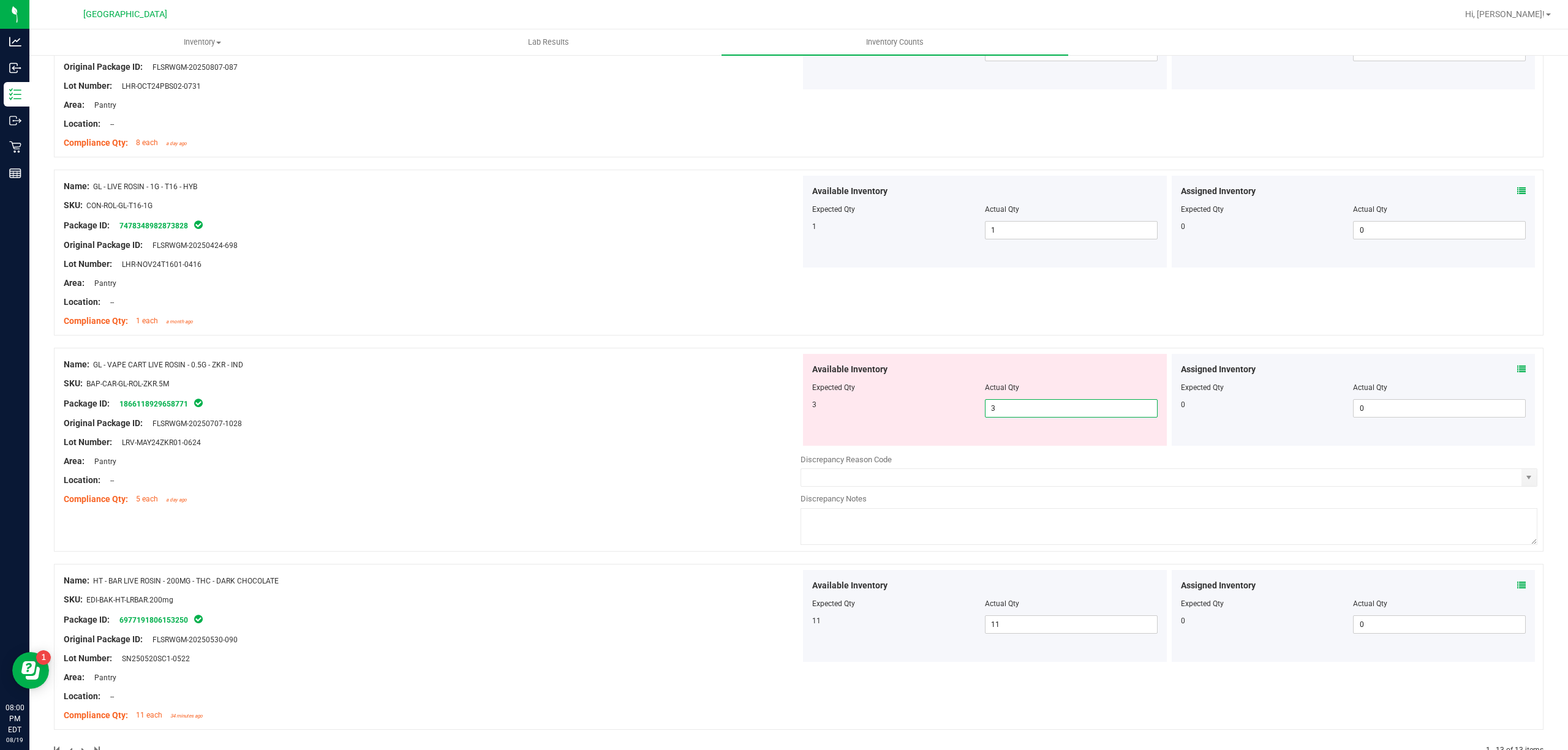
click at [352, 359] on div "Name: GL - VAPE CART LIVE ROSIN - 0.5G - ZKR - IND SKU: BAP-CAR-GL-ROL-ZKR.5M P…" at bounding box center [431, 431] width 737 height 156
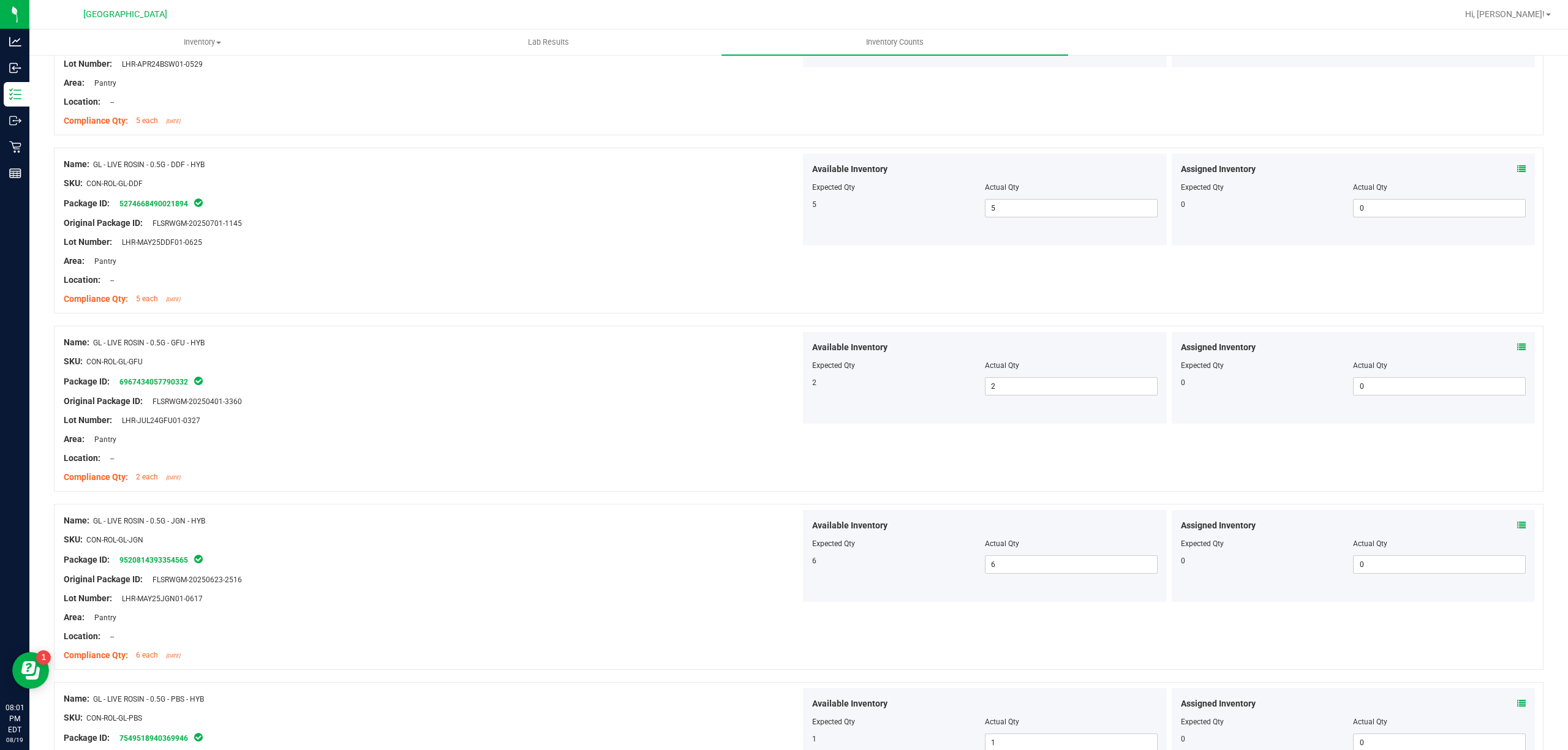
scroll to position [0, 0]
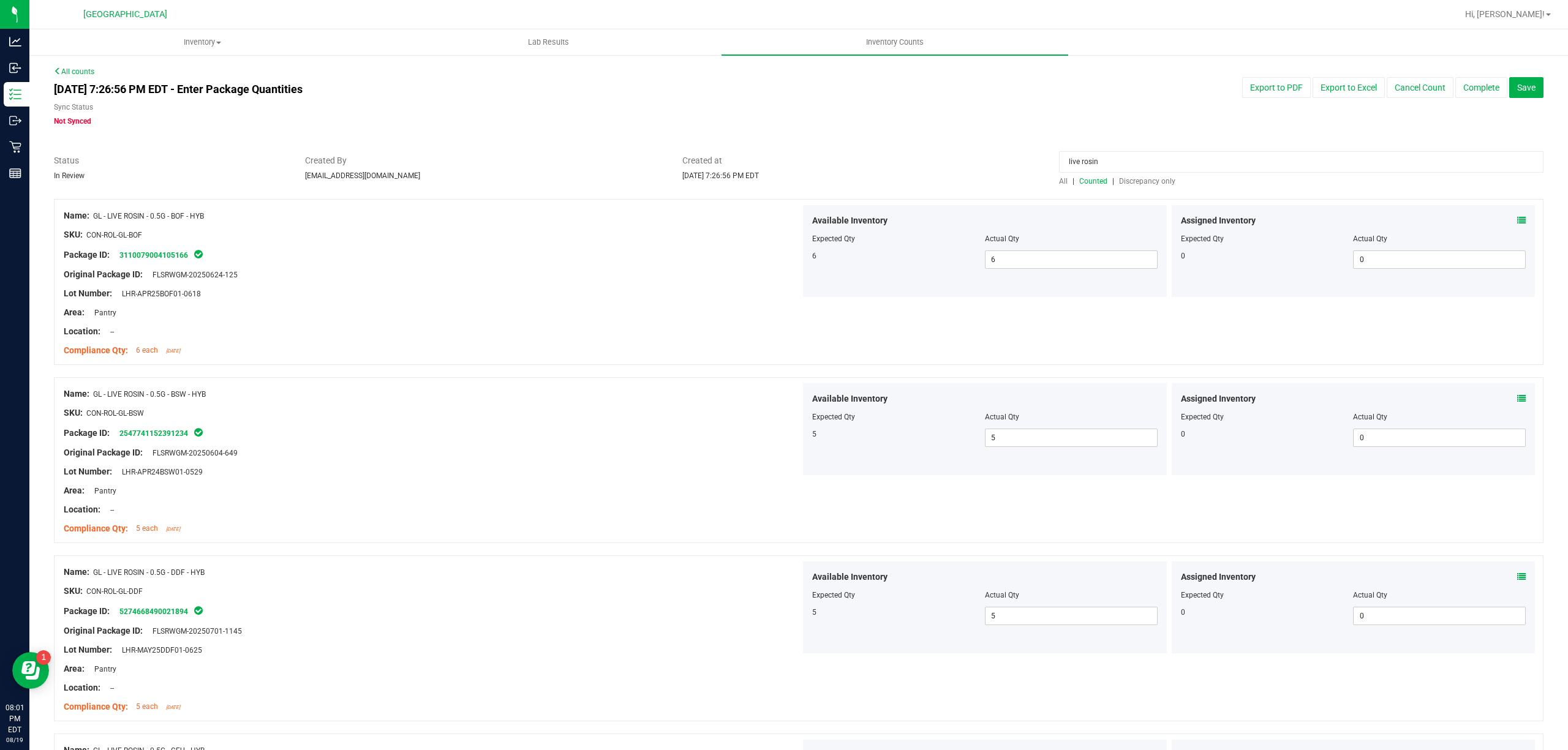
click at [1190, 172] on div "live rosin" at bounding box center [1301, 165] width 484 height 22
click at [1188, 155] on input "live rosin" at bounding box center [1301, 162] width 484 height 22
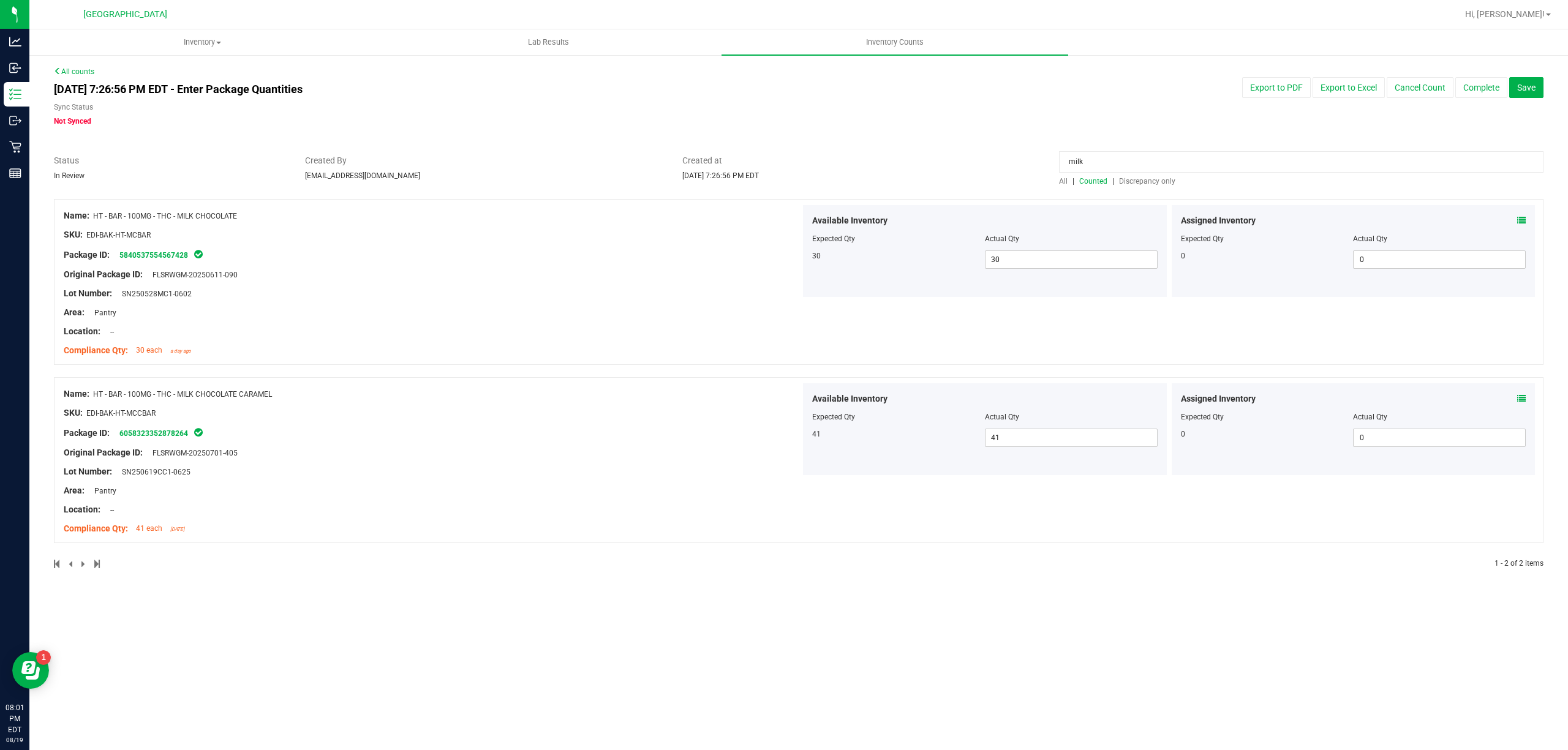
click at [1520, 398] on icon at bounding box center [1521, 399] width 8 height 8
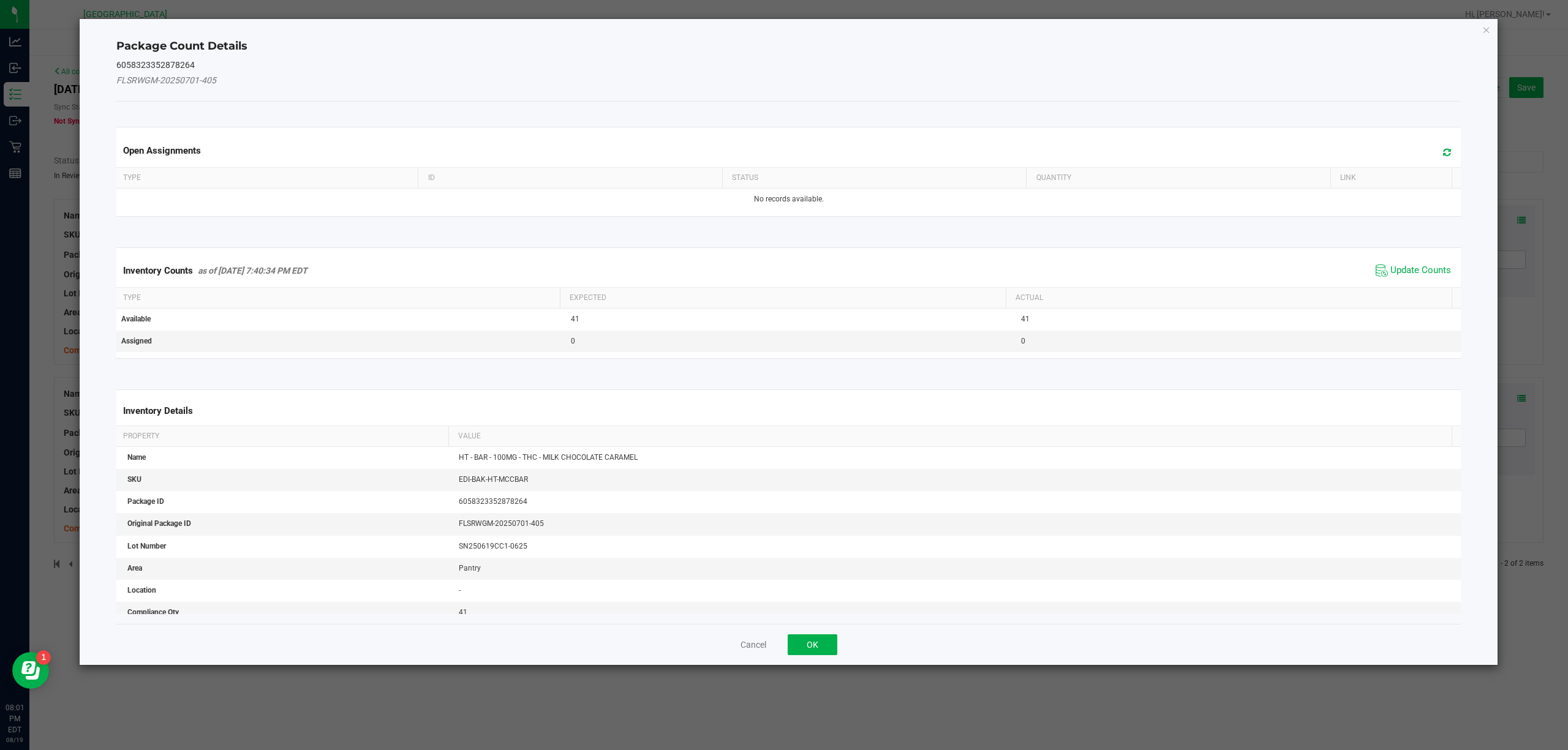
click at [1399, 241] on div "Inventory Counts as of [DATE] 7:40:34 PM EDT Update Counts Type Expected Actual…" at bounding box center [789, 303] width 1364 height 142
click at [1400, 265] on span "Update Counts" at bounding box center [1413, 270] width 81 height 19
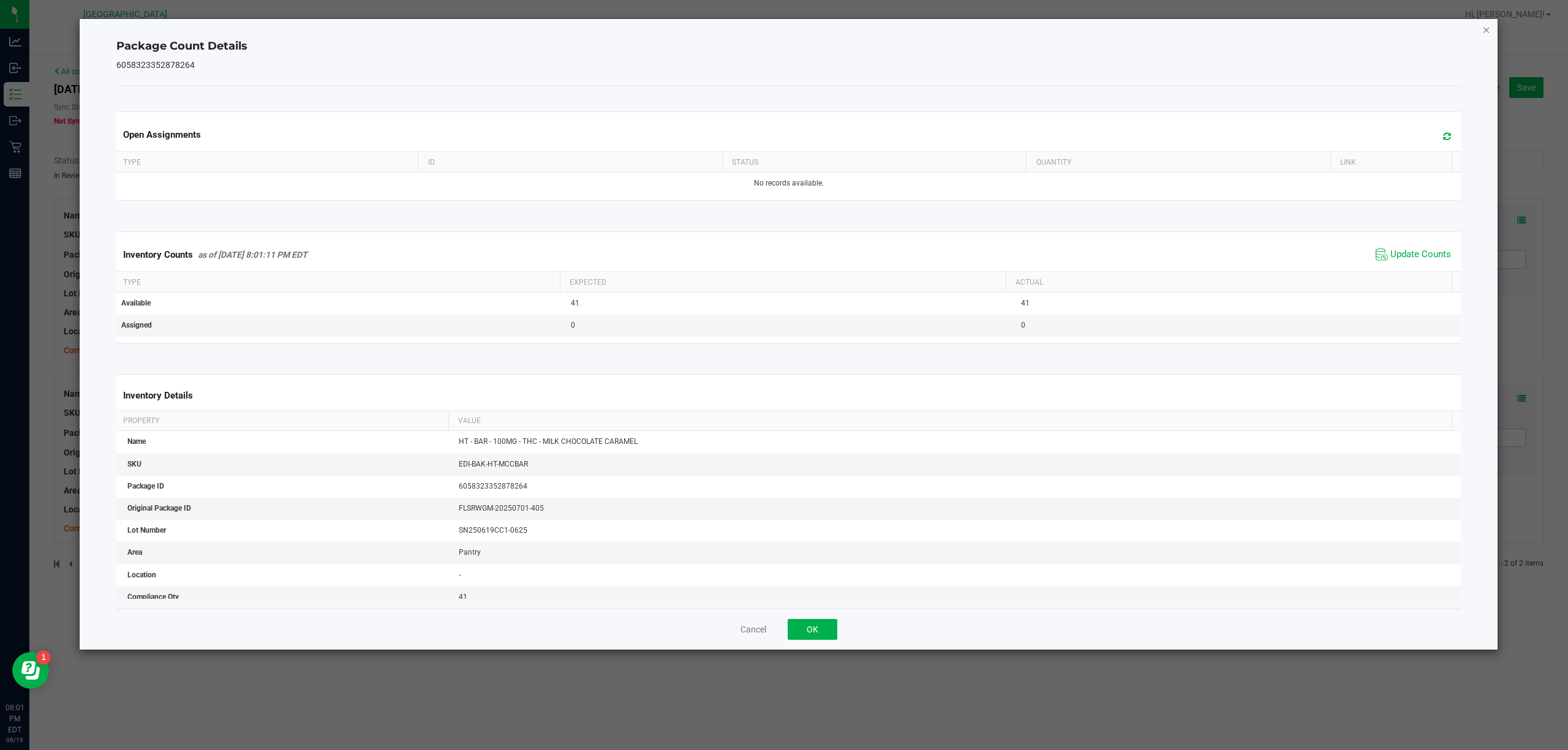
click at [1482, 35] on icon "Close" at bounding box center [1486, 30] width 8 height 15
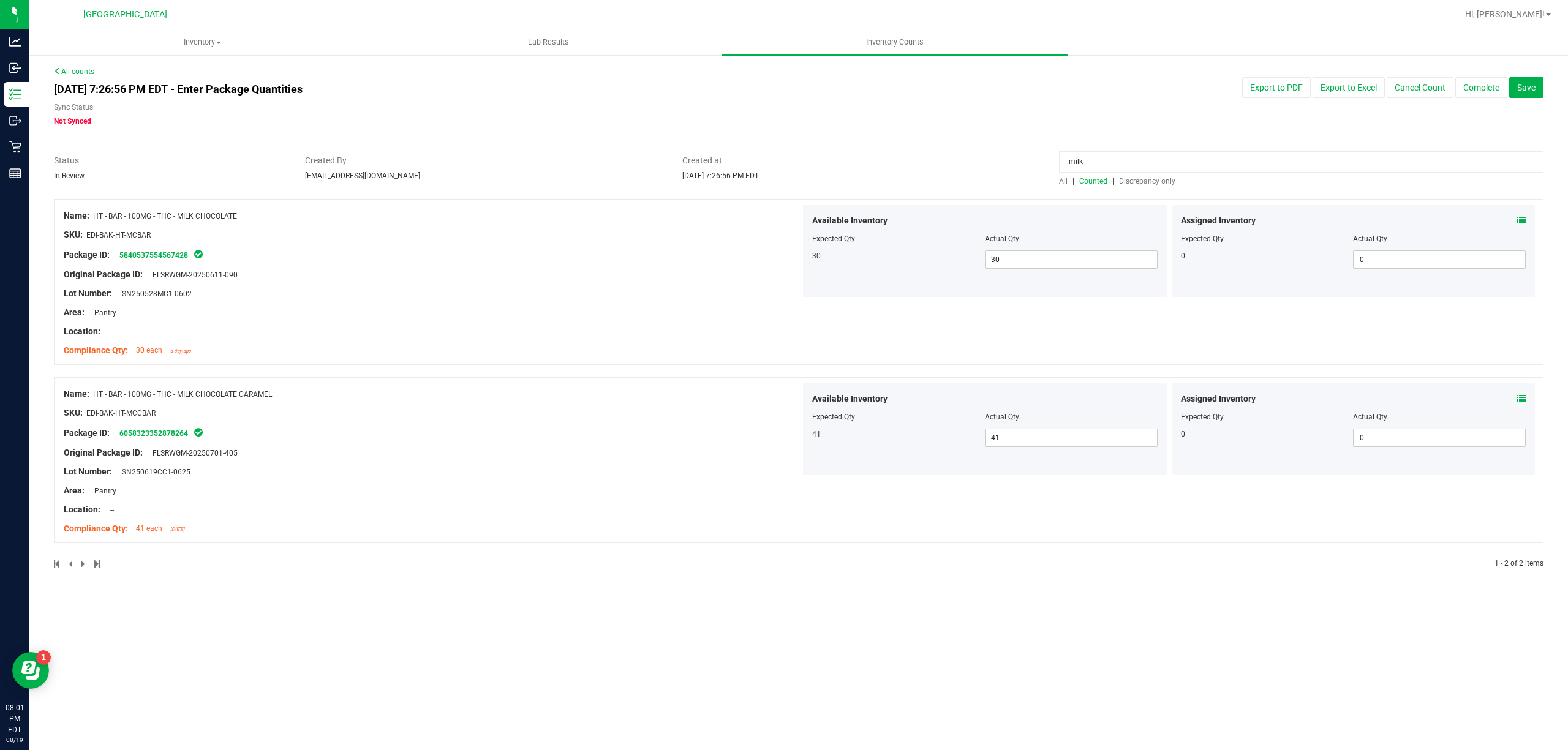
click at [1515, 220] on div "Assigned Inventory" at bounding box center [1353, 220] width 346 height 13
click at [1519, 223] on icon at bounding box center [1521, 220] width 8 height 8
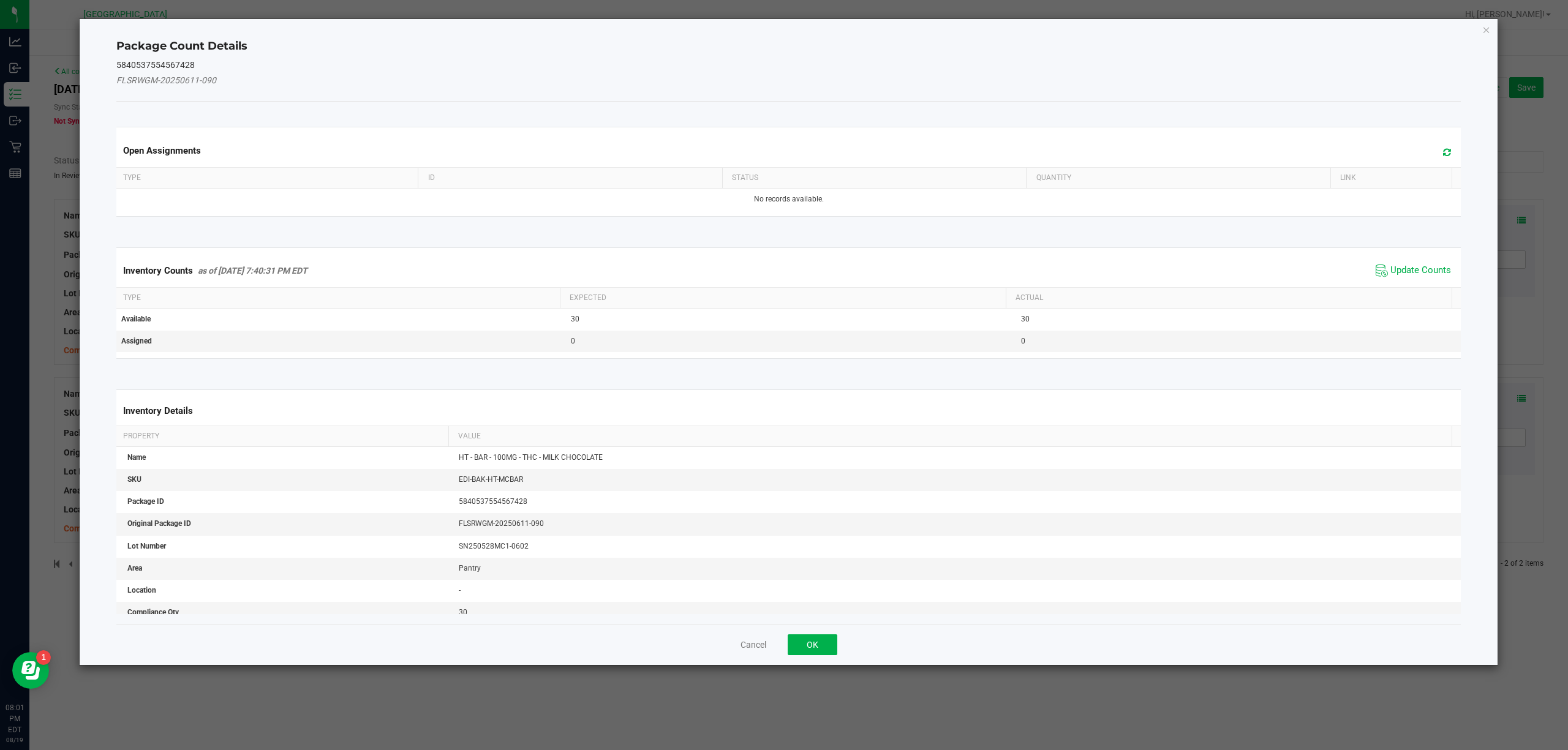
click at [1398, 292] on th "Actual" at bounding box center [1228, 299] width 446 height 21
click at [1409, 265] on span "Update Counts" at bounding box center [1420, 271] width 60 height 12
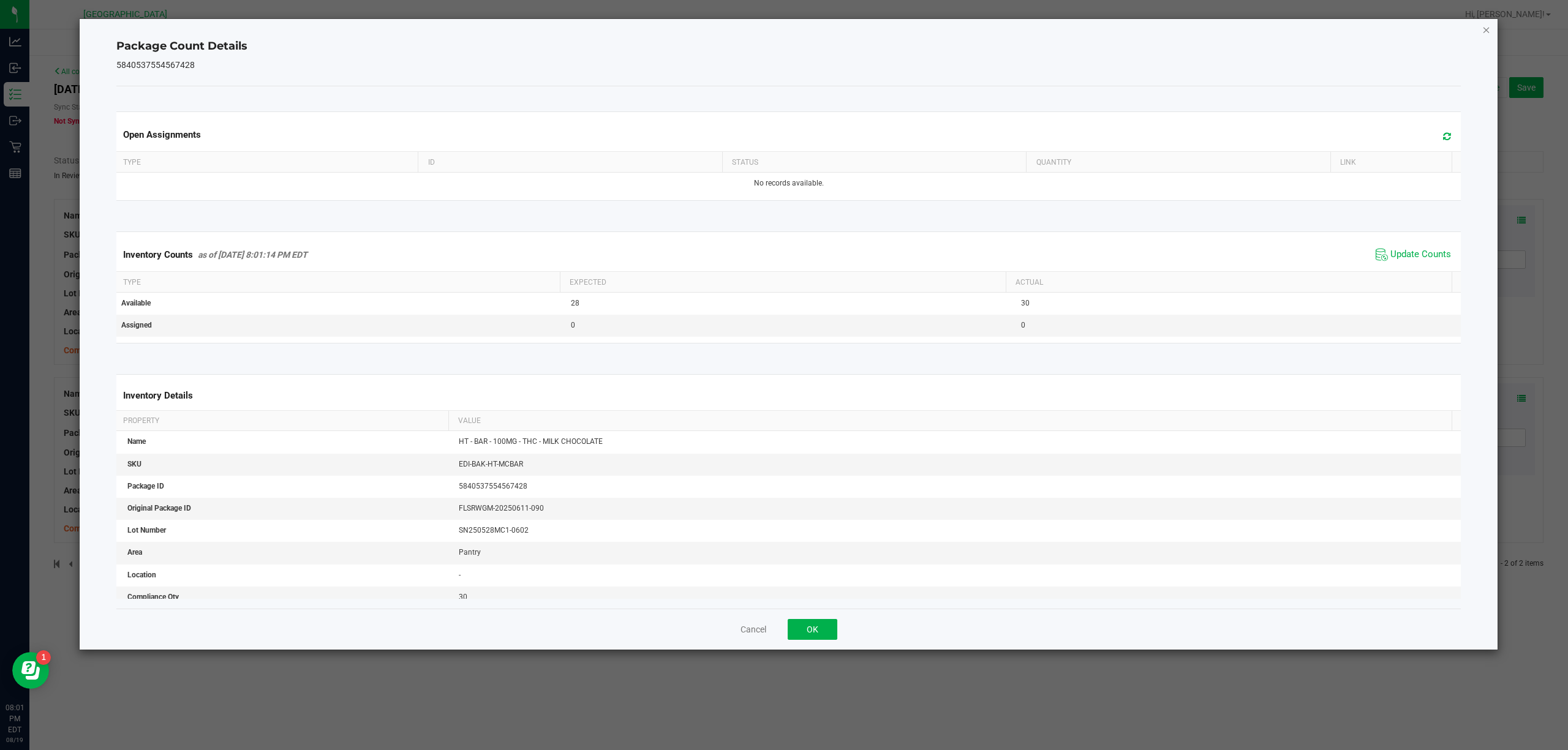
click at [1487, 32] on icon "Close" at bounding box center [1486, 30] width 8 height 15
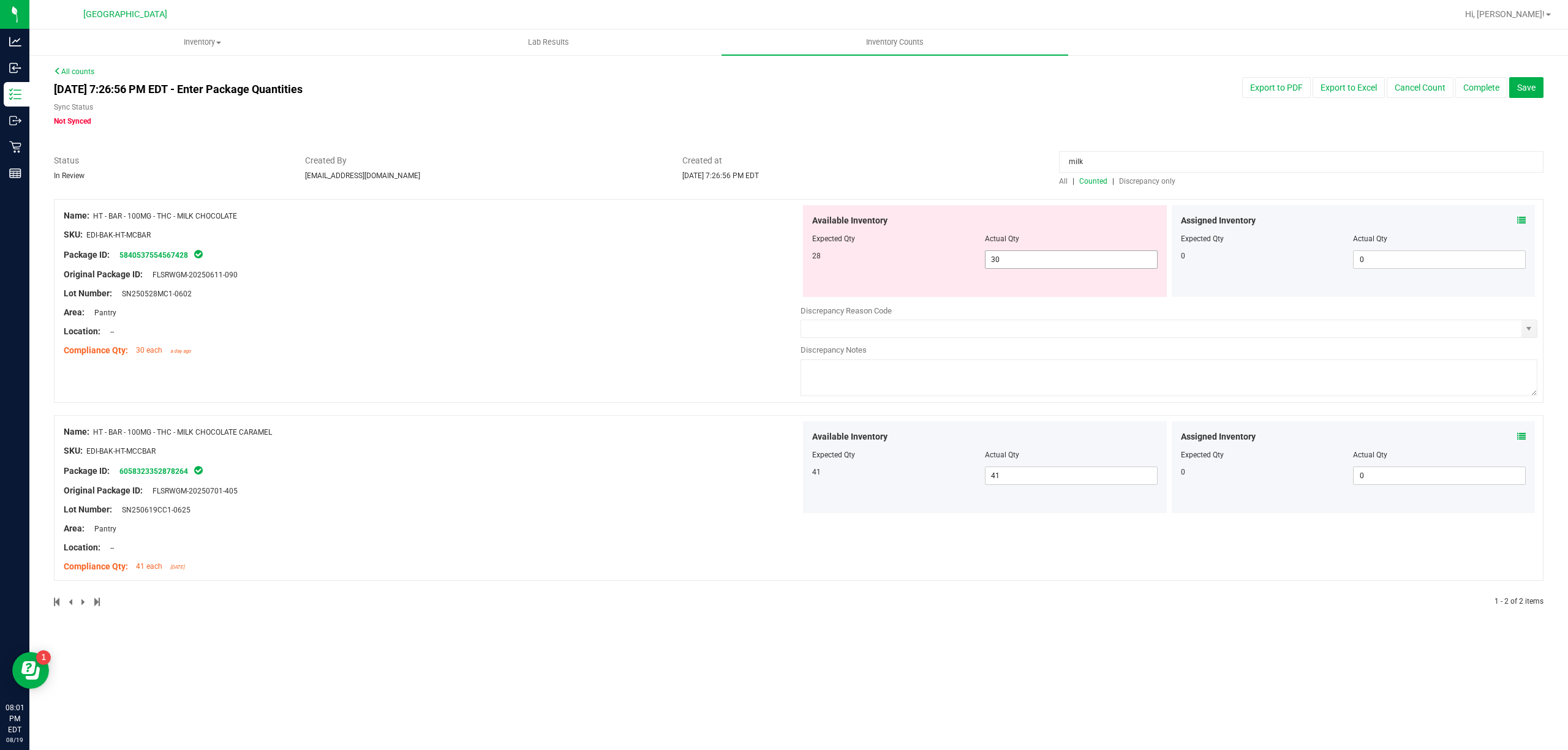
click at [1145, 253] on span "30 30" at bounding box center [1071, 260] width 172 height 19
click at [1143, 256] on input "30" at bounding box center [1071, 259] width 172 height 17
click at [985, 179] on div "Created at [DATE] 7:26:56 PM EDT" at bounding box center [862, 168] width 378 height 27
click at [1008, 251] on span "238 238" at bounding box center [1071, 260] width 172 height 19
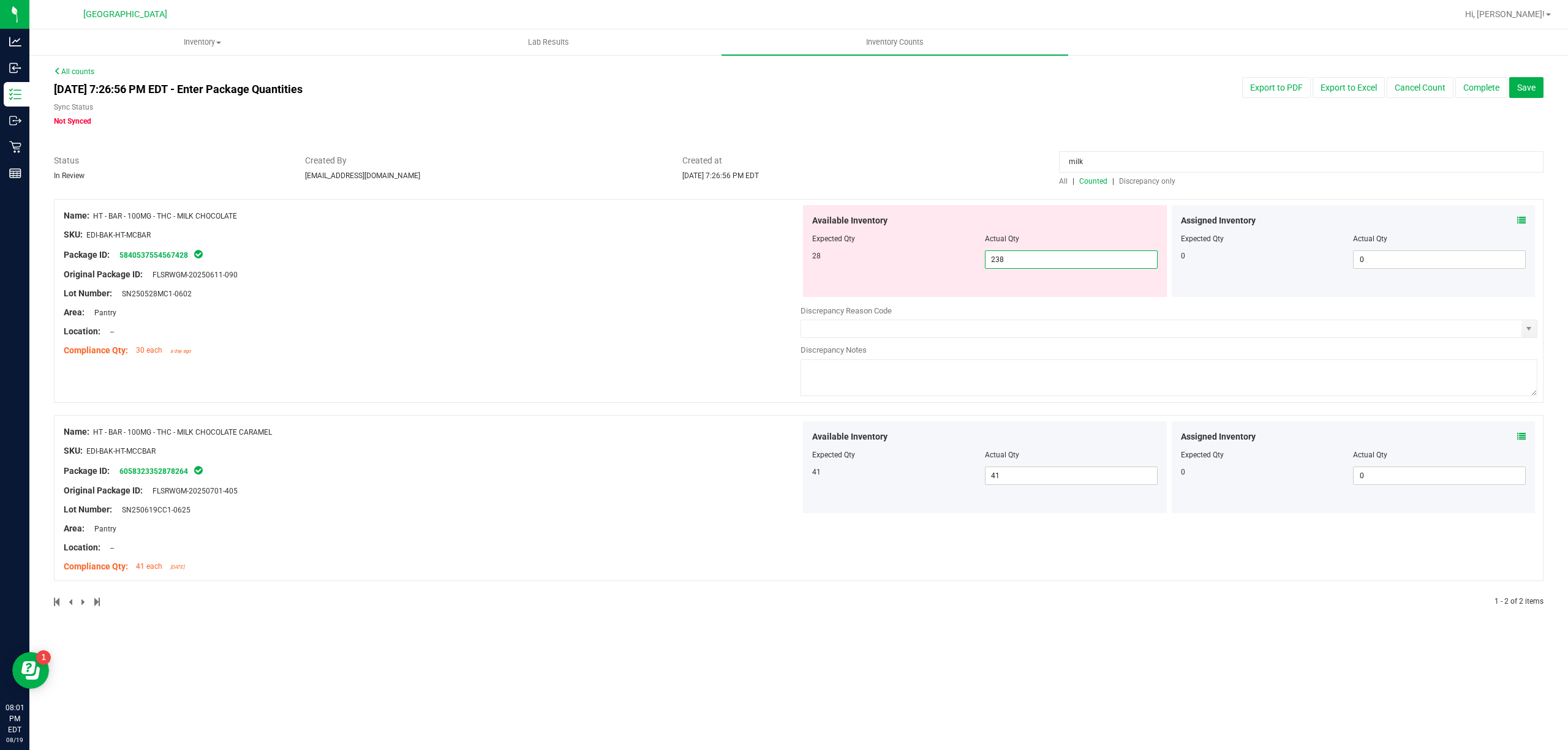
click at [1008, 251] on input "238" at bounding box center [1071, 259] width 172 height 17
click at [1000, 120] on div "[DATE] 7:26:56 PM EDT - Enter Package Quantities Sync Status Not Synced Export …" at bounding box center [799, 101] width 1508 height 49
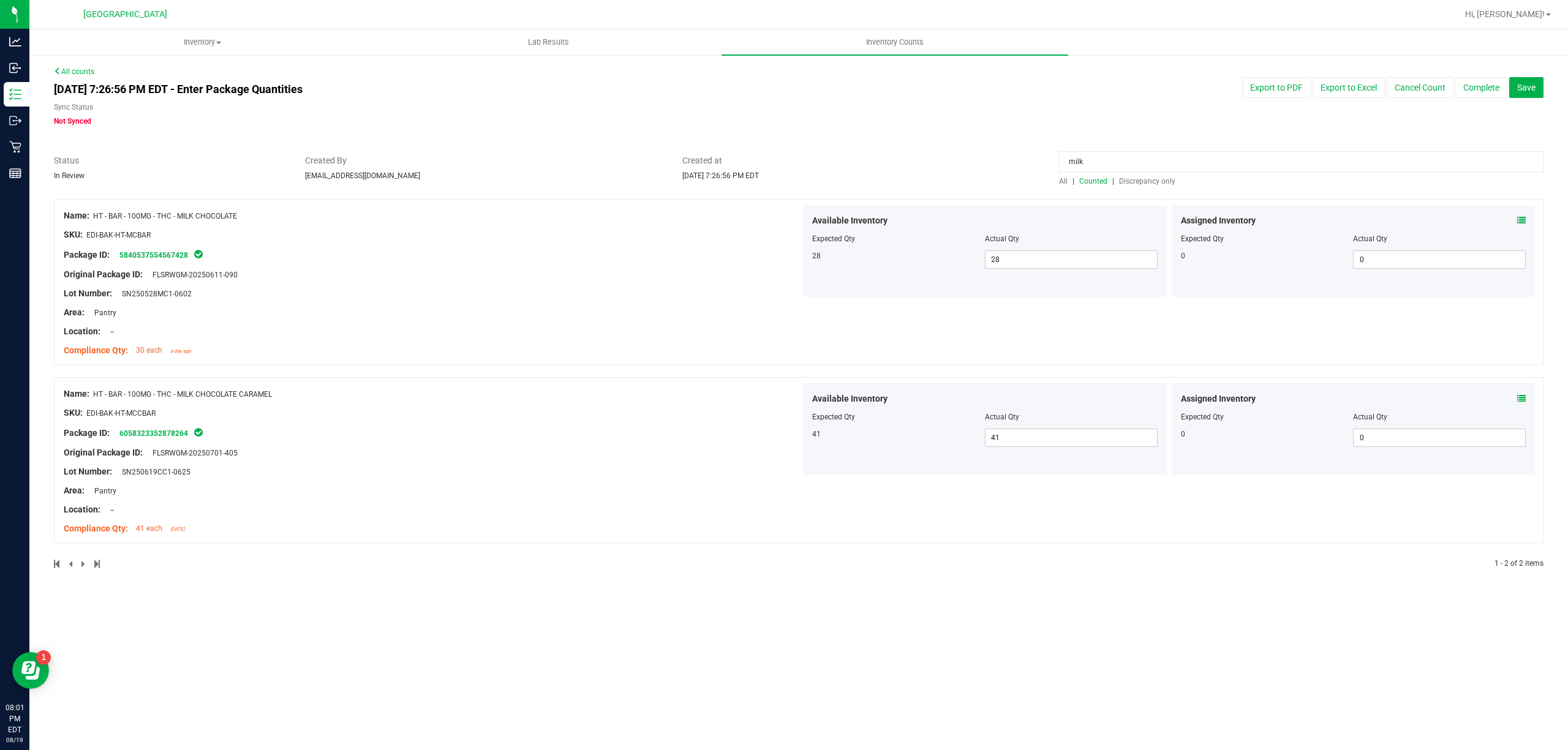
click at [1171, 191] on div at bounding box center [799, 193] width 1490 height 12
click at [1163, 150] on div at bounding box center [799, 148] width 1490 height 12
click at [1160, 155] on input "milk" at bounding box center [1301, 162] width 484 height 22
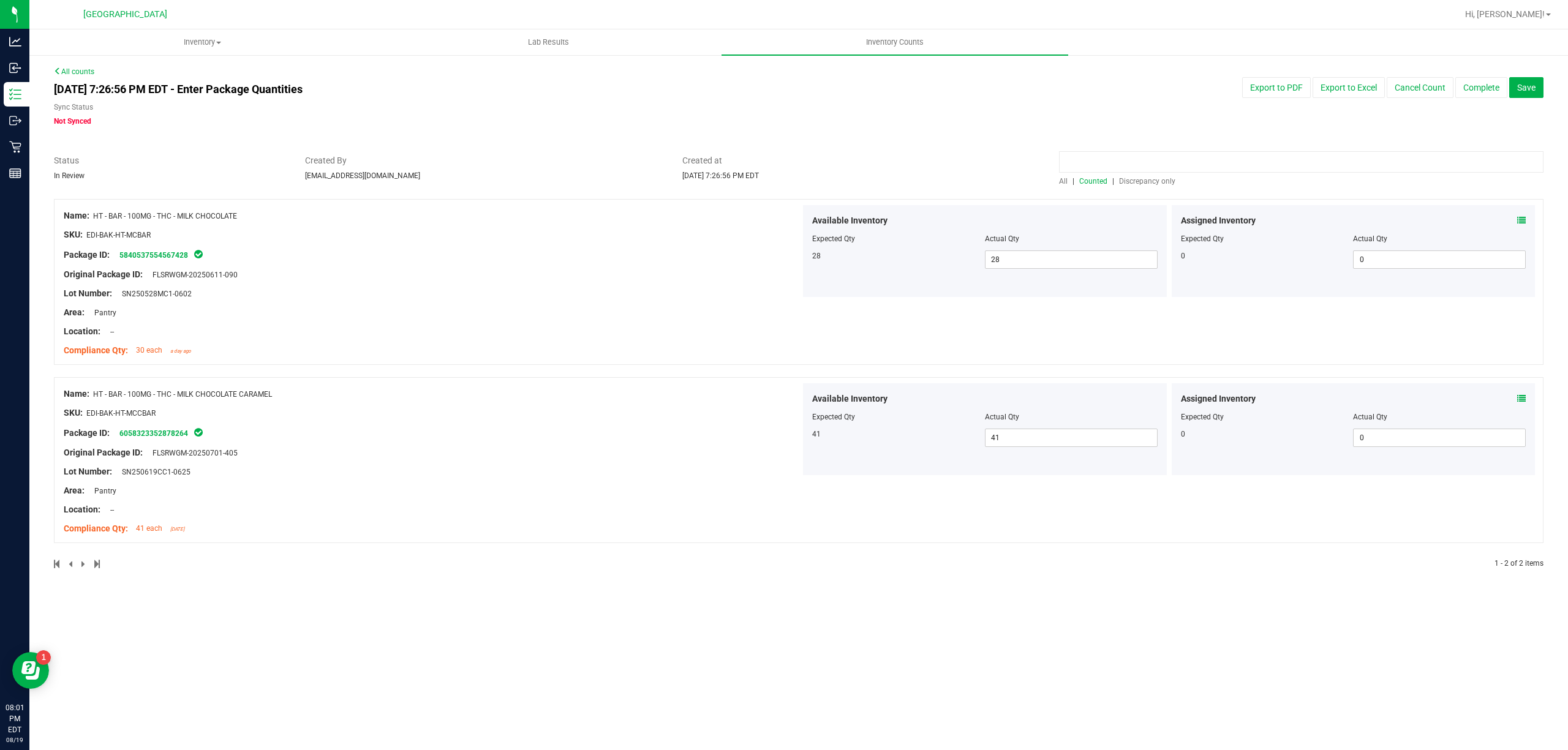
click at [1159, 172] on input at bounding box center [1301, 162] width 484 height 22
click at [1152, 190] on div at bounding box center [799, 193] width 1490 height 12
click at [1154, 180] on span "Discrepancy only" at bounding box center [1147, 181] width 57 height 8
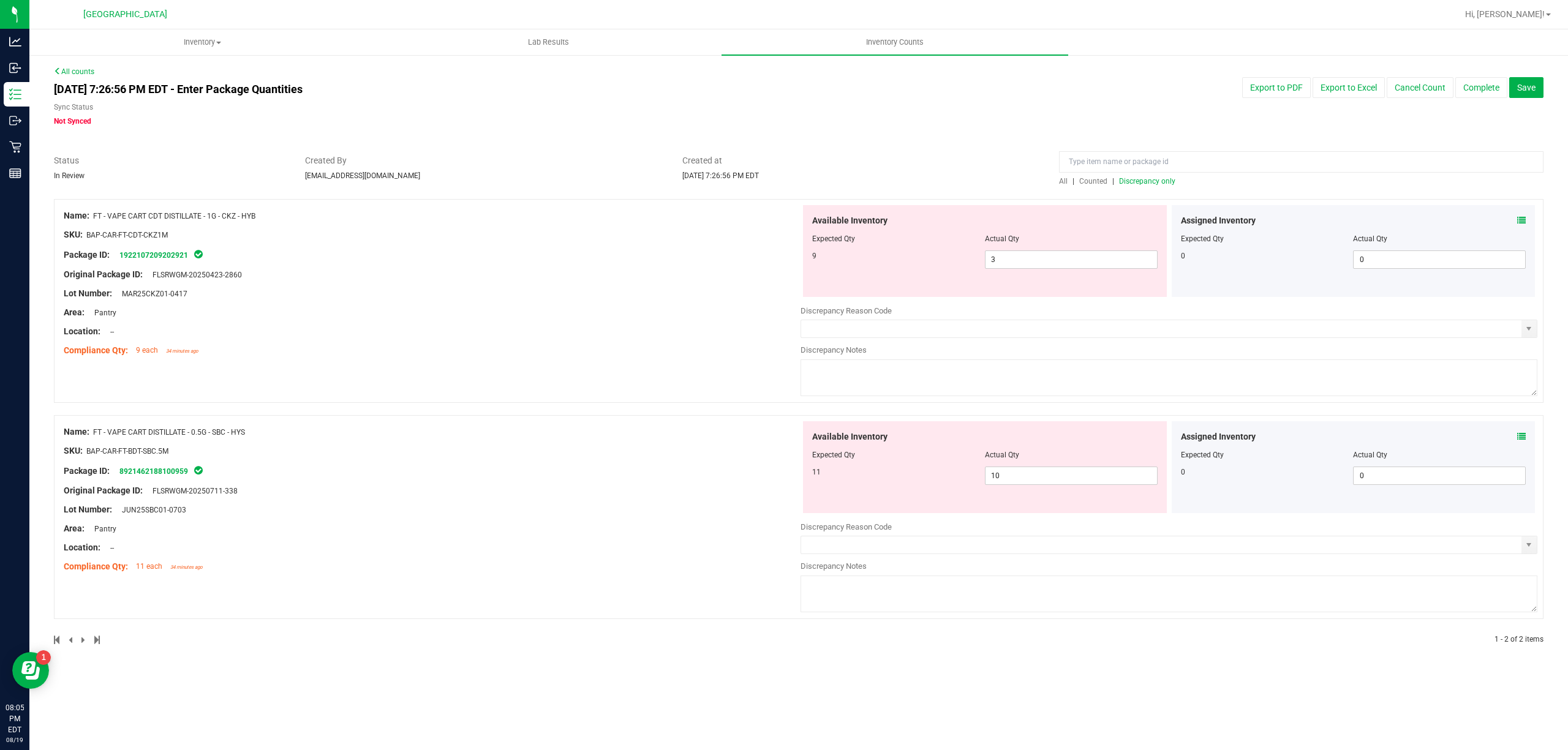
click at [1131, 181] on span "Discrepancy only" at bounding box center [1147, 181] width 57 height 8
click at [1052, 176] on div "All | Counted | Discrepancy only" at bounding box center [1302, 170] width 503 height 32
click at [1057, 179] on div "All | Counted | Discrepancy only" at bounding box center [1302, 170] width 503 height 32
click at [1061, 179] on span "All" at bounding box center [1063, 181] width 8 height 8
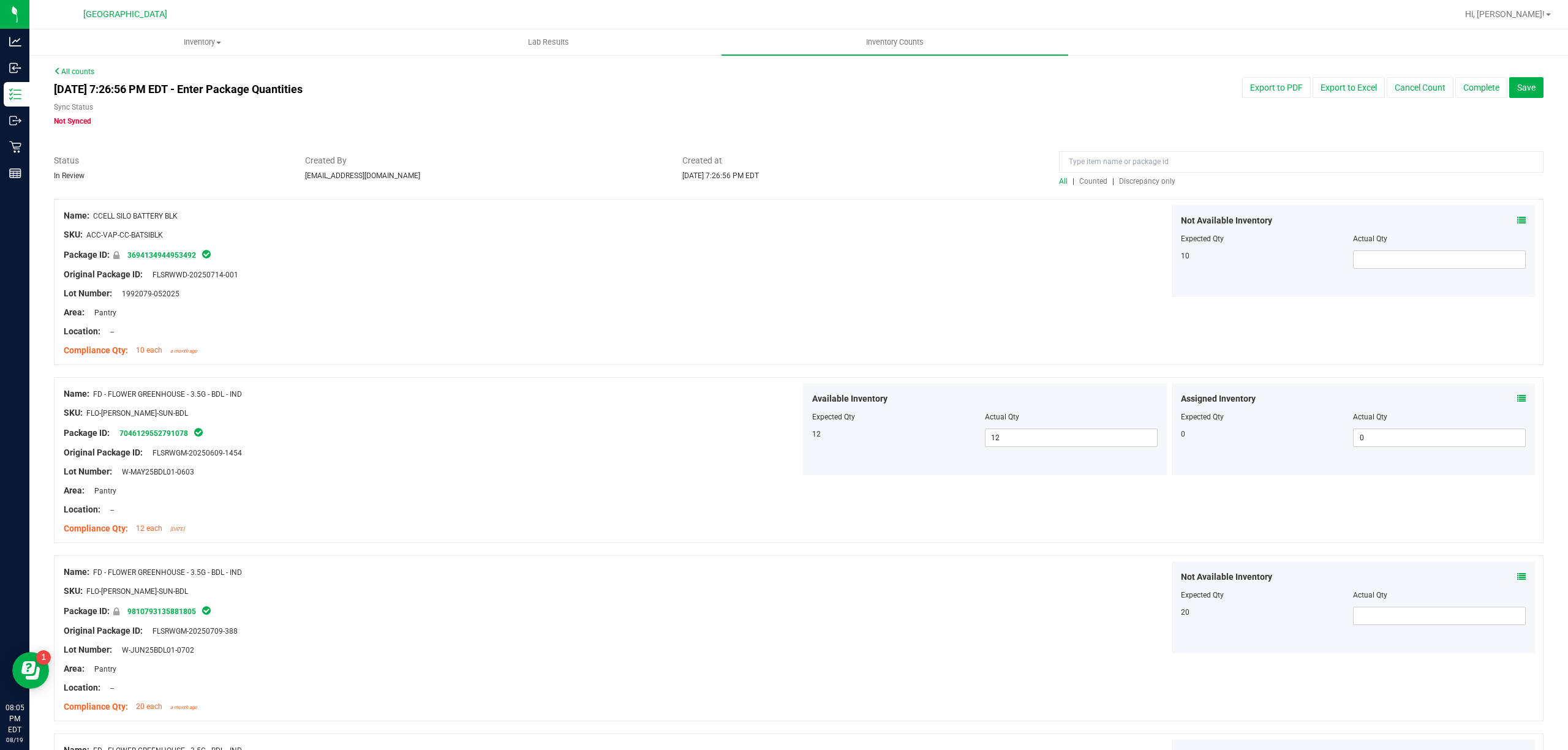
click at [1149, 175] on div at bounding box center [1301, 165] width 484 height 22
drag, startPoint x: 1149, startPoint y: 175, endPoint x: 1152, endPoint y: 184, distance: 9.5
click at [1152, 179] on div "All | Counted | Discrepancy only" at bounding box center [1302, 170] width 503 height 32
click at [1152, 184] on span "Discrepancy only" at bounding box center [1147, 181] width 57 height 8
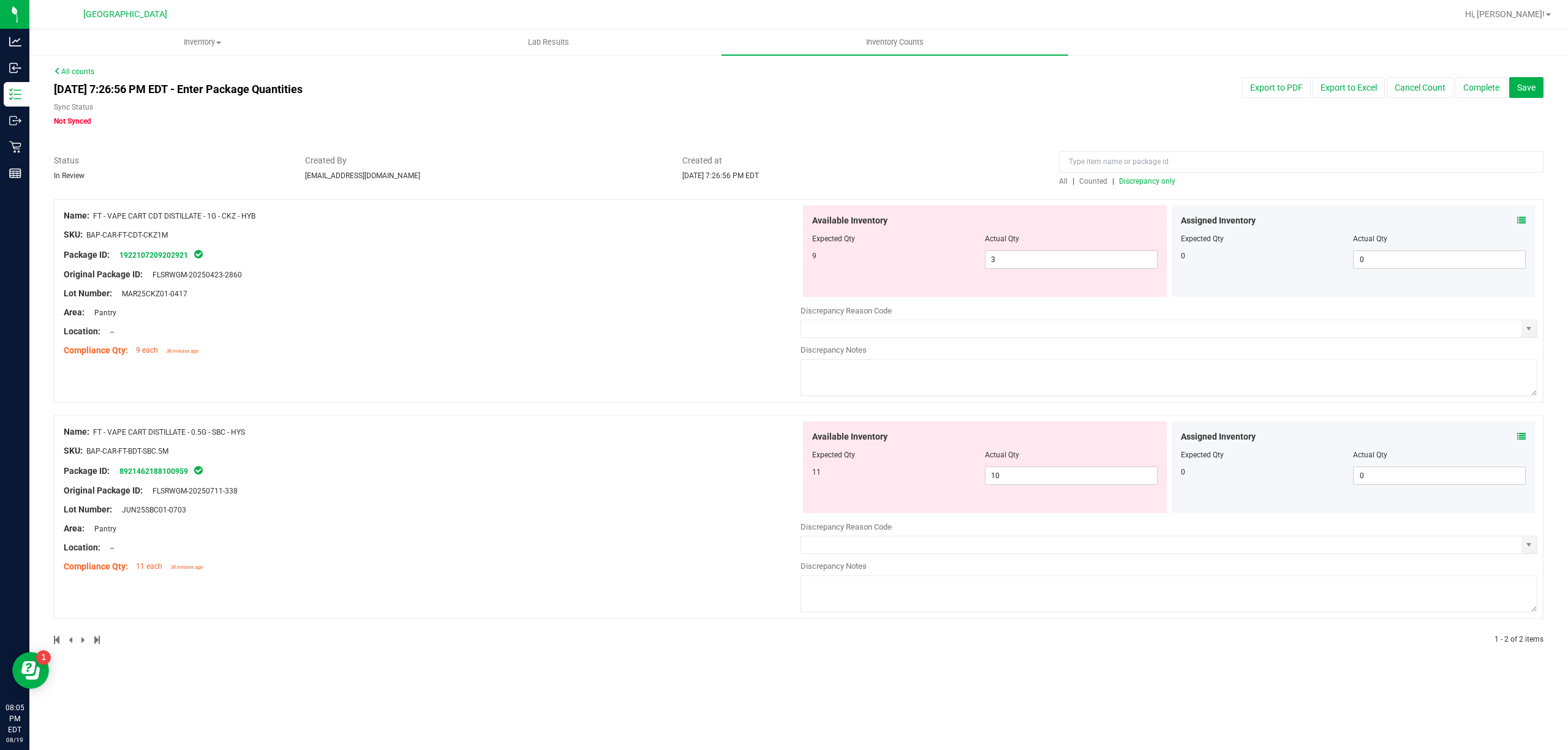
click at [746, 234] on div "SKU: BAP-CAR-FT-CDT-CKZ1M" at bounding box center [431, 234] width 737 height 13
click at [1105, 219] on div "Available Inventory" at bounding box center [984, 220] width 346 height 13
click at [1061, 246] on div at bounding box center [984, 247] width 346 height 6
click at [1051, 275] on div "Available Inventory Expected Qty Actual Qty 9 3 3" at bounding box center [984, 251] width 363 height 92
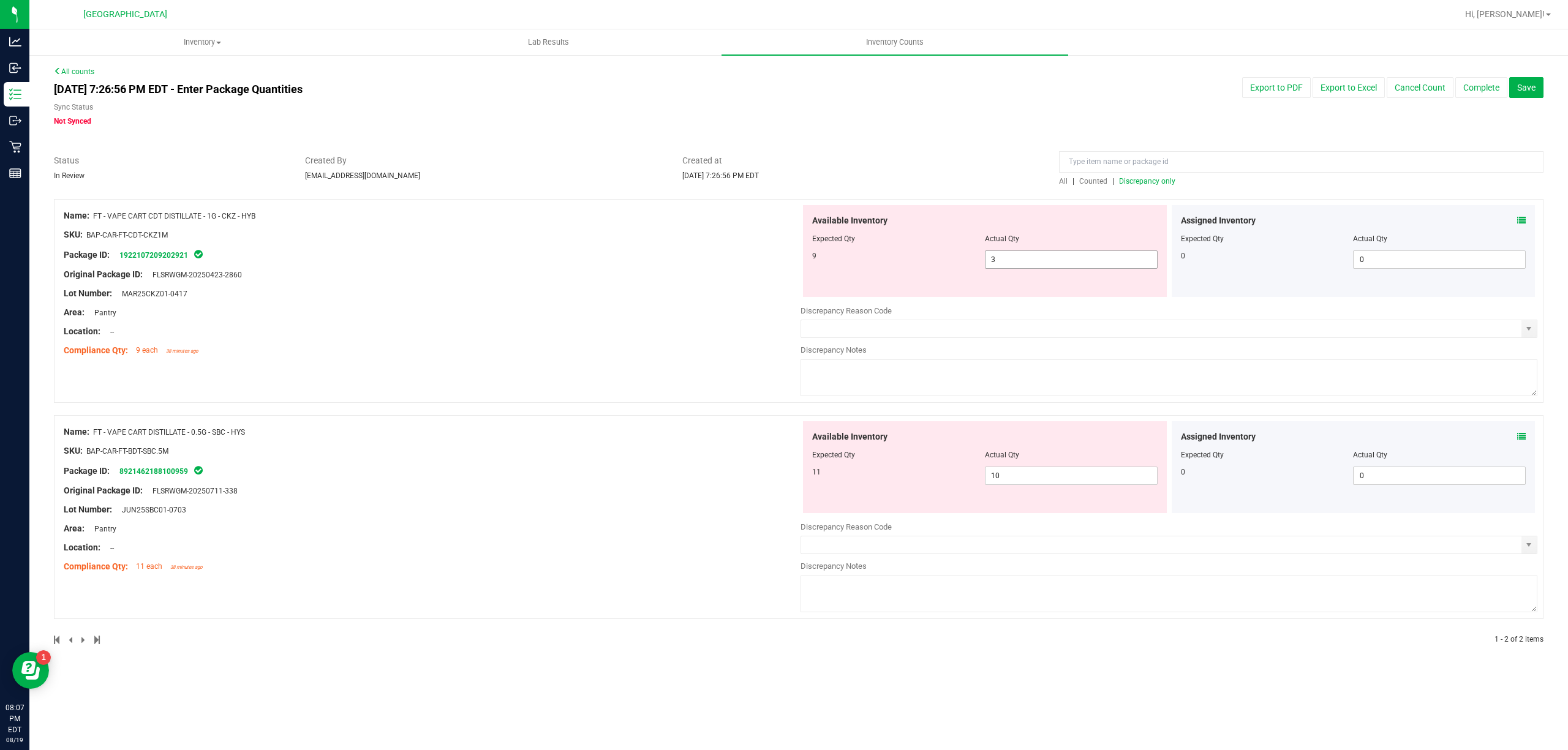
click at [1054, 261] on span "3 3" at bounding box center [1071, 260] width 172 height 19
click at [1054, 261] on input "3" at bounding box center [1071, 259] width 172 height 17
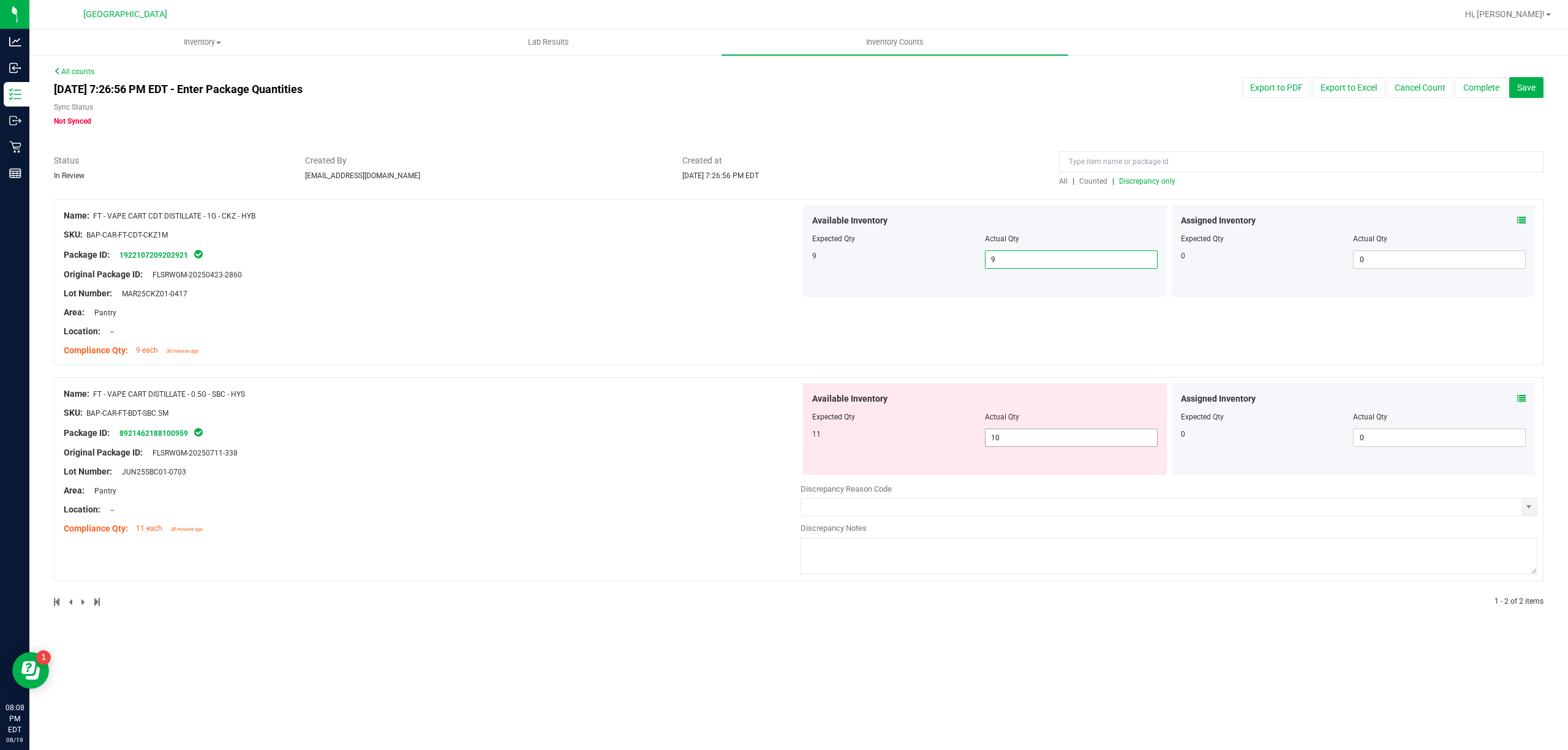
click at [1069, 431] on span "10 10" at bounding box center [1071, 437] width 172 height 19
click at [1069, 431] on input "10" at bounding box center [1071, 437] width 172 height 17
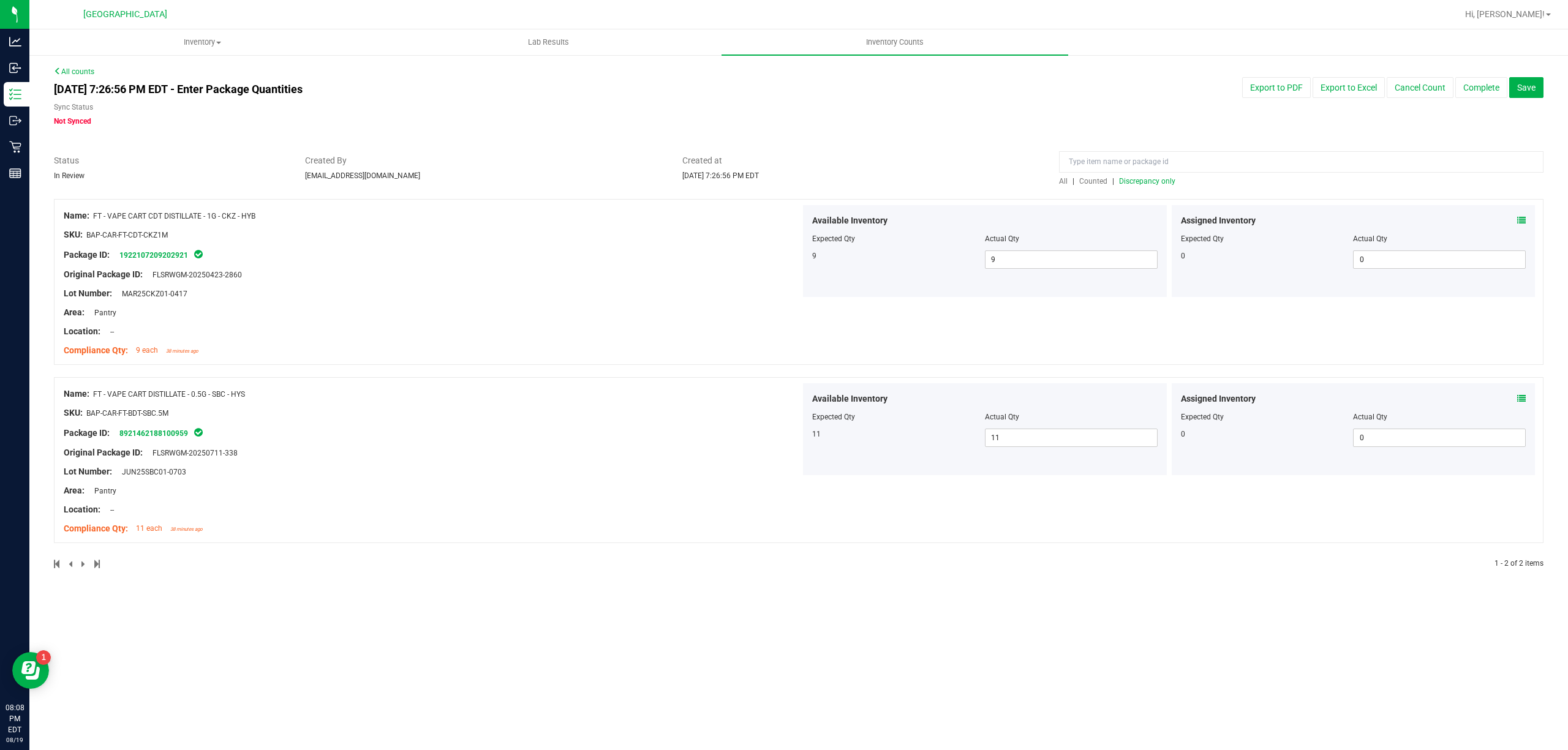
click at [1169, 175] on div at bounding box center [1301, 165] width 484 height 22
click at [1166, 174] on div at bounding box center [1301, 165] width 484 height 22
click at [1156, 180] on span "Discrepancy only" at bounding box center [1147, 181] width 57 height 8
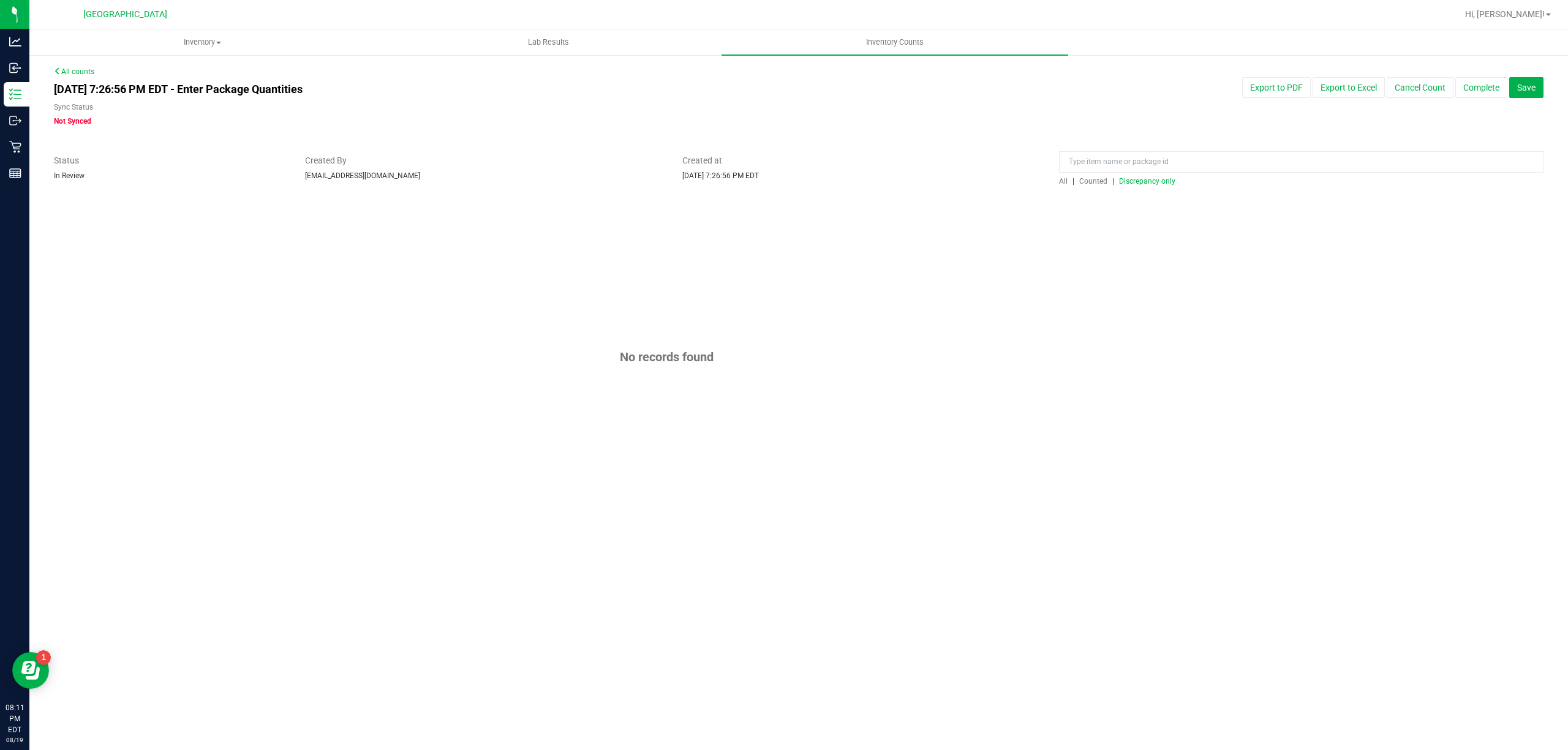
click at [1096, 184] on span "Counted" at bounding box center [1093, 181] width 28 height 8
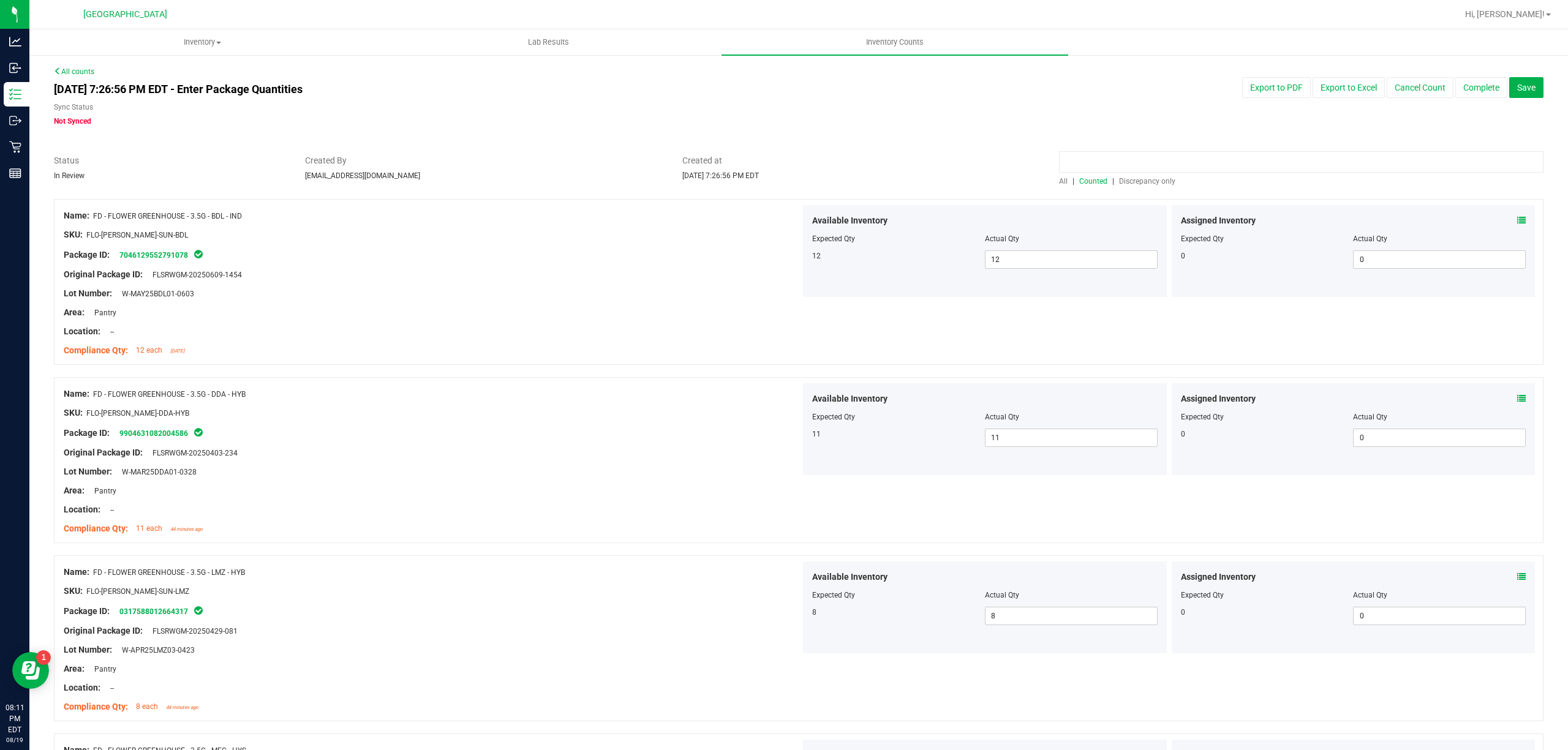
click at [1125, 152] on input at bounding box center [1301, 162] width 484 height 22
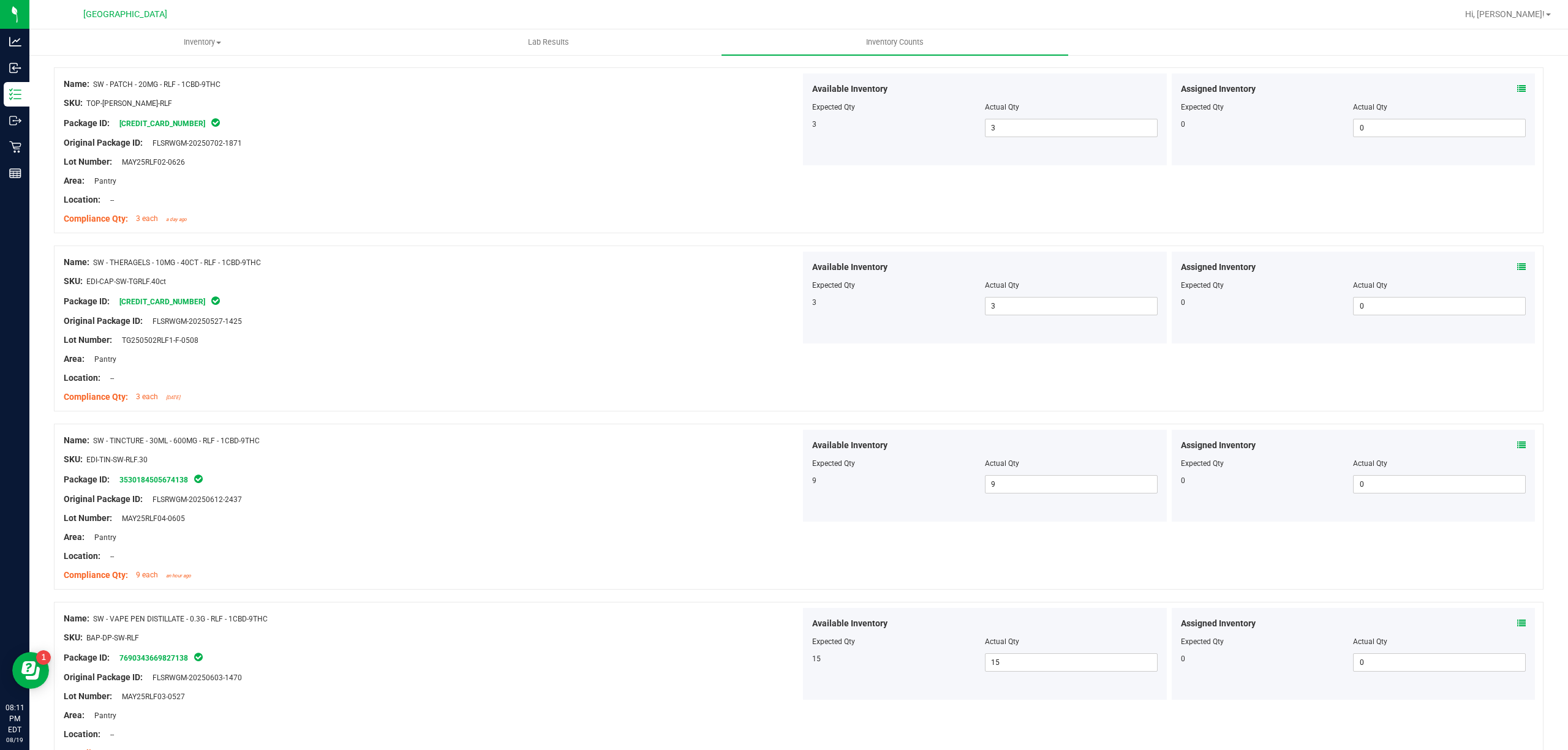
scroll to position [490, 0]
click at [1517, 443] on icon at bounding box center [1521, 443] width 8 height 8
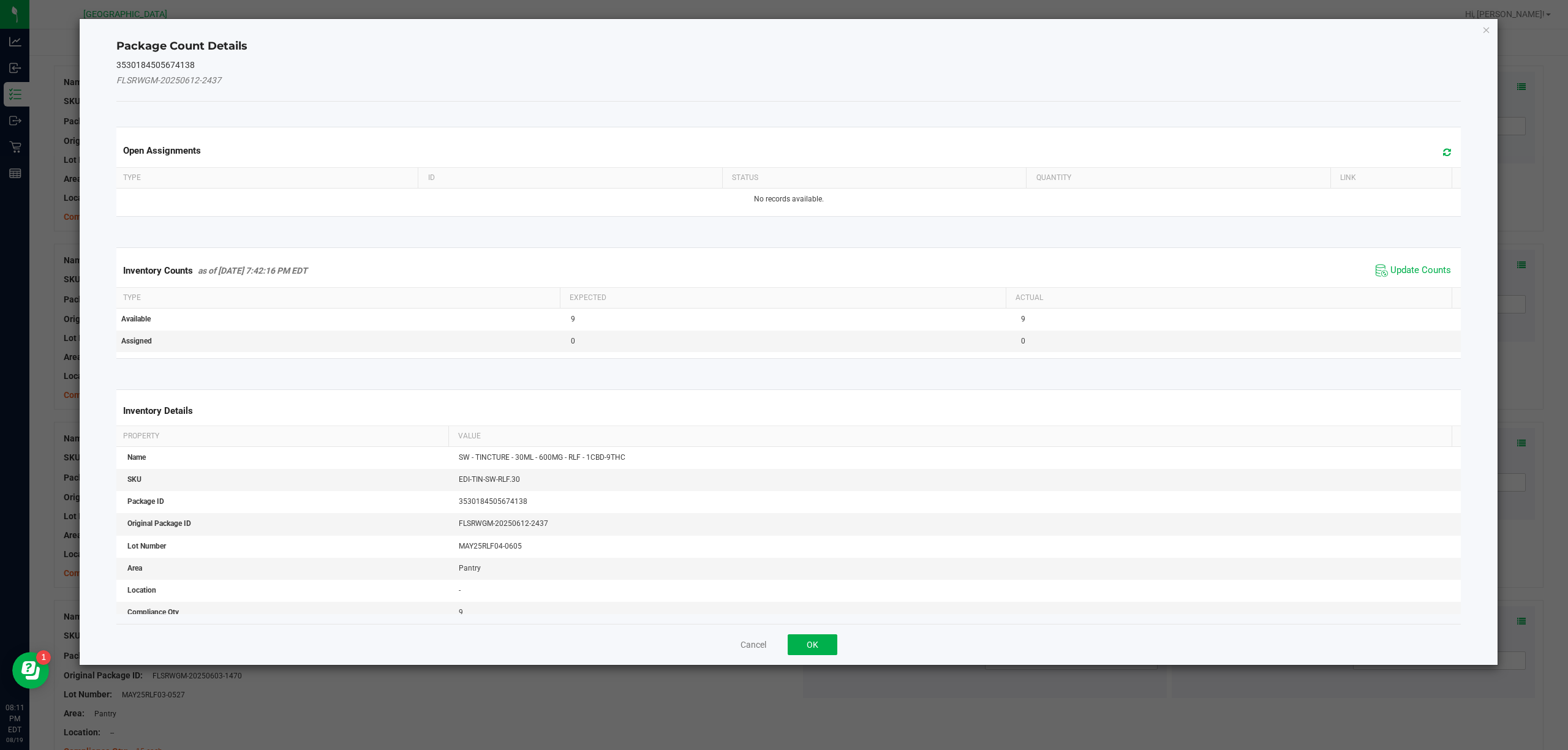
click at [1411, 278] on span "Update Counts" at bounding box center [1413, 270] width 81 height 19
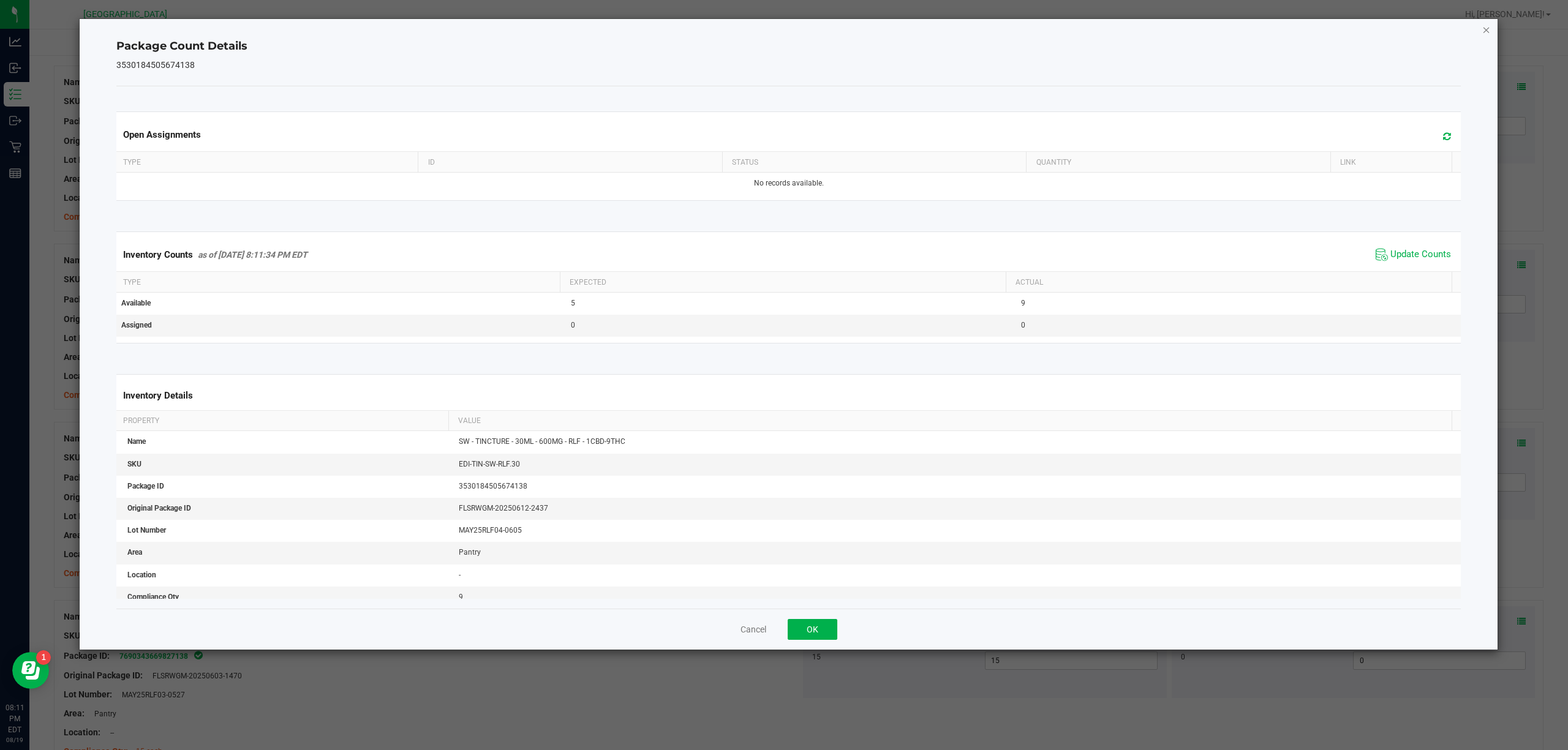
click at [1487, 31] on icon "Close" at bounding box center [1486, 30] width 8 height 15
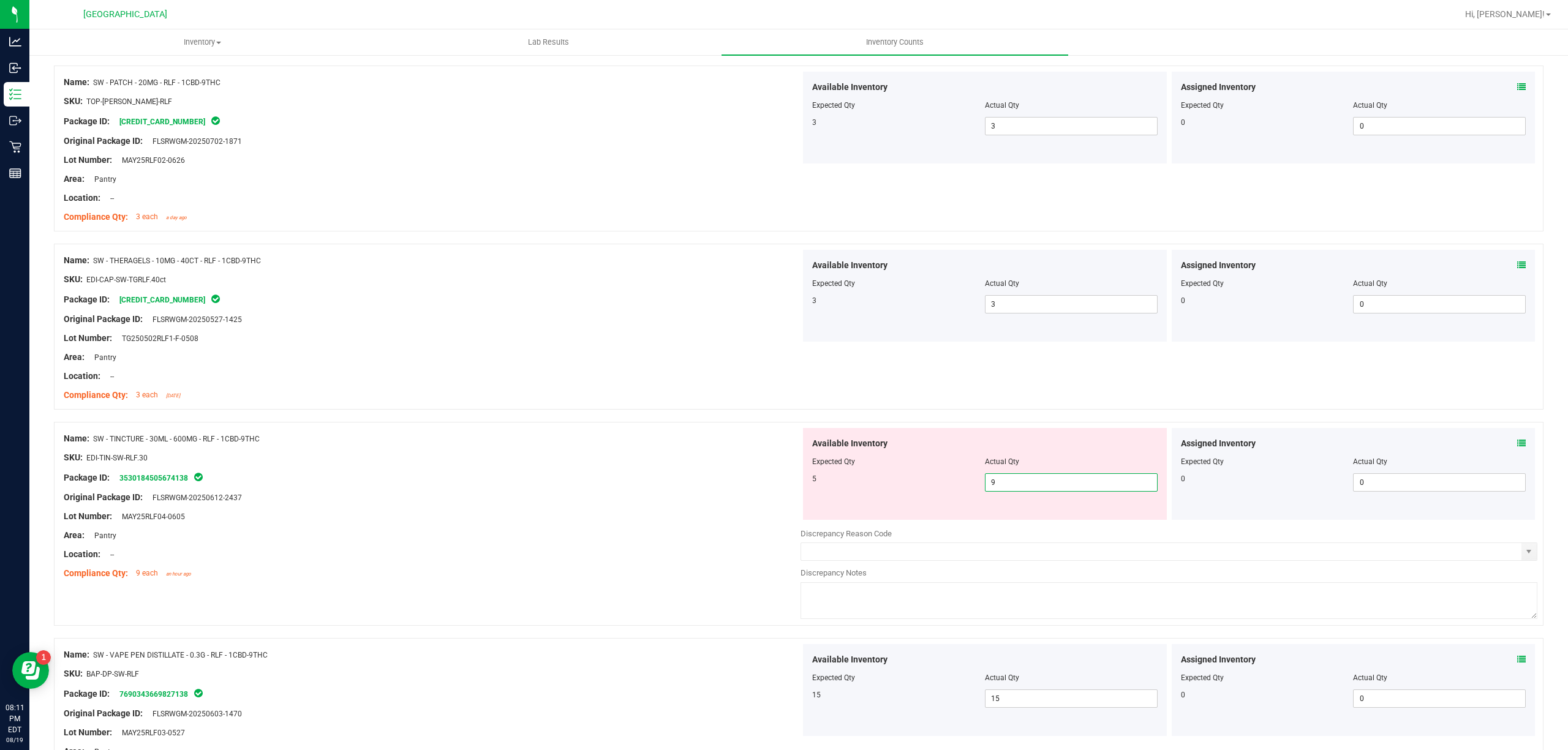
click at [1026, 481] on span "9 9" at bounding box center [1071, 482] width 172 height 19
click at [1027, 480] on input "9" at bounding box center [1071, 482] width 172 height 17
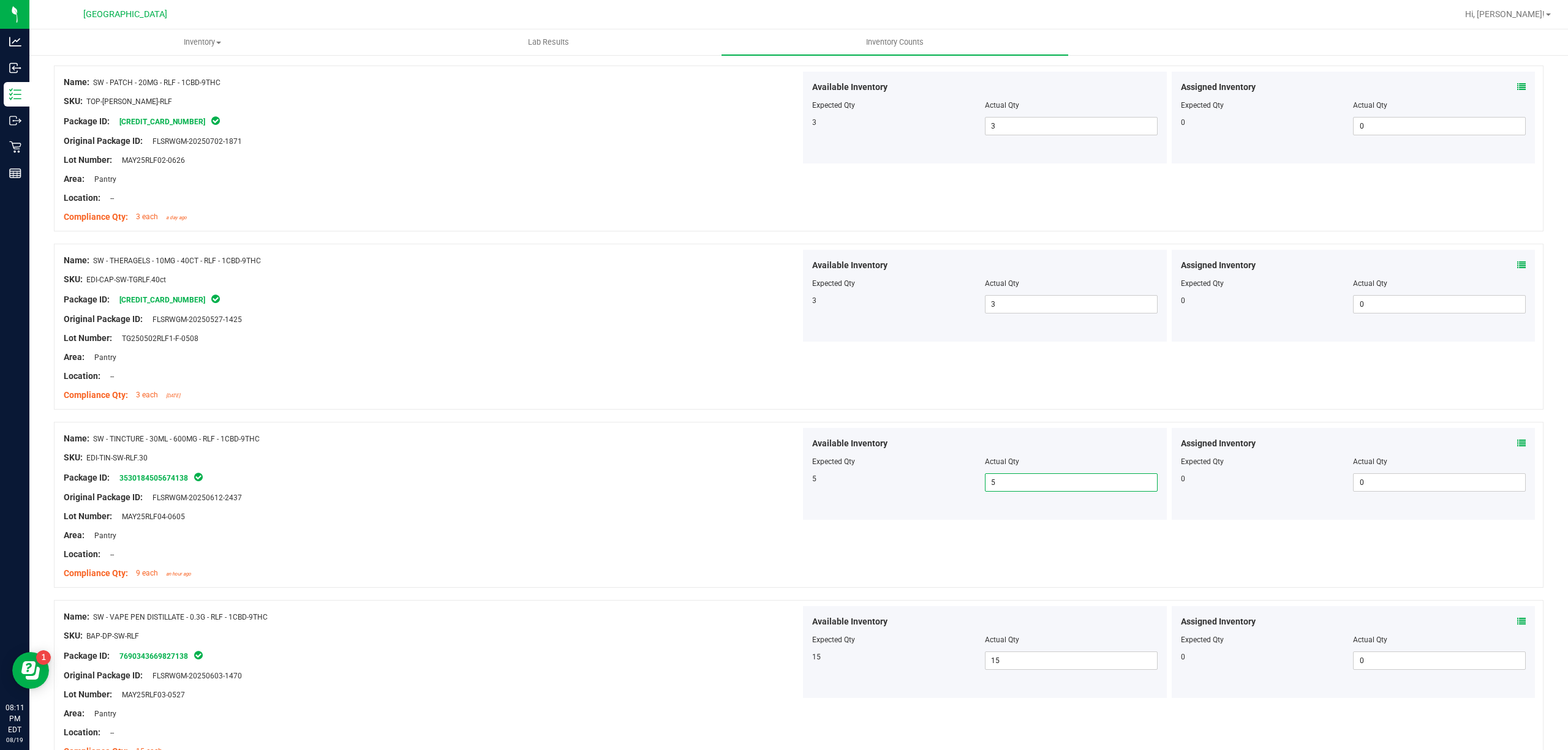
scroll to position [0, 0]
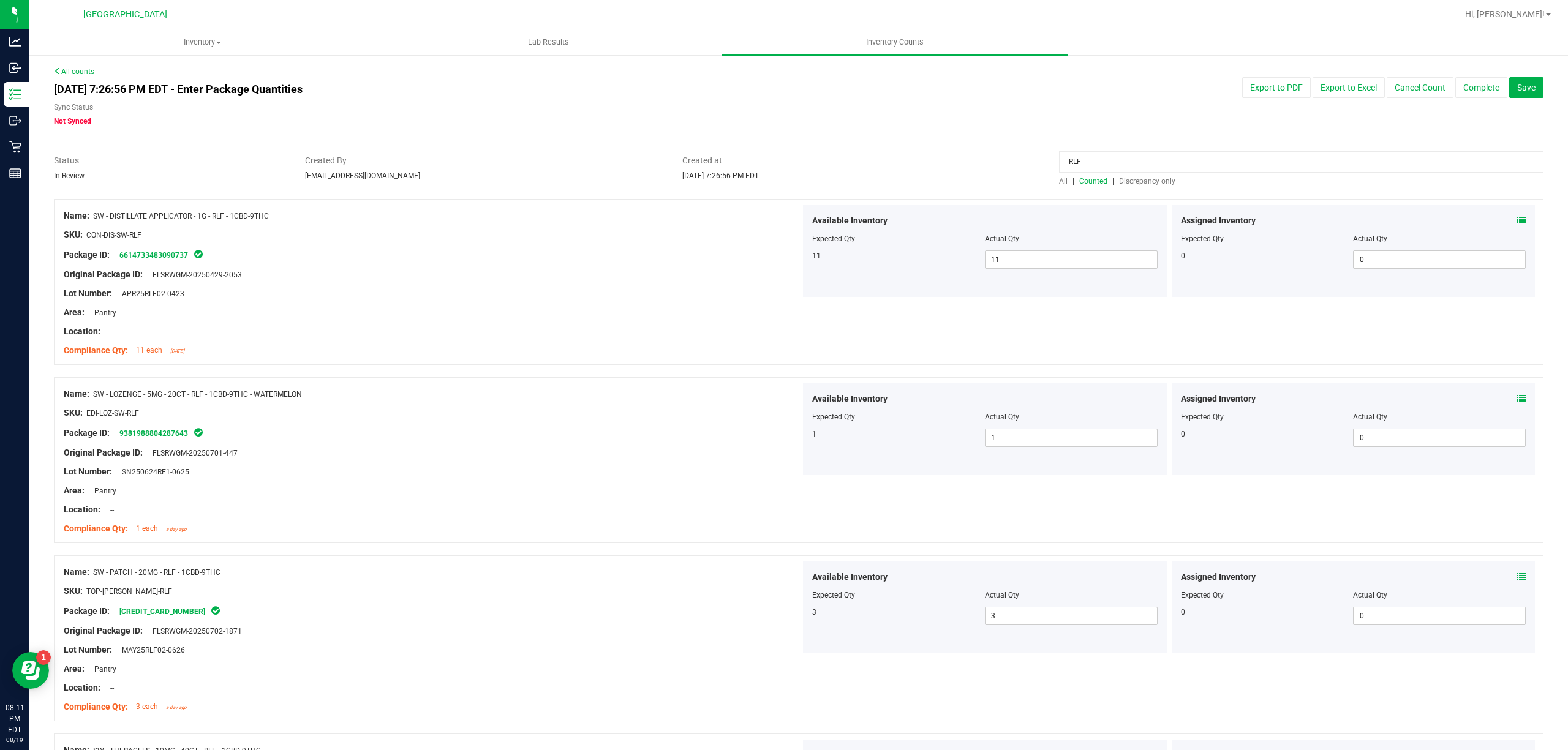
click at [1172, 175] on div "RLF" at bounding box center [1301, 165] width 484 height 22
click at [1172, 163] on input "RLF" at bounding box center [1301, 162] width 484 height 22
click at [1090, 172] on input at bounding box center [1301, 162] width 484 height 22
click at [1090, 165] on input at bounding box center [1301, 162] width 484 height 22
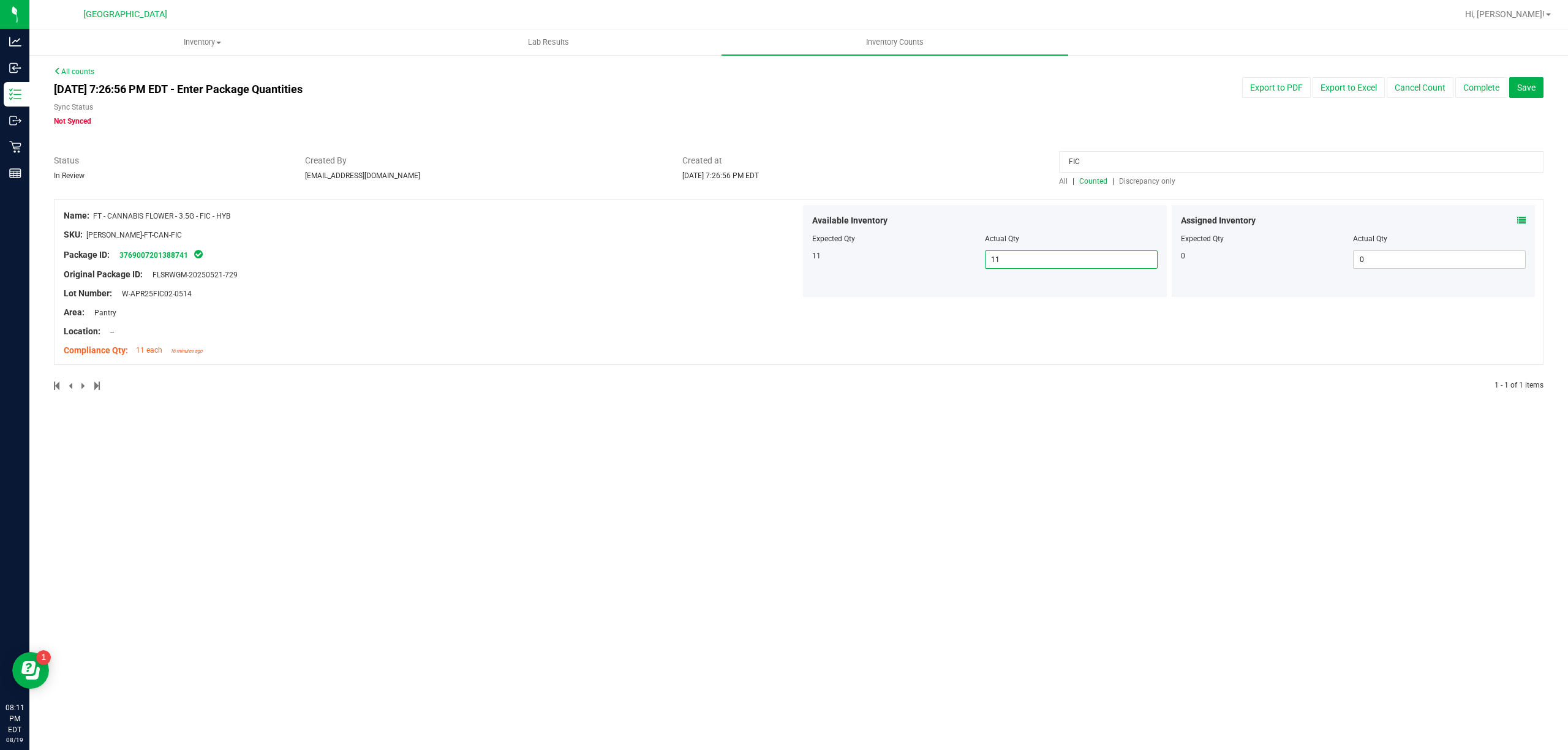
click at [1064, 266] on span "11 11" at bounding box center [1071, 260] width 172 height 19
click at [1064, 266] on input "11" at bounding box center [1071, 259] width 172 height 17
click at [1522, 214] on span at bounding box center [1521, 220] width 8 height 13
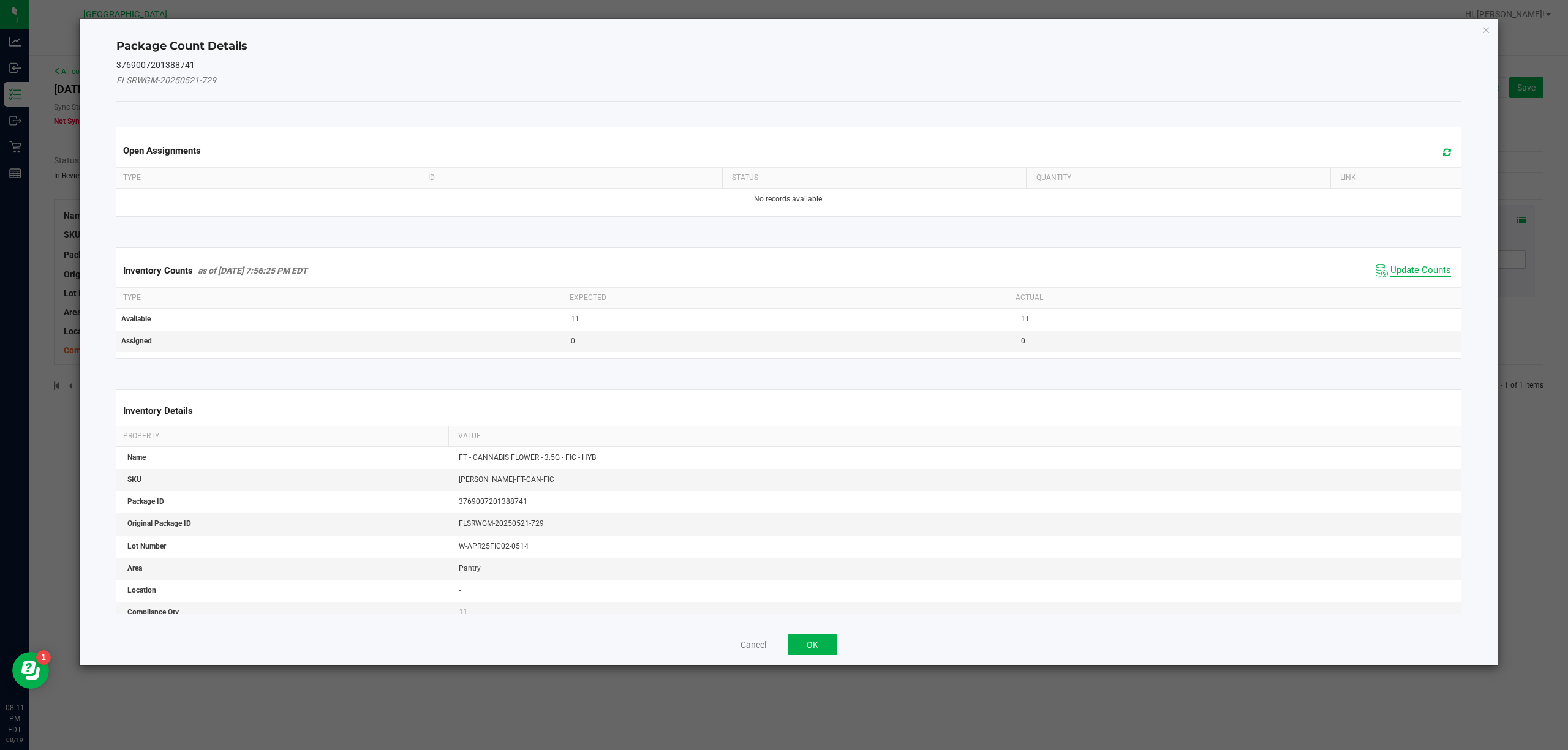
click at [1390, 271] on span "Update Counts" at bounding box center [1420, 271] width 60 height 12
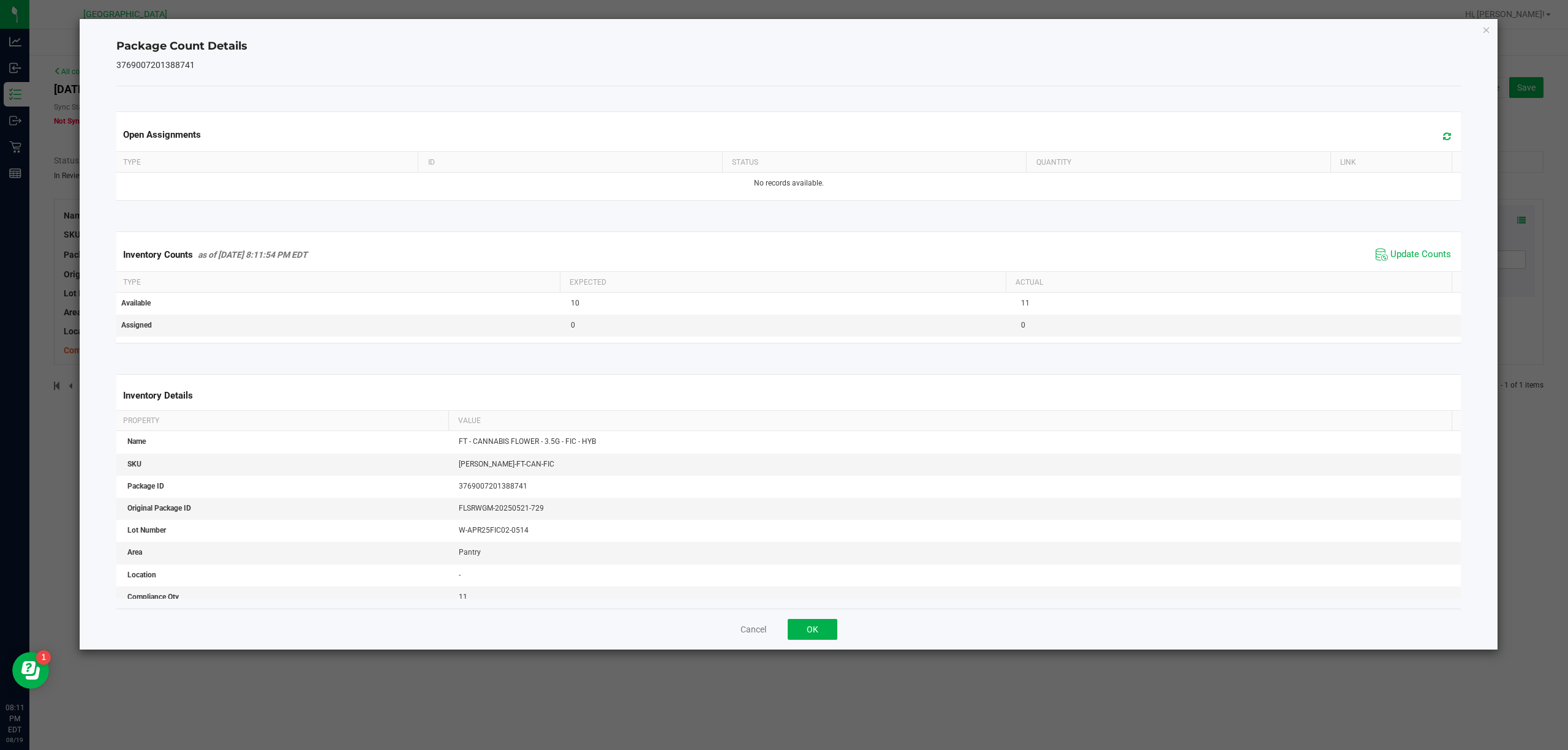
click at [1505, 17] on ngb-modal-window "Package Count Details 3769007201388741 Open Assignments Type ID Status Quantity…" at bounding box center [788, 375] width 1577 height 750
click at [1485, 27] on icon "Close" at bounding box center [1486, 30] width 8 height 15
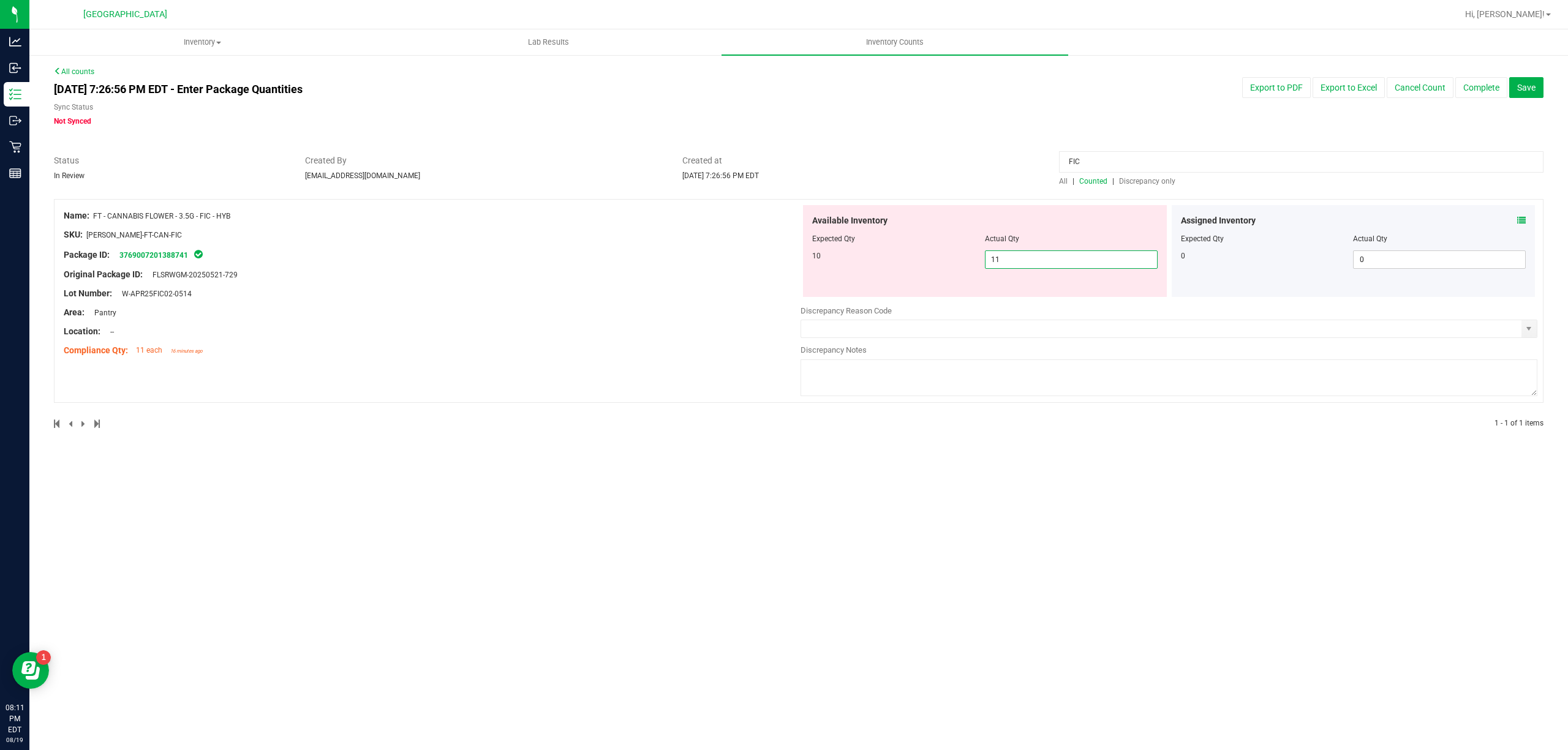
click at [1007, 261] on span "11 11" at bounding box center [1071, 260] width 172 height 19
click at [1008, 261] on input "11" at bounding box center [1071, 259] width 172 height 17
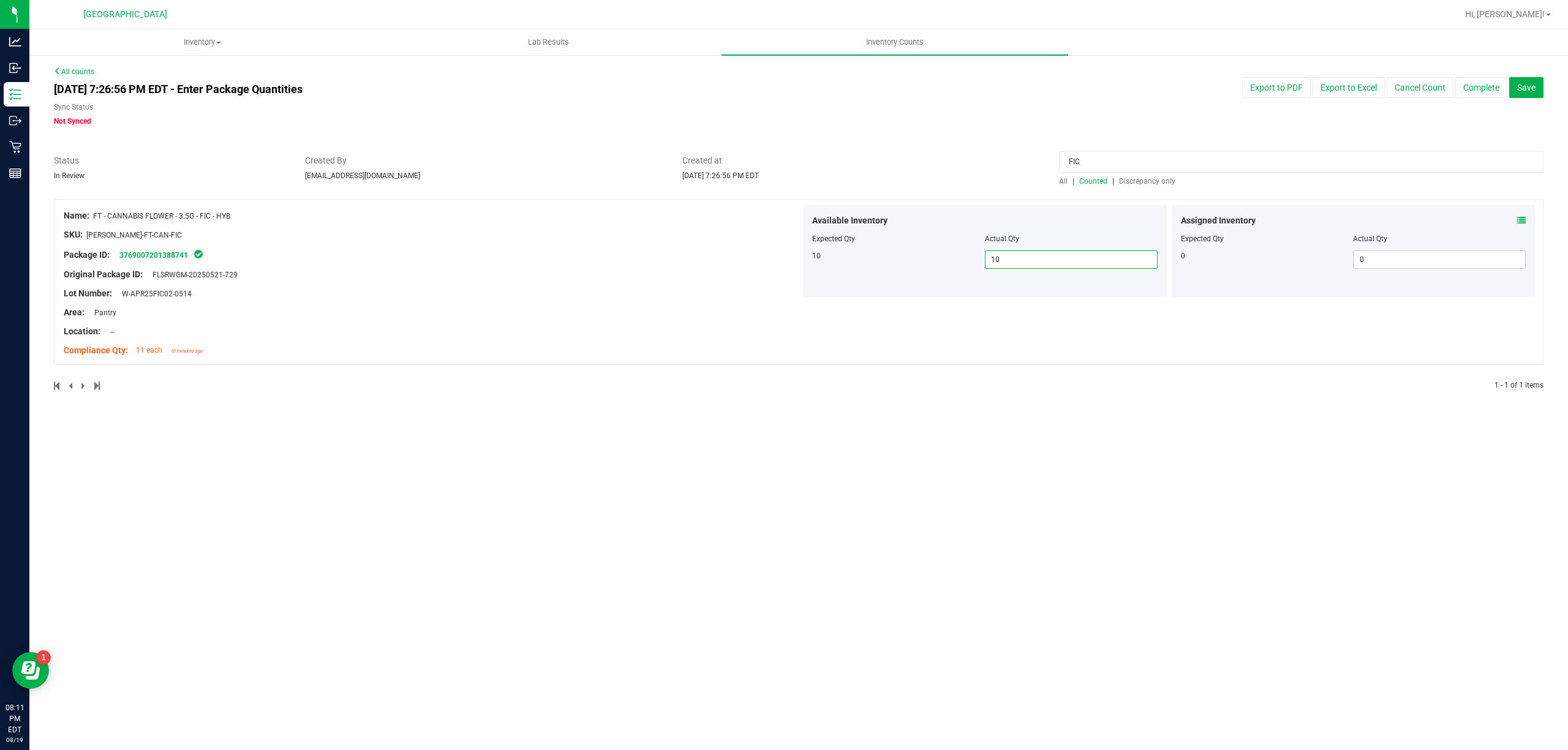
click at [1122, 166] on input "FIC" at bounding box center [1301, 162] width 484 height 22
click at [1121, 176] on div "All | Counted | Discrepancy only" at bounding box center [1301, 181] width 484 height 11
click at [1129, 177] on span "Discrepancy only" at bounding box center [1147, 181] width 57 height 8
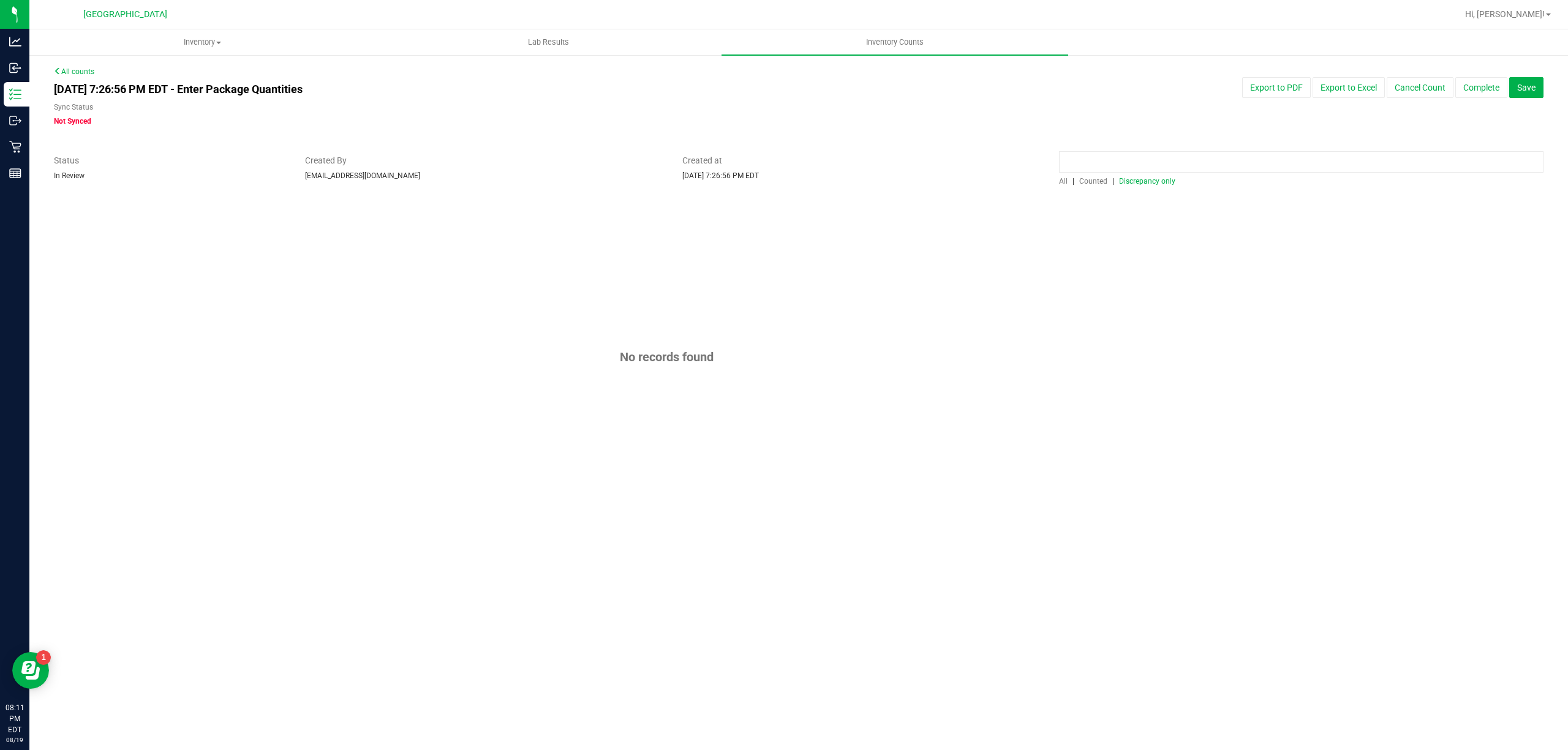
click at [1142, 159] on input at bounding box center [1301, 162] width 484 height 22
click at [1084, 184] on span "Counted" at bounding box center [1093, 181] width 28 height 8
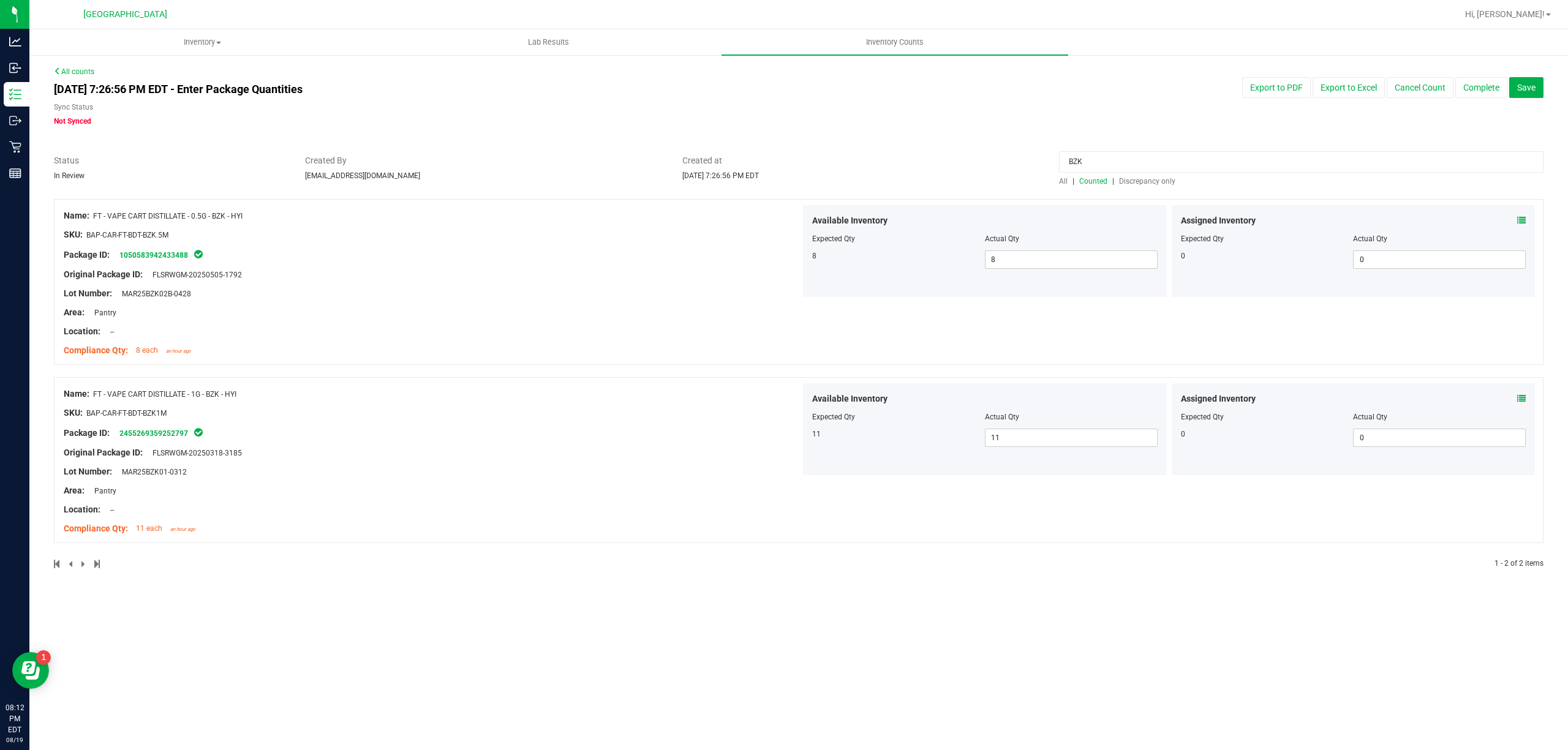
click at [1518, 220] on icon at bounding box center [1521, 220] width 8 height 8
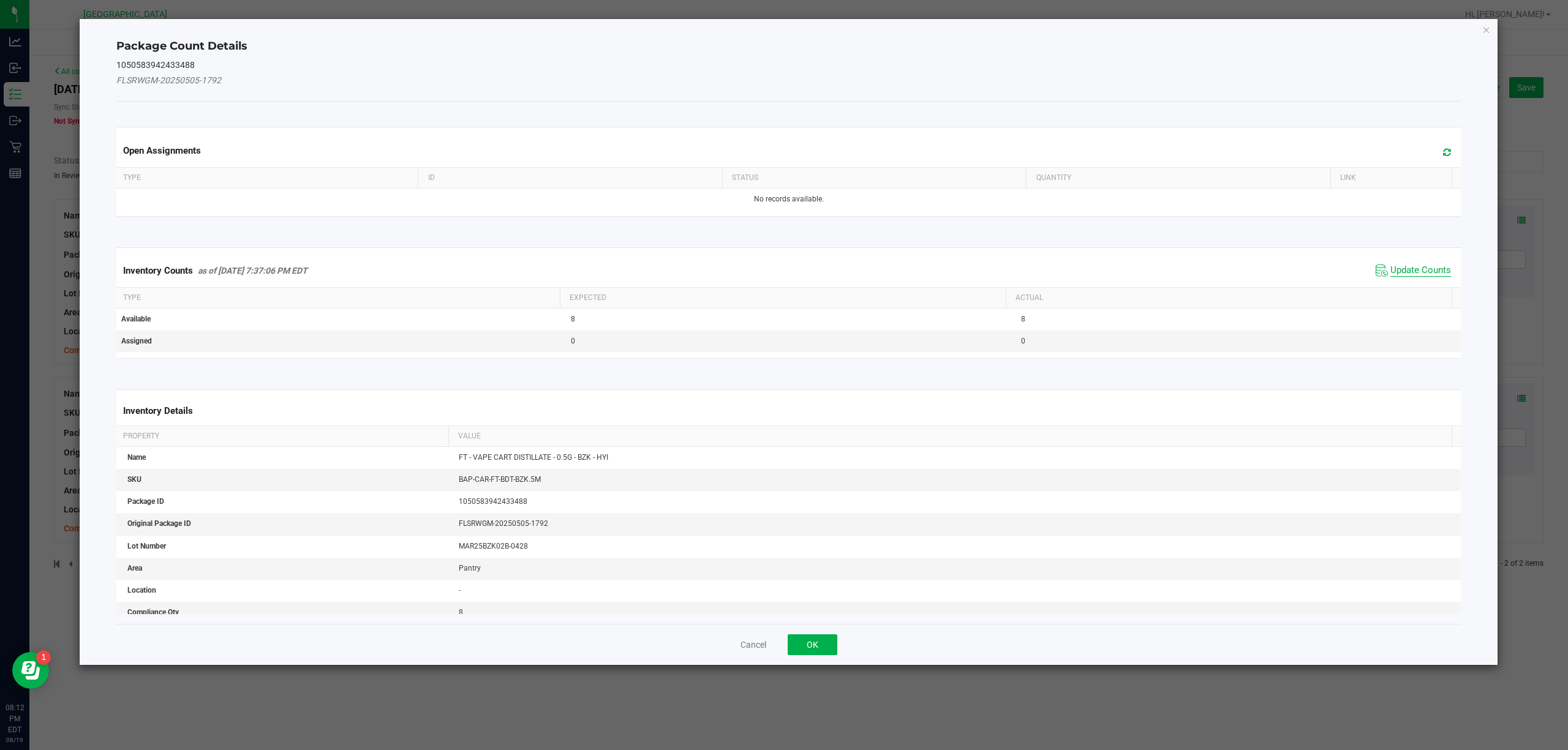
click at [1409, 277] on span "Update Counts" at bounding box center [1420, 271] width 60 height 12
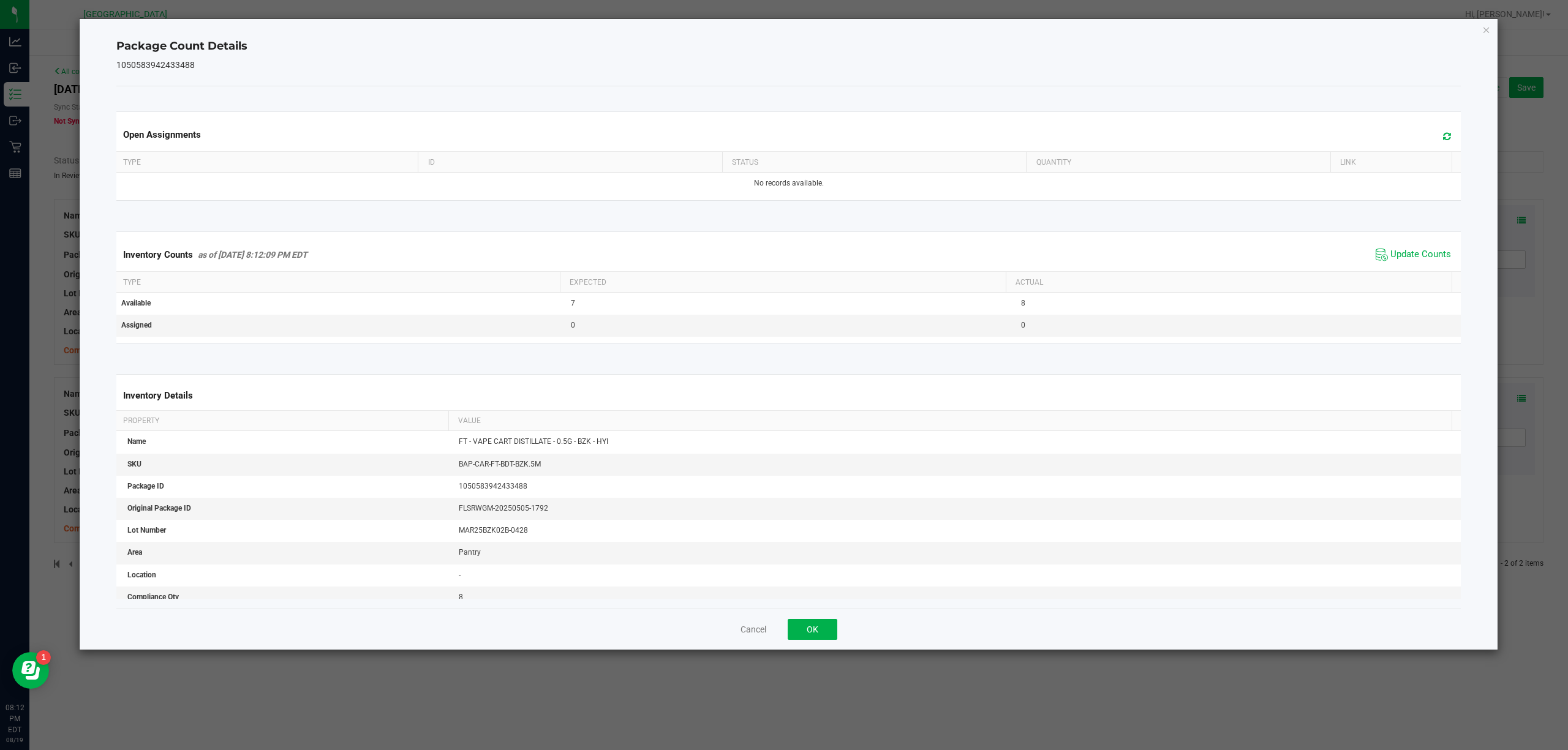
click at [1492, 35] on div "Package Count Details 1050583942433488 Open Assignments Type ID Status Quantity…" at bounding box center [789, 334] width 1419 height 631
click at [1490, 33] on icon "Close" at bounding box center [1486, 30] width 8 height 15
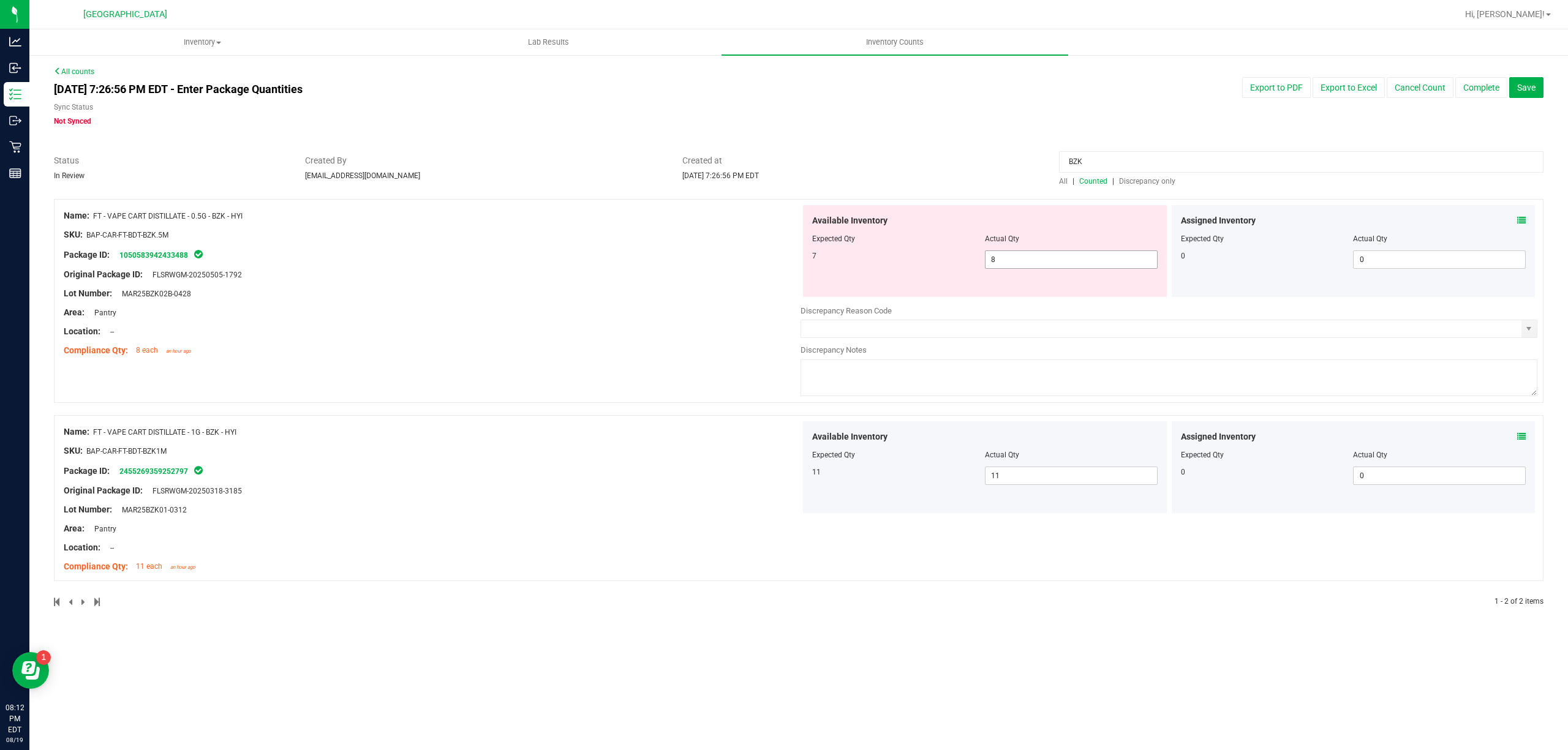
click at [1096, 253] on span "8 8" at bounding box center [1071, 260] width 172 height 19
click at [0, 0] on input "8" at bounding box center [0, 0] width 0 height 0
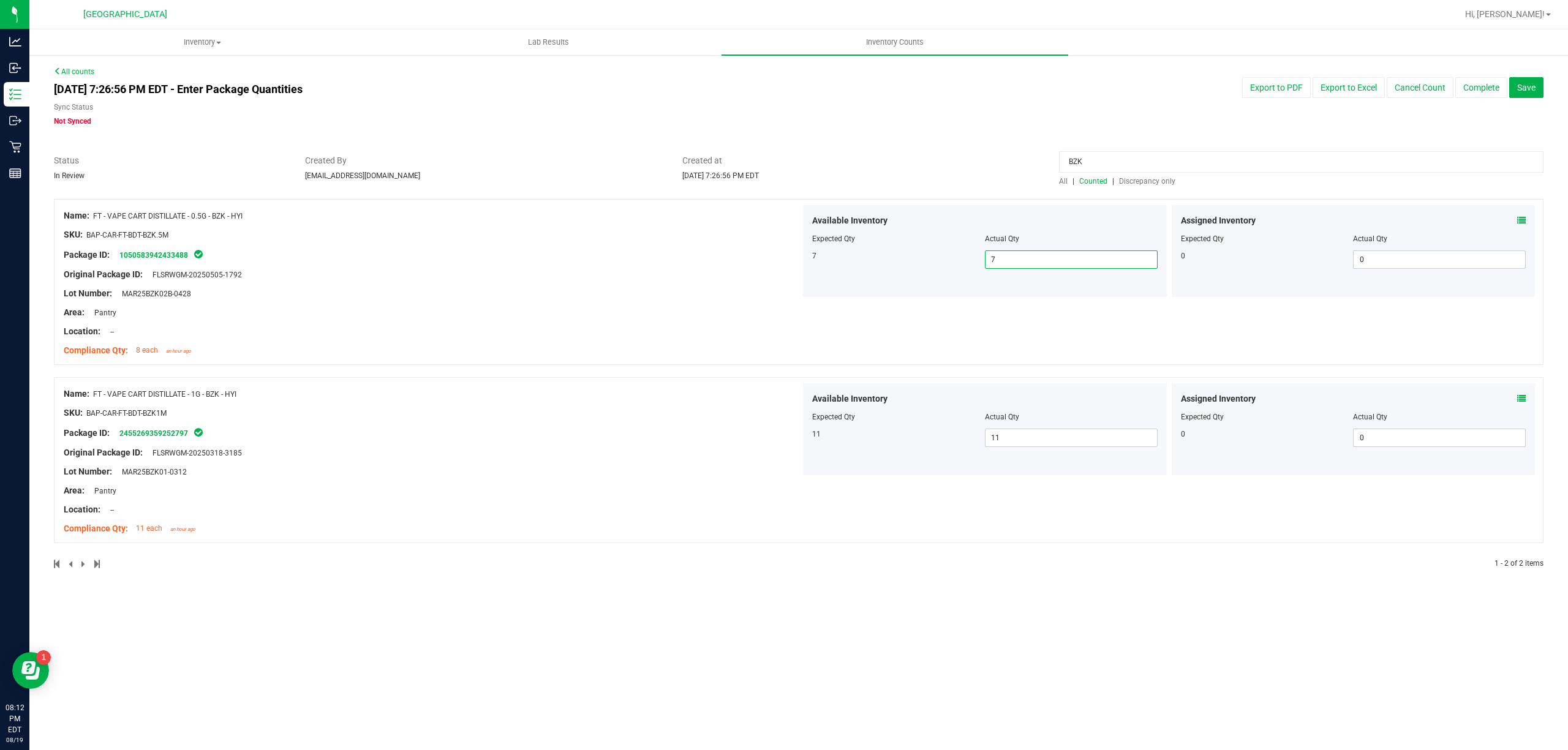
click at [1140, 166] on input "BZK" at bounding box center [1301, 162] width 484 height 22
click at [1140, 174] on div at bounding box center [1301, 165] width 484 height 22
click at [1140, 178] on span "Discrepancy only" at bounding box center [1147, 181] width 57 height 8
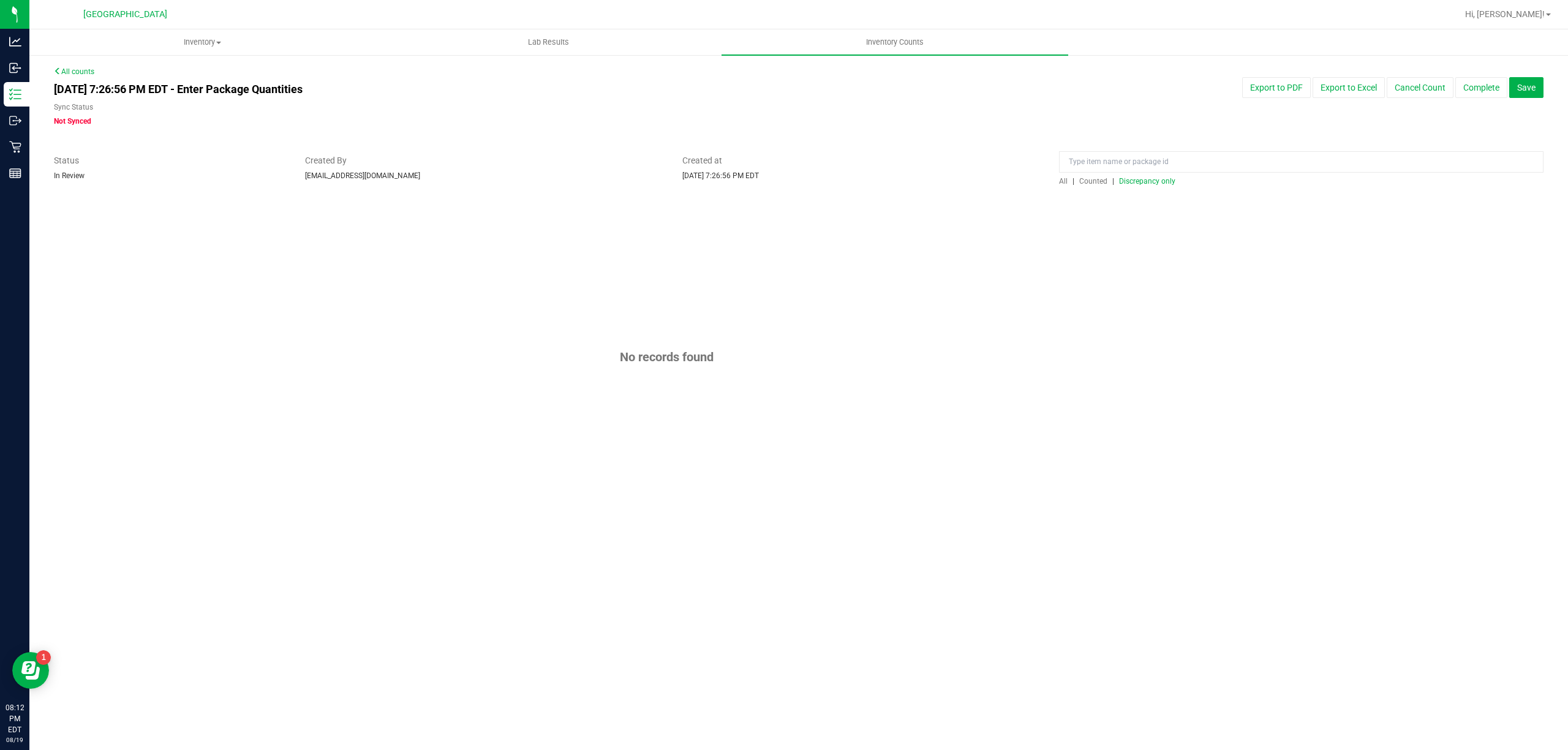
click at [1152, 99] on div "[DATE] 7:26:56 PM EDT - Enter Package Quantities Sync Status Not Synced Export …" at bounding box center [799, 101] width 1508 height 49
click at [1063, 177] on span "All" at bounding box center [1063, 181] width 8 height 8
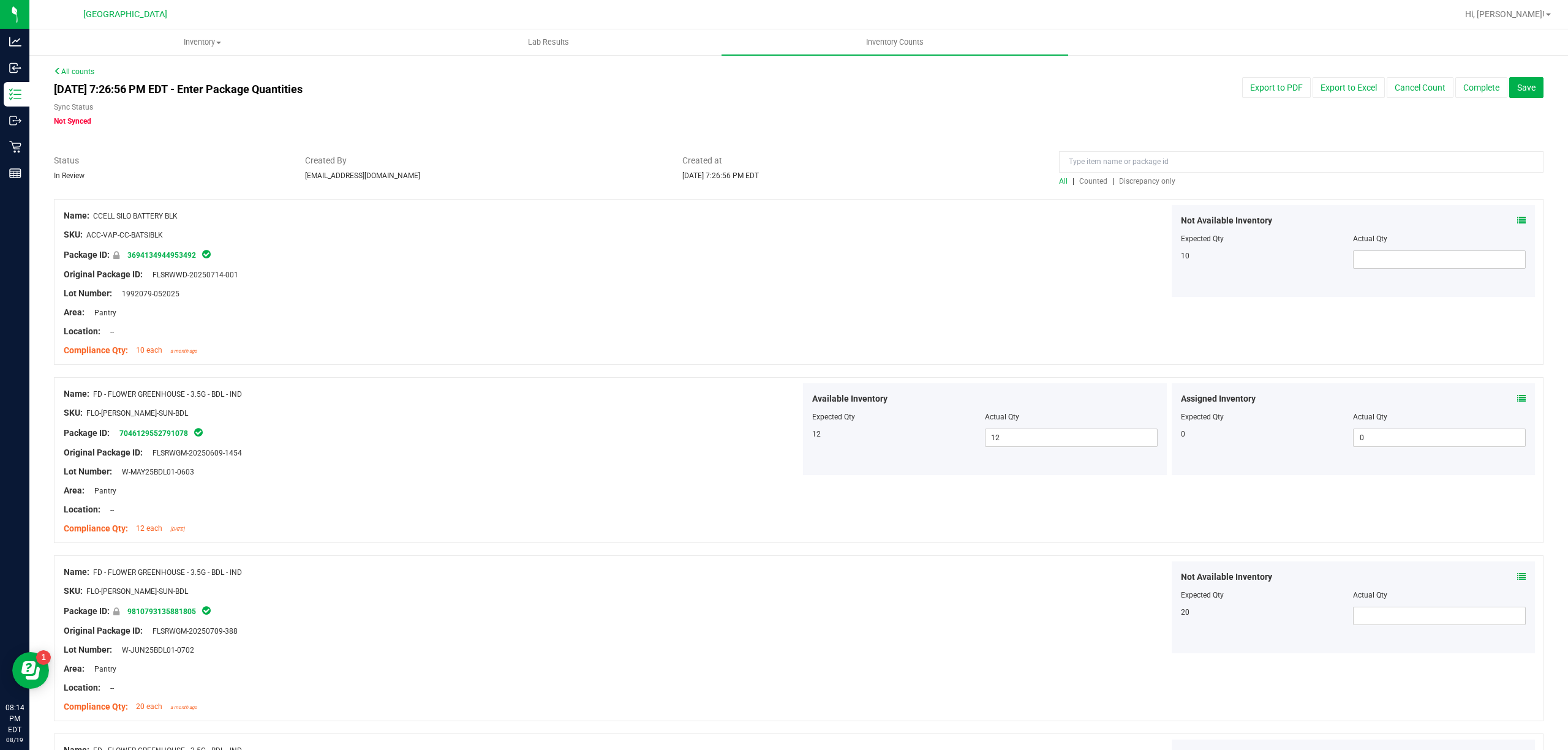
click at [1154, 179] on span "Discrepancy only" at bounding box center [1147, 181] width 57 height 8
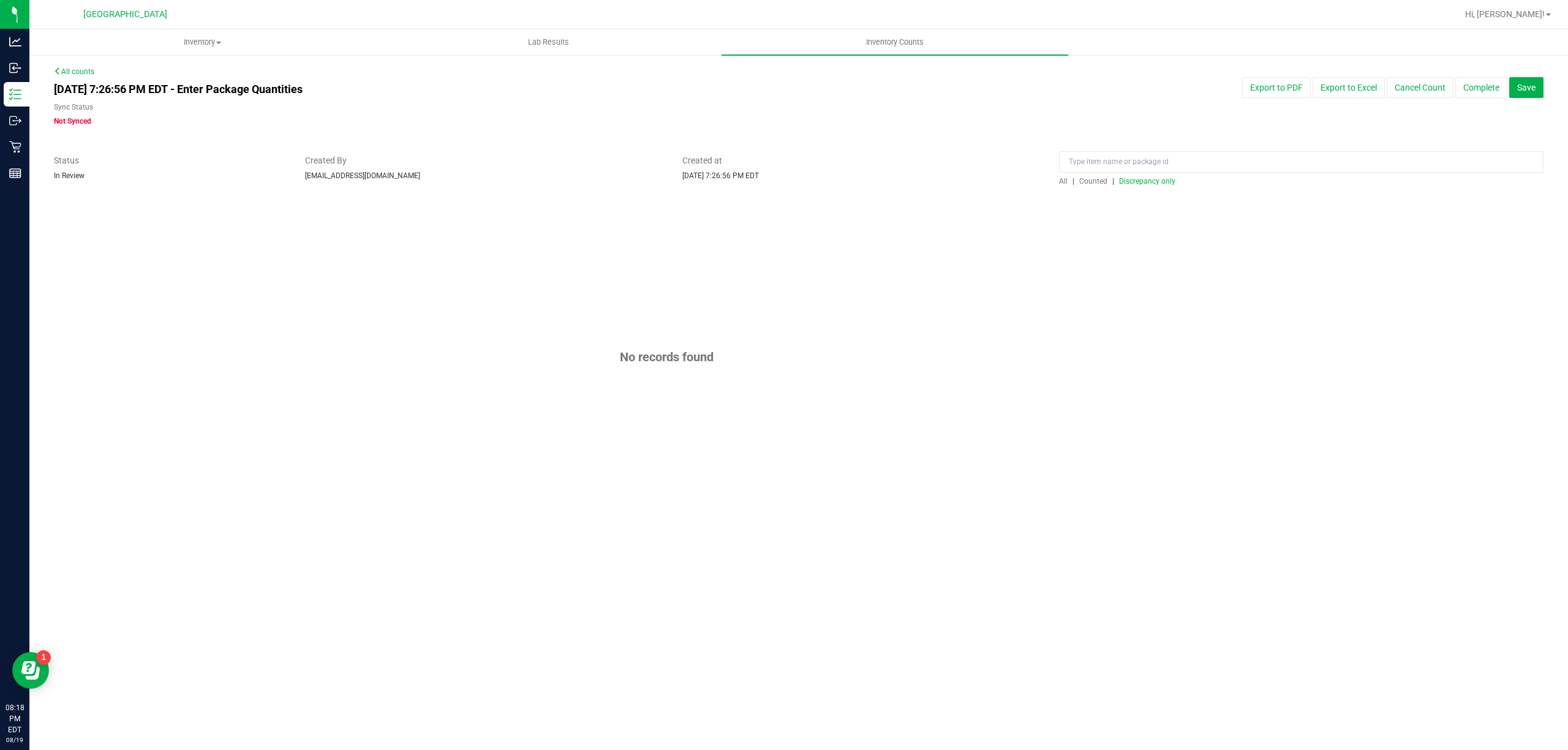
click at [1077, 177] on link "Counted" at bounding box center [1094, 181] width 36 height 8
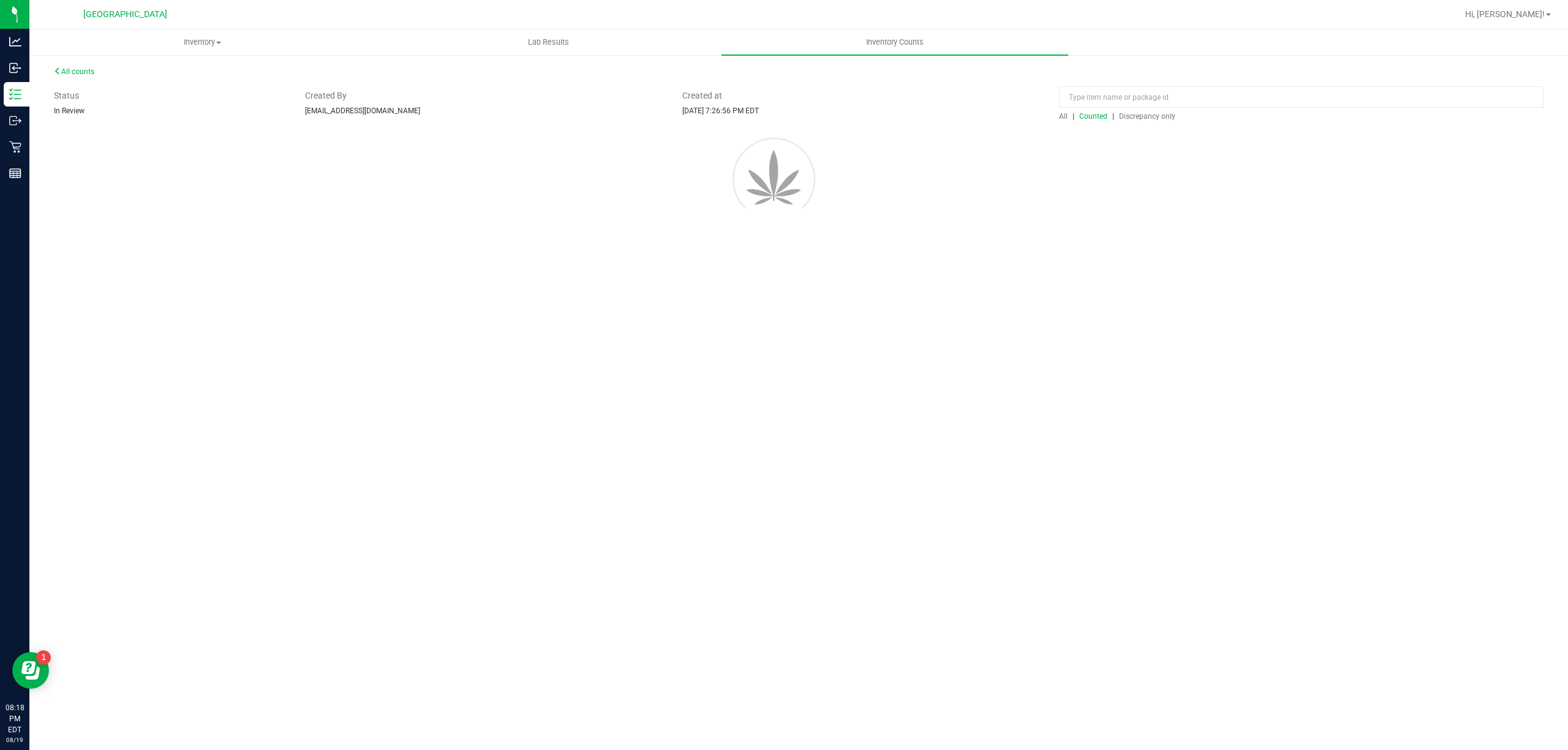
click at [1094, 183] on div at bounding box center [799, 177] width 1526 height 110
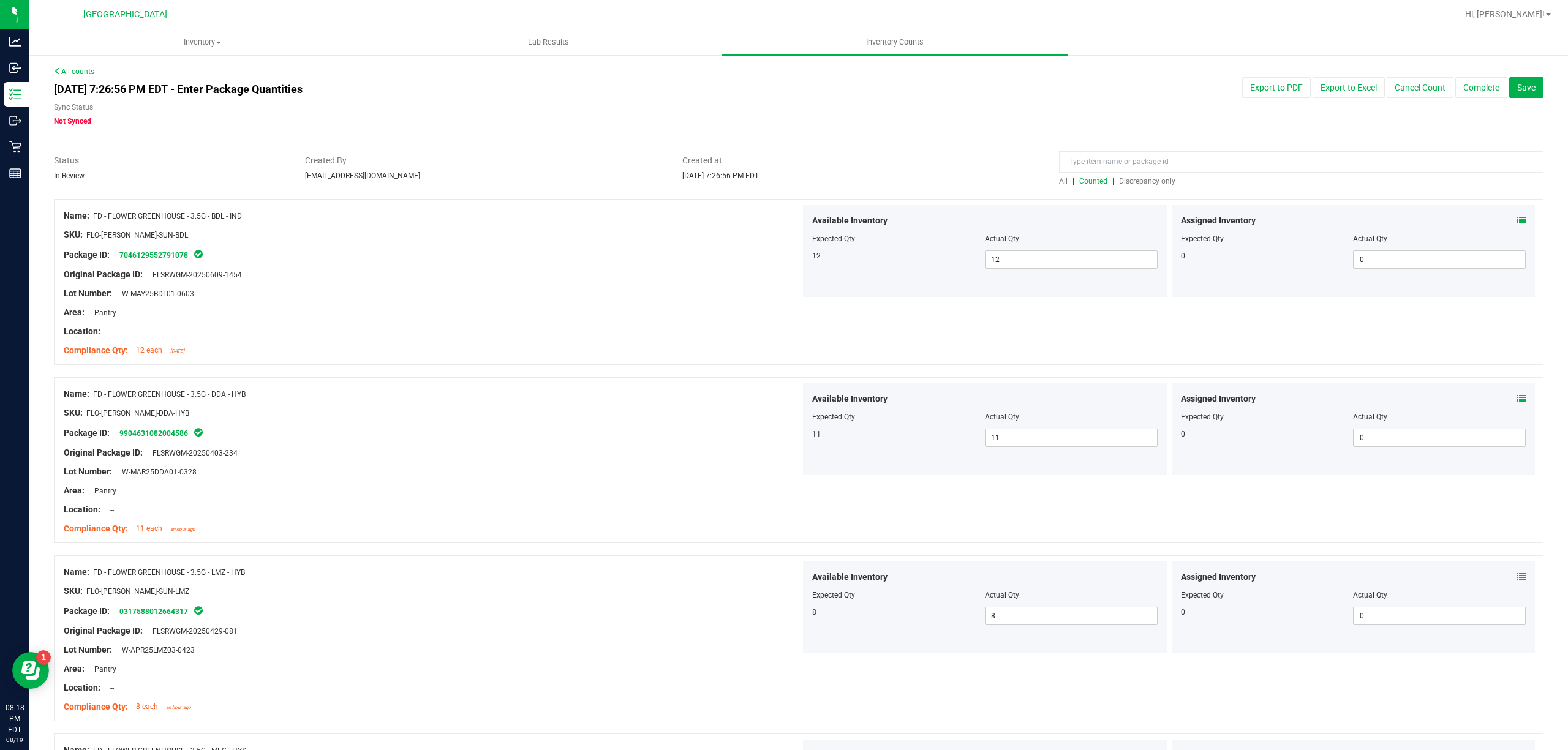
click at [1106, 150] on div at bounding box center [799, 148] width 1490 height 12
click at [1106, 154] on input at bounding box center [1301, 162] width 484 height 22
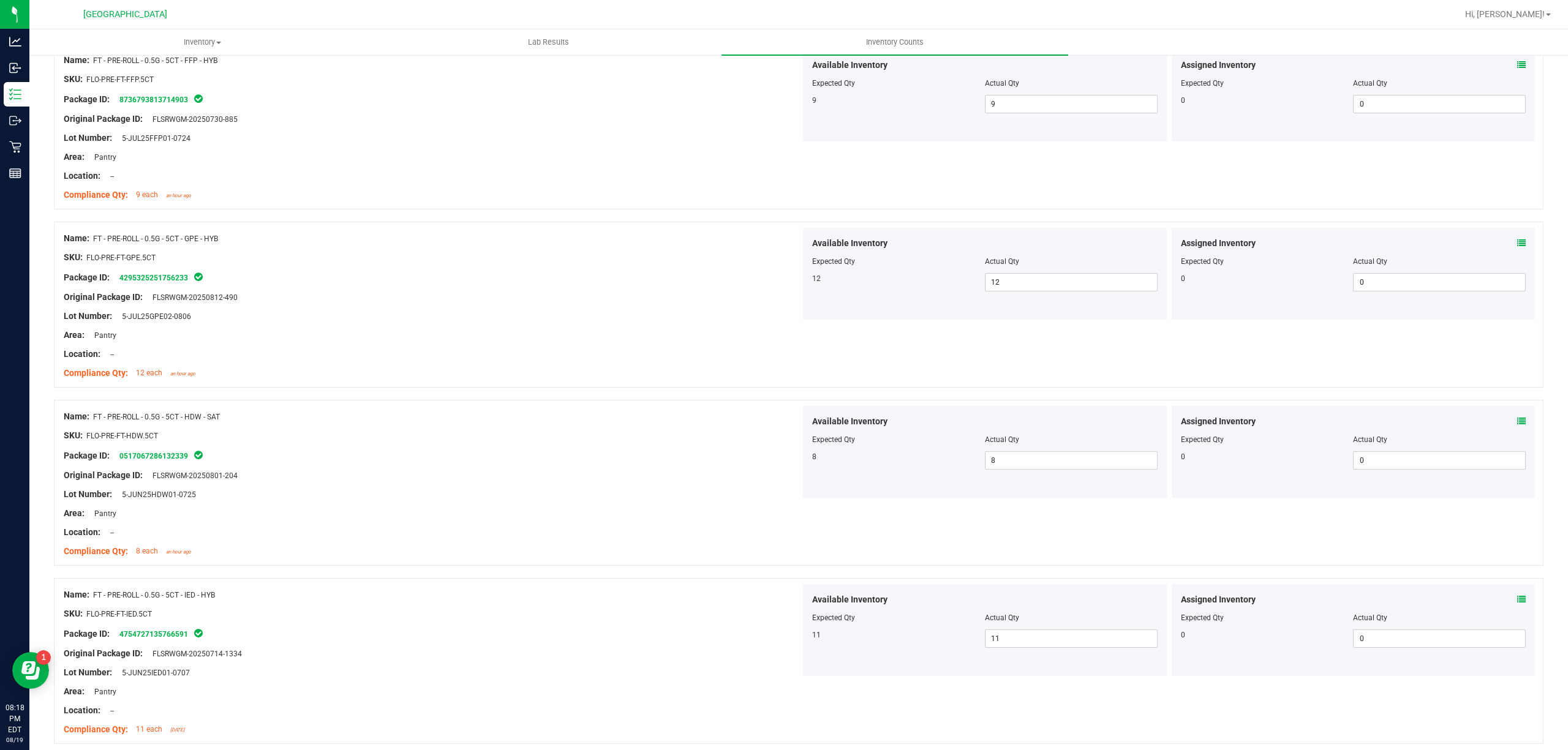
scroll to position [1633, 0]
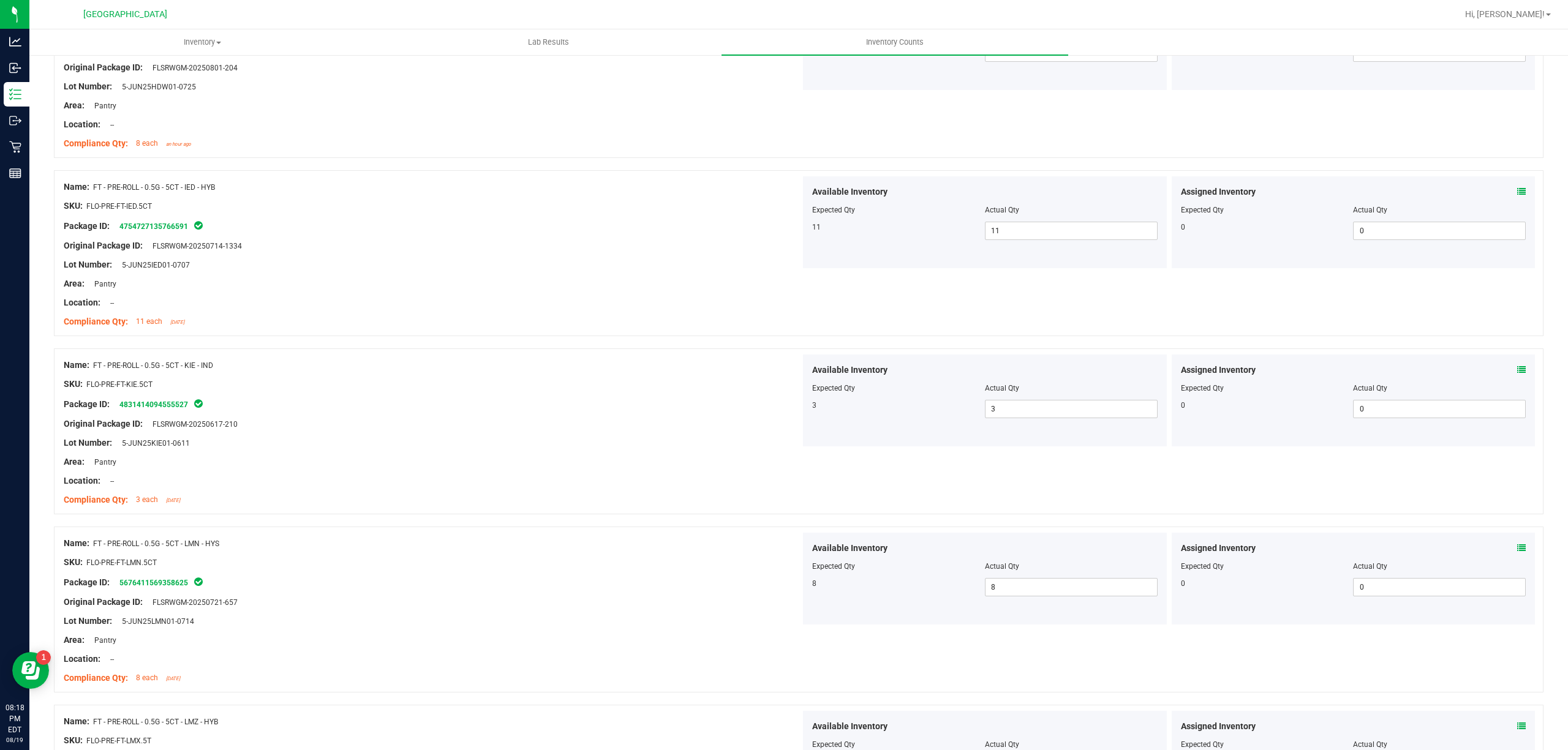
click at [1515, 371] on div "Assigned Inventory Expected Qty Actual Qty 0 0 0" at bounding box center [1353, 400] width 363 height 92
click at [1517, 371] on icon at bounding box center [1521, 369] width 8 height 8
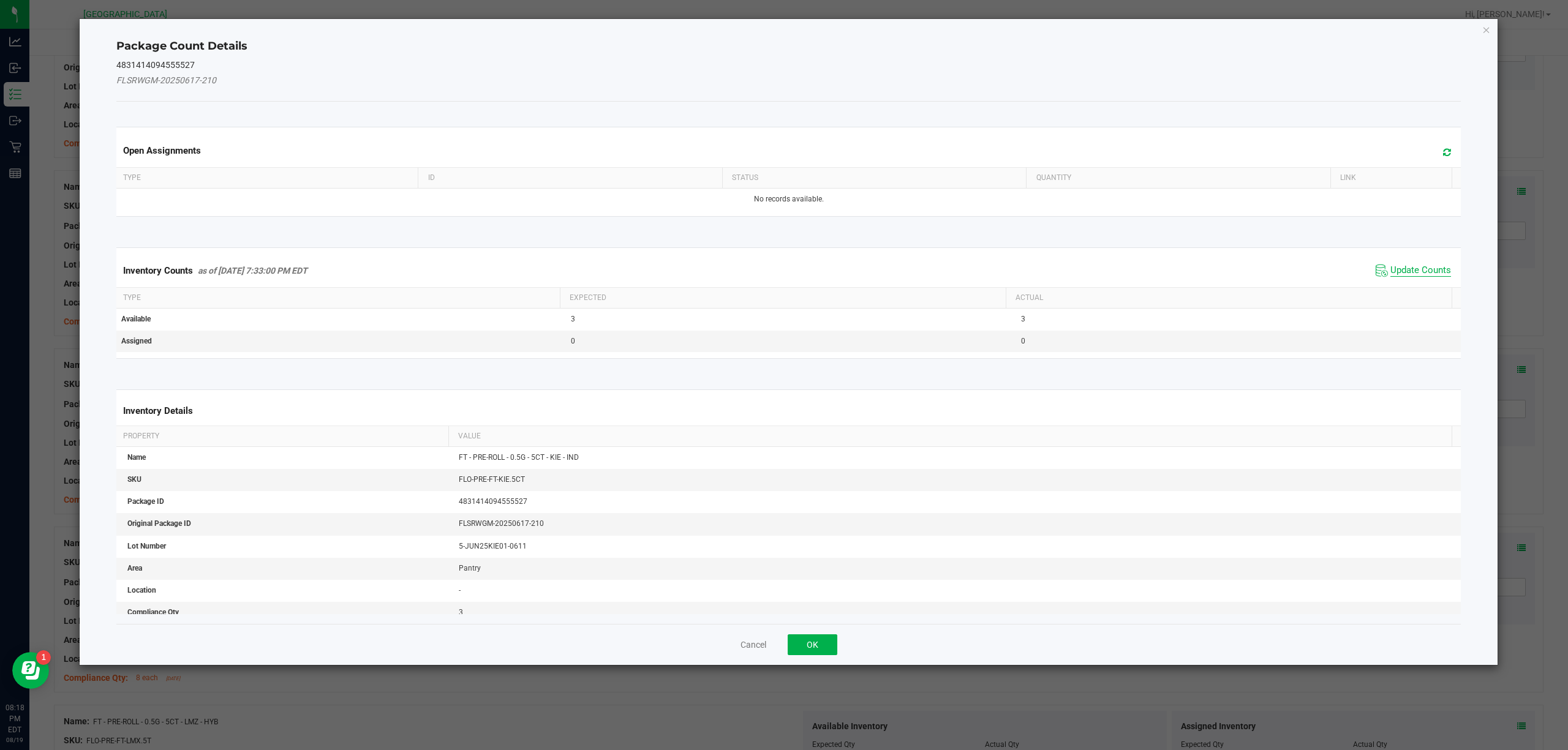
click at [1390, 272] on span "Update Counts" at bounding box center [1420, 271] width 60 height 12
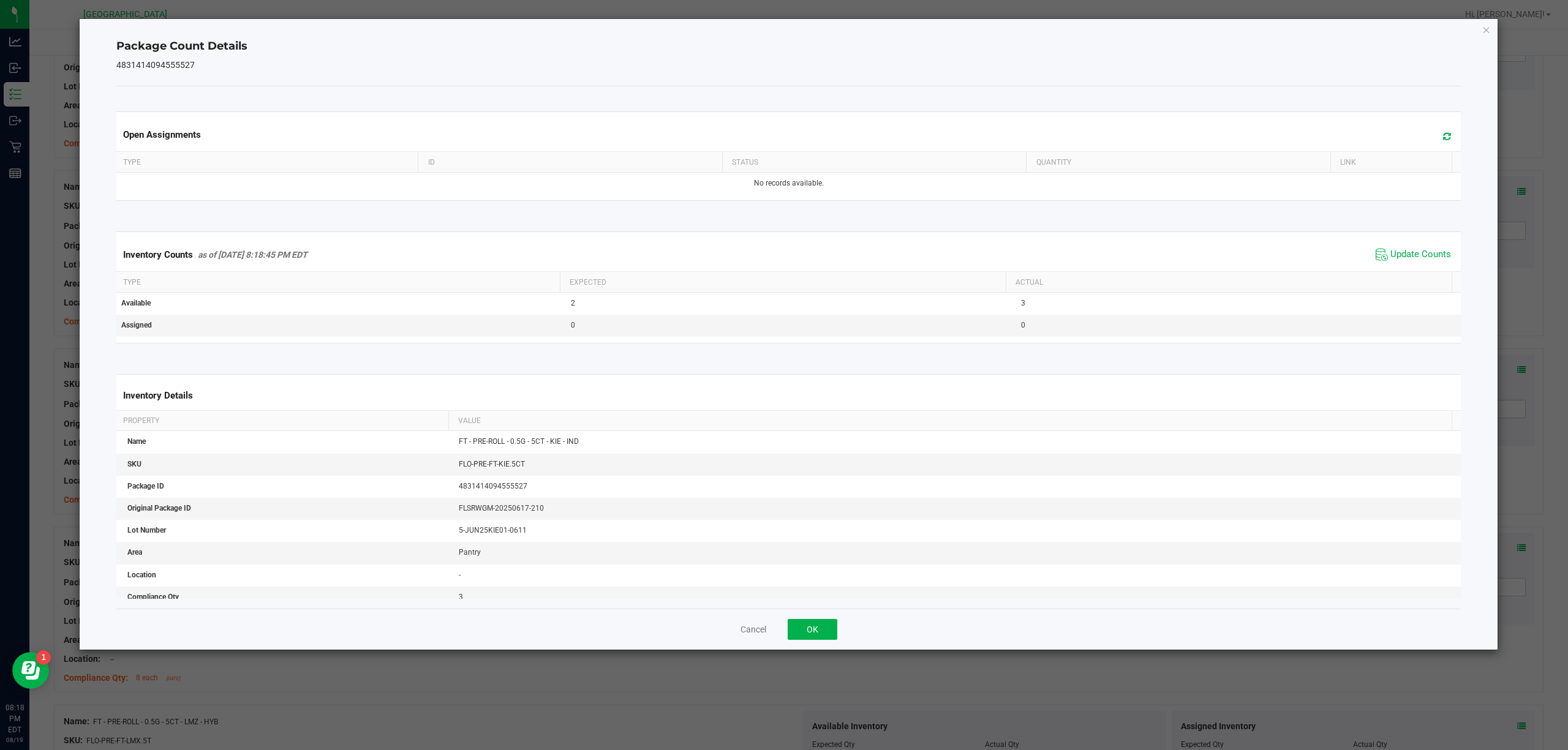
click at [1480, 36] on div "Package Count Details 4831414094555527 Open Assignments Type ID Status Quantity…" at bounding box center [789, 334] width 1419 height 631
click at [1486, 32] on icon "Close" at bounding box center [1486, 30] width 8 height 15
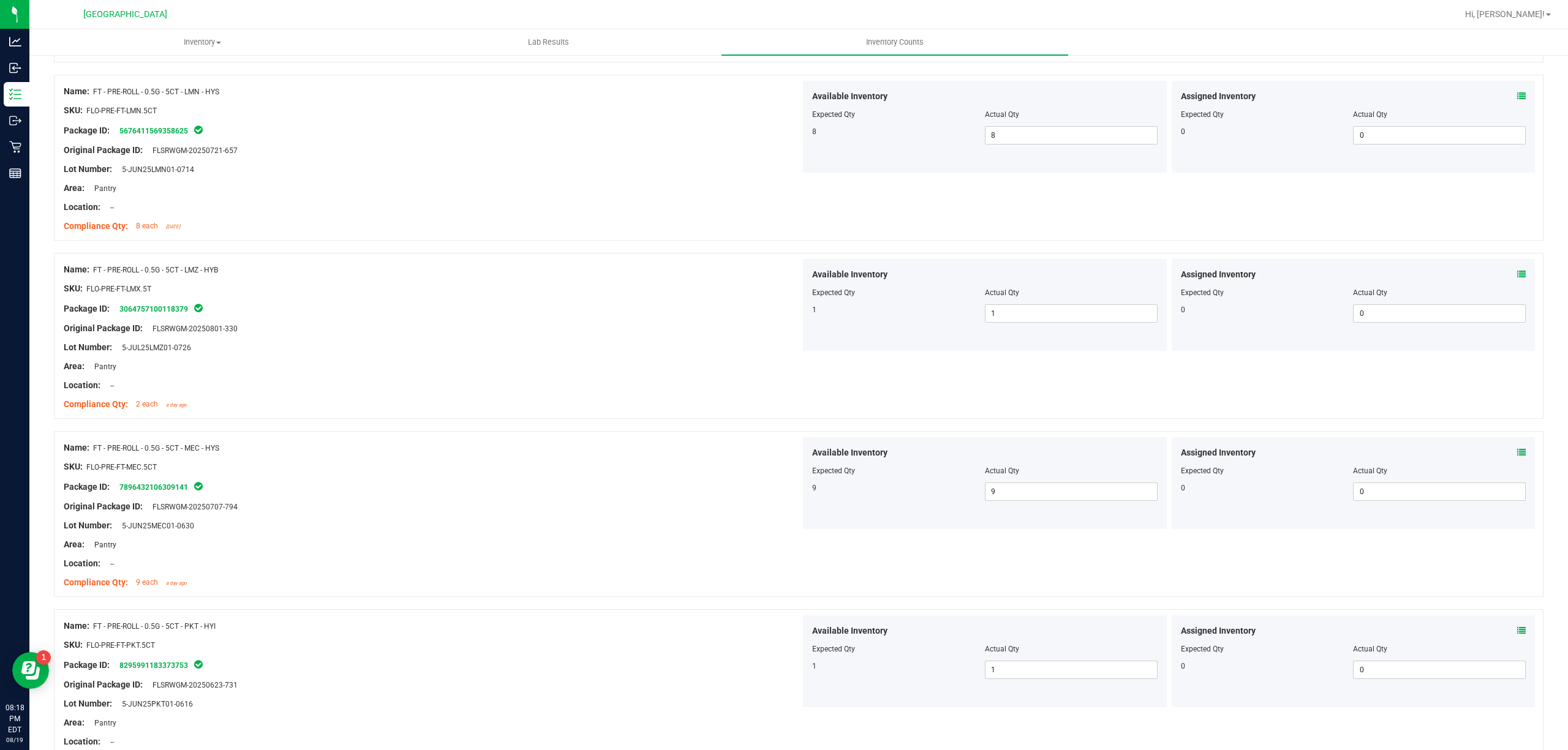
scroll to position [2531, 0]
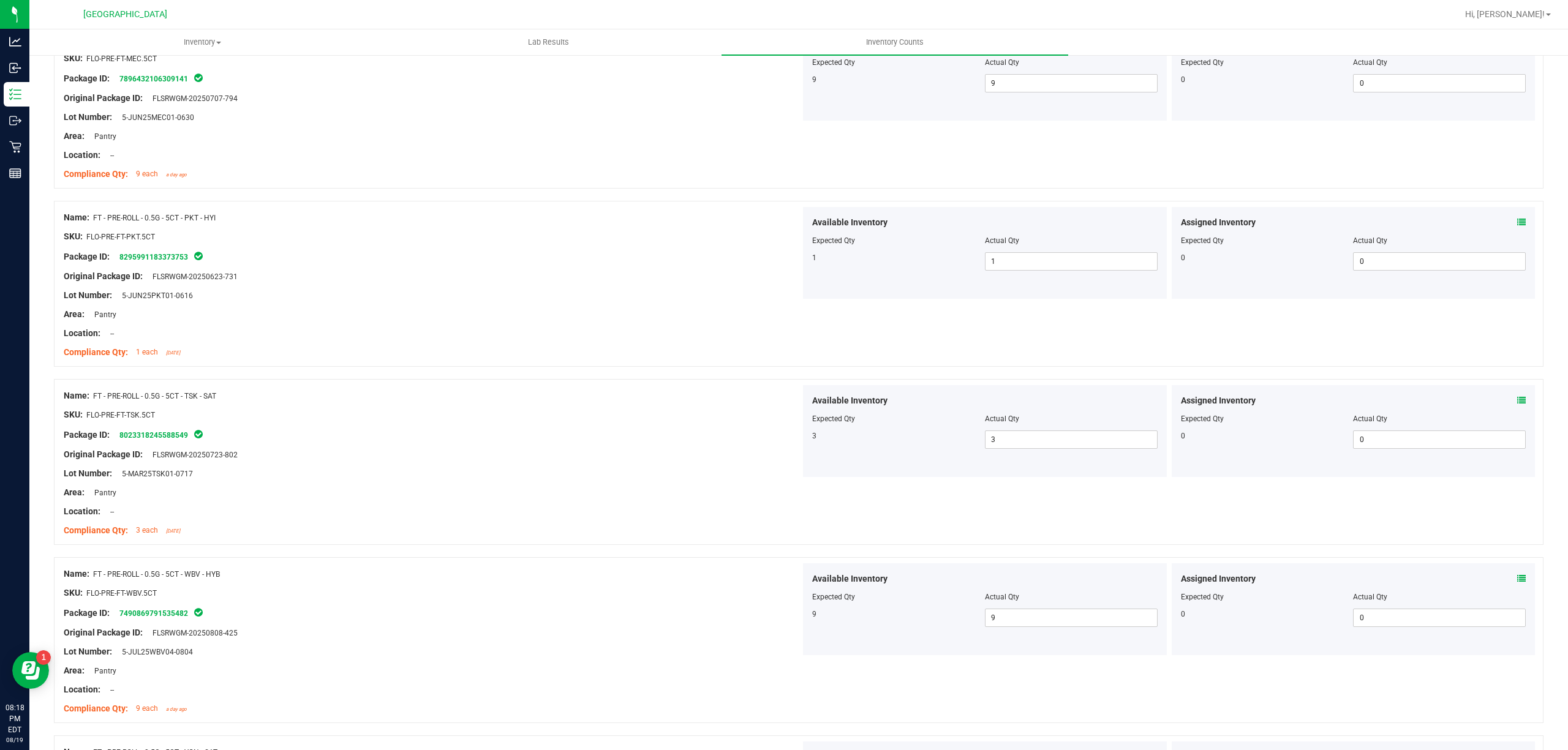
click at [1497, 583] on div "Assigned Inventory" at bounding box center [1353, 578] width 346 height 13
click at [1517, 583] on icon at bounding box center [1521, 578] width 8 height 8
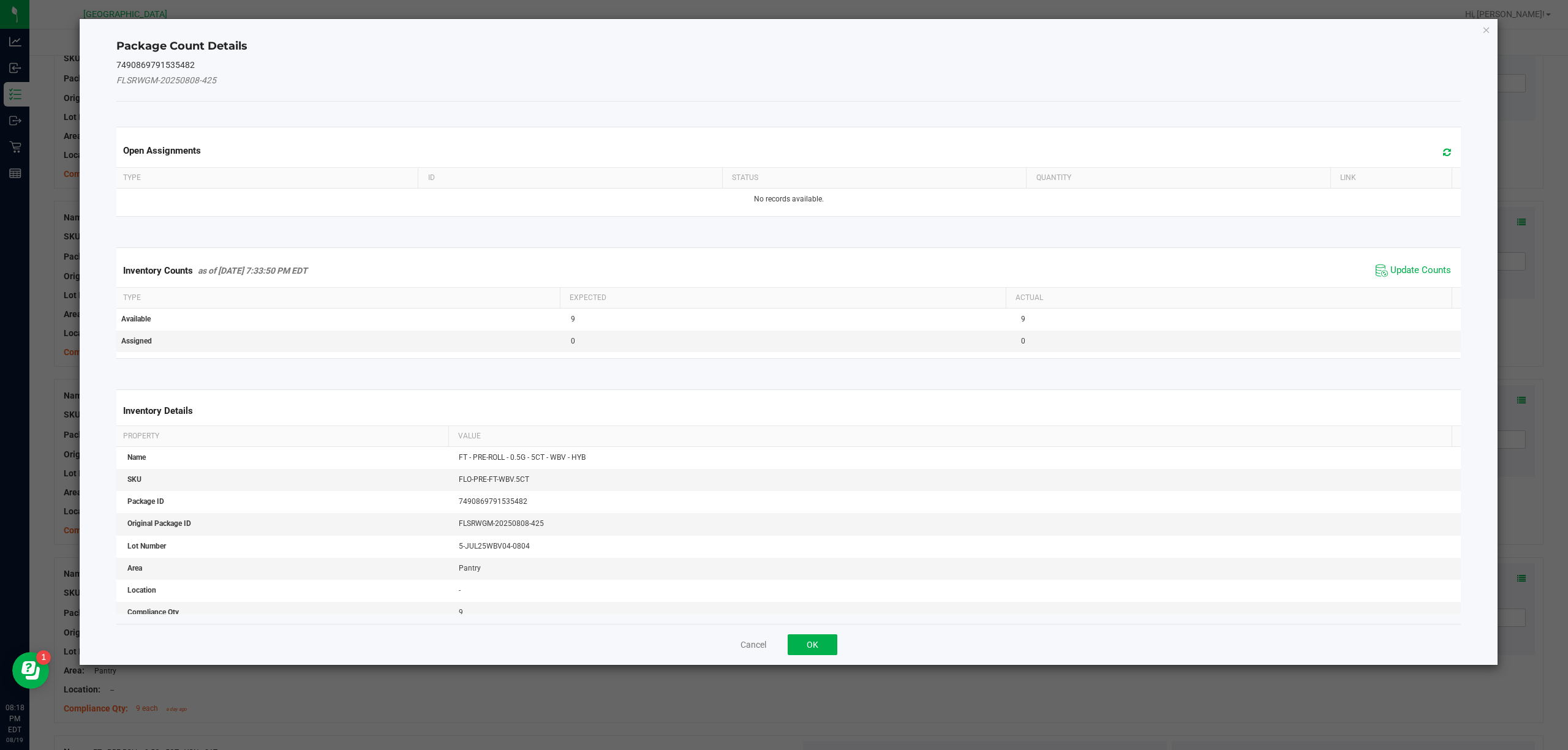
click at [1414, 280] on span "Update Counts" at bounding box center [1413, 270] width 81 height 19
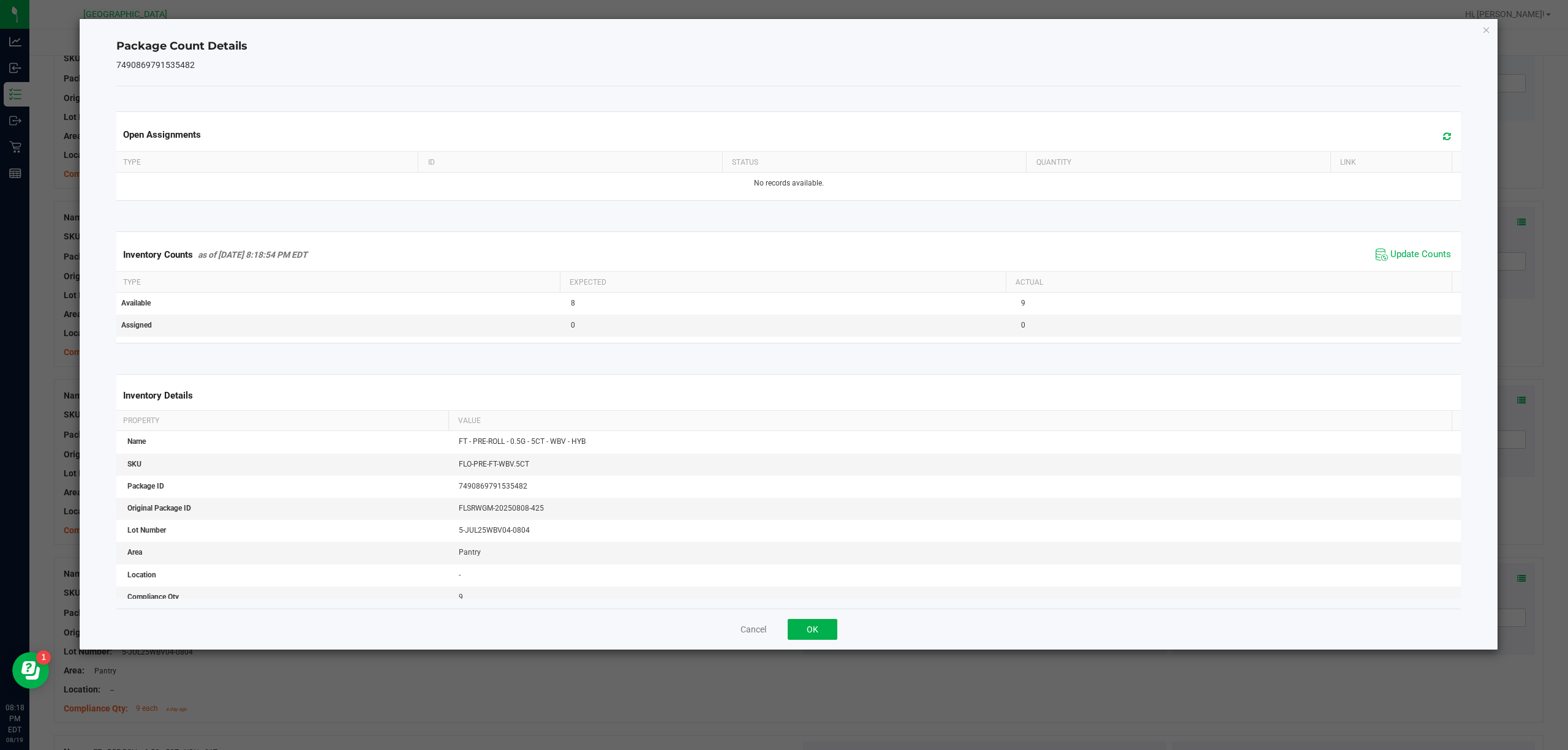
click at [1481, 29] on div "Package Count Details 7490869791535482 Open Assignments Type ID Status Quantity…" at bounding box center [789, 334] width 1419 height 631
click at [1475, 31] on div "Package Count Details 7490869791535482 Open Assignments Type ID Status Quantity…" at bounding box center [789, 334] width 1419 height 631
click at [1484, 29] on icon "Close" at bounding box center [1486, 30] width 8 height 15
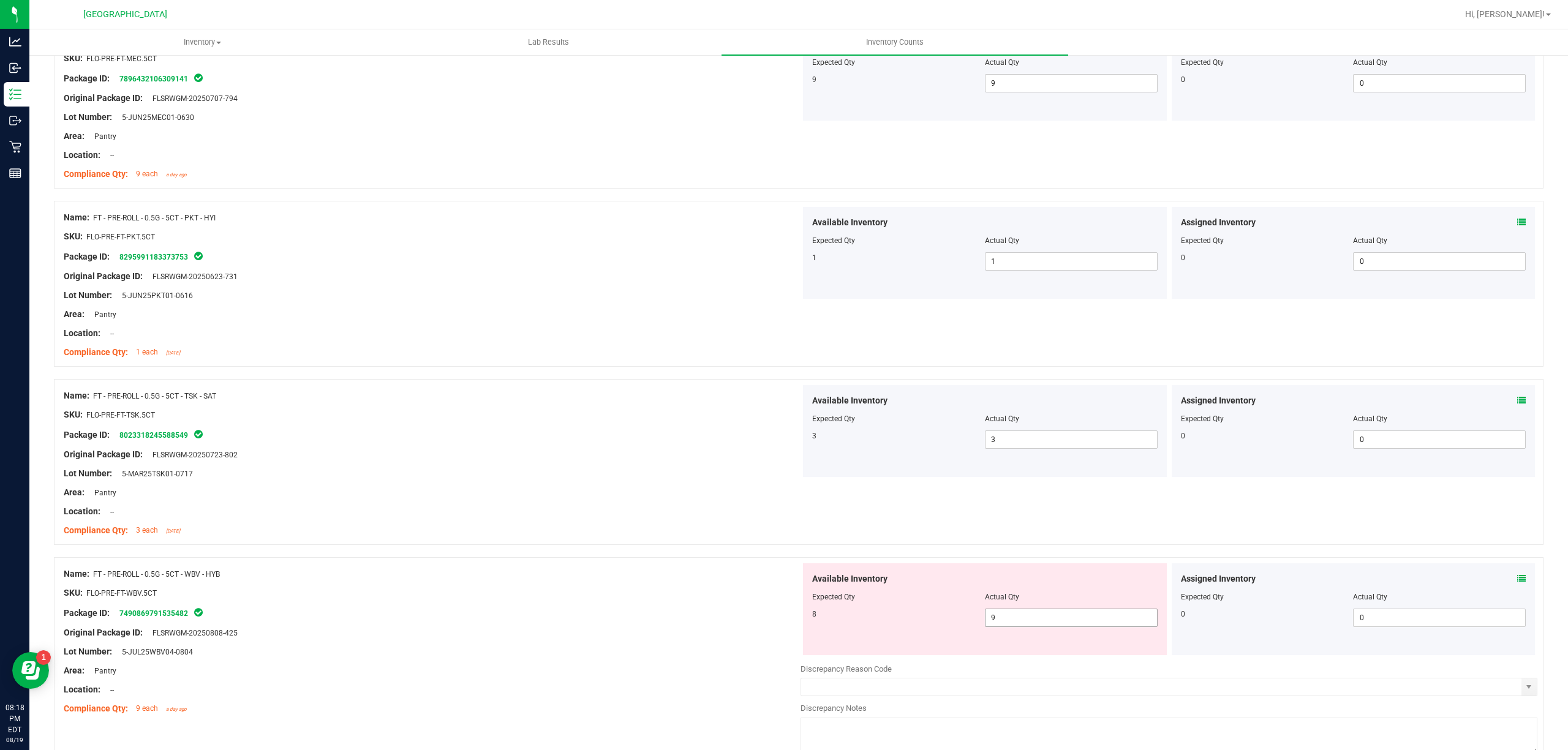
click at [1083, 626] on span "9 9" at bounding box center [1071, 618] width 172 height 19
click at [1081, 626] on input "9" at bounding box center [1071, 618] width 172 height 17
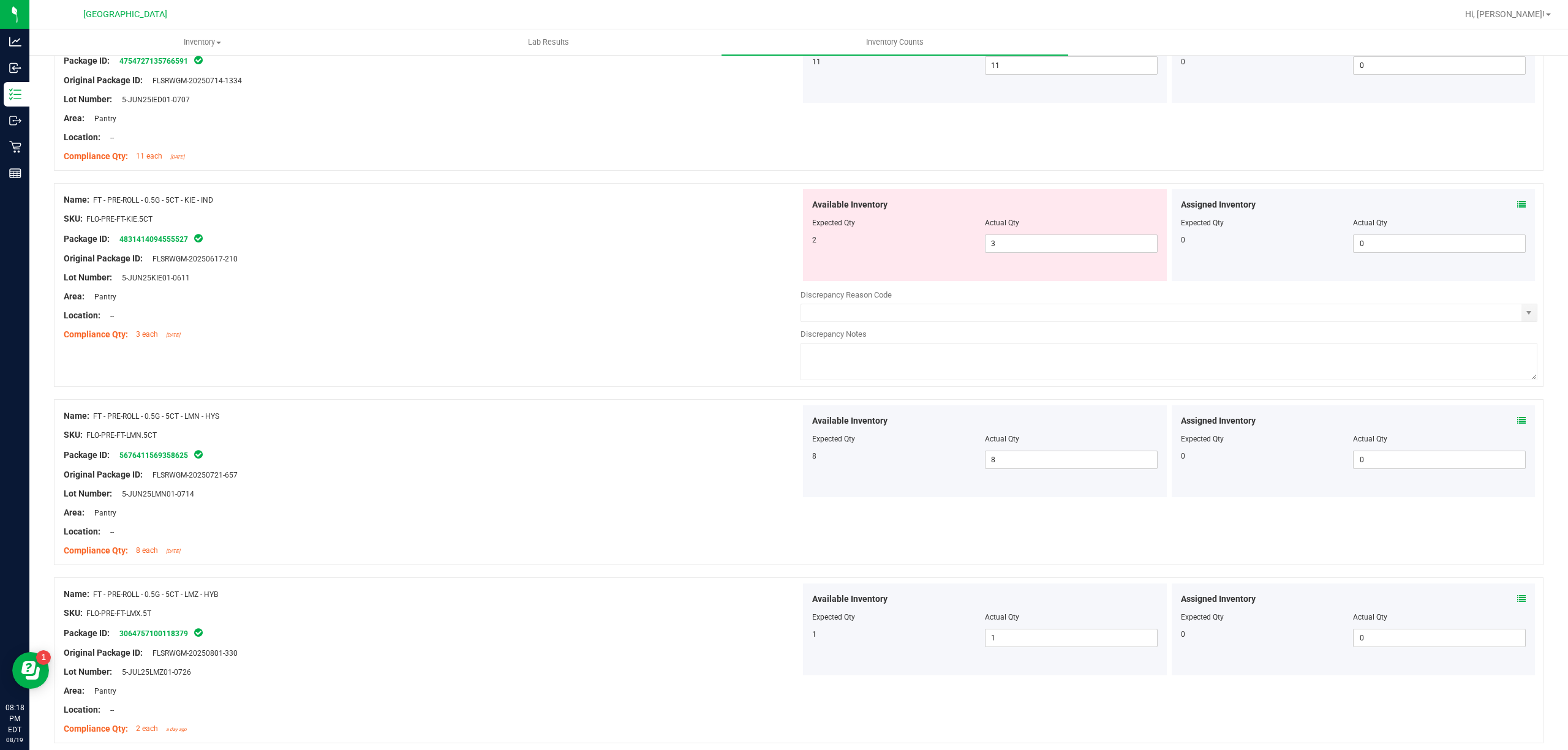
scroll to position [1633, 0]
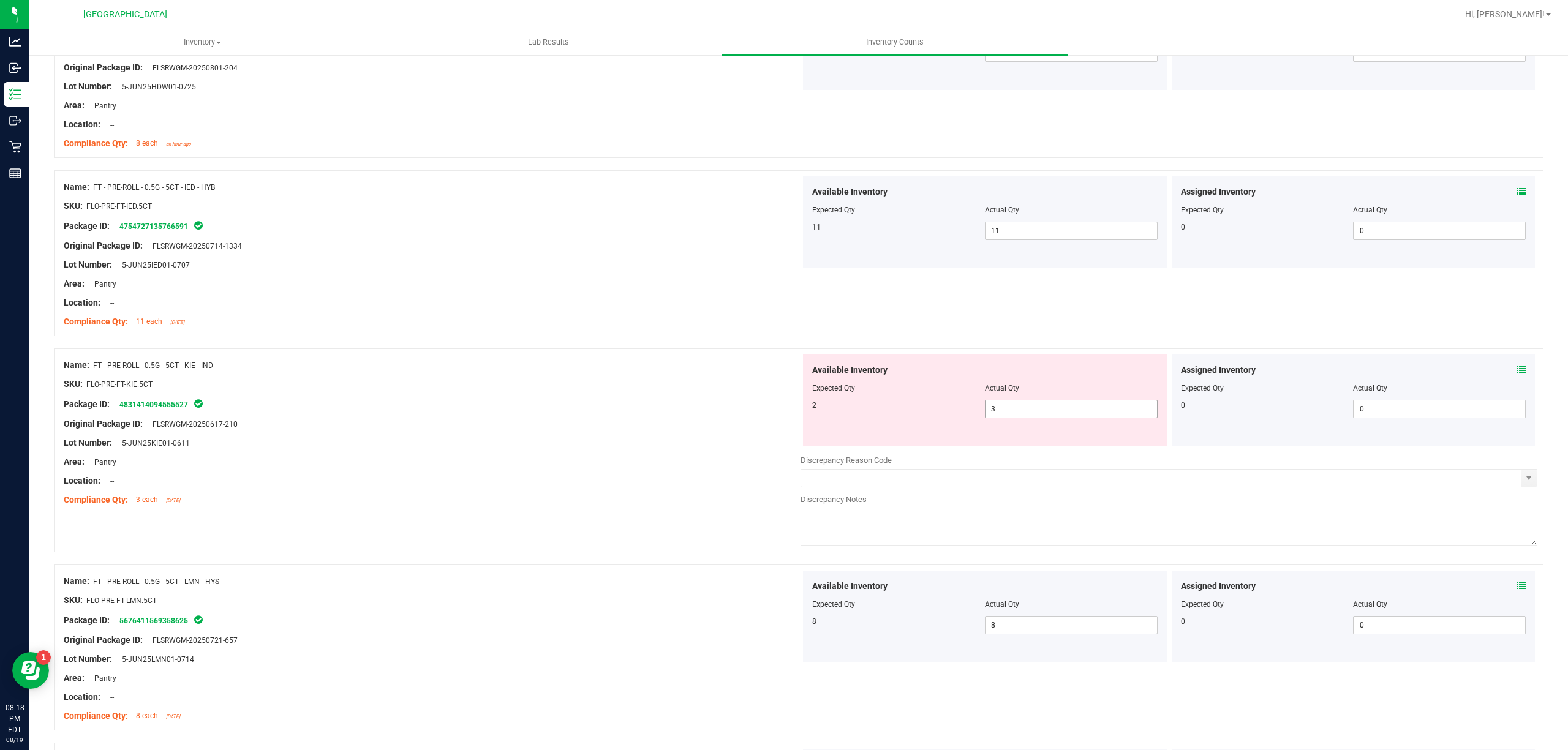
click at [1034, 418] on span "3 3" at bounding box center [1071, 409] width 172 height 19
click at [1034, 418] on input "3" at bounding box center [1071, 409] width 172 height 17
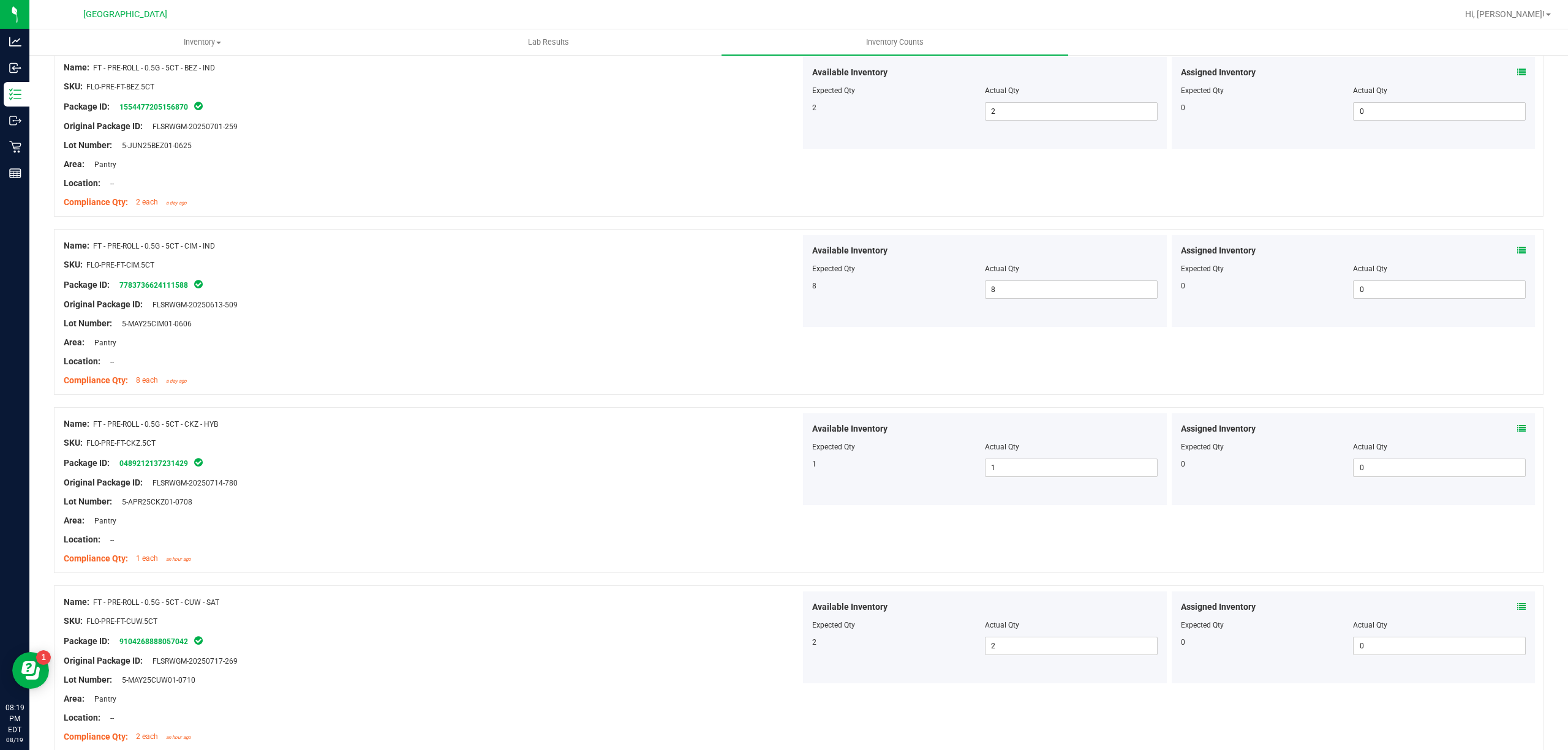
scroll to position [0, 0]
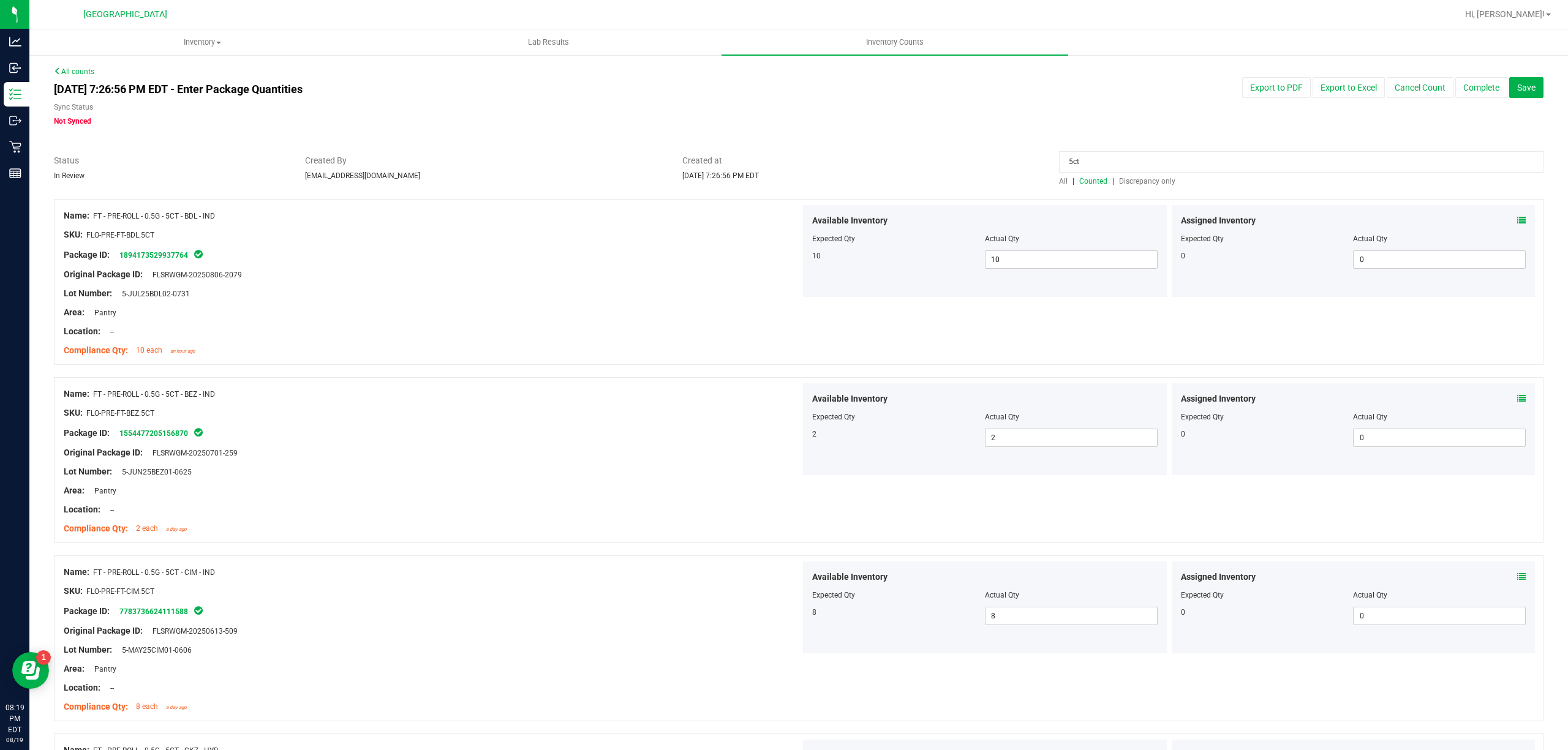
click at [1096, 179] on span "Counted" at bounding box center [1093, 181] width 28 height 8
click at [1134, 155] on input "5ct" at bounding box center [1301, 162] width 484 height 22
click at [1085, 176] on div "All | Counted | Discrepancy only" at bounding box center [1301, 181] width 484 height 11
click at [1084, 187] on div at bounding box center [799, 193] width 1490 height 12
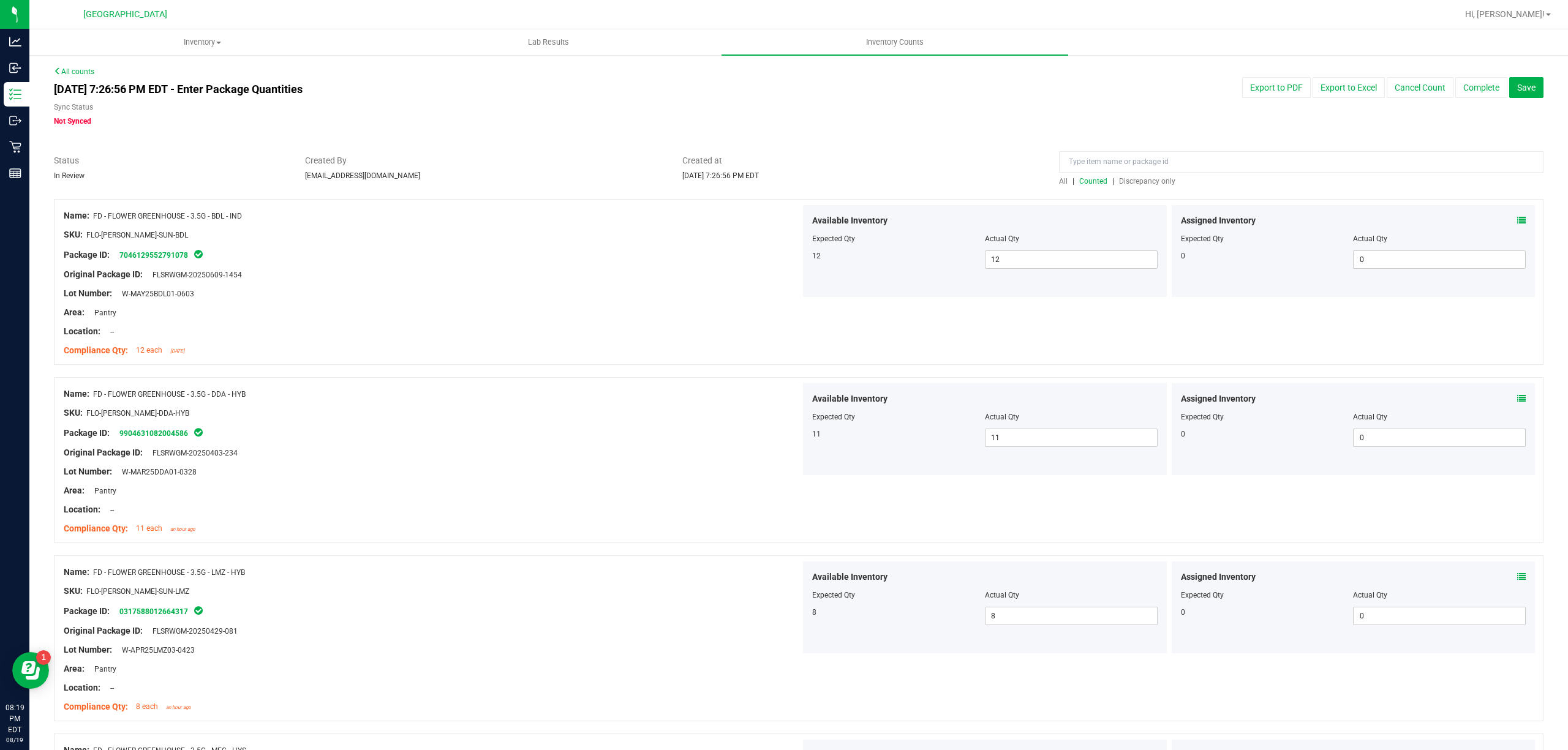
click at [1084, 185] on span "Counted" at bounding box center [1093, 181] width 28 height 8
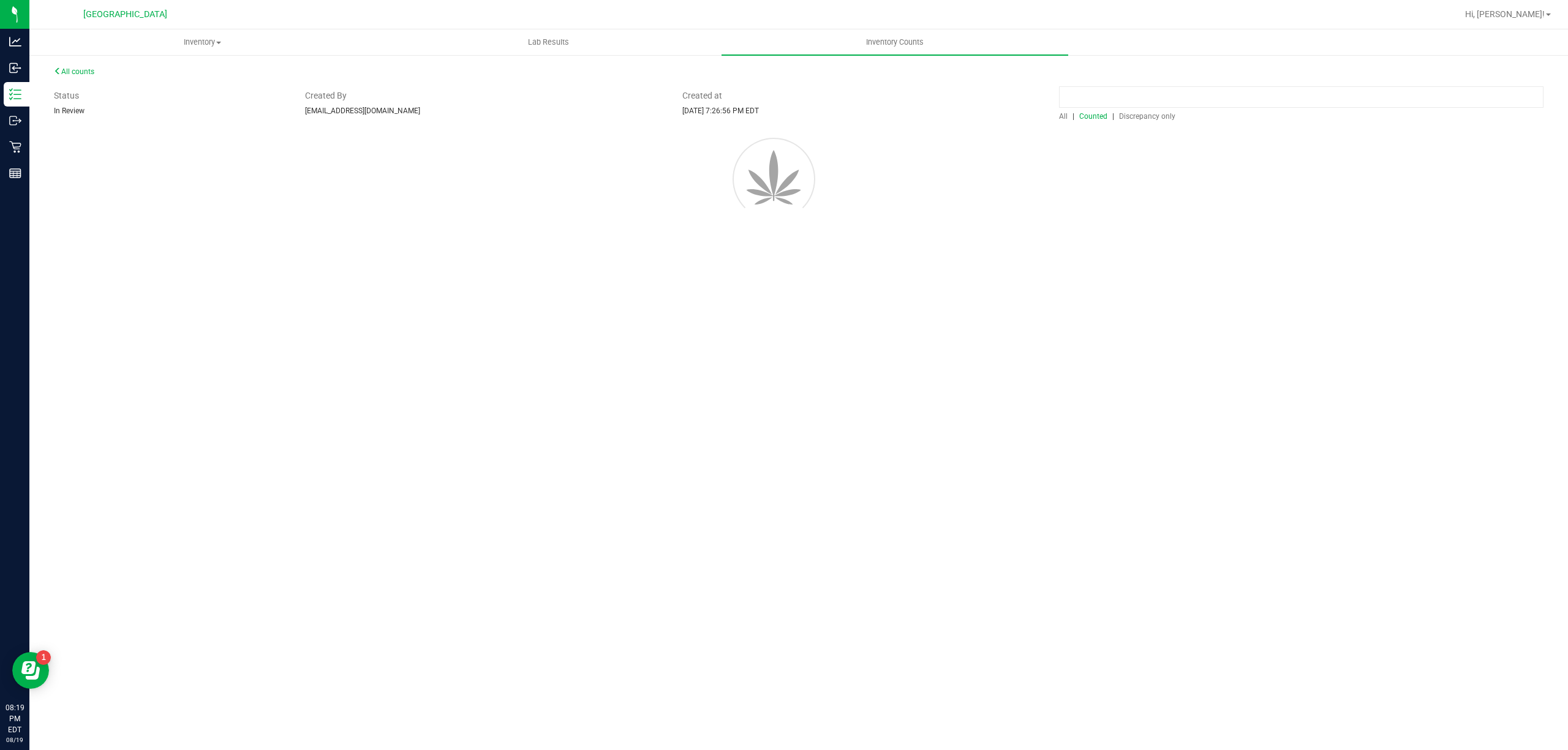
click at [1088, 107] on input at bounding box center [1301, 97] width 484 height 22
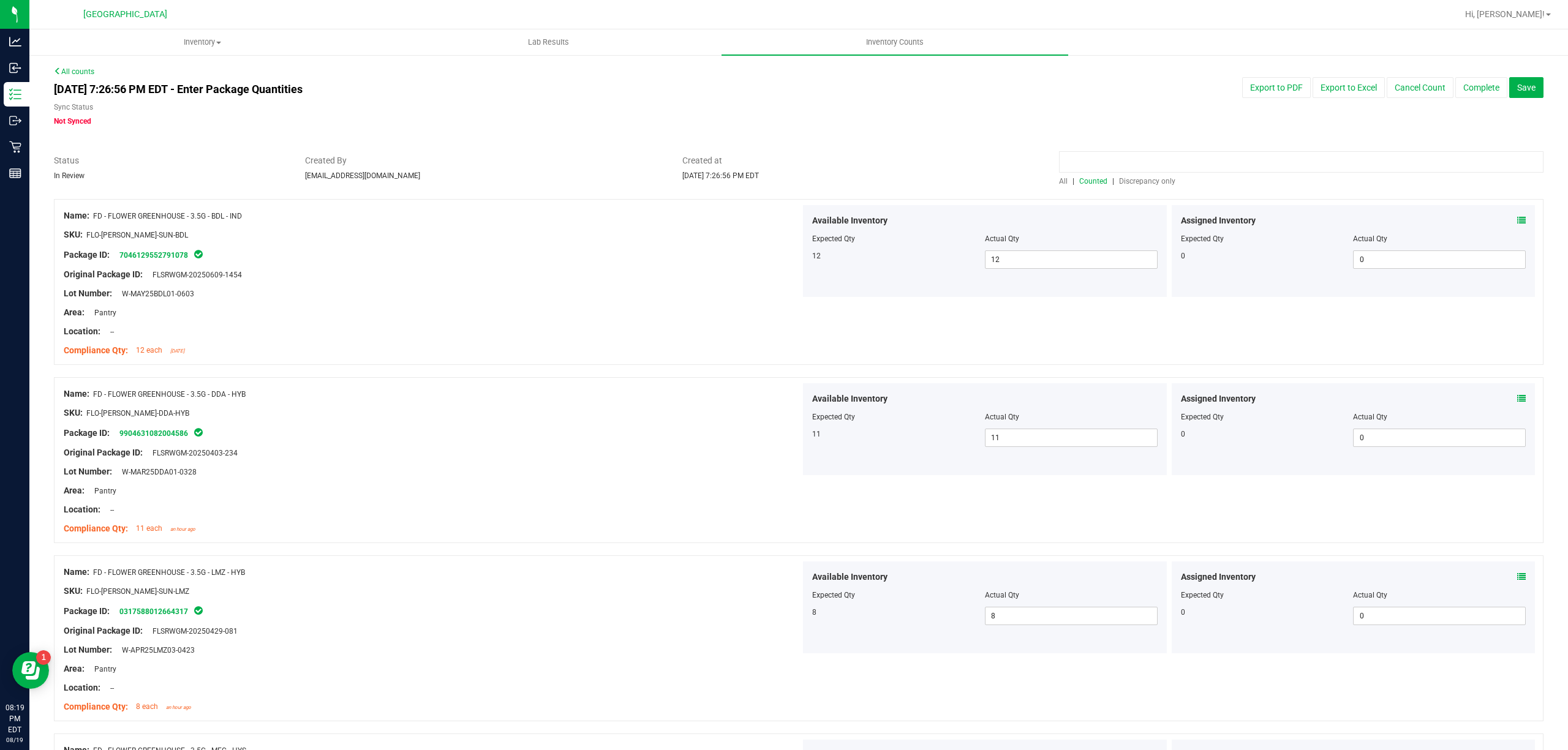
click at [1089, 162] on input at bounding box center [1301, 162] width 484 height 22
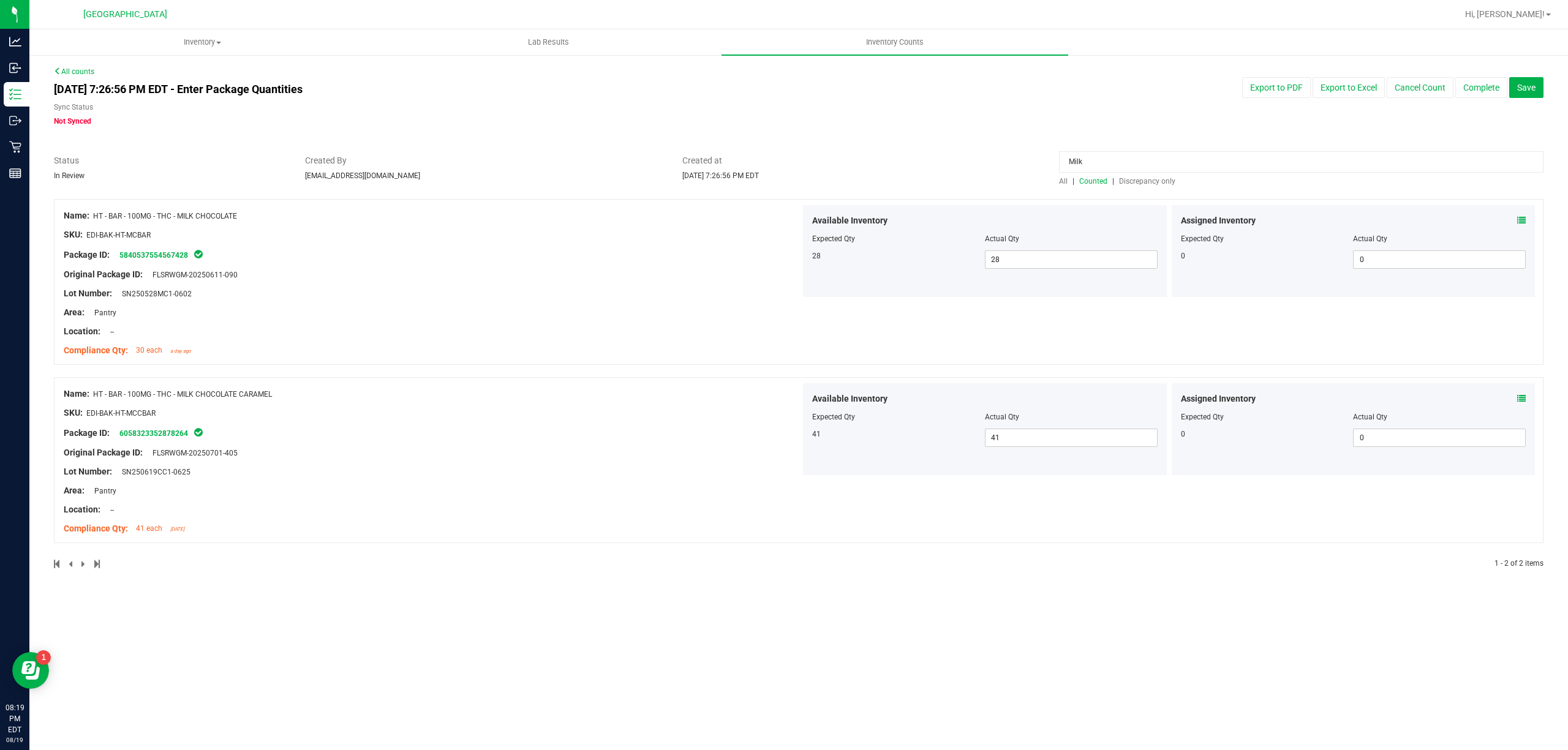
click at [1524, 407] on div at bounding box center [1353, 408] width 346 height 6
click at [1515, 214] on div "Assigned Inventory" at bounding box center [1353, 220] width 346 height 13
click at [1517, 217] on icon at bounding box center [1521, 220] width 8 height 8
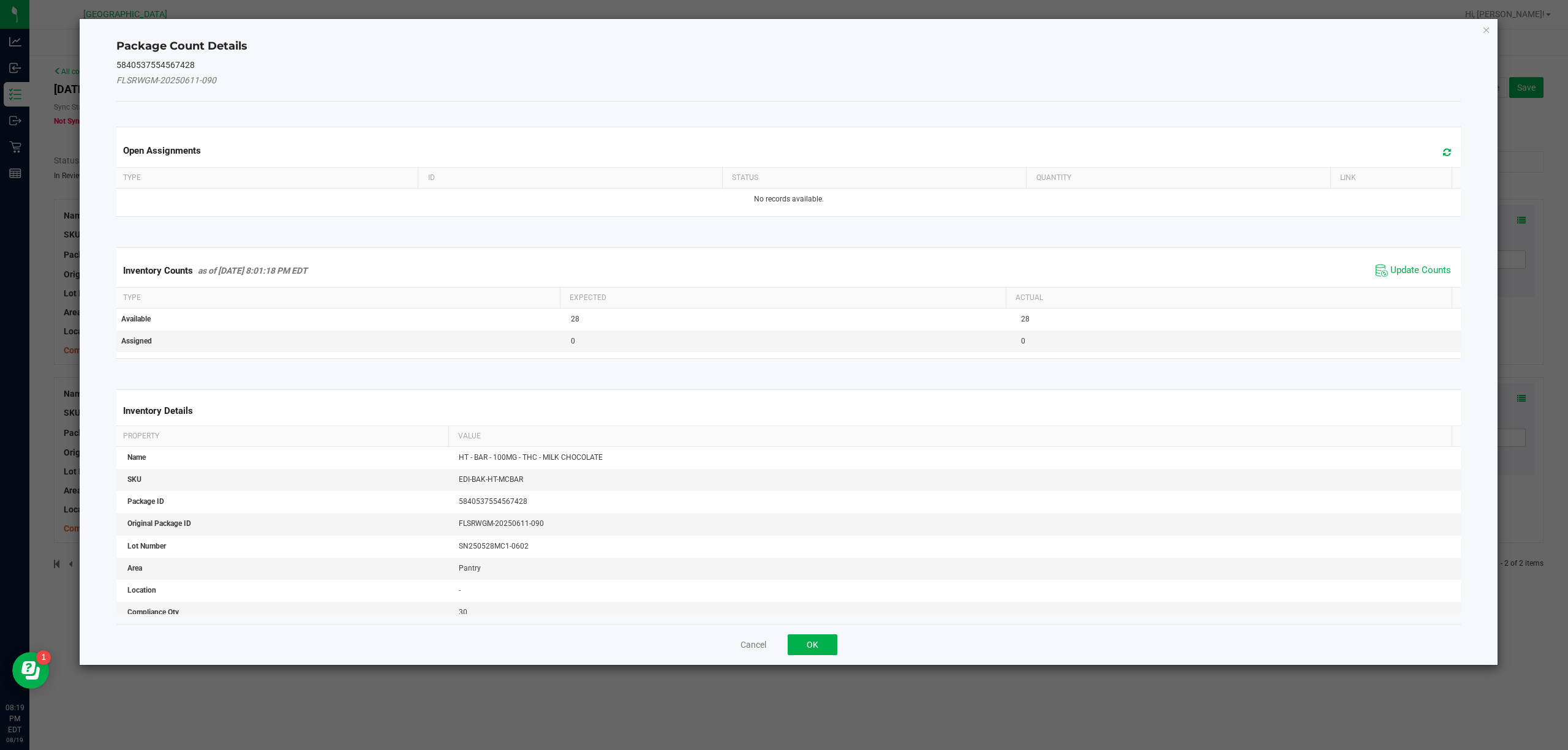
click at [1384, 255] on div "Inventory Counts as of [DATE] 8:01:18 PM EDT Update Counts" at bounding box center [789, 271] width 1350 height 33
click at [1387, 261] on div "Inventory Counts as of [DATE] 8:01:18 PM EDT Update Counts" at bounding box center [789, 271] width 1350 height 33
click at [1387, 263] on span "Update Counts" at bounding box center [1413, 270] width 81 height 19
click at [1387, 268] on div "Inventory Counts as of [DATE] 8:01:18 PM EDT Update Counts" at bounding box center [789, 270] width 1350 height 32
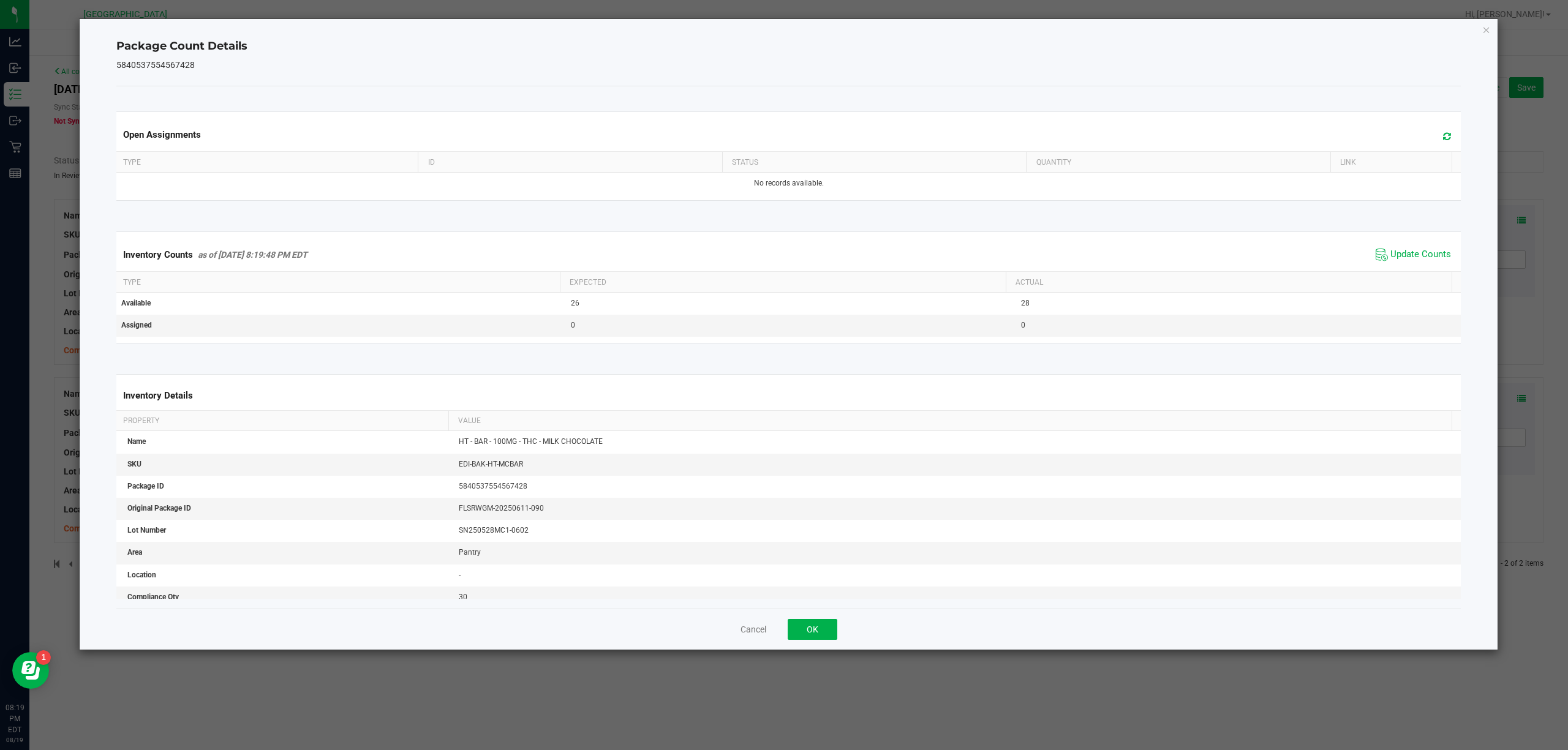
click at [1478, 31] on div "Package Count Details 5840537554567428 Open Assignments Type ID Status Quantity…" at bounding box center [789, 334] width 1419 height 631
click at [1484, 37] on div "Package Count Details 5840537554567428 Open Assignments Type ID Status Quantity…" at bounding box center [789, 334] width 1419 height 631
click at [1484, 31] on icon "Close" at bounding box center [1486, 30] width 8 height 15
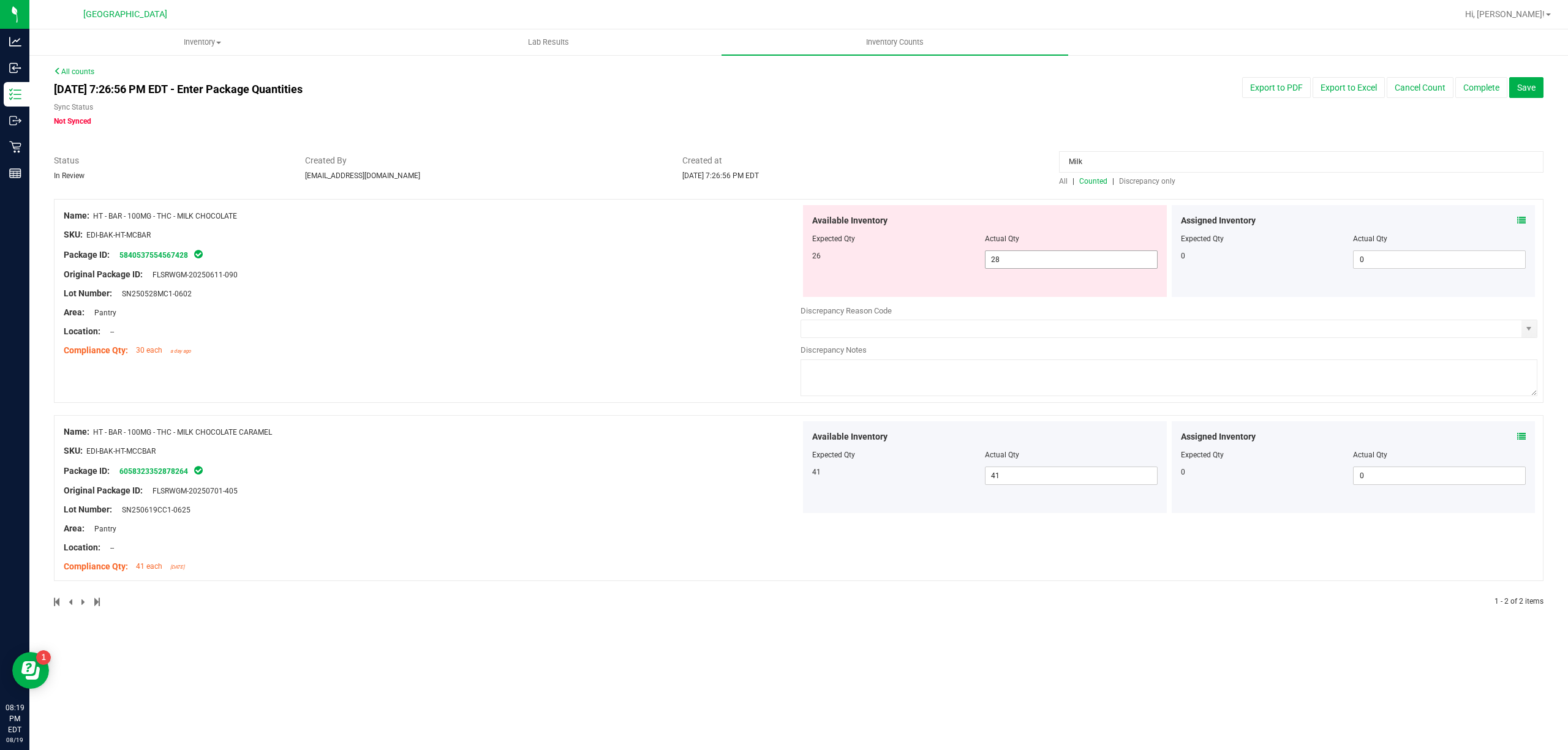
click at [1055, 257] on span "28 28" at bounding box center [1071, 260] width 172 height 19
click at [1055, 257] on input "28" at bounding box center [1071, 259] width 172 height 17
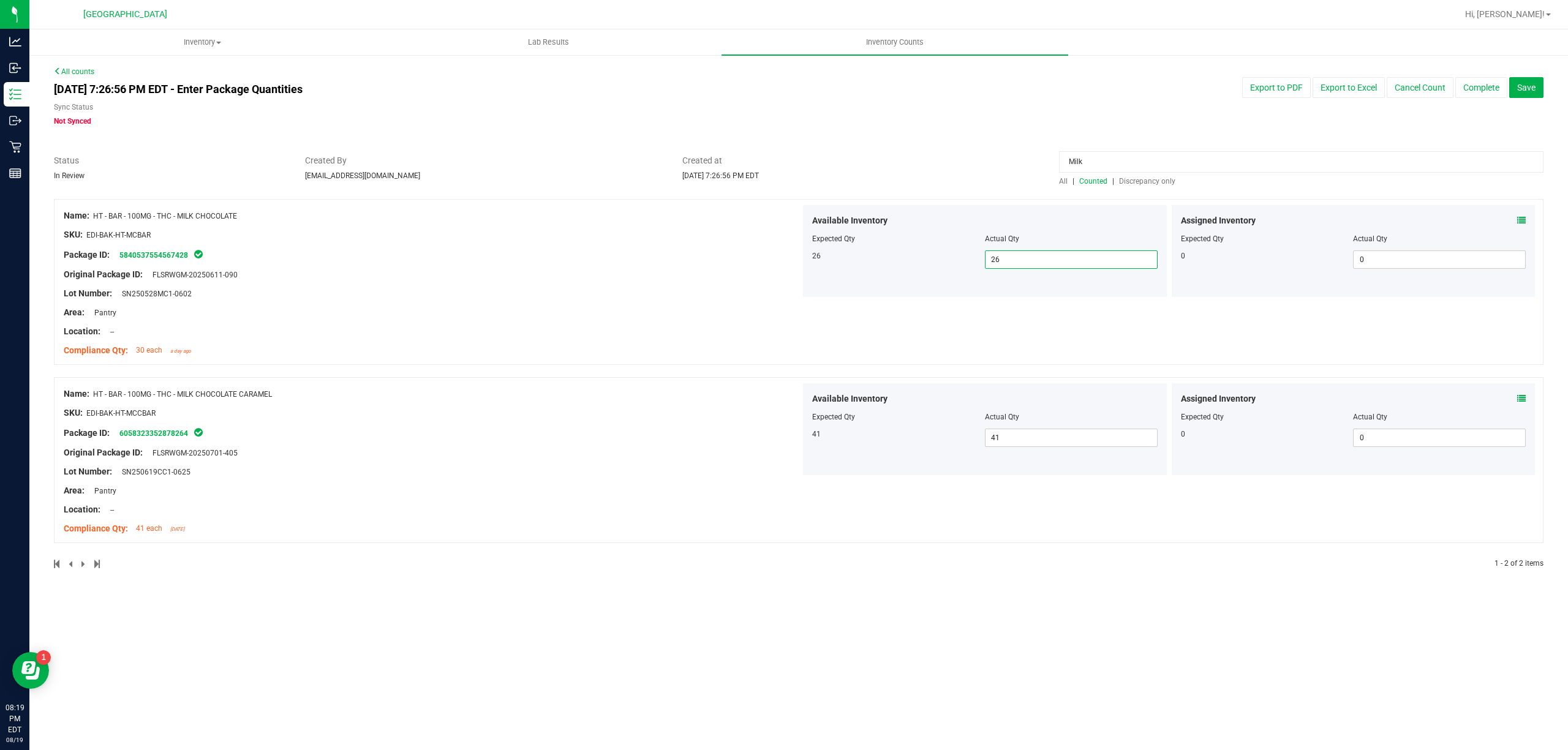
click at [1152, 160] on input "Milk" at bounding box center [1301, 162] width 484 height 22
click at [1133, 191] on div at bounding box center [799, 193] width 1490 height 12
click at [1135, 180] on span "Discrepancy only" at bounding box center [1147, 181] width 57 height 8
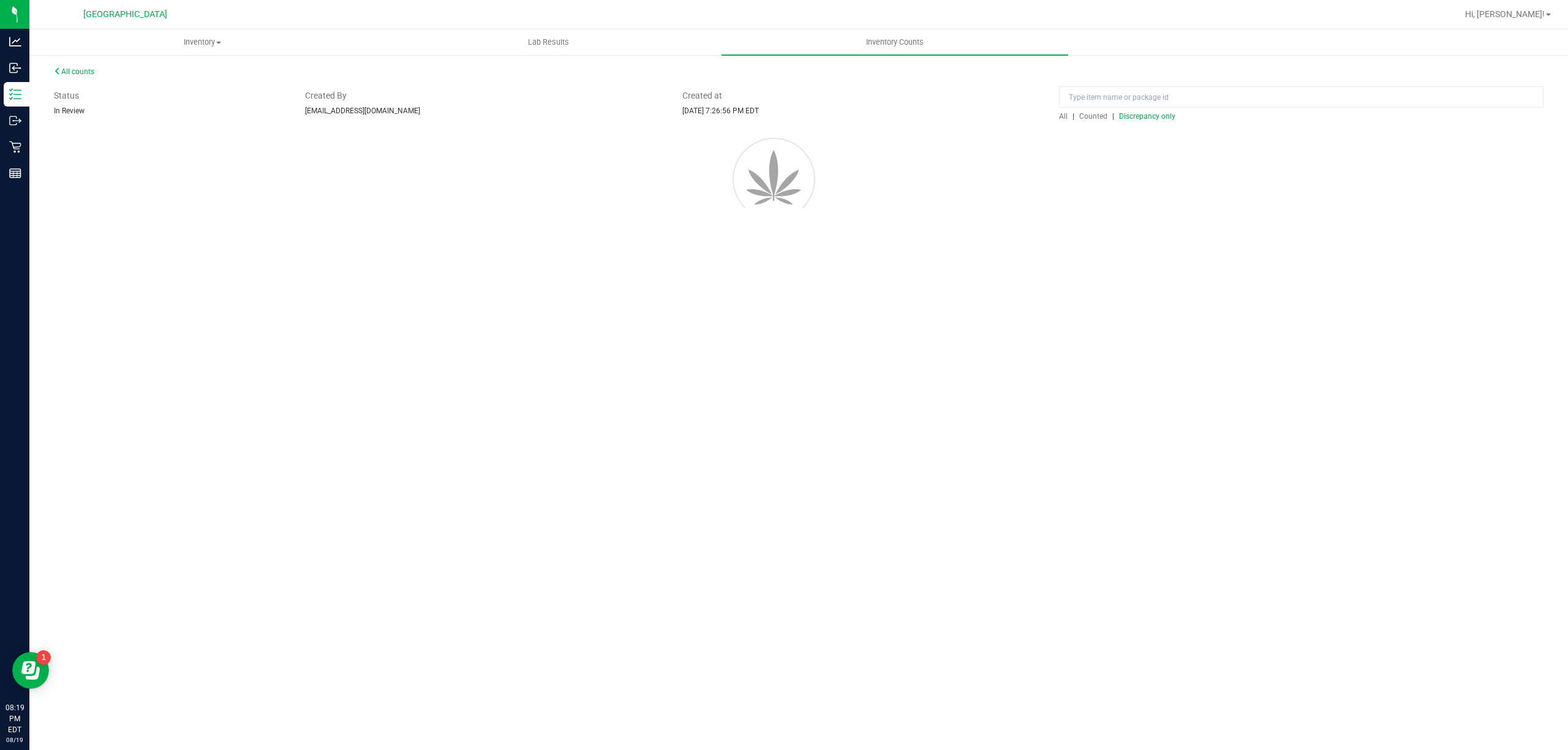
click at [1135, 180] on div at bounding box center [799, 177] width 1526 height 110
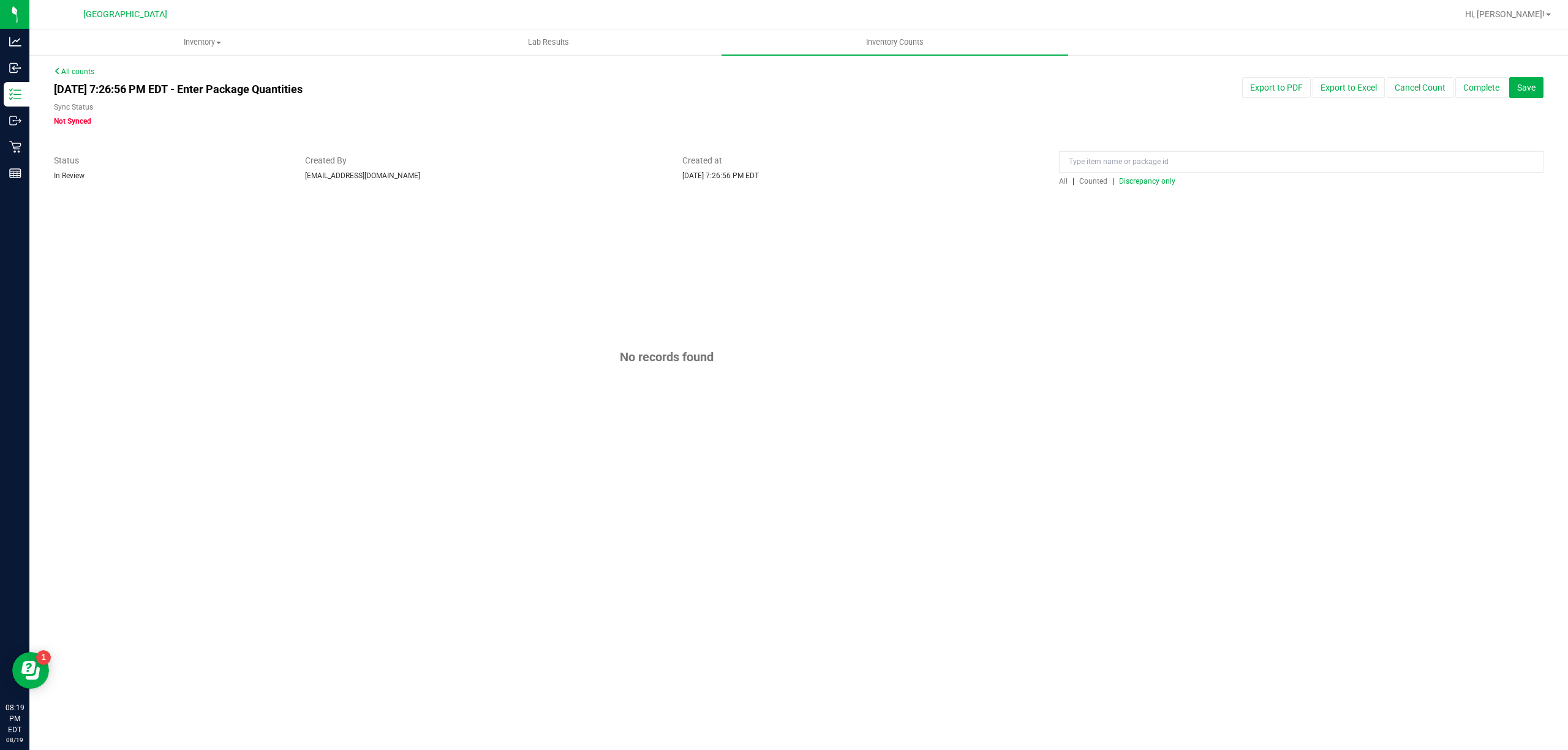
click at [1093, 183] on span "Counted" at bounding box center [1093, 181] width 28 height 8
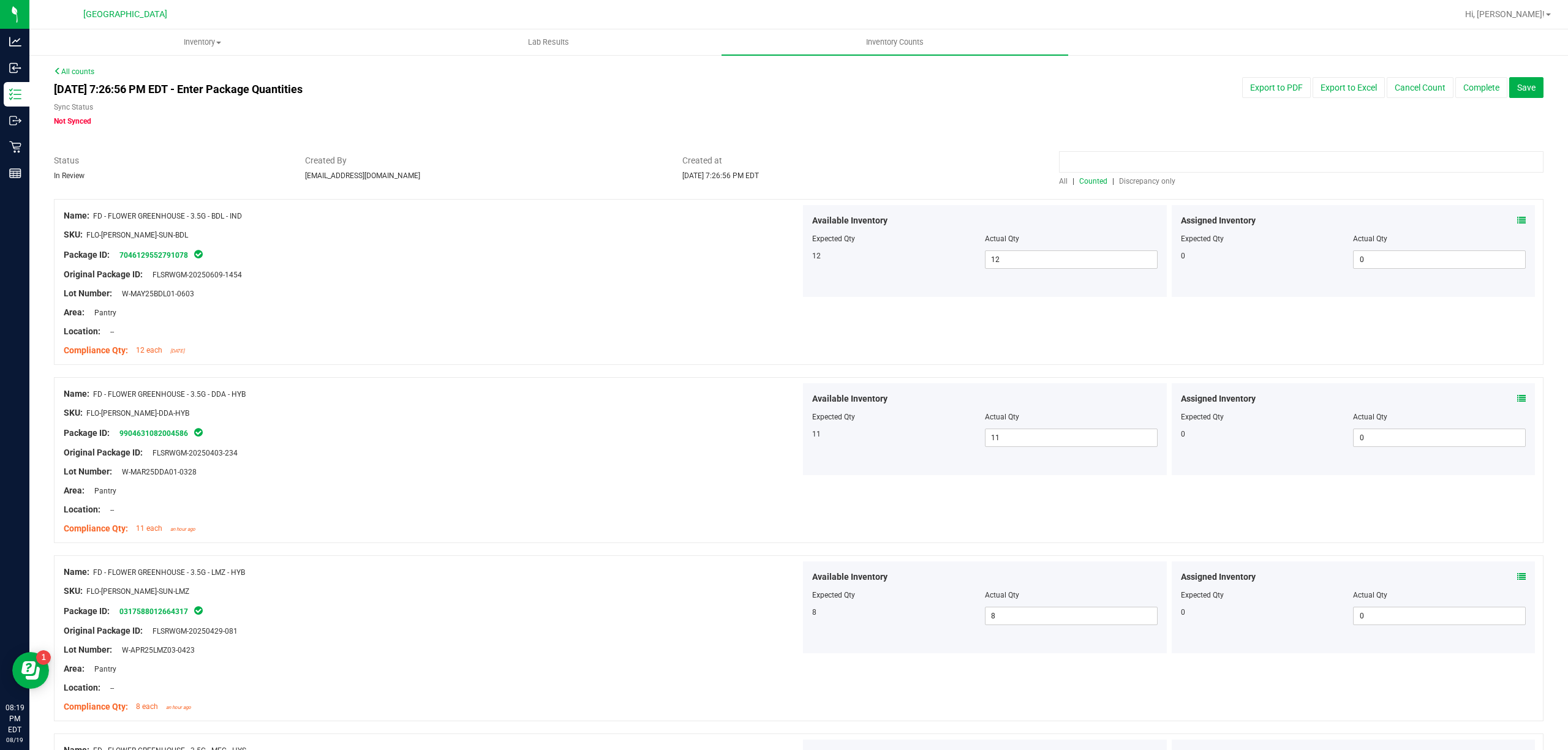
click at [1105, 153] on input at bounding box center [1301, 162] width 484 height 22
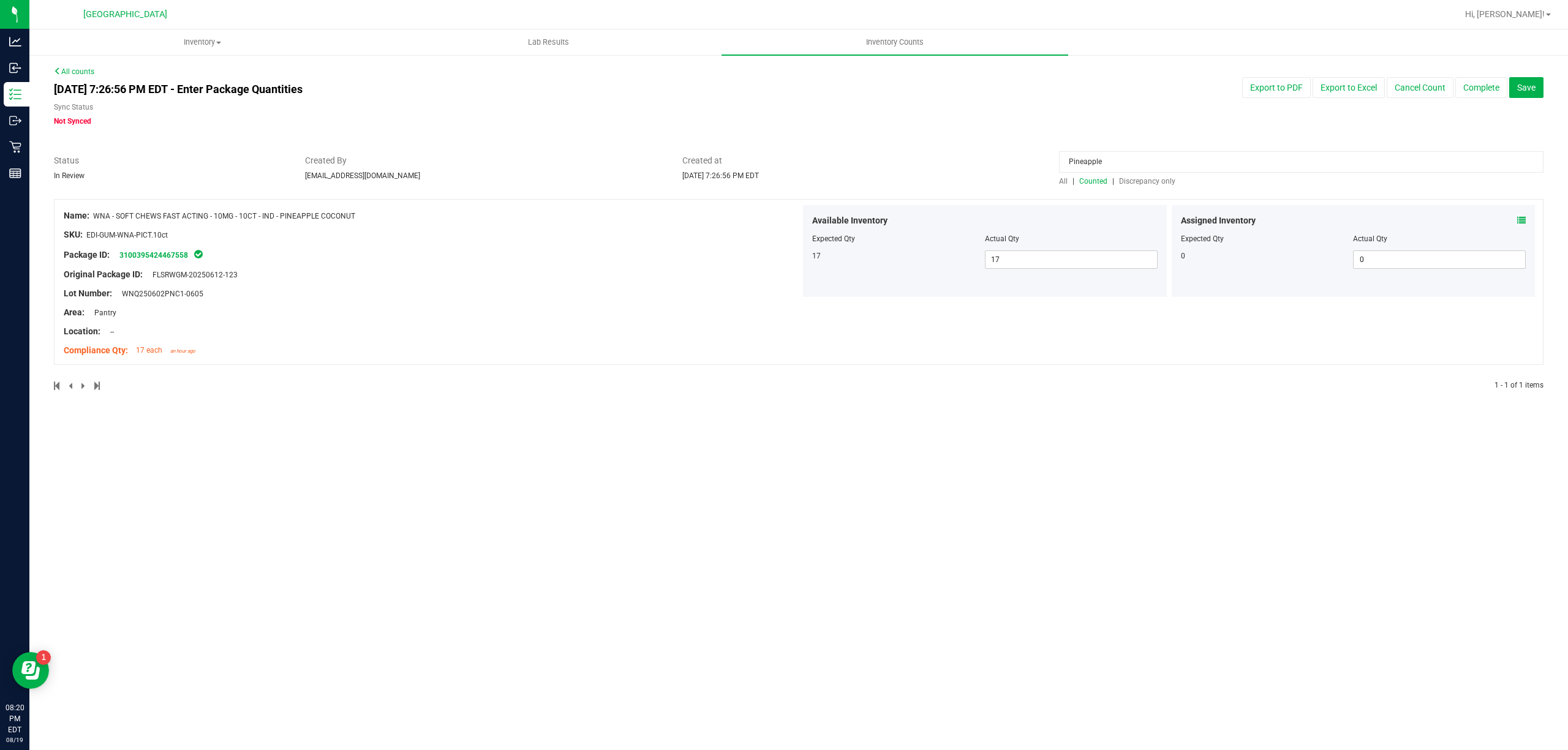
click at [1512, 216] on div "Assigned Inventory" at bounding box center [1353, 220] width 346 height 13
click at [1519, 220] on icon at bounding box center [1521, 220] width 8 height 8
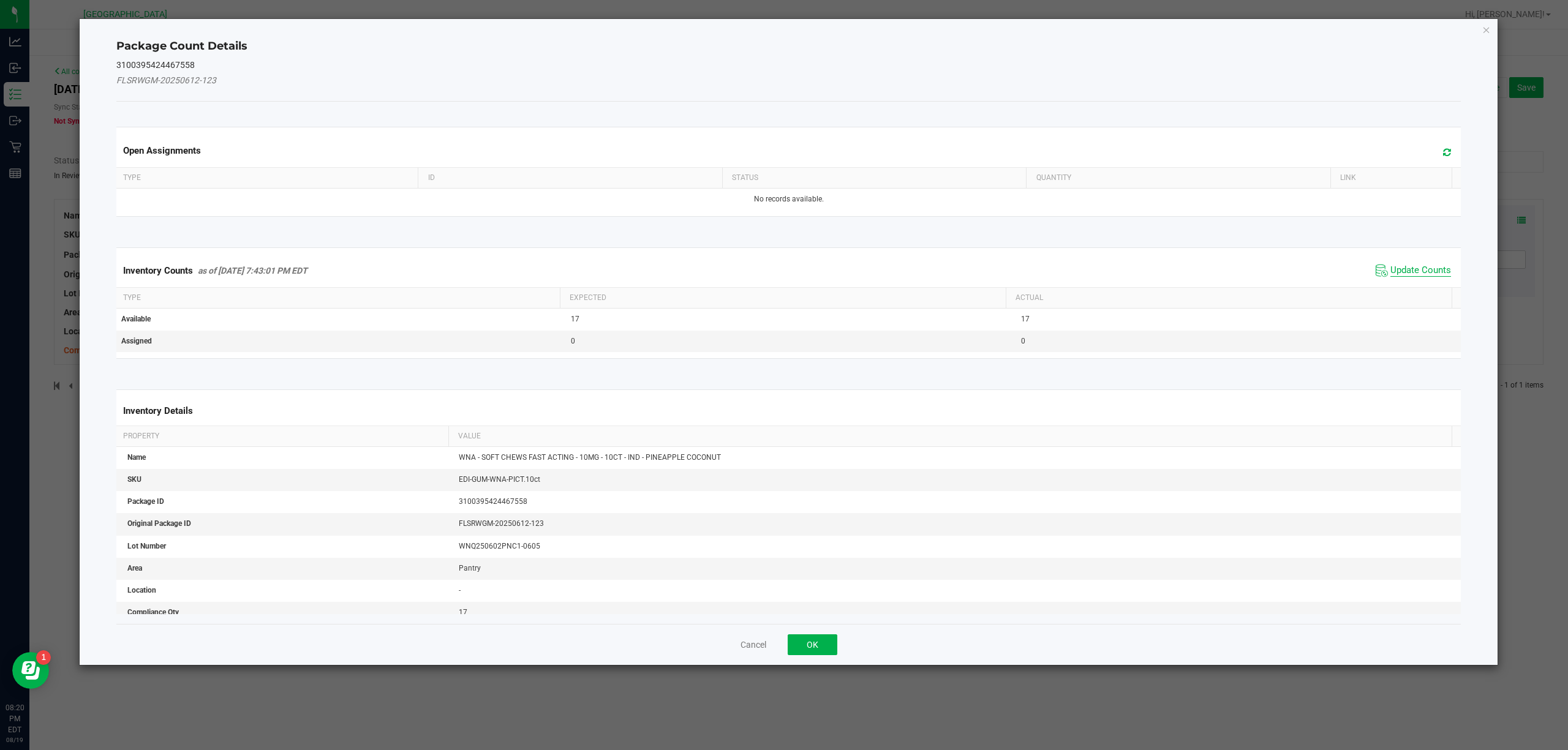
click at [1402, 269] on span "Update Counts" at bounding box center [1420, 271] width 60 height 12
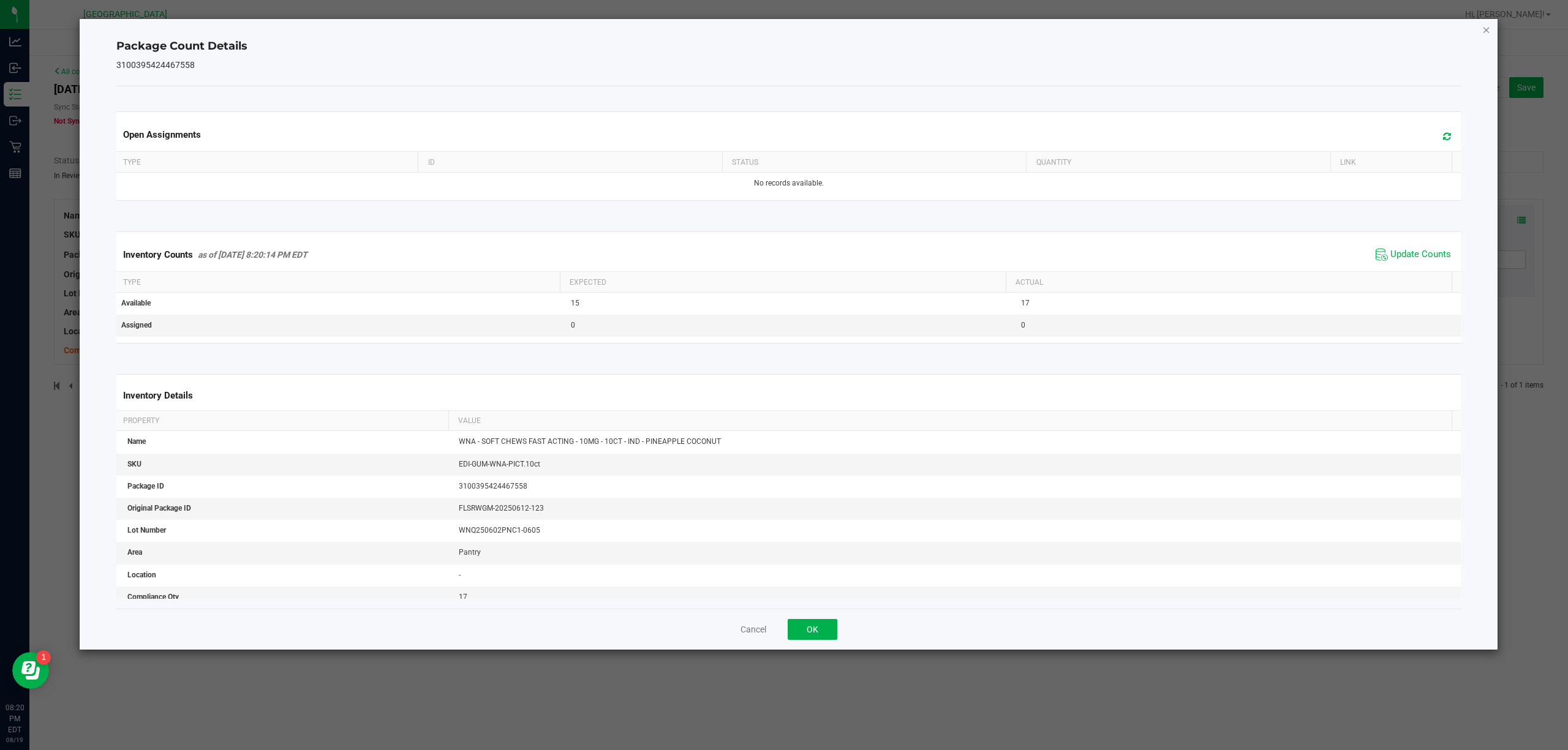
click at [1485, 23] on icon "Close" at bounding box center [1486, 30] width 8 height 15
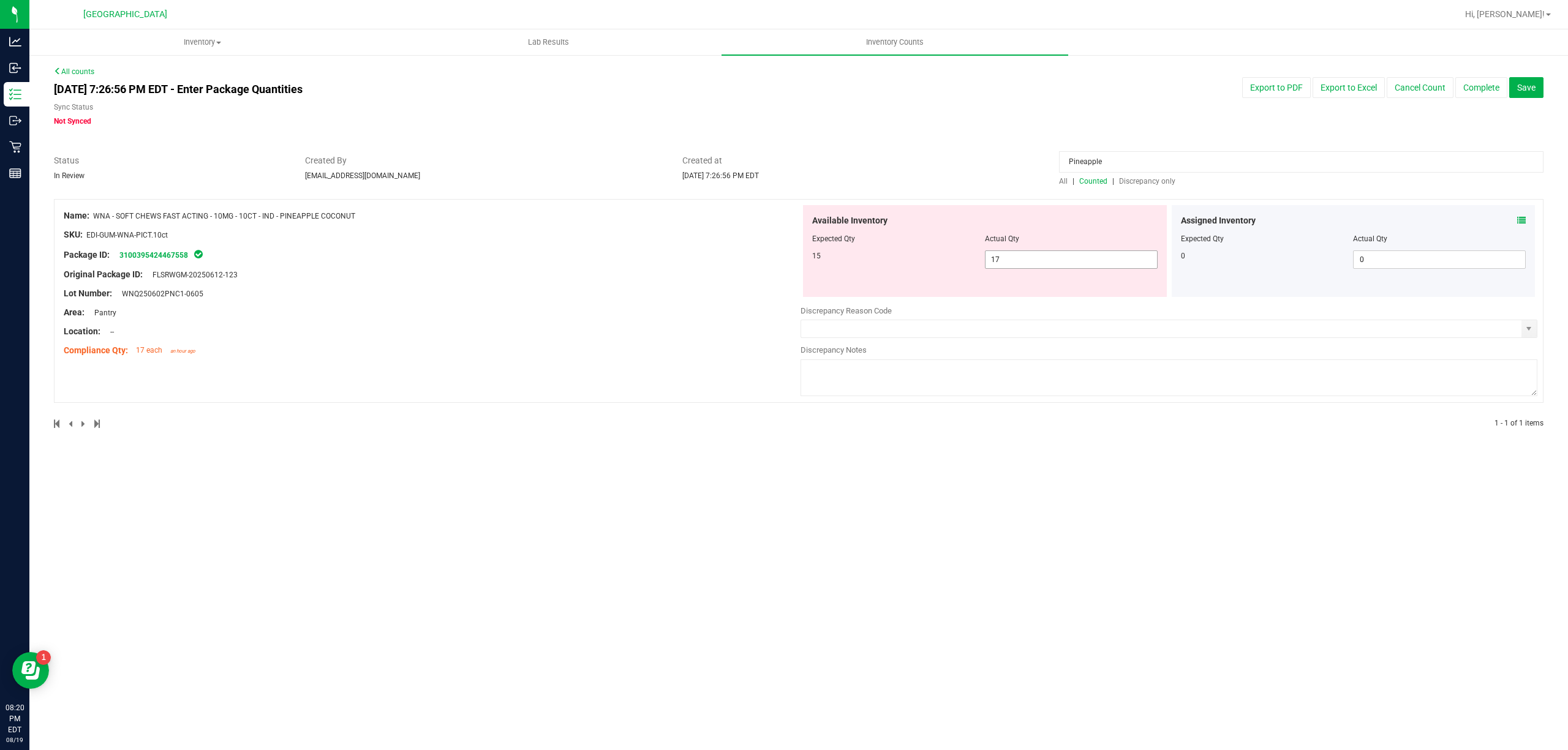
click at [1061, 258] on span "17 17" at bounding box center [1071, 260] width 172 height 19
click at [0, 0] on input "17" at bounding box center [0, 0] width 0 height 0
click at [1091, 243] on div "Actual Qty" at bounding box center [1071, 239] width 172 height 11
click at [1090, 255] on span "17 17" at bounding box center [1071, 260] width 172 height 19
click at [1090, 255] on input "17" at bounding box center [1071, 259] width 172 height 17
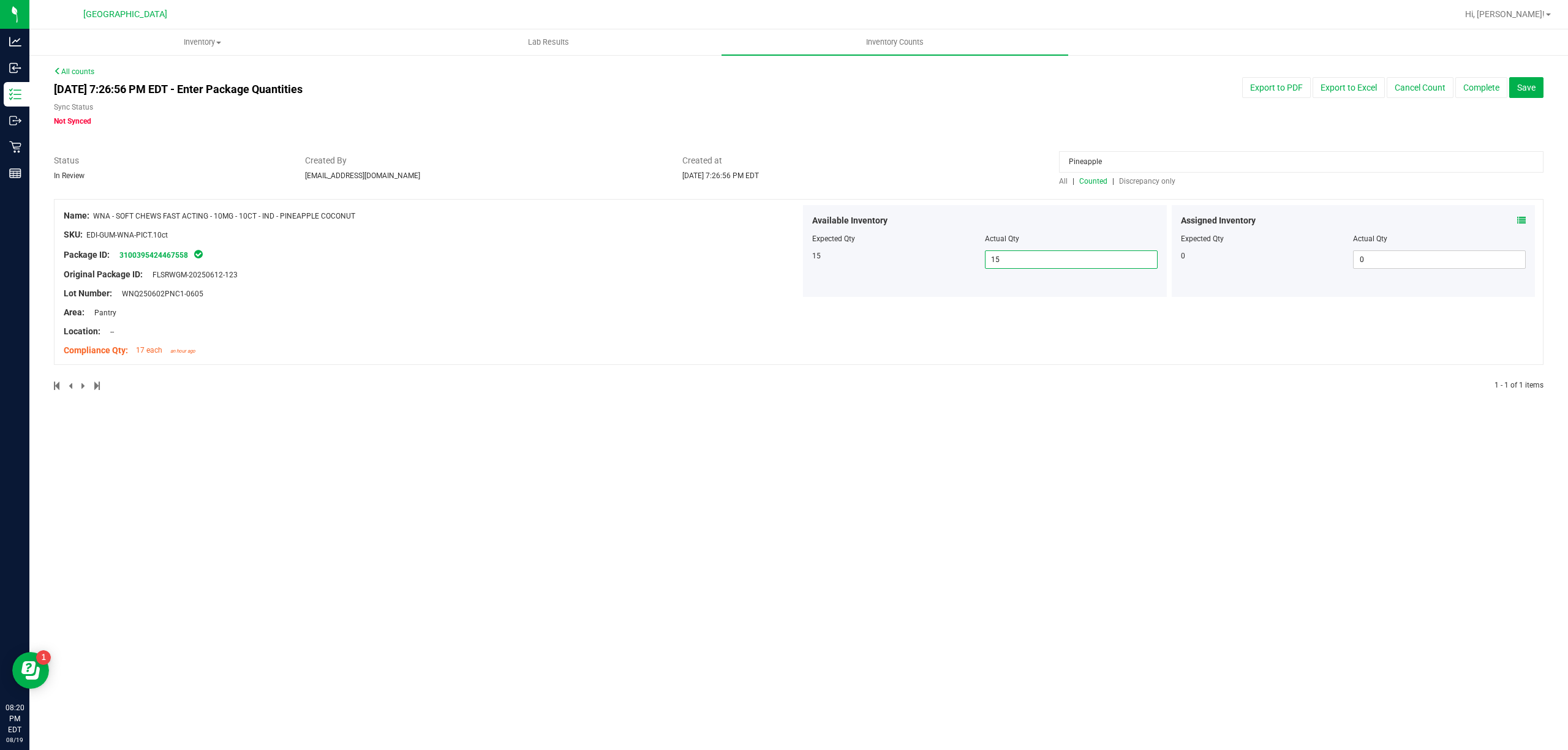
click at [1160, 178] on span "Discrepancy only" at bounding box center [1147, 181] width 57 height 8
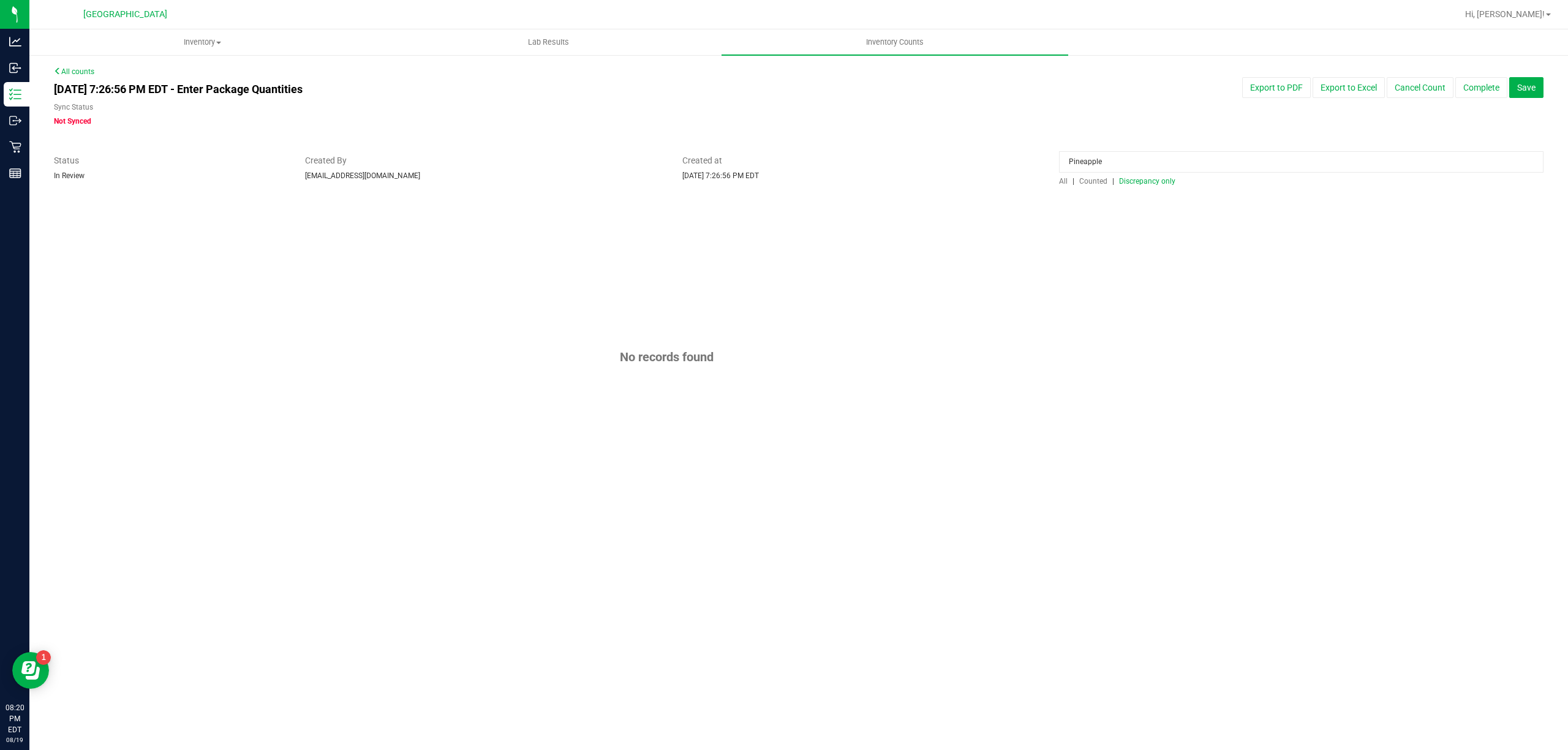
click at [1155, 152] on input "Pineapple" at bounding box center [1301, 162] width 484 height 22
click at [1143, 180] on span "Discrepancy only" at bounding box center [1147, 181] width 57 height 8
drag, startPoint x: 1112, startPoint y: 175, endPoint x: 1091, endPoint y: 178, distance: 21.2
click at [1111, 175] on div at bounding box center [1301, 165] width 484 height 22
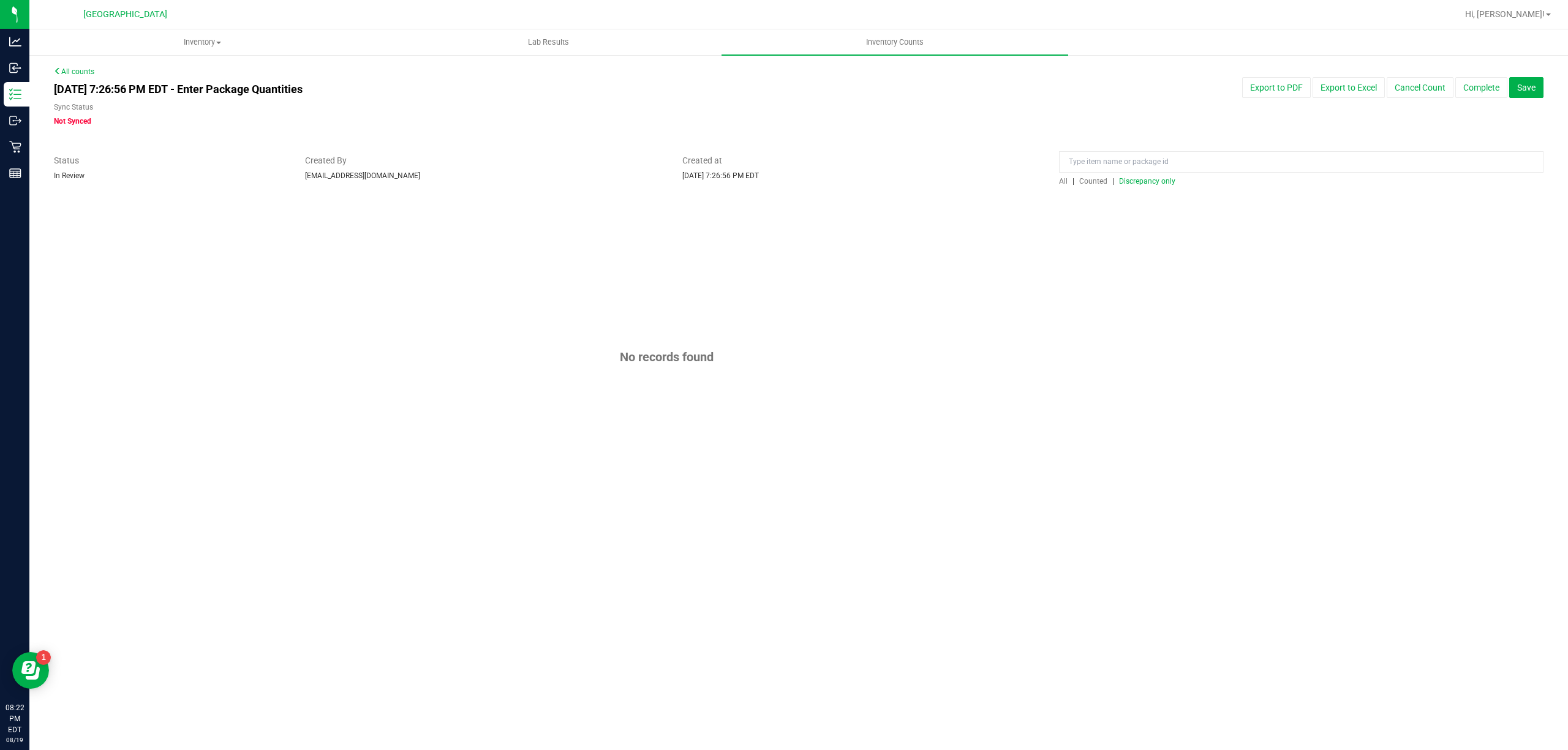
click at [1091, 178] on span "Counted" at bounding box center [1093, 181] width 28 height 8
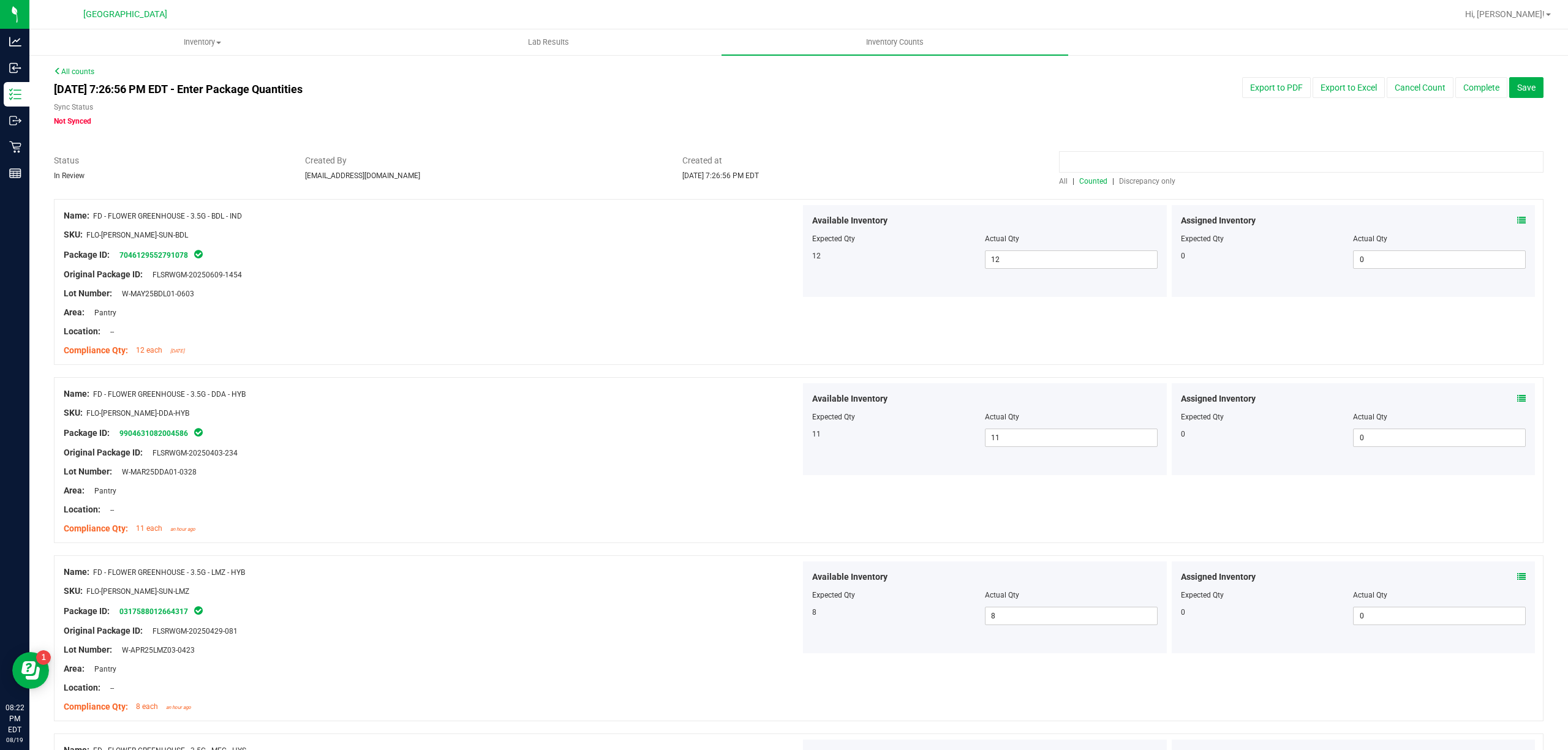
click at [1111, 151] on input at bounding box center [1301, 162] width 484 height 22
click at [1108, 151] on input at bounding box center [1301, 162] width 484 height 22
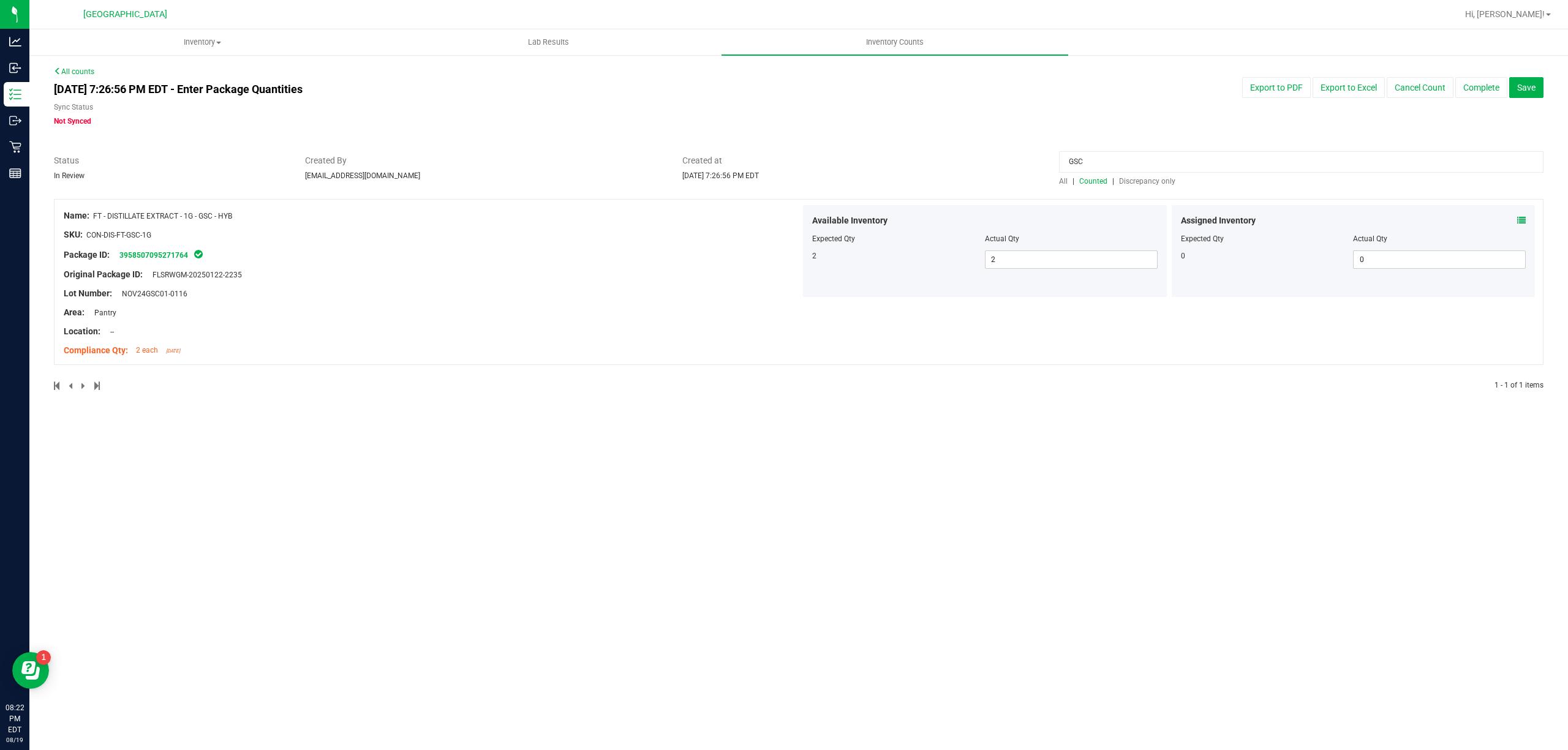
click at [1522, 214] on span at bounding box center [1521, 220] width 8 height 13
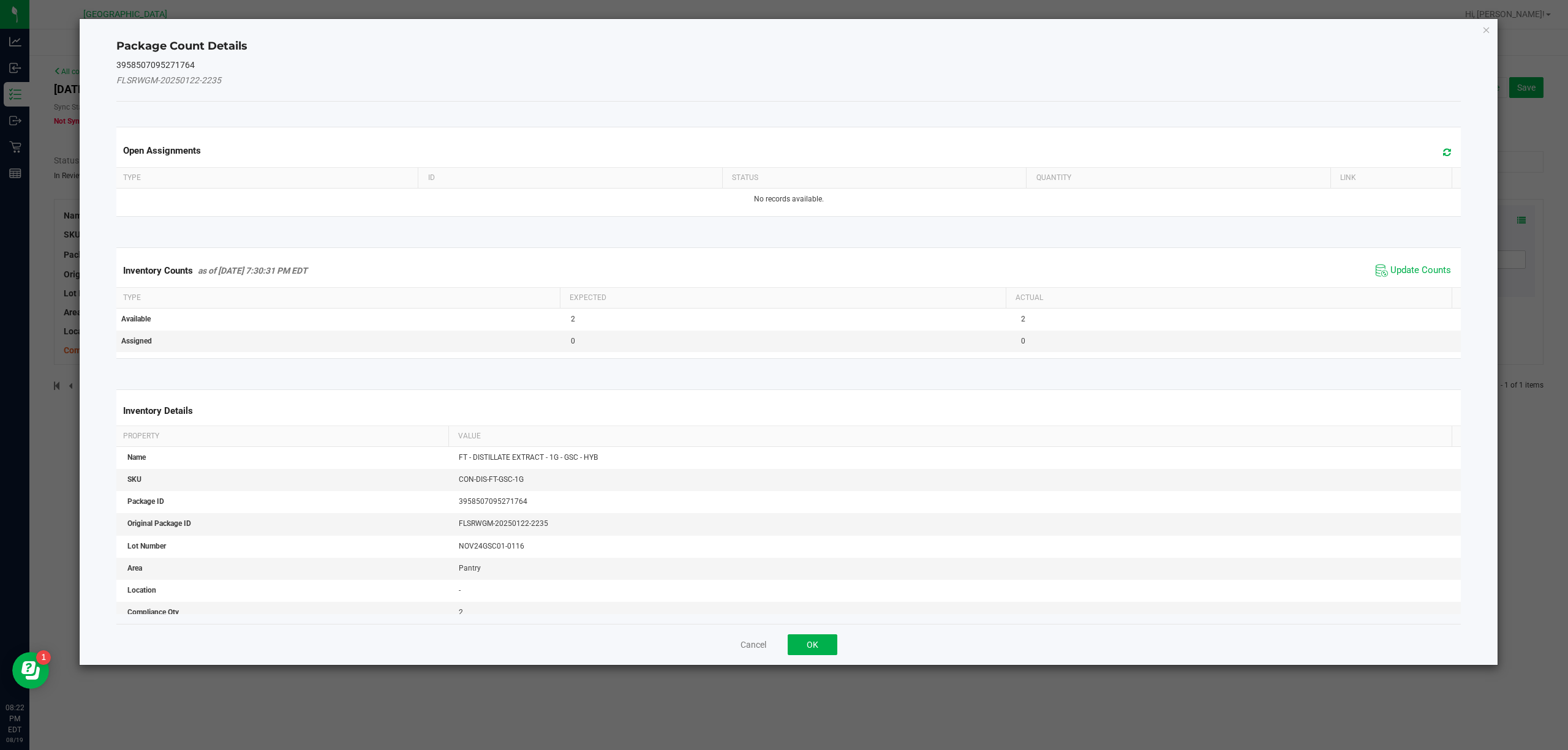
click at [1414, 282] on div "Inventory Counts as of [DATE] 7:30:31 PM EDT Update Counts" at bounding box center [789, 271] width 1350 height 33
click at [1414, 279] on span "Update Counts" at bounding box center [1413, 270] width 81 height 19
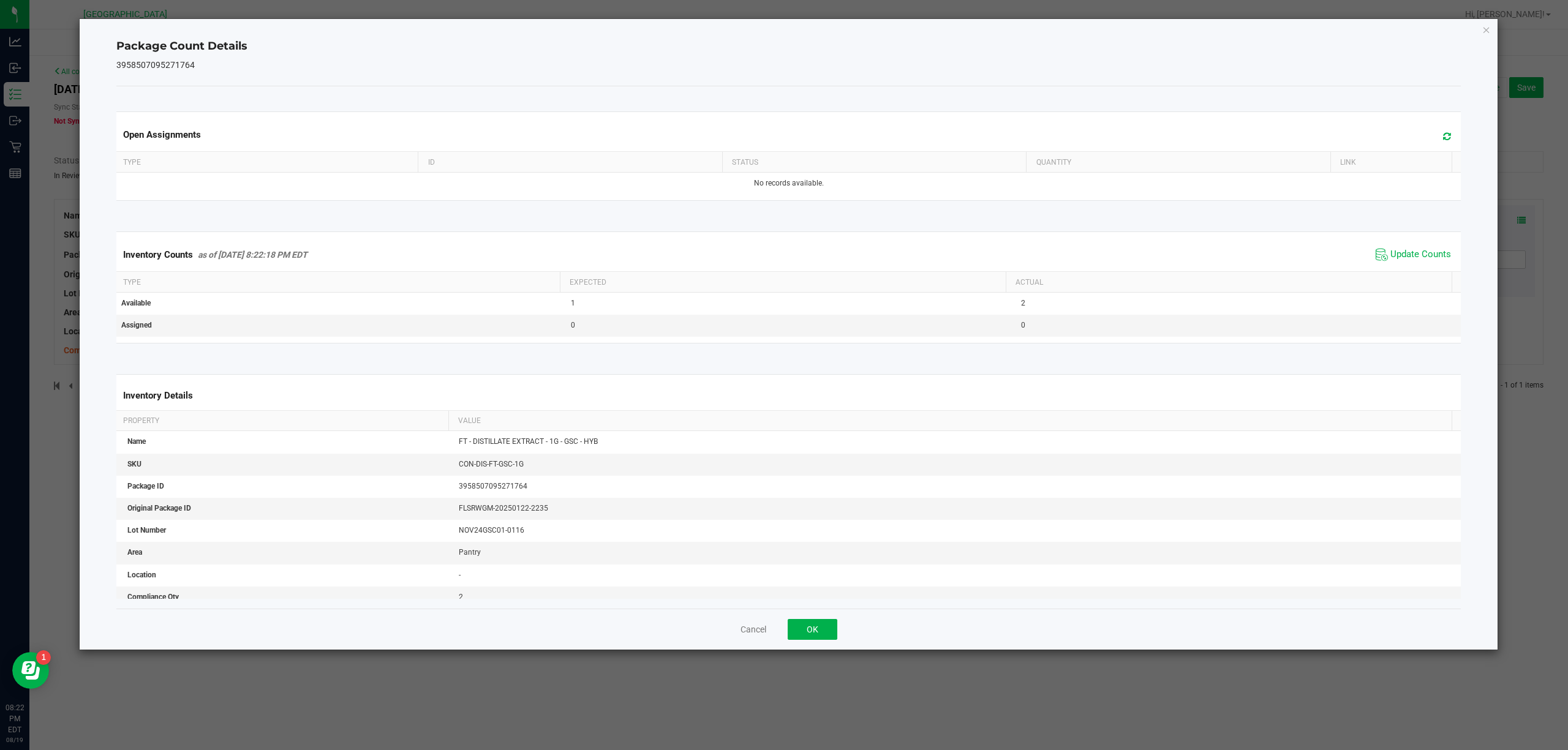
click at [1478, 29] on div "Package Count Details 3958507095271764 Open Assignments Type ID Status Quantity…" at bounding box center [789, 334] width 1419 height 631
click at [1482, 28] on icon "Close" at bounding box center [1486, 30] width 8 height 15
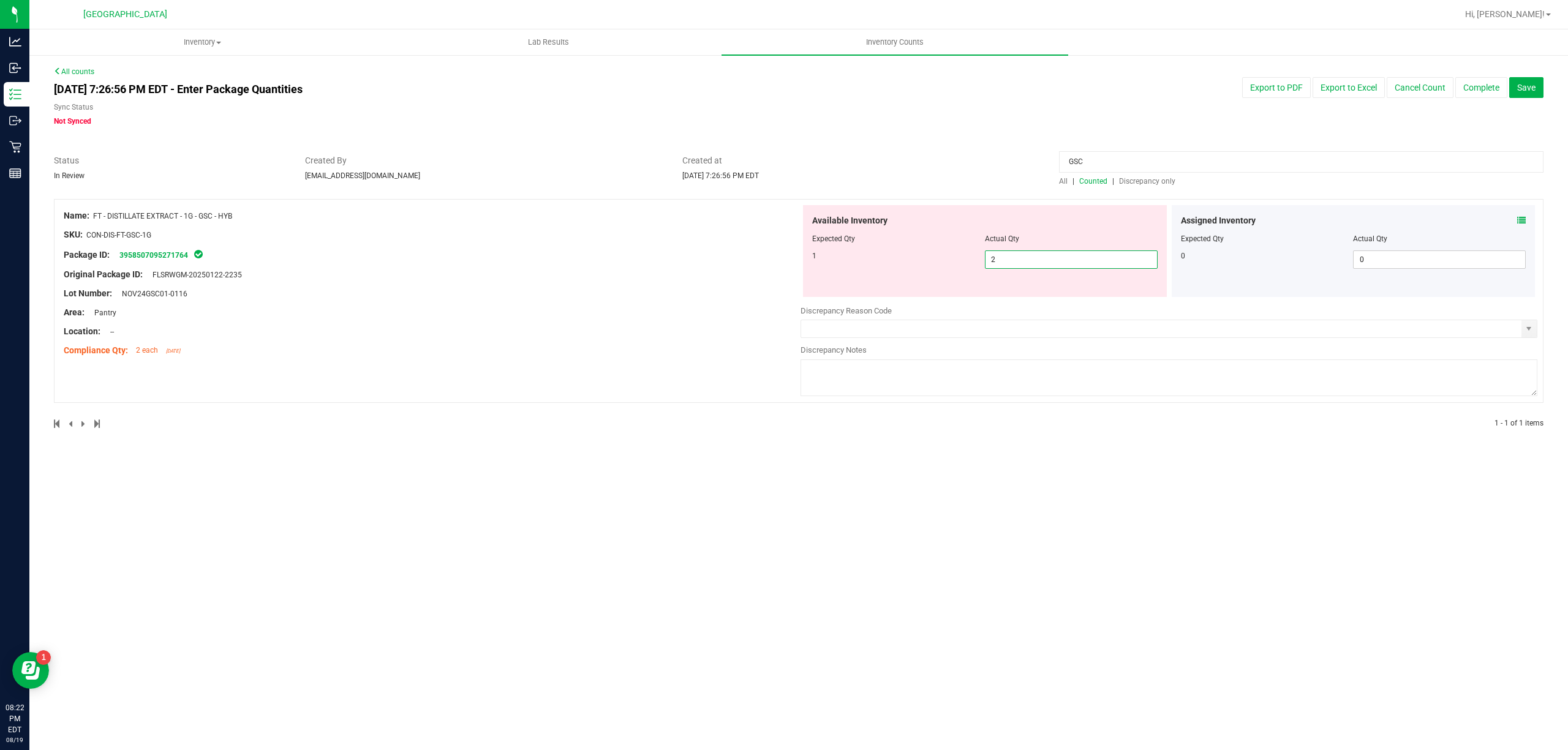
click at [1016, 261] on span "2 2" at bounding box center [1071, 260] width 172 height 19
click at [1016, 261] on input "2" at bounding box center [1071, 259] width 172 height 17
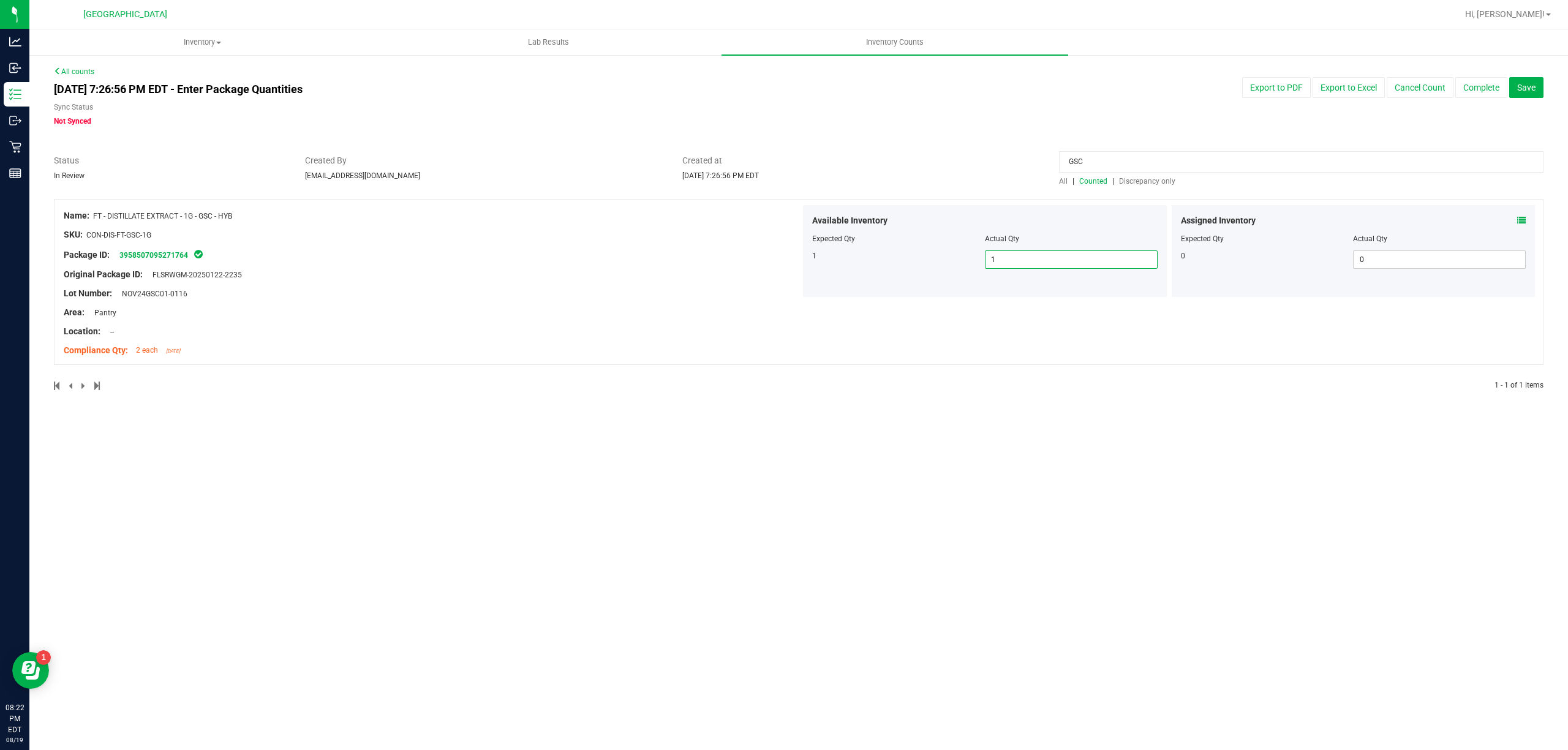
click at [1543, 210] on div "All counts [DATE] 7:26:56 PM EDT - Enter Package Quantities Sync Status Not Syn…" at bounding box center [799, 236] width 1539 height 365
click at [1531, 214] on div "Assigned Inventory Expected Qty Actual Qty 0 0 0" at bounding box center [1353, 251] width 363 height 92
click at [1135, 184] on span "Discrepancy only" at bounding box center [1147, 181] width 57 height 8
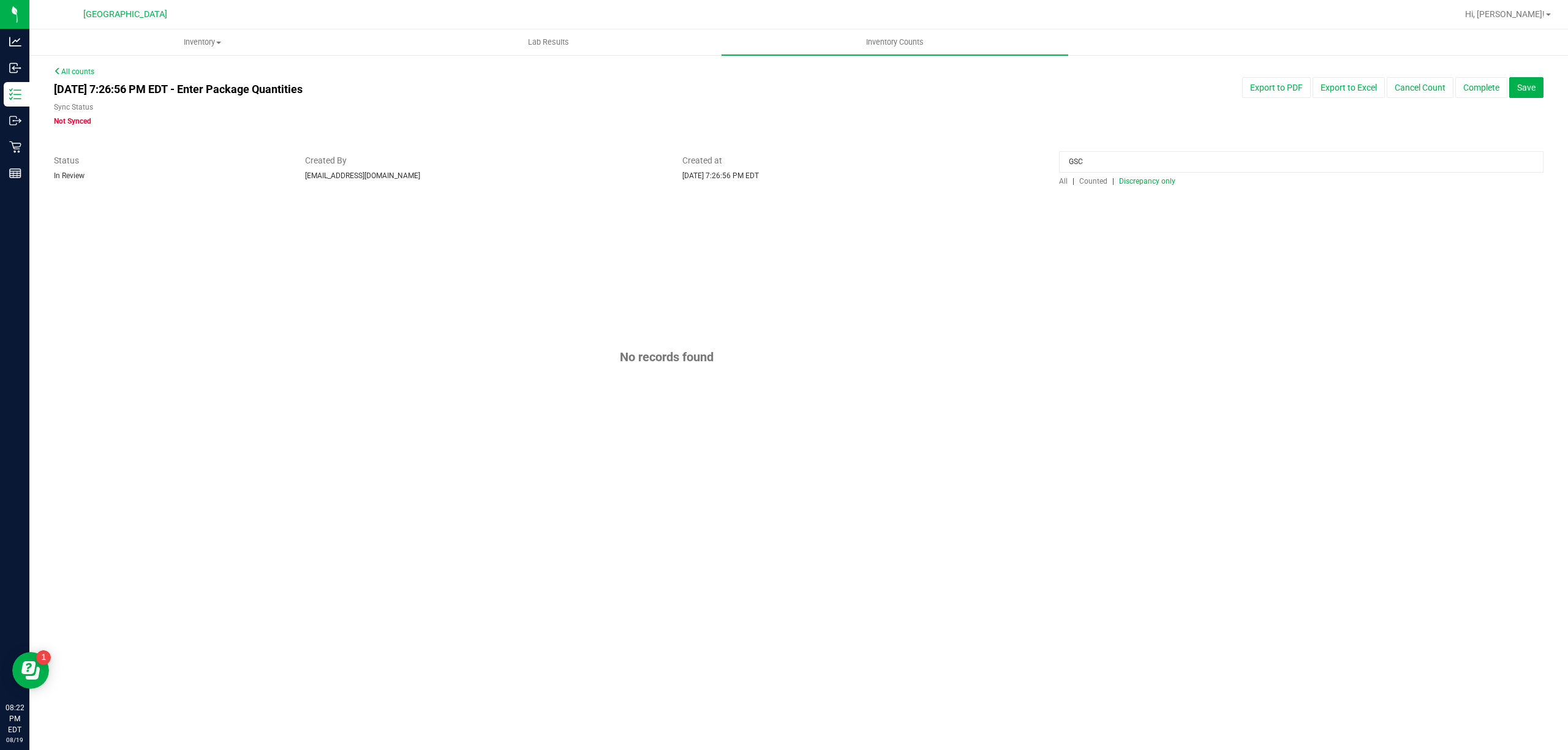
click at [1128, 157] on input "GSC" at bounding box center [1301, 162] width 484 height 22
click at [1128, 187] on div at bounding box center [799, 193] width 1490 height 12
click at [1136, 178] on span "Discrepancy only" at bounding box center [1147, 181] width 57 height 8
